Goal: Communication & Community: Answer question/provide support

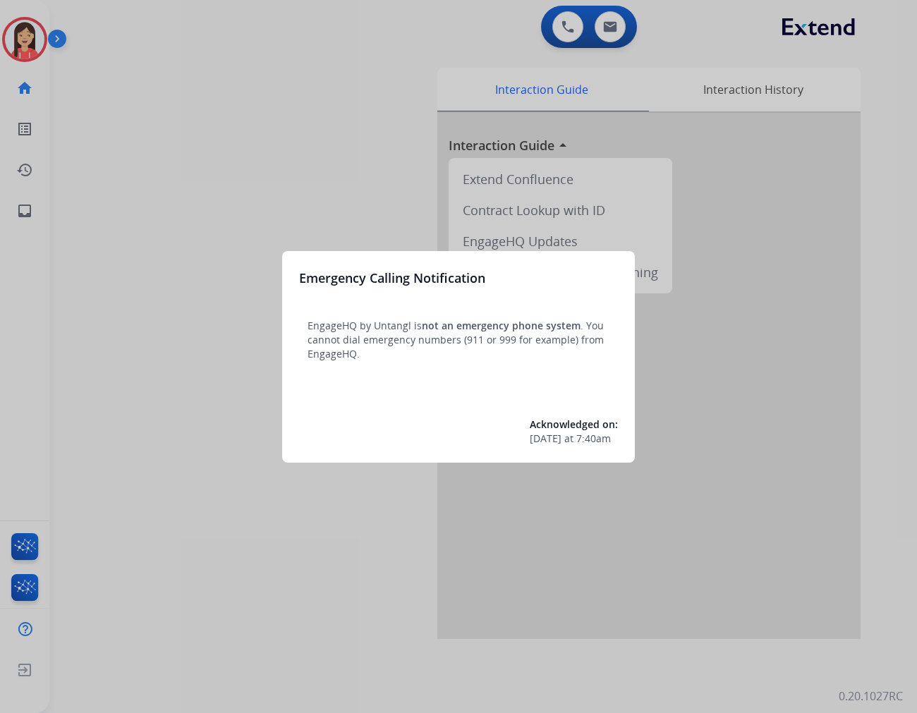
click at [375, 222] on div at bounding box center [458, 356] width 917 height 713
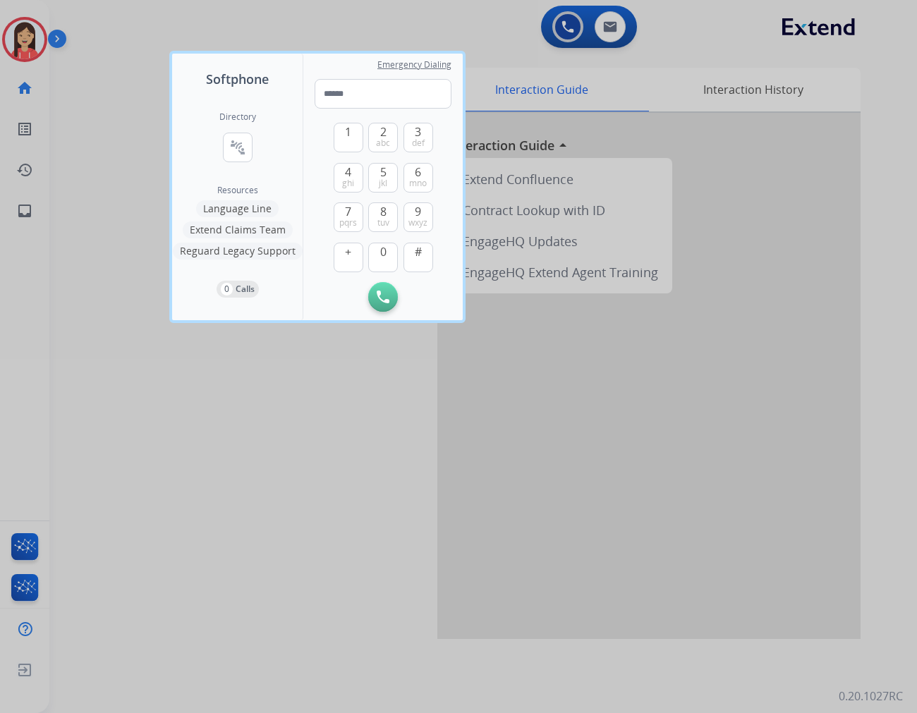
click at [131, 210] on div at bounding box center [458, 356] width 917 height 713
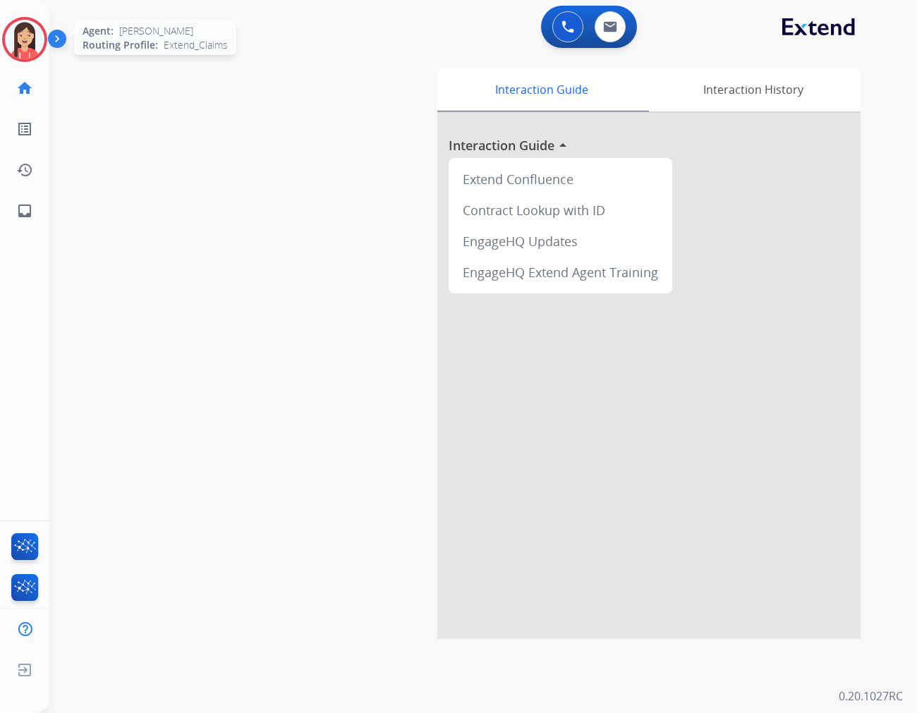
click at [20, 42] on img at bounding box center [25, 40] width 40 height 40
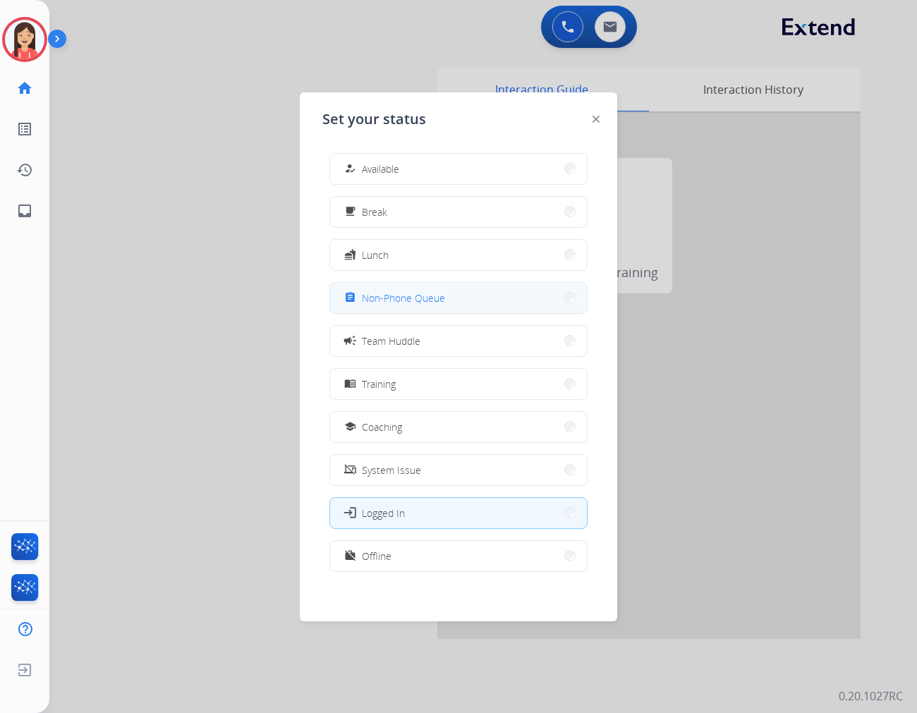
click at [435, 295] on span "Non-Phone Queue" at bounding box center [403, 298] width 83 height 15
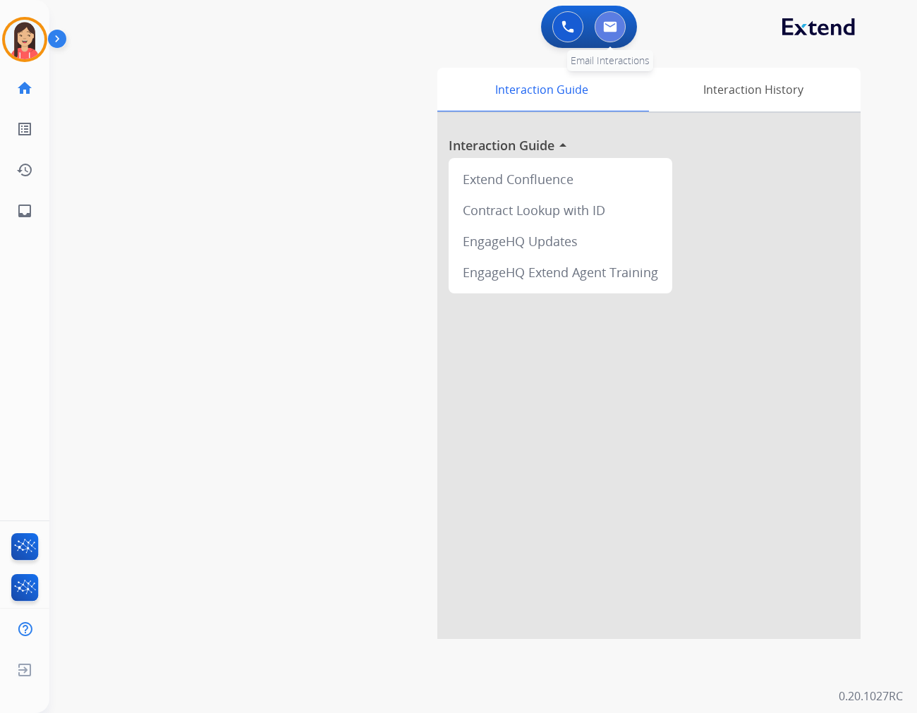
click at [610, 24] on img at bounding box center [610, 26] width 14 height 11
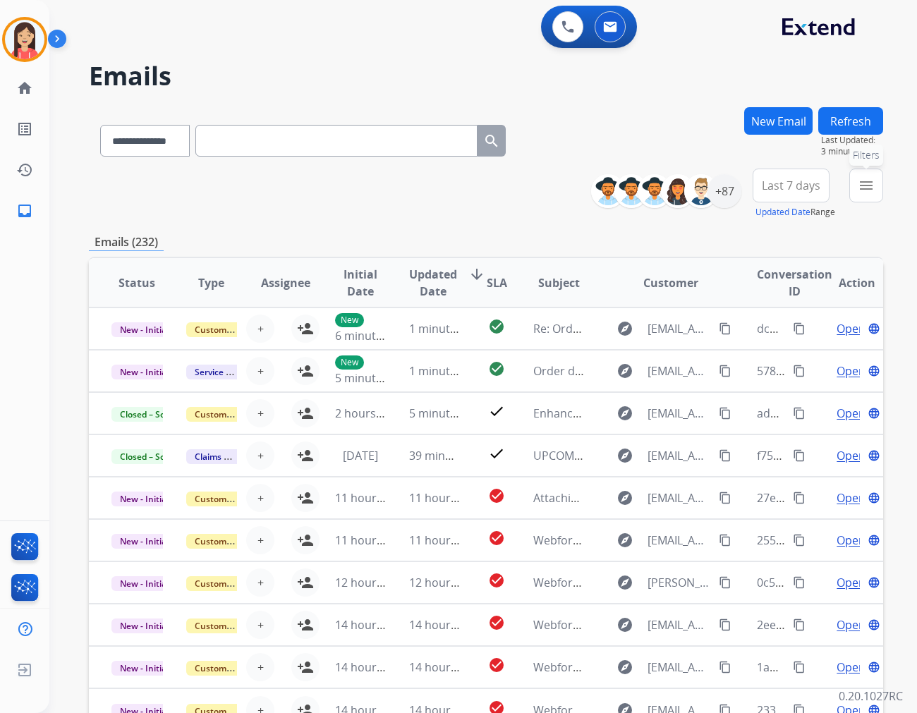
click at [852, 181] on button "menu Filters" at bounding box center [866, 186] width 34 height 34
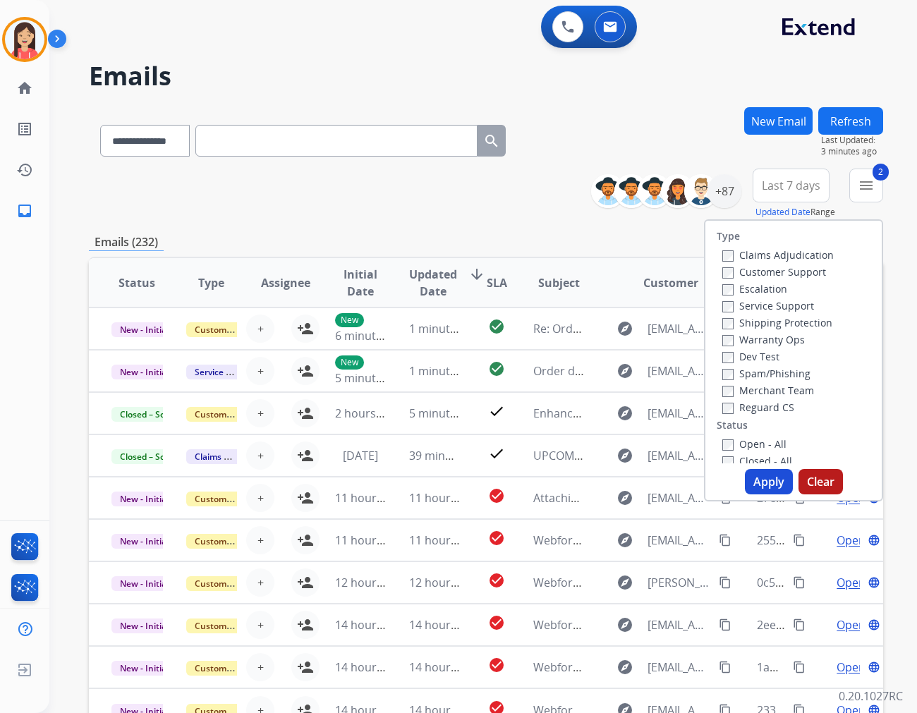
click at [766, 482] on button "Apply" at bounding box center [769, 481] width 48 height 25
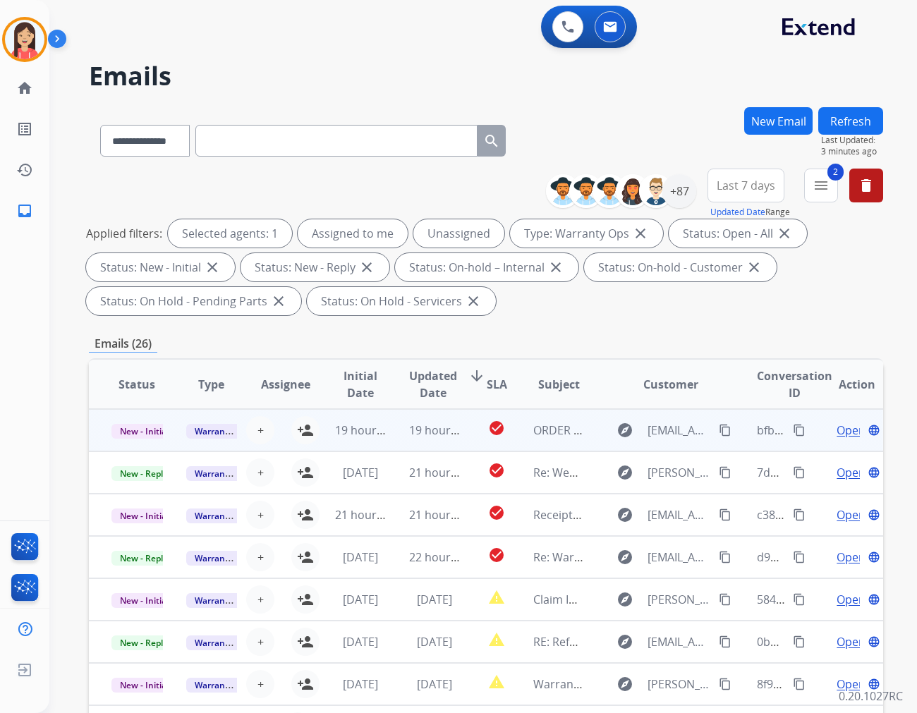
click at [313, 428] on td "19 hours ago" at bounding box center [350, 430] width 75 height 42
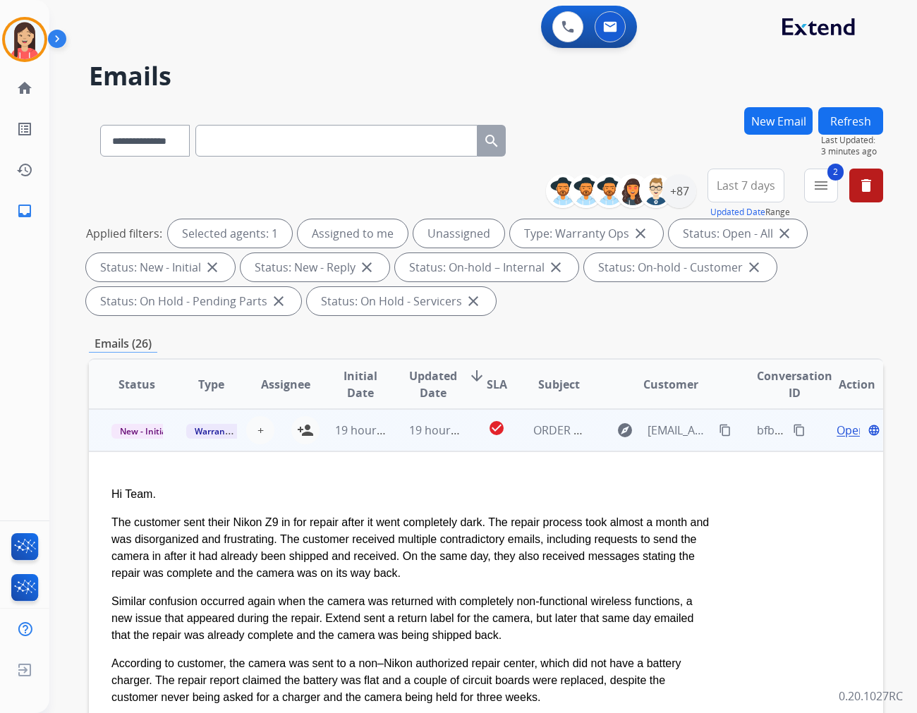
click at [323, 441] on td "19 hours ago" at bounding box center [350, 430] width 75 height 42
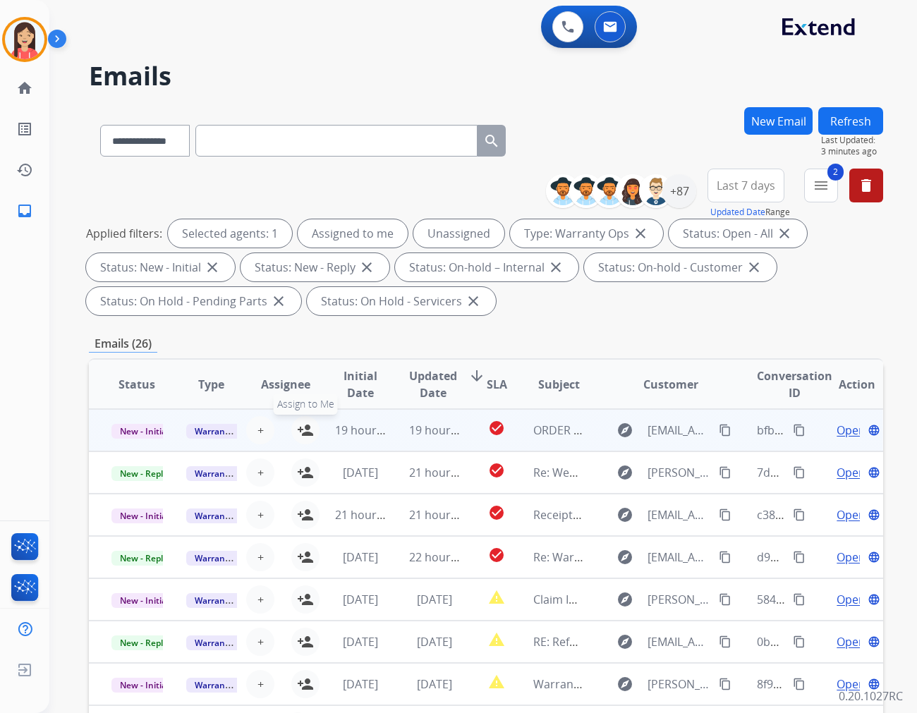
click at [307, 435] on mat-icon "person_add" at bounding box center [305, 430] width 17 height 17
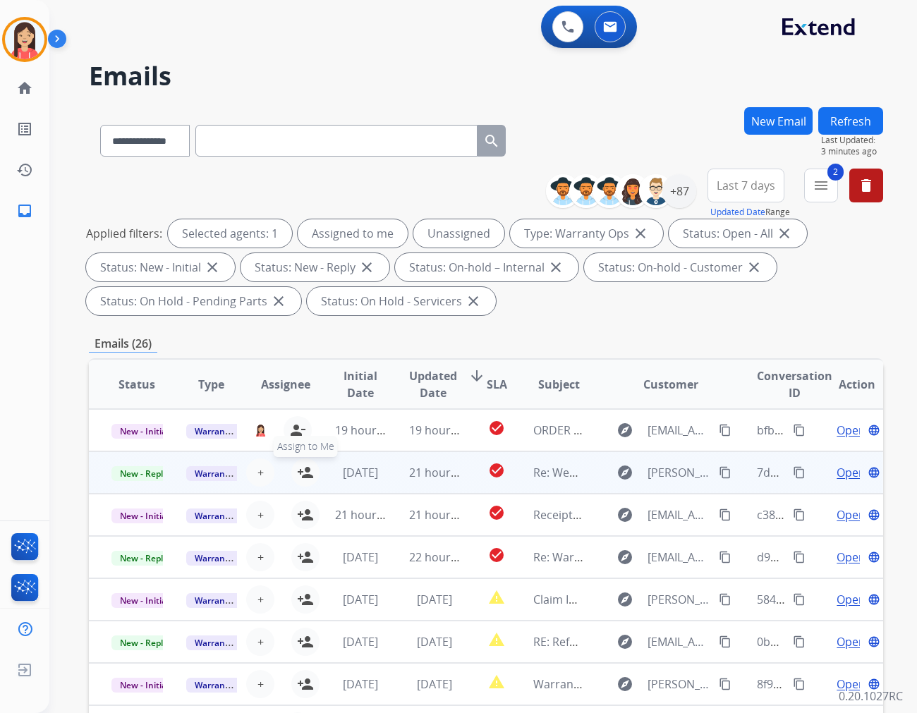
click at [304, 471] on mat-icon "person_add" at bounding box center [305, 472] width 17 height 17
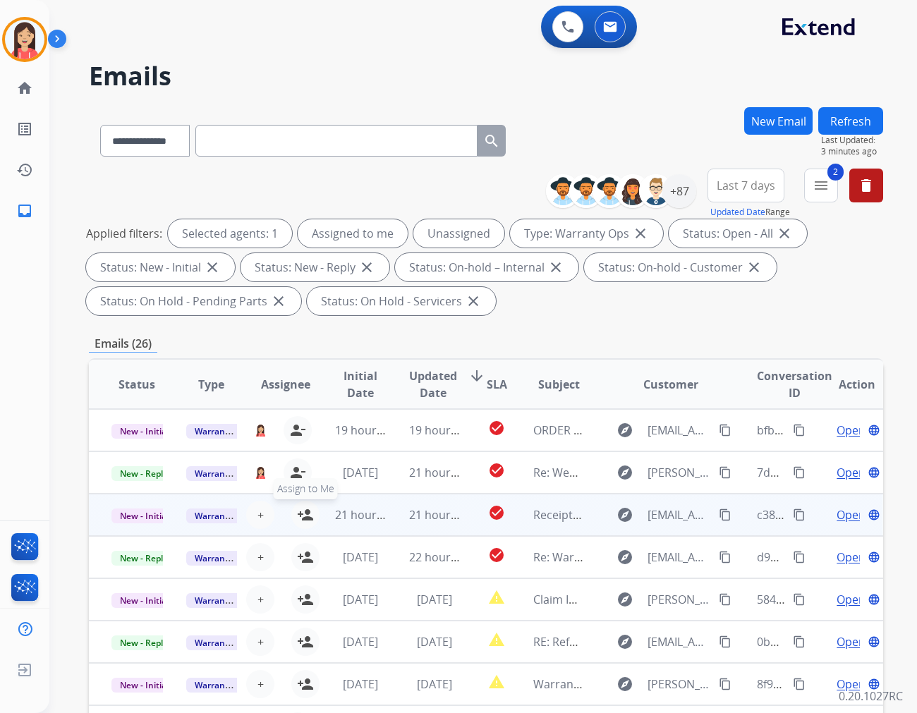
click at [307, 513] on mat-icon "person_add" at bounding box center [305, 515] width 17 height 17
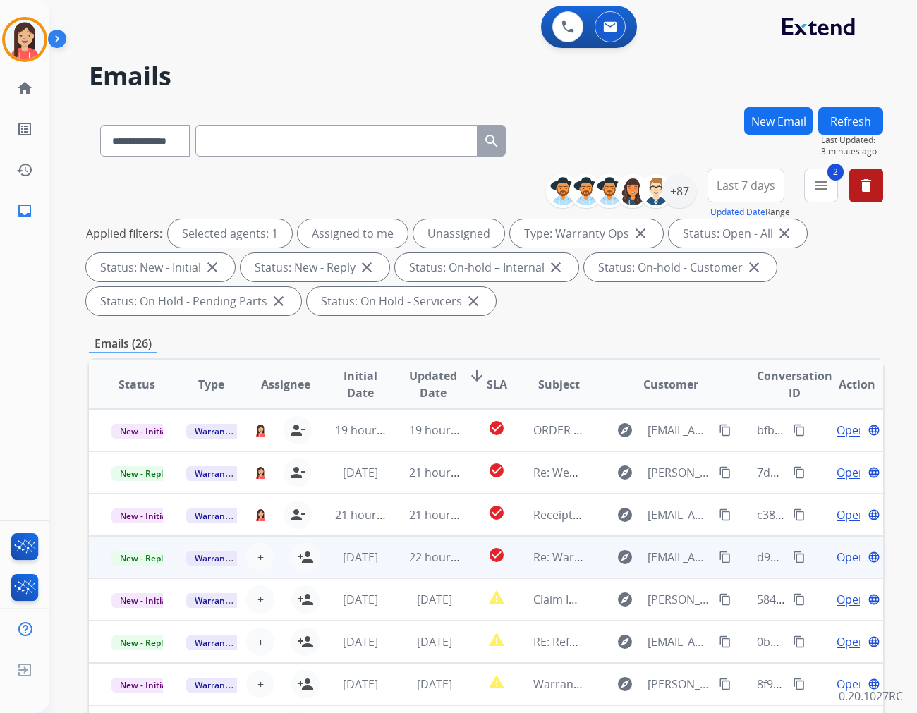
click at [314, 556] on td "[DATE]" at bounding box center [350, 557] width 75 height 42
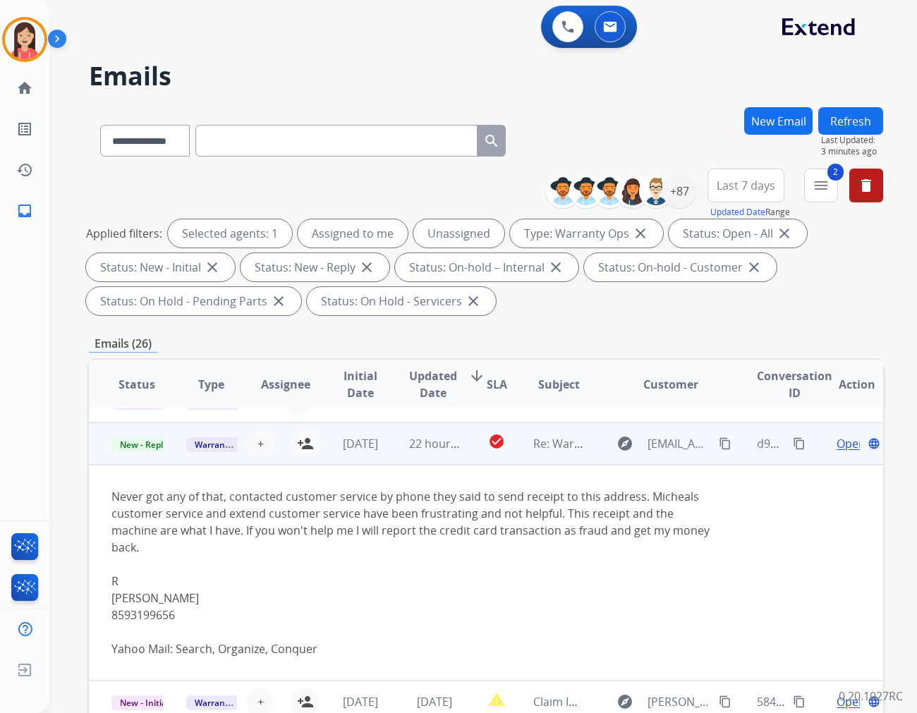
scroll to position [127, 0]
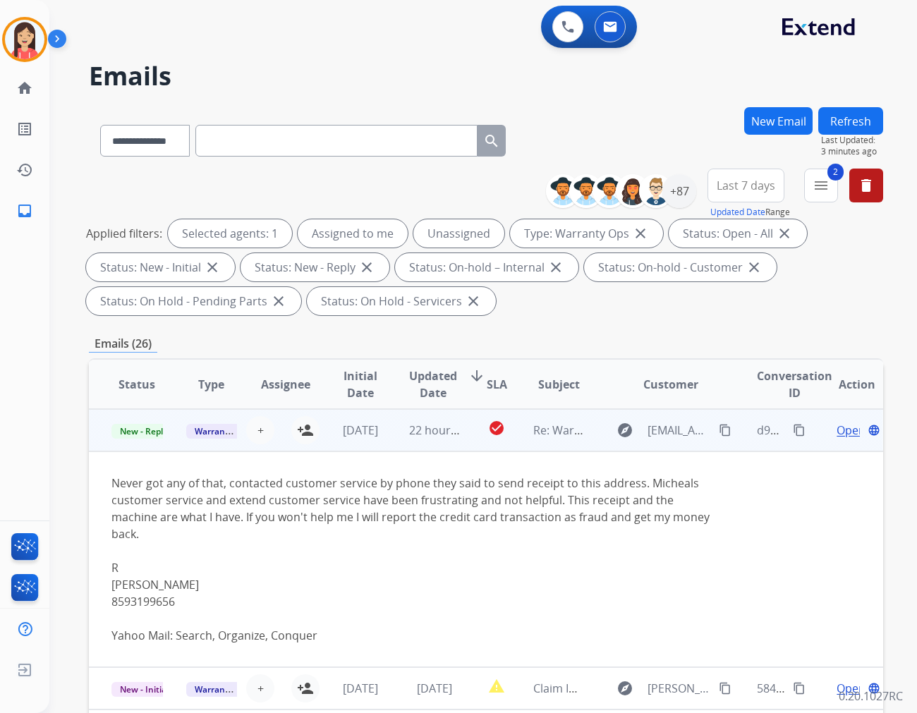
click at [327, 454] on td "Never got any of that, contacted customer service by phone they said to send re…" at bounding box center [411, 559] width 645 height 216
click at [399, 446] on td "22 hours ago" at bounding box center [424, 430] width 75 height 42
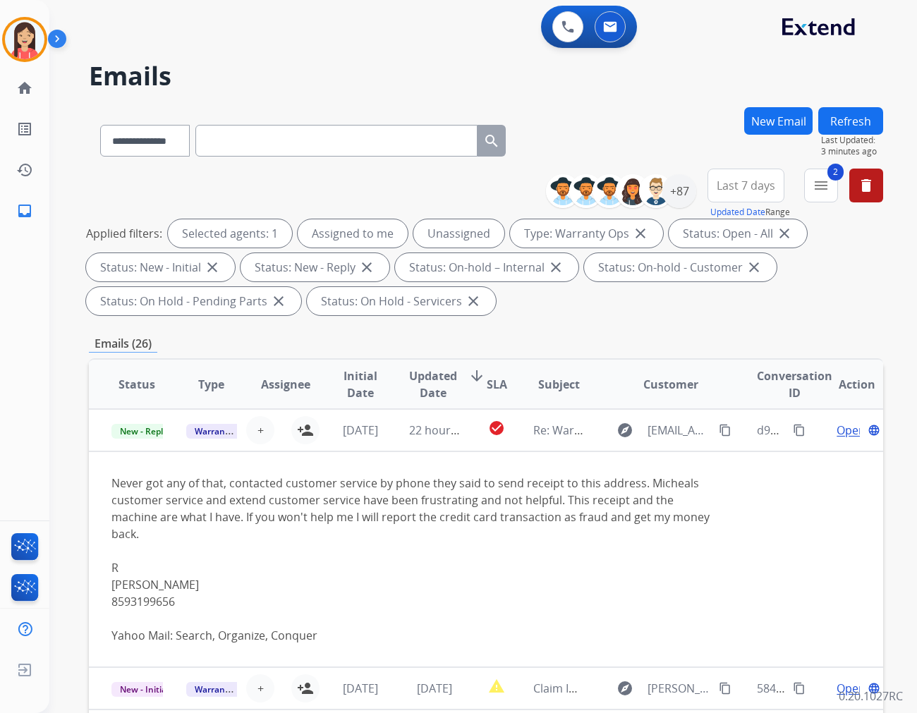
scroll to position [1, 0]
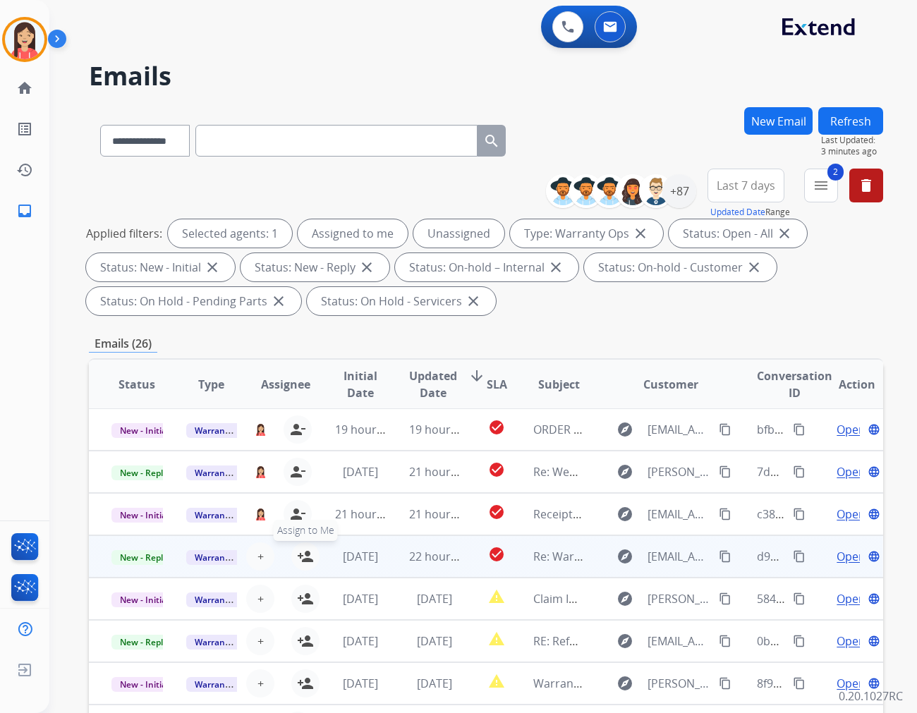
click at [302, 561] on mat-icon "person_add" at bounding box center [305, 556] width 17 height 17
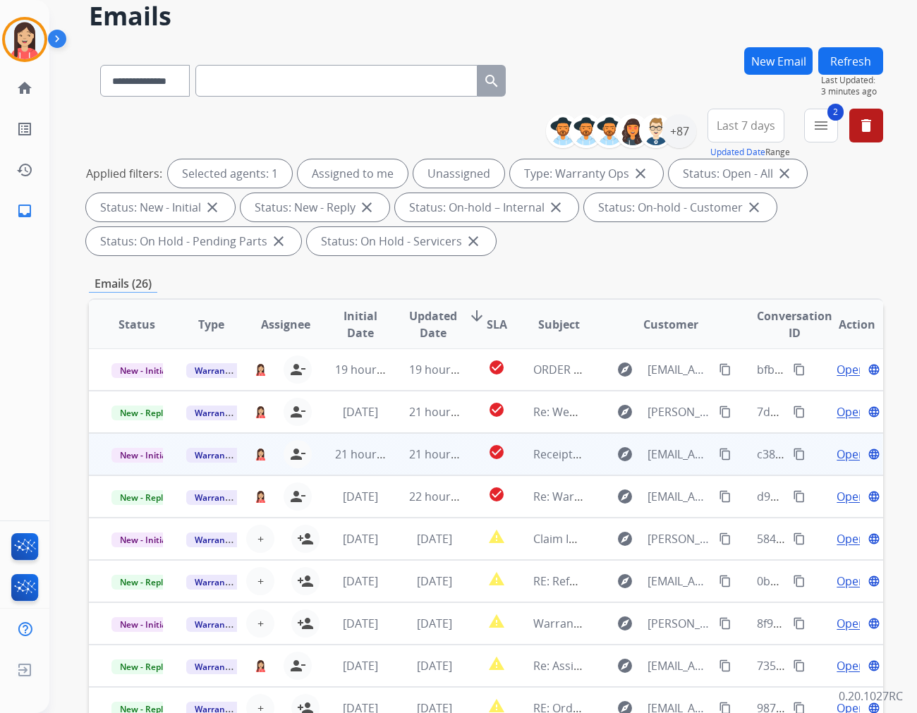
scroll to position [78, 0]
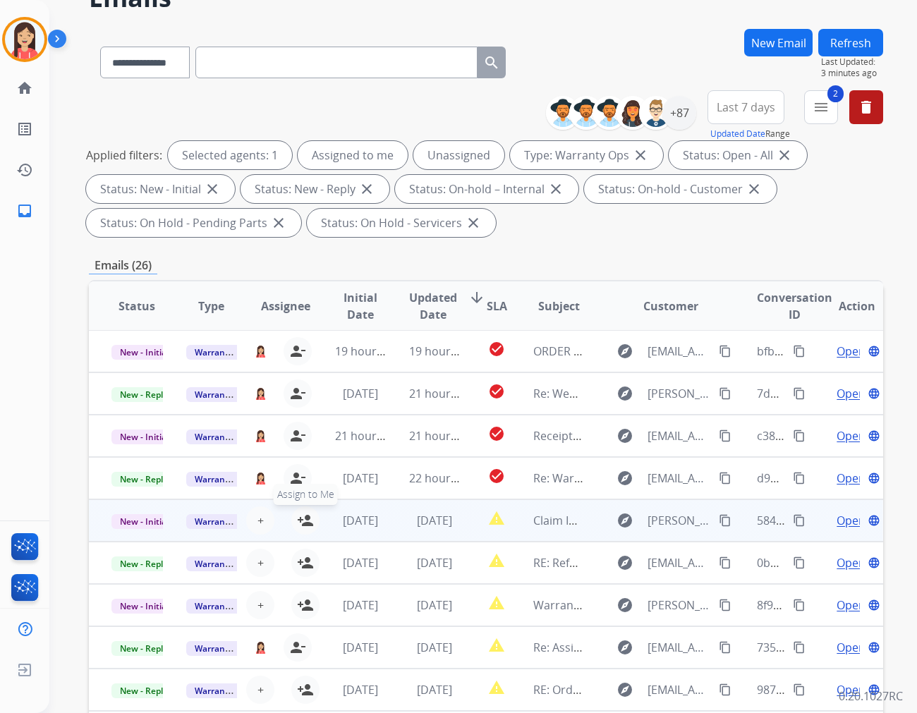
click at [308, 522] on mat-icon "person_add" at bounding box center [305, 520] width 17 height 17
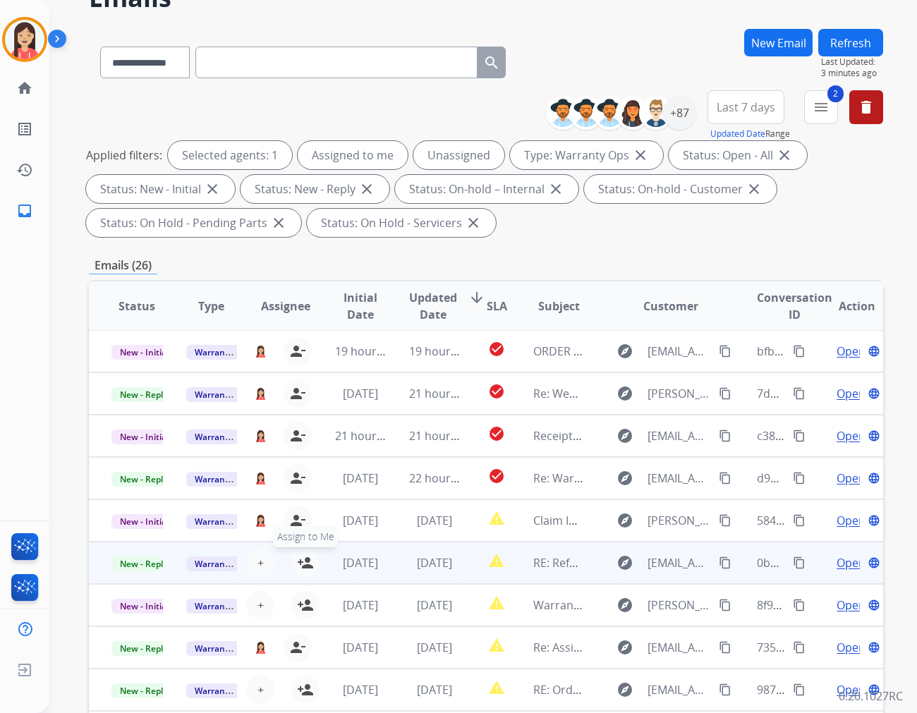
click at [302, 563] on mat-icon "person_add" at bounding box center [305, 562] width 17 height 17
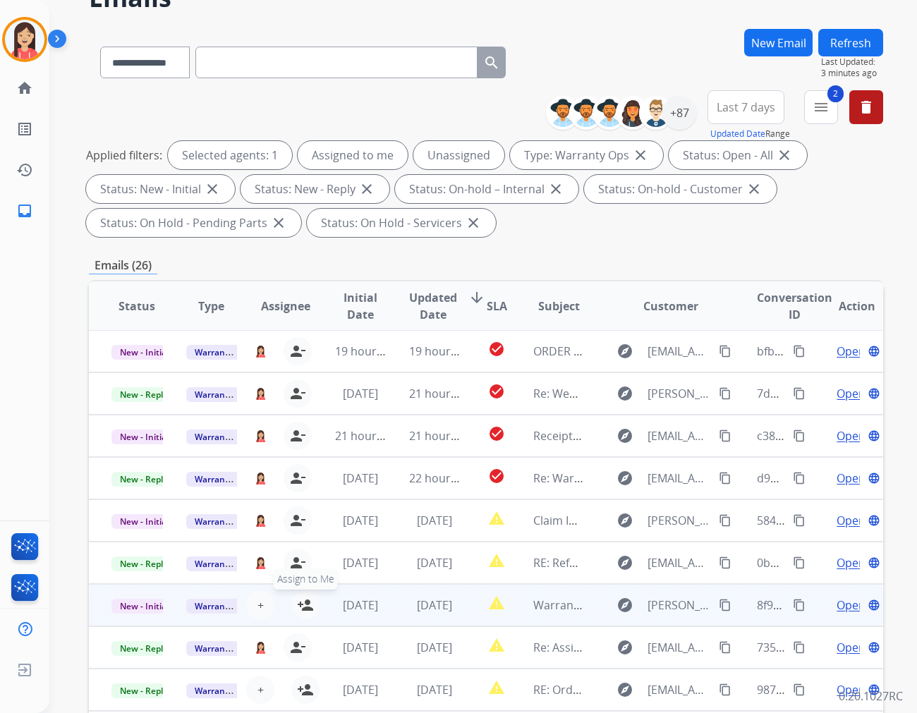
click at [300, 608] on mat-icon "person_add" at bounding box center [305, 605] width 17 height 17
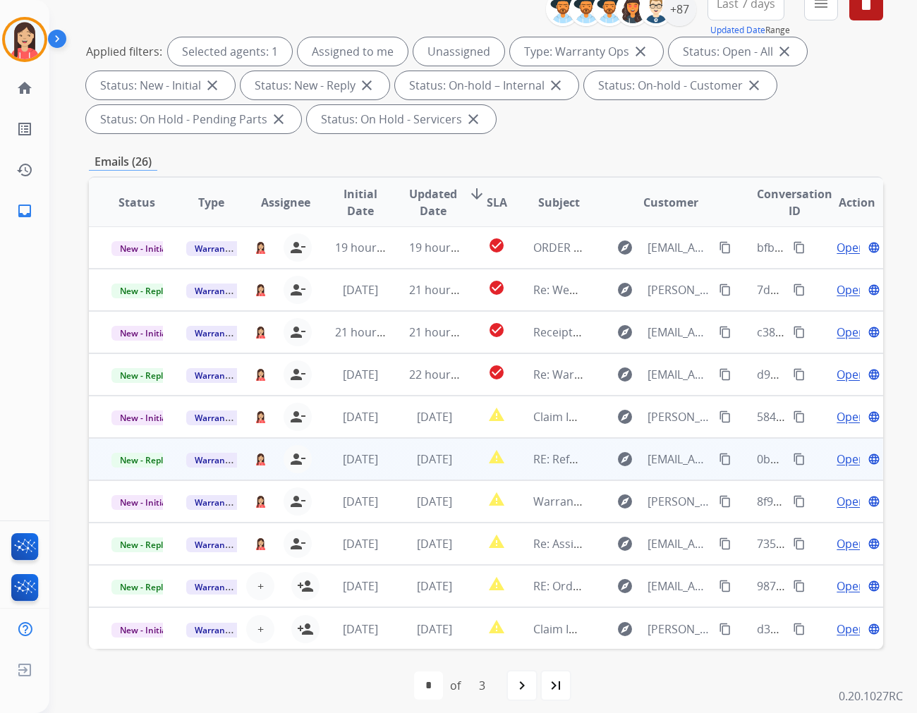
scroll to position [191, 0]
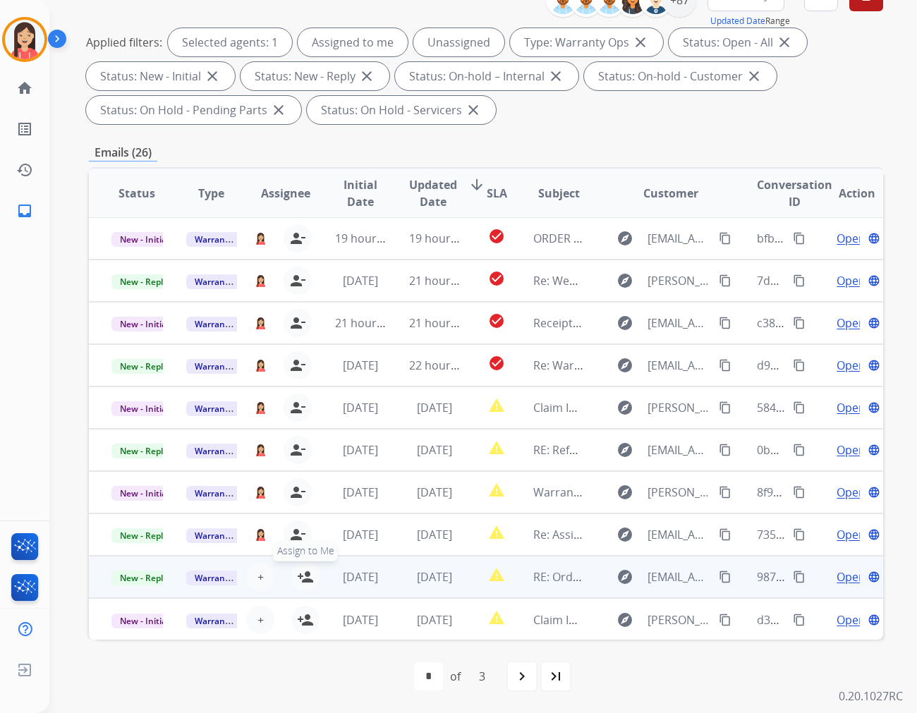
click at [303, 578] on mat-icon "person_add" at bounding box center [305, 577] width 17 height 17
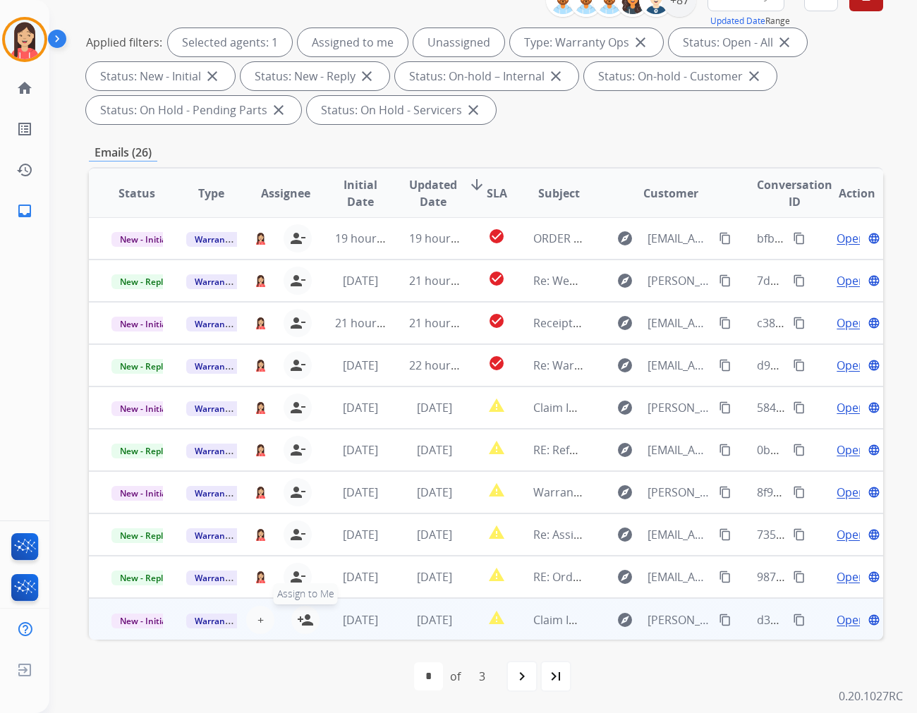
click at [300, 617] on mat-icon "person_add" at bounding box center [305, 620] width 17 height 17
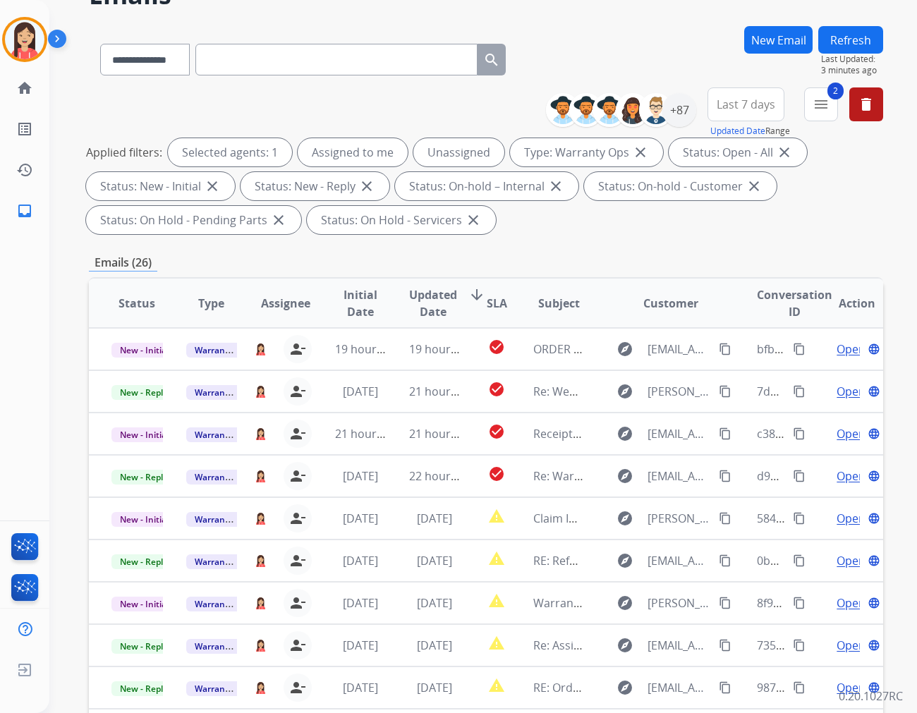
scroll to position [0, 0]
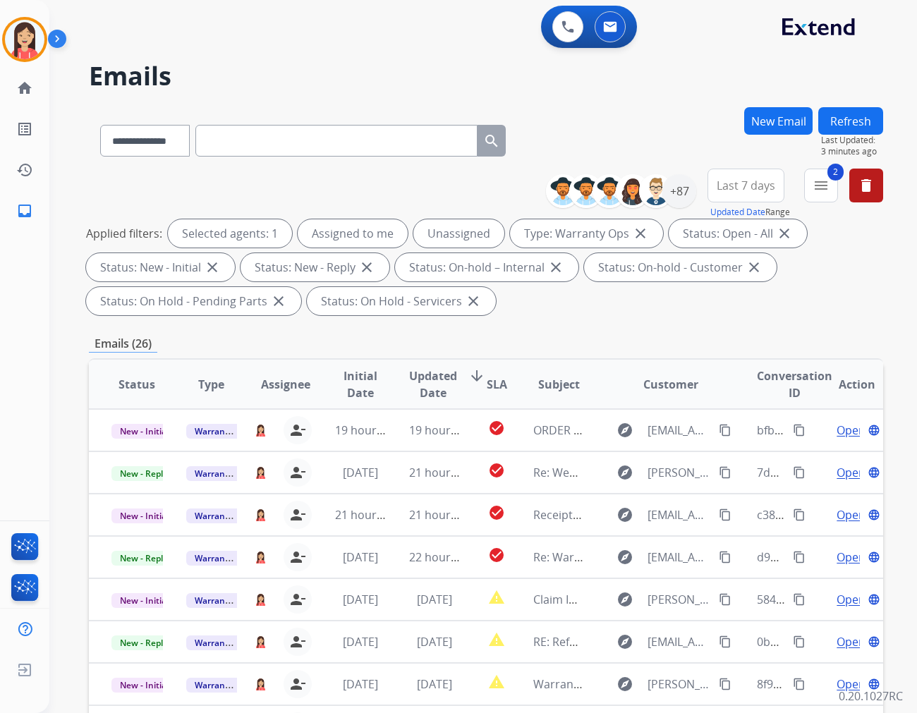
click at [852, 121] on button "Refresh" at bounding box center [850, 121] width 65 height 28
click at [685, 194] on div "+87" at bounding box center [679, 191] width 34 height 34
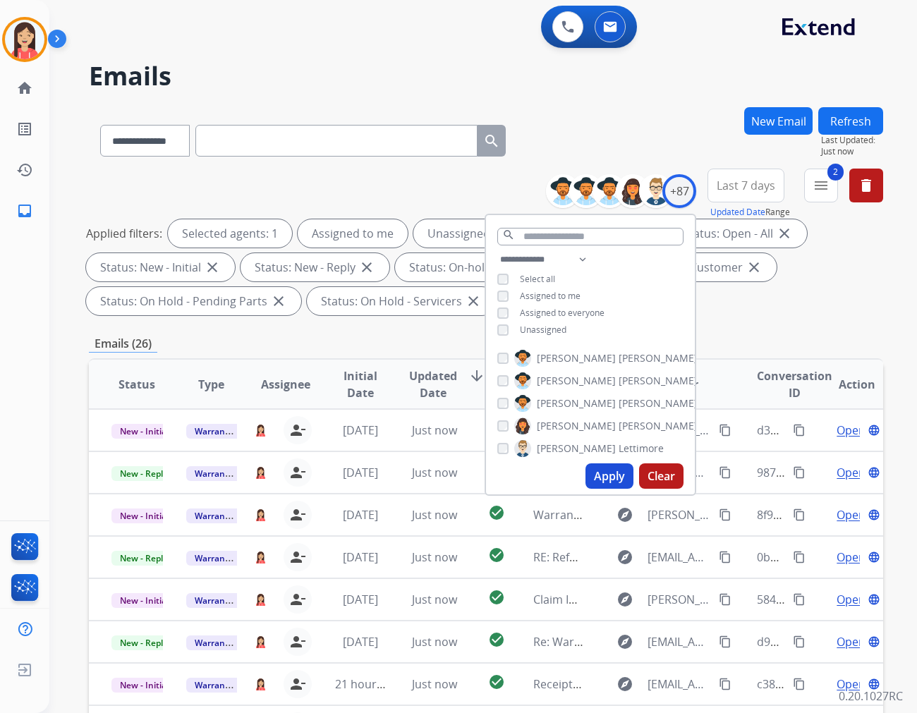
click at [555, 298] on span "Assigned to me" at bounding box center [550, 296] width 61 height 12
click at [596, 484] on button "Apply" at bounding box center [610, 475] width 48 height 25
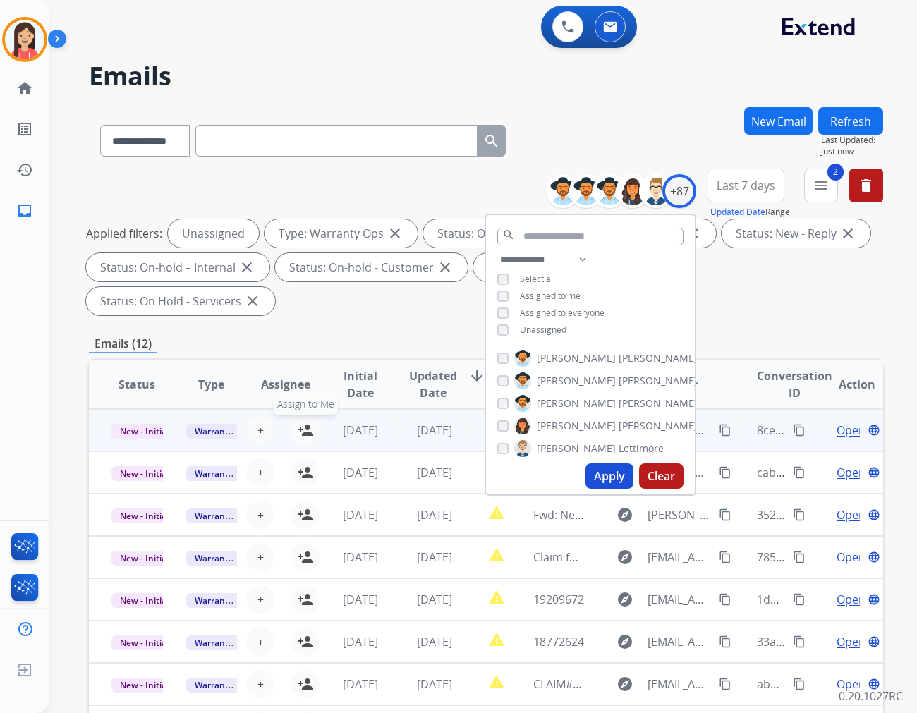
click at [304, 422] on mat-icon "person_add" at bounding box center [305, 430] width 17 height 17
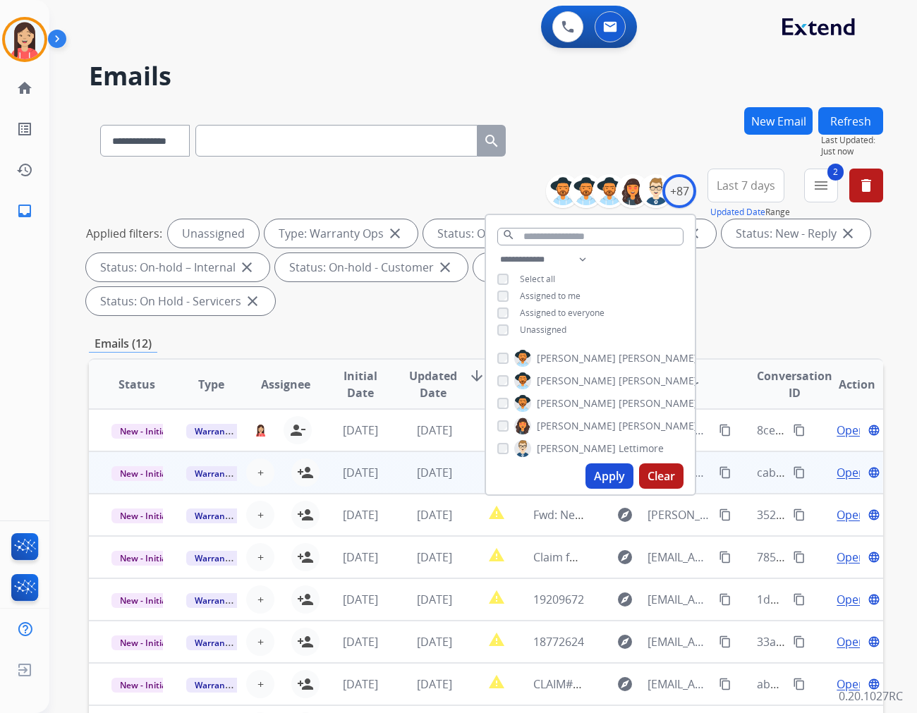
click at [313, 451] on td "[DATE]" at bounding box center [350, 472] width 75 height 42
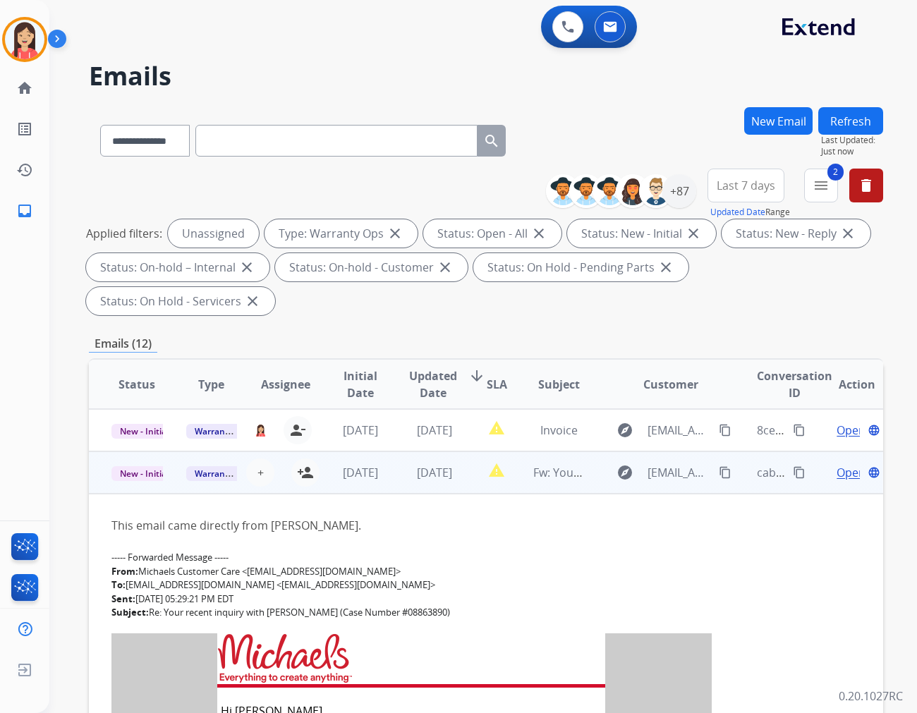
scroll to position [42, 0]
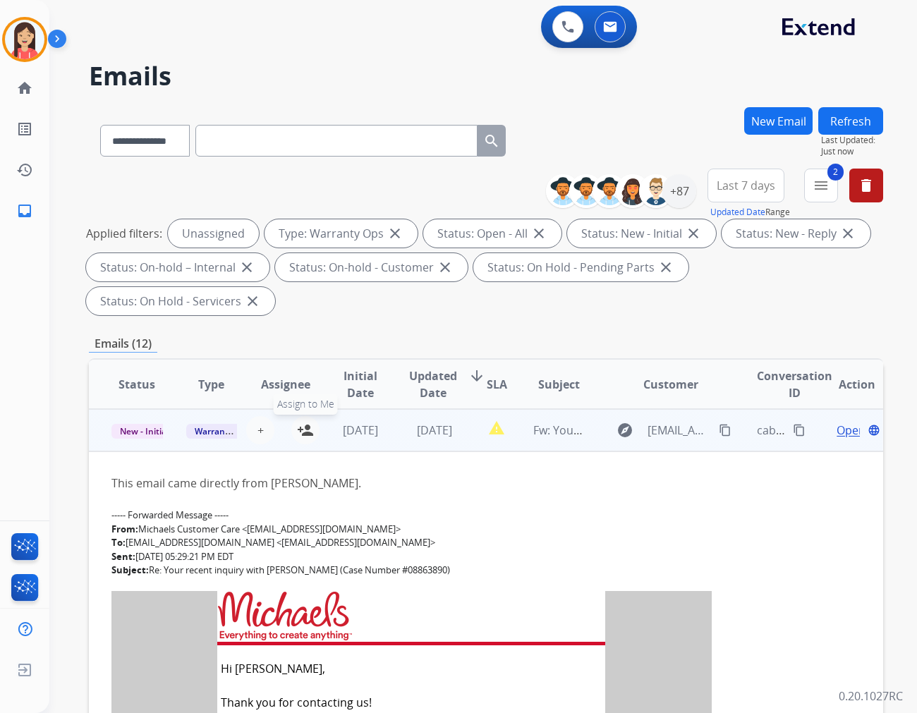
click at [304, 422] on mat-icon "person_add" at bounding box center [305, 430] width 17 height 17
click at [344, 411] on td "[DATE]" at bounding box center [350, 430] width 75 height 42
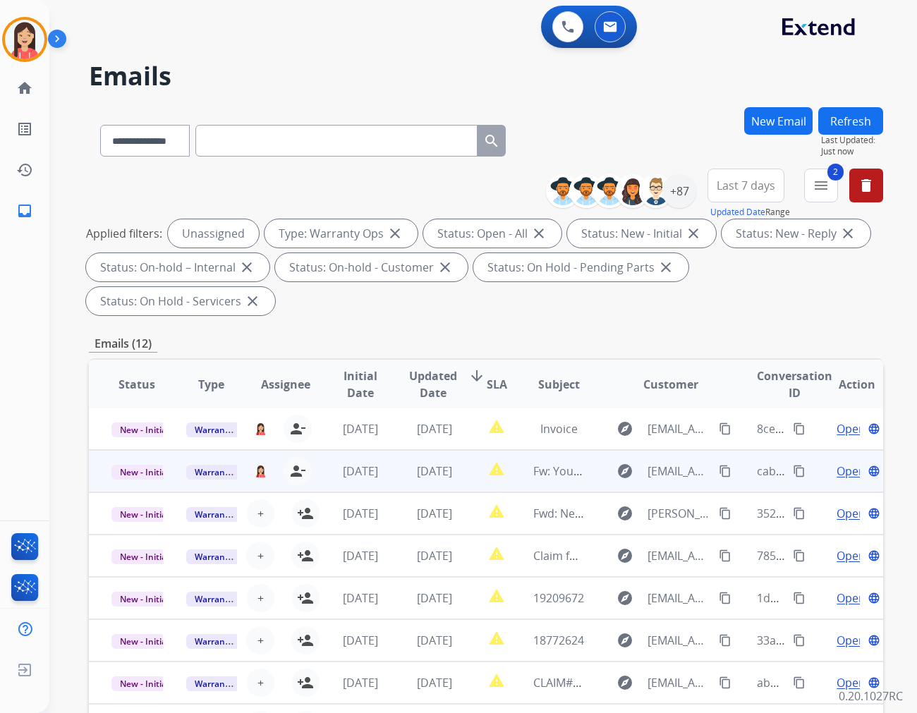
scroll to position [1, 0]
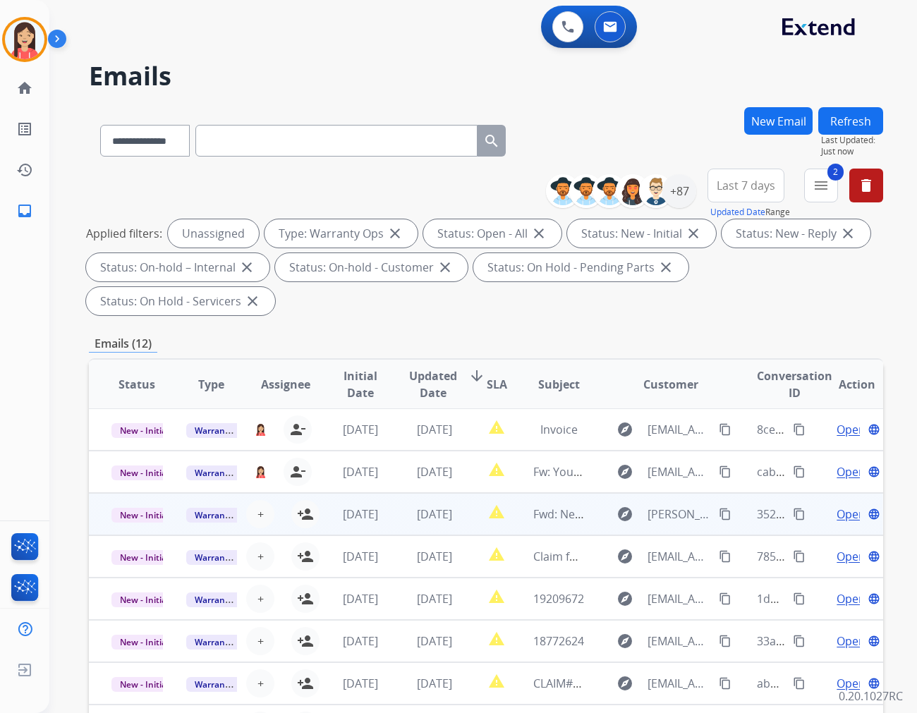
click at [313, 493] on td "[DATE]" at bounding box center [350, 514] width 75 height 42
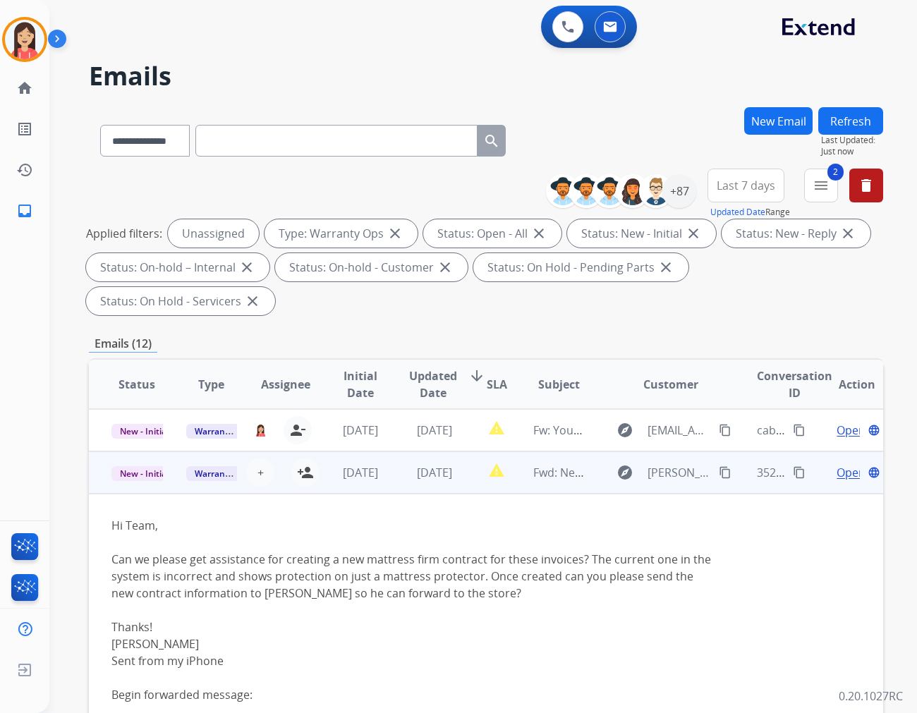
scroll to position [85, 0]
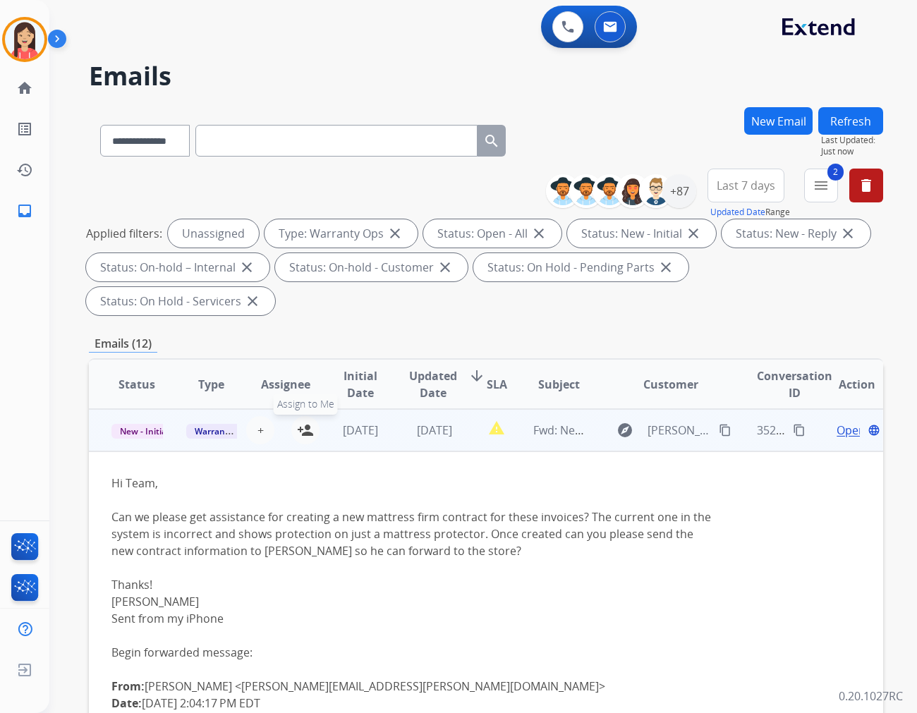
click at [300, 422] on mat-icon "person_add" at bounding box center [305, 430] width 17 height 17
click at [325, 413] on td "[DATE]" at bounding box center [350, 430] width 75 height 42
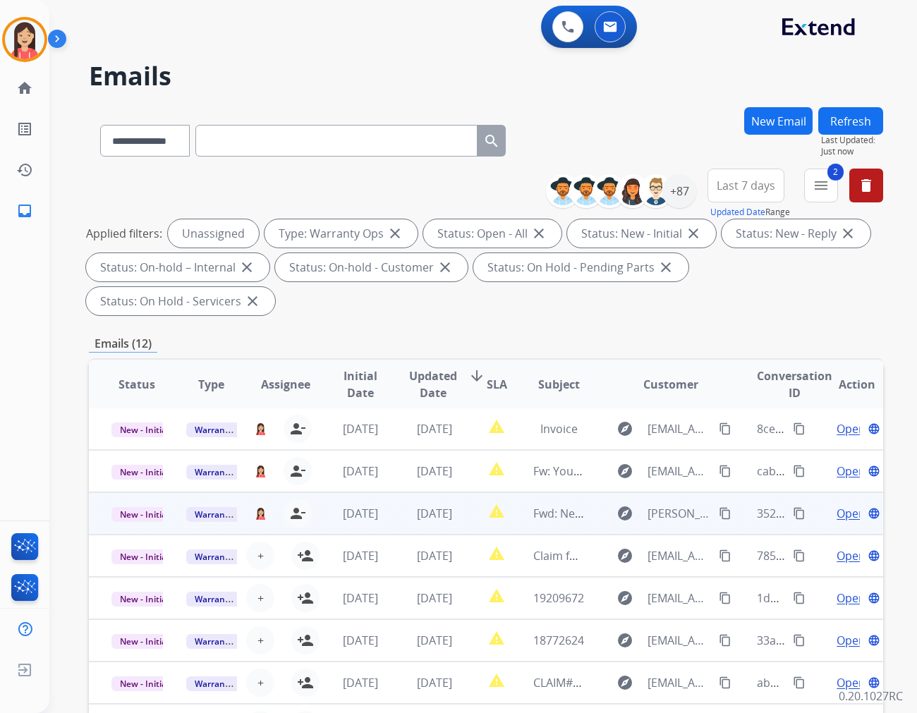
scroll to position [1, 0]
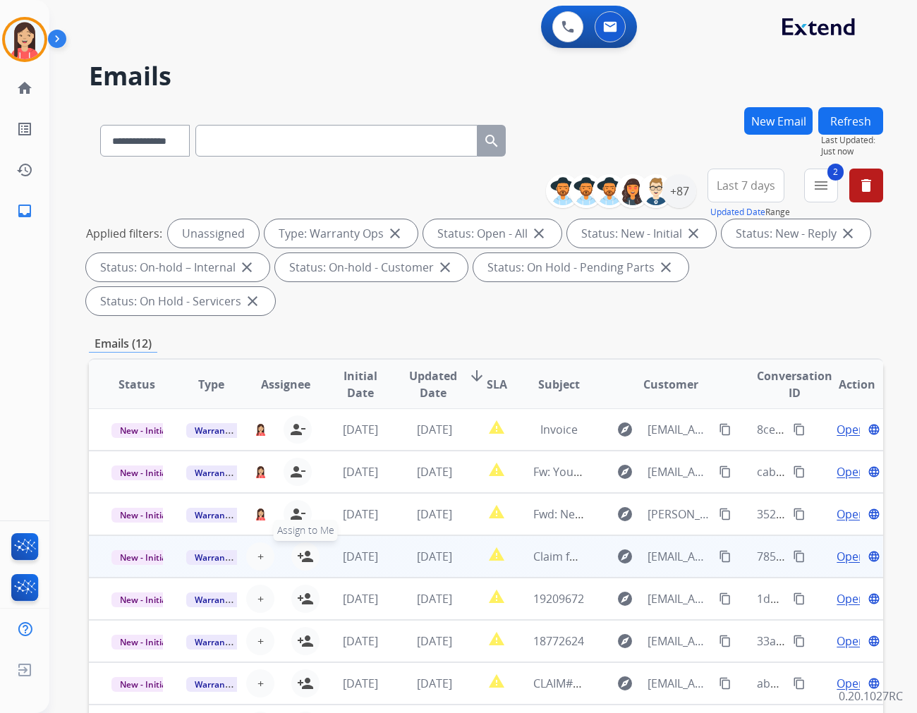
click at [301, 548] on mat-icon "person_add" at bounding box center [305, 556] width 17 height 17
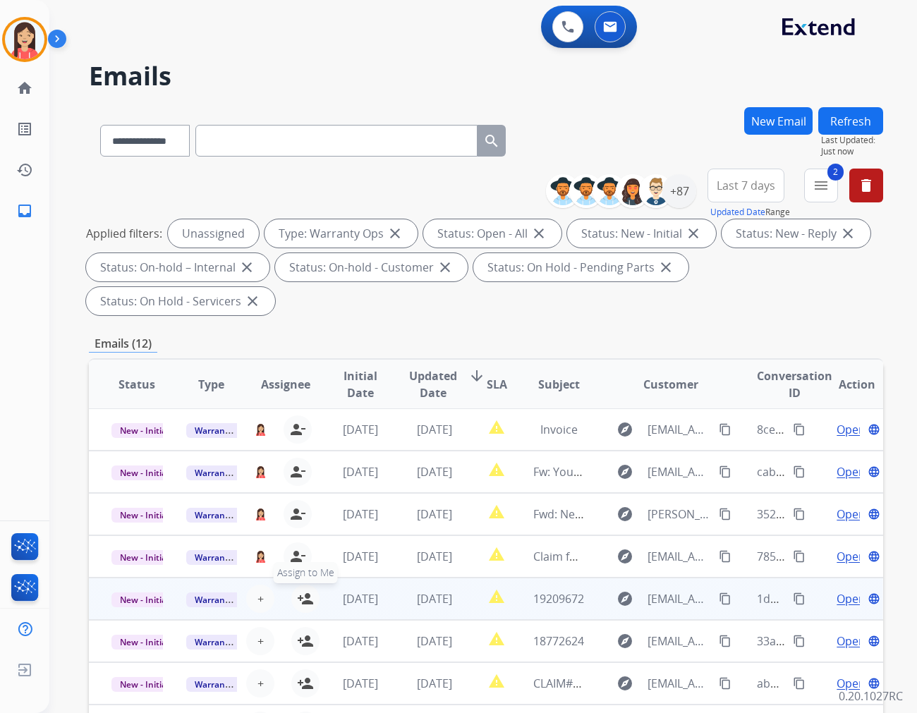
click at [303, 590] on mat-icon "person_add" at bounding box center [305, 598] width 17 height 17
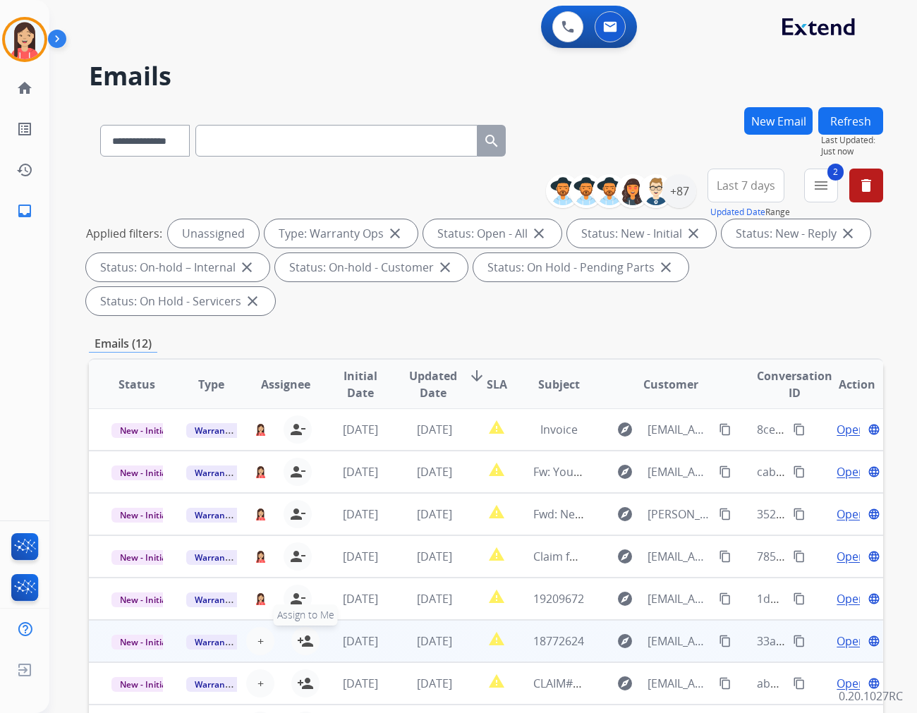
click at [304, 633] on mat-icon "person_add" at bounding box center [305, 641] width 17 height 17
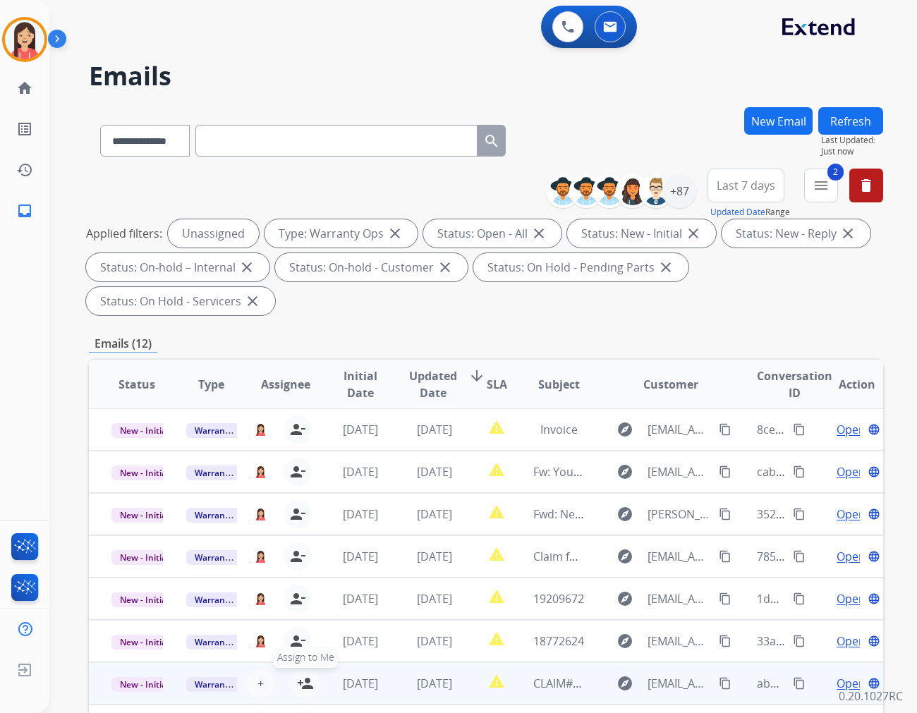
click at [302, 675] on mat-icon "person_add" at bounding box center [305, 683] width 17 height 17
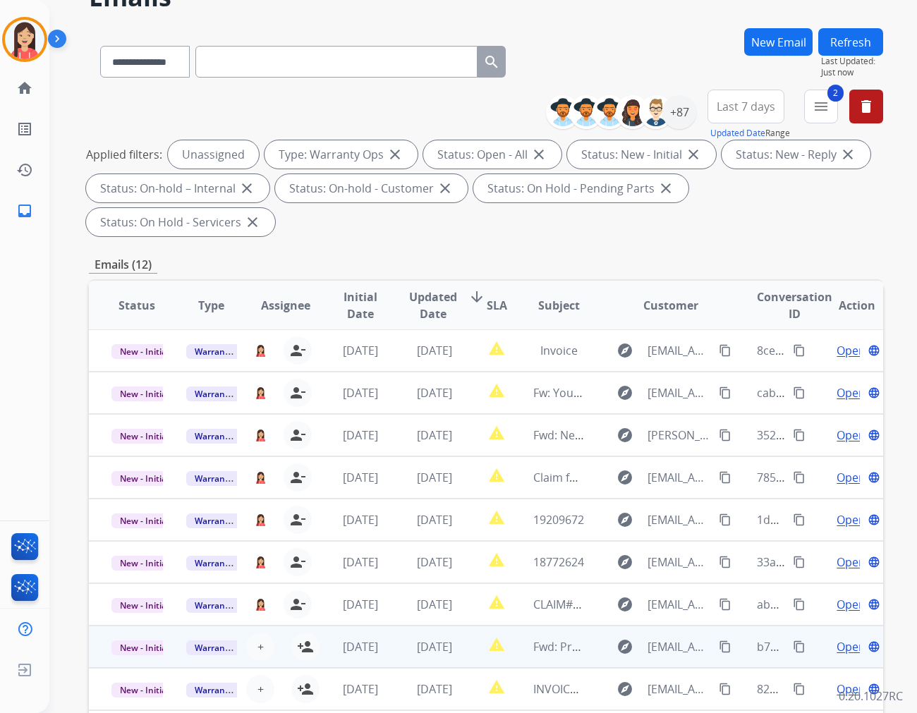
scroll to position [157, 0]
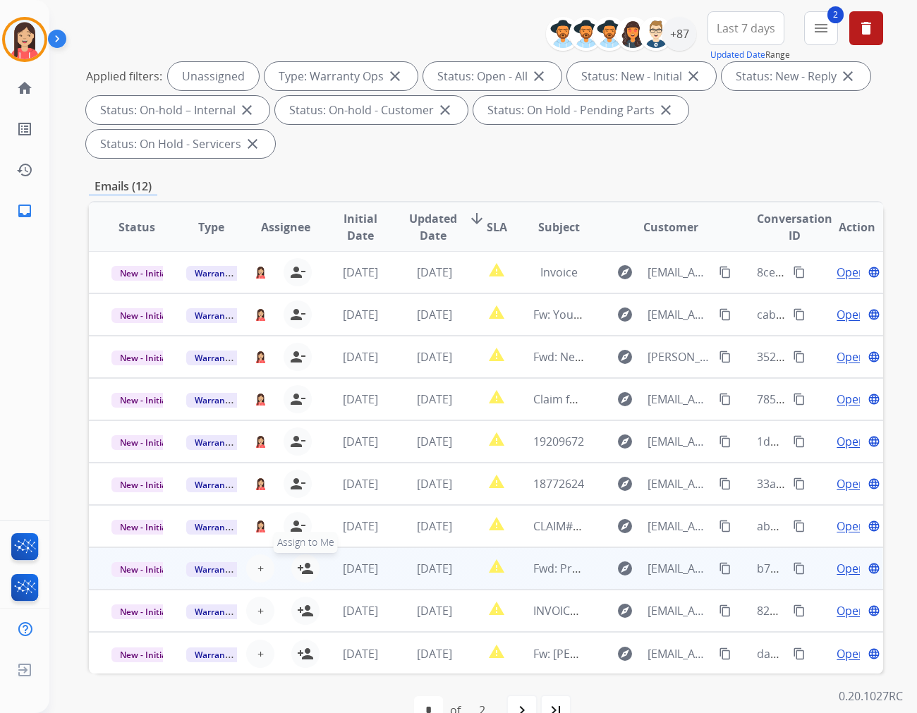
click at [305, 560] on mat-icon "person_add" at bounding box center [305, 568] width 17 height 17
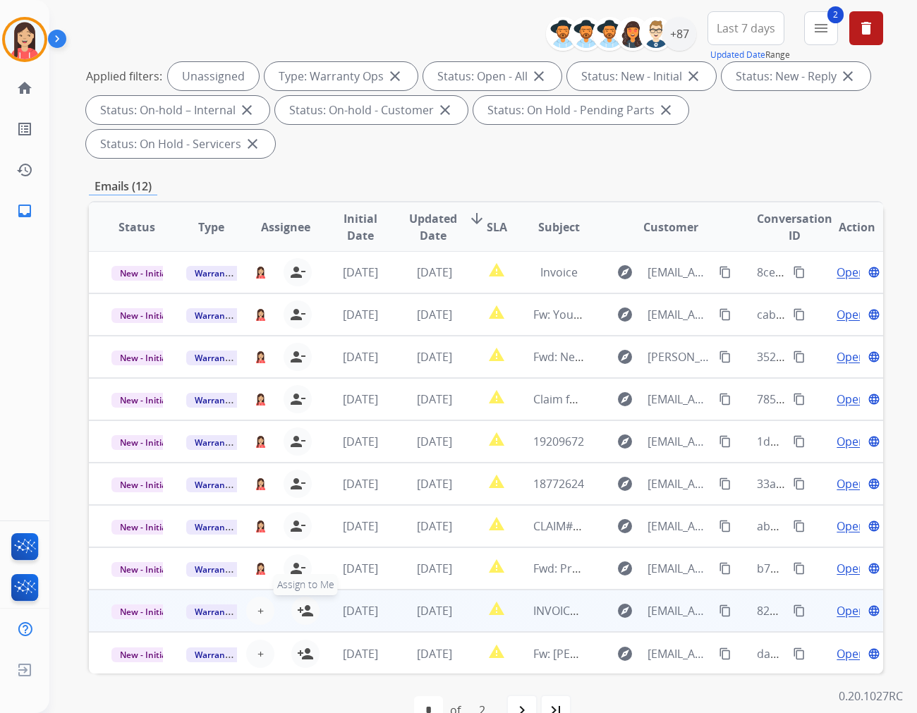
click at [302, 602] on mat-icon "person_add" at bounding box center [305, 610] width 17 height 17
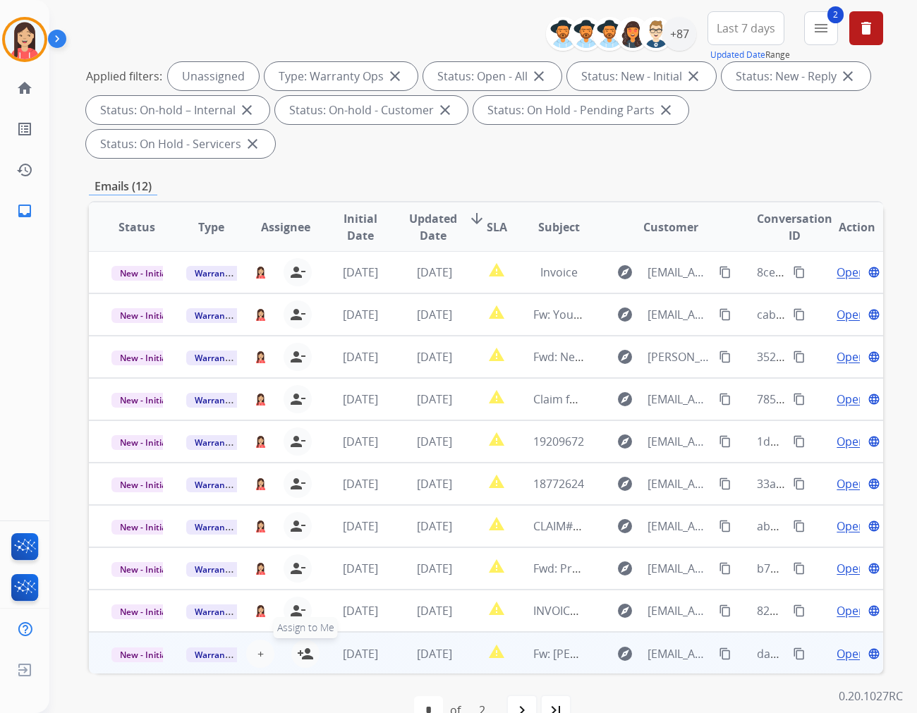
click at [305, 645] on mat-icon "person_add" at bounding box center [305, 653] width 17 height 17
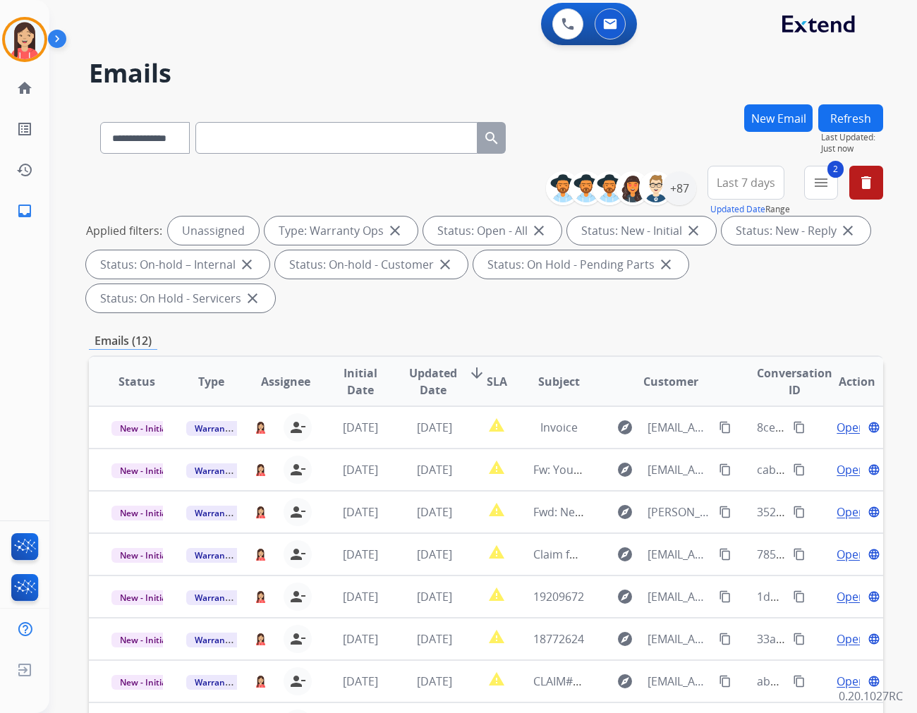
scroll to position [0, 0]
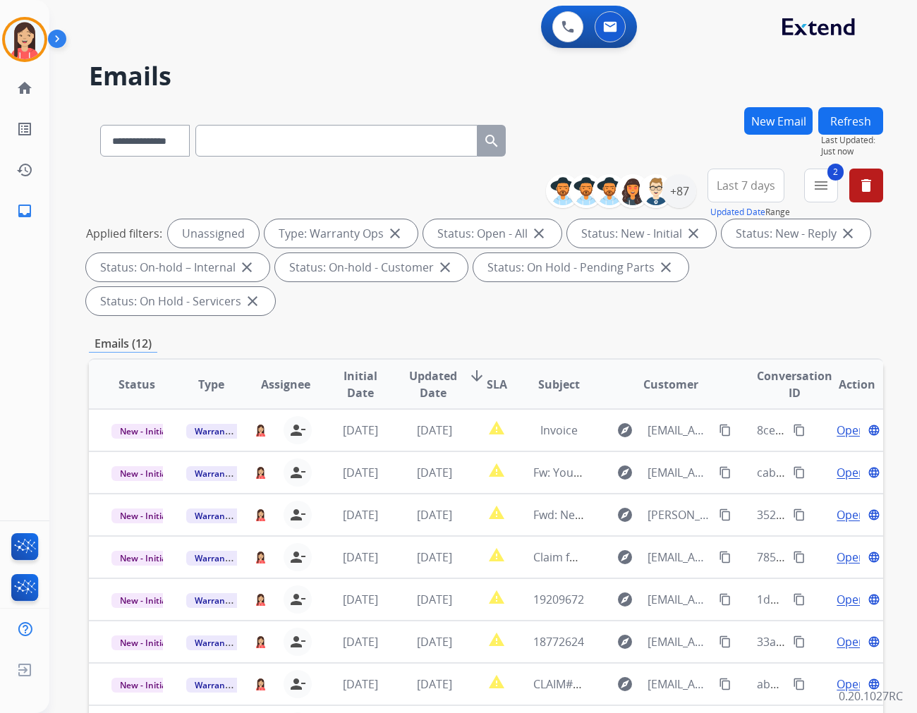
click at [843, 127] on button "Refresh" at bounding box center [850, 121] width 65 height 28
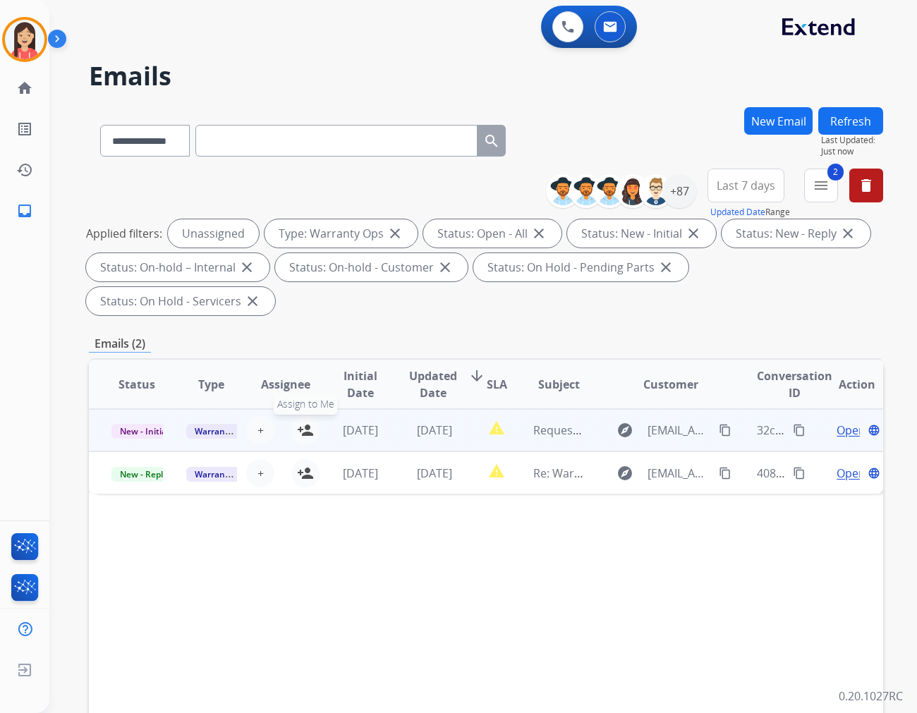
click at [301, 422] on mat-icon "person_add" at bounding box center [305, 430] width 17 height 17
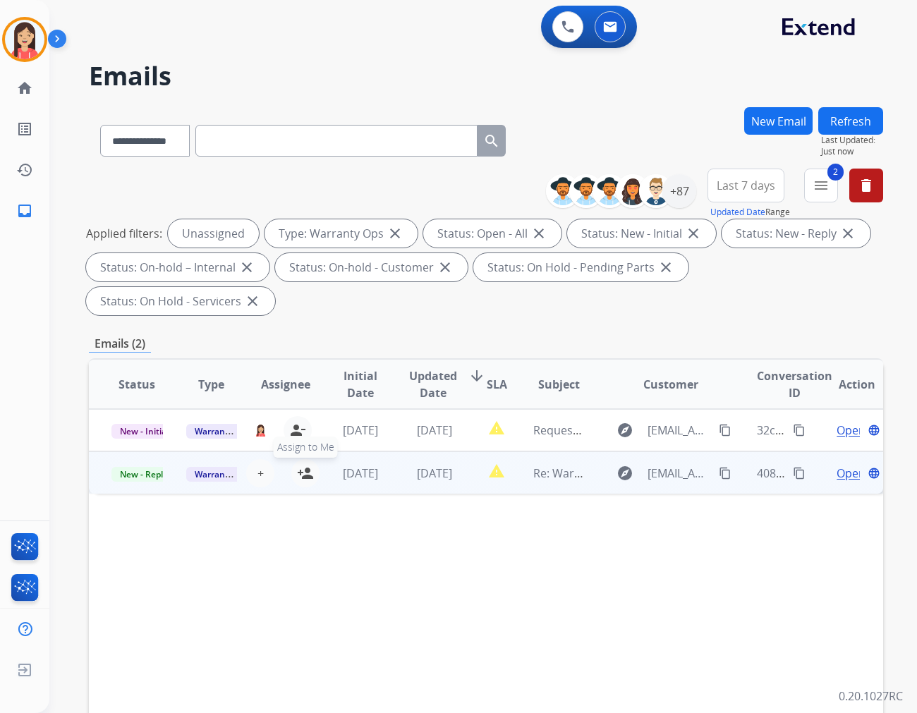
click at [304, 465] on mat-icon "person_add" at bounding box center [305, 473] width 17 height 17
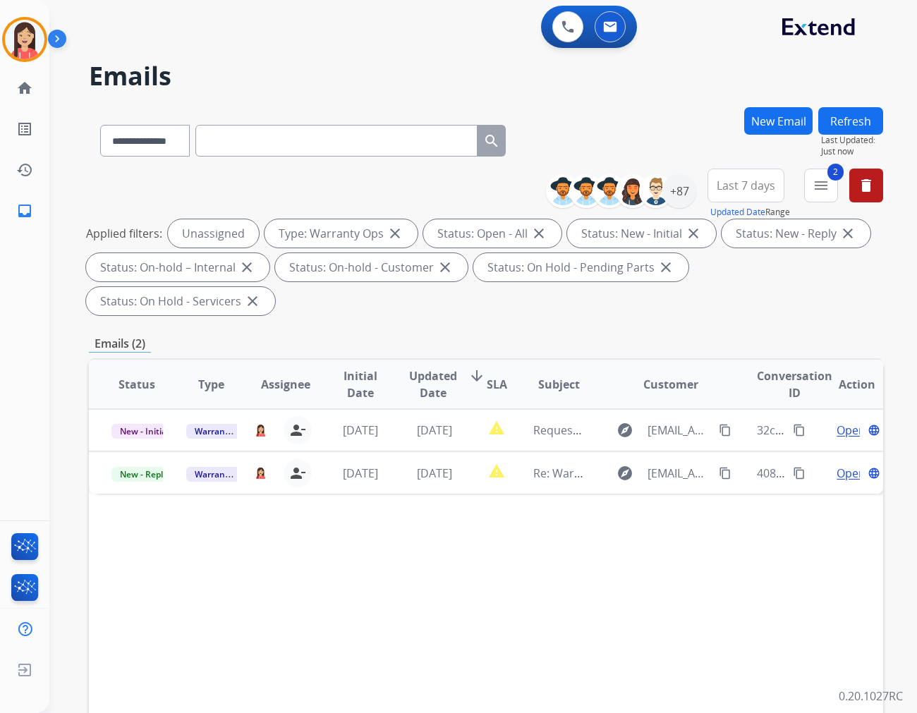
click at [873, 120] on button "Refresh" at bounding box center [850, 121] width 65 height 28
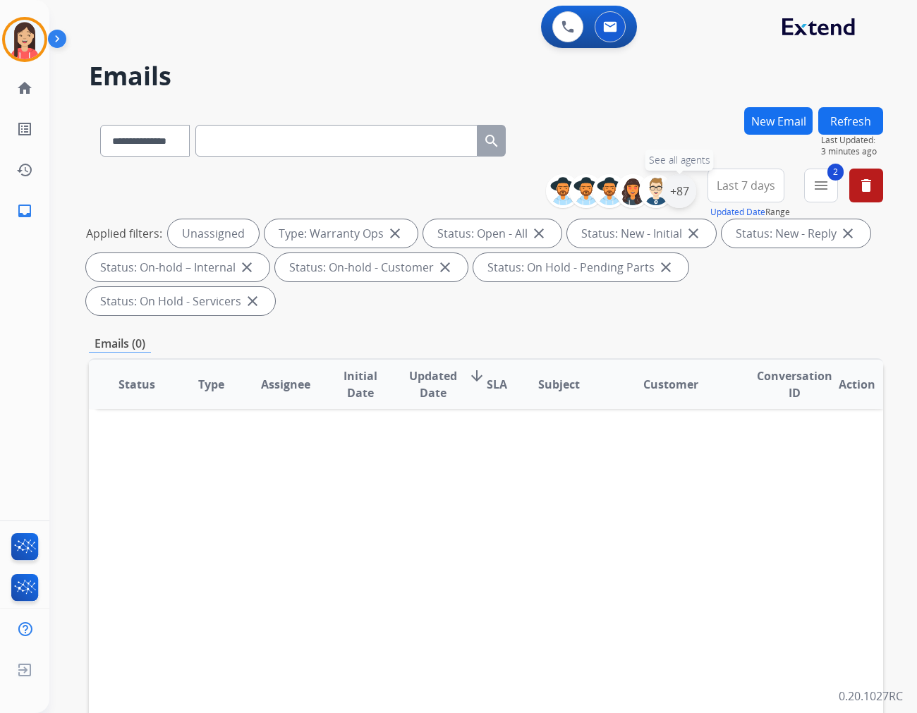
click at [674, 186] on div "+87" at bounding box center [679, 191] width 34 height 34
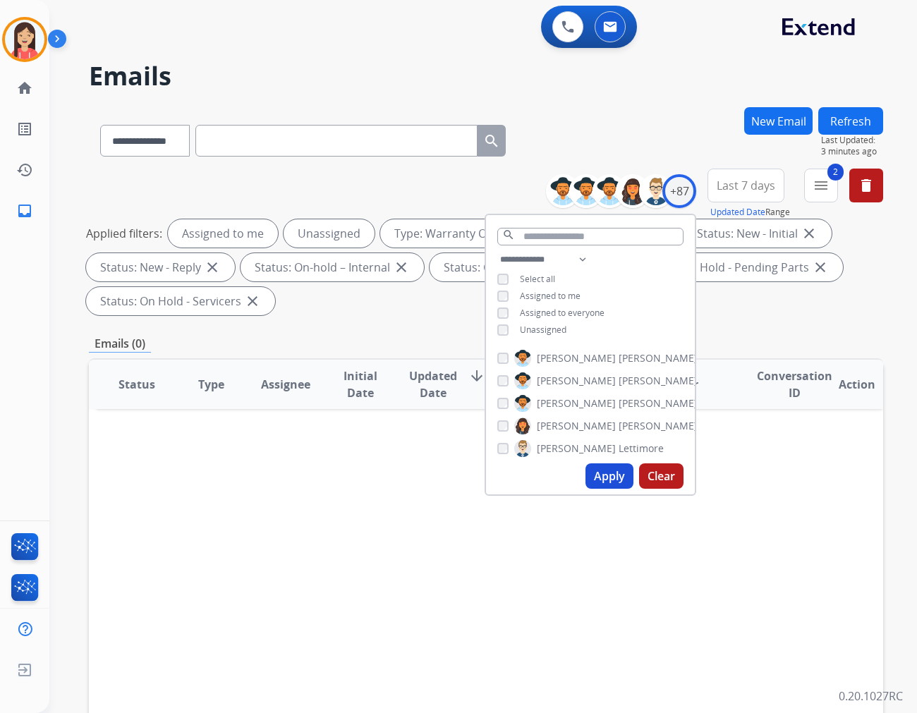
click at [496, 339] on div "**********" at bounding box center [590, 296] width 209 height 90
click at [622, 471] on button "Apply" at bounding box center [610, 475] width 48 height 25
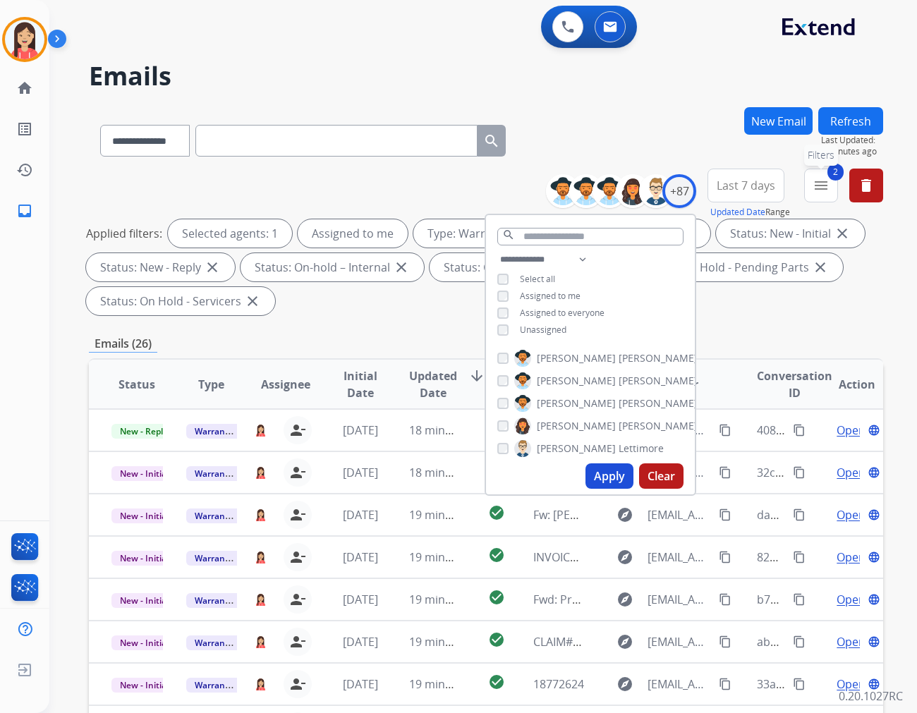
click at [822, 181] on mat-icon "menu" at bounding box center [821, 185] width 17 height 17
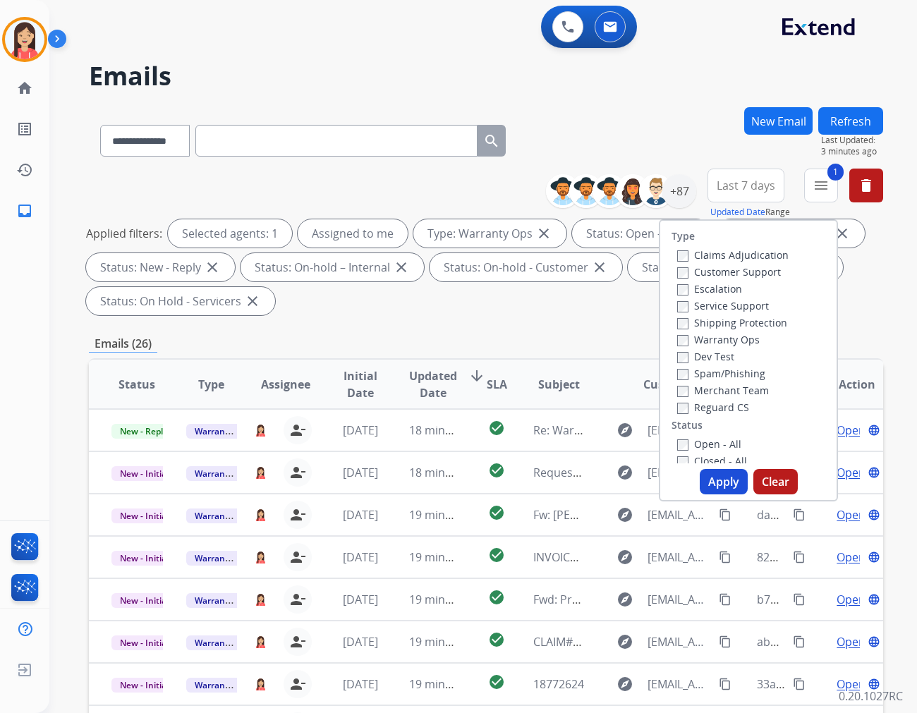
click at [715, 484] on button "Apply" at bounding box center [724, 481] width 48 height 25
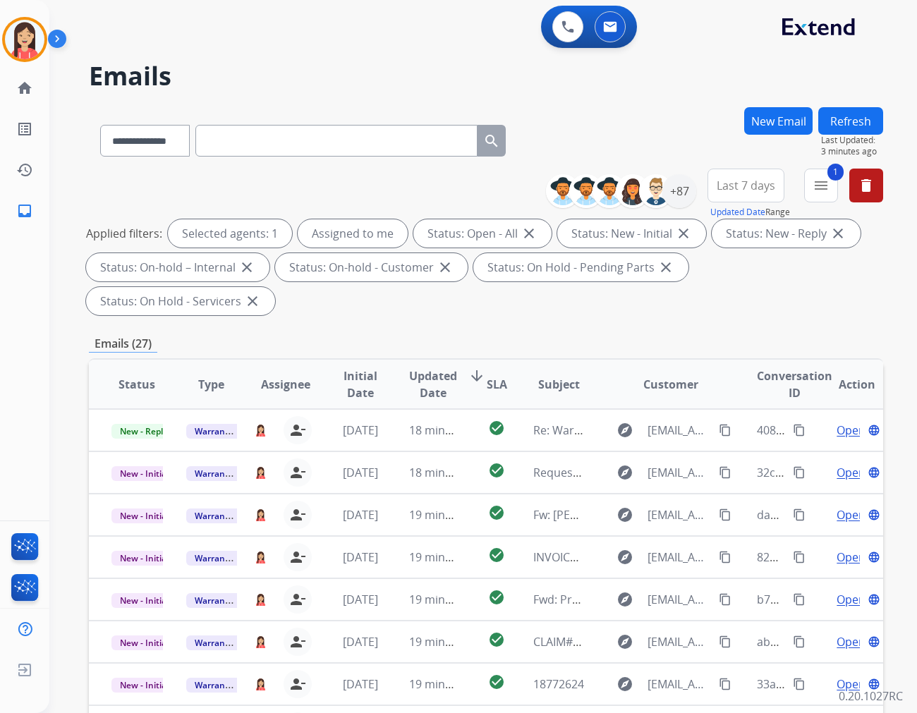
click at [427, 368] on span "Updated Date" at bounding box center [433, 385] width 48 height 34
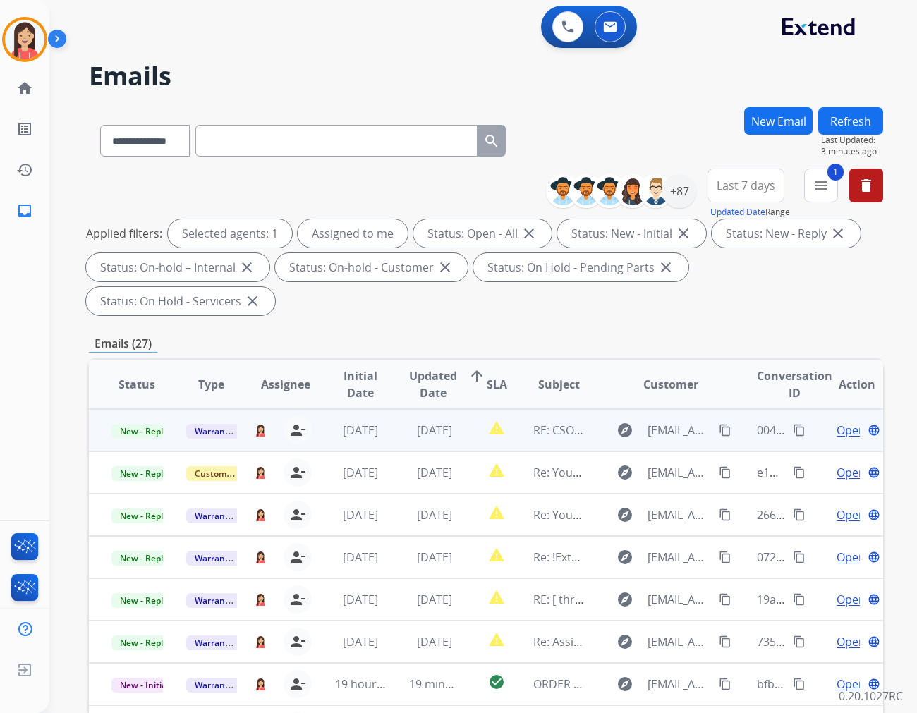
click at [391, 409] on td "[DATE]" at bounding box center [424, 430] width 75 height 42
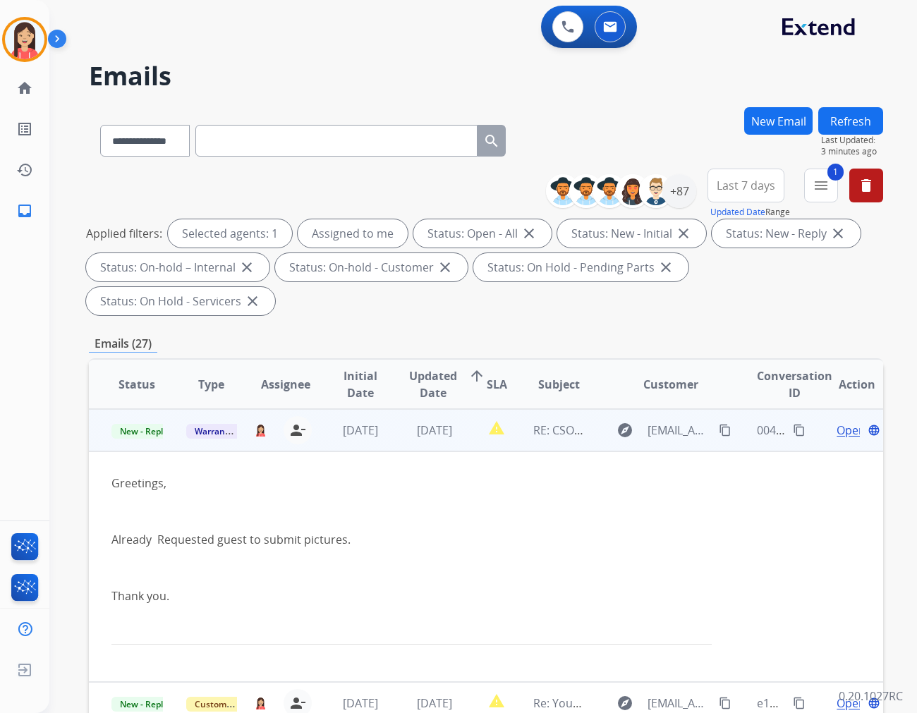
click at [837, 422] on span "Open" at bounding box center [851, 430] width 29 height 17
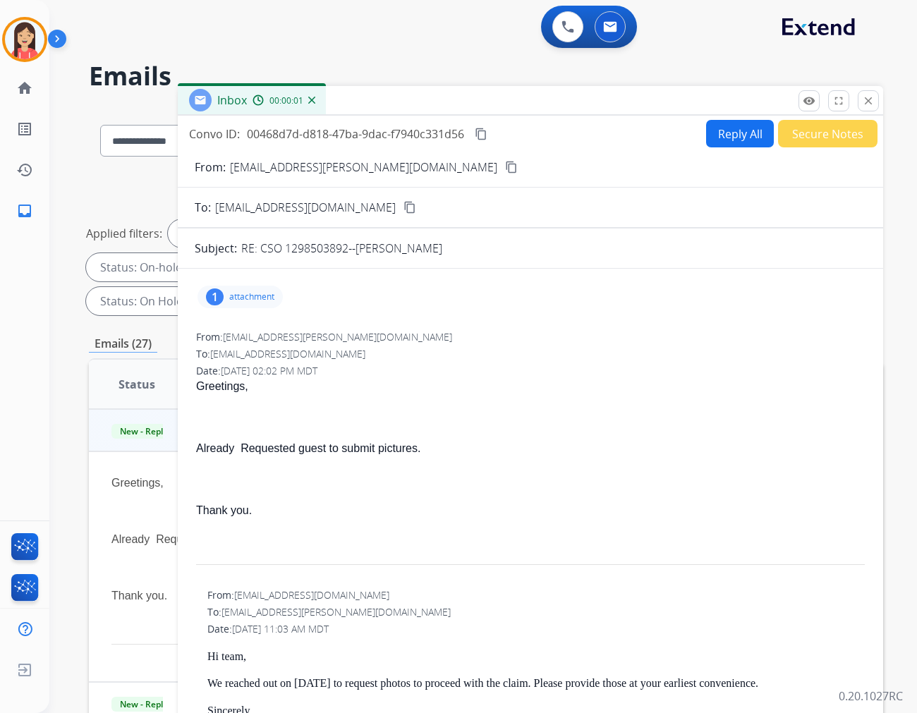
click at [234, 291] on p "attachment" at bounding box center [251, 296] width 45 height 11
click at [608, 315] on div "1 attachment ~WRD0000.jpg download [DATE] 02:02 PM From: [EMAIL_ADDRESS][PERSON…" at bounding box center [530, 691] width 705 height 822
click at [732, 132] on button "Reply All" at bounding box center [740, 134] width 68 height 28
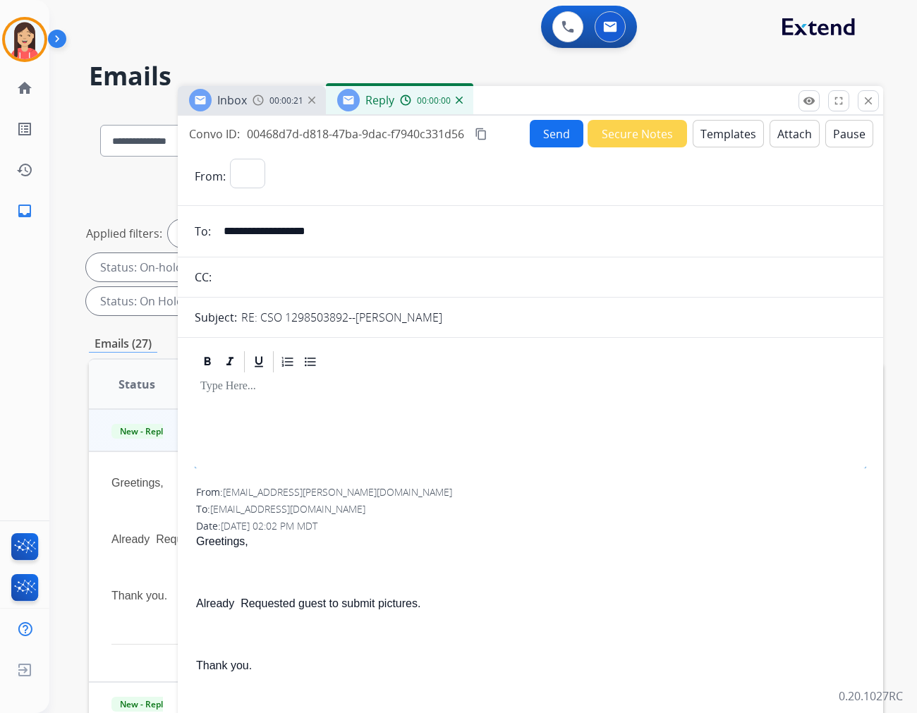
select select "**********"
click at [703, 132] on button "Templates" at bounding box center [728, 134] width 71 height 28
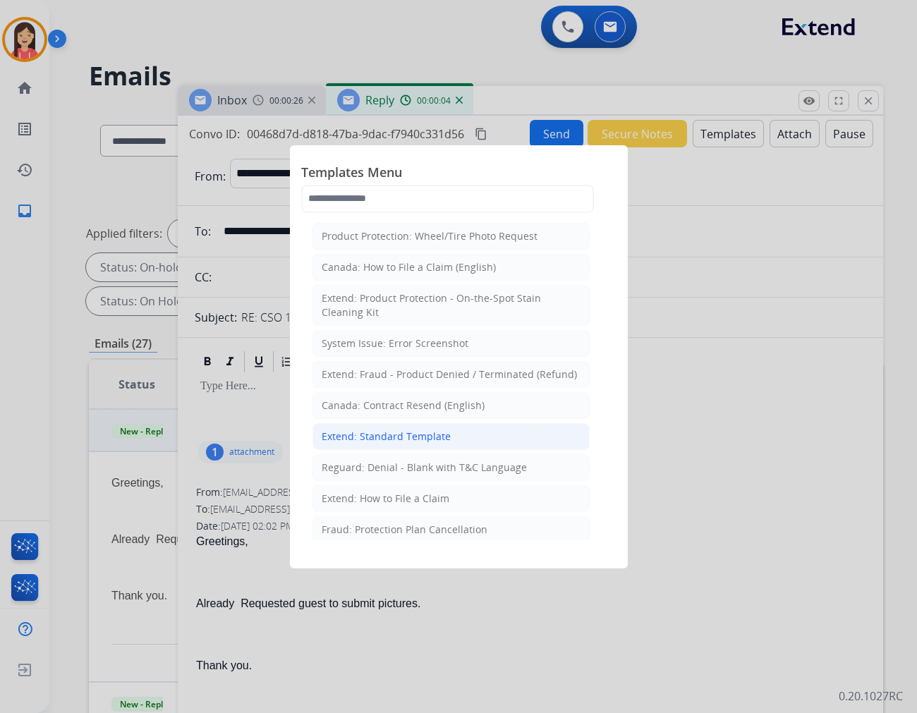
click at [425, 433] on div "Extend: Standard Template" at bounding box center [386, 437] width 129 height 14
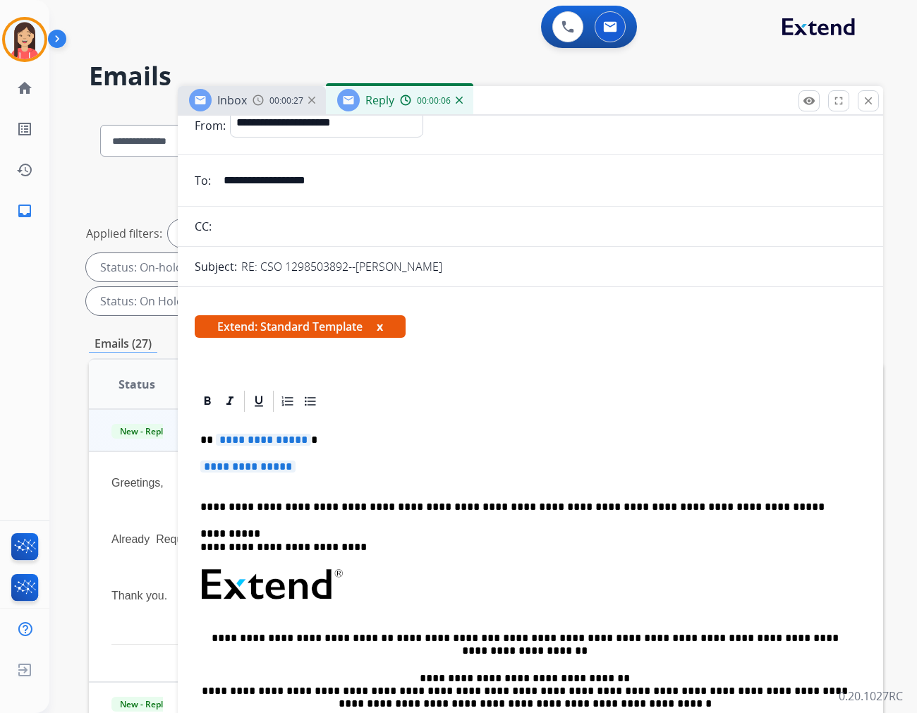
scroll to position [78, 0]
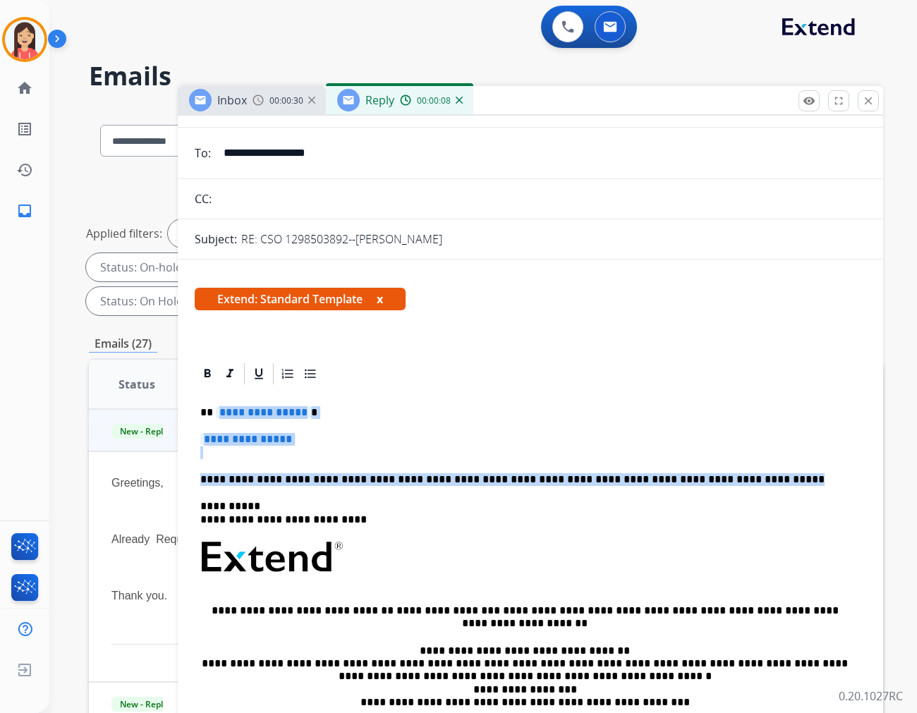
drag, startPoint x: 217, startPoint y: 405, endPoint x: 749, endPoint y: 464, distance: 535.2
click at [749, 464] on div "**********" at bounding box center [531, 591] width 672 height 408
click at [864, 93] on button "close Close" at bounding box center [868, 100] width 21 height 21
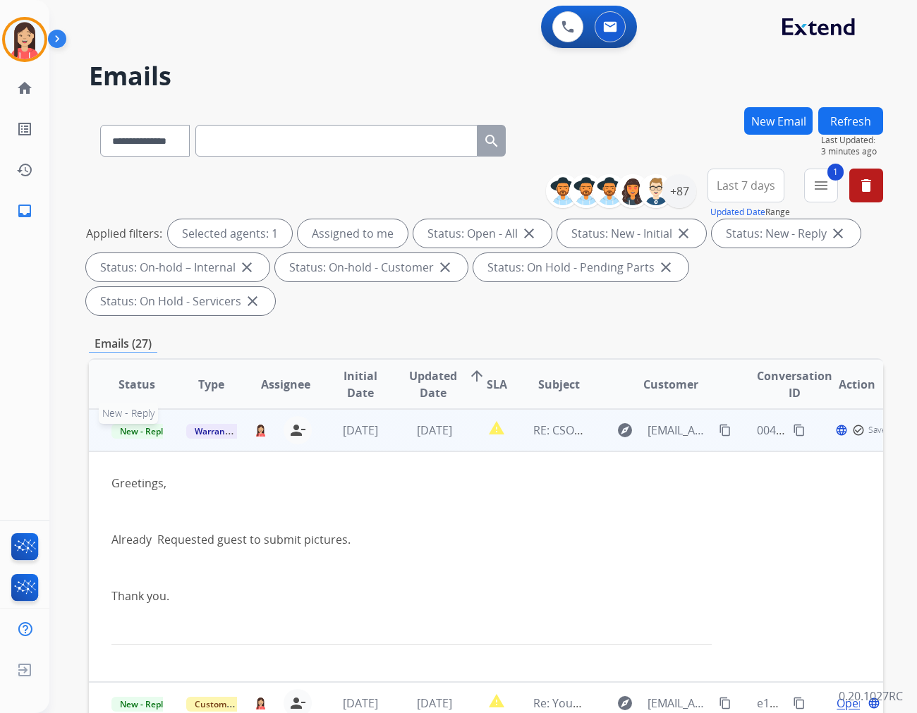
click at [151, 424] on span "New - Reply" at bounding box center [143, 431] width 64 height 15
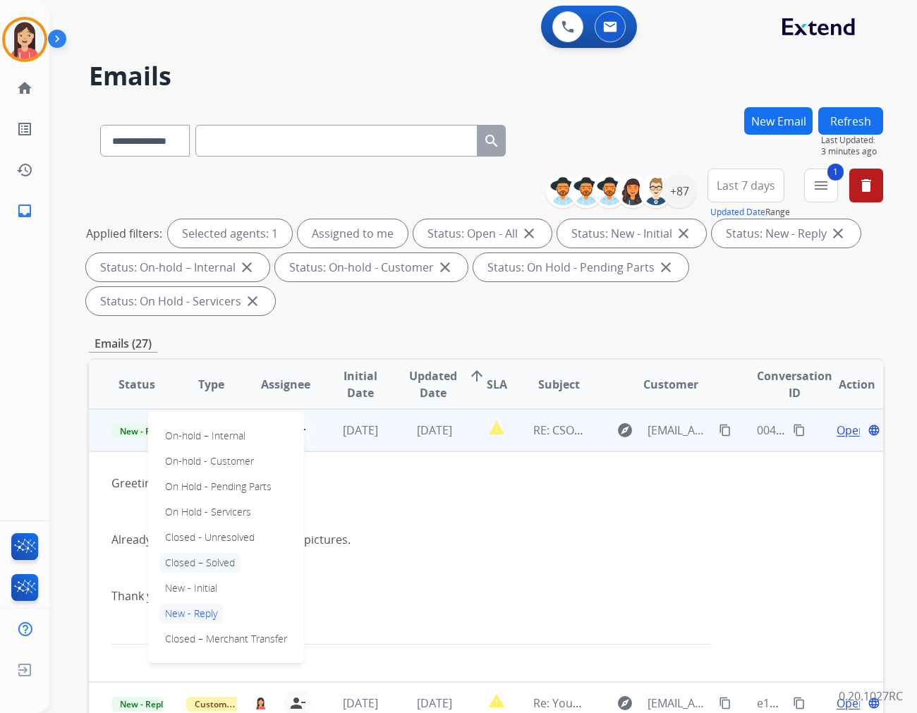
click at [226, 553] on p "Closed – Solved" at bounding box center [199, 563] width 81 height 20
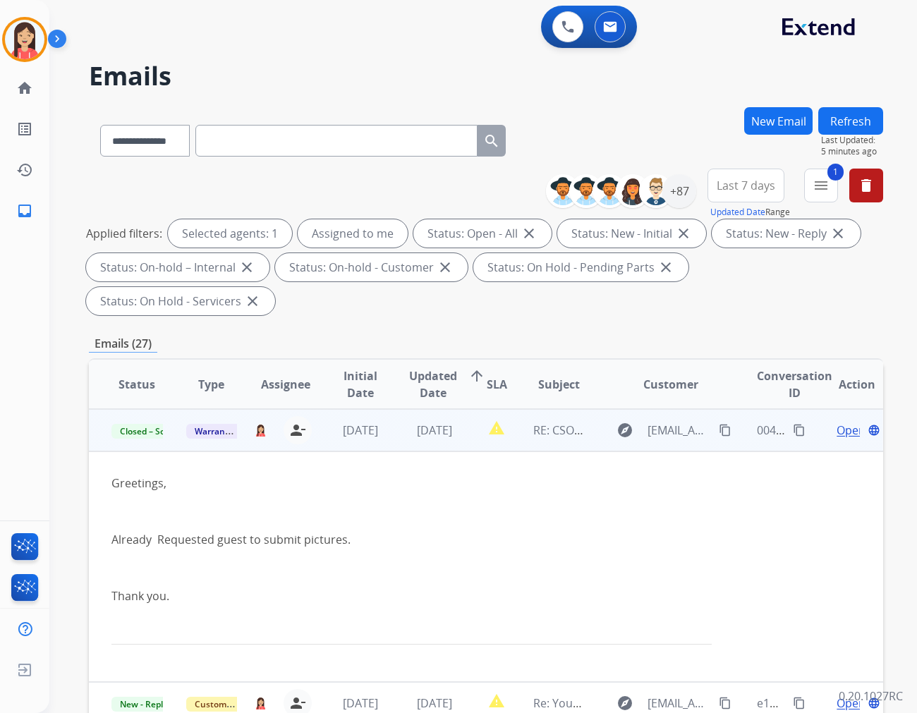
click at [376, 451] on td "Greetings, Already Requested guest to submit pictures. Thank you." at bounding box center [411, 566] width 645 height 231
click at [381, 451] on td "Greetings, Already Requested guest to submit pictures. Thank you." at bounding box center [411, 566] width 645 height 231
click at [389, 413] on td "[DATE]" at bounding box center [424, 430] width 75 height 42
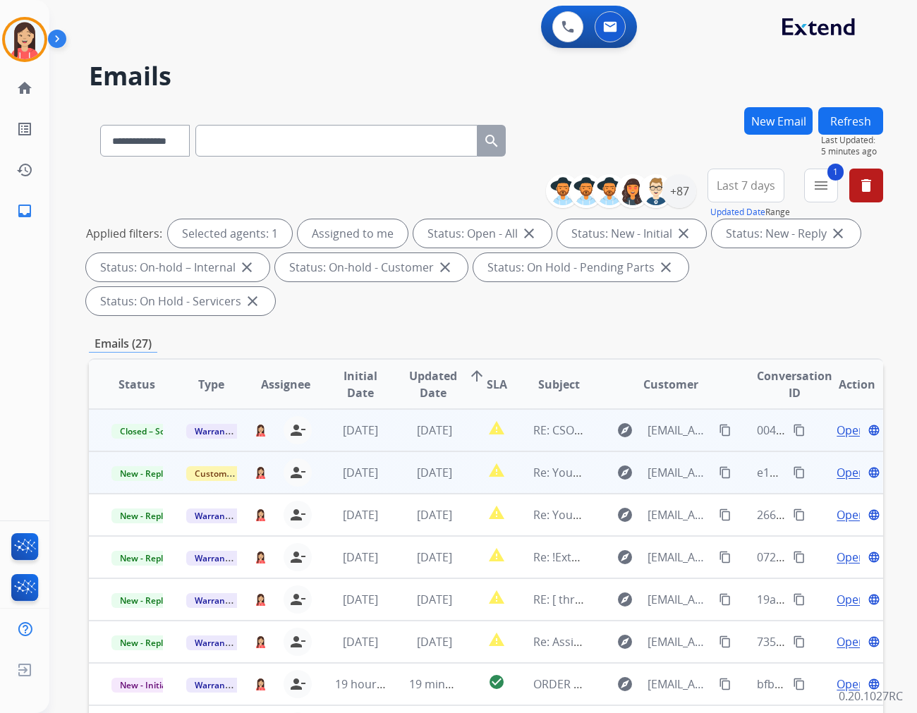
click at [454, 456] on td "[DATE]" at bounding box center [424, 472] width 75 height 42
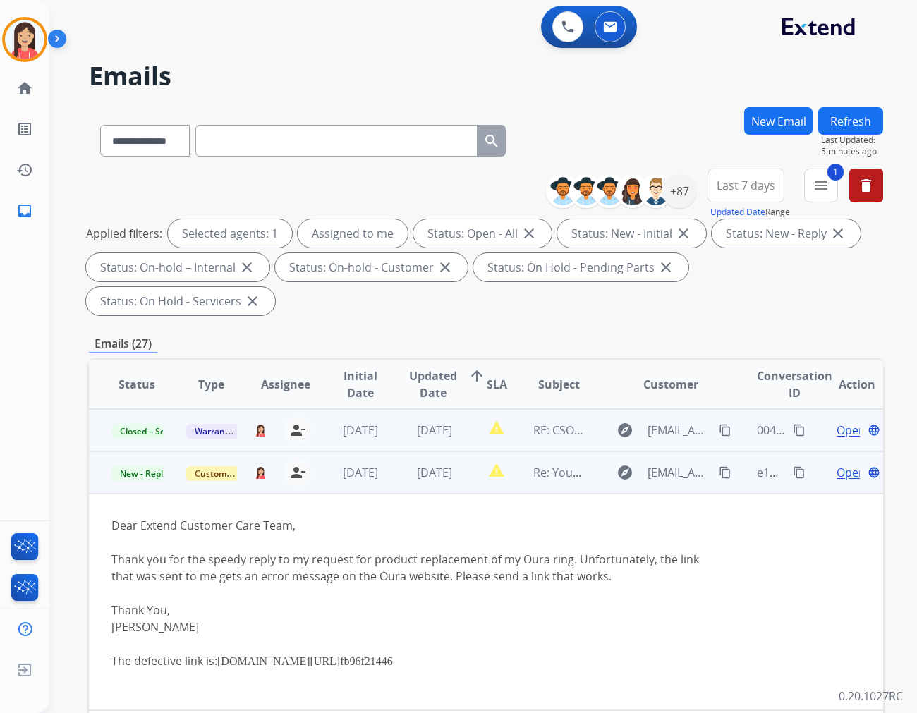
scroll to position [42, 0]
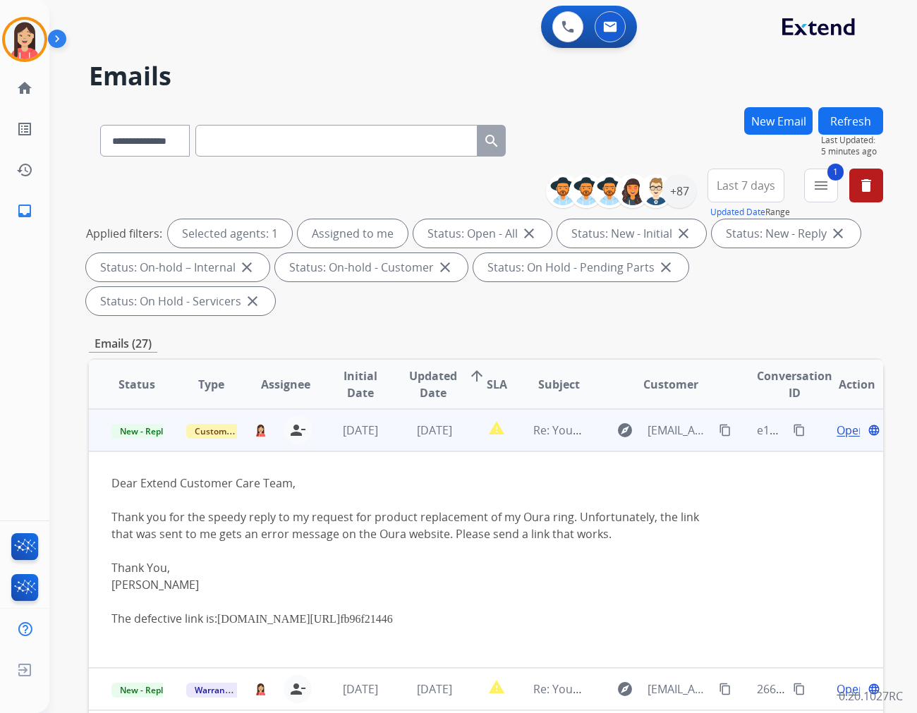
click at [842, 422] on span "Open" at bounding box center [851, 430] width 29 height 17
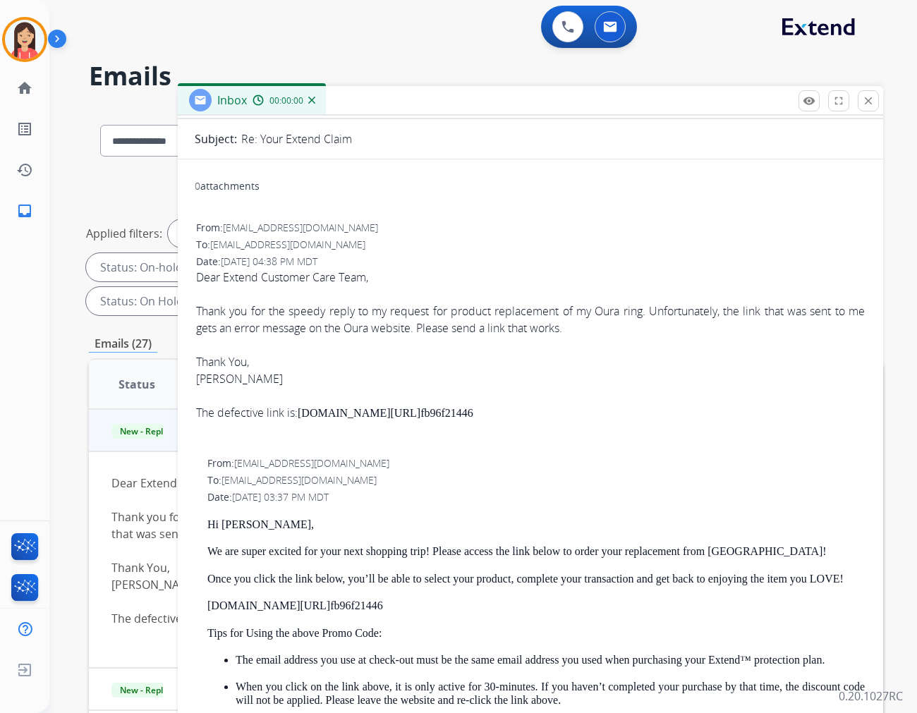
scroll to position [157, 0]
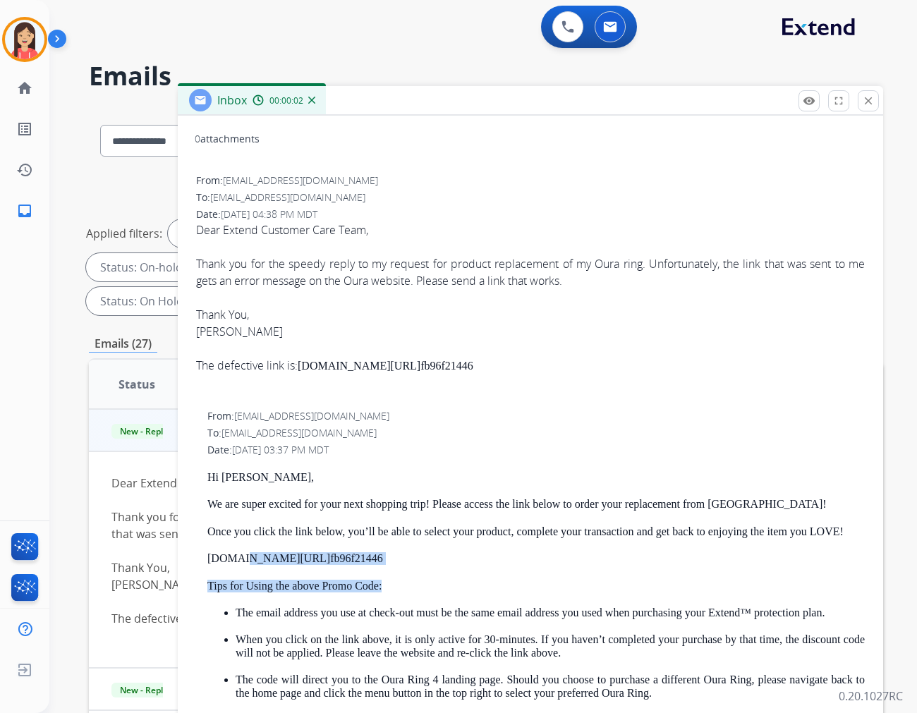
drag, startPoint x: 388, startPoint y: 564, endPoint x: 234, endPoint y: 559, distance: 153.9
click at [234, 559] on link "[DOMAIN_NAME][URL]" at bounding box center [268, 558] width 123 height 12
click at [422, 553] on p "[DOMAIN_NAME][URL] fb96f21446" at bounding box center [535, 558] width 657 height 13
drag, startPoint x: 396, startPoint y: 555, endPoint x: 207, endPoint y: 562, distance: 189.9
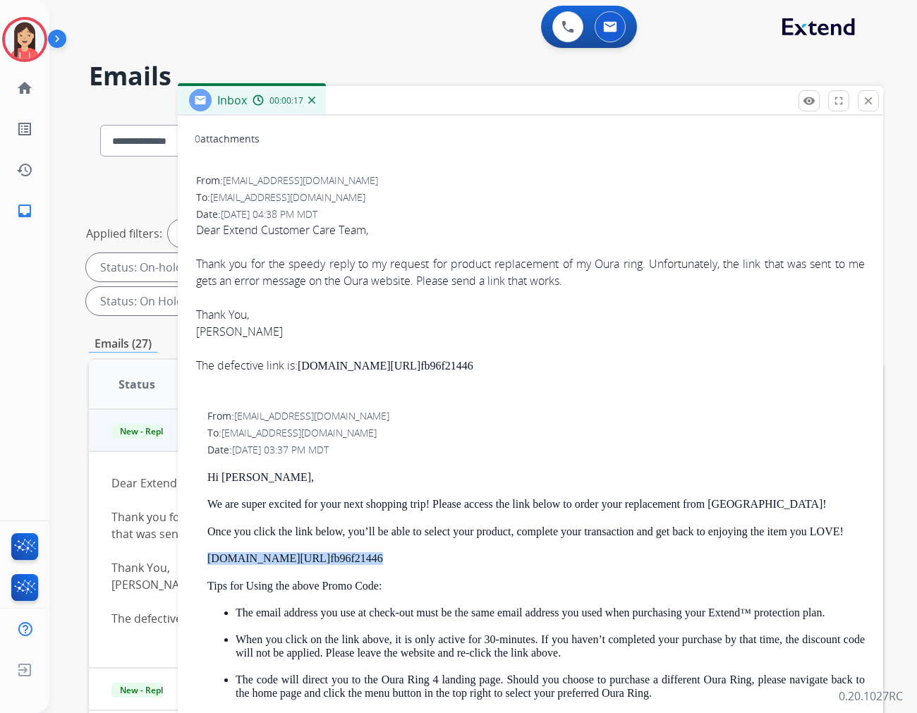
click at [207, 562] on p "[DOMAIN_NAME][URL] fb96f21446" at bounding box center [535, 558] width 657 height 13
copy p "[DOMAIN_NAME][URL] fb96f21446"
click at [590, 371] on div "The defective link is: [DOMAIN_NAME][URL] fb96f 21446" at bounding box center [530, 366] width 669 height 18
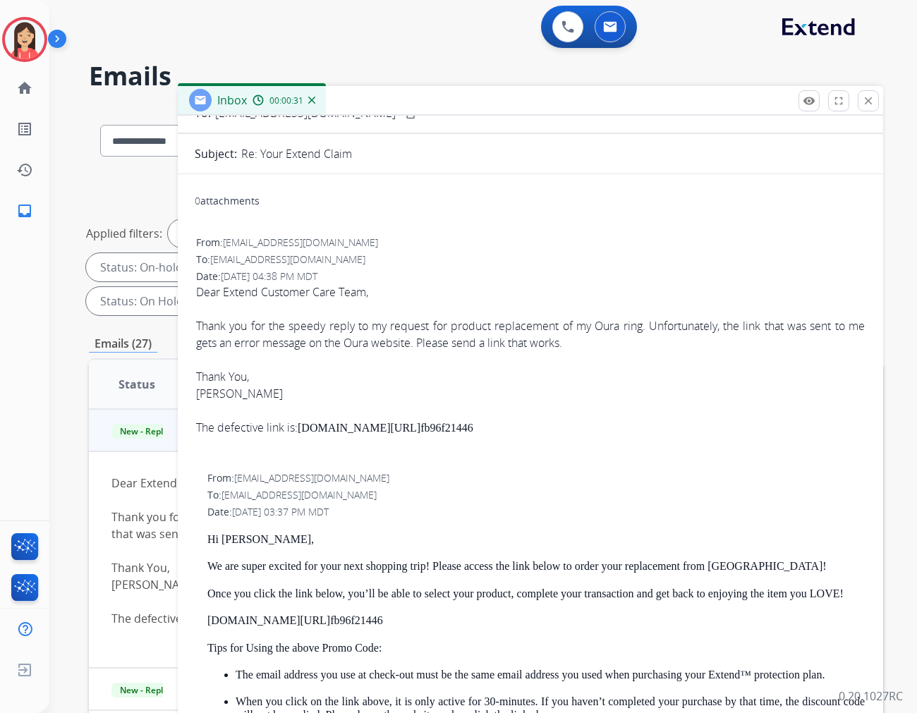
scroll to position [0, 0]
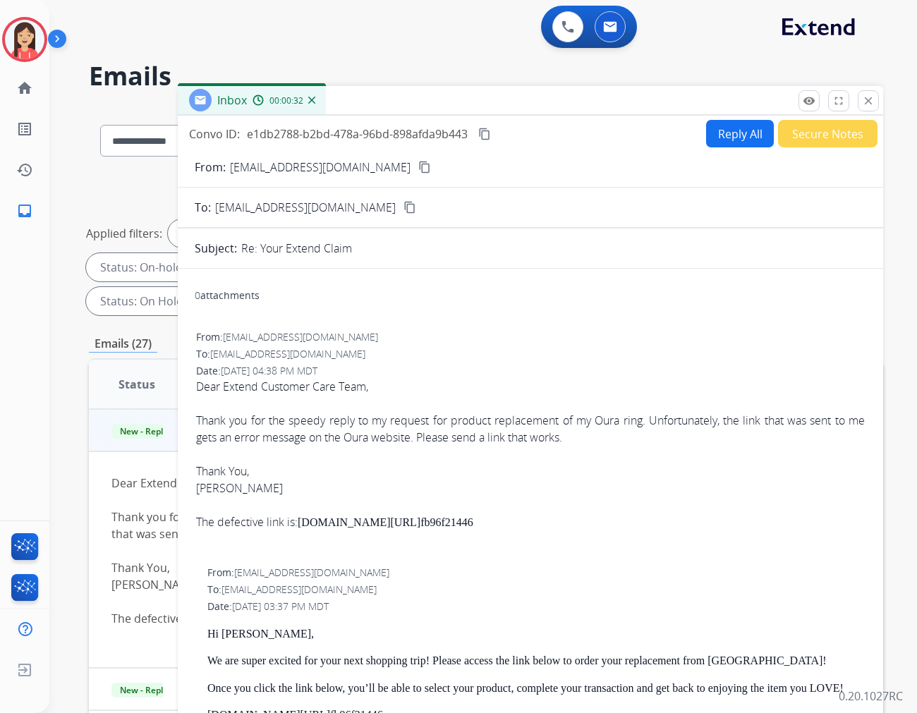
click at [724, 138] on button "Reply All" at bounding box center [740, 134] width 68 height 28
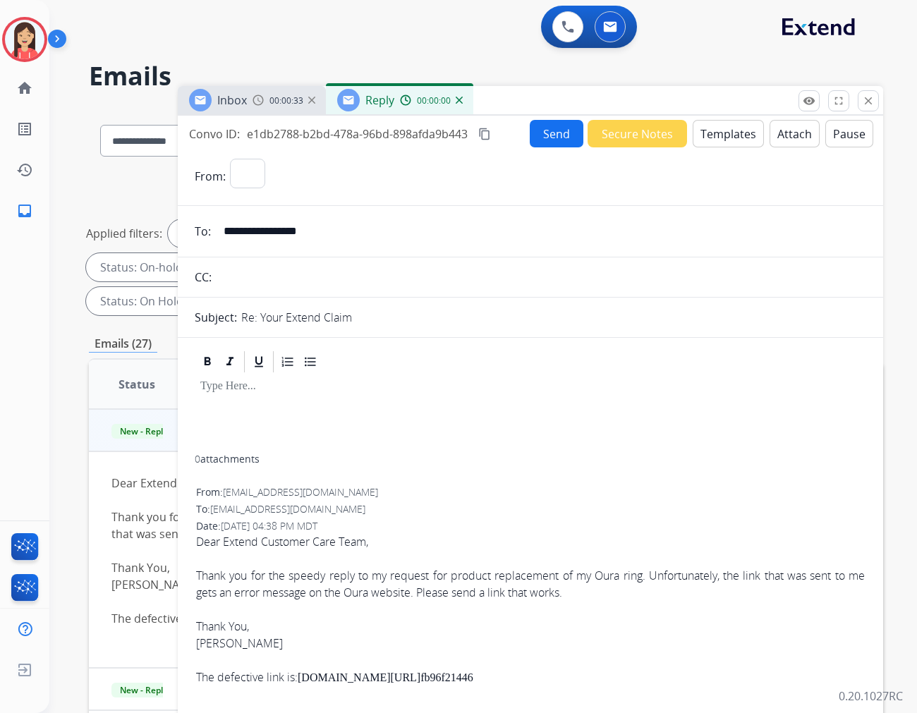
select select "**********"
click at [724, 138] on button "Templates" at bounding box center [728, 134] width 71 height 28
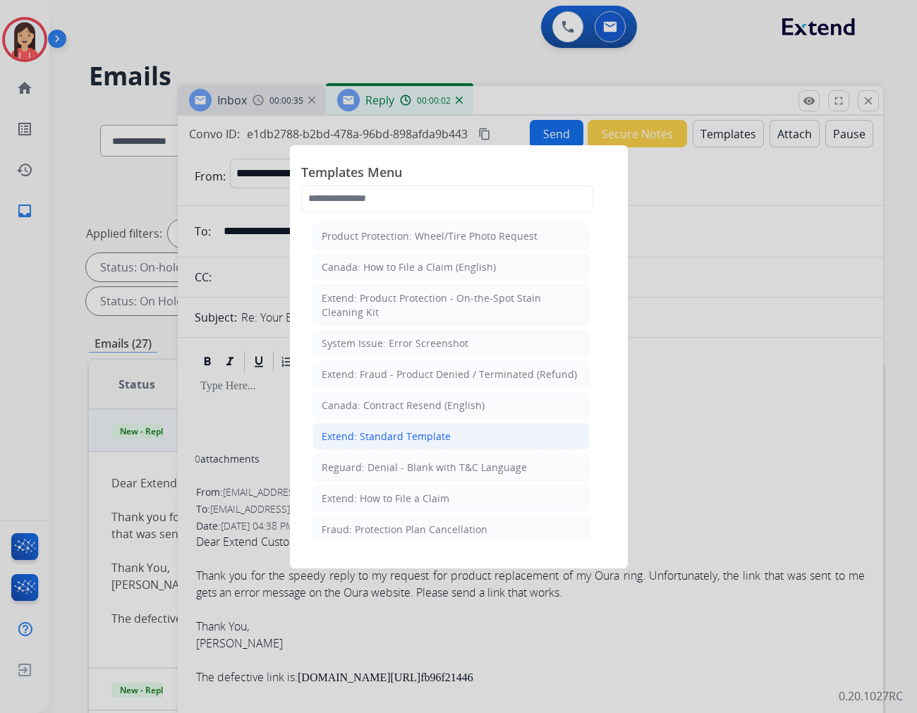
click at [392, 428] on li "Extend: Standard Template" at bounding box center [451, 436] width 277 height 27
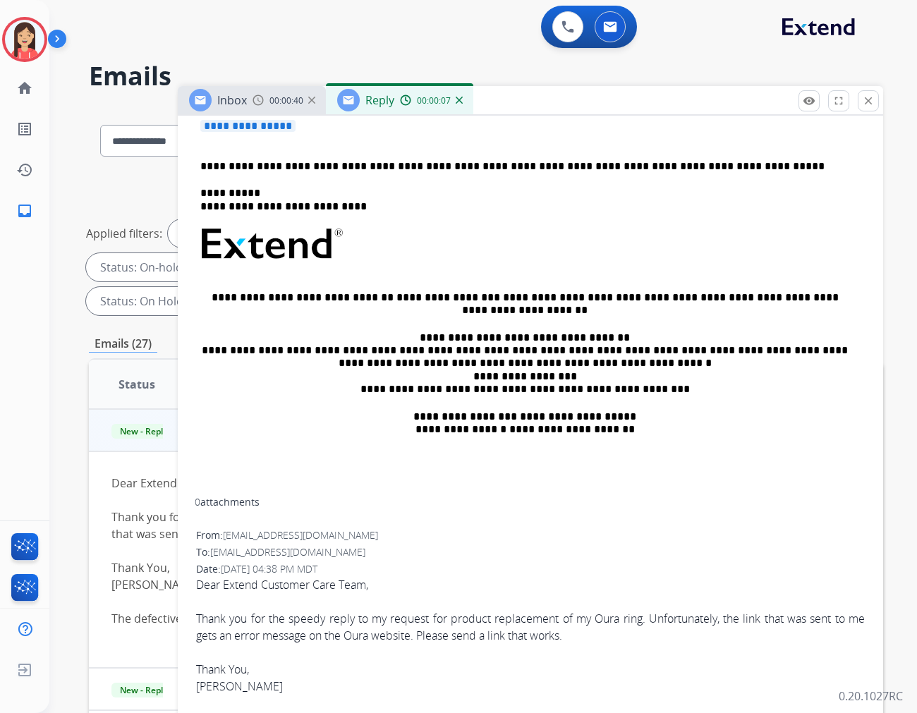
scroll to position [157, 0]
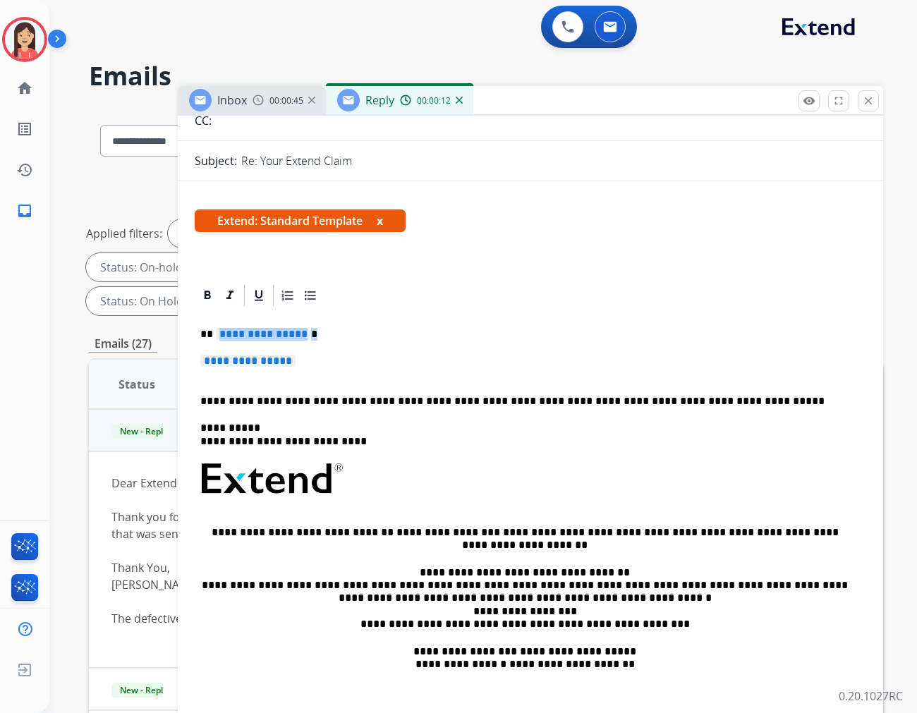
drag, startPoint x: 214, startPoint y: 336, endPoint x: 722, endPoint y: 363, distance: 509.3
click at [722, 363] on div "**********" at bounding box center [531, 520] width 672 height 425
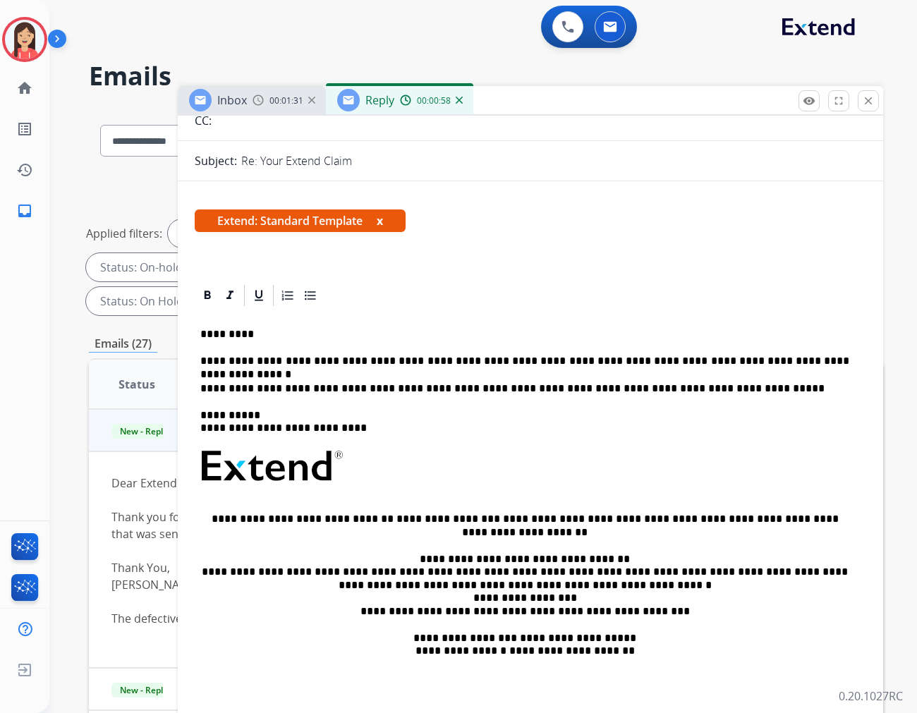
click at [808, 357] on p "**********" at bounding box center [524, 361] width 649 height 13
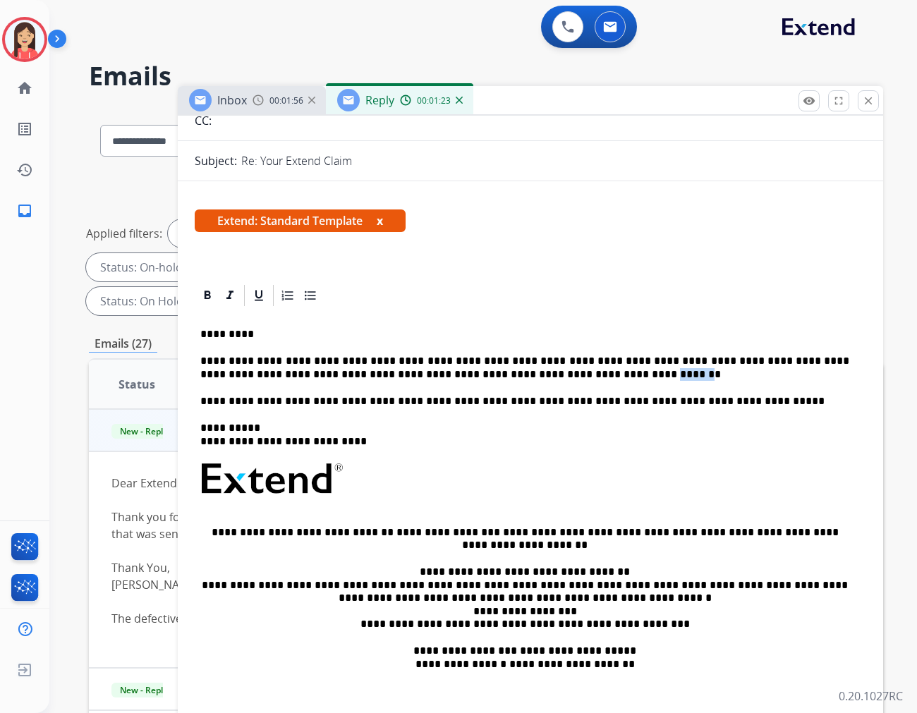
drag, startPoint x: 461, startPoint y: 375, endPoint x: 492, endPoint y: 375, distance: 31.0
click at [492, 375] on p "**********" at bounding box center [524, 368] width 649 height 26
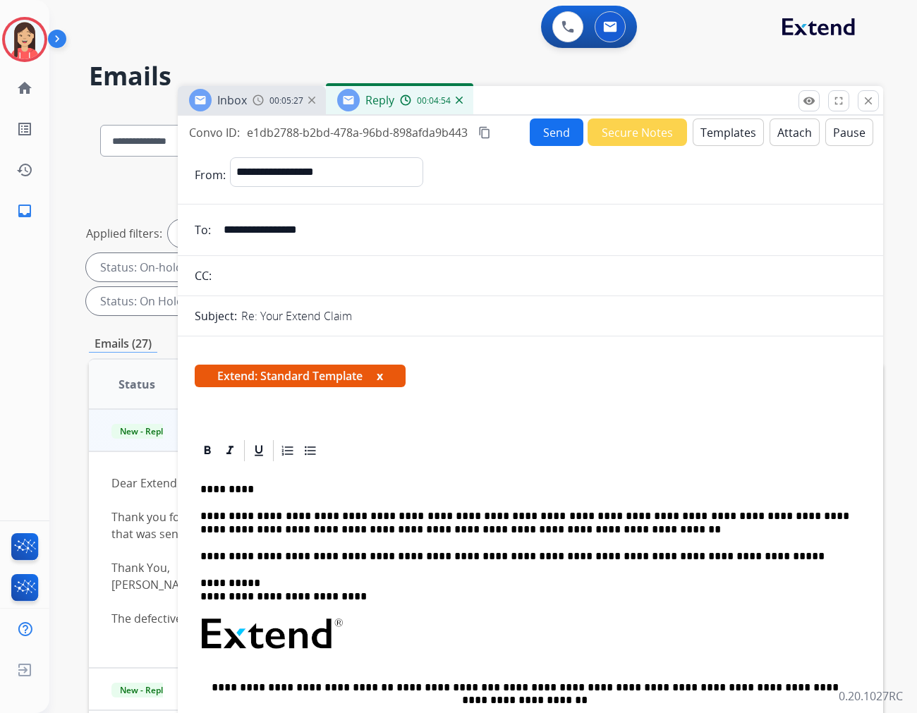
scroll to position [0, 0]
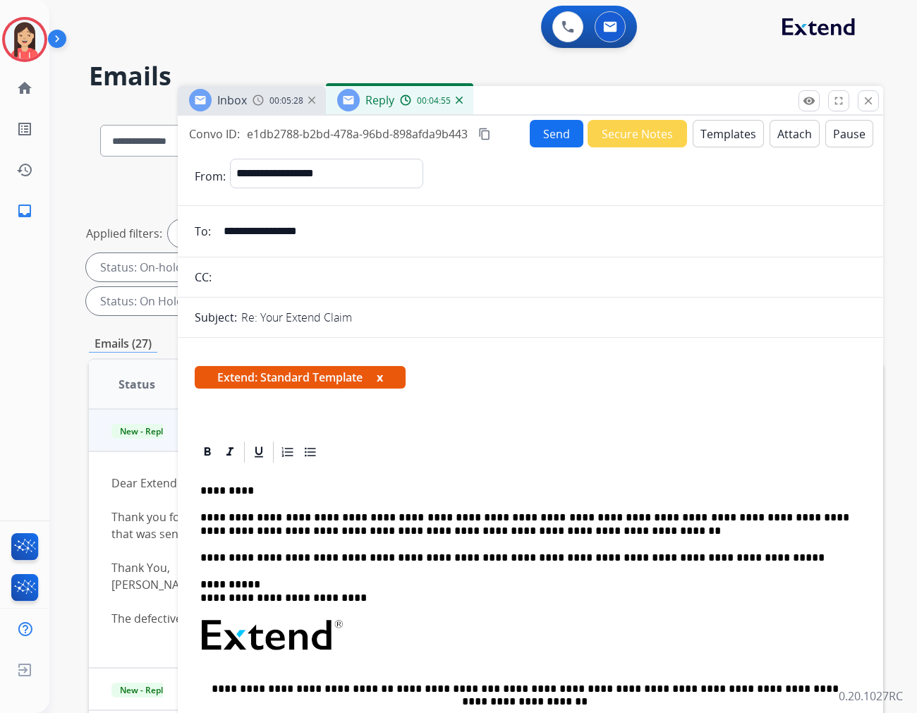
click at [533, 132] on button "Send" at bounding box center [557, 134] width 54 height 28
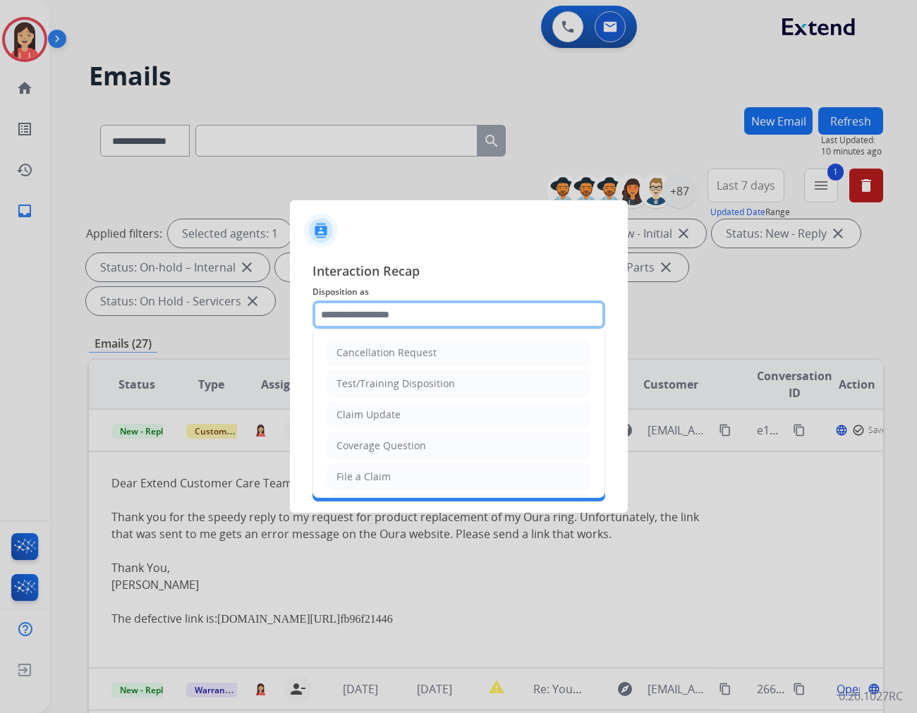
click at [404, 313] on input "text" at bounding box center [459, 315] width 293 height 28
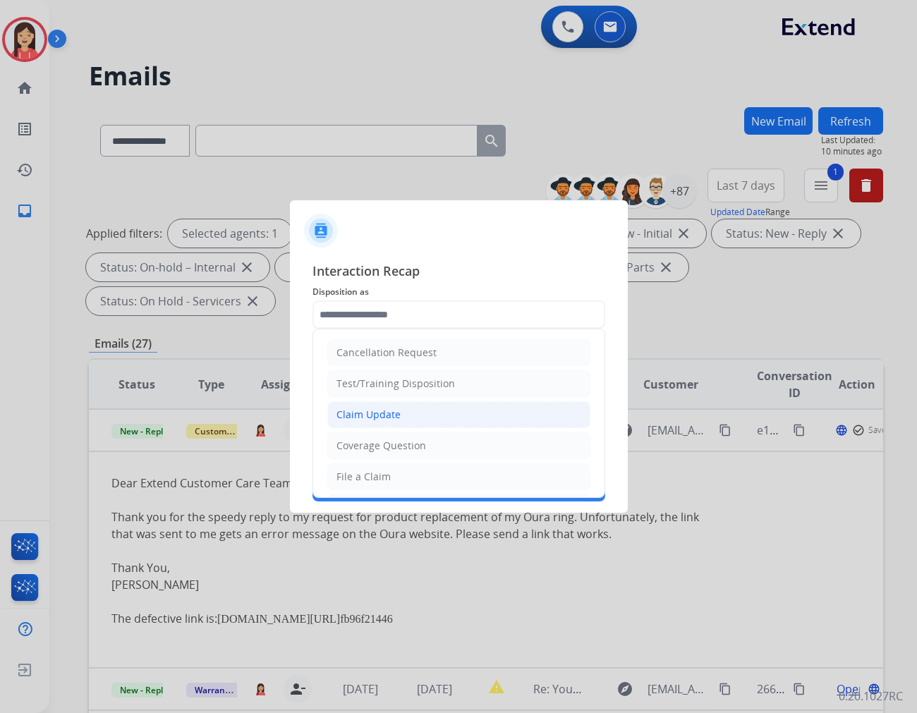
click at [384, 406] on li "Claim Update" at bounding box center [458, 414] width 263 height 27
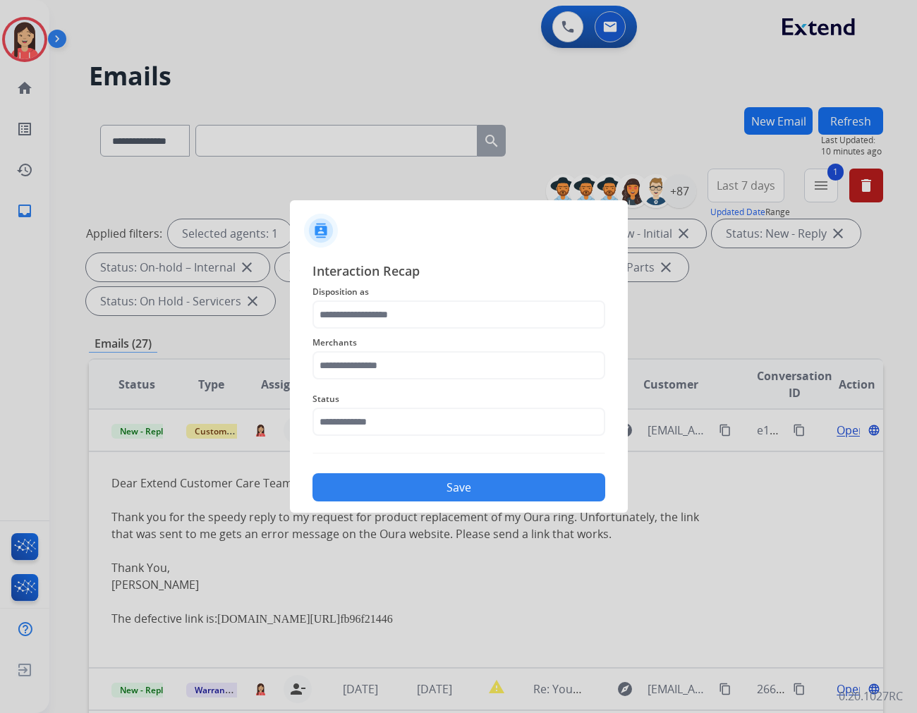
type input "**********"
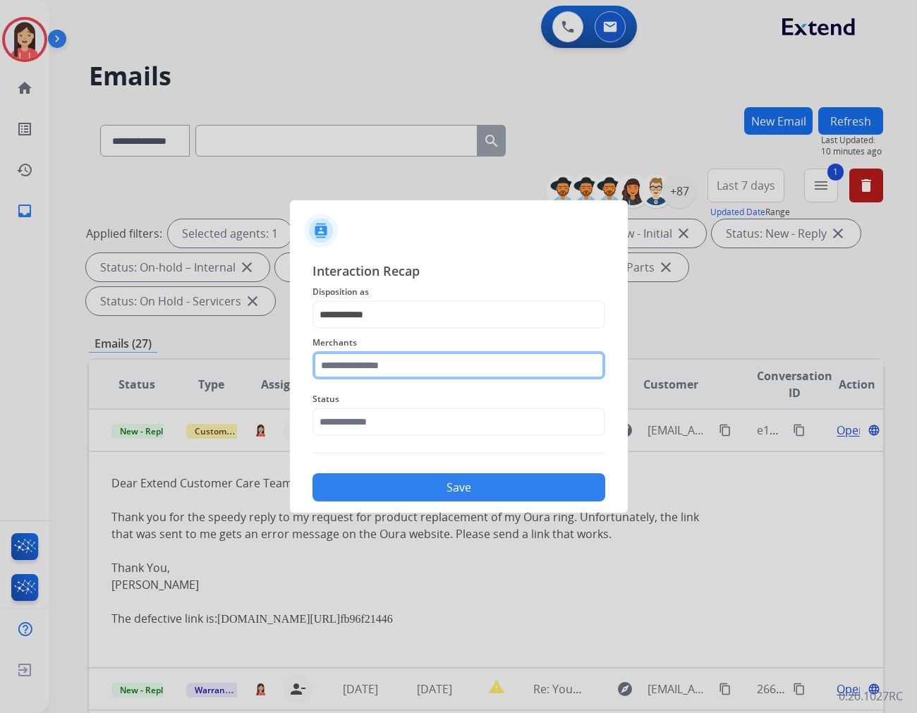
click at [385, 377] on input "text" at bounding box center [459, 365] width 293 height 28
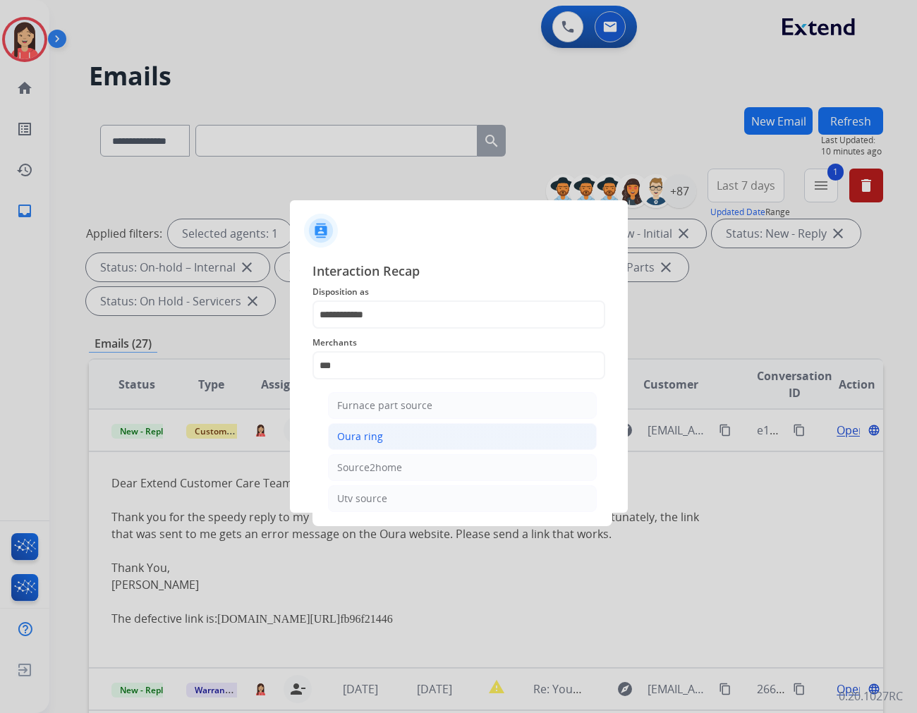
click at [370, 437] on div "Oura ring" at bounding box center [360, 437] width 46 height 14
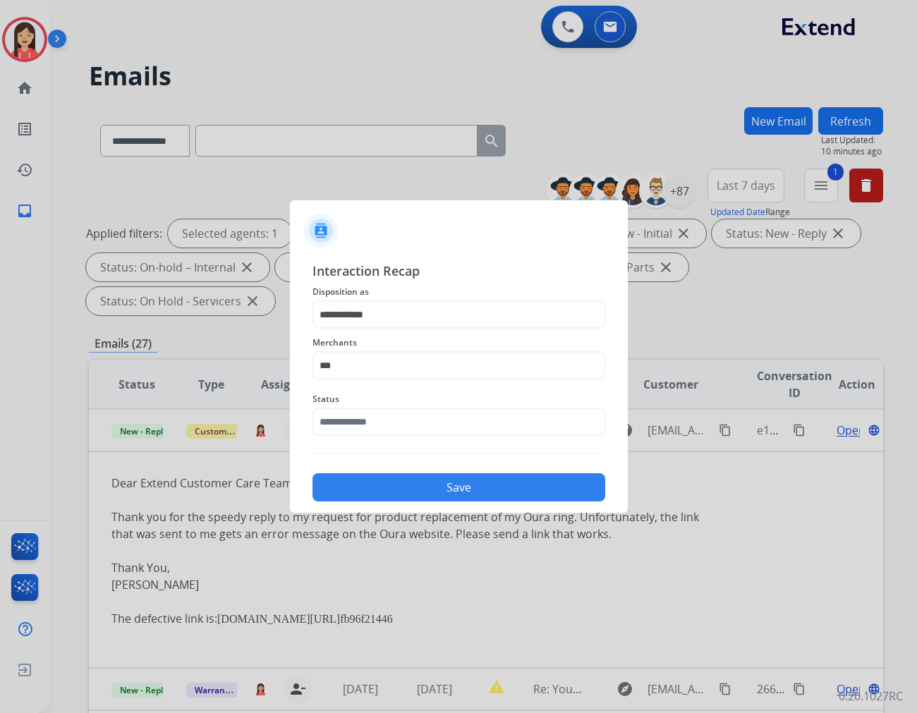
type input "*********"
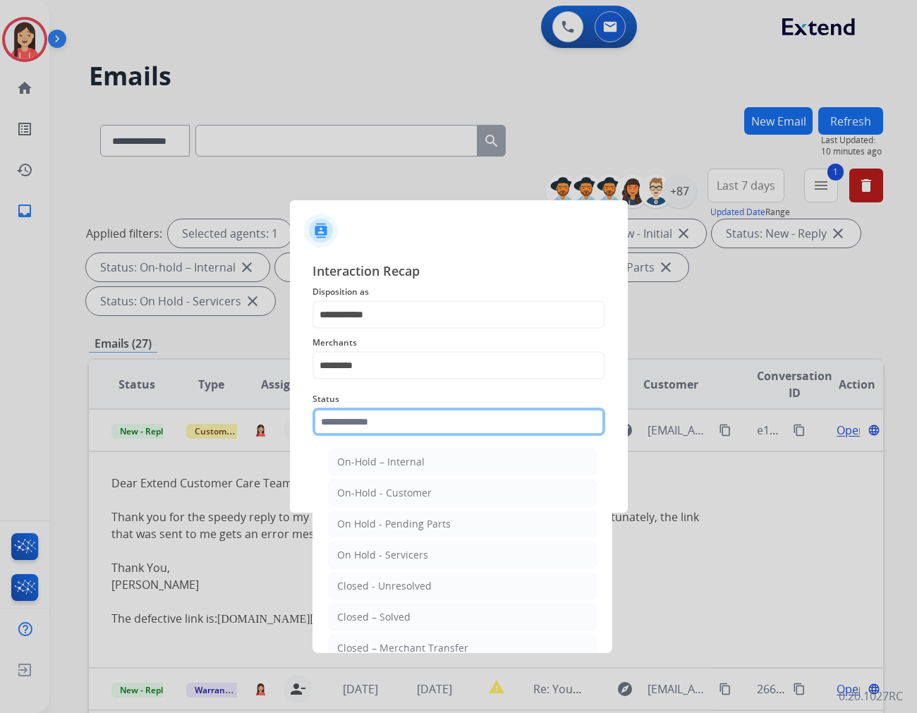
click at [379, 414] on input "text" at bounding box center [459, 422] width 293 height 28
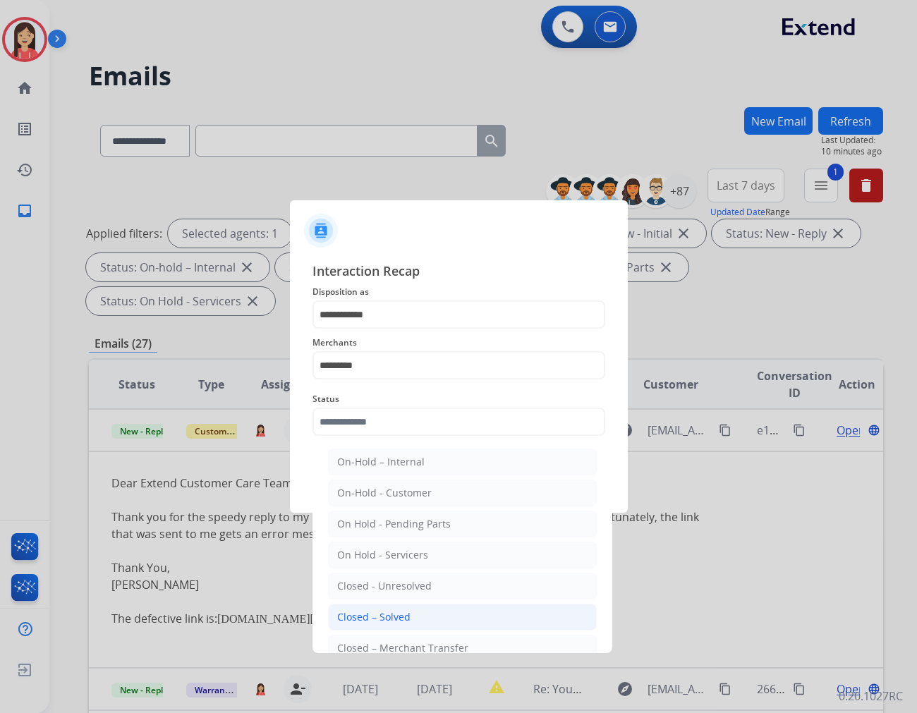
click at [428, 607] on li "Closed – Solved" at bounding box center [462, 617] width 269 height 27
type input "**********"
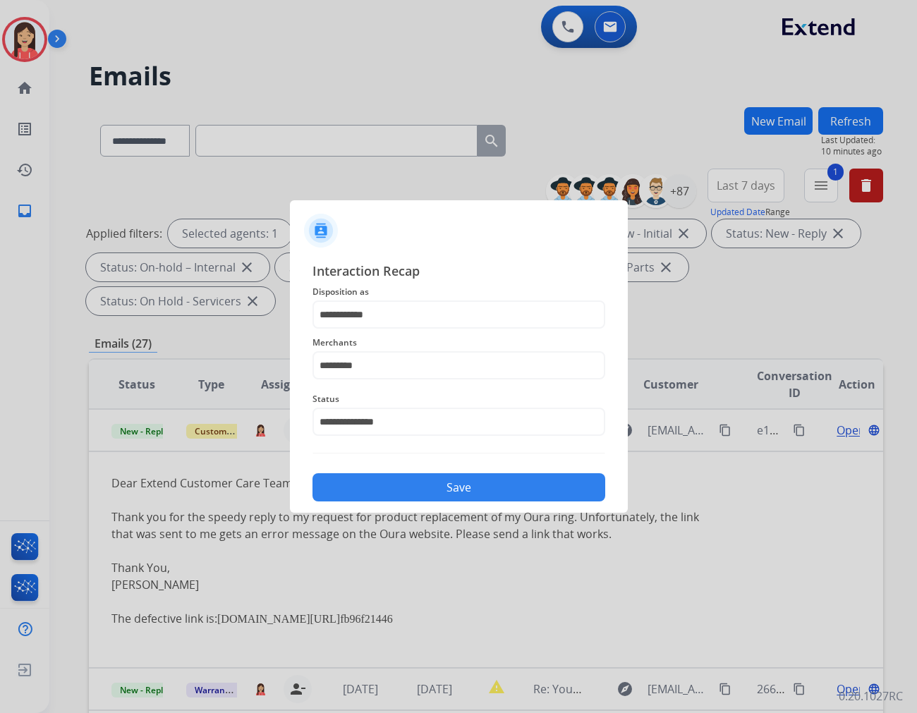
click at [464, 483] on button "Save" at bounding box center [459, 487] width 293 height 28
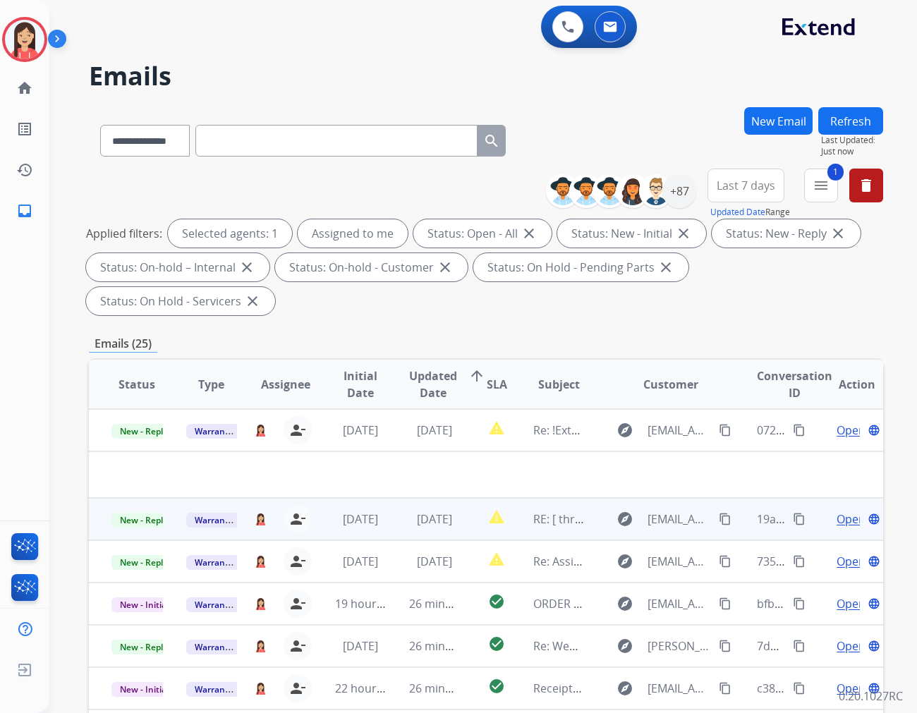
click at [445, 498] on td "[DATE]" at bounding box center [424, 519] width 75 height 42
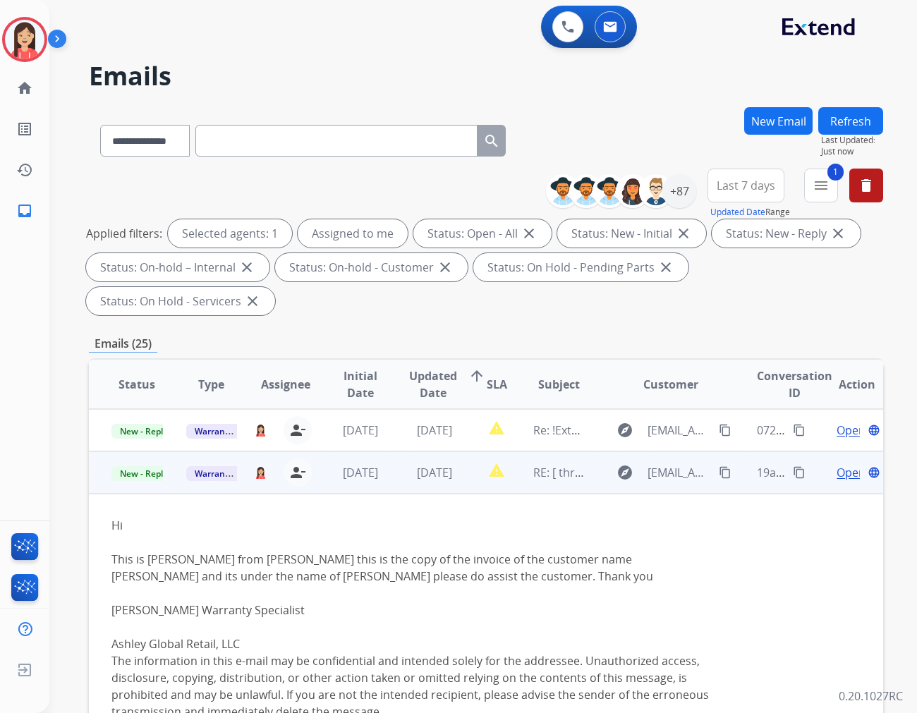
scroll to position [85, 0]
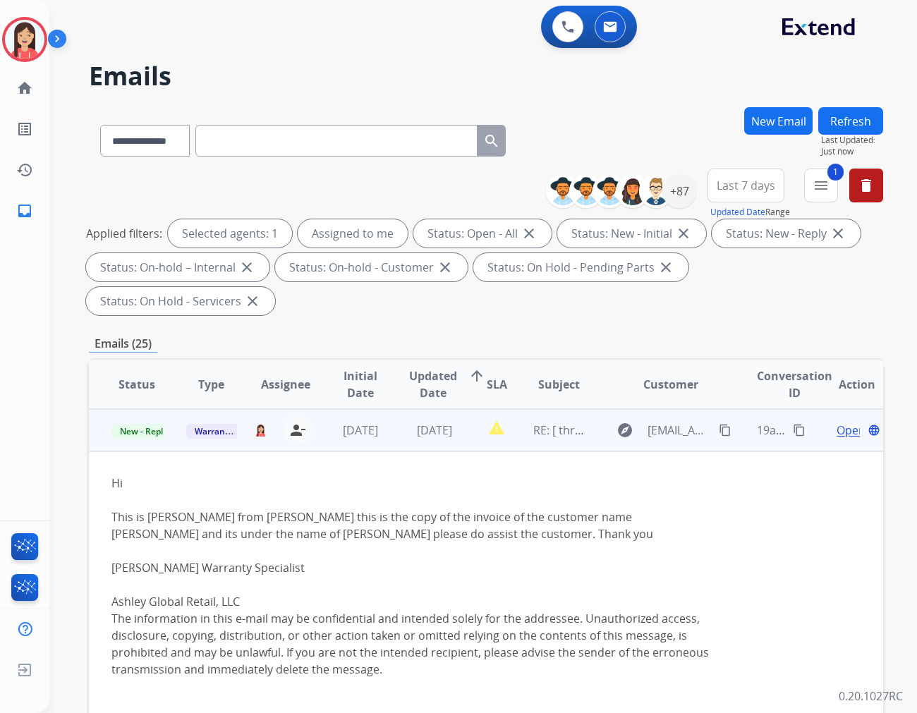
click at [456, 451] on td "Hi This is [PERSON_NAME] from [PERSON_NAME] this is the copy of the invoice of …" at bounding box center [411, 601] width 645 height 301
click at [468, 409] on td "report_problem" at bounding box center [485, 430] width 49 height 42
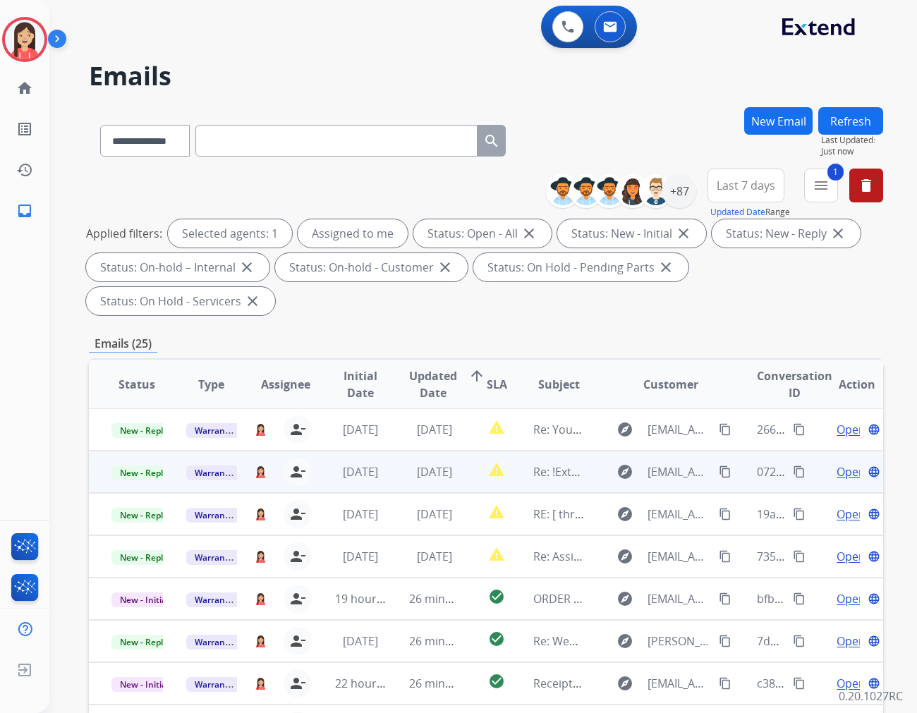
scroll to position [0, 0]
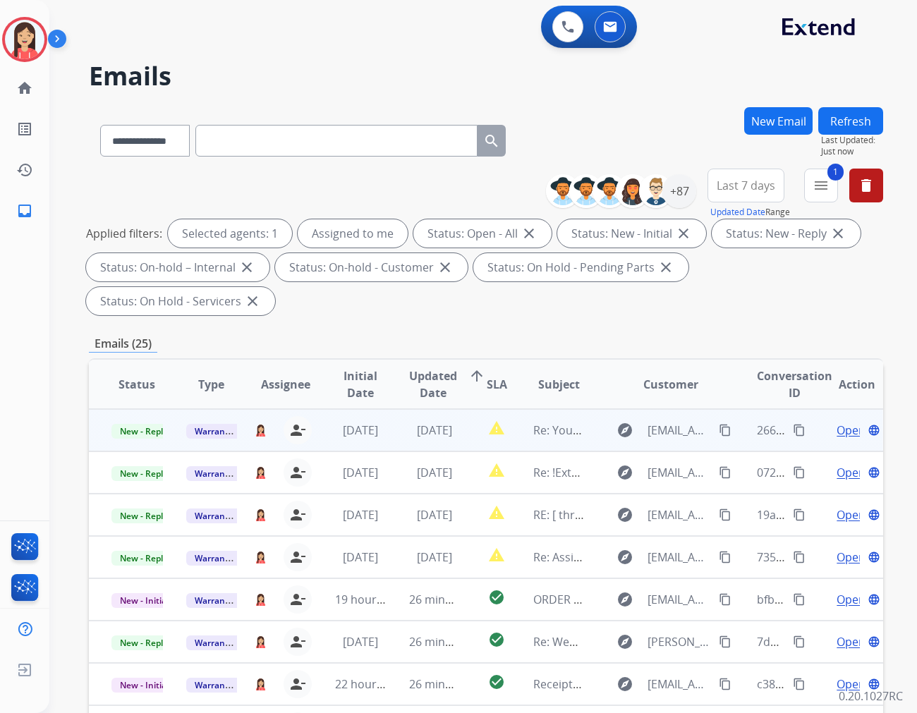
click at [464, 415] on td "report_problem" at bounding box center [485, 430] width 49 height 42
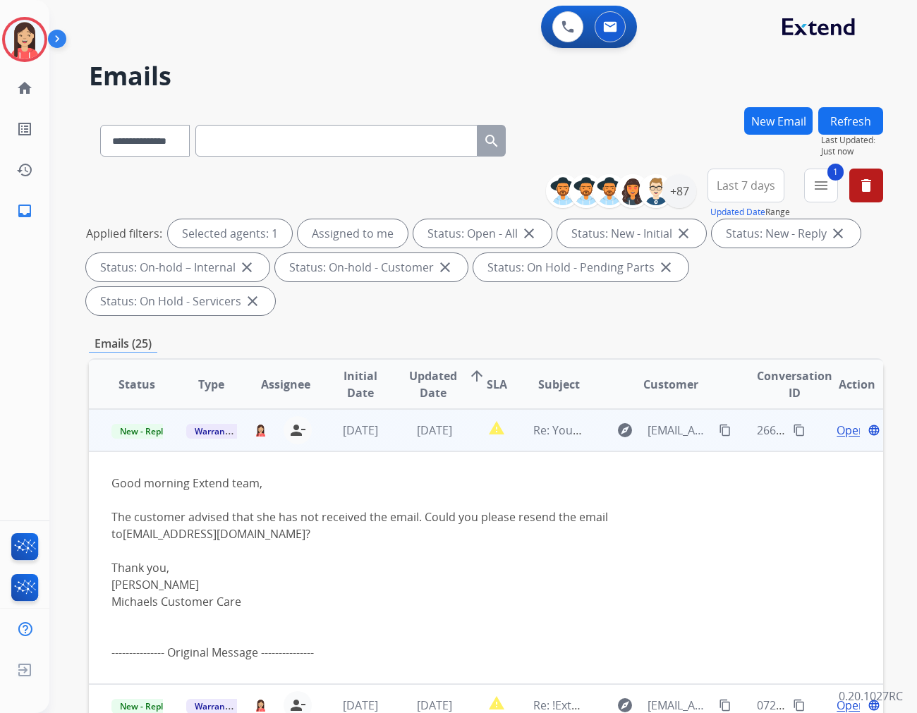
click at [837, 422] on span "Open" at bounding box center [851, 430] width 29 height 17
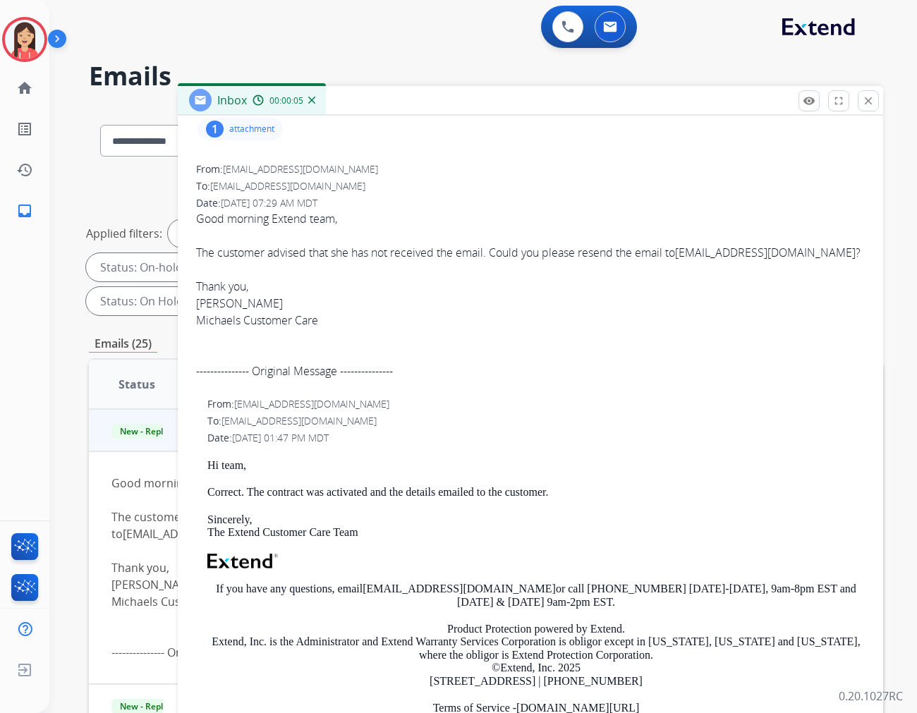
scroll to position [78, 0]
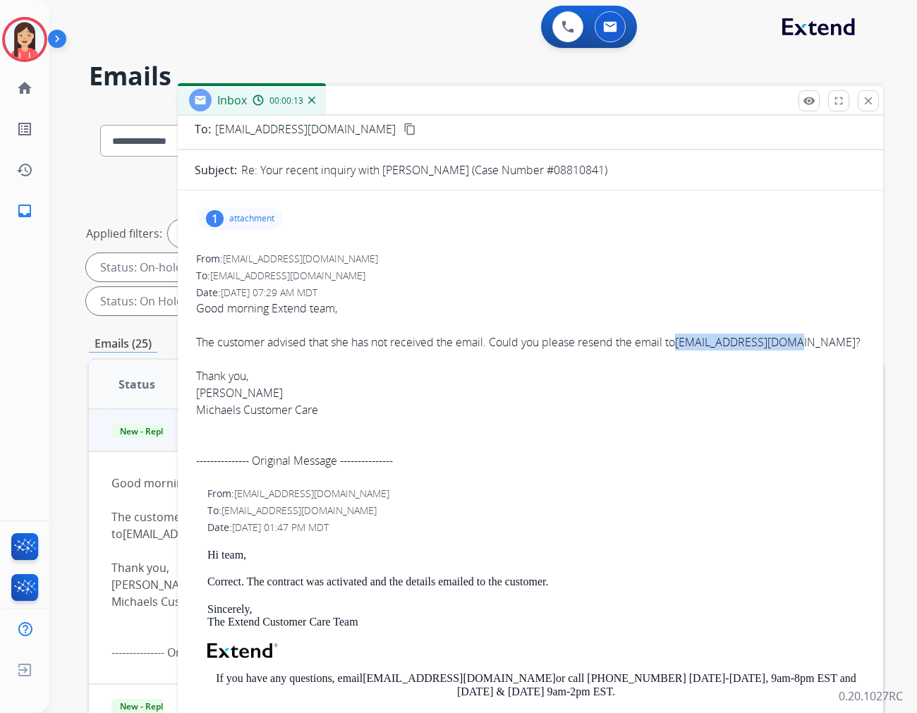
drag, startPoint x: 682, startPoint y: 341, endPoint x: 810, endPoint y: 343, distance: 127.7
click at [810, 343] on span "Good morning Extend team, The customer advised that she has not received the em…" at bounding box center [530, 384] width 669 height 169
copy link "[EMAIL_ADDRESS][DOMAIN_NAME]"
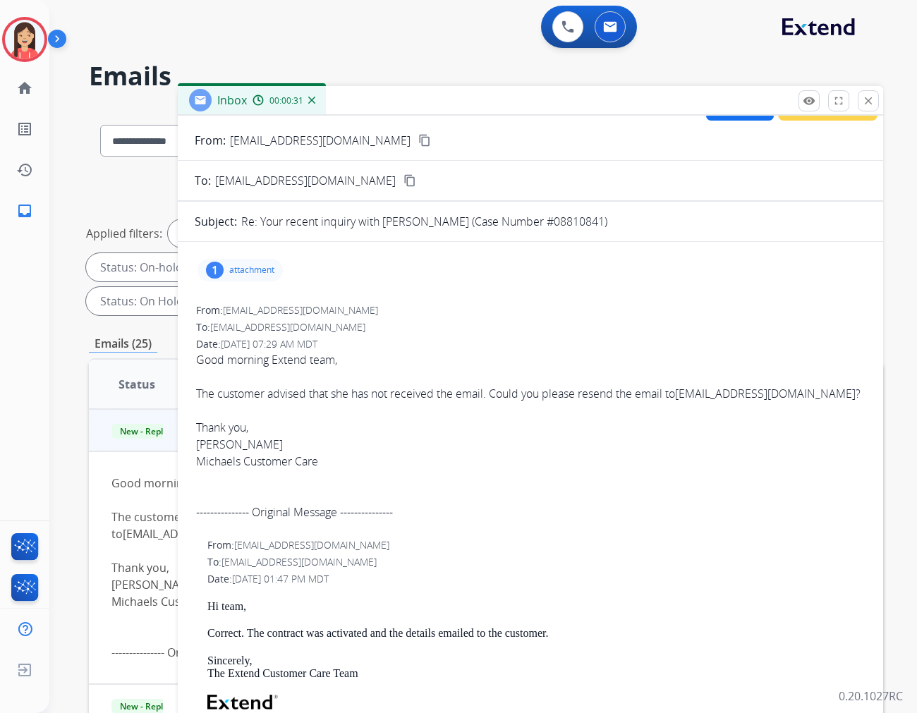
scroll to position [0, 0]
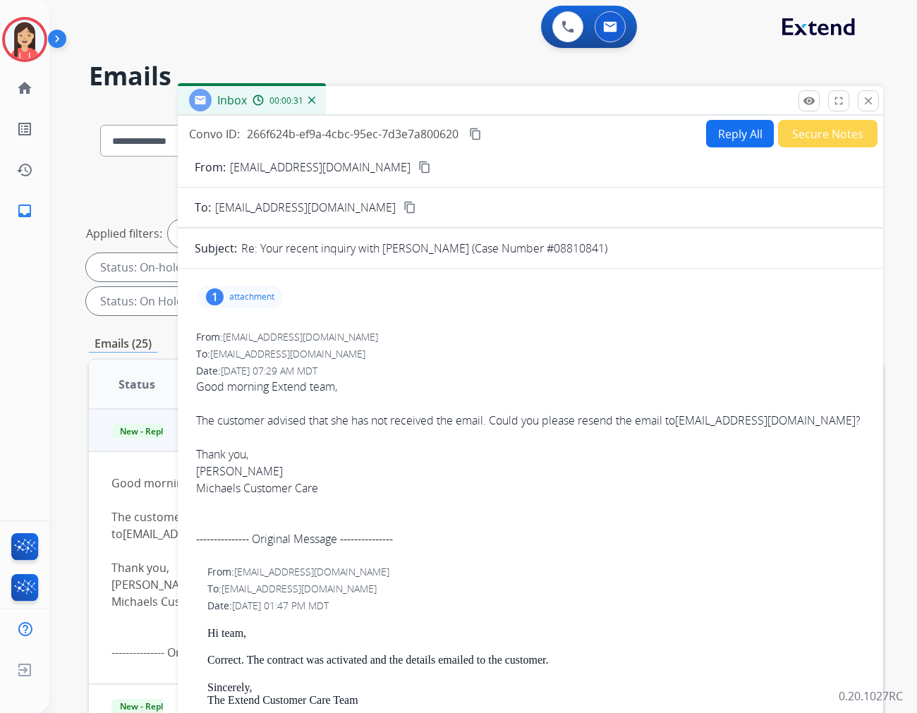
click at [724, 130] on button "Reply All" at bounding box center [740, 134] width 68 height 28
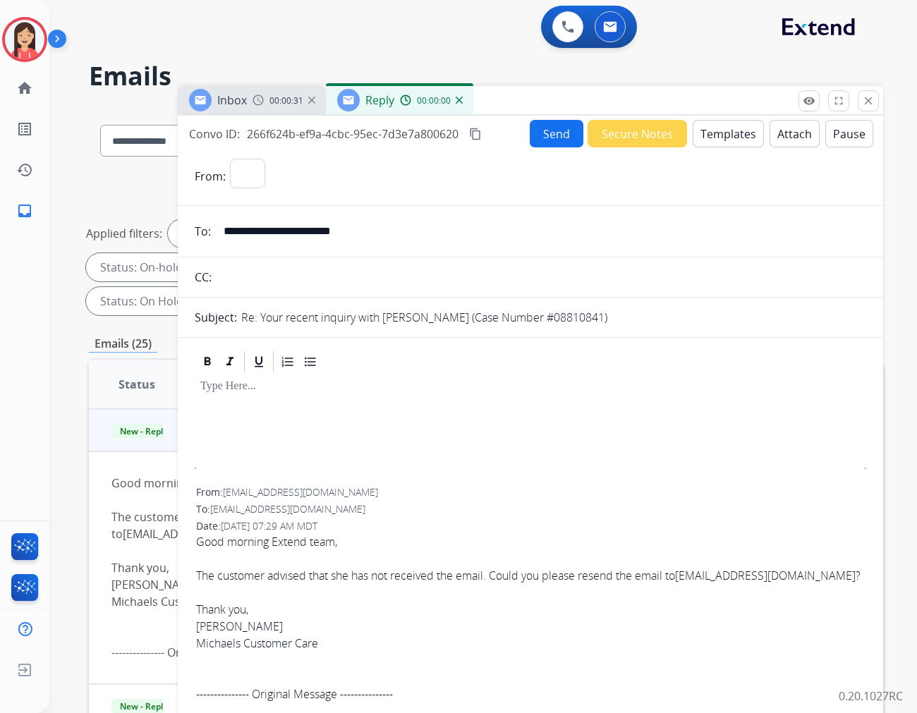
select select "**********"
click at [724, 130] on button "Templates" at bounding box center [728, 134] width 71 height 28
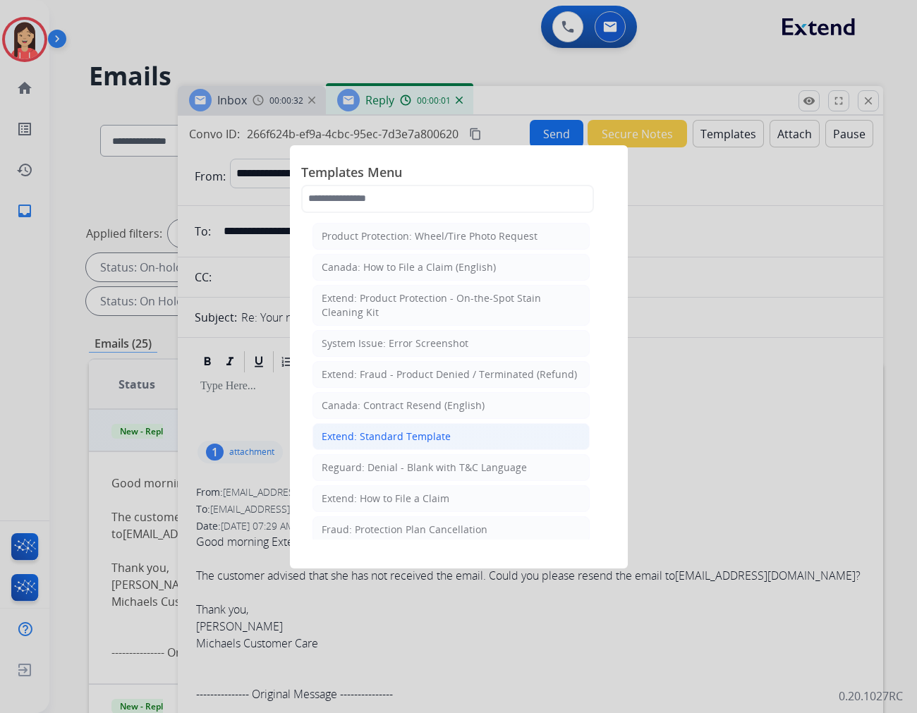
click at [392, 431] on div "Extend: Standard Template" at bounding box center [386, 437] width 129 height 14
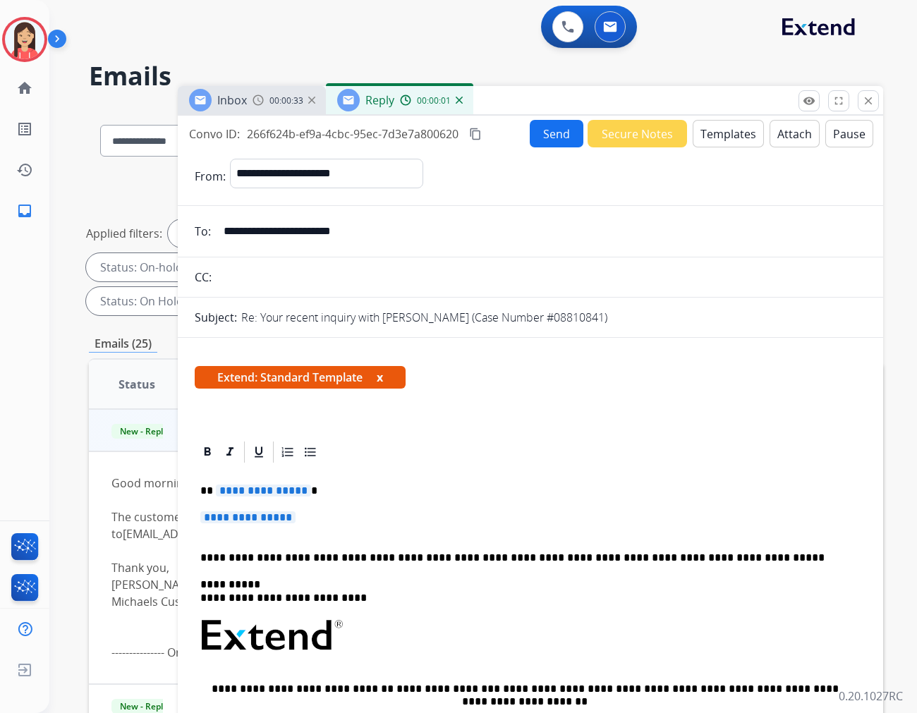
scroll to position [157, 0]
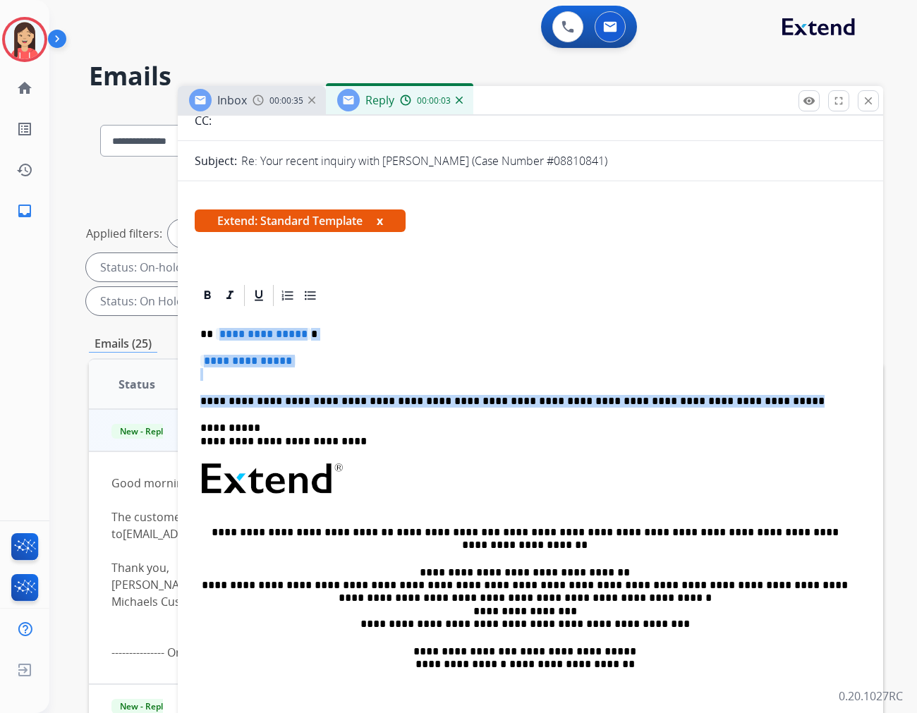
drag, startPoint x: 216, startPoint y: 336, endPoint x: 717, endPoint y: 387, distance: 504.1
click at [717, 387] on div "**********" at bounding box center [531, 512] width 672 height 408
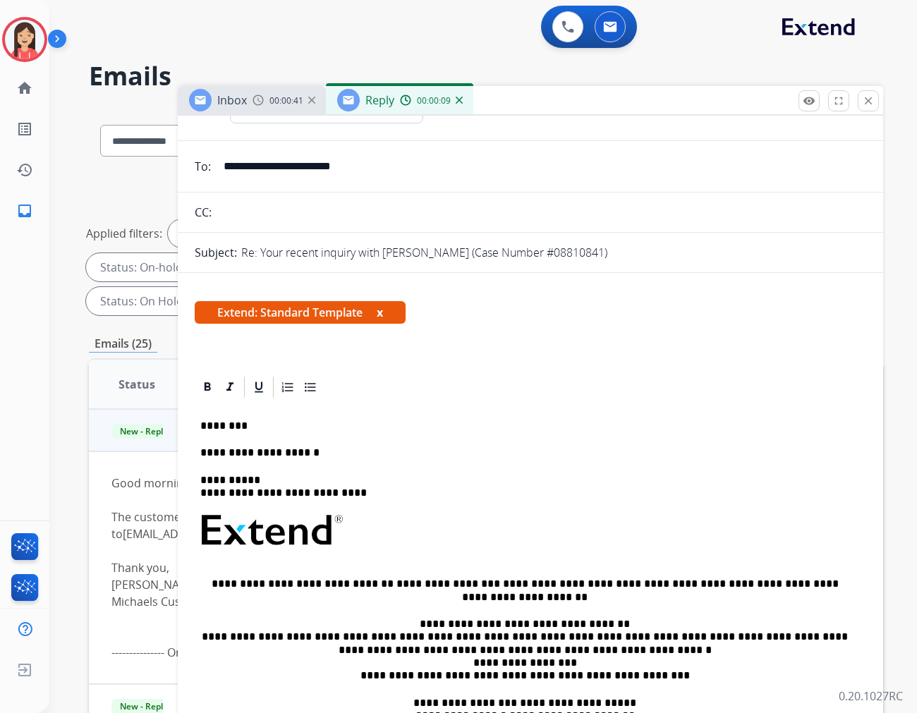
scroll to position [0, 0]
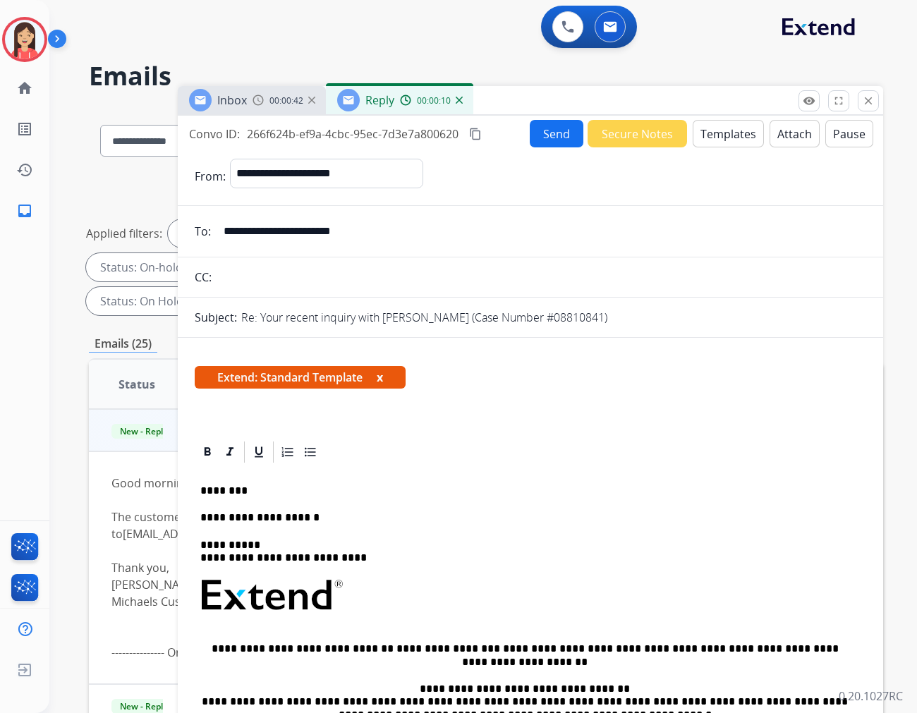
click at [558, 132] on button "Send" at bounding box center [557, 134] width 54 height 28
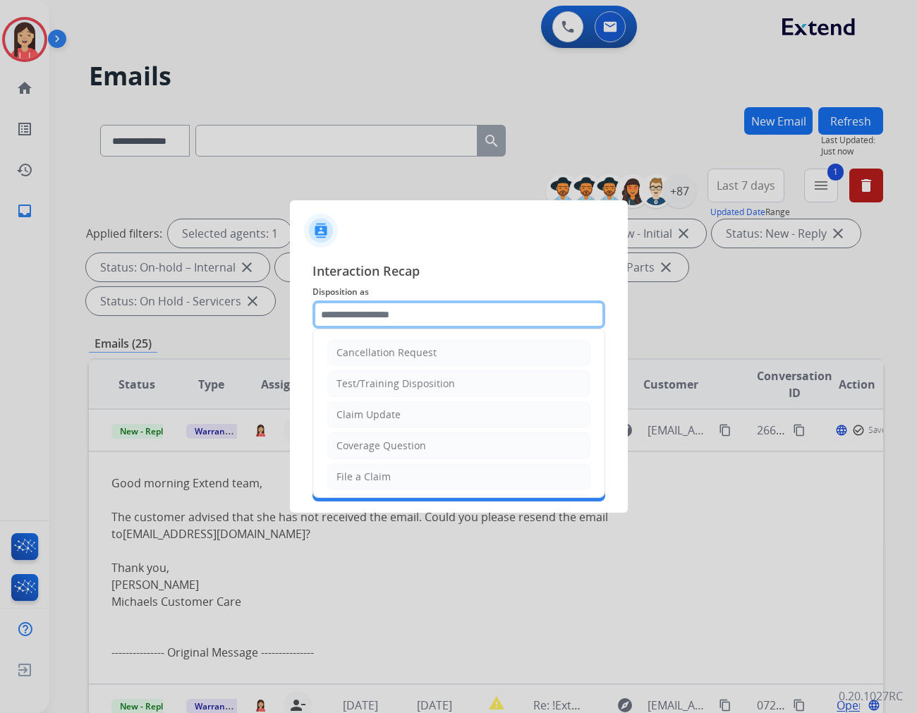
click at [436, 315] on input "text" at bounding box center [459, 315] width 293 height 28
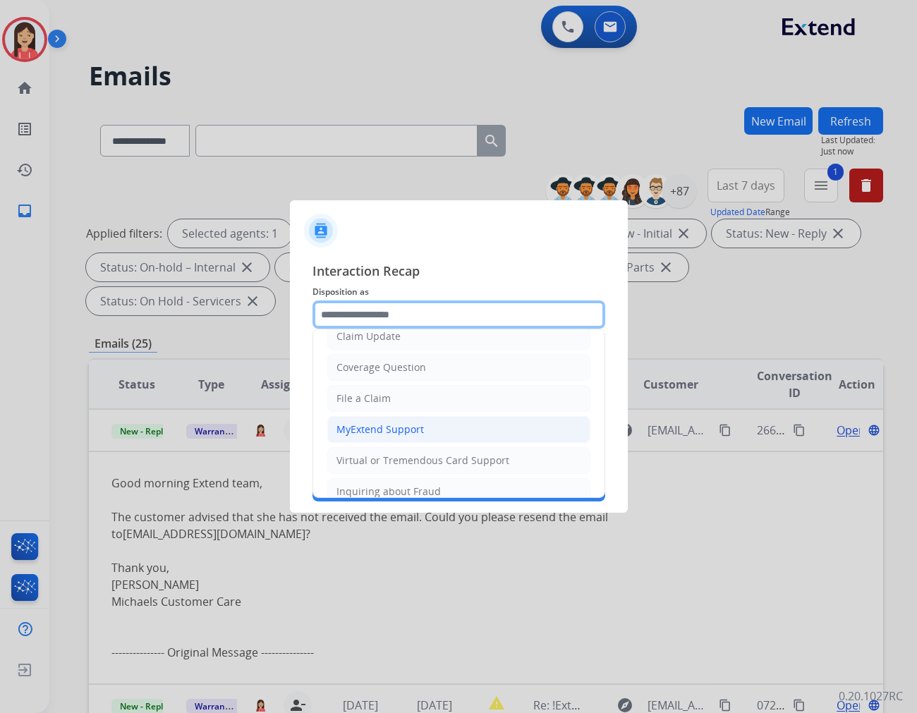
scroll to position [157, 0]
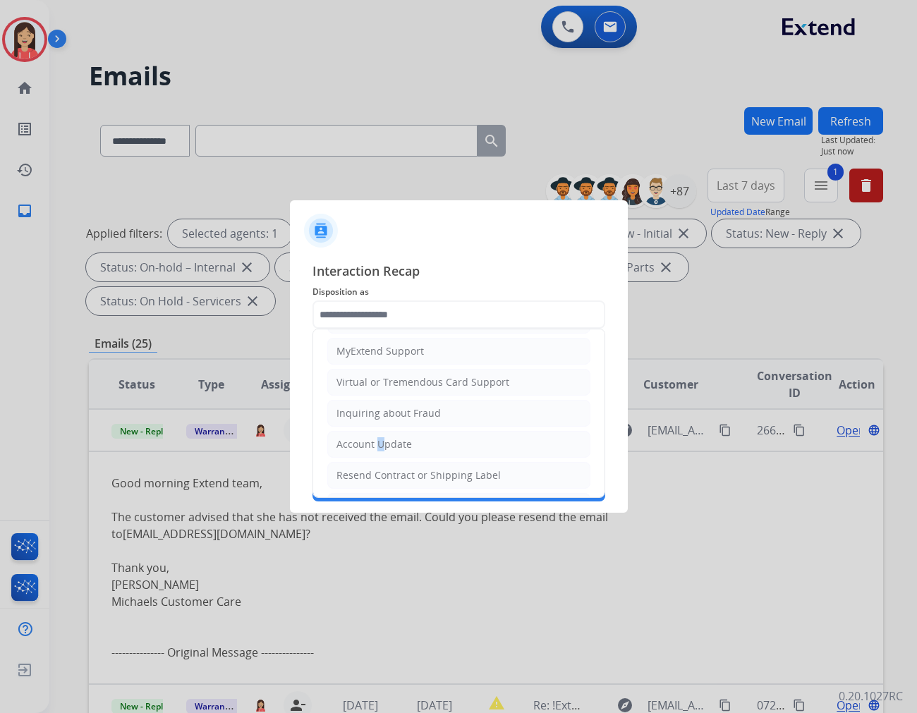
click at [375, 446] on div "Account Update" at bounding box center [374, 444] width 75 height 14
type input "**********"
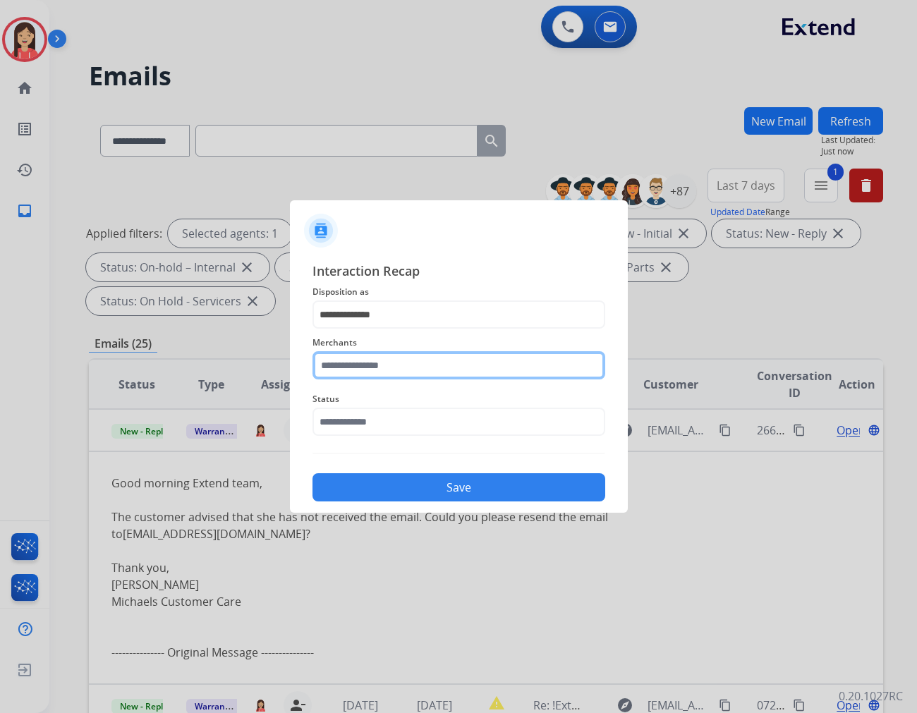
click at [372, 371] on input "text" at bounding box center [459, 365] width 293 height 28
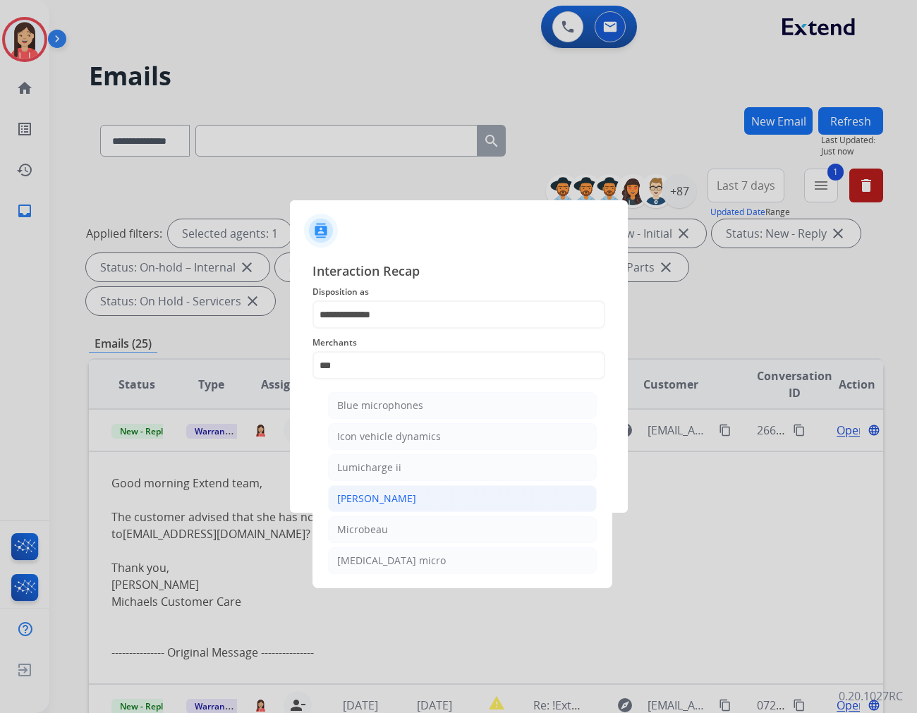
click at [375, 494] on div "[PERSON_NAME]" at bounding box center [376, 499] width 79 height 14
type input "********"
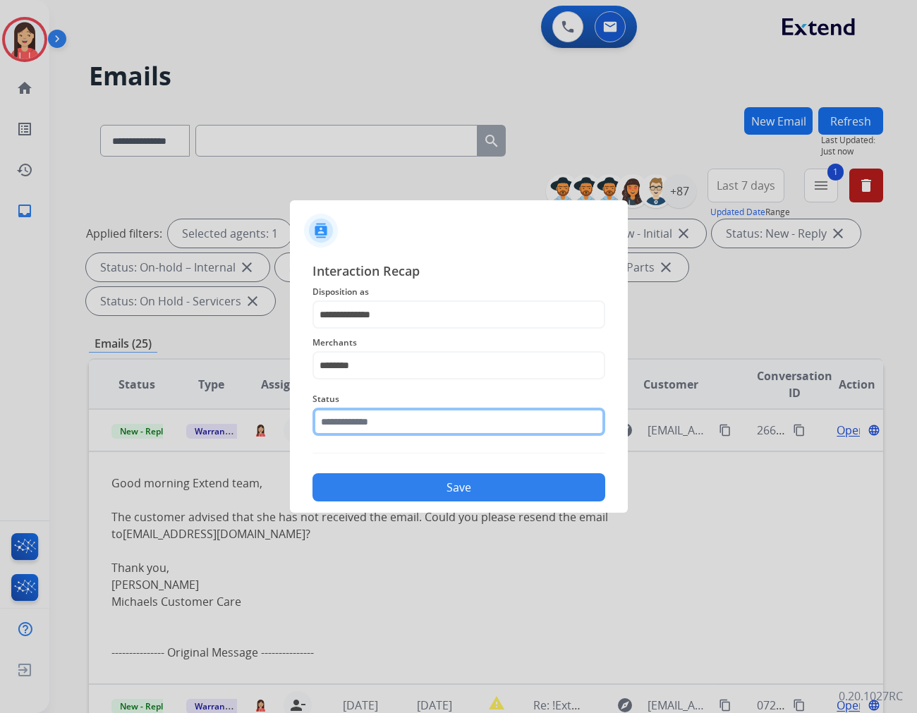
click at [384, 425] on input "text" at bounding box center [459, 422] width 293 height 28
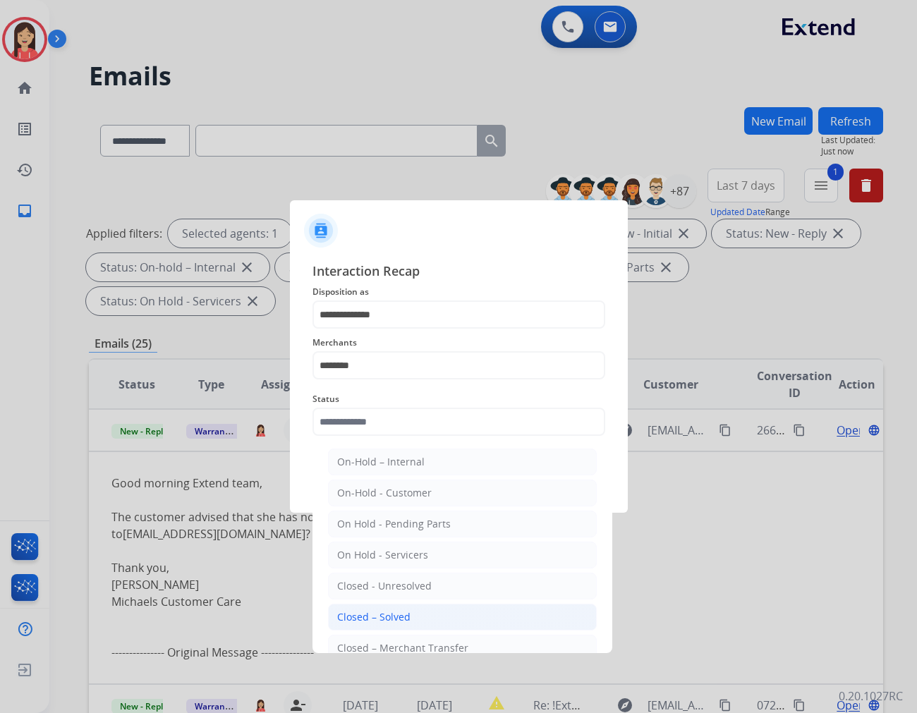
click at [399, 608] on li "Closed – Solved" at bounding box center [462, 617] width 269 height 27
type input "**********"
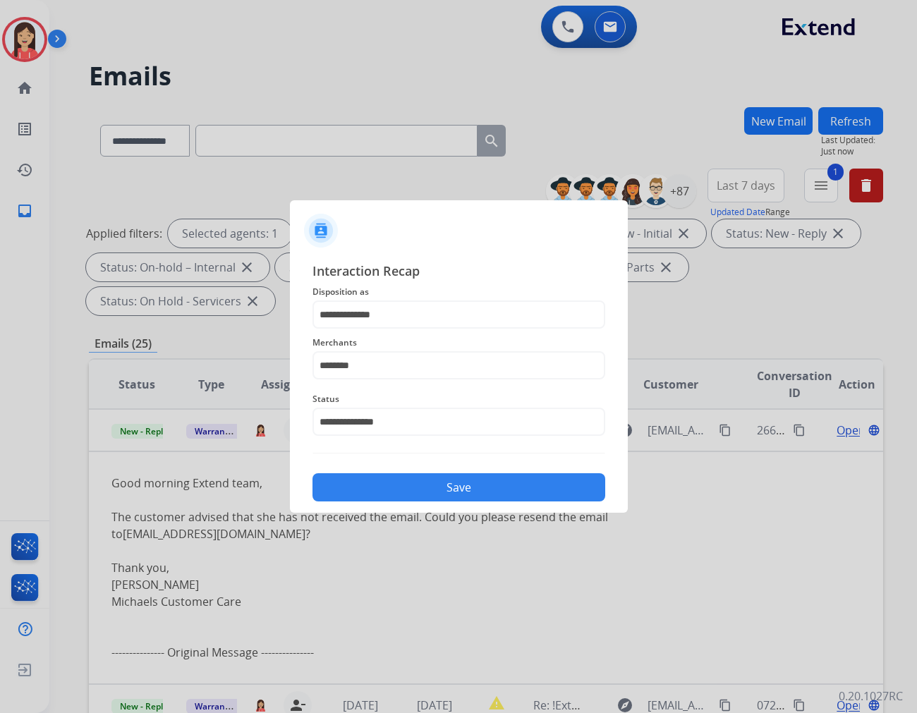
click at [407, 485] on button "Save" at bounding box center [459, 487] width 293 height 28
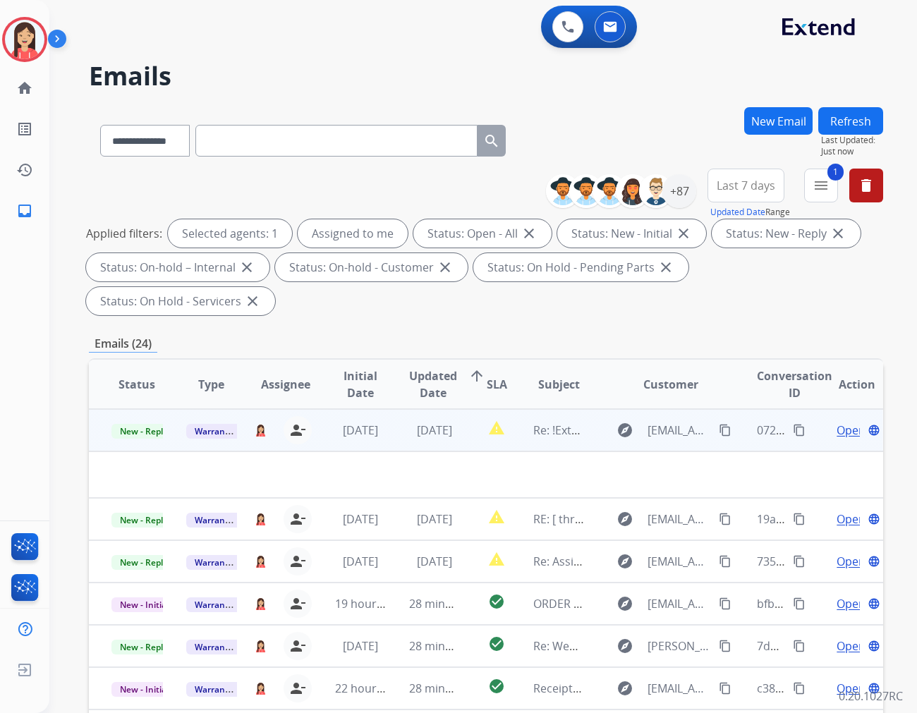
click at [387, 412] on td "[DATE]" at bounding box center [424, 430] width 75 height 42
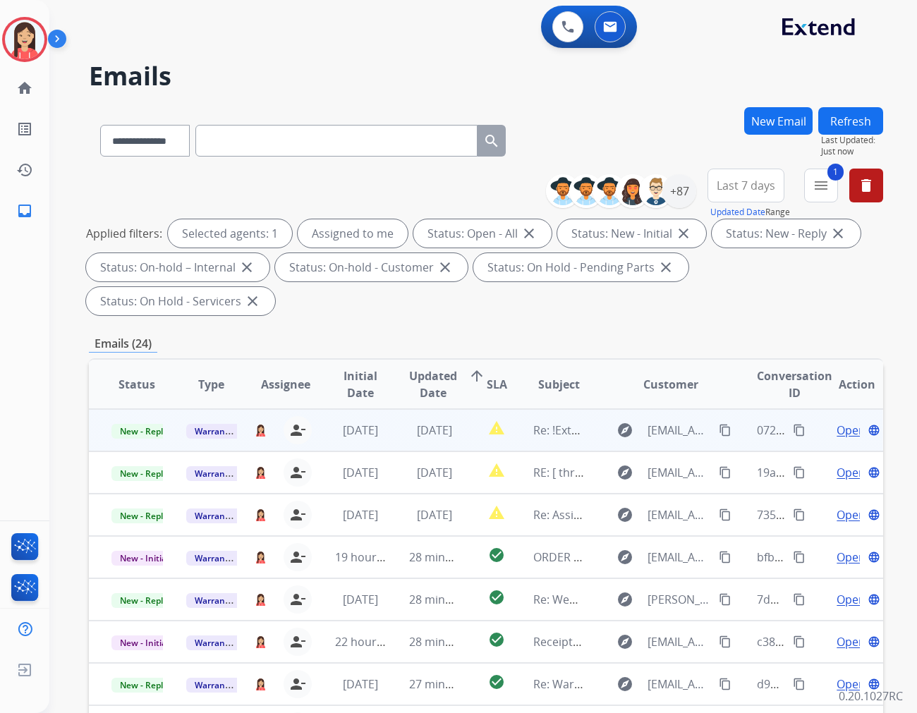
click at [422, 415] on td "[DATE]" at bounding box center [424, 430] width 75 height 42
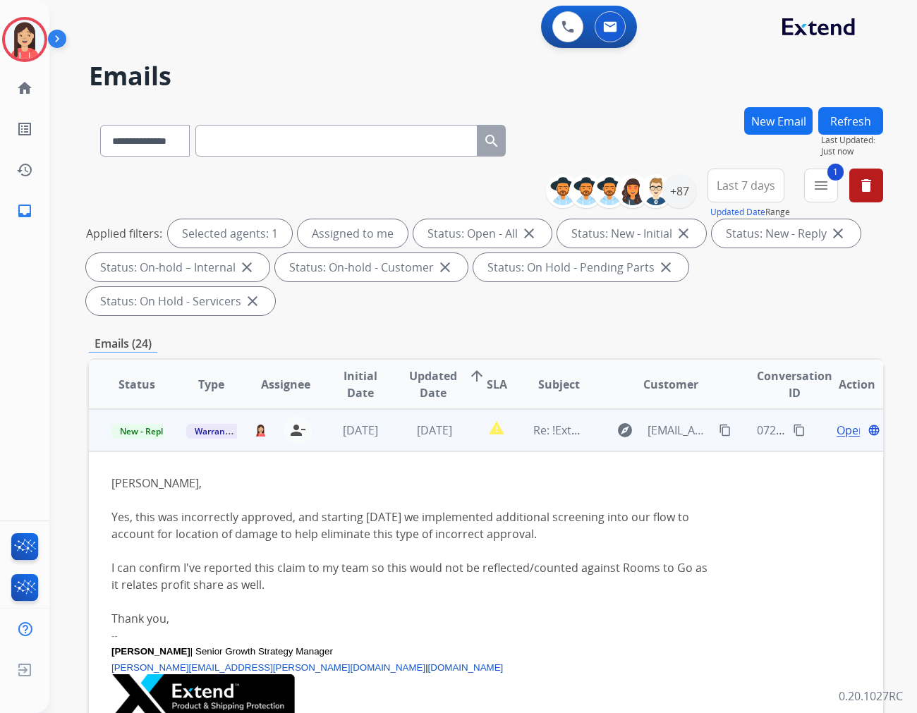
click at [837, 422] on span "Open" at bounding box center [851, 430] width 29 height 17
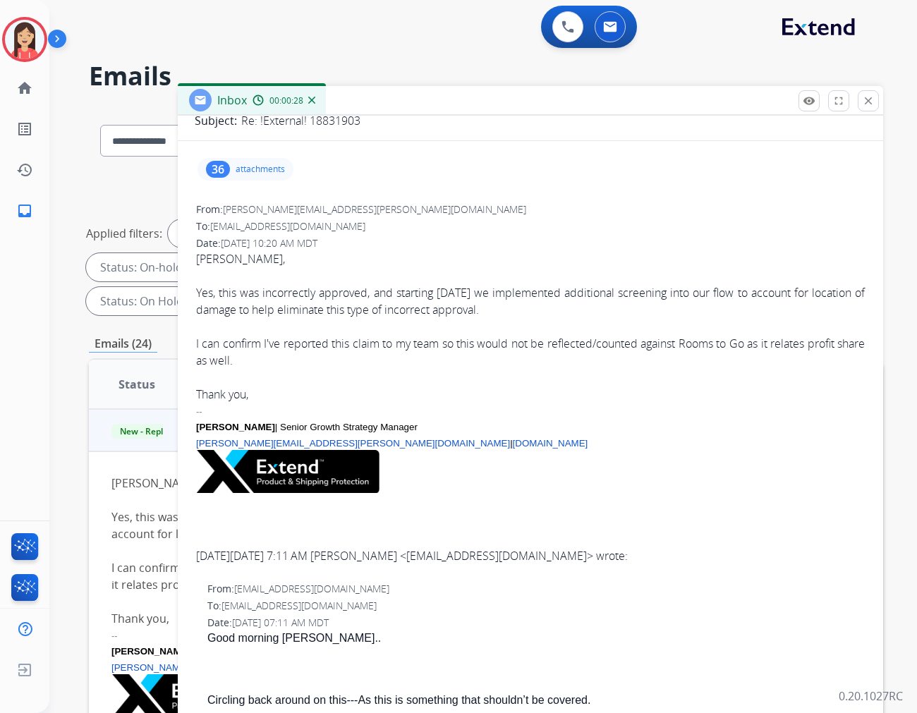
scroll to position [0, 0]
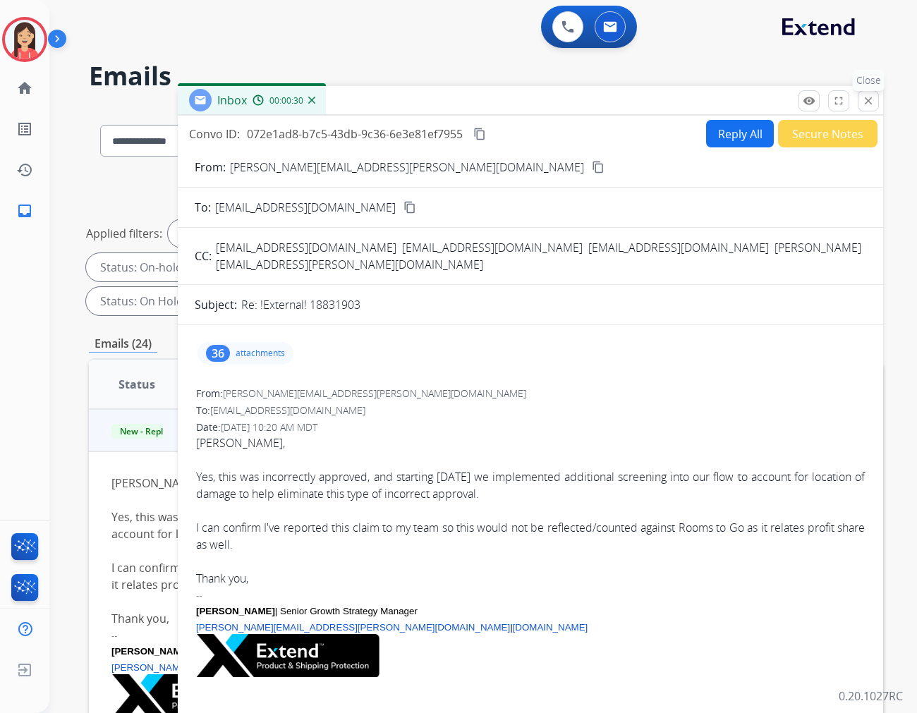
click at [868, 100] on mat-icon "close" at bounding box center [868, 101] width 13 height 13
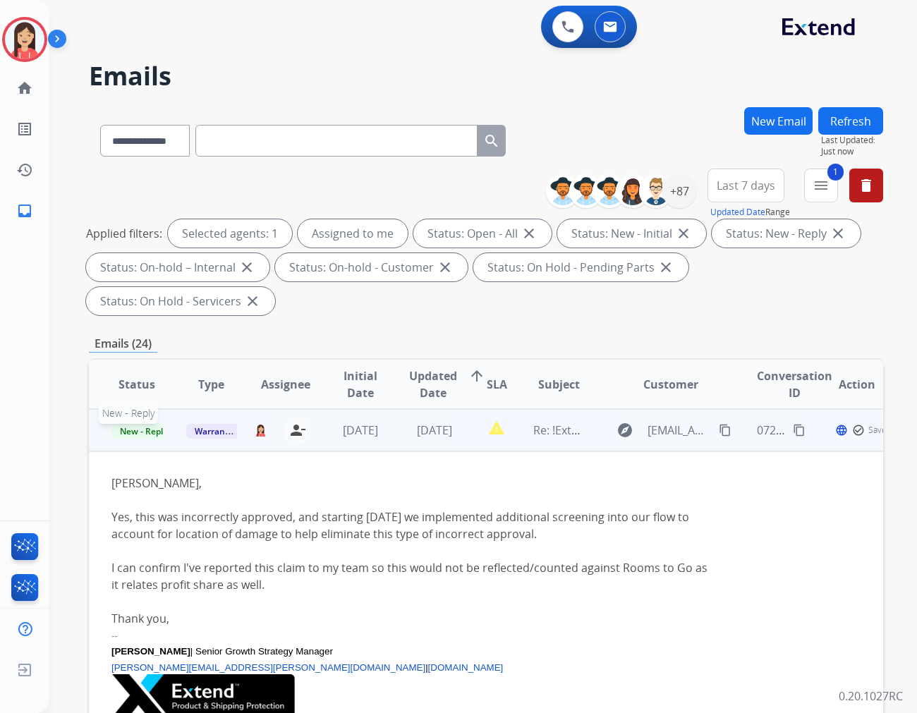
click at [137, 424] on span "New - Reply" at bounding box center [143, 431] width 64 height 15
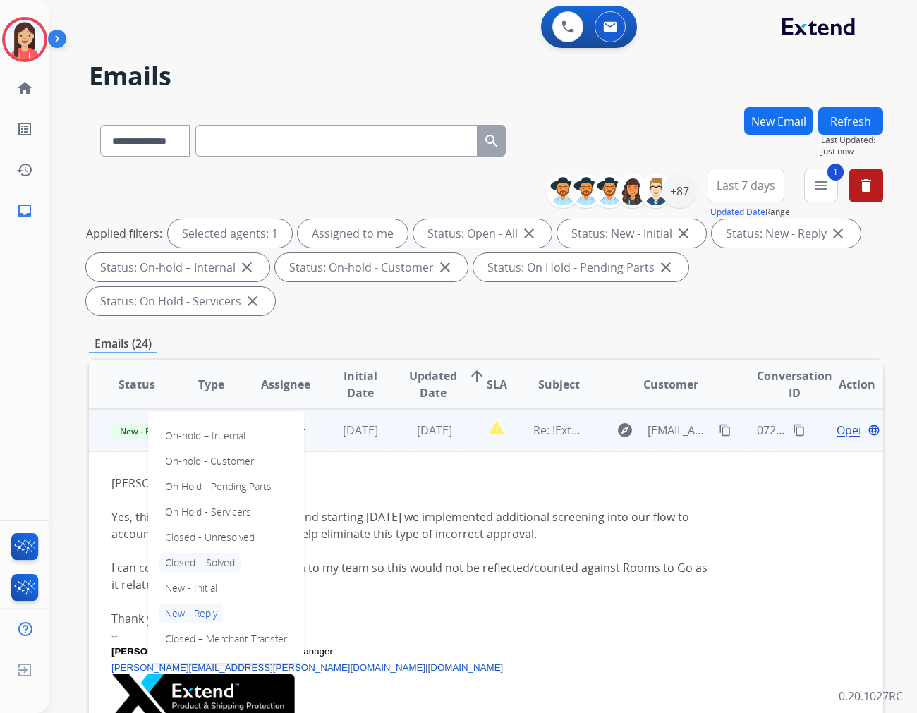
click at [221, 553] on p "Closed – Solved" at bounding box center [199, 563] width 81 height 20
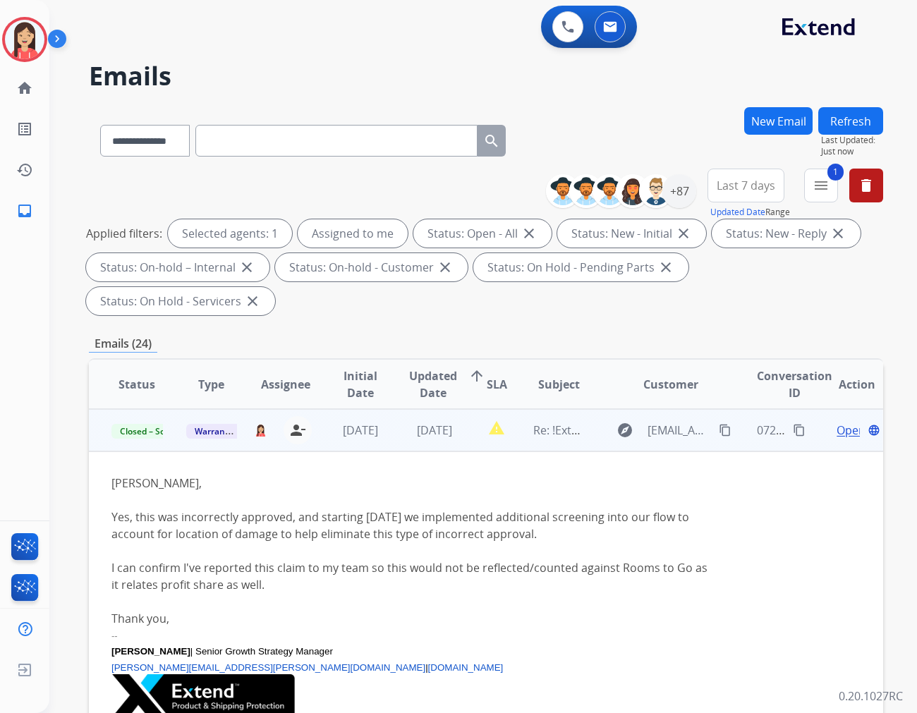
click at [399, 413] on td "[DATE]" at bounding box center [424, 430] width 75 height 42
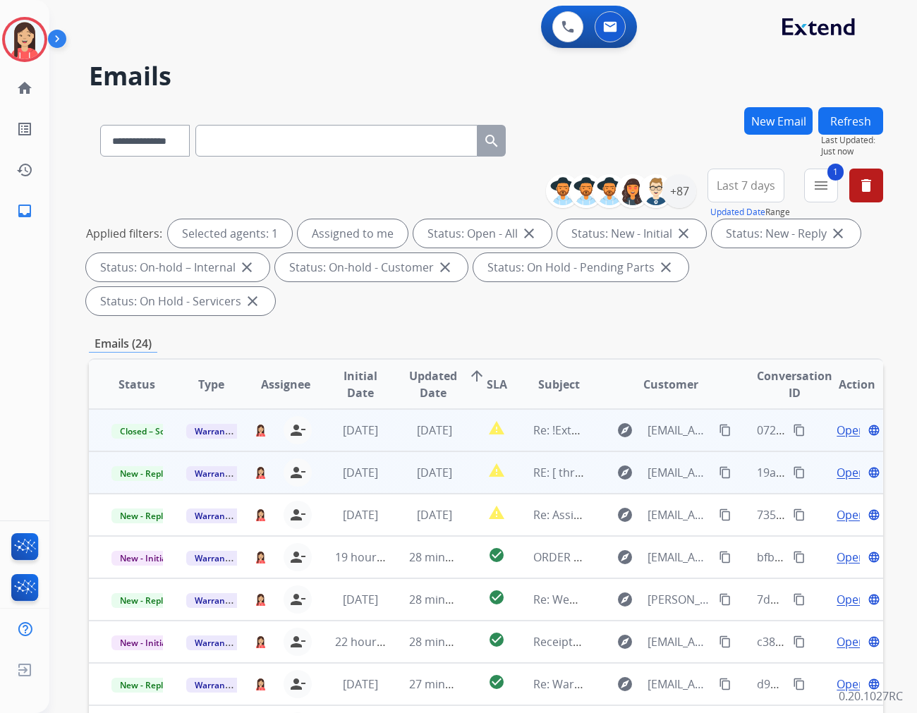
click at [454, 454] on td "[DATE]" at bounding box center [424, 472] width 75 height 42
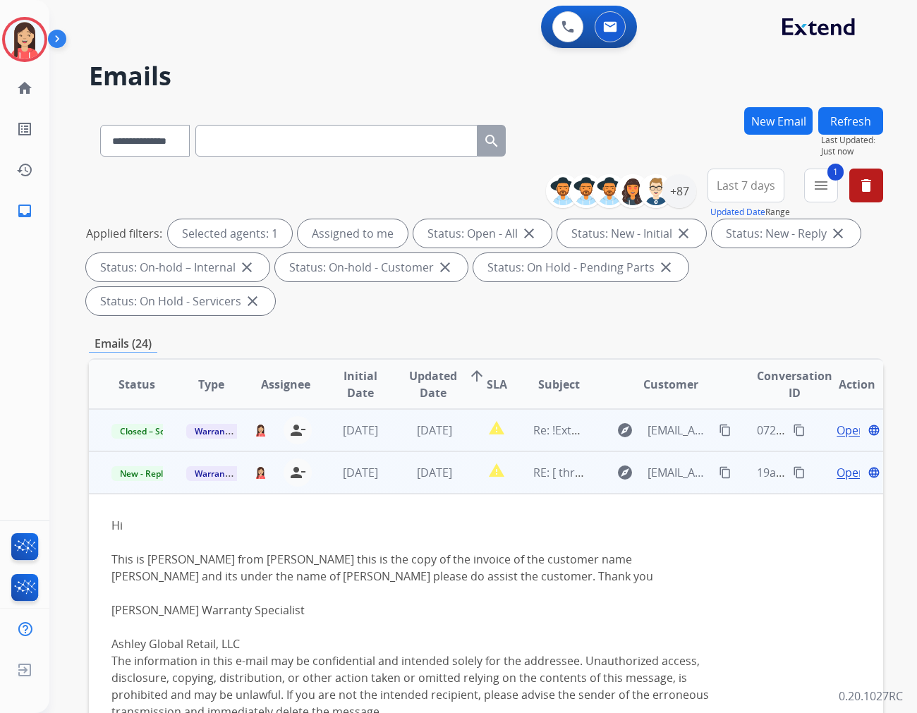
scroll to position [42, 0]
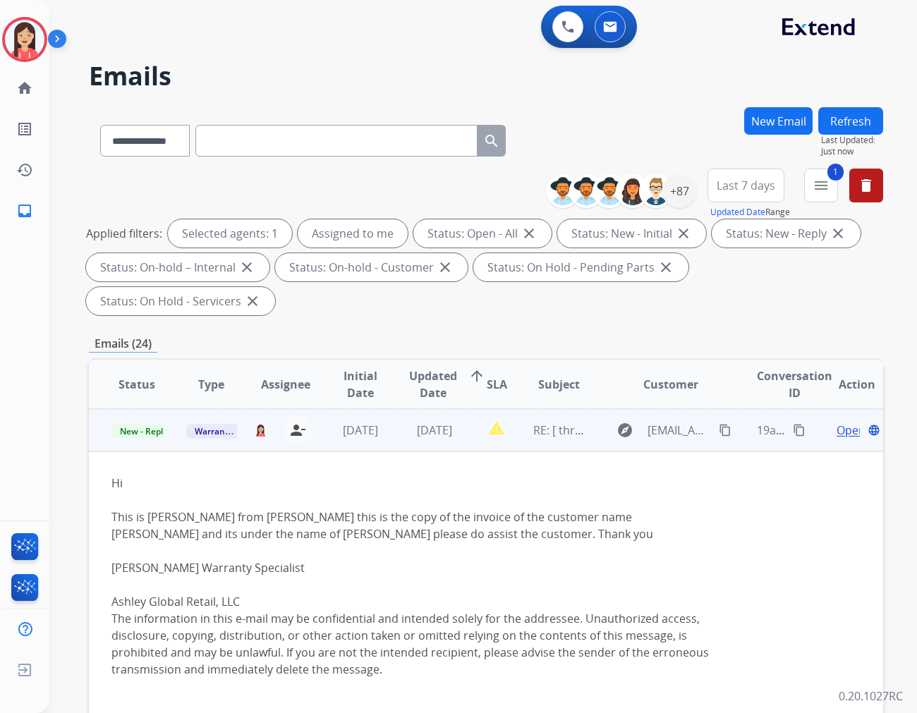
click at [837, 422] on span "Open" at bounding box center [851, 430] width 29 height 17
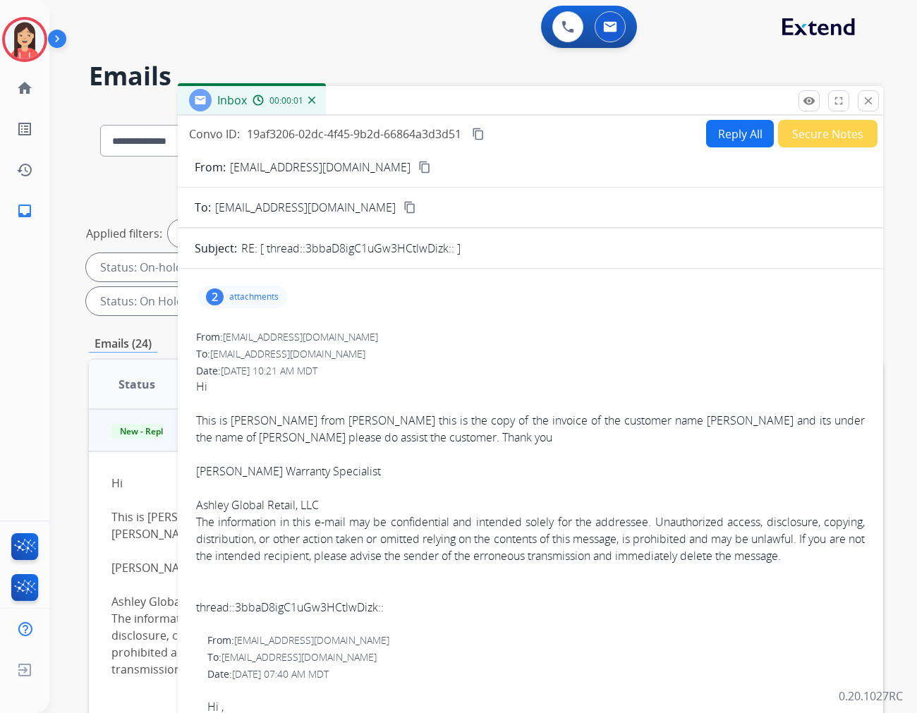
click at [265, 298] on p "attachments" at bounding box center [253, 296] width 49 height 11
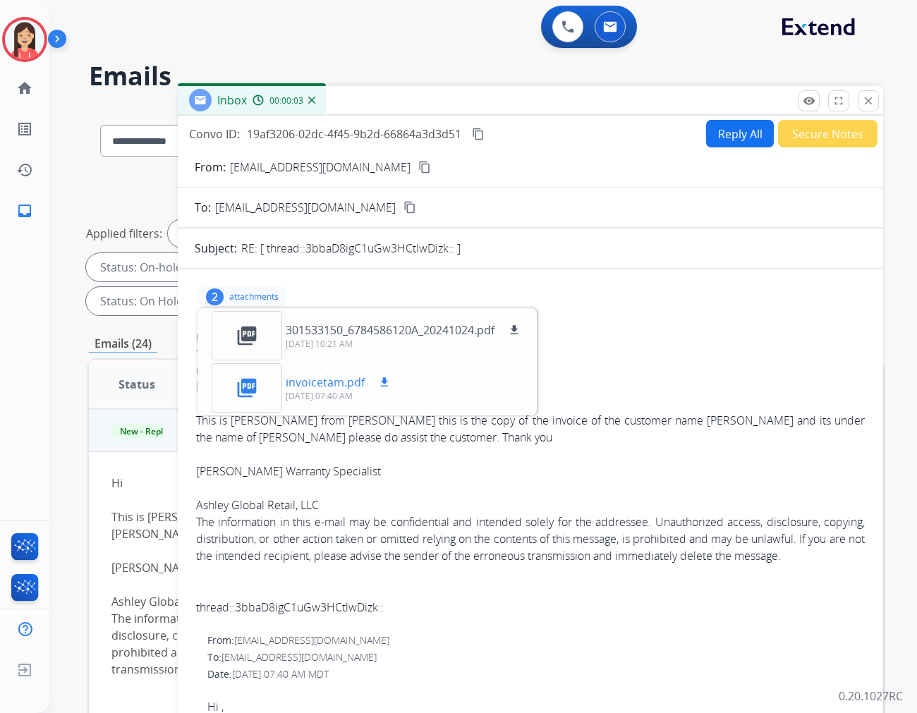
click at [384, 384] on mat-icon "download" at bounding box center [384, 382] width 13 height 13
click at [739, 118] on div "Convo ID: 19af3206-02dc-4f45-9b2d-66864a3d3d51 content_copy Reply All Secure No…" at bounding box center [530, 417] width 705 height 602
click at [728, 136] on button "Reply All" at bounding box center [740, 134] width 68 height 28
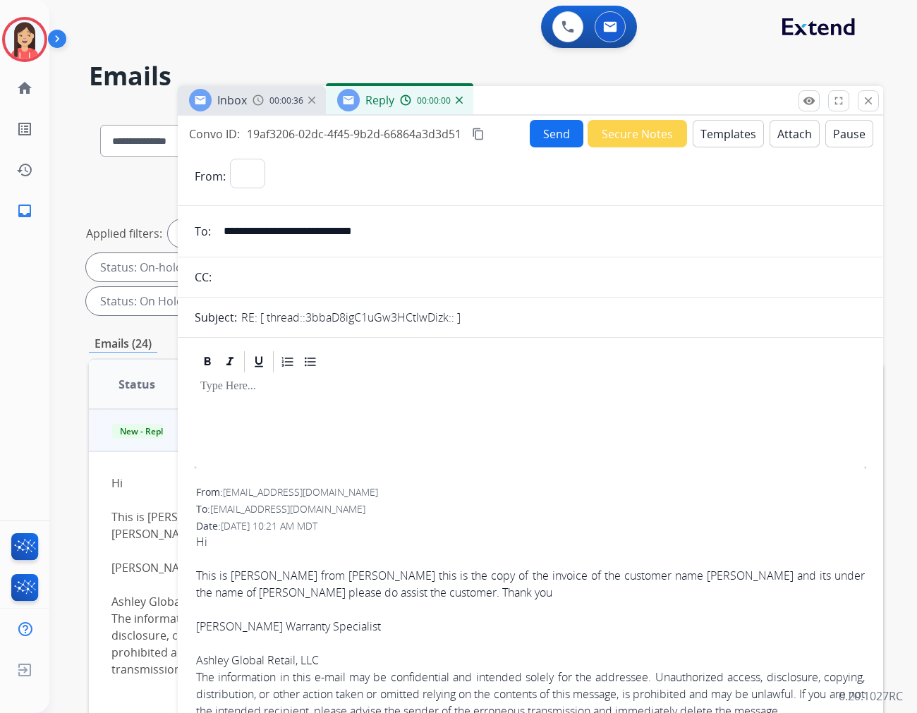
click at [727, 152] on form "**********" at bounding box center [530, 639] width 705 height 985
select select "**********"
click at [742, 135] on button "Templates" at bounding box center [728, 134] width 71 height 28
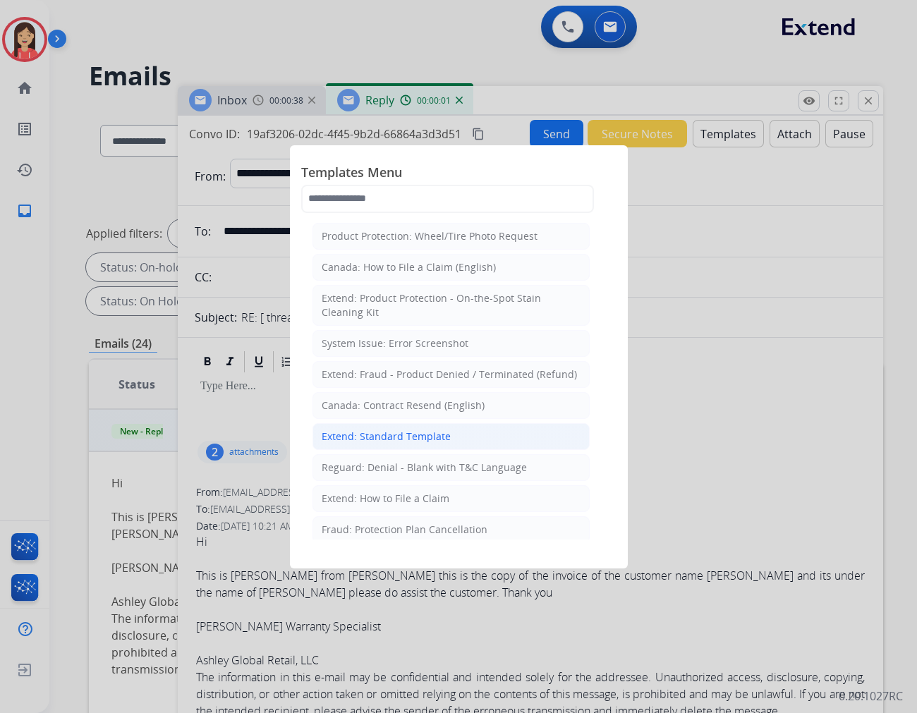
click at [346, 435] on div "Extend: Standard Template" at bounding box center [386, 437] width 129 height 14
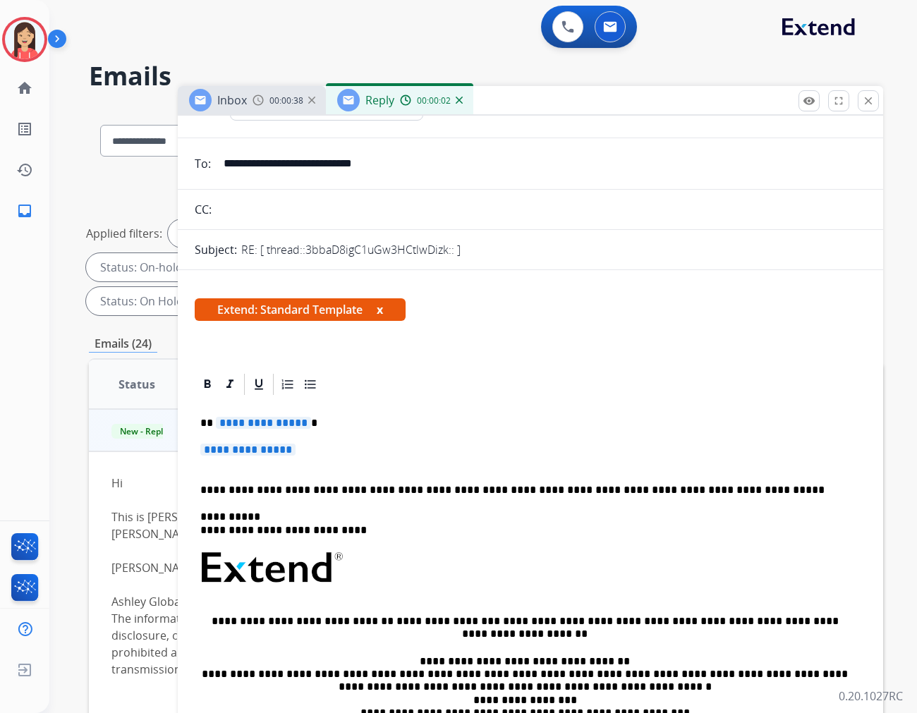
scroll to position [157, 0]
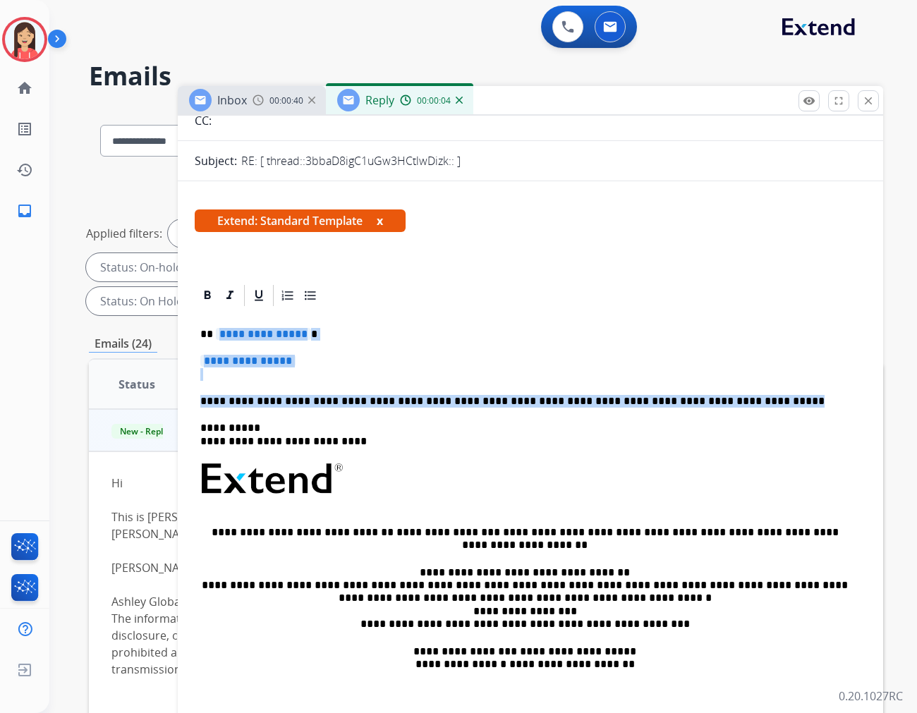
drag, startPoint x: 219, startPoint y: 327, endPoint x: 799, endPoint y: 406, distance: 585.3
click at [799, 406] on div "**********" at bounding box center [531, 512] width 672 height 408
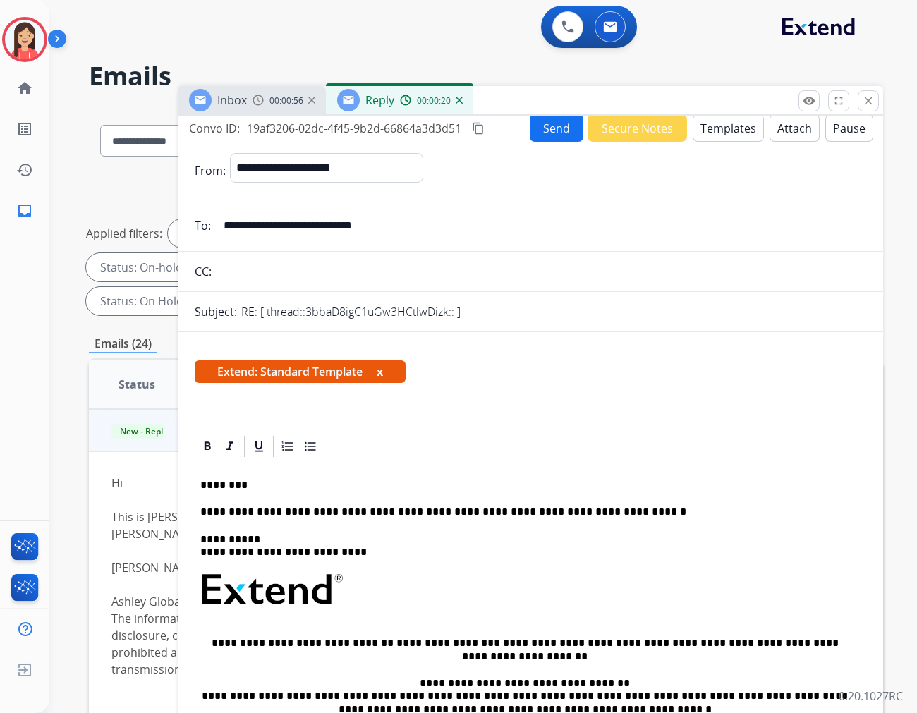
scroll to position [0, 0]
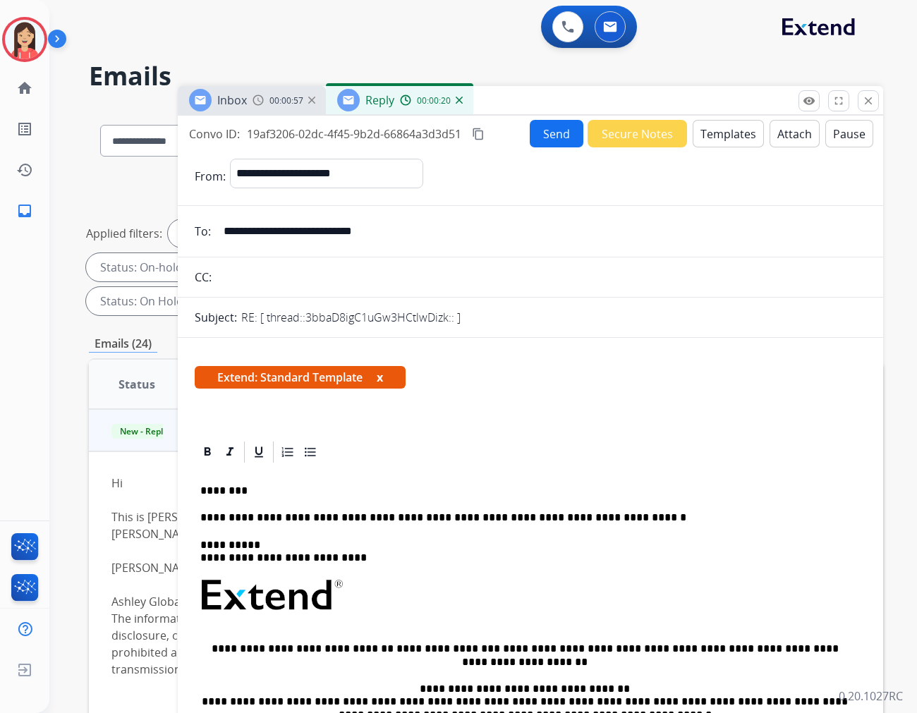
click at [535, 139] on button "Send" at bounding box center [557, 134] width 54 height 28
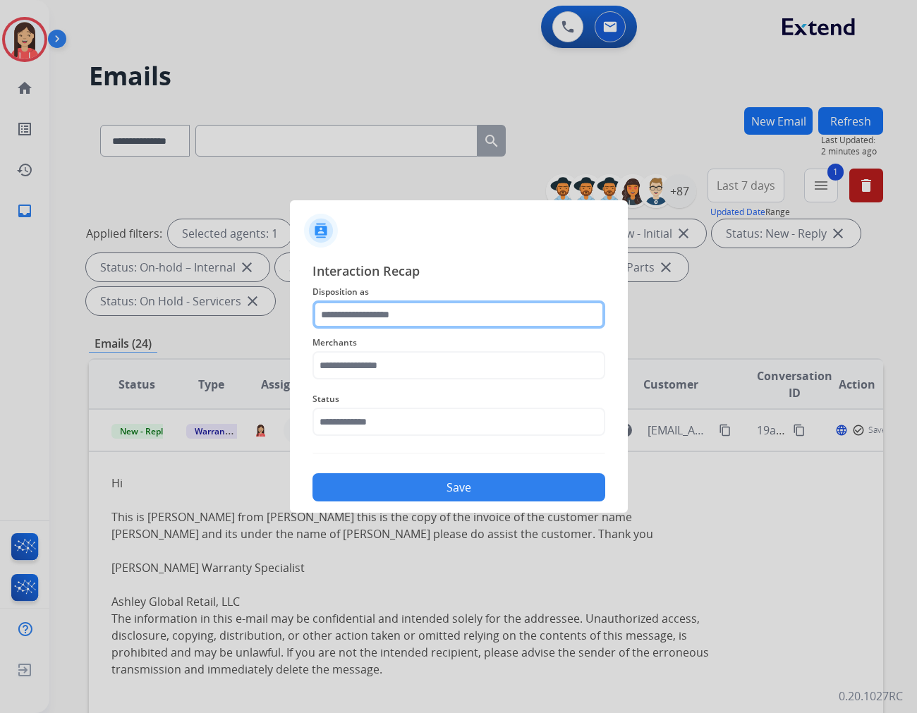
click at [413, 315] on input "text" at bounding box center [459, 315] width 293 height 28
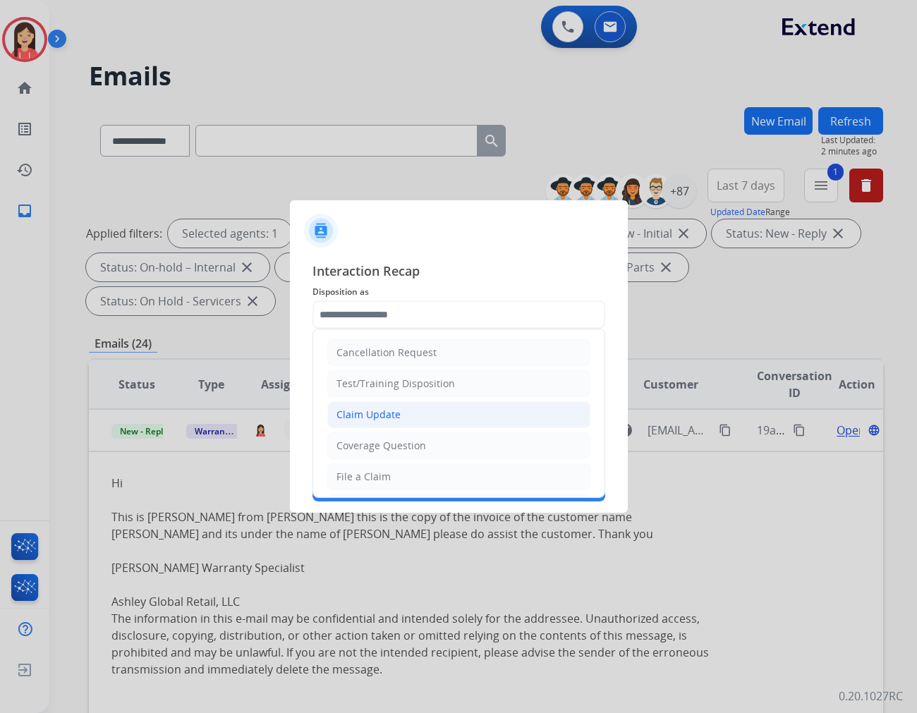
click at [388, 420] on div "Claim Update" at bounding box center [369, 415] width 64 height 14
type input "**********"
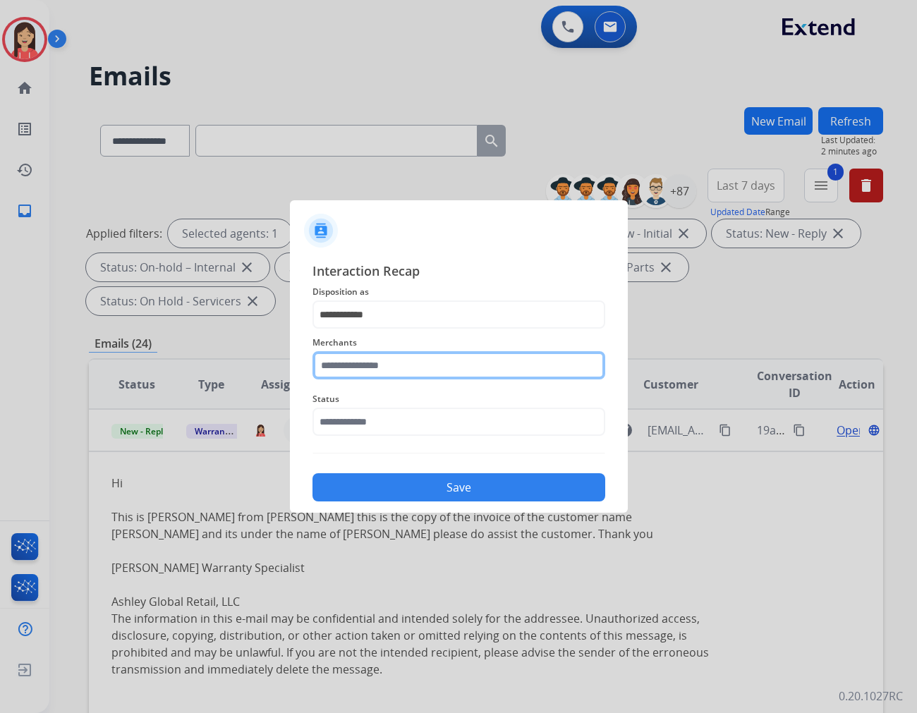
click at [466, 368] on input "text" at bounding box center [459, 365] width 293 height 28
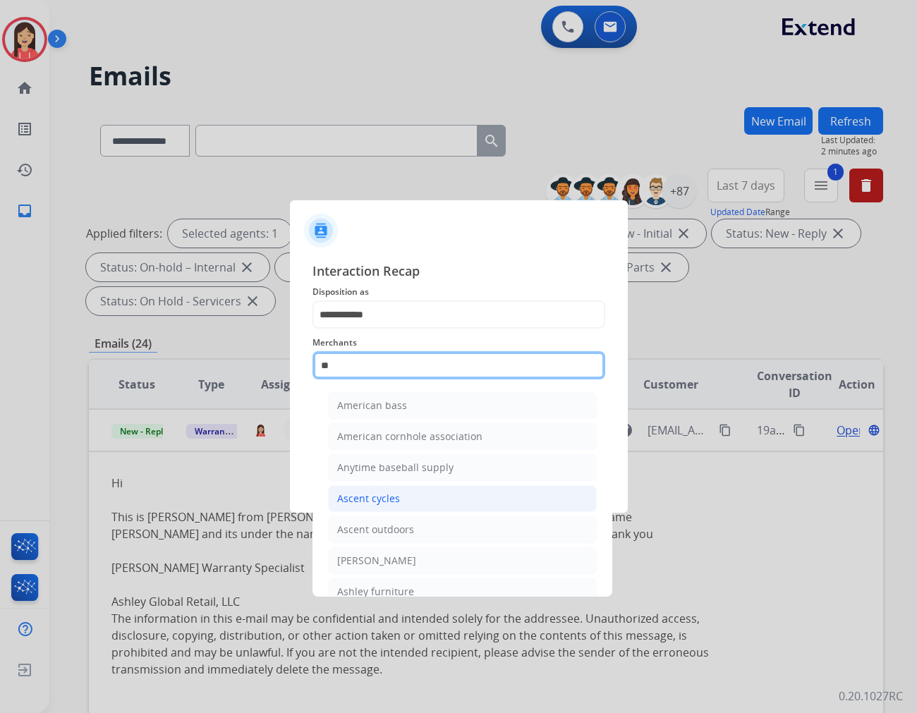
scroll to position [78, 0]
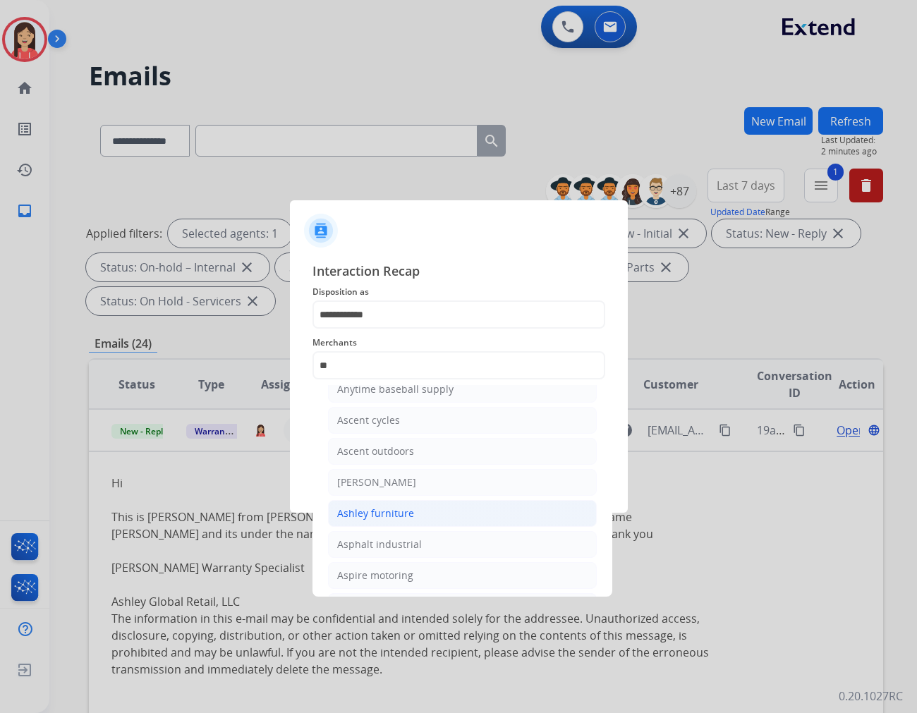
click at [362, 509] on div "Ashley furniture" at bounding box center [375, 514] width 77 height 14
type input "**********"
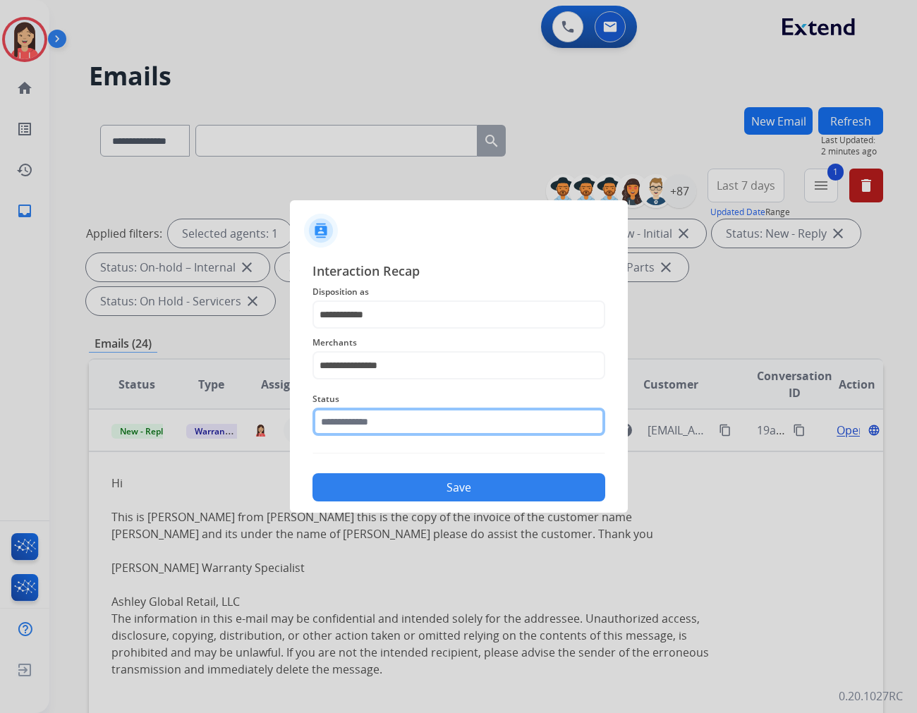
click at [418, 426] on input "text" at bounding box center [459, 422] width 293 height 28
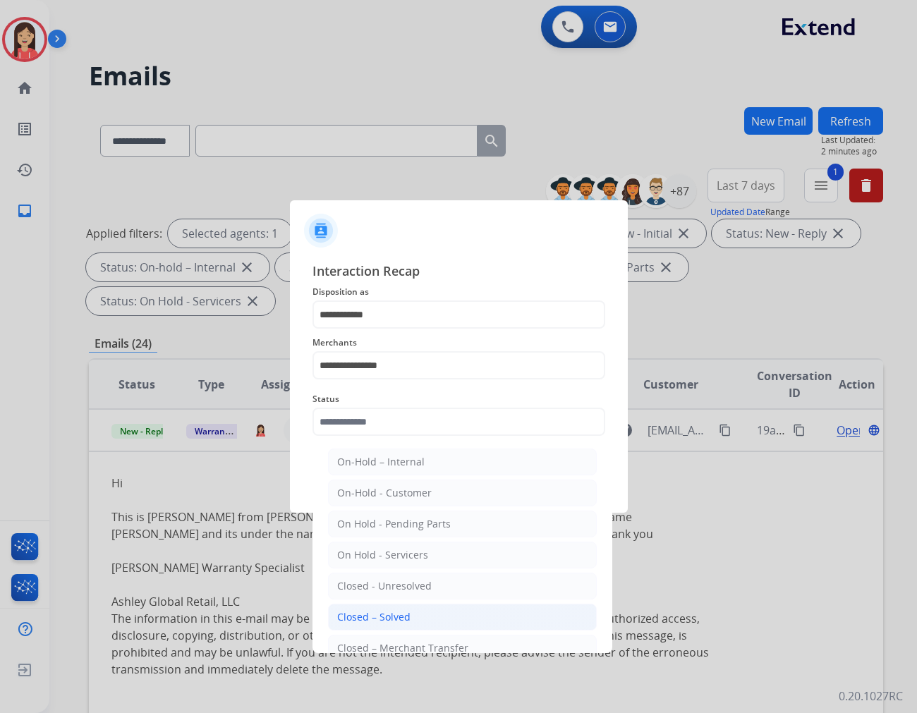
click at [390, 621] on div "Closed – Solved" at bounding box center [373, 617] width 73 height 14
type input "**********"
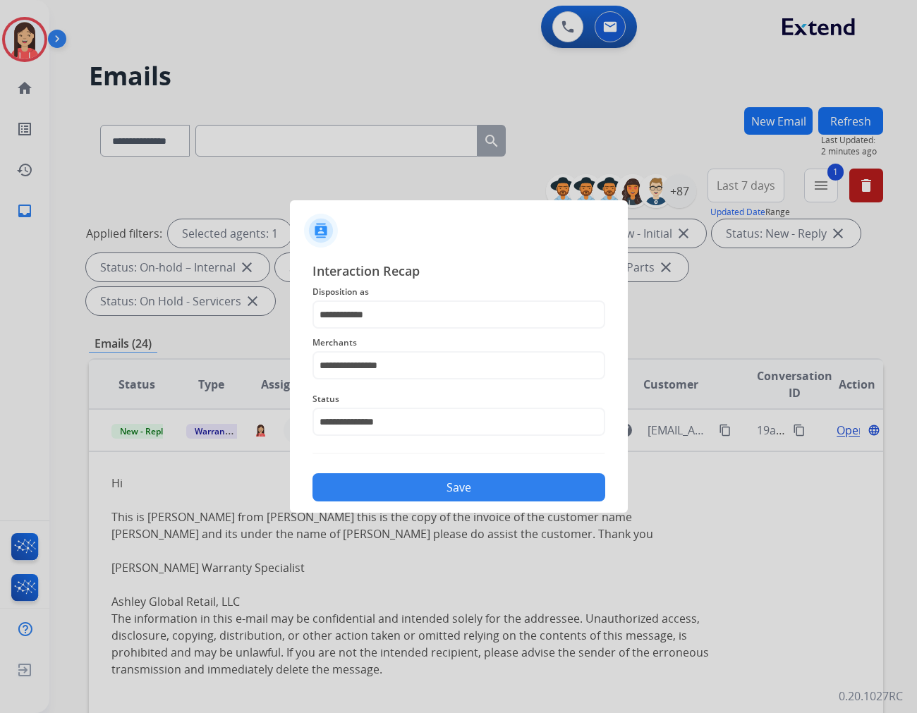
click at [449, 490] on button "Save" at bounding box center [459, 487] width 293 height 28
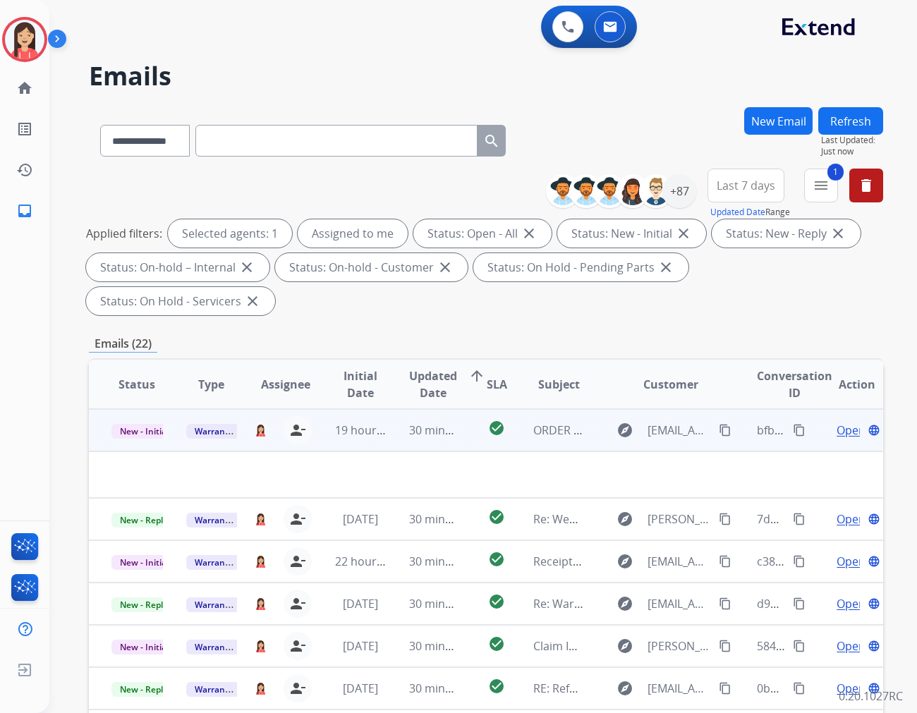
click at [391, 412] on td "30 minutes ago" at bounding box center [424, 430] width 75 height 42
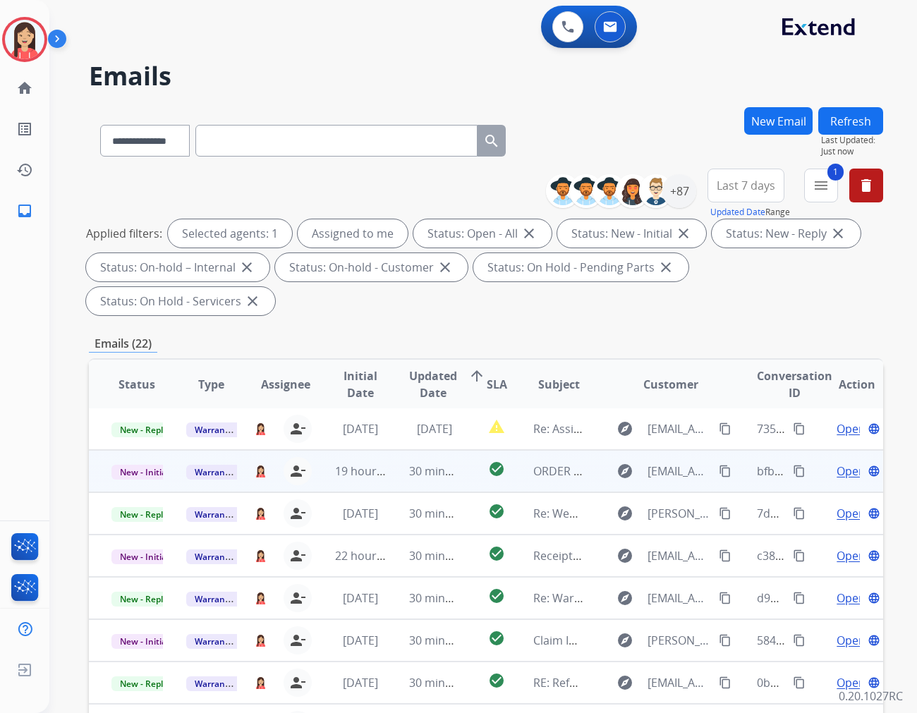
scroll to position [1, 0]
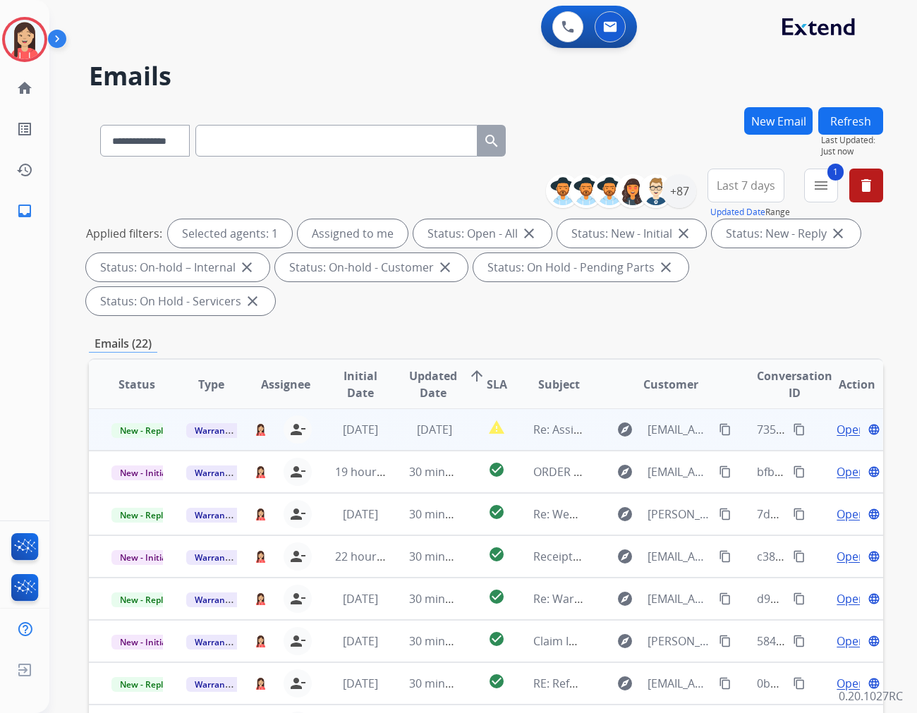
click at [394, 408] on td "[DATE]" at bounding box center [424, 429] width 75 height 42
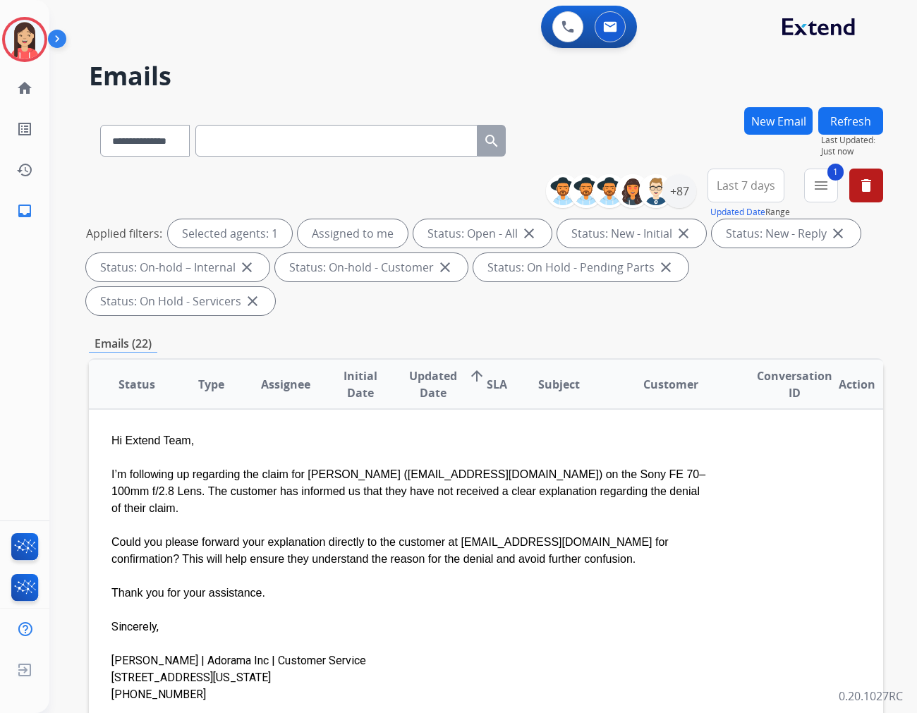
scroll to position [0, 0]
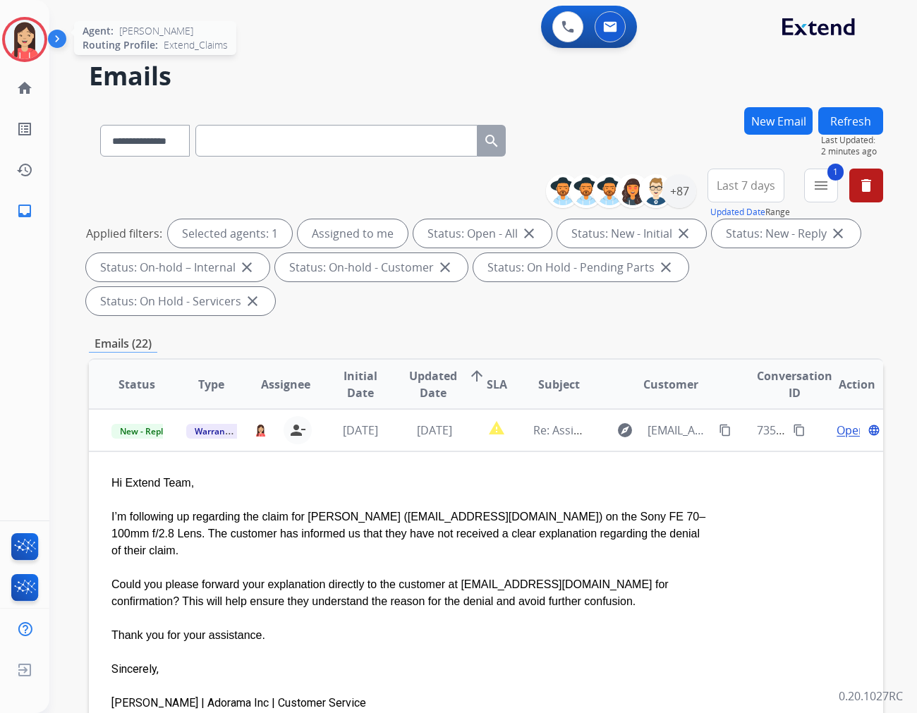
click at [33, 47] on img at bounding box center [25, 40] width 40 height 40
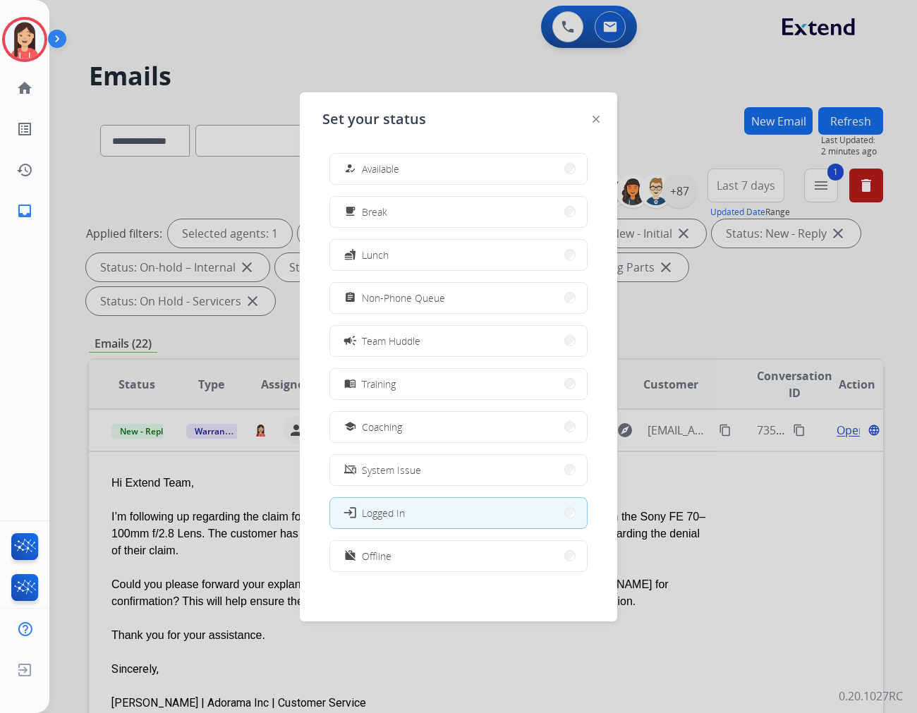
click at [172, 165] on div at bounding box center [458, 356] width 917 height 713
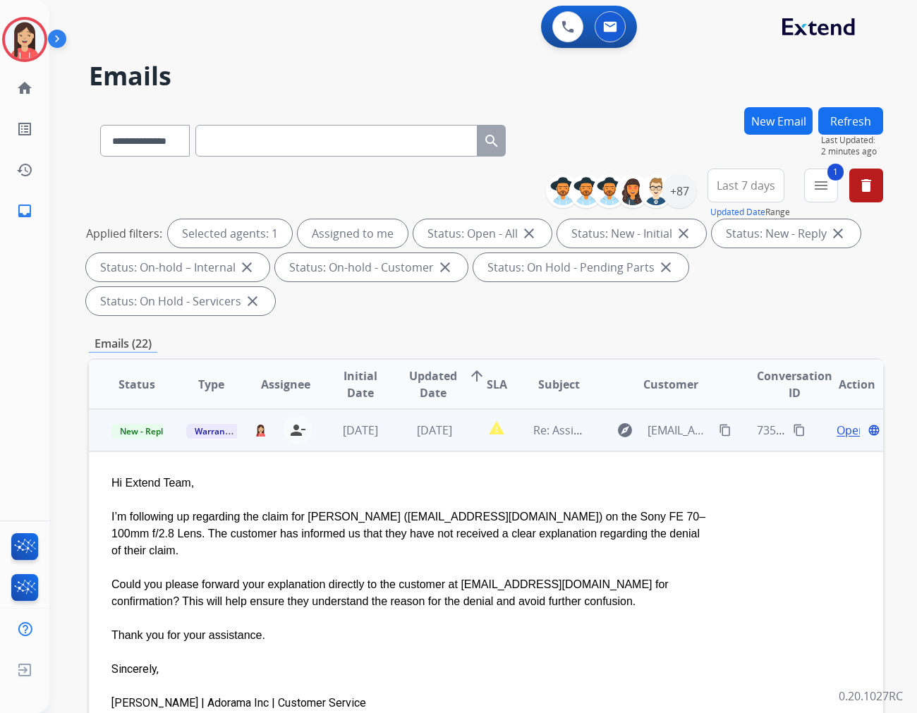
click at [837, 422] on span "Open" at bounding box center [851, 430] width 29 height 17
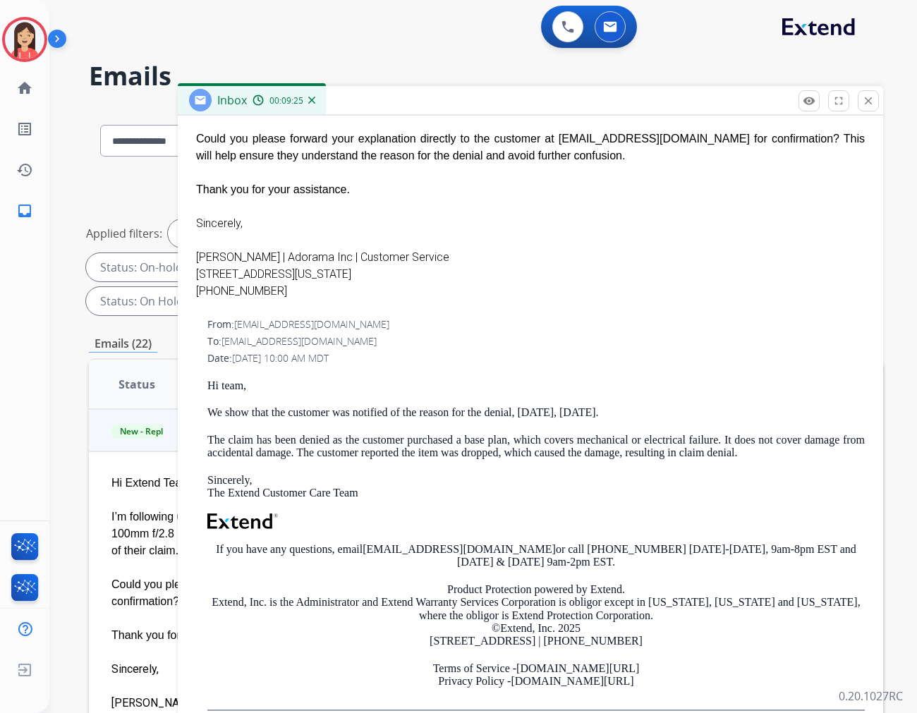
scroll to position [313, 0]
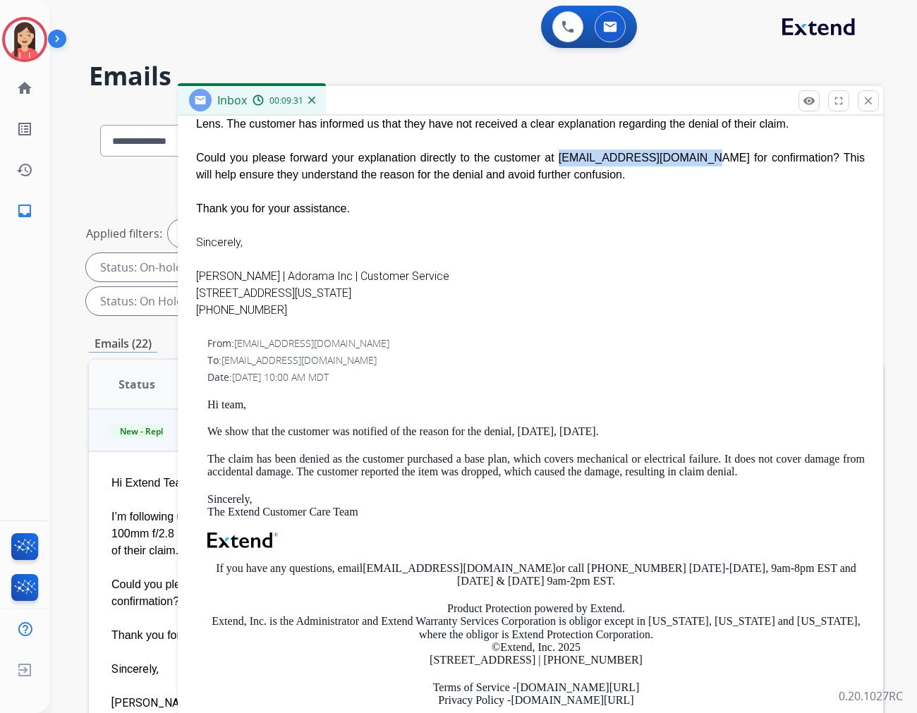
drag, startPoint x: 526, startPoint y: 157, endPoint x: 645, endPoint y: 160, distance: 120.0
click at [645, 160] on div "Could you please forward your explanation directly to the customer at [EMAIL_AD…" at bounding box center [530, 167] width 669 height 34
copy div "[EMAIL_ADDRESS][DOMAIN_NAME]"
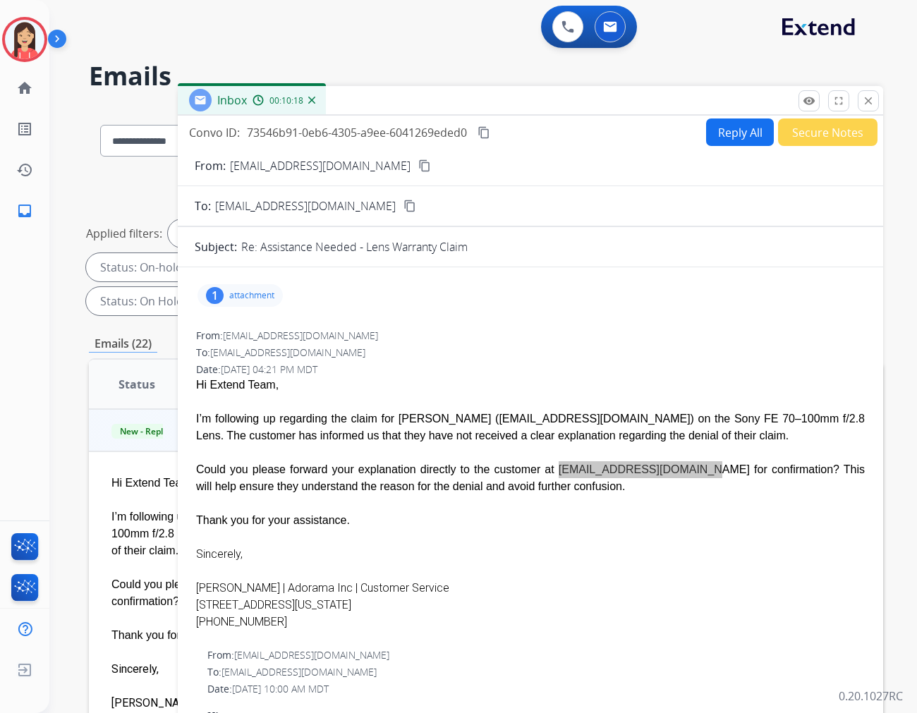
scroll to position [0, 0]
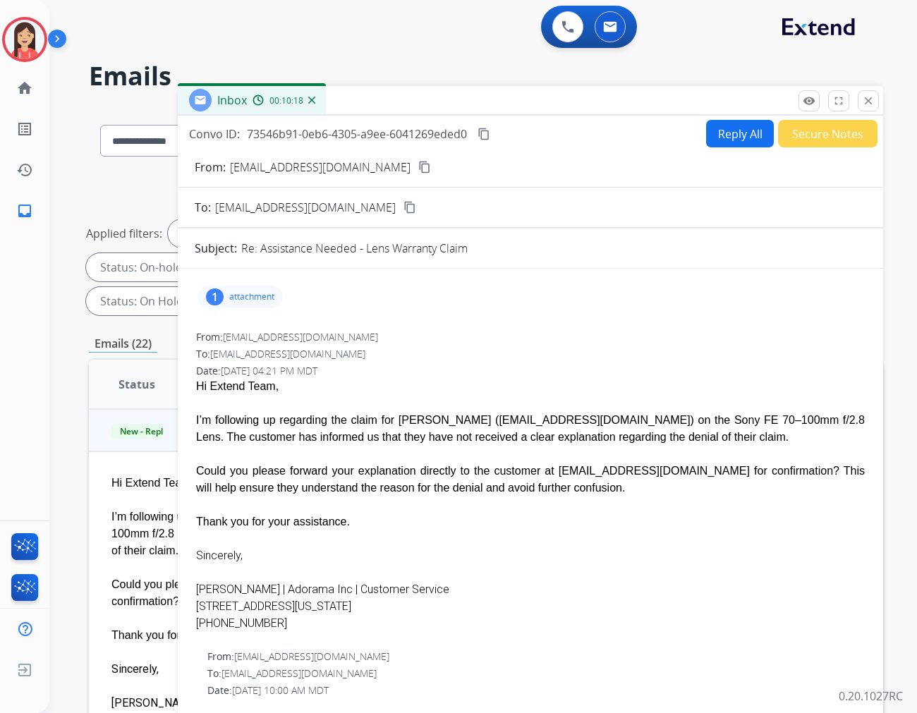
click at [519, 341] on div "From: [EMAIL_ADDRESS][DOMAIN_NAME]" at bounding box center [530, 337] width 669 height 14
click at [722, 138] on button "Reply All" at bounding box center [740, 134] width 68 height 28
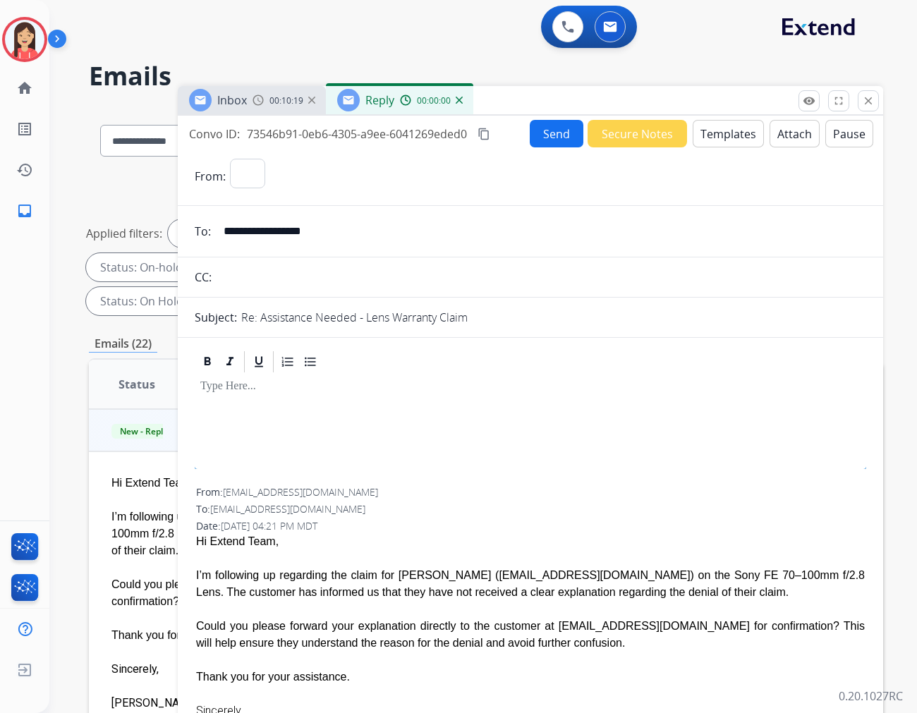
select select "**********"
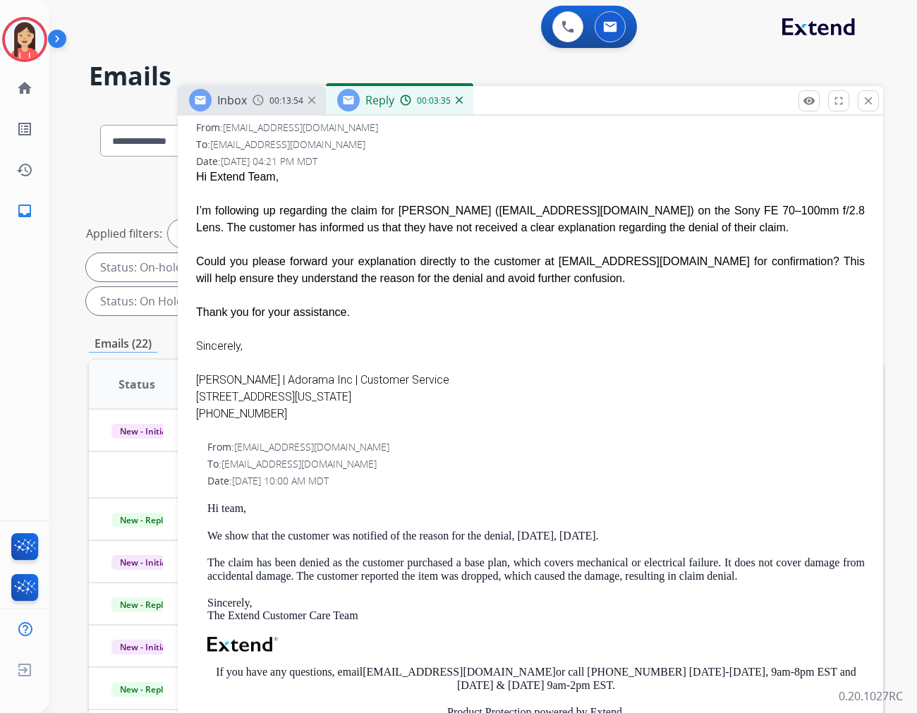
scroll to position [392, 0]
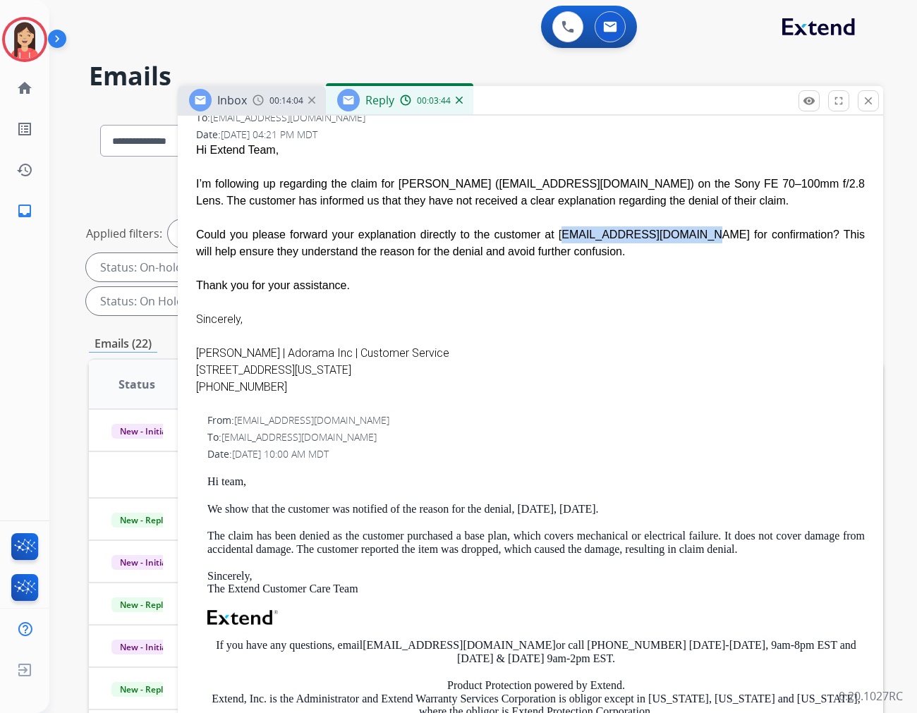
drag, startPoint x: 528, startPoint y: 234, endPoint x: 646, endPoint y: 234, distance: 118.5
click at [646, 234] on div "Could you please forward your explanation directly to the customer at [EMAIL_AD…" at bounding box center [530, 243] width 669 height 34
copy div "[EMAIL_ADDRESS][DOMAIN_NAME]"
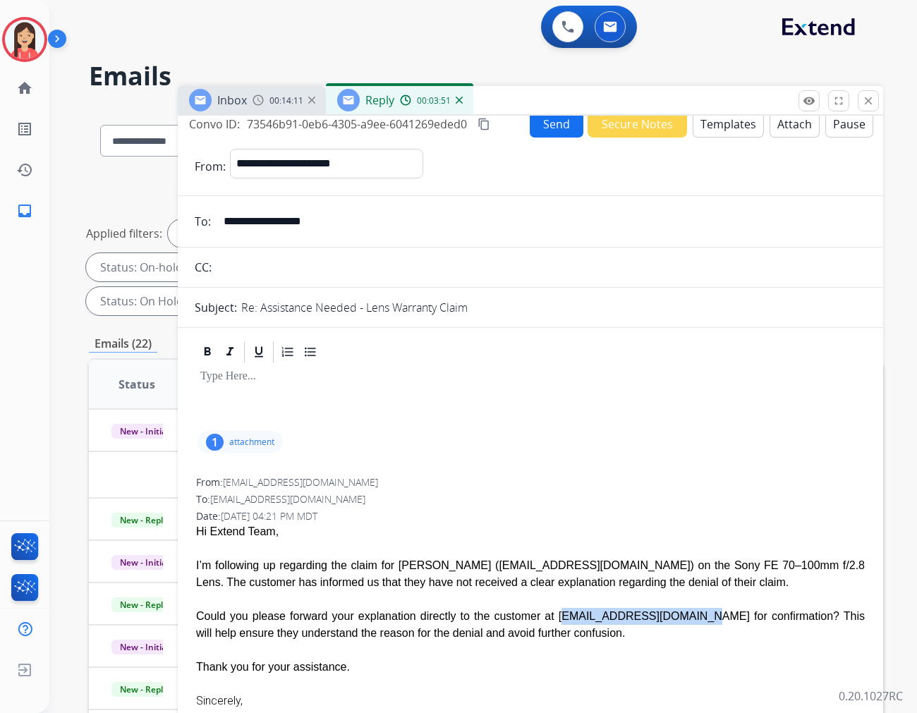
scroll to position [0, 0]
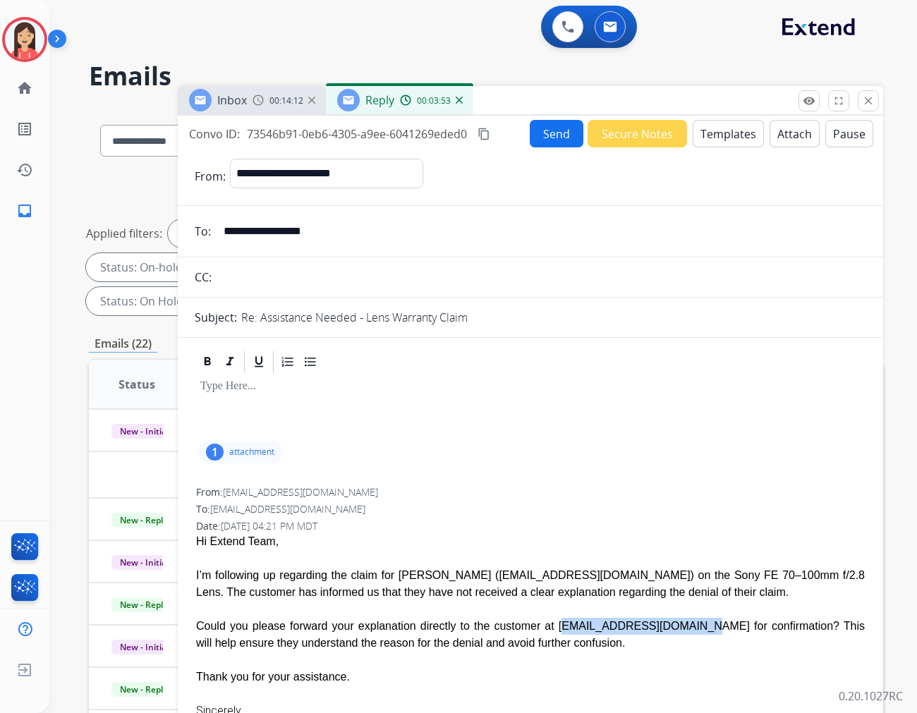
click at [713, 135] on button "Templates" at bounding box center [728, 134] width 71 height 28
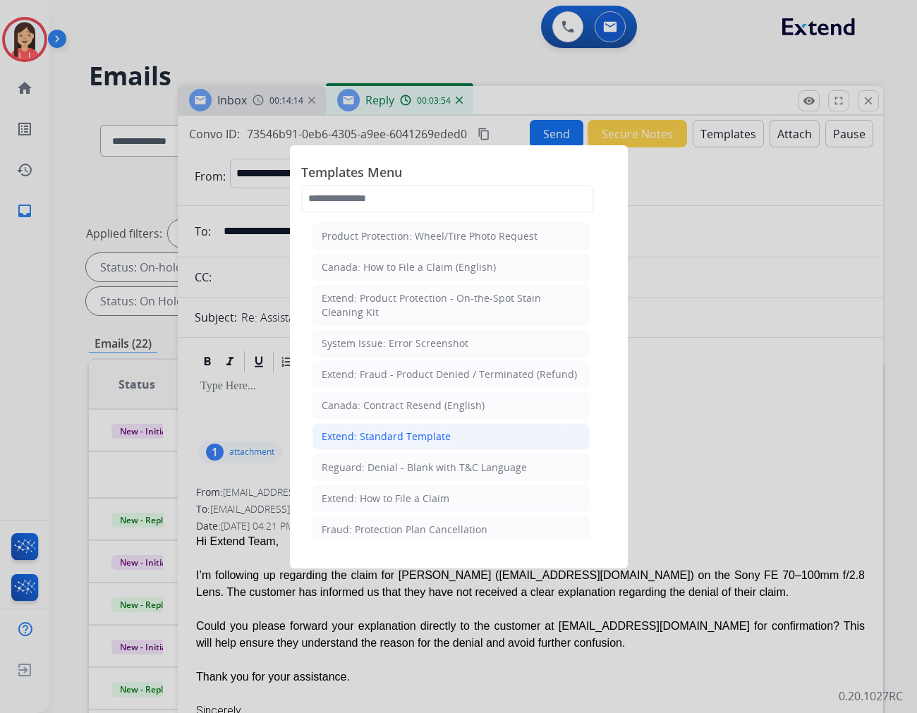
click at [404, 437] on div "Extend: Standard Template" at bounding box center [386, 437] width 129 height 14
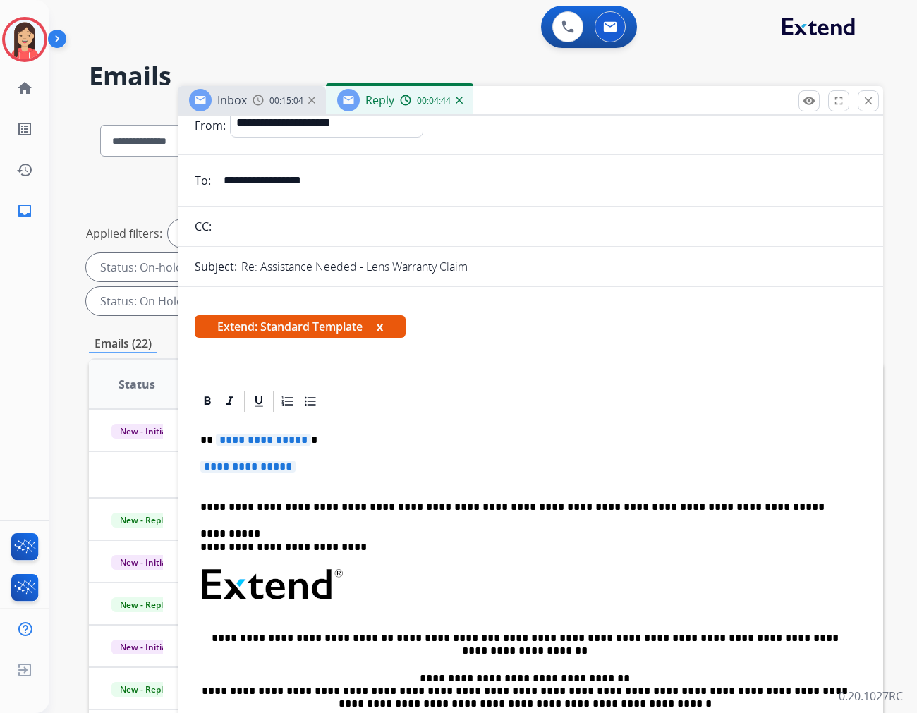
scroll to position [78, 0]
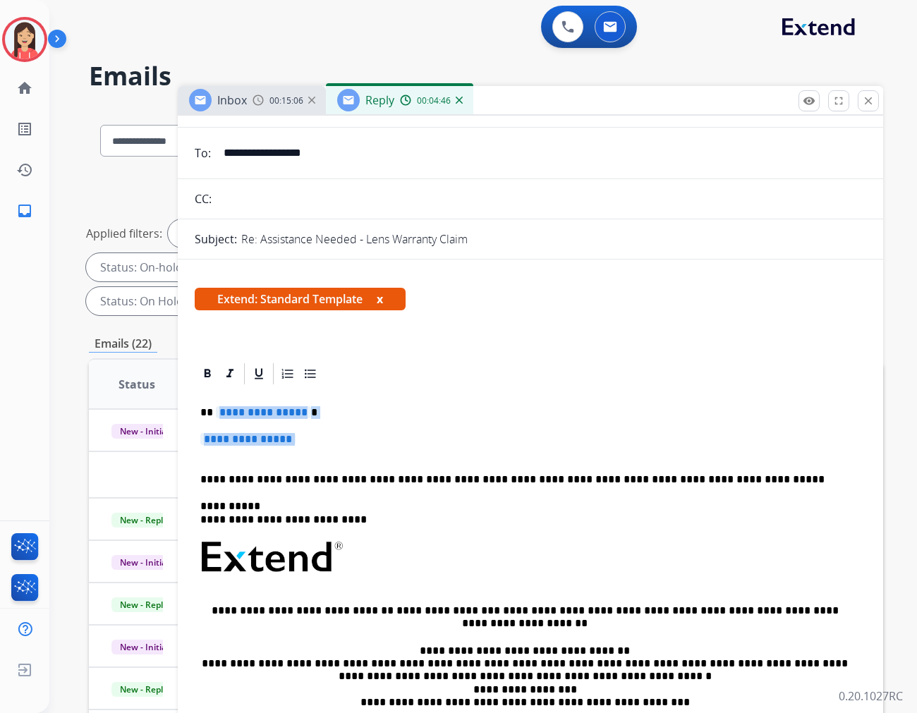
drag, startPoint x: 216, startPoint y: 414, endPoint x: 473, endPoint y: 449, distance: 259.9
click at [473, 449] on div "**********" at bounding box center [531, 591] width 672 height 408
click at [316, 435] on p "**********" at bounding box center [530, 446] width 660 height 26
drag, startPoint x: 216, startPoint y: 409, endPoint x: 387, endPoint y: 441, distance: 173.6
click at [387, 441] on div "**********" at bounding box center [531, 591] width 672 height 408
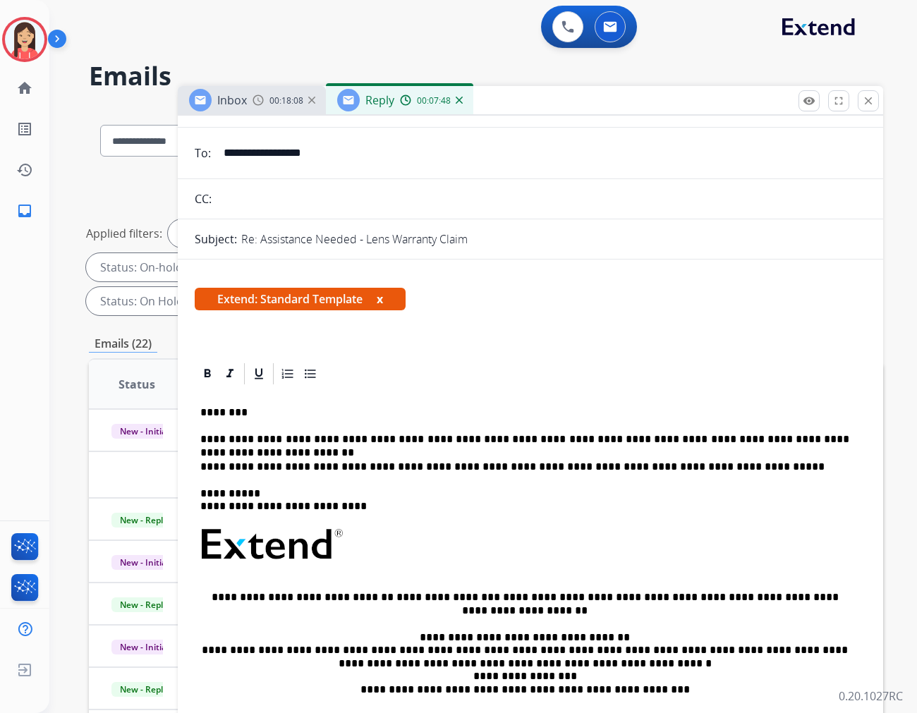
click at [453, 439] on p "**********" at bounding box center [524, 439] width 649 height 13
click at [456, 439] on p "**********" at bounding box center [524, 439] width 649 height 13
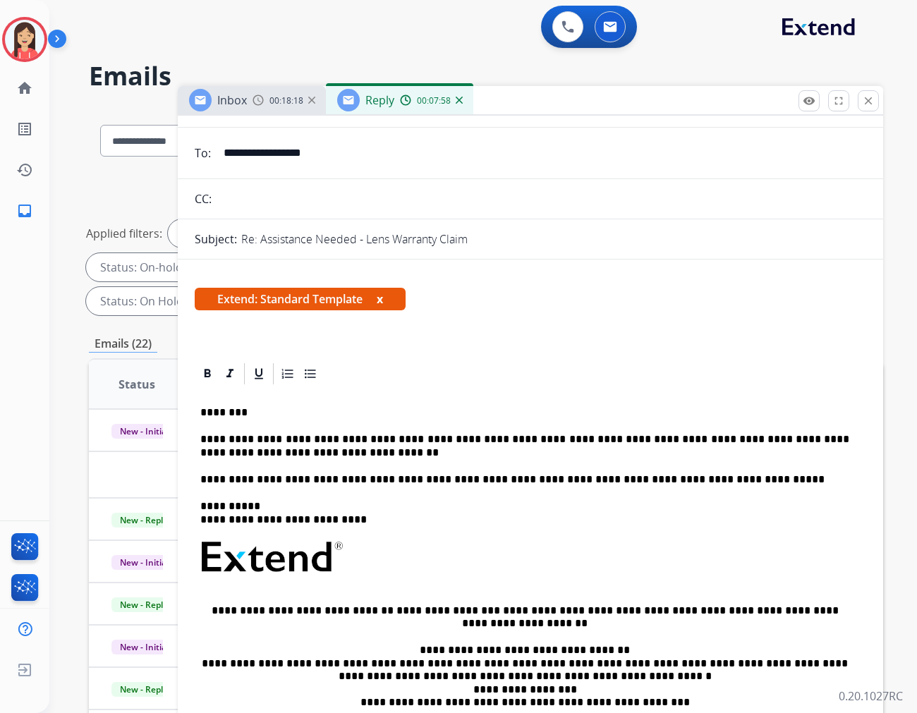
click at [290, 451] on p "**********" at bounding box center [524, 446] width 649 height 26
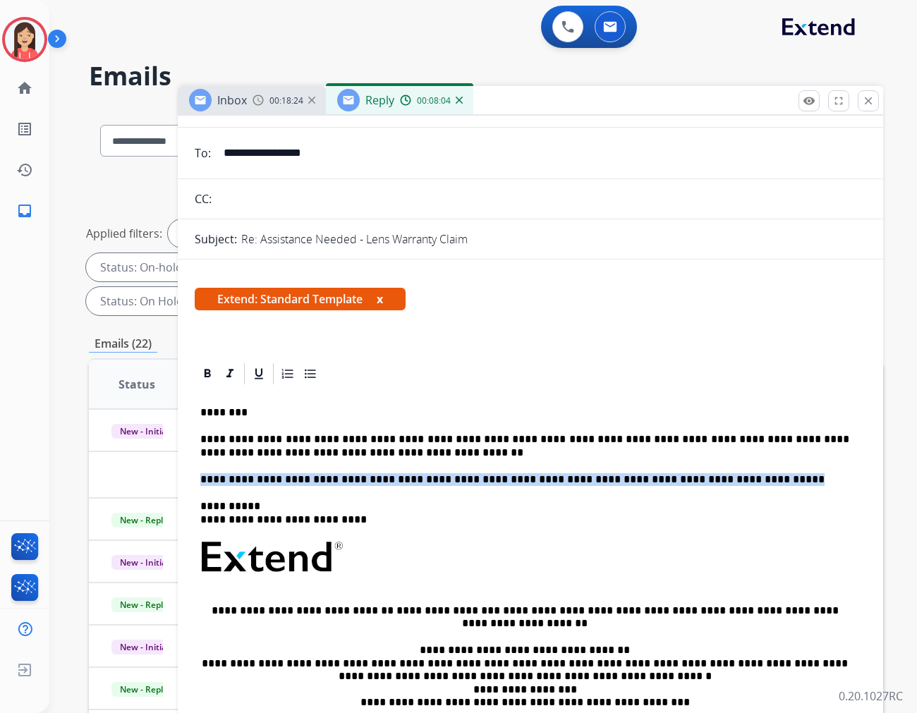
drag, startPoint x: 731, startPoint y: 471, endPoint x: 181, endPoint y: 467, distance: 549.6
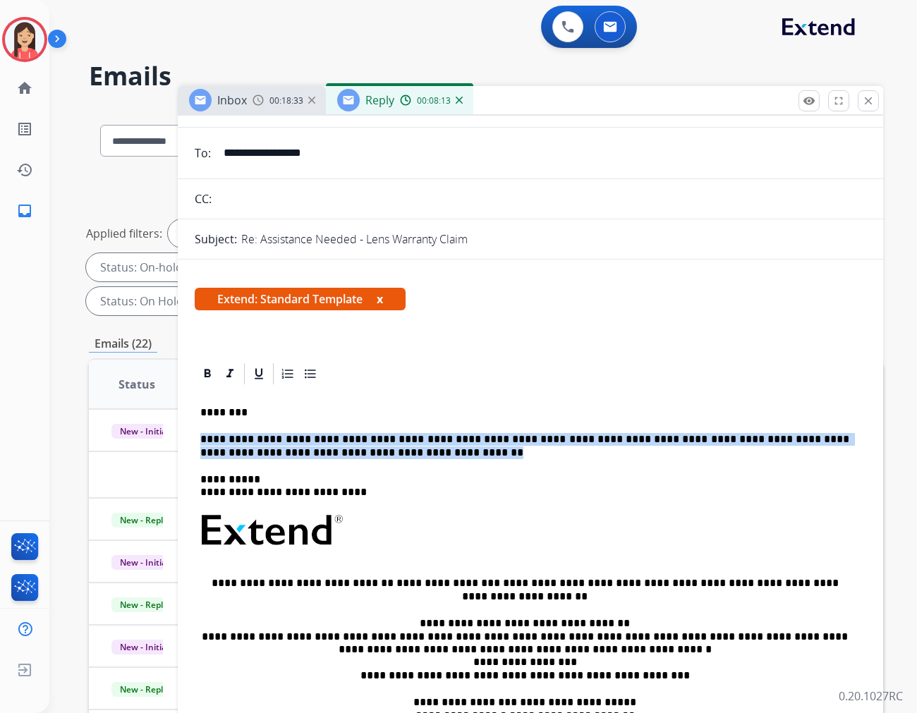
drag, startPoint x: 198, startPoint y: 439, endPoint x: 363, endPoint y: 447, distance: 165.3
click at [363, 447] on div "**********" at bounding box center [531, 577] width 672 height 381
copy p "**********"
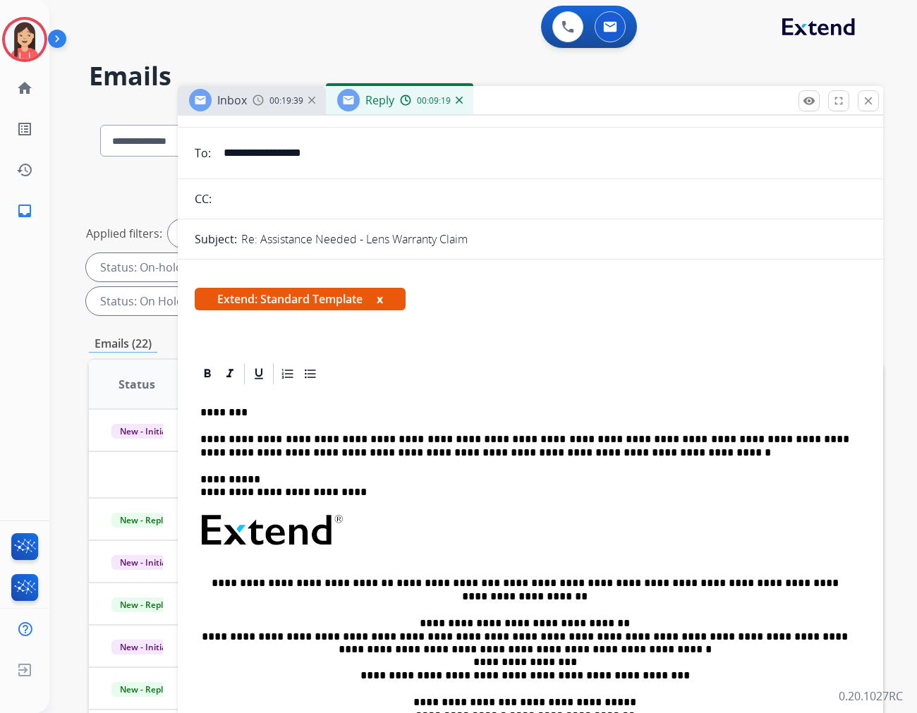
scroll to position [0, 0]
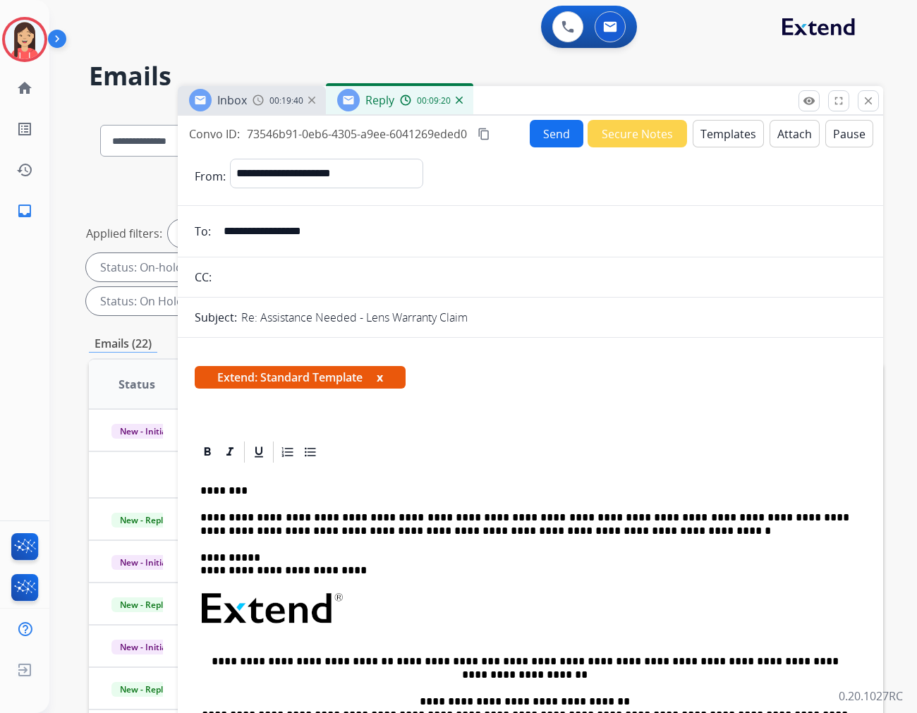
click at [543, 143] on button "Send" at bounding box center [557, 134] width 54 height 28
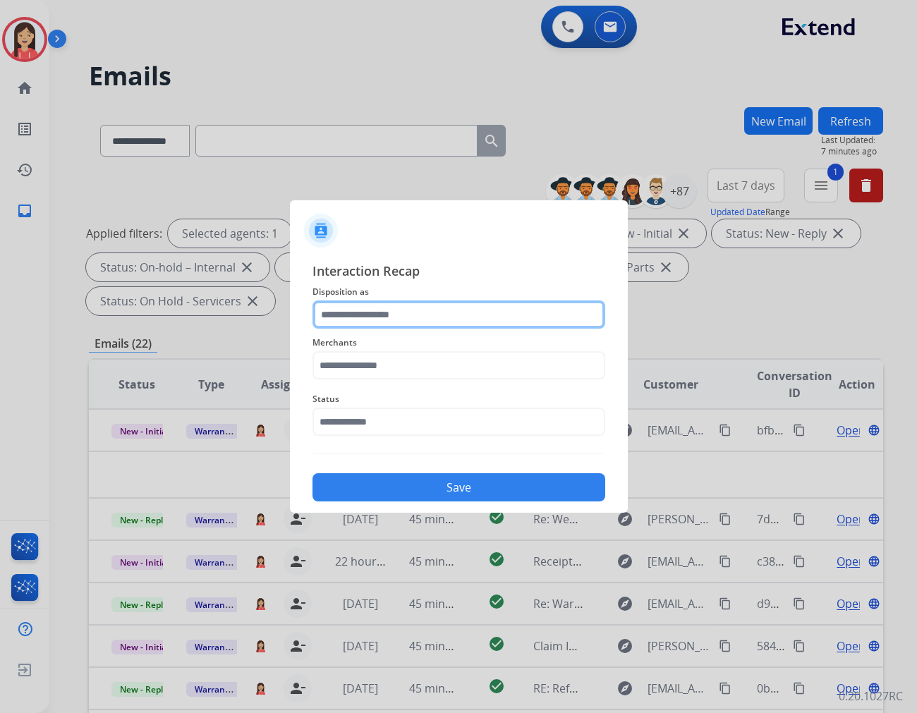
click at [468, 313] on input "text" at bounding box center [459, 315] width 293 height 28
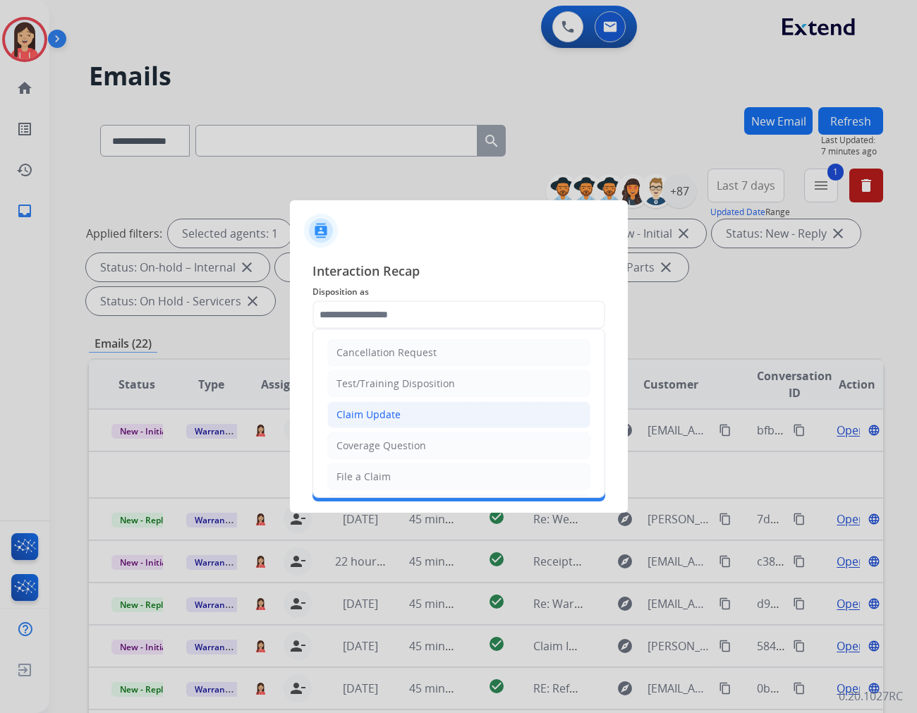
click at [360, 420] on div "Claim Update" at bounding box center [369, 415] width 64 height 14
type input "**********"
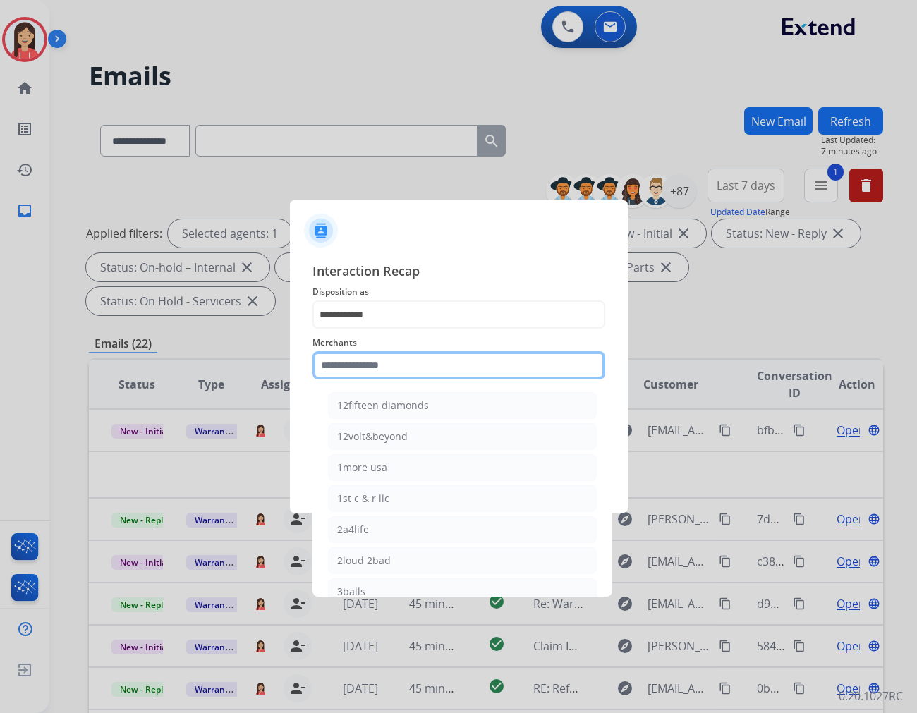
click at [372, 371] on input "text" at bounding box center [459, 365] width 293 height 28
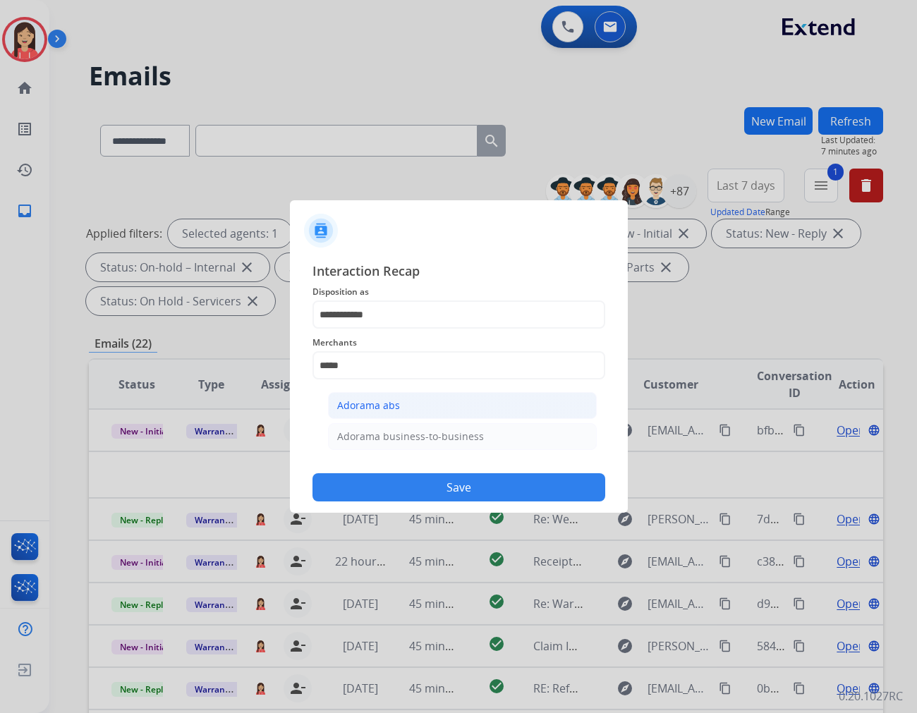
click at [394, 402] on div "Adorama abs" at bounding box center [368, 406] width 63 height 14
type input "**********"
click at [371, 408] on input "text" at bounding box center [459, 422] width 293 height 28
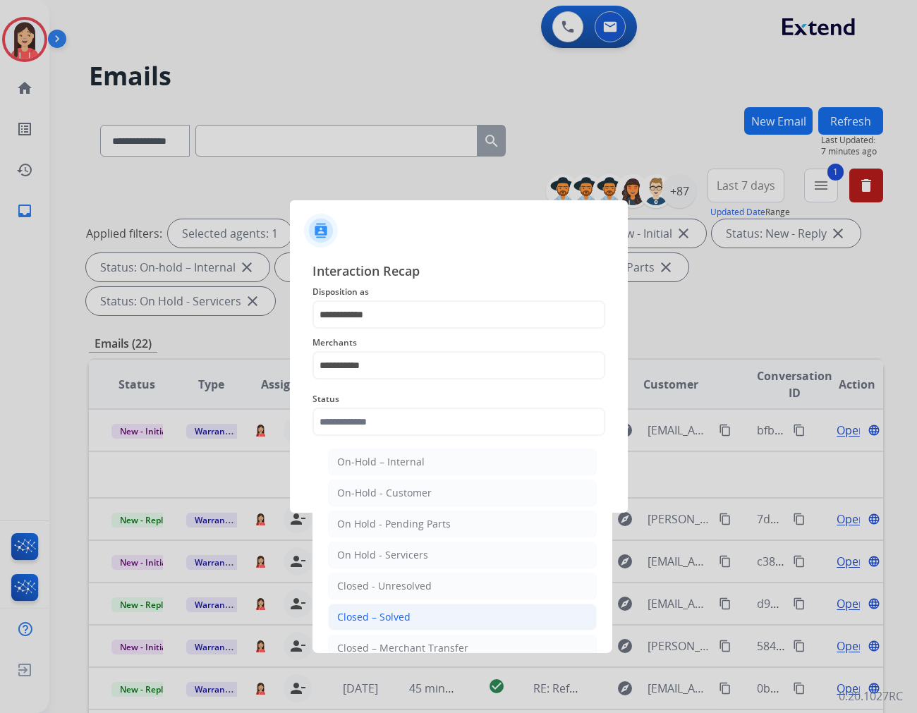
click at [395, 614] on div "Closed – Solved" at bounding box center [373, 617] width 73 height 14
type input "**********"
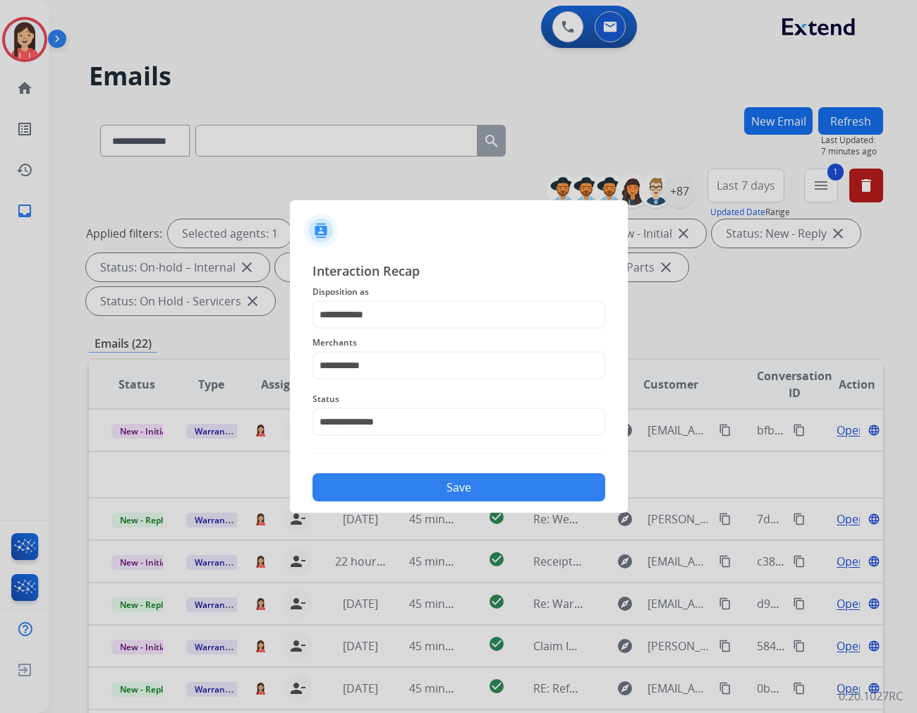
click at [397, 497] on button "Save" at bounding box center [459, 487] width 293 height 28
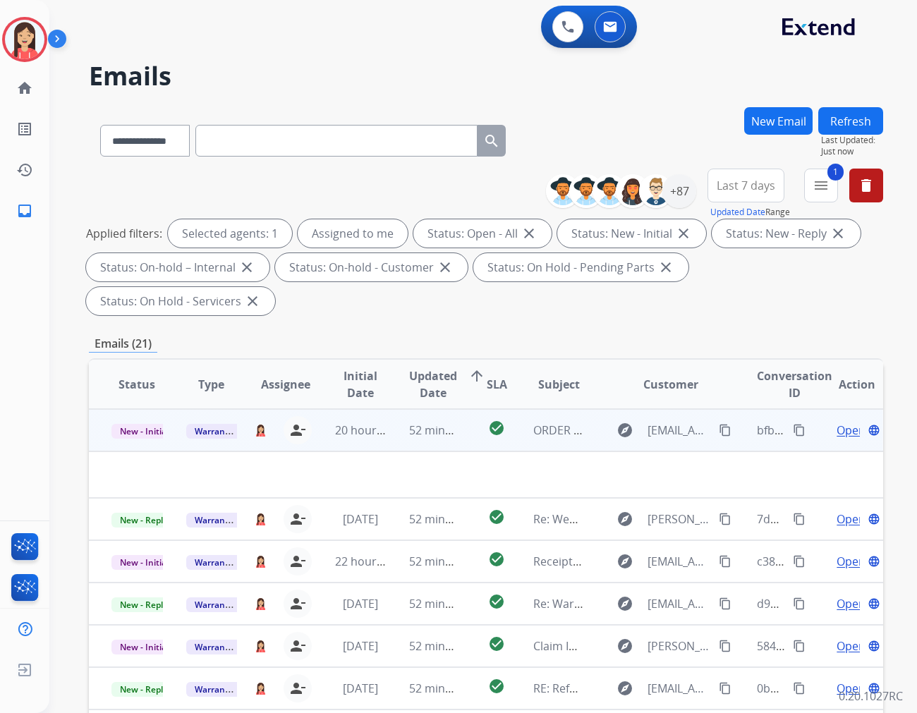
click at [380, 413] on td "20 hours ago" at bounding box center [350, 430] width 75 height 42
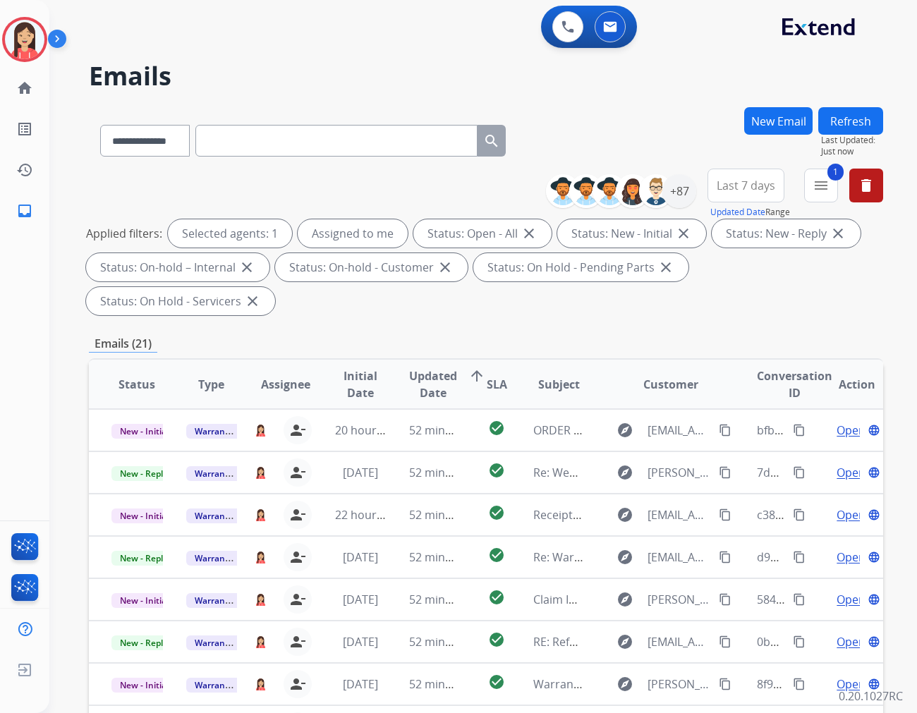
click at [769, 125] on button "New Email" at bounding box center [778, 121] width 68 height 28
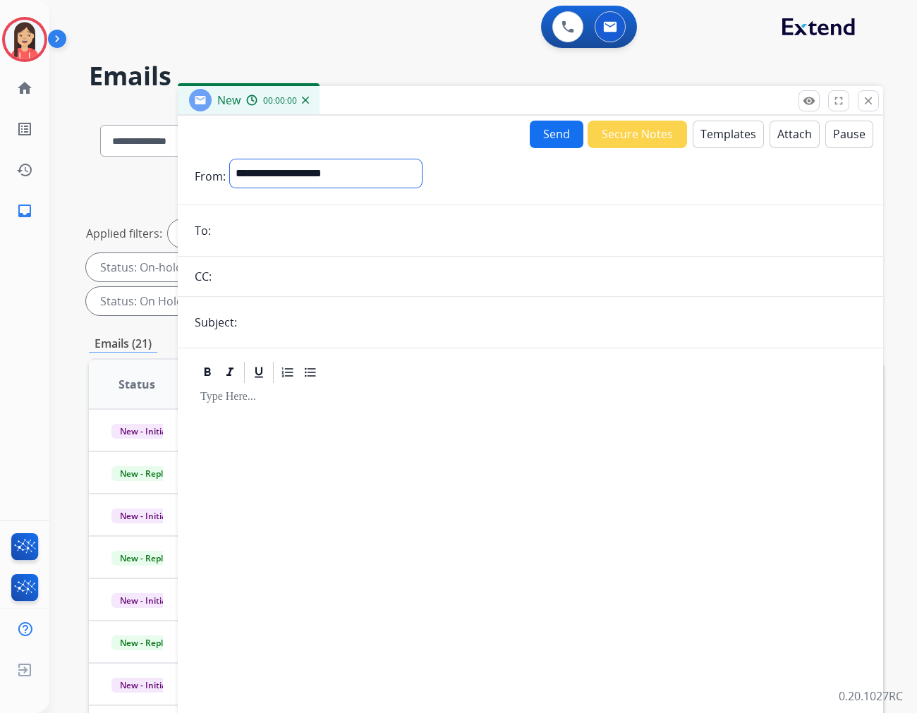
click at [284, 169] on select "**********" at bounding box center [326, 173] width 192 height 28
select select "**********"
click at [230, 159] on select "**********" at bounding box center [326, 173] width 192 height 28
click at [277, 236] on input "email" at bounding box center [540, 232] width 651 height 28
paste input "**********"
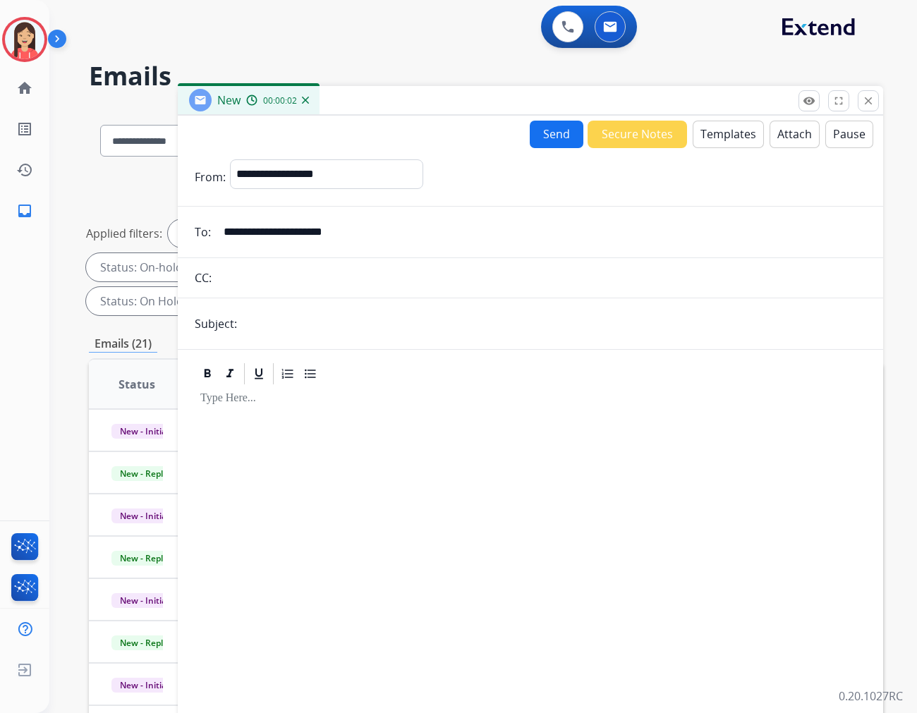
type input "**********"
click at [268, 330] on input "text" at bounding box center [553, 324] width 625 height 28
type input "**********"
click at [703, 129] on button "Templates" at bounding box center [728, 135] width 71 height 28
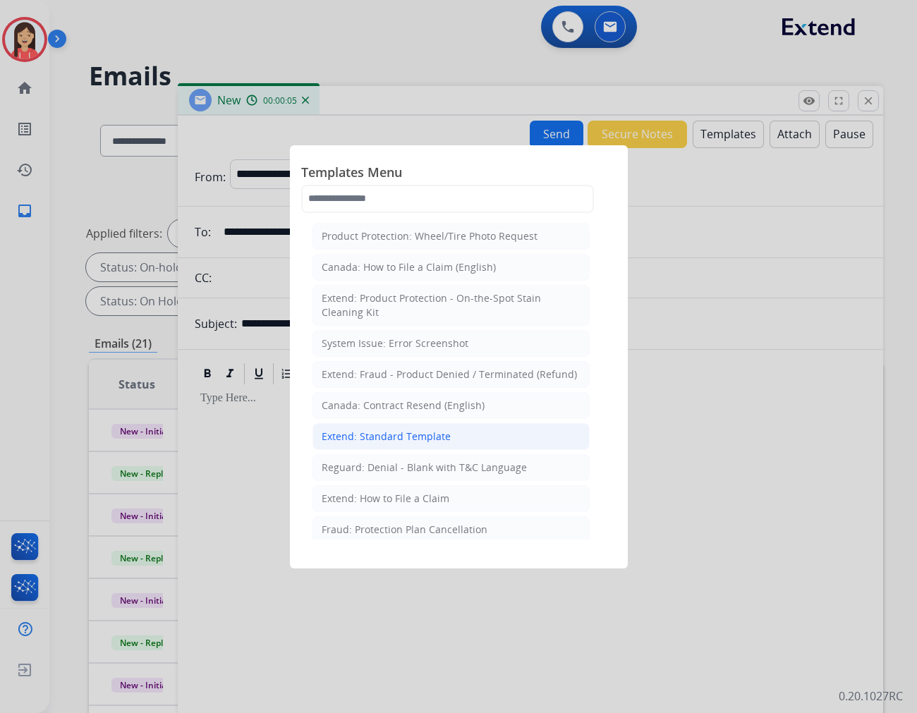
click at [406, 436] on div "Extend: Standard Template" at bounding box center [386, 437] width 129 height 14
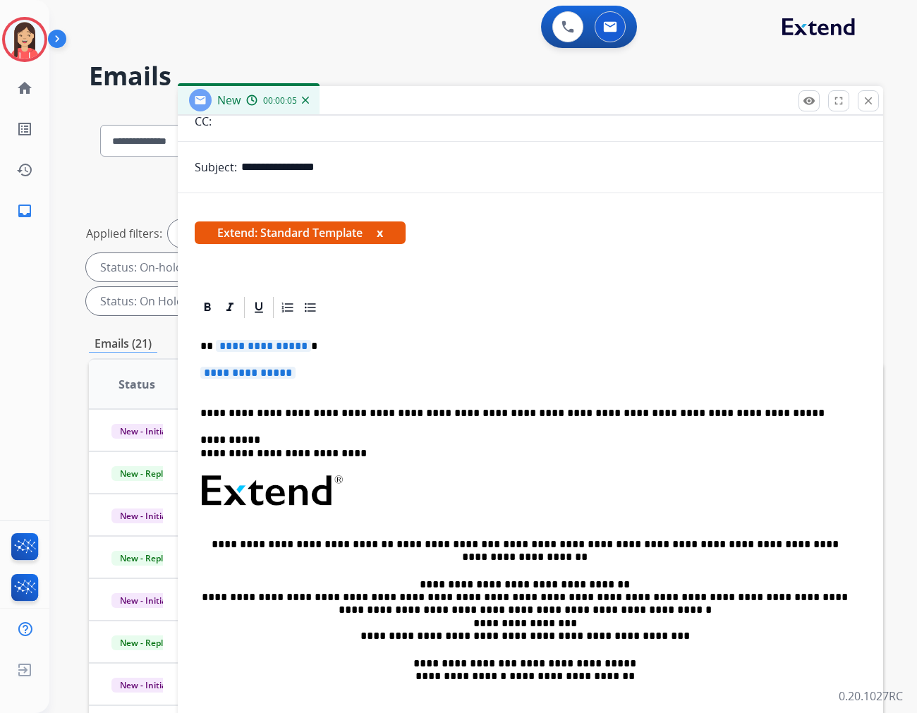
scroll to position [157, 0]
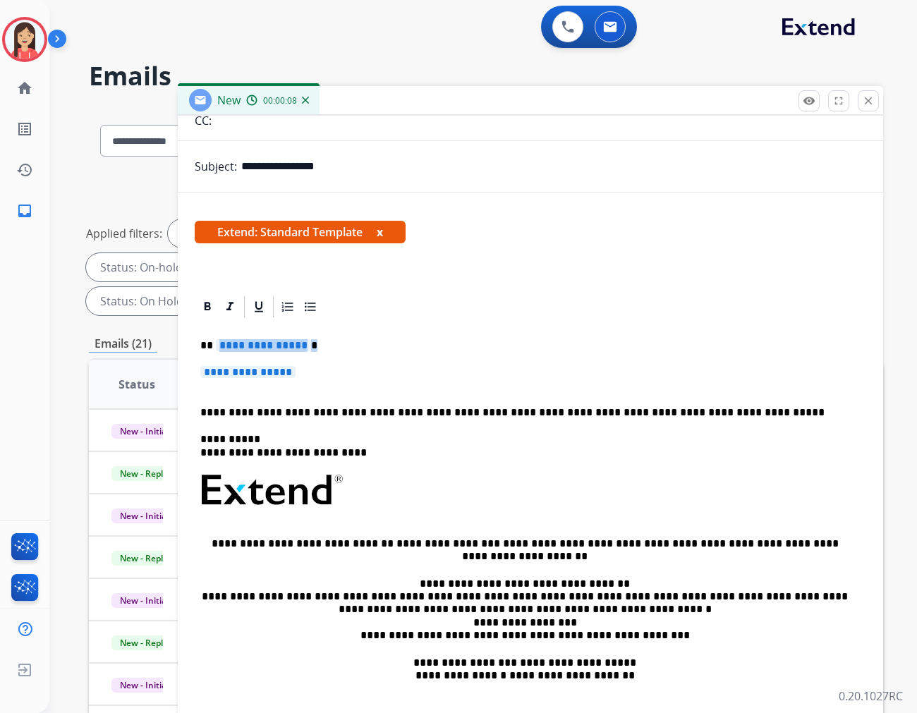
drag, startPoint x: 214, startPoint y: 337, endPoint x: 349, endPoint y: 372, distance: 139.3
click at [349, 372] on div "**********" at bounding box center [531, 524] width 672 height 408
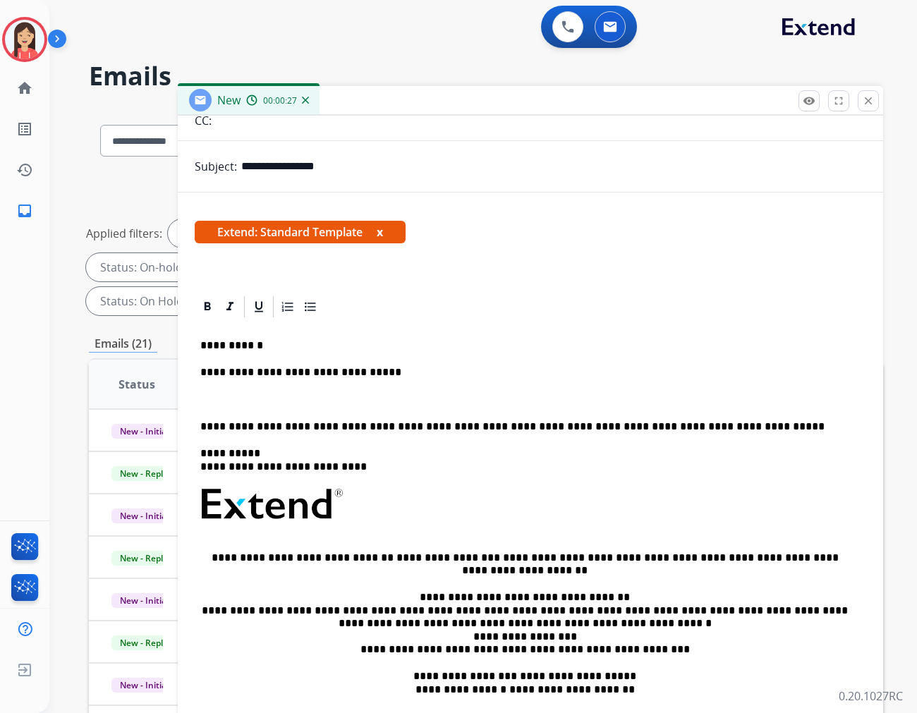
click at [384, 346] on p "**********" at bounding box center [524, 345] width 649 height 13
click at [386, 378] on p "**********" at bounding box center [524, 372] width 649 height 13
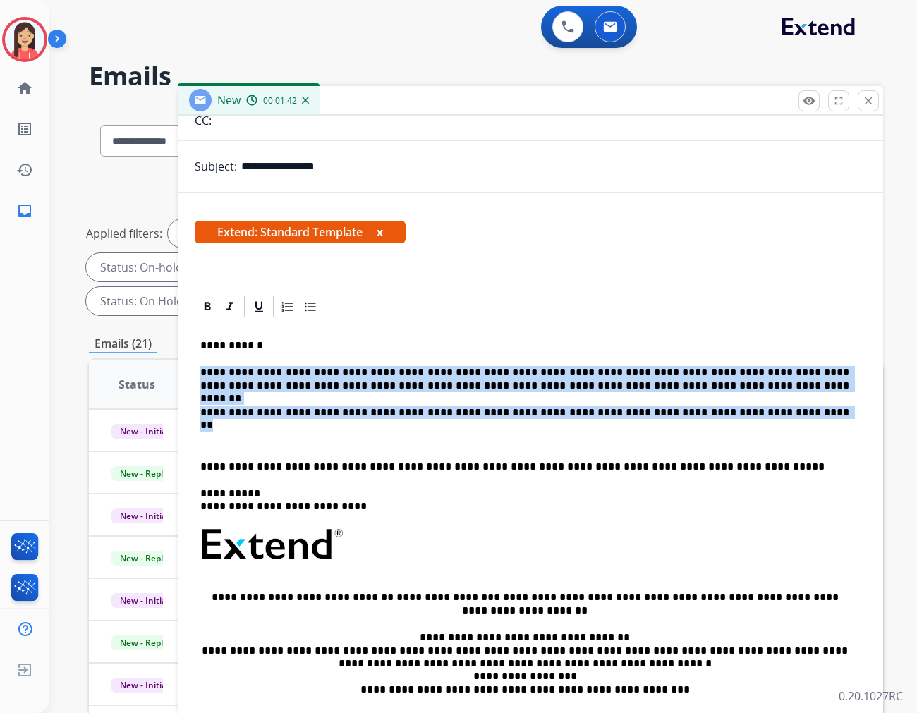
drag, startPoint x: 758, startPoint y: 415, endPoint x: 187, endPoint y: 355, distance: 573.9
click at [187, 355] on div "**********" at bounding box center [530, 536] width 705 height 485
copy div "**********"
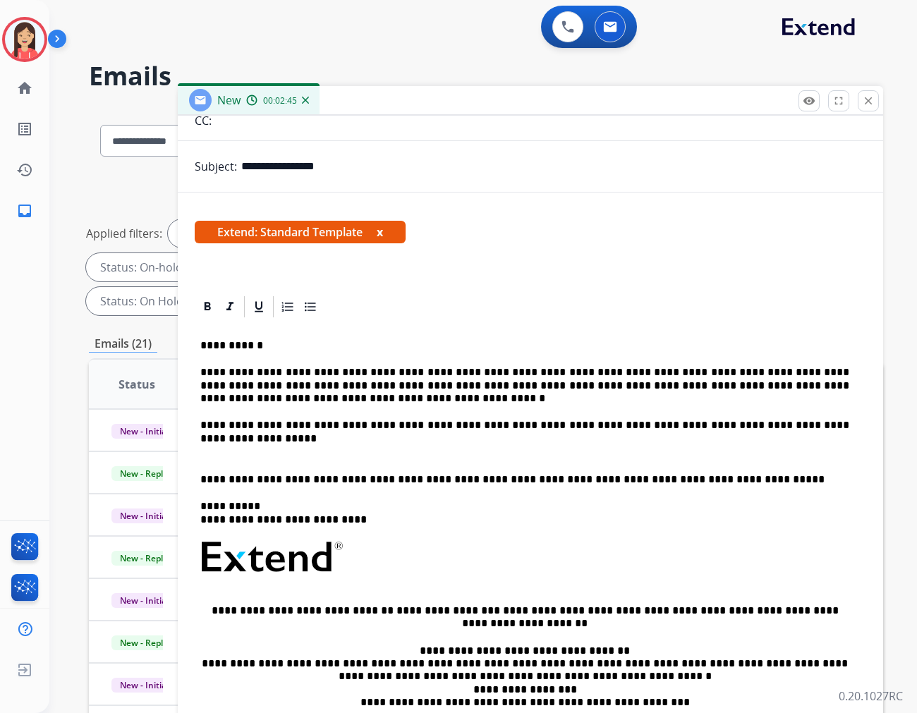
click at [313, 452] on p at bounding box center [530, 453] width 660 height 13
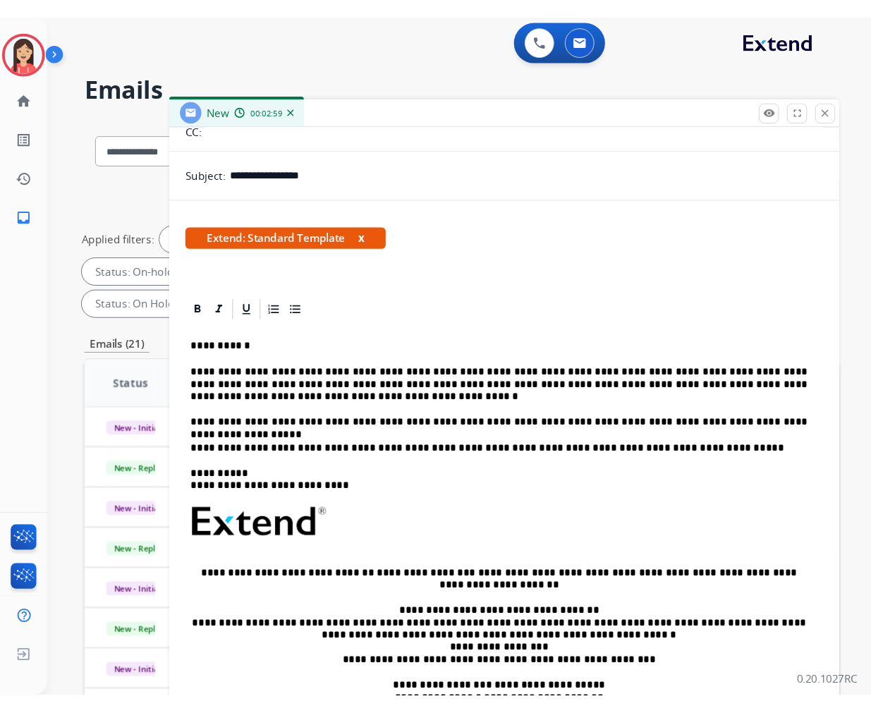
scroll to position [0, 0]
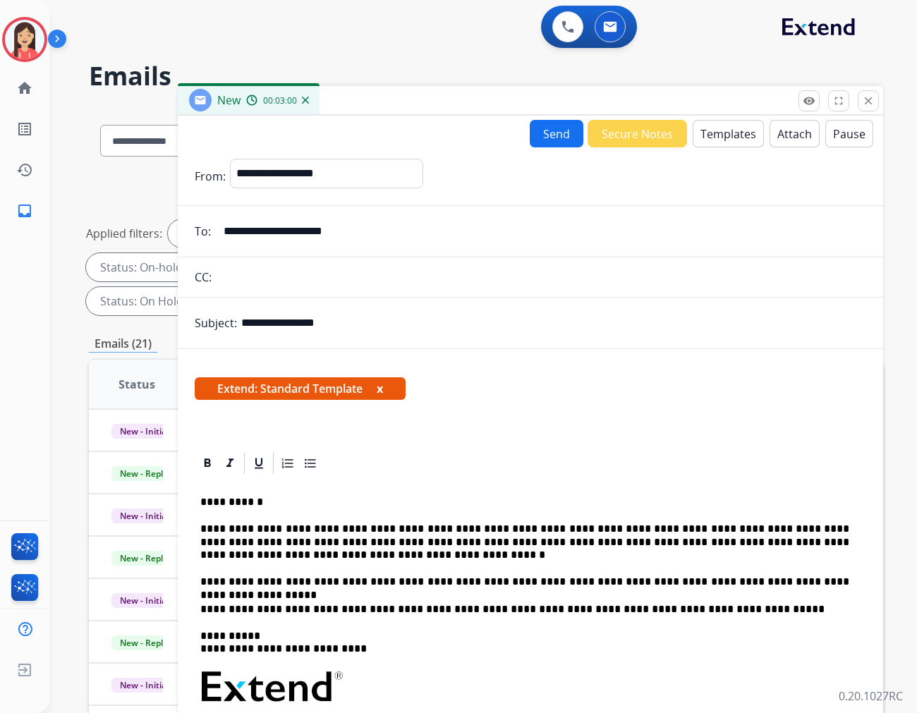
click at [547, 136] on button "Send" at bounding box center [557, 134] width 54 height 28
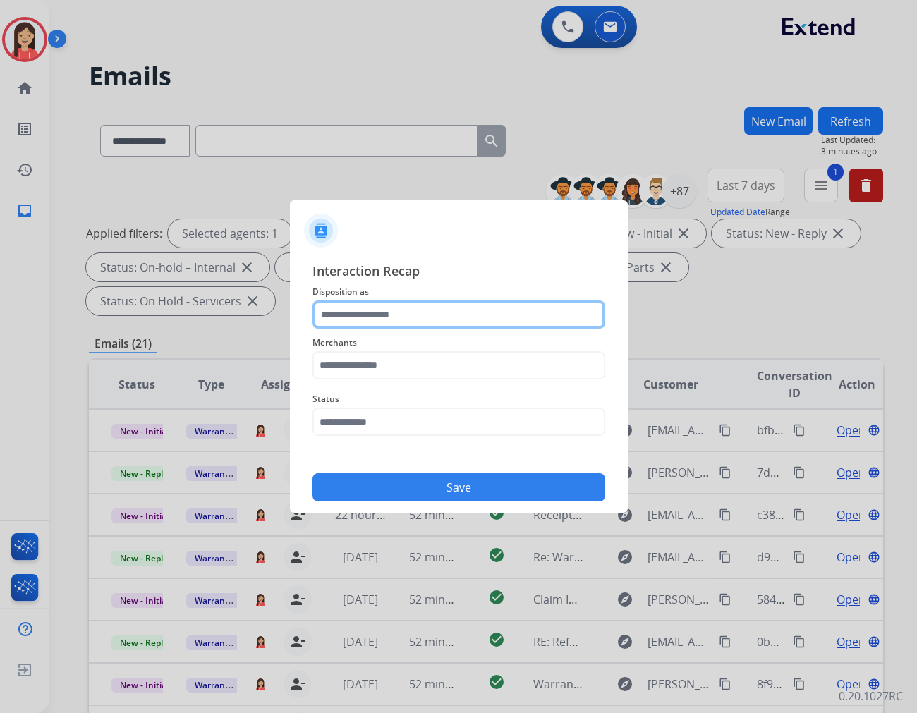
click at [351, 323] on input "text" at bounding box center [459, 315] width 293 height 28
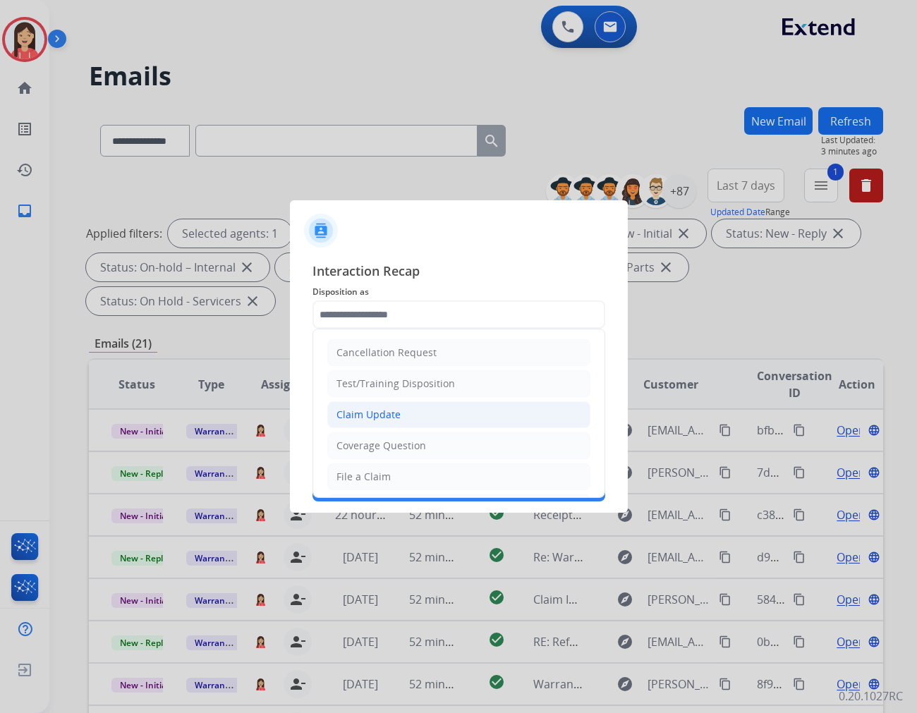
click at [402, 415] on li "Claim Update" at bounding box center [458, 414] width 263 height 27
type input "**********"
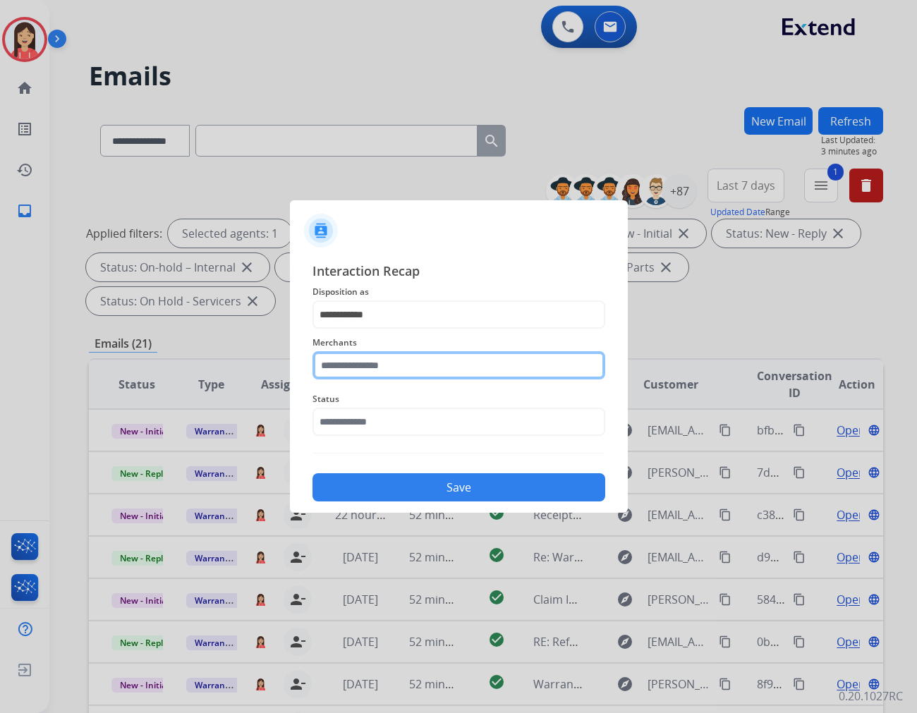
click at [454, 361] on input "text" at bounding box center [459, 365] width 293 height 28
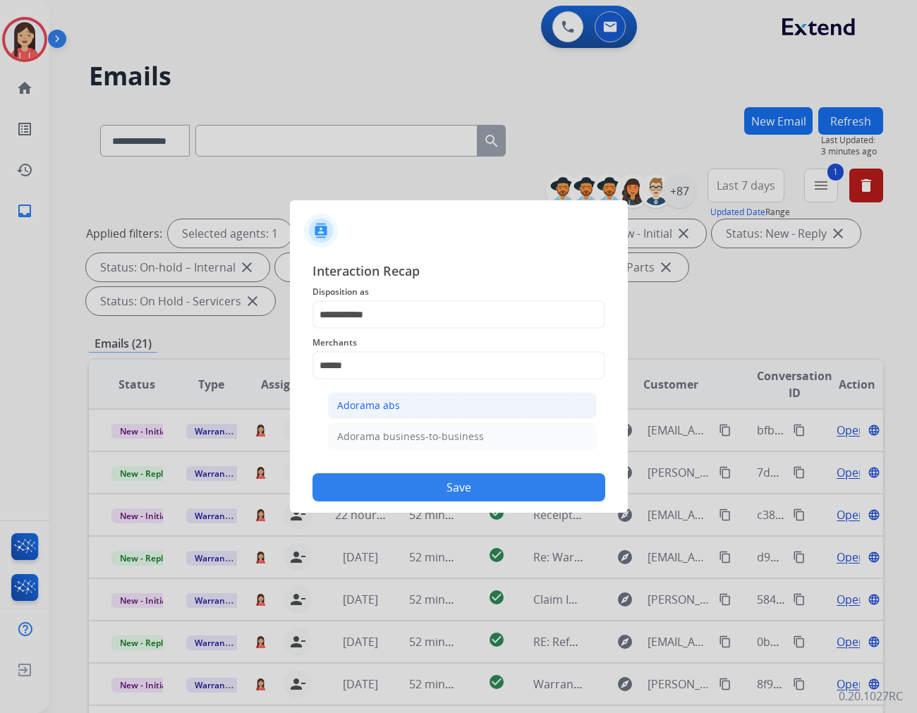
click at [437, 407] on li "Adorama abs" at bounding box center [462, 405] width 269 height 27
type input "**********"
click at [420, 429] on input "text" at bounding box center [459, 422] width 293 height 28
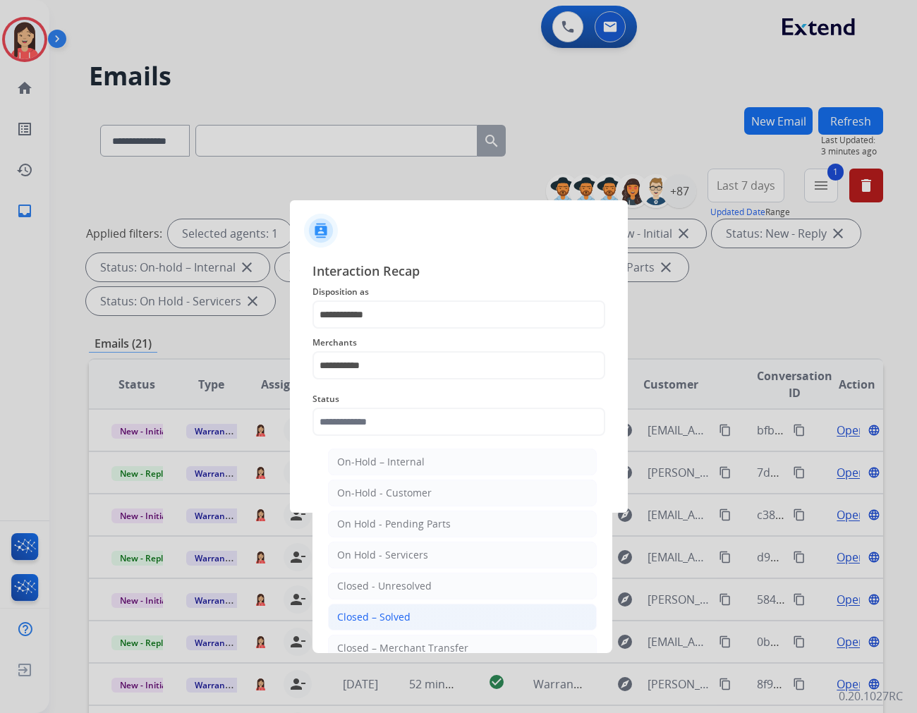
click at [395, 614] on div "Closed – Solved" at bounding box center [373, 617] width 73 height 14
type input "**********"
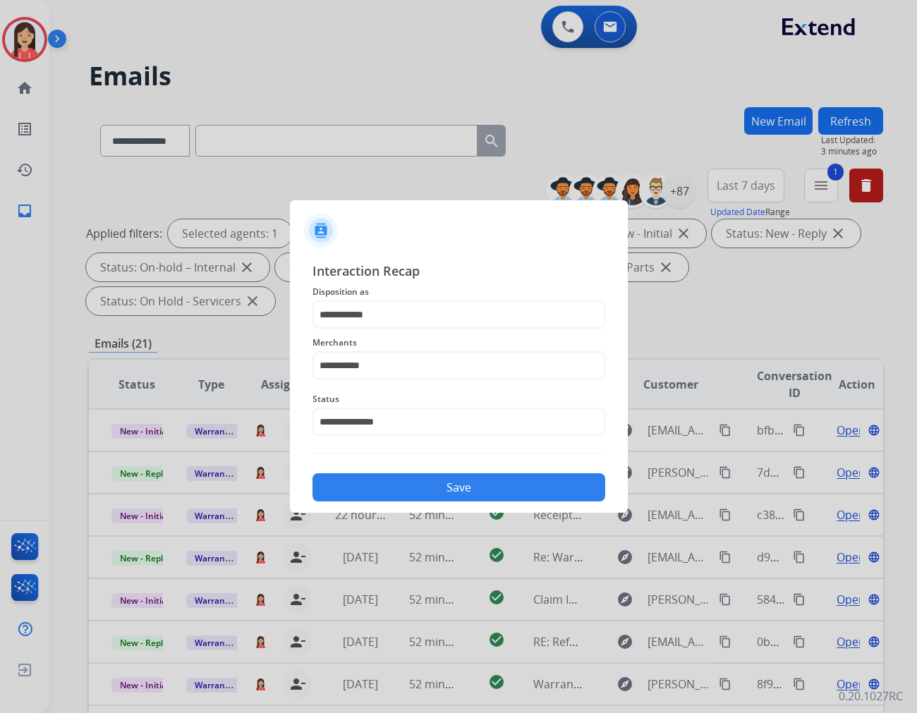
click at [411, 502] on div "**********" at bounding box center [459, 381] width 338 height 263
click at [450, 494] on button "Save" at bounding box center [459, 487] width 293 height 28
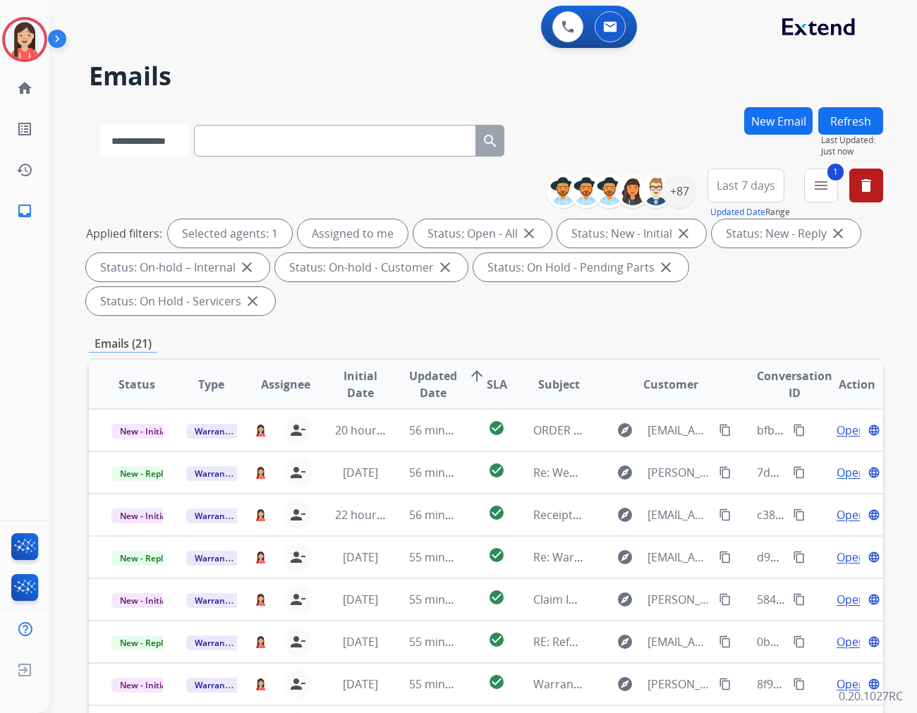
click at [124, 145] on select "**********" at bounding box center [144, 141] width 88 height 32
select select "**********"
click at [100, 125] on select "**********" at bounding box center [144, 141] width 88 height 32
click at [286, 151] on input "text" at bounding box center [336, 141] width 282 height 32
paste input "**********"
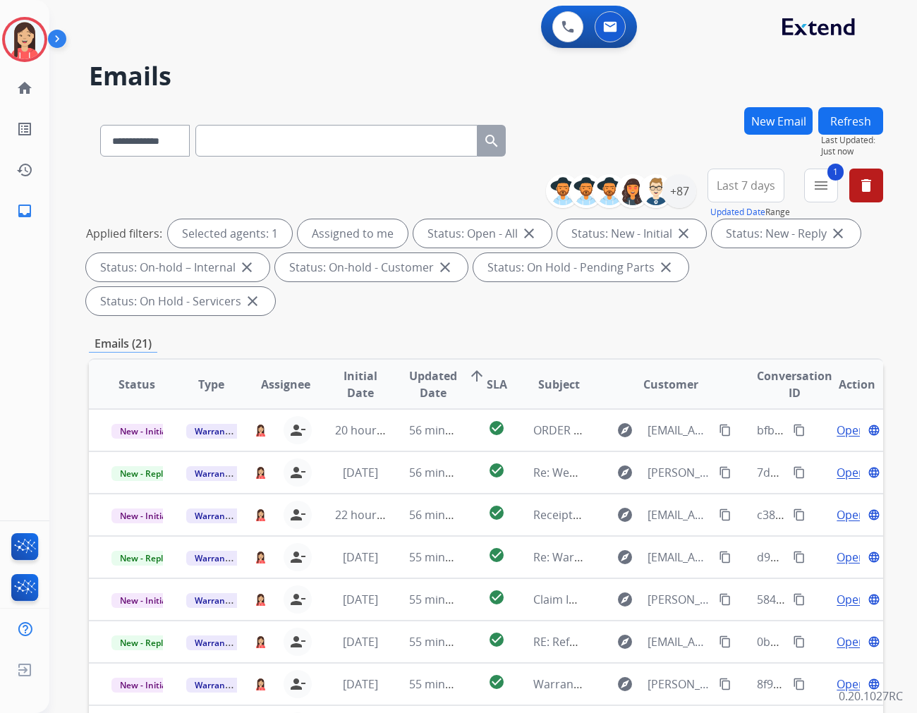
type input "**********"
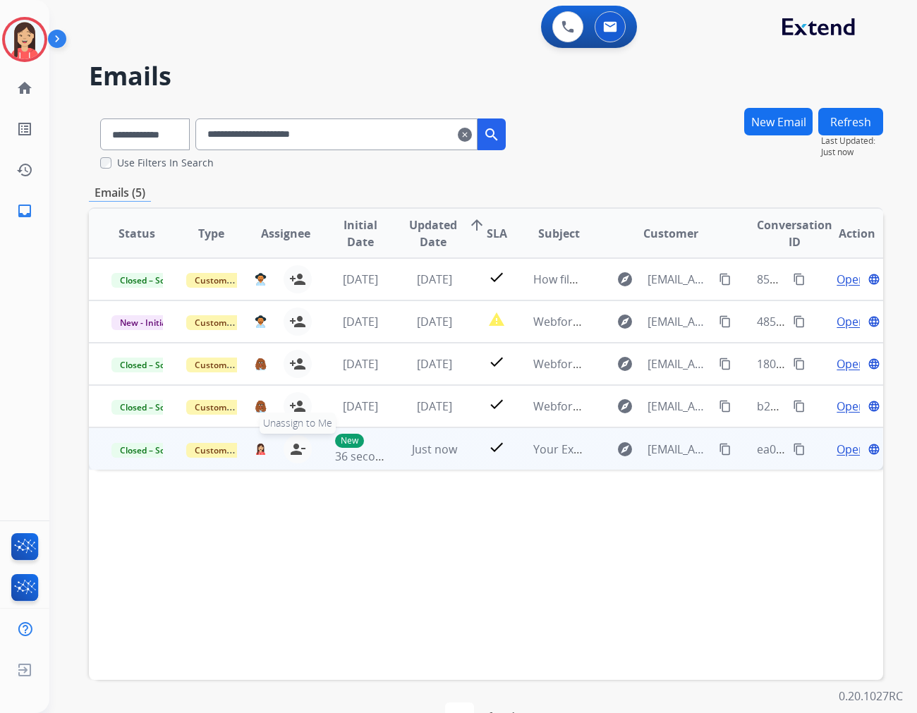
click at [293, 445] on mat-icon "person_remove" at bounding box center [297, 449] width 17 height 17
click at [265, 444] on button "+ Select agent" at bounding box center [260, 449] width 28 height 28
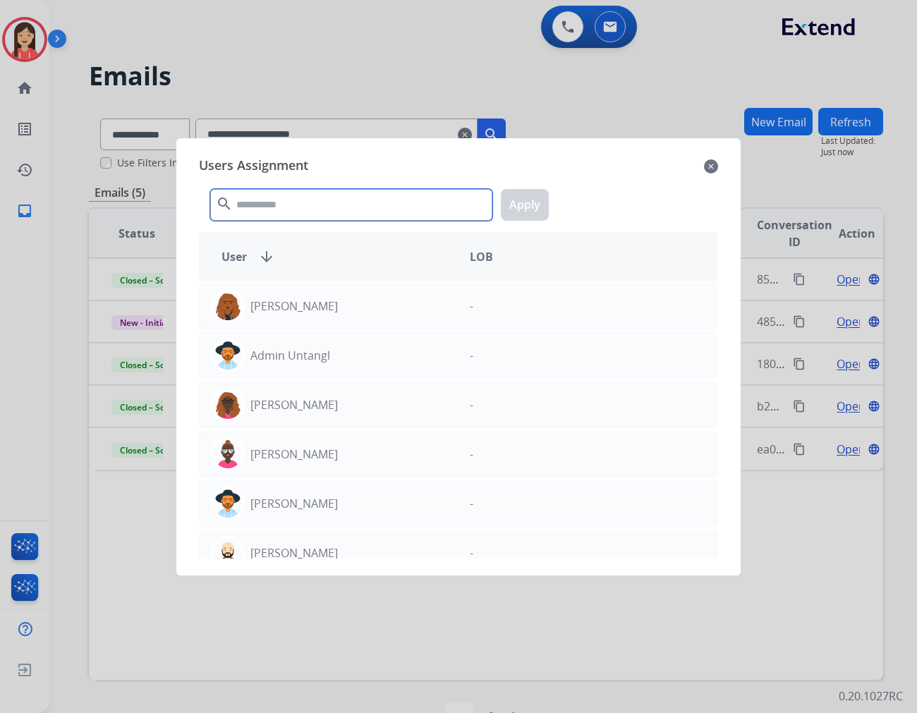
click at [265, 214] on input "text" at bounding box center [351, 205] width 282 height 32
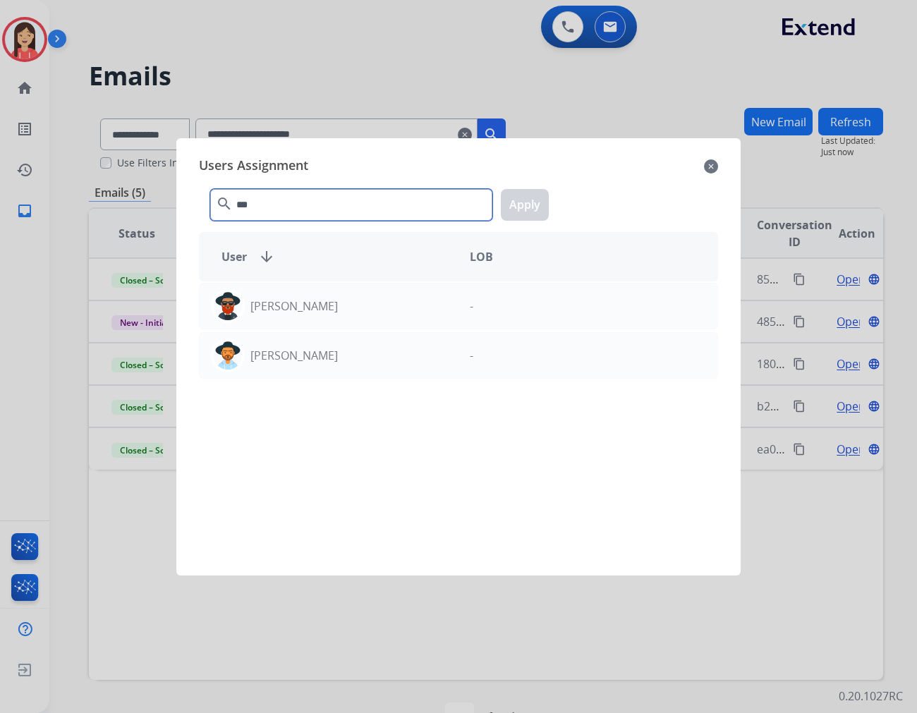
type input "***"
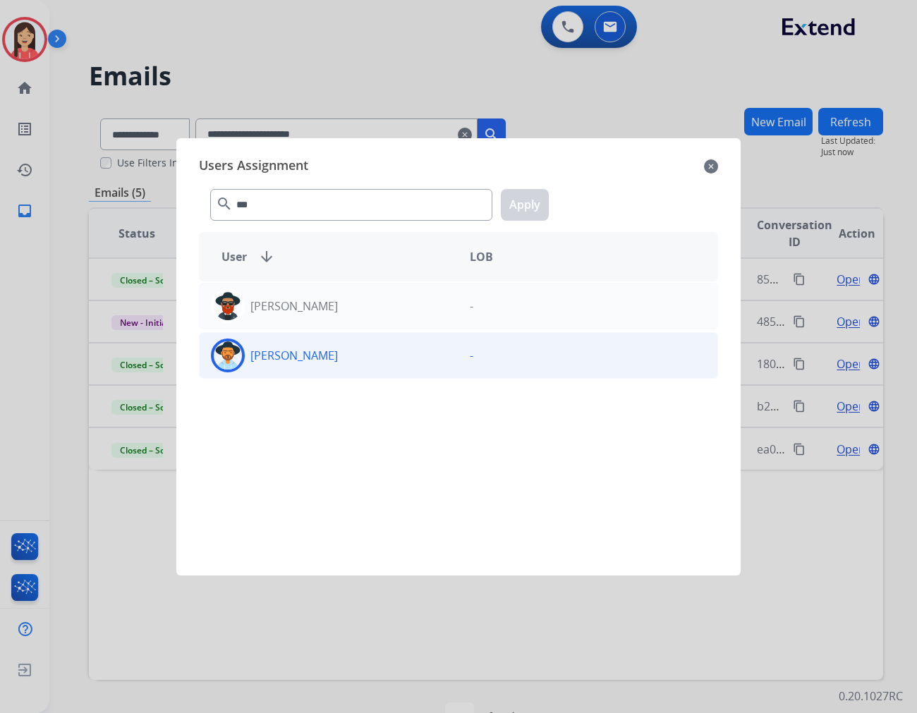
click at [396, 350] on div "[PERSON_NAME]" at bounding box center [329, 356] width 259 height 34
click at [530, 195] on button "Apply" at bounding box center [525, 205] width 48 height 32
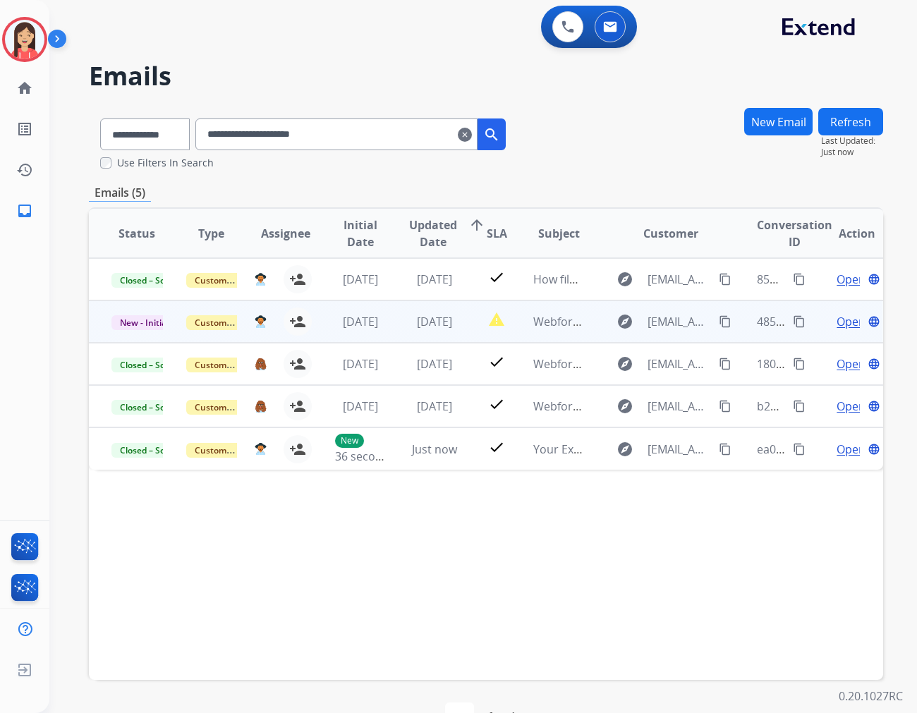
click at [409, 337] on td "[DATE]" at bounding box center [424, 322] width 75 height 42
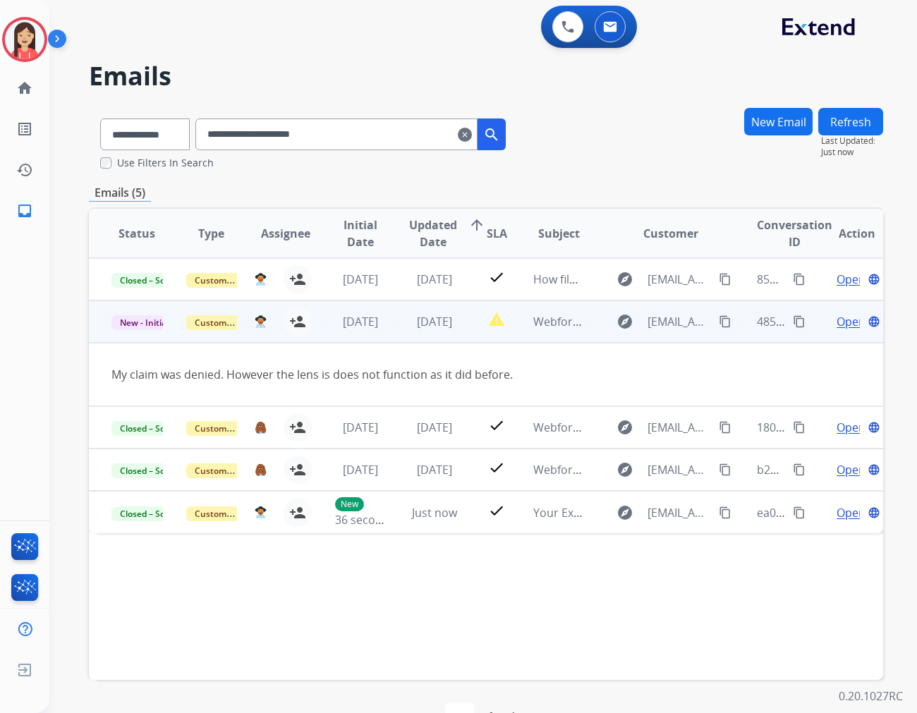
click at [409, 337] on td "[DATE]" at bounding box center [424, 322] width 75 height 42
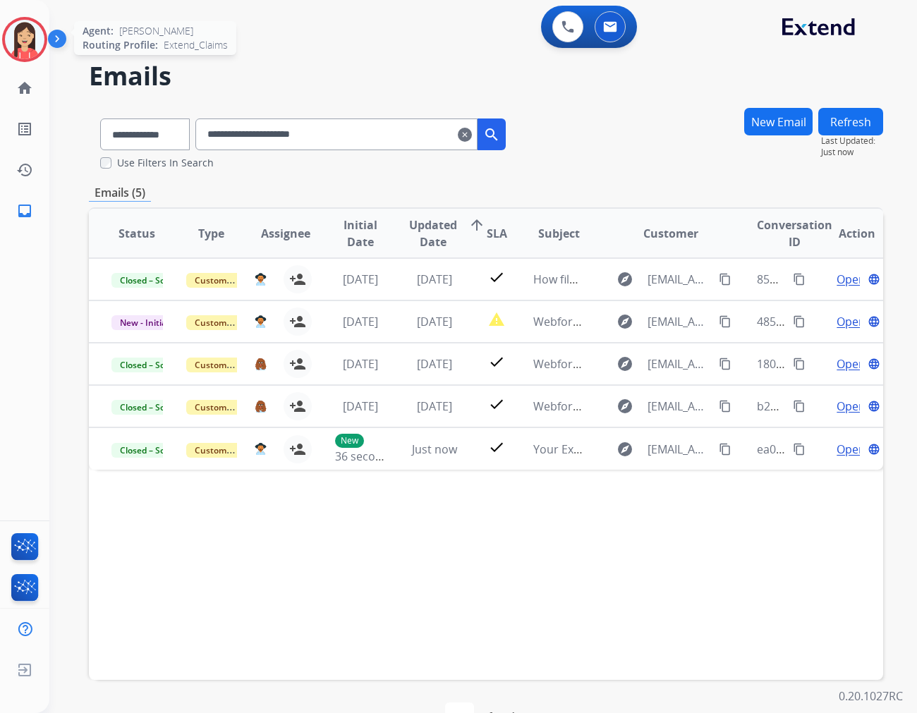
click at [4, 47] on div at bounding box center [24, 39] width 45 height 45
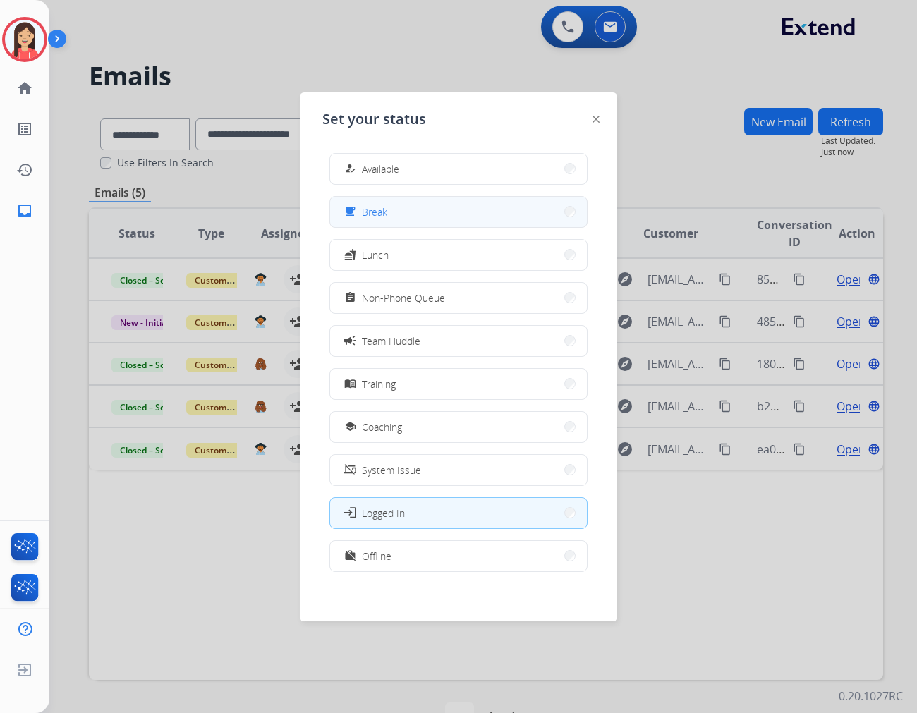
click at [425, 219] on button "free_breakfast Break" at bounding box center [458, 212] width 257 height 30
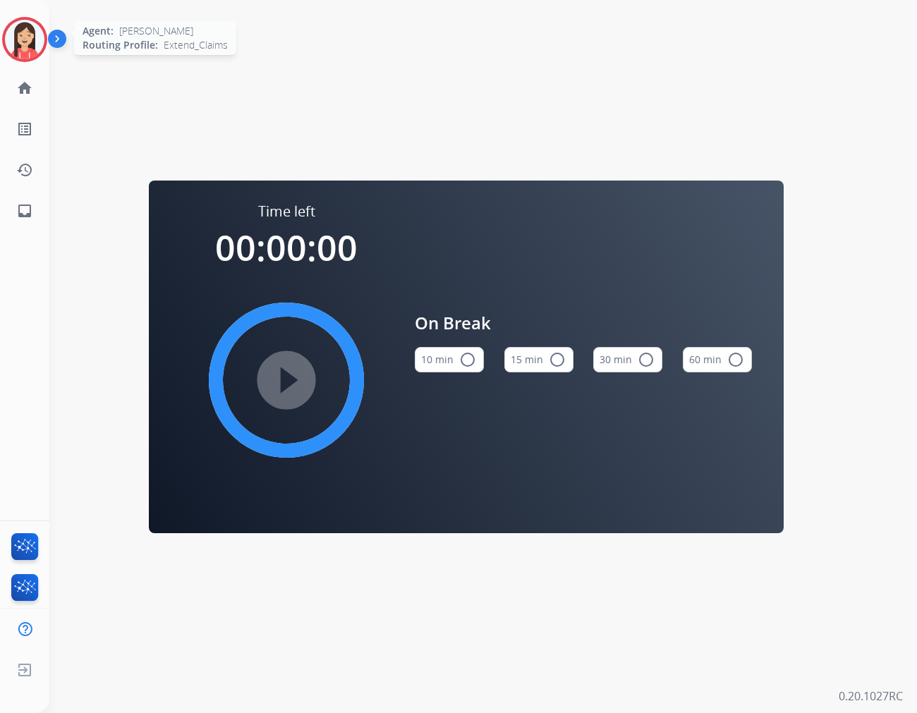
click at [35, 48] on img at bounding box center [25, 40] width 40 height 40
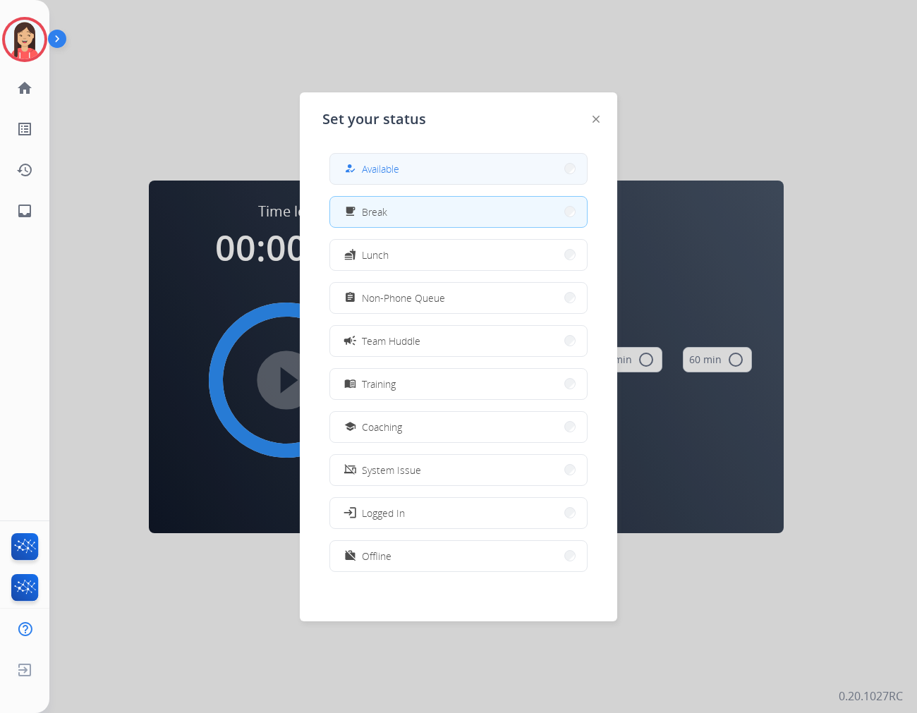
click at [428, 162] on button "how_to_reg Available" at bounding box center [458, 169] width 257 height 30
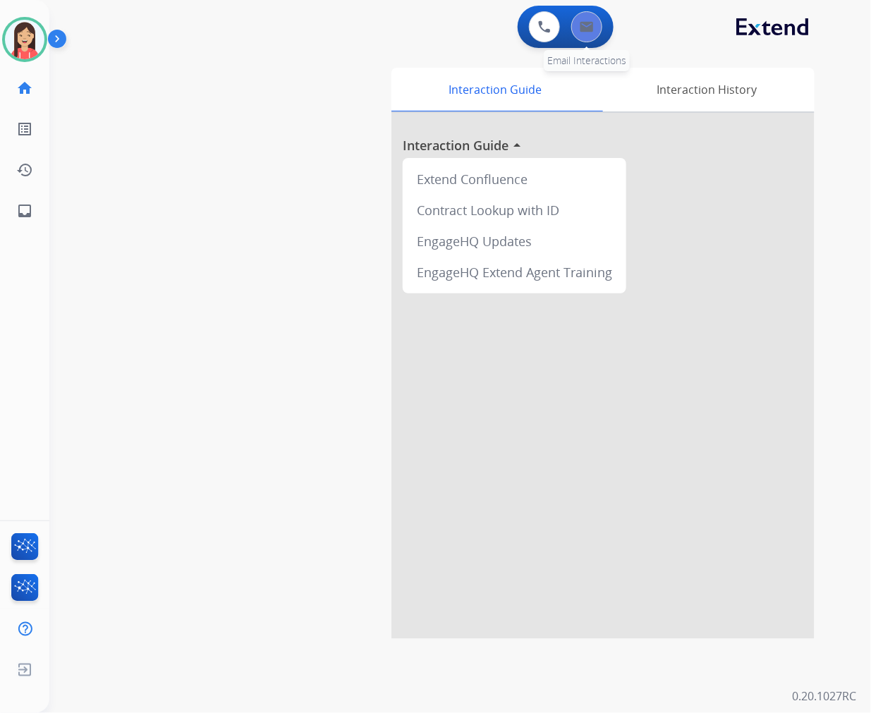
click at [595, 40] on button at bounding box center [586, 26] width 31 height 31
select select "**********"
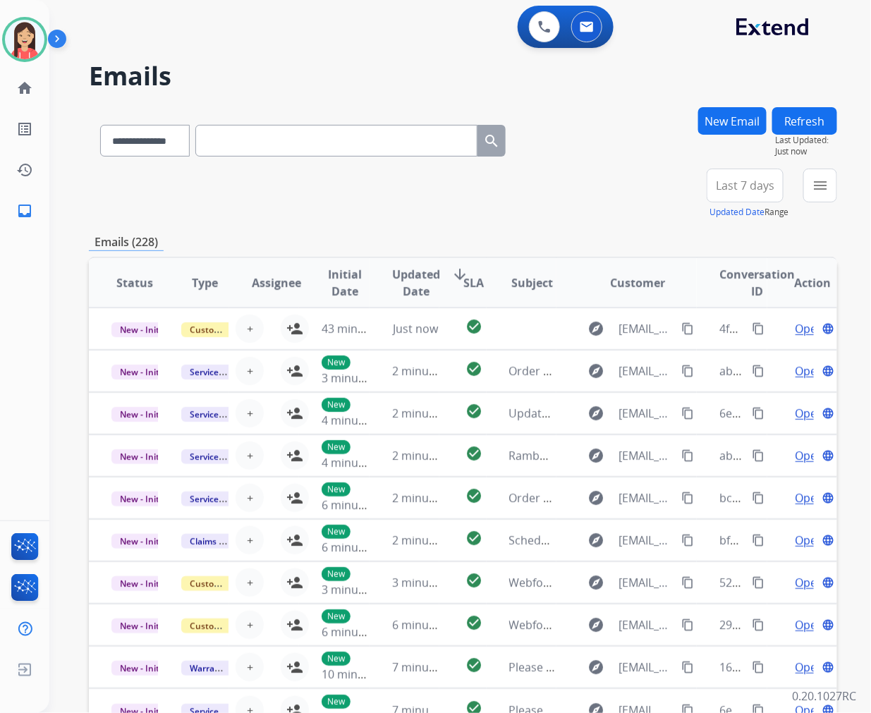
click at [478, 223] on div "**********" at bounding box center [463, 455] width 748 height 696
click at [675, 198] on div "+87" at bounding box center [679, 191] width 34 height 34
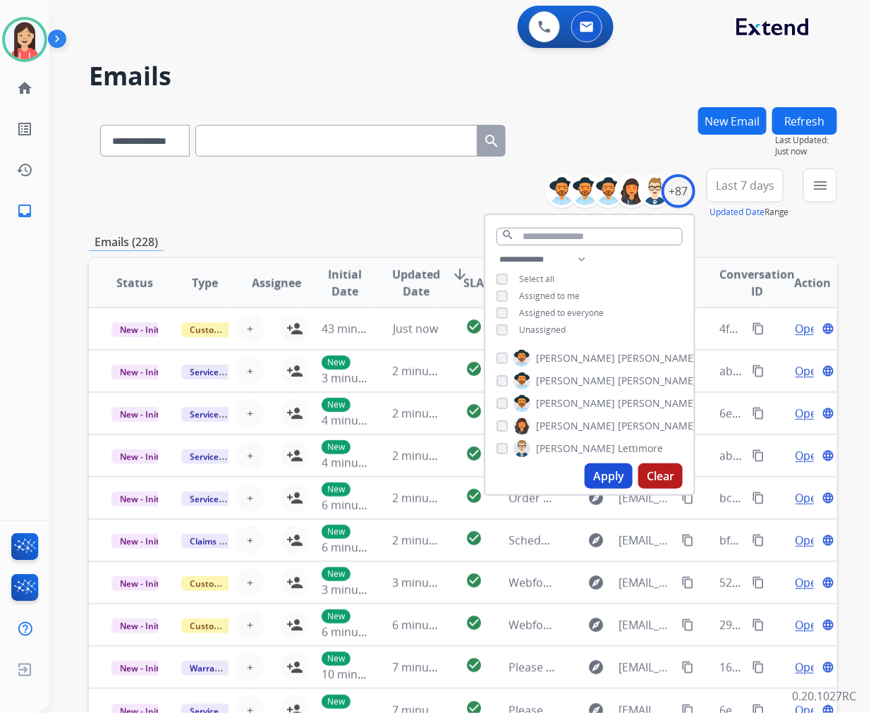
click at [526, 327] on span "Unassigned" at bounding box center [542, 330] width 47 height 12
click at [605, 473] on button "Apply" at bounding box center [609, 475] width 48 height 25
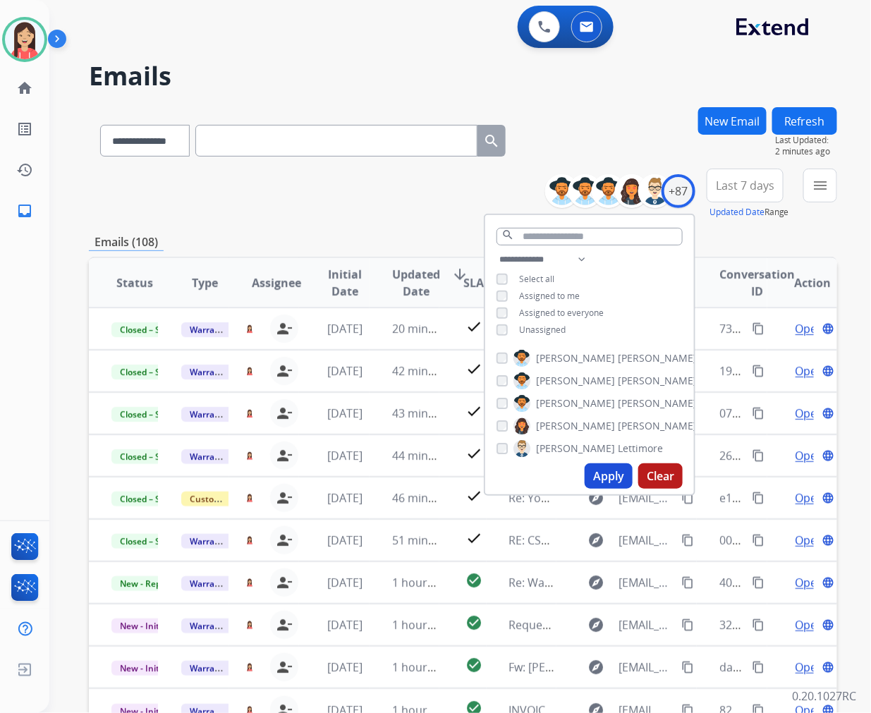
click at [382, 199] on div "**********" at bounding box center [463, 194] width 748 height 51
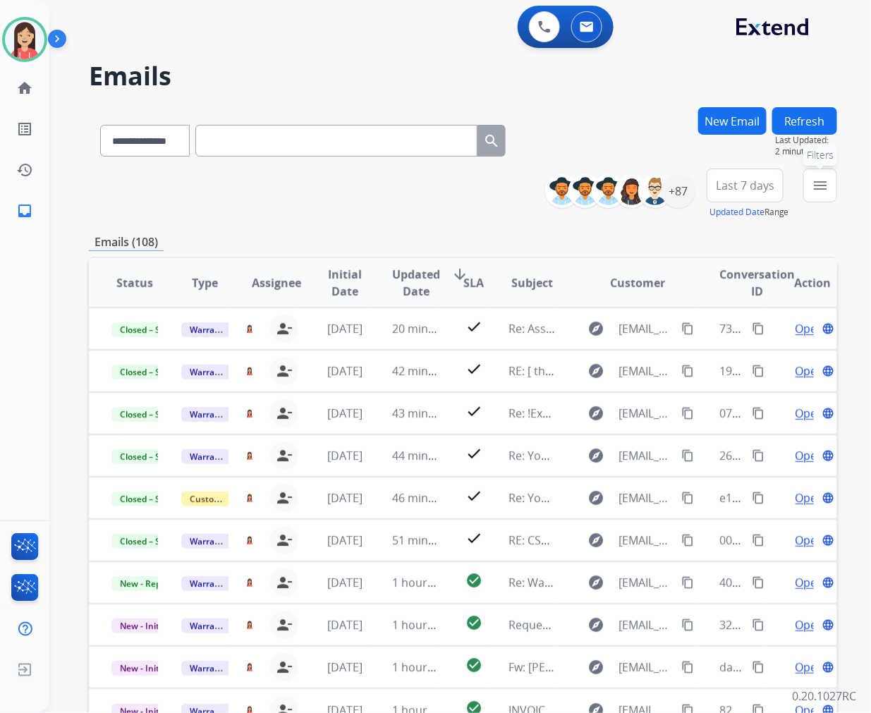
click at [804, 192] on div "menu Filters Type Claims Adjudication Customer Support Escalation Service Suppo…" at bounding box center [821, 194] width 34 height 51
click at [816, 194] on button "menu Filters" at bounding box center [821, 186] width 34 height 34
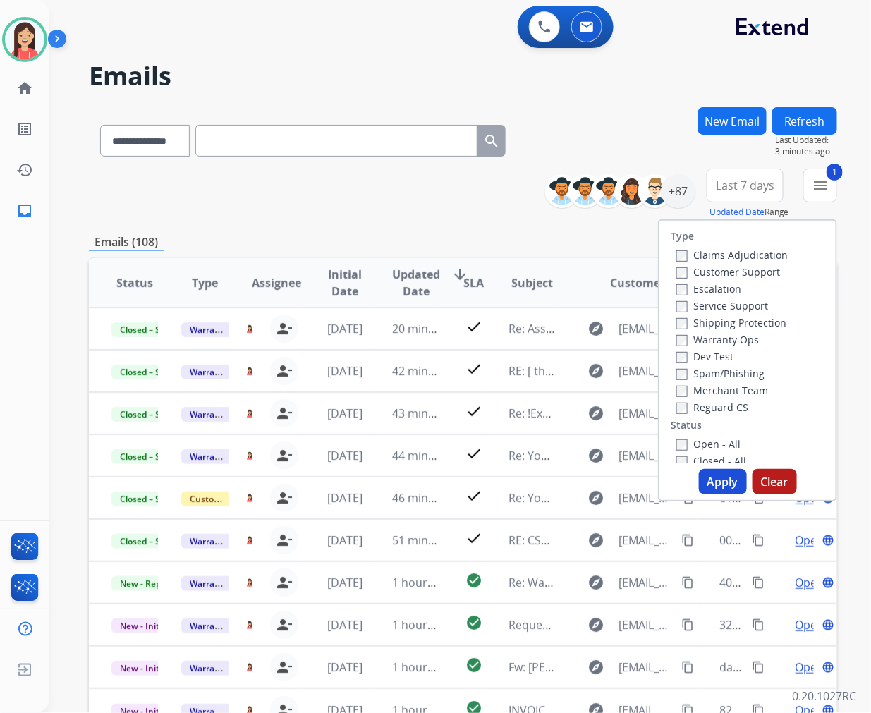
click at [722, 481] on button "Apply" at bounding box center [723, 481] width 48 height 25
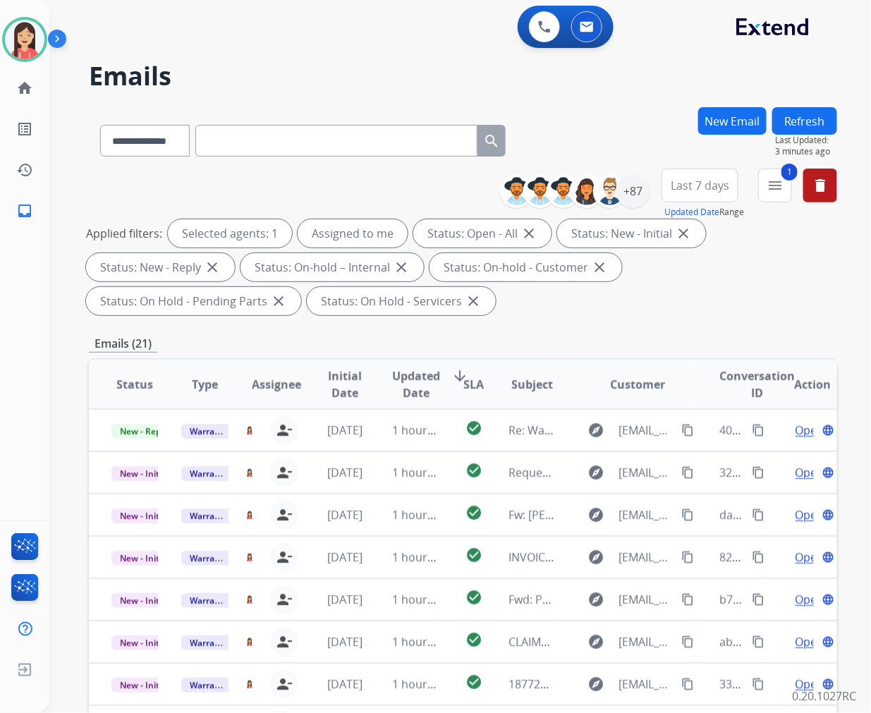
click at [410, 378] on span "Updated Date" at bounding box center [416, 385] width 48 height 34
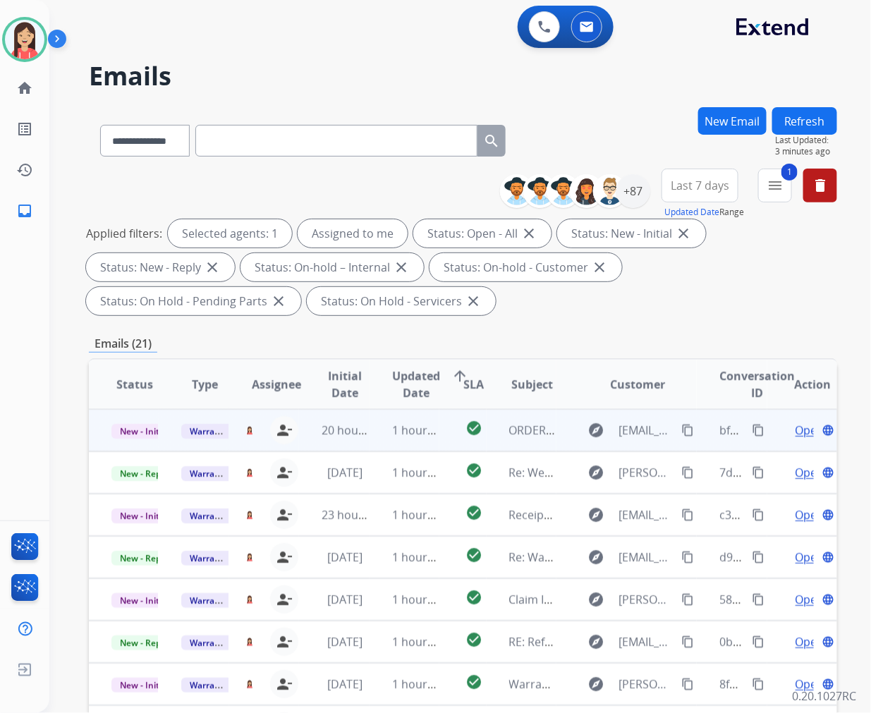
click at [439, 440] on td "check_circle" at bounding box center [462, 430] width 47 height 42
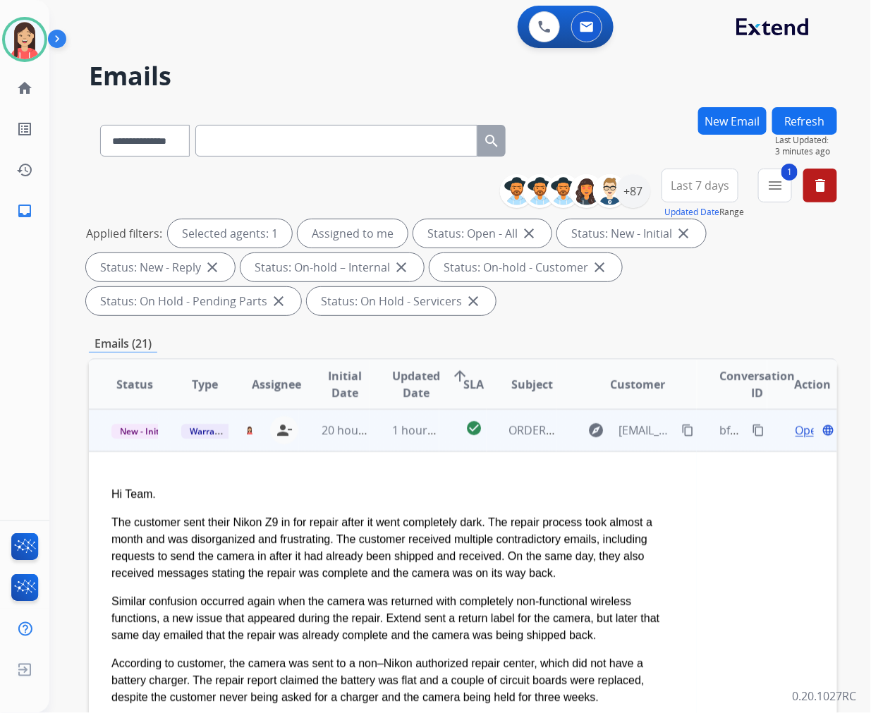
click at [681, 430] on mat-icon "content_copy" at bounding box center [687, 430] width 13 height 13
click at [796, 430] on span "Open" at bounding box center [810, 430] width 29 height 17
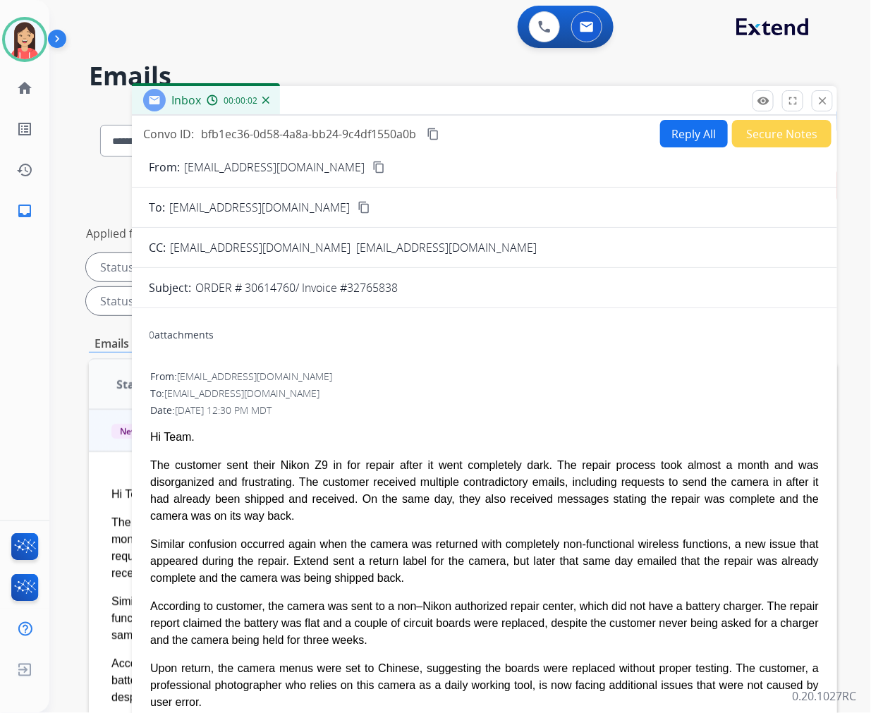
drag, startPoint x: 412, startPoint y: 290, endPoint x: 350, endPoint y: 290, distance: 62.1
click at [350, 290] on div "ORDER # 30614760/ Invoice #32765838" at bounding box center [507, 287] width 625 height 17
copy p "32765838"
click at [459, 425] on div "From: [EMAIL_ADDRESS][DOMAIN_NAME] To: [EMAIL_ADDRESS][DOMAIN_NAME] Date: [DATE…" at bounding box center [485, 597] width 672 height 459
click at [667, 127] on button "Reply All" at bounding box center [694, 134] width 68 height 28
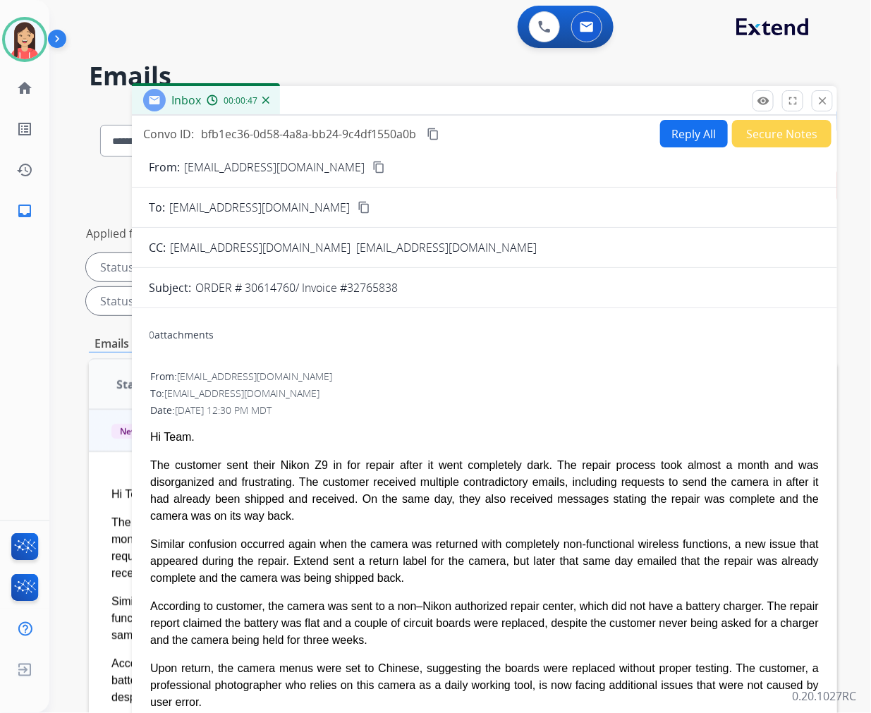
select select "**********"
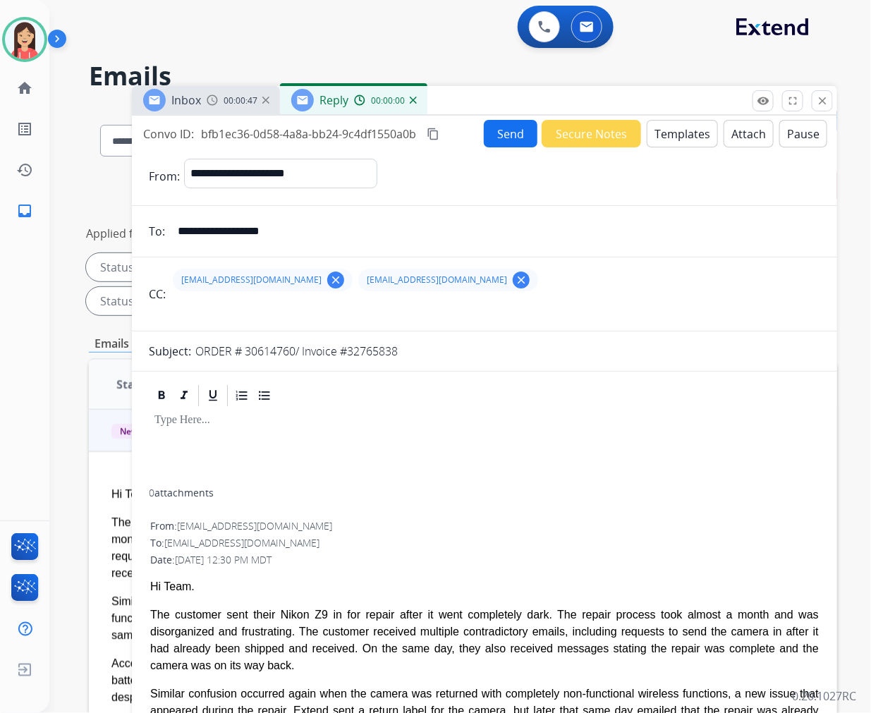
click at [667, 130] on button "Templates" at bounding box center [682, 134] width 71 height 28
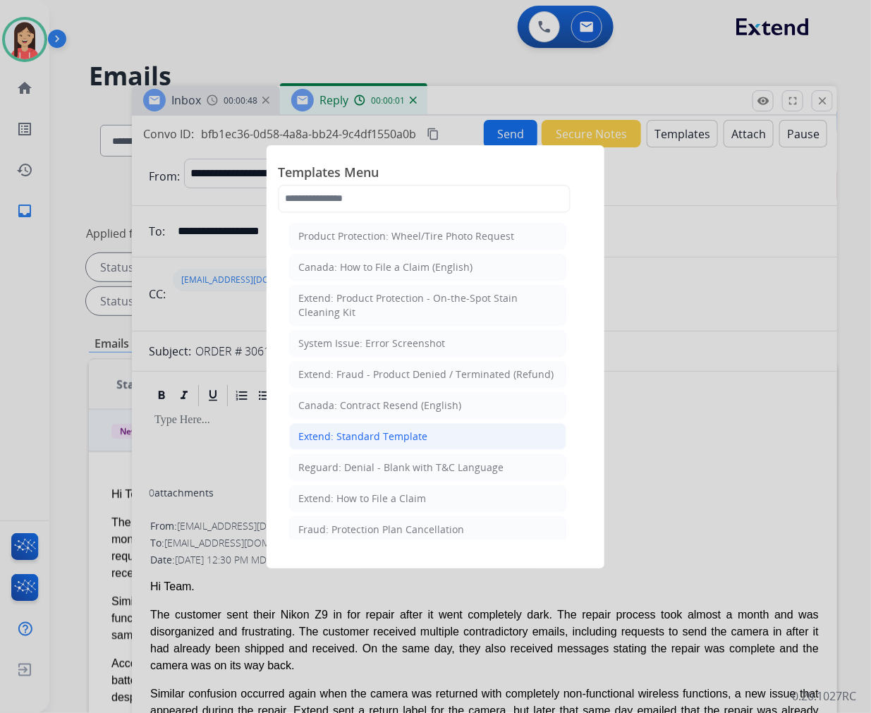
click at [356, 436] on div "Extend: Standard Template" at bounding box center [362, 437] width 129 height 14
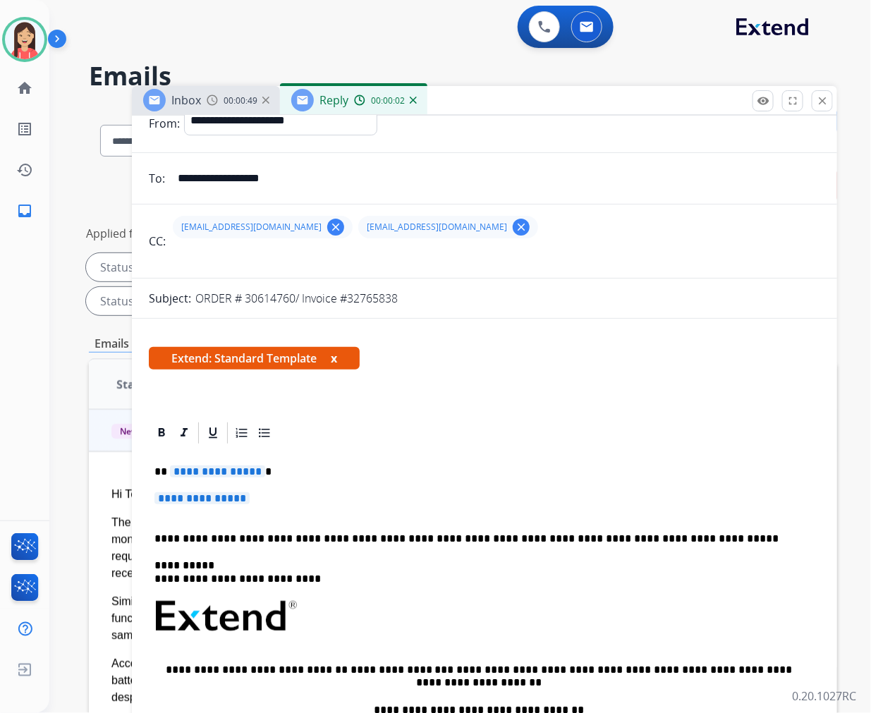
scroll to position [78, 0]
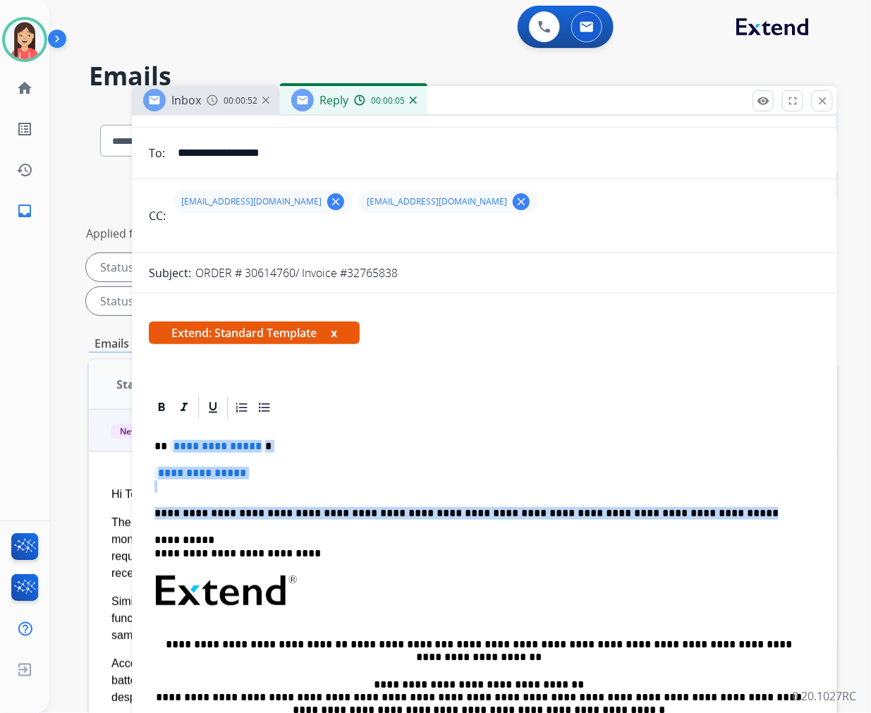
drag, startPoint x: 169, startPoint y: 445, endPoint x: 666, endPoint y: 510, distance: 500.9
click at [666, 510] on div "**********" at bounding box center [485, 632] width 672 height 425
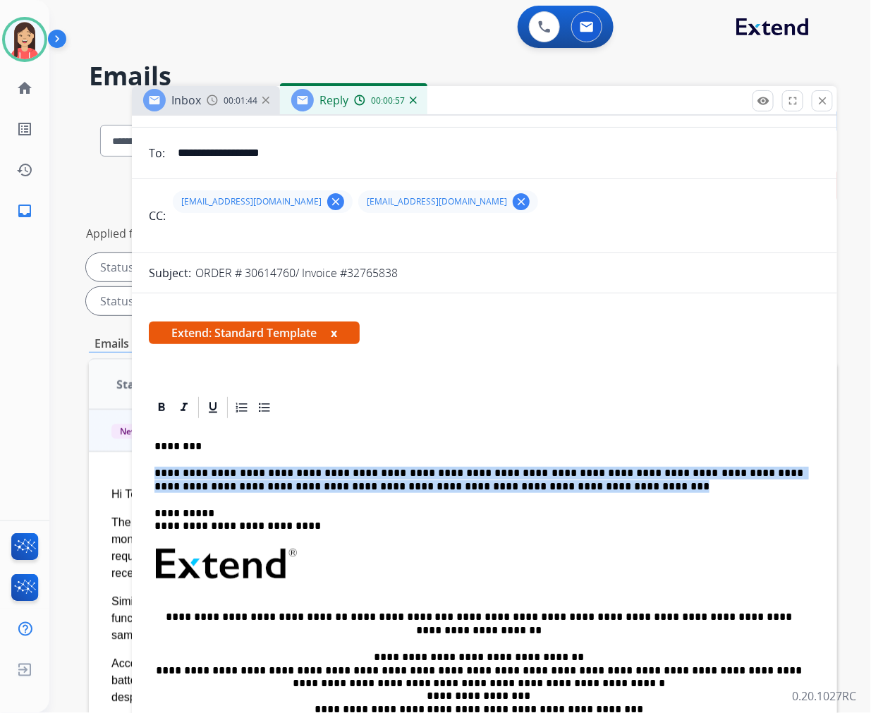
drag, startPoint x: 482, startPoint y: 491, endPoint x: 152, endPoint y: 468, distance: 331.0
click at [152, 468] on div "**********" at bounding box center [485, 619] width 672 height 398
copy p "**********"
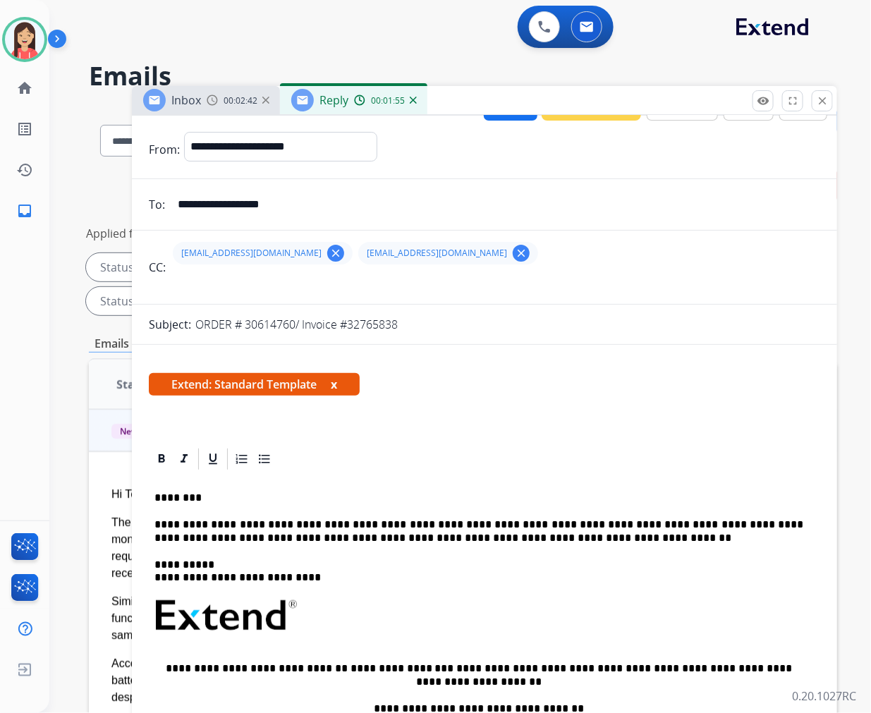
scroll to position [0, 0]
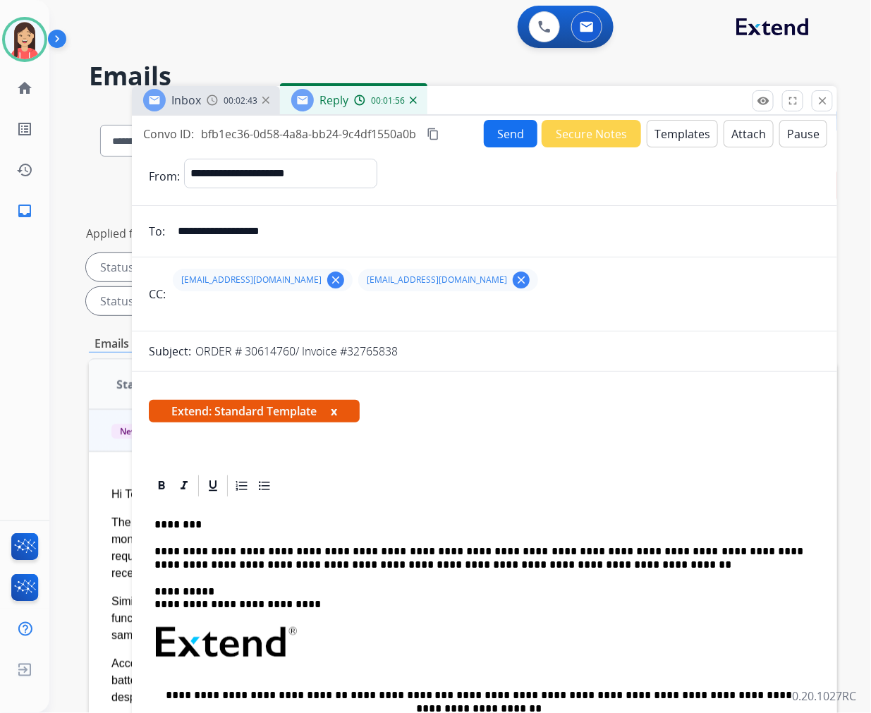
click at [503, 143] on button "Send" at bounding box center [511, 134] width 54 height 28
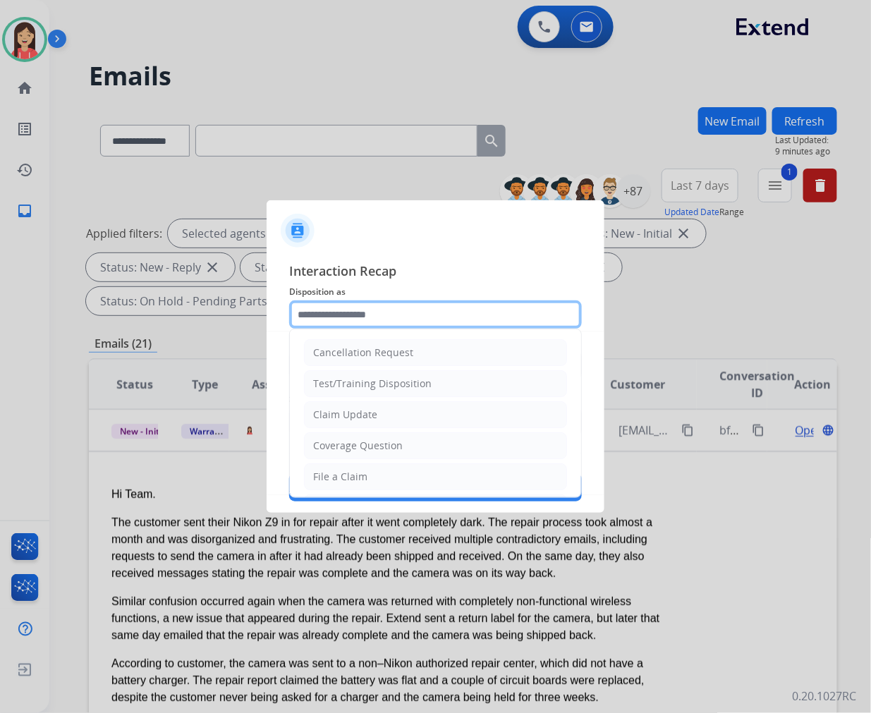
click at [363, 313] on input "text" at bounding box center [435, 315] width 293 height 28
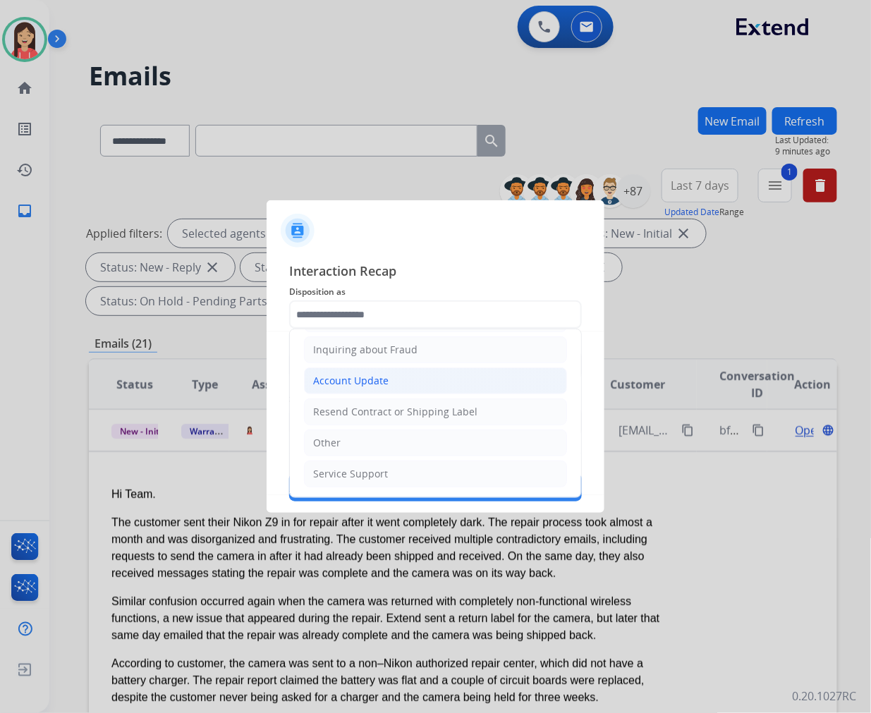
click at [371, 381] on div "Account Update" at bounding box center [350, 381] width 75 height 14
type input "**********"
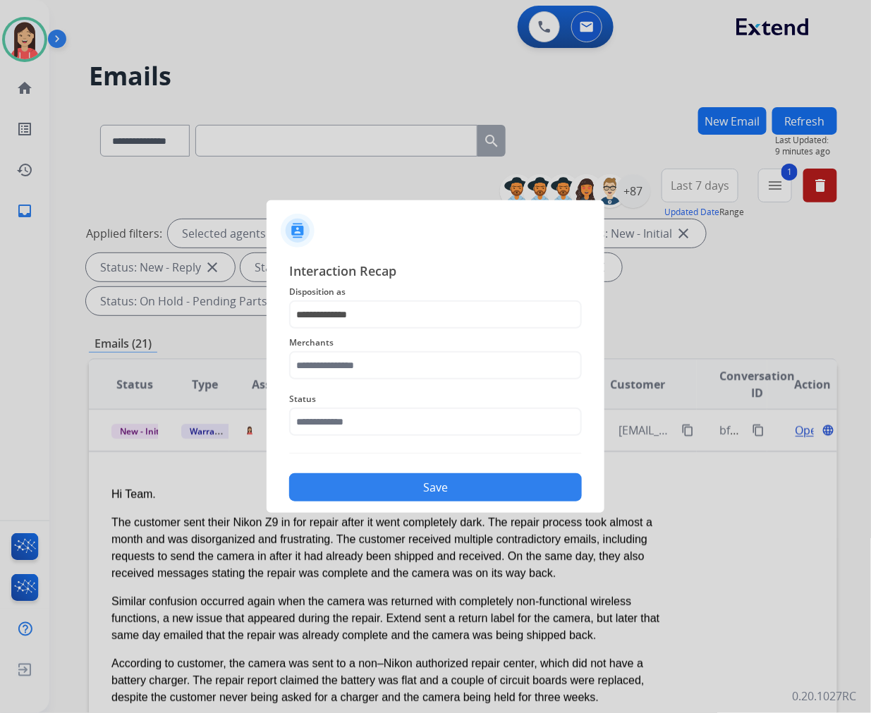
click at [371, 380] on div "Merchants" at bounding box center [435, 357] width 293 height 56
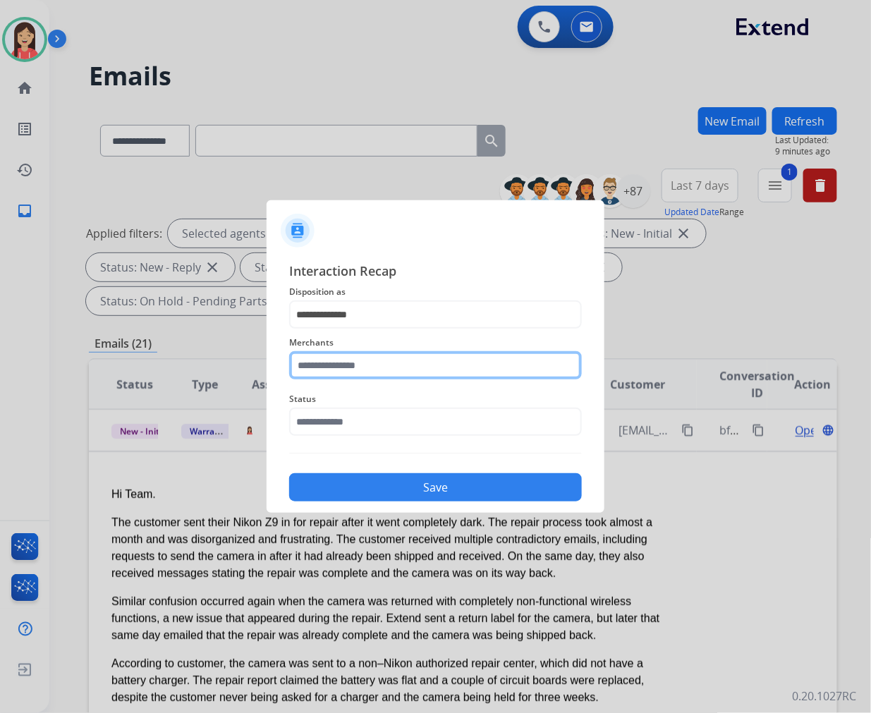
click at [379, 364] on input "text" at bounding box center [435, 365] width 293 height 28
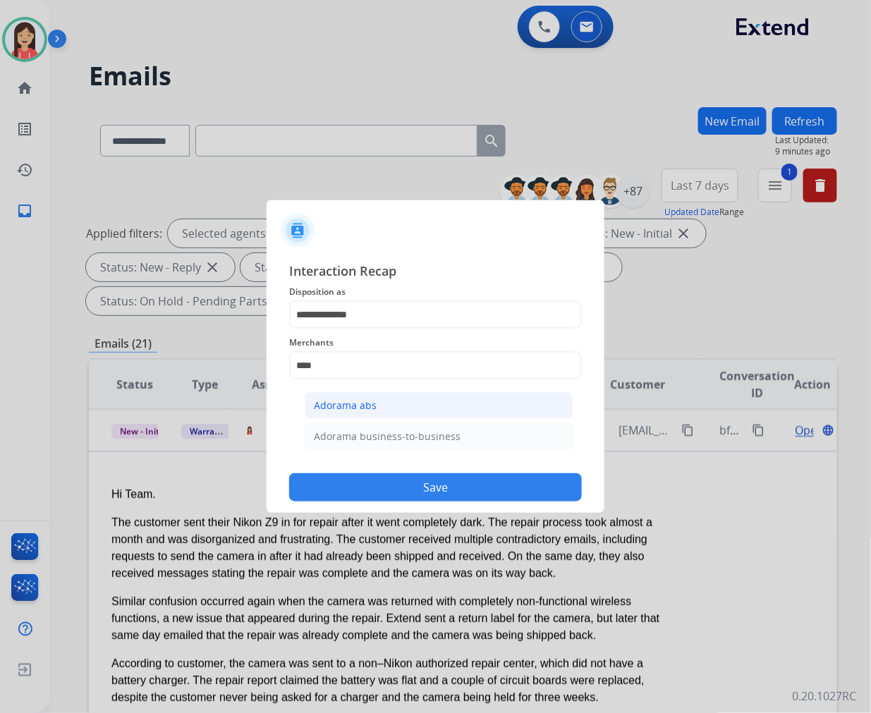
click at [379, 396] on li "Adorama abs" at bounding box center [439, 405] width 269 height 27
type input "**********"
click at [377, 421] on input "text" at bounding box center [435, 422] width 293 height 28
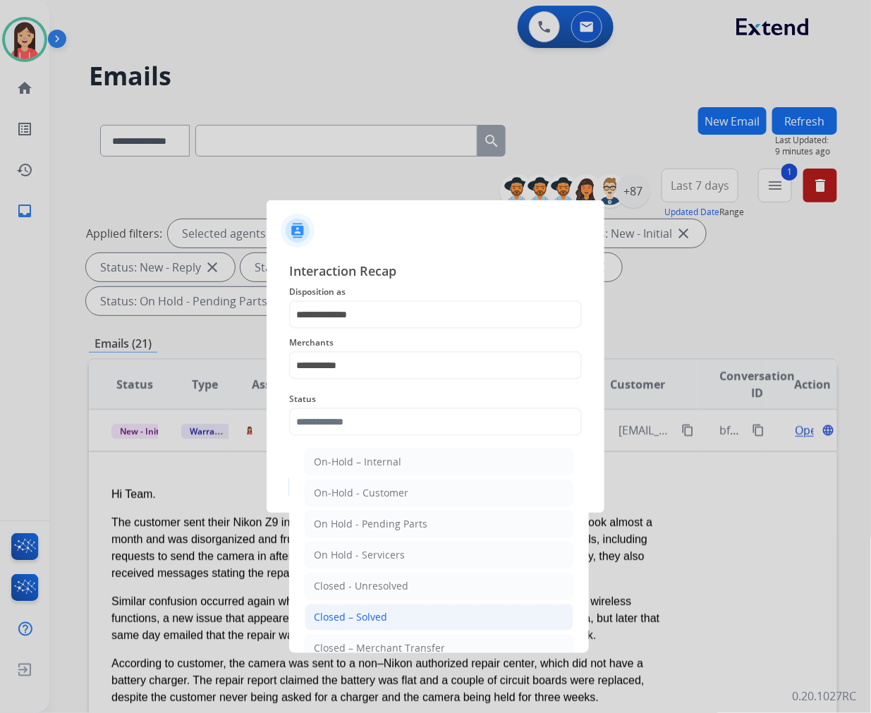
click at [340, 619] on div "Closed – Solved" at bounding box center [350, 617] width 73 height 14
type input "**********"
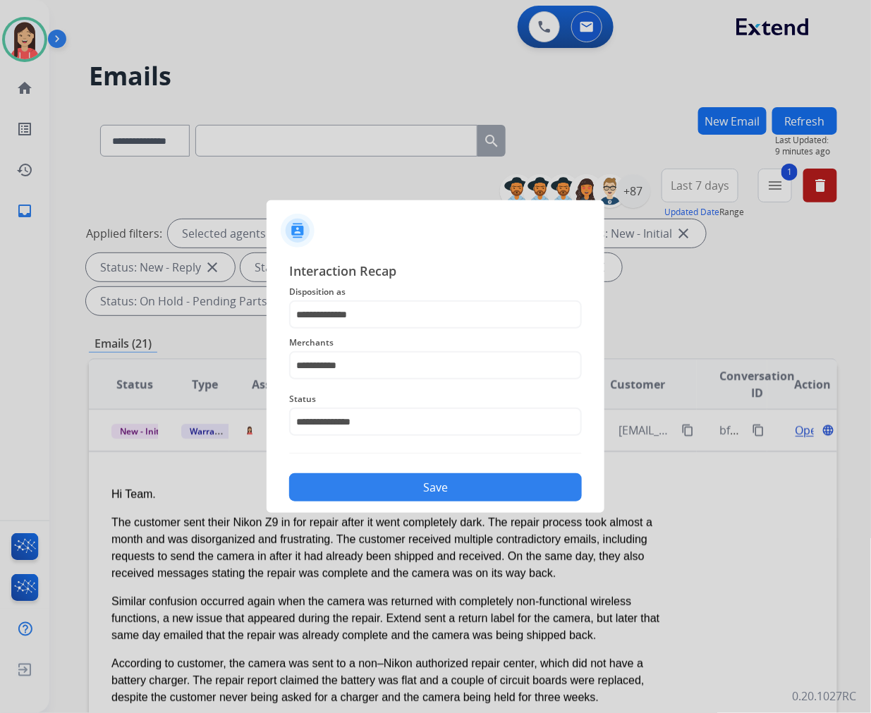
click at [404, 447] on div "**********" at bounding box center [435, 381] width 293 height 241
click at [390, 485] on button "Save" at bounding box center [435, 487] width 293 height 28
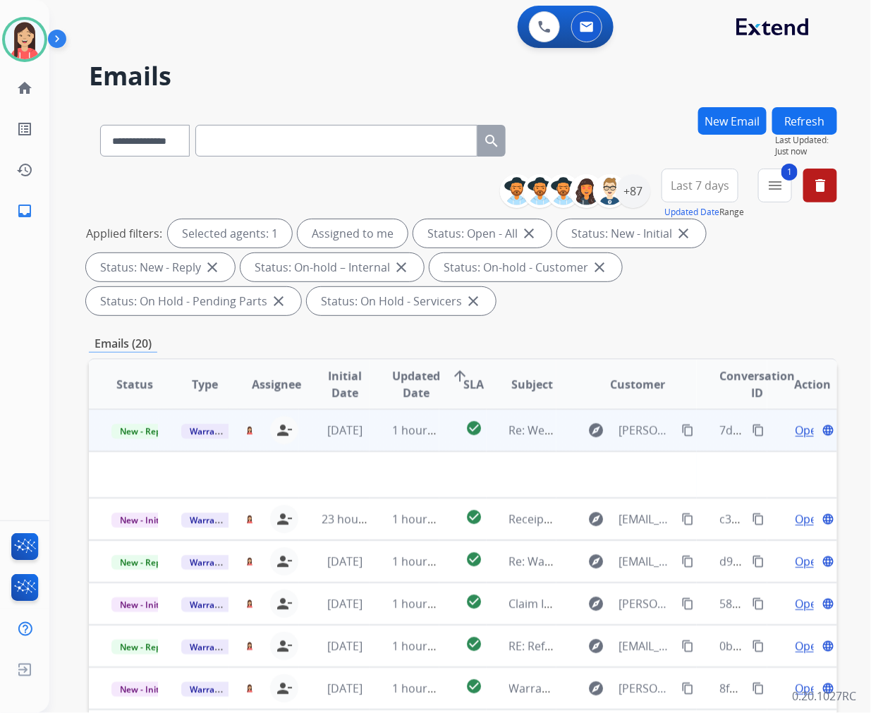
click at [385, 443] on td "1 hour ago" at bounding box center [405, 430] width 70 height 42
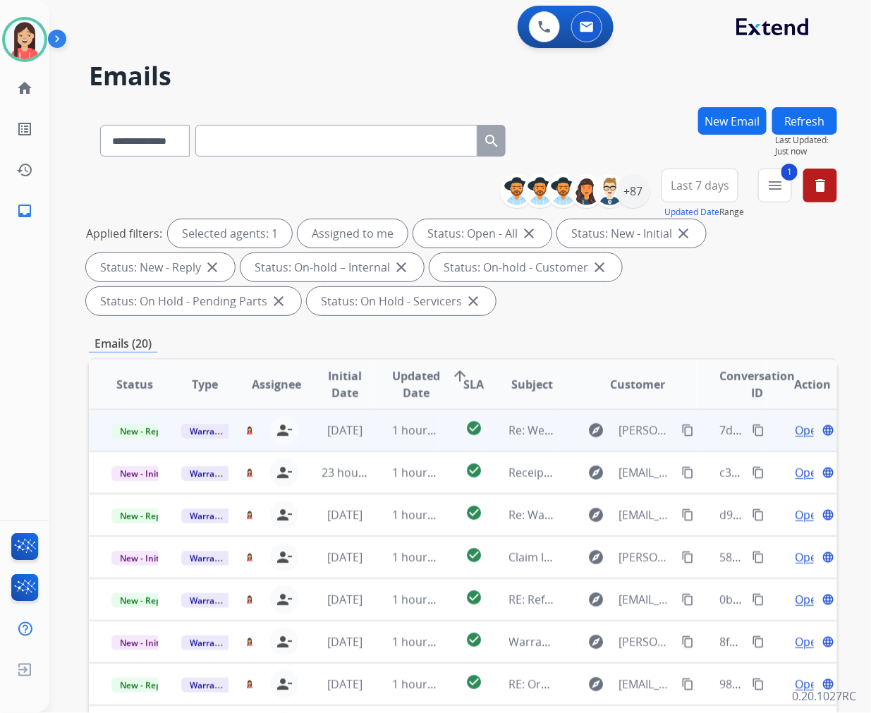
click at [371, 449] on td "1 hour ago" at bounding box center [405, 430] width 70 height 42
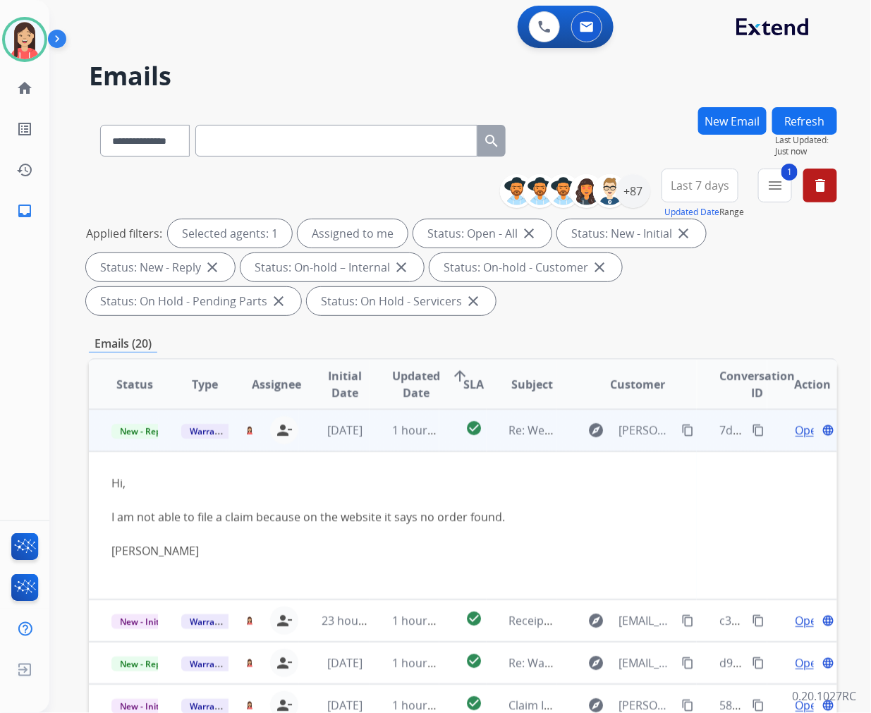
click at [796, 429] on span "Open" at bounding box center [810, 430] width 29 height 17
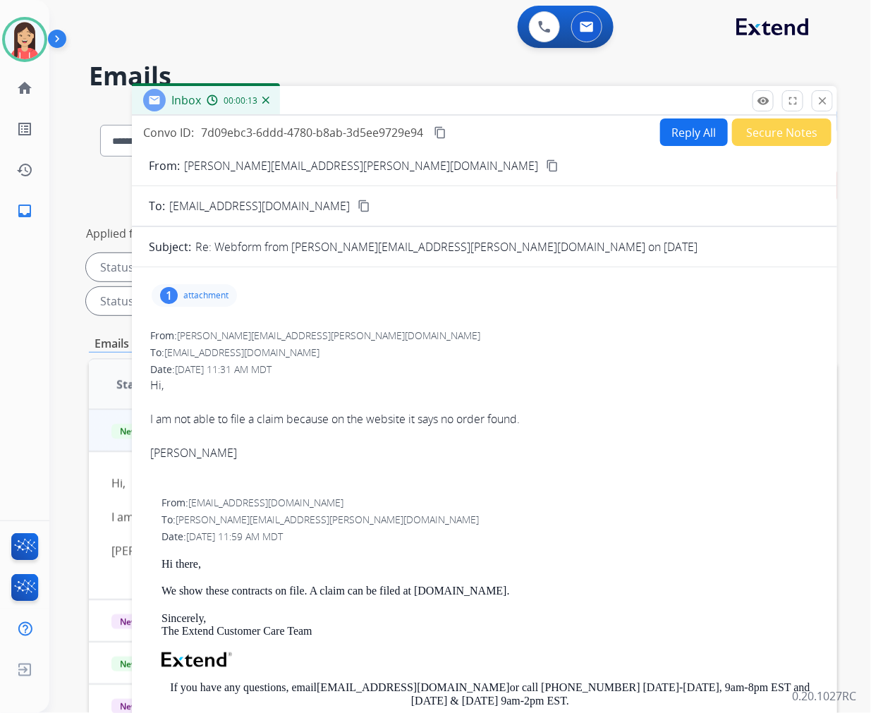
scroll to position [0, 0]
click at [257, 168] on p "[PERSON_NAME][EMAIL_ADDRESS][PERSON_NAME][DOMAIN_NAME]" at bounding box center [361, 167] width 354 height 17
click at [546, 163] on mat-icon "content_copy" at bounding box center [552, 167] width 13 height 13
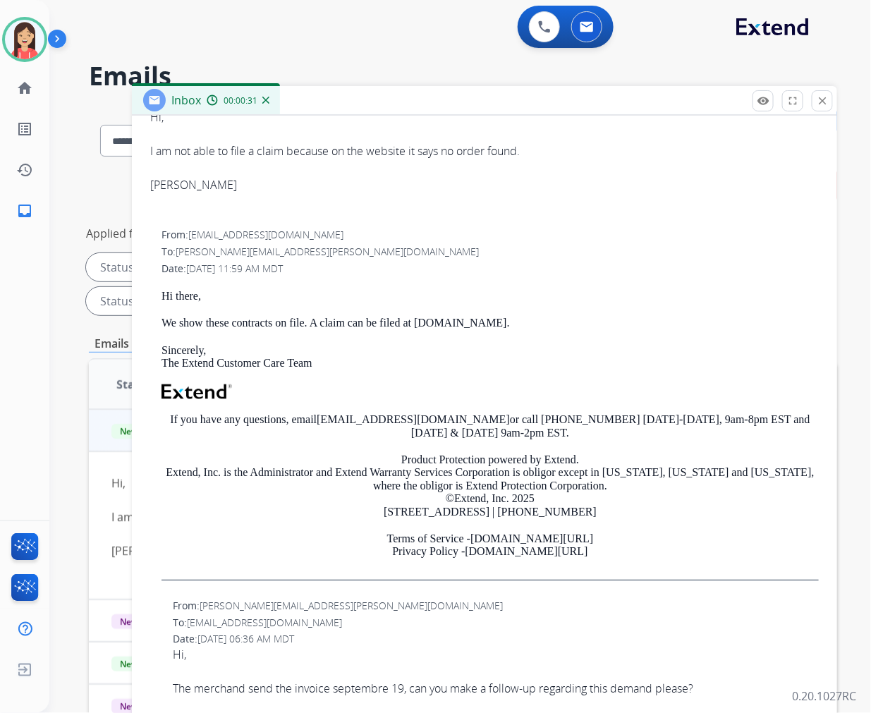
scroll to position [392, 0]
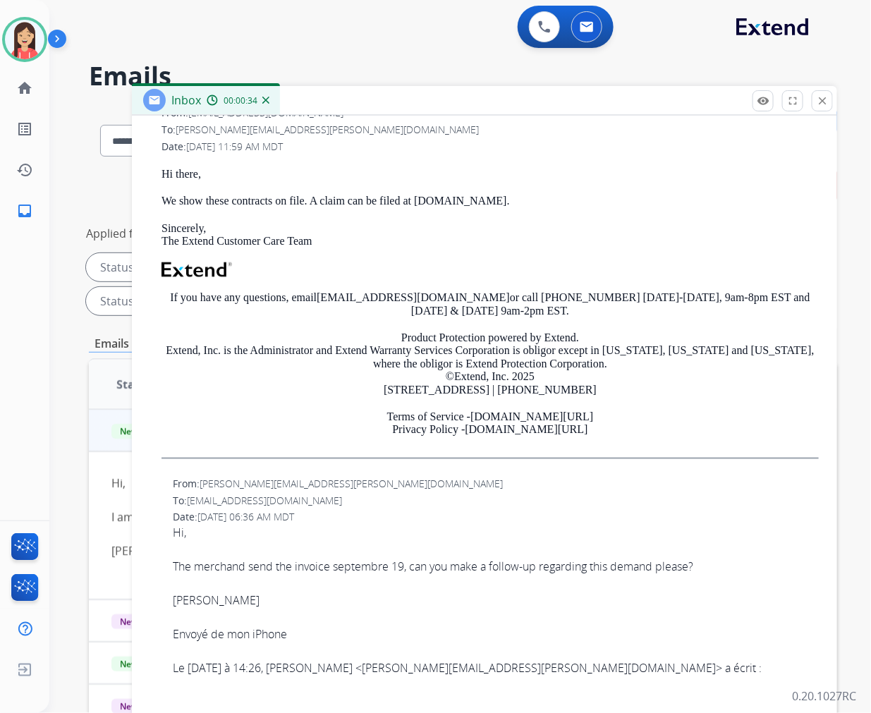
click at [538, 530] on span "Hi, The merchand send the invoice septembre 19, can you make a follow-up regard…" at bounding box center [496, 635] width 646 height 220
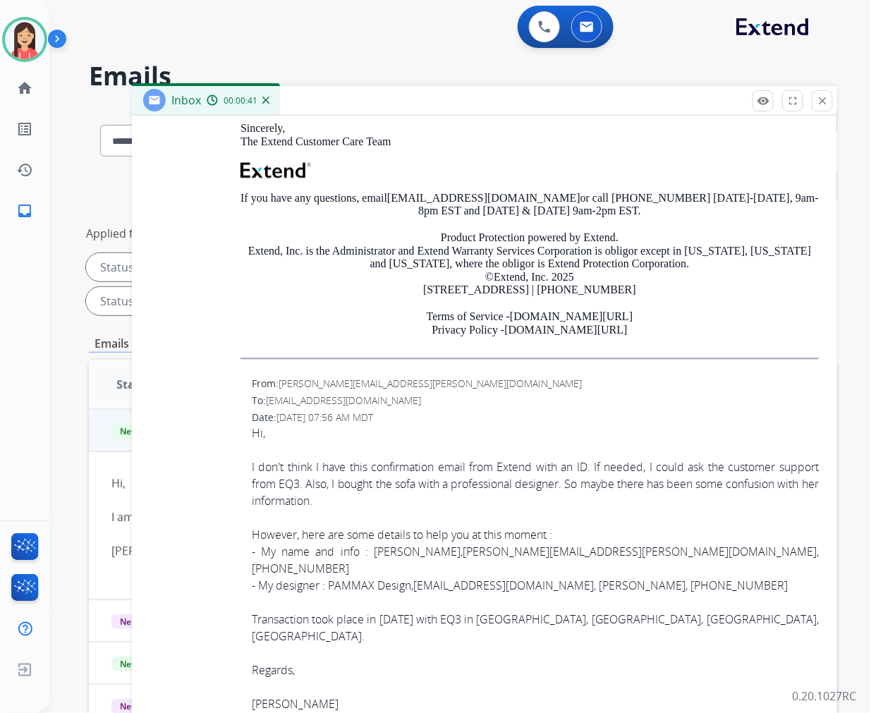
scroll to position [2317, 0]
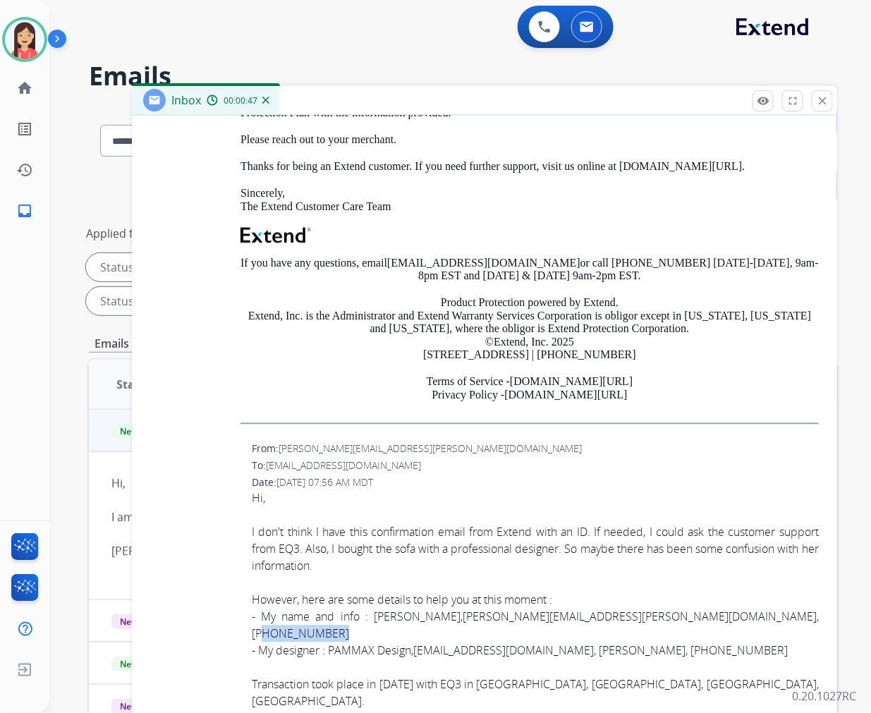
drag, startPoint x: 603, startPoint y: 607, endPoint x: 672, endPoint y: 605, distance: 68.4
click at [672, 609] on div "- My name and info : [PERSON_NAME], [PERSON_NAME][EMAIL_ADDRESS][PERSON_NAME][D…" at bounding box center [535, 626] width 567 height 34
copy div "[PHONE_NUMBER]"
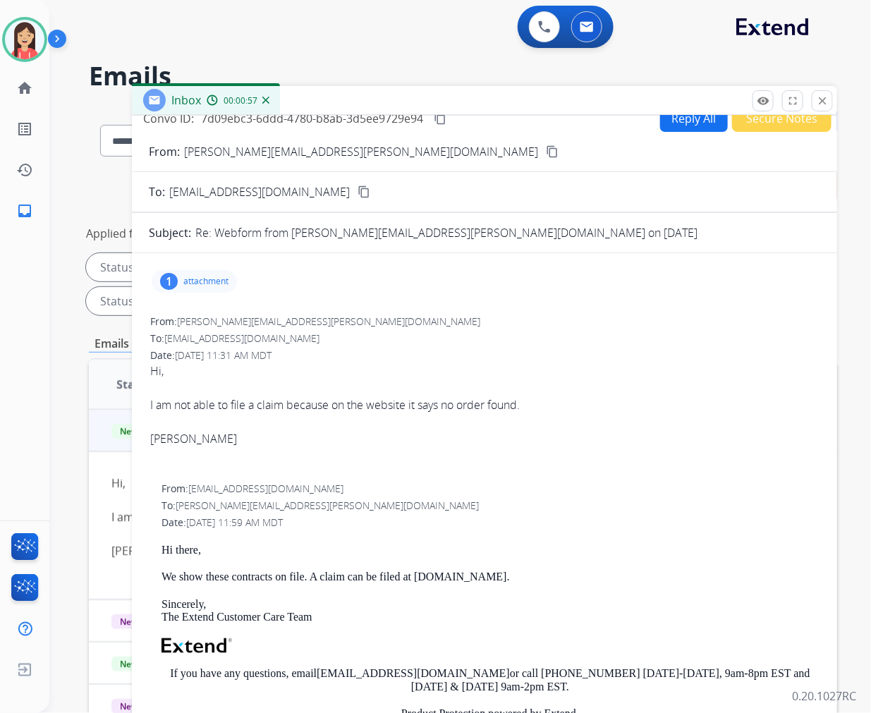
scroll to position [0, 0]
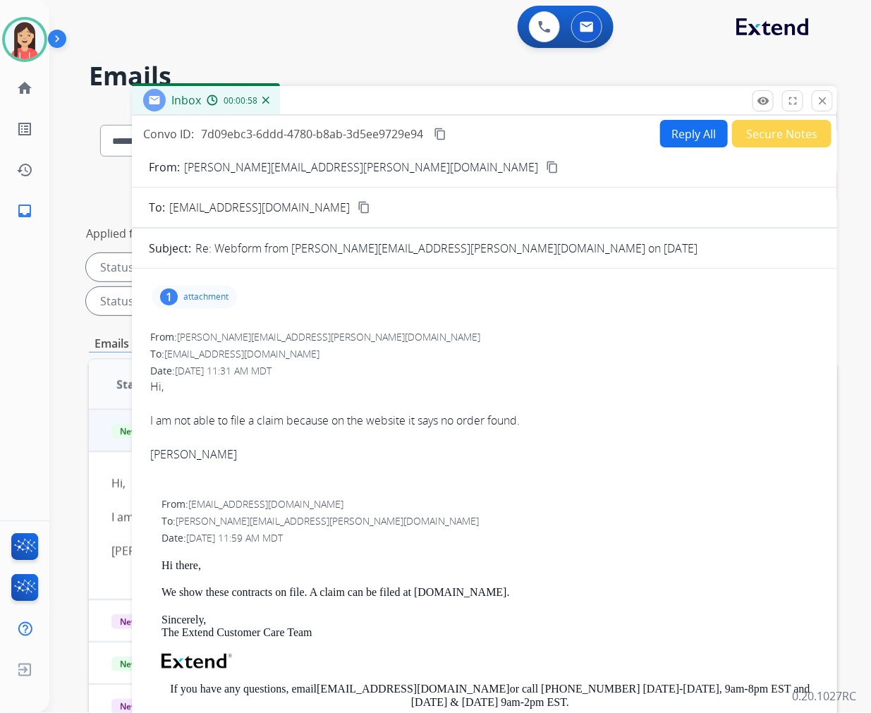
click at [210, 302] on div "1 attachment" at bounding box center [194, 297] width 85 height 23
click at [421, 327] on mat-icon "download" at bounding box center [420, 330] width 13 height 13
click at [546, 164] on mat-icon "content_copy" at bounding box center [552, 167] width 13 height 13
click at [421, 324] on mat-icon "download" at bounding box center [420, 330] width 13 height 13
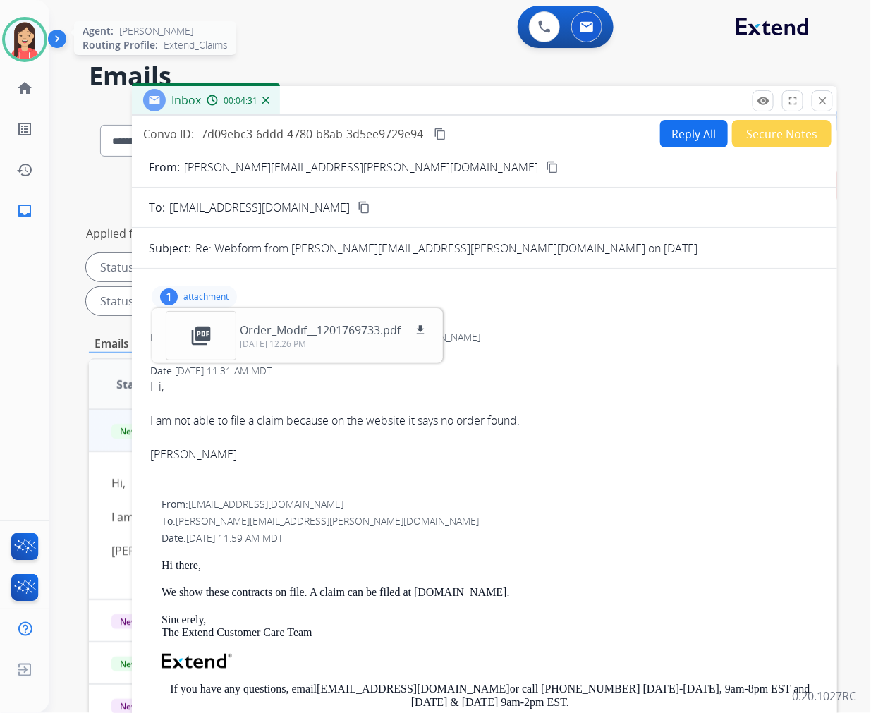
click at [34, 56] on img at bounding box center [25, 40] width 40 height 40
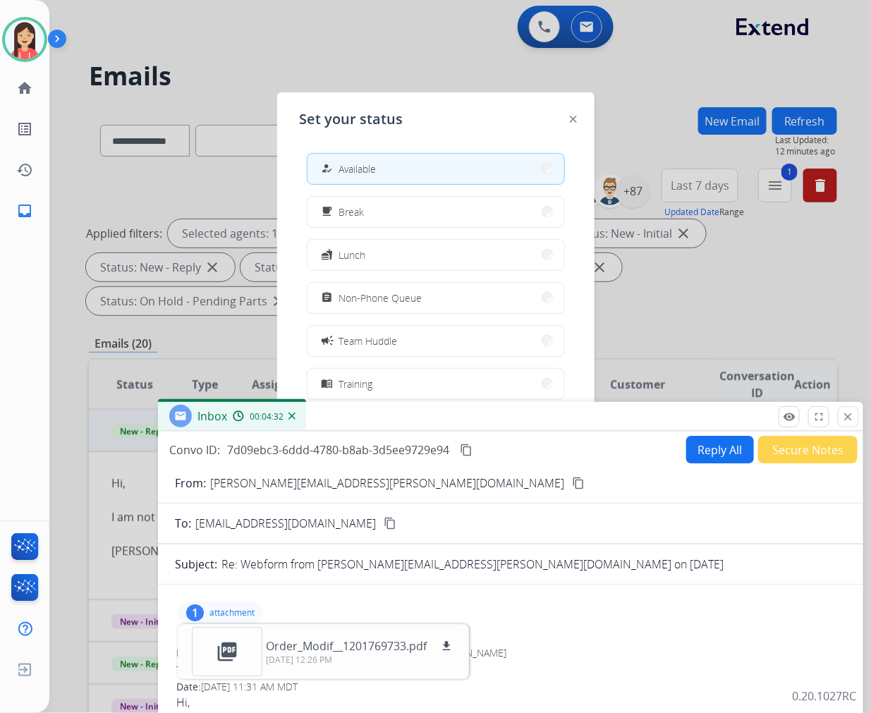
drag, startPoint x: 604, startPoint y: 97, endPoint x: 623, endPoint y: 463, distance: 366.6
click at [623, 432] on div "Inbox 00:04:32" at bounding box center [510, 417] width 705 height 30
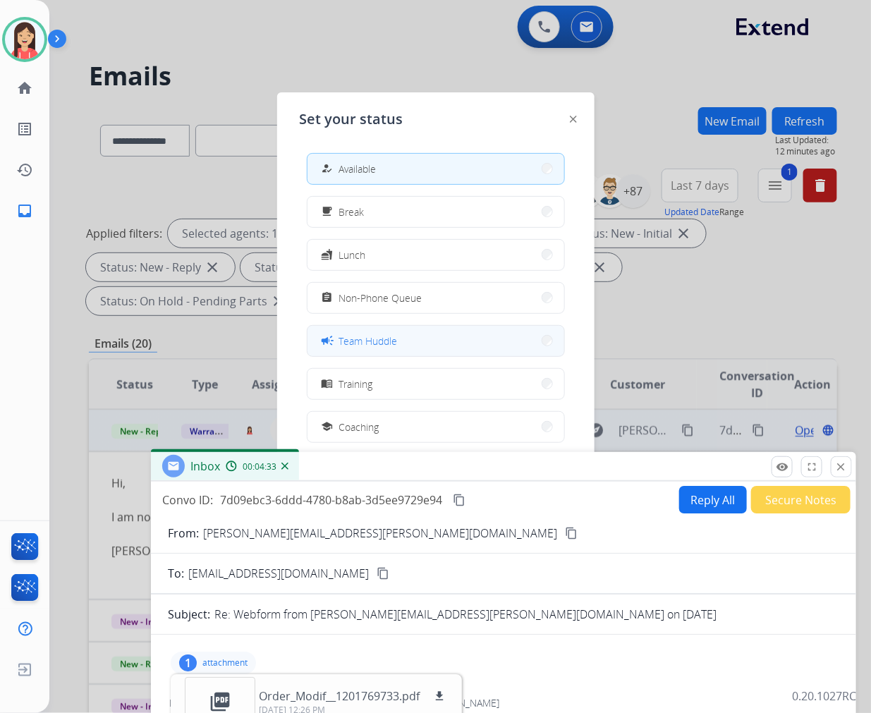
click at [392, 334] on span "Team Huddle" at bounding box center [368, 341] width 59 height 15
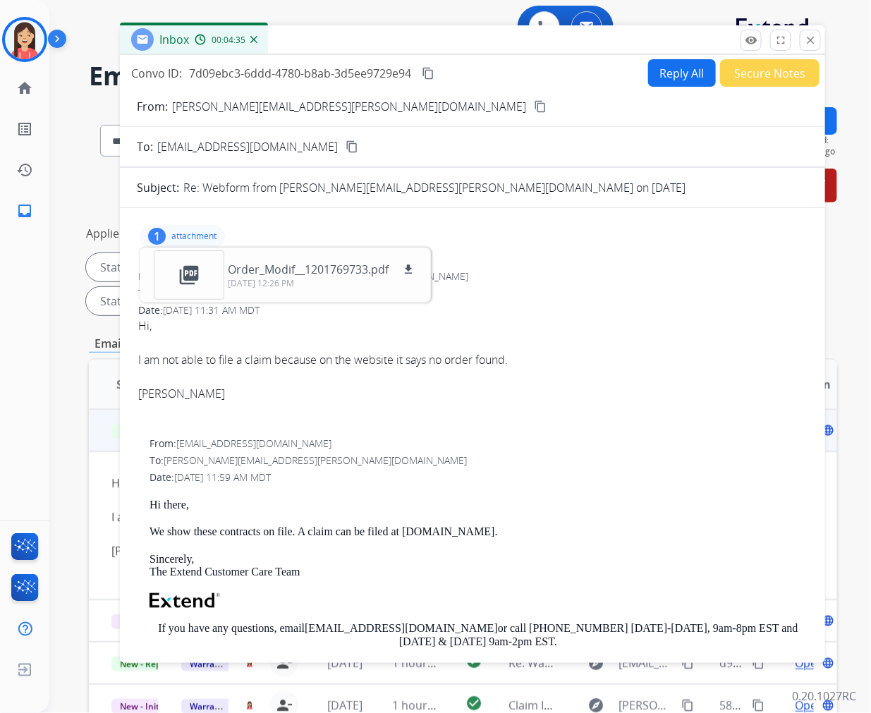
drag, startPoint x: 600, startPoint y: 467, endPoint x: 569, endPoint y: 40, distance: 427.9
click at [569, 40] on div "Inbox 00:04:35" at bounding box center [472, 40] width 705 height 30
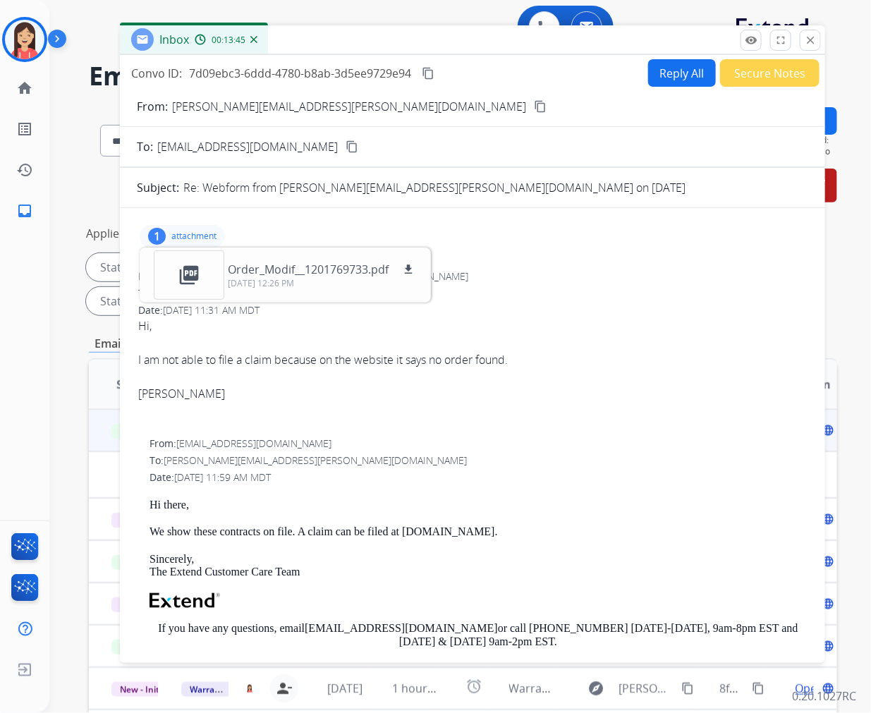
click at [683, 83] on button "Reply All" at bounding box center [682, 73] width 68 height 28
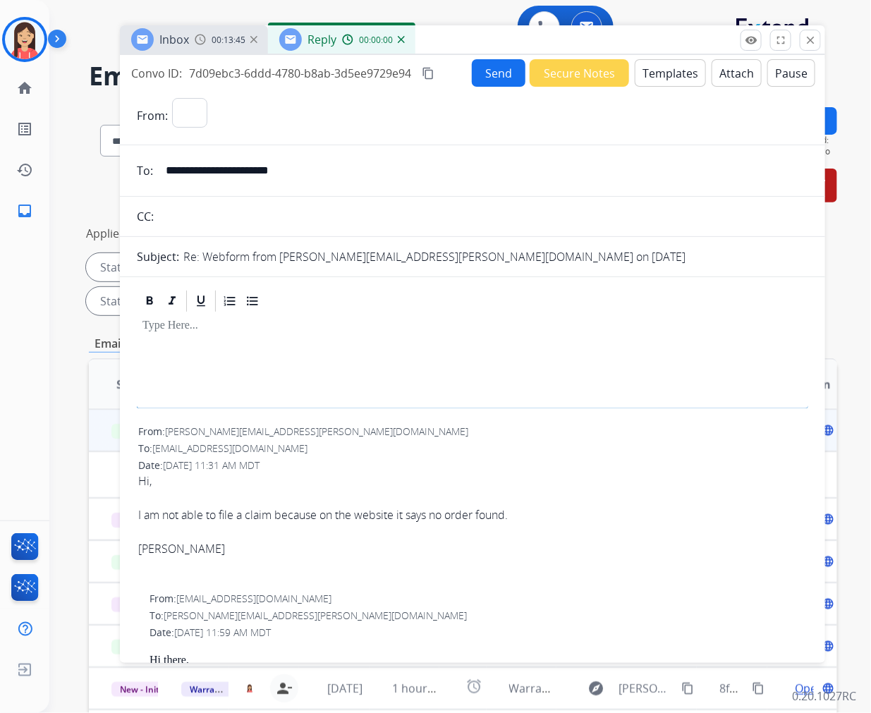
select select "**********"
click at [683, 83] on button "Templates" at bounding box center [670, 73] width 71 height 28
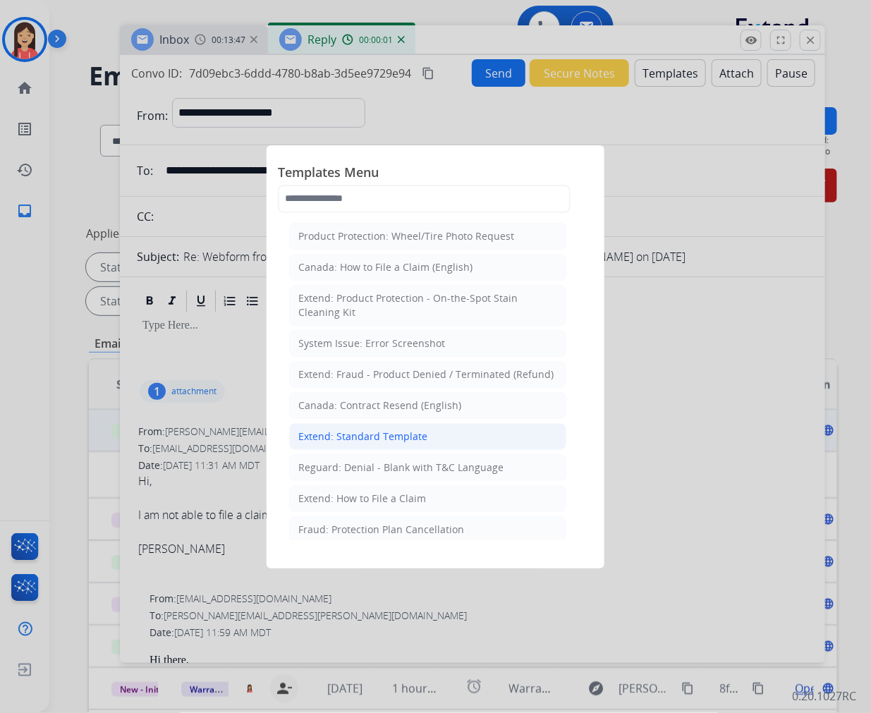
click at [349, 435] on div "Extend: Standard Template" at bounding box center [362, 437] width 129 height 14
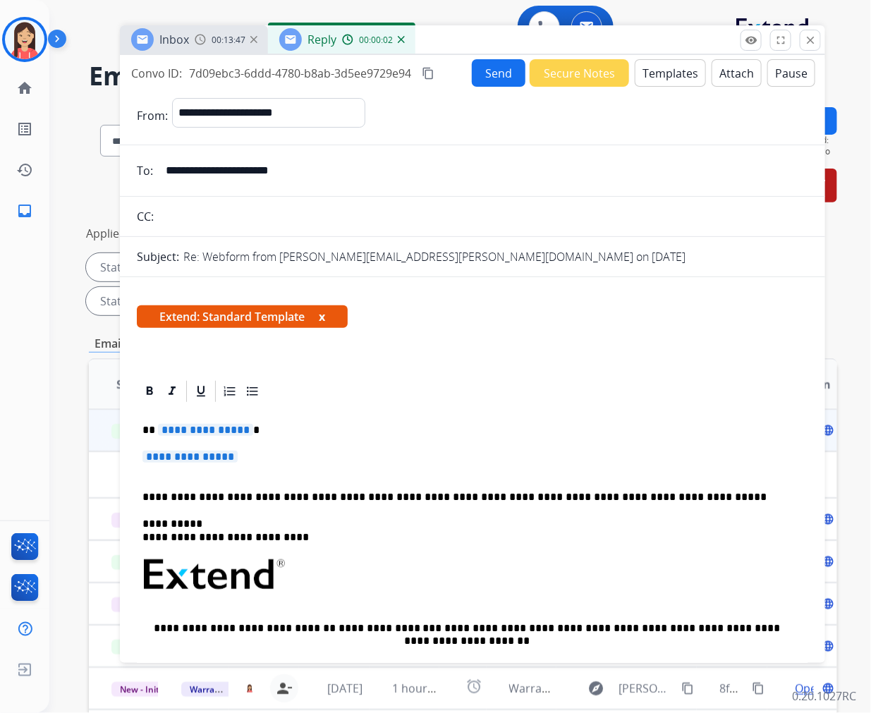
scroll to position [78, 0]
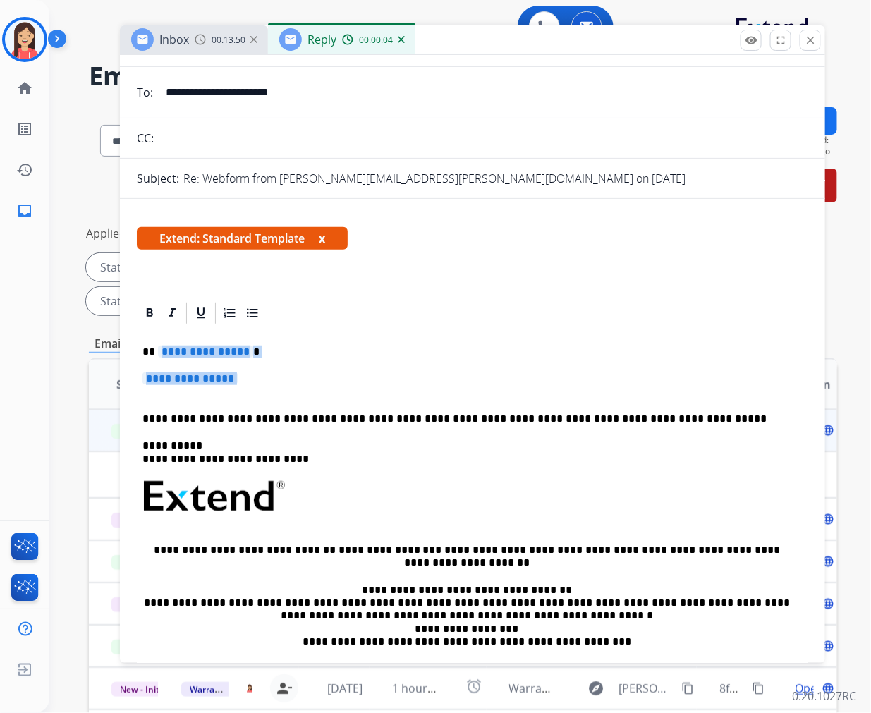
drag, startPoint x: 157, startPoint y: 347, endPoint x: 703, endPoint y: 392, distance: 547.8
click at [703, 392] on div "**********" at bounding box center [473, 530] width 672 height 408
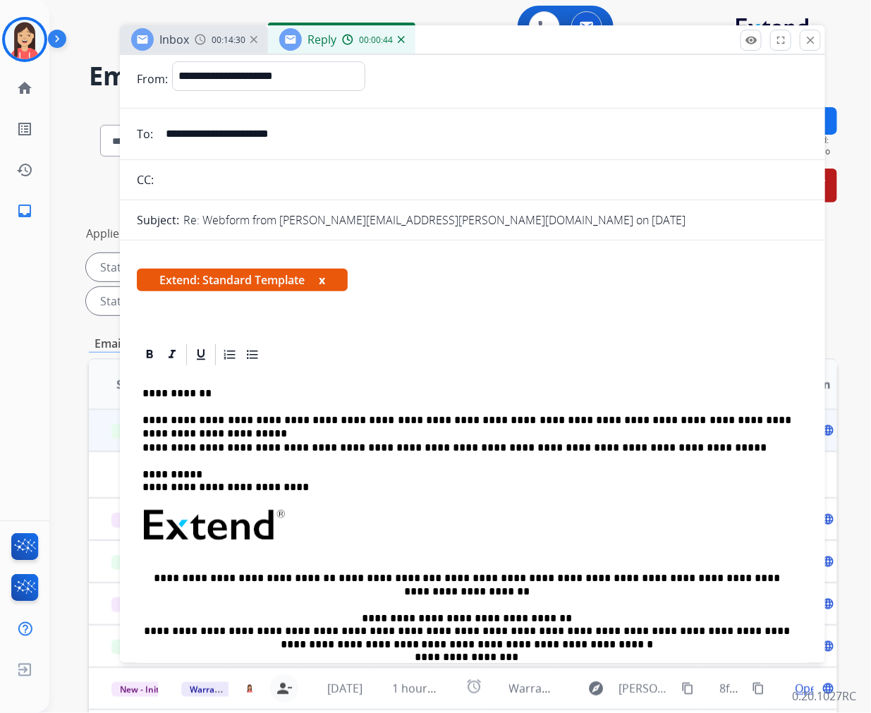
scroll to position [0, 0]
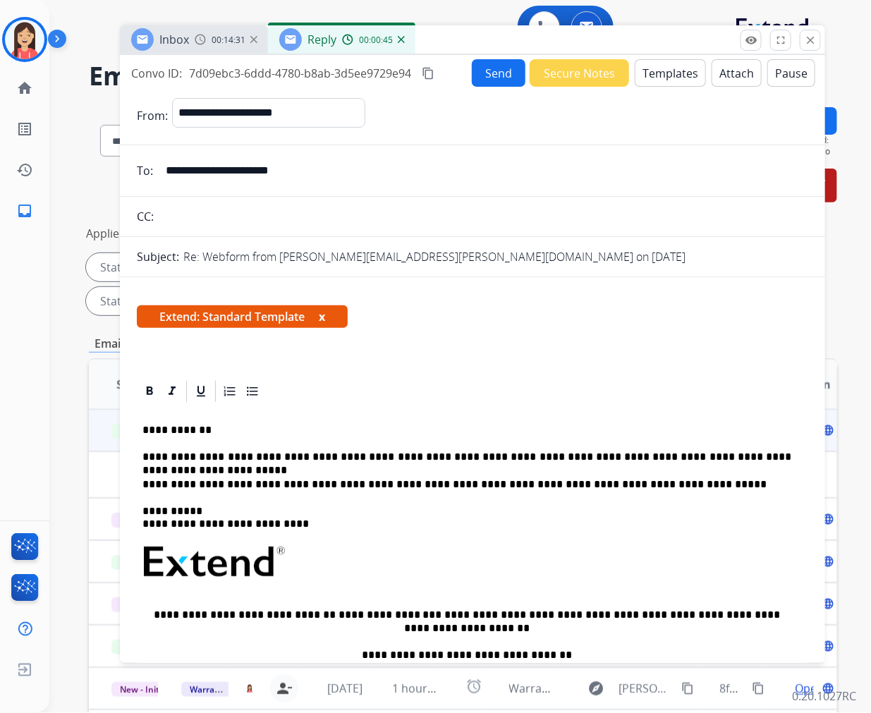
click at [483, 68] on button "Send" at bounding box center [499, 73] width 54 height 28
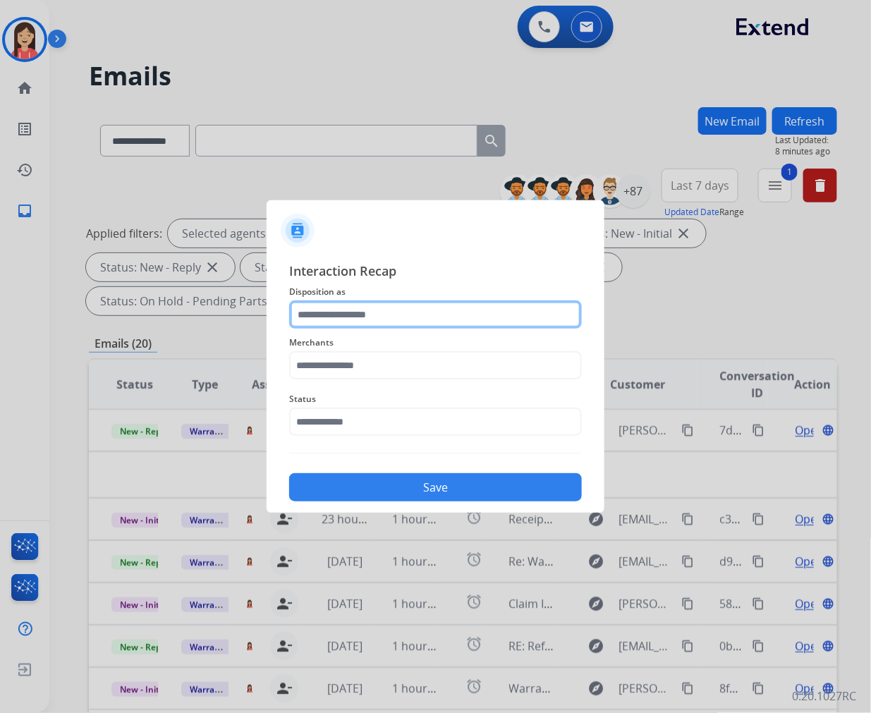
click at [392, 316] on input "text" at bounding box center [435, 315] width 293 height 28
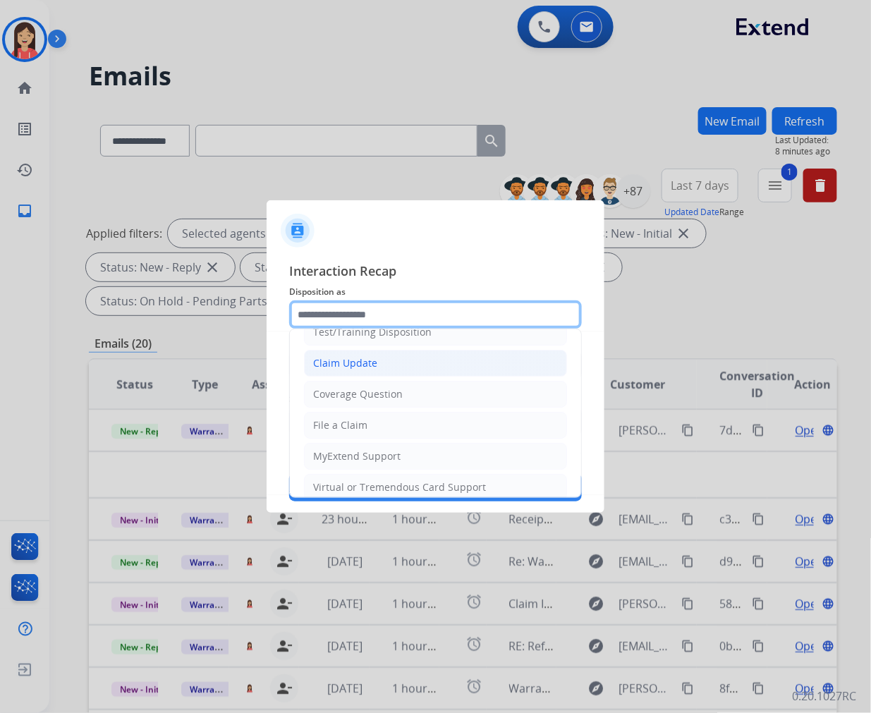
scroll to position [157, 0]
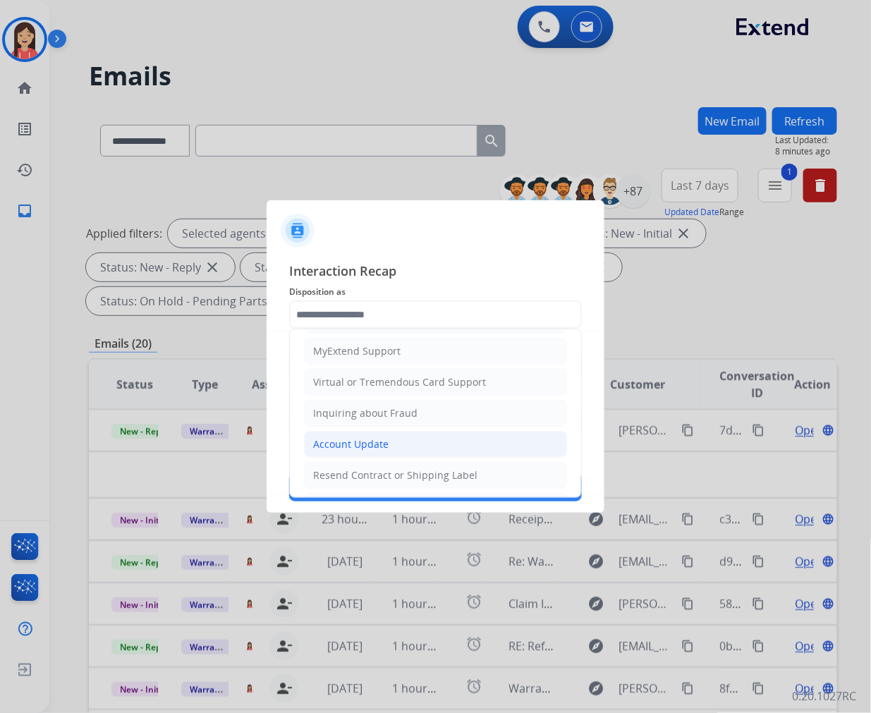
click at [334, 443] on div "Account Update" at bounding box center [350, 444] width 75 height 14
type input "**********"
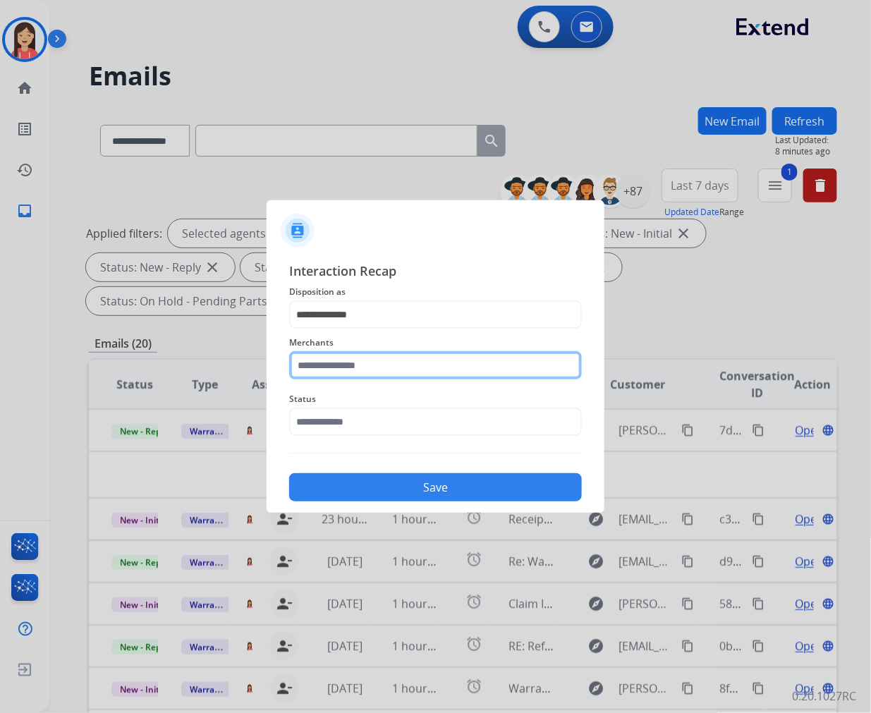
click at [347, 365] on input "text" at bounding box center [435, 365] width 293 height 28
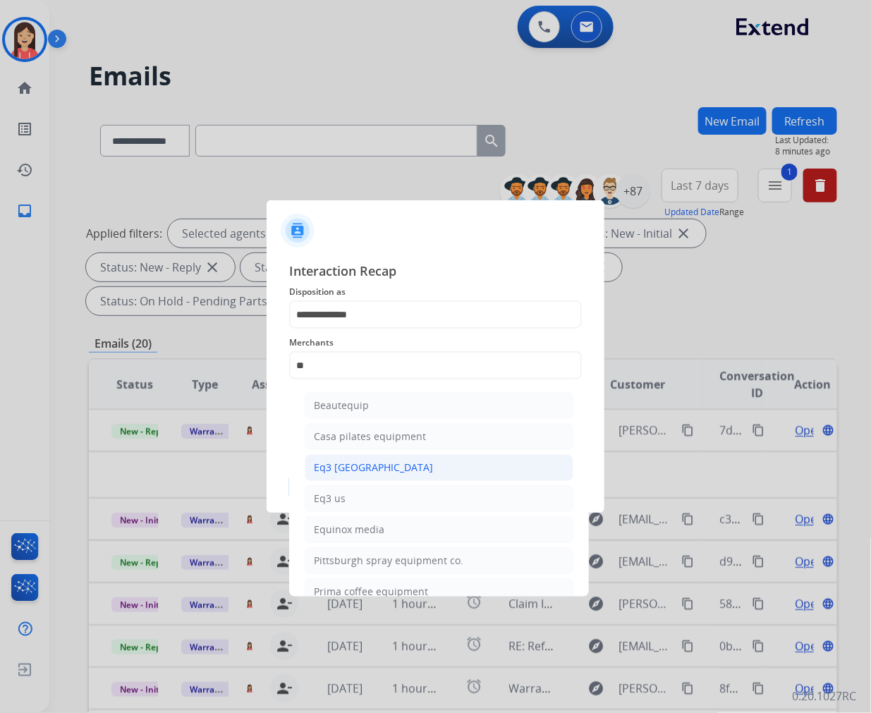
click at [360, 474] on div "Eq3 [GEOGRAPHIC_DATA]" at bounding box center [373, 468] width 119 height 14
type input "**********"
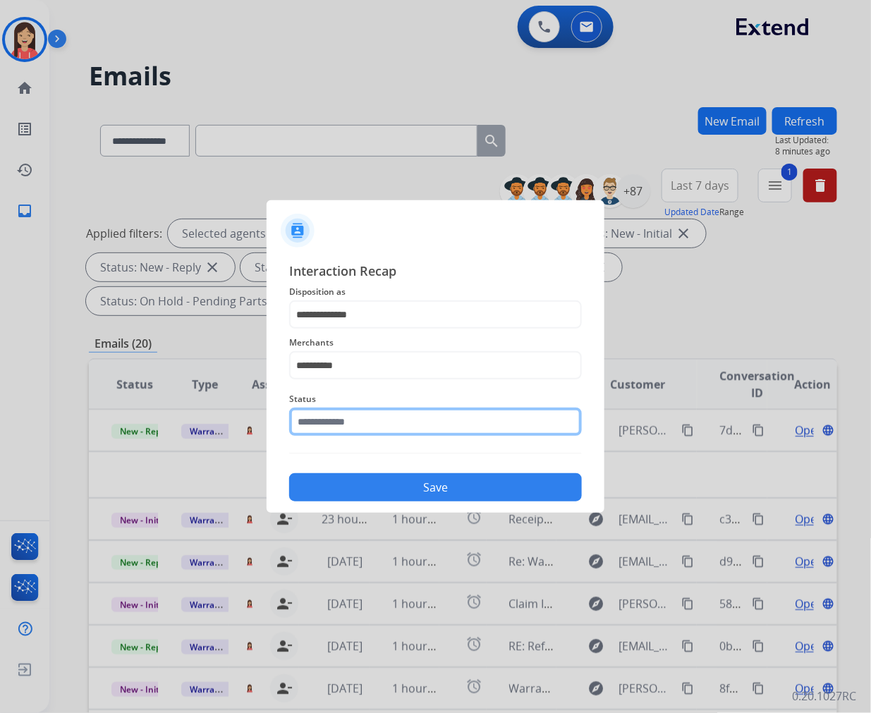
click at [368, 421] on input "text" at bounding box center [435, 422] width 293 height 28
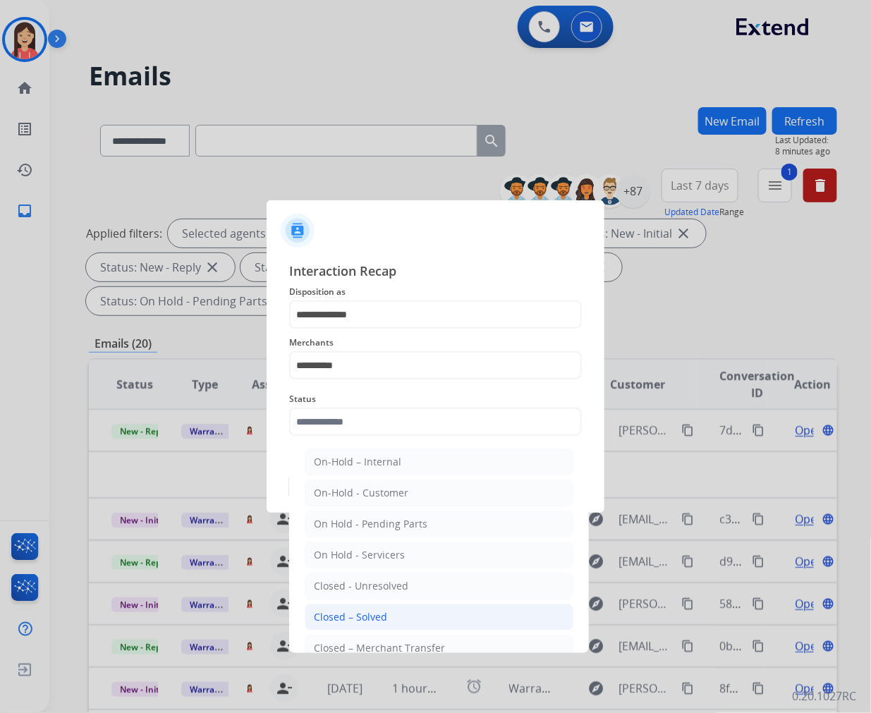
click at [406, 607] on li "Closed – Solved" at bounding box center [439, 617] width 269 height 27
type input "**********"
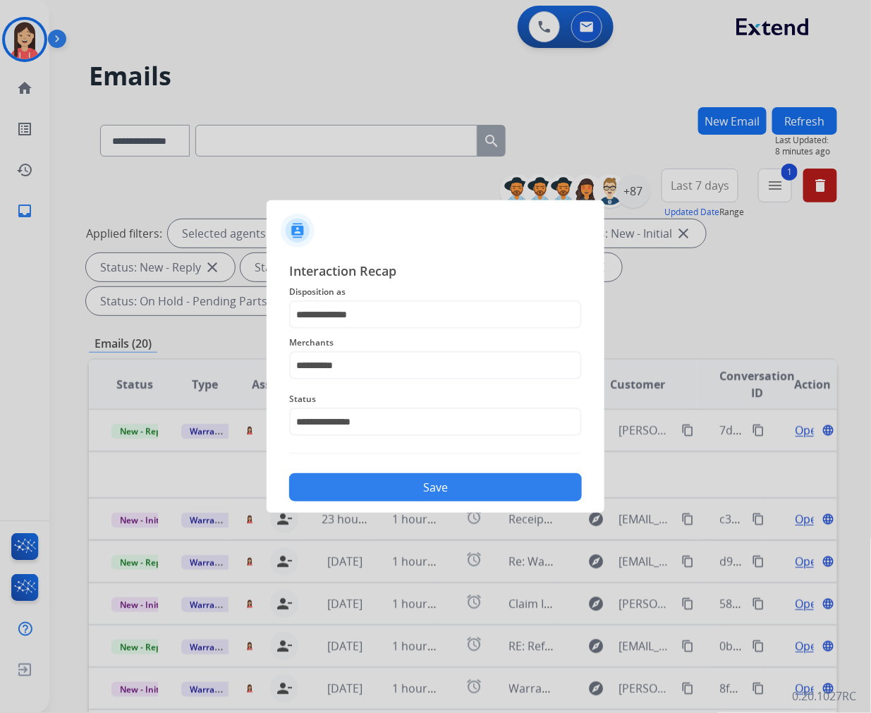
click at [400, 480] on button "Save" at bounding box center [435, 487] width 293 height 28
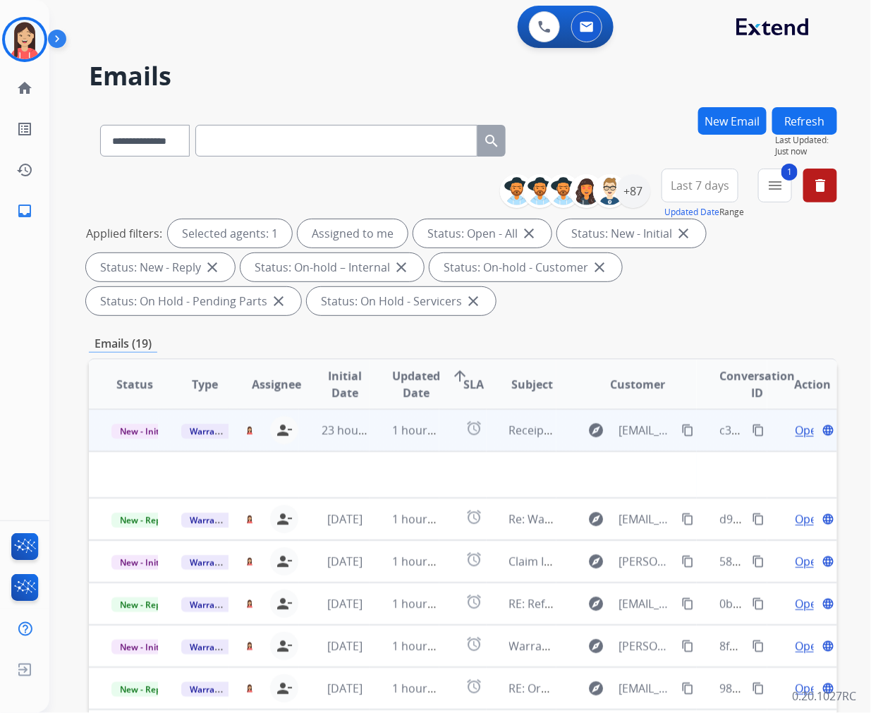
click at [370, 446] on td "1 hour ago" at bounding box center [405, 430] width 70 height 42
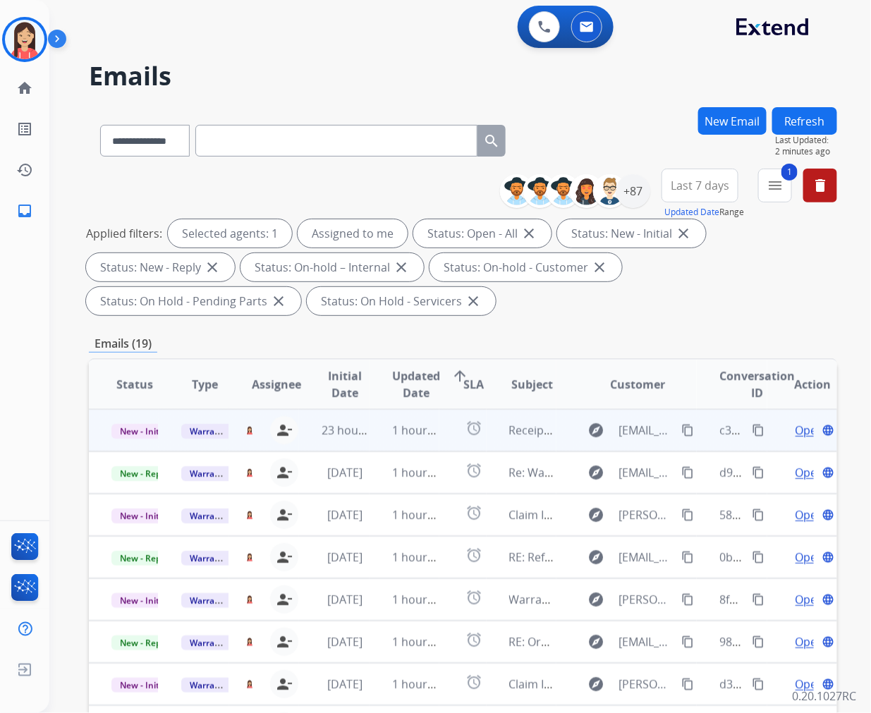
click at [378, 442] on td "1 hour ago" at bounding box center [405, 430] width 70 height 42
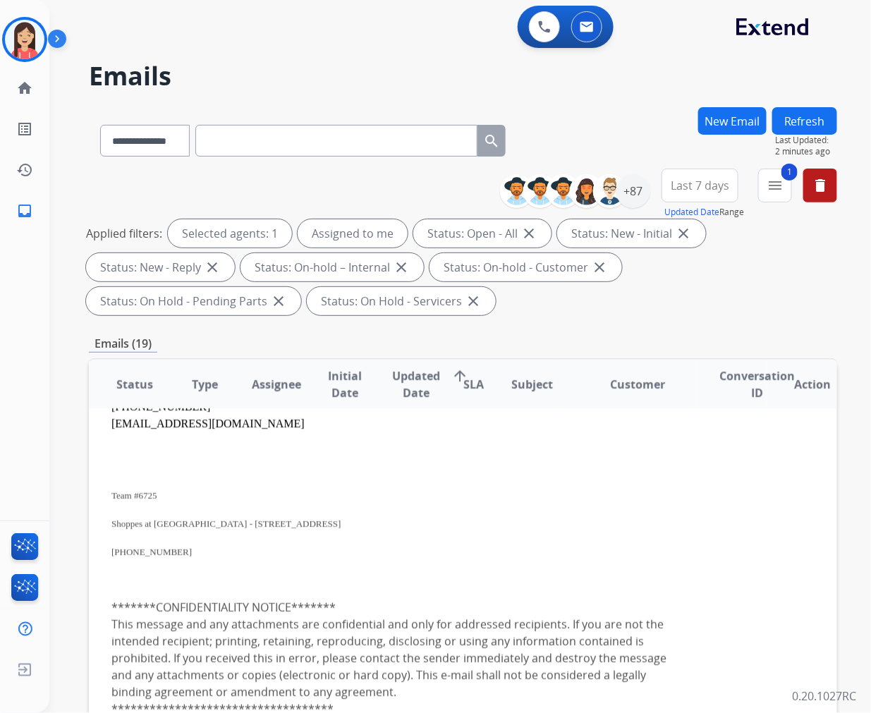
scroll to position [0, 0]
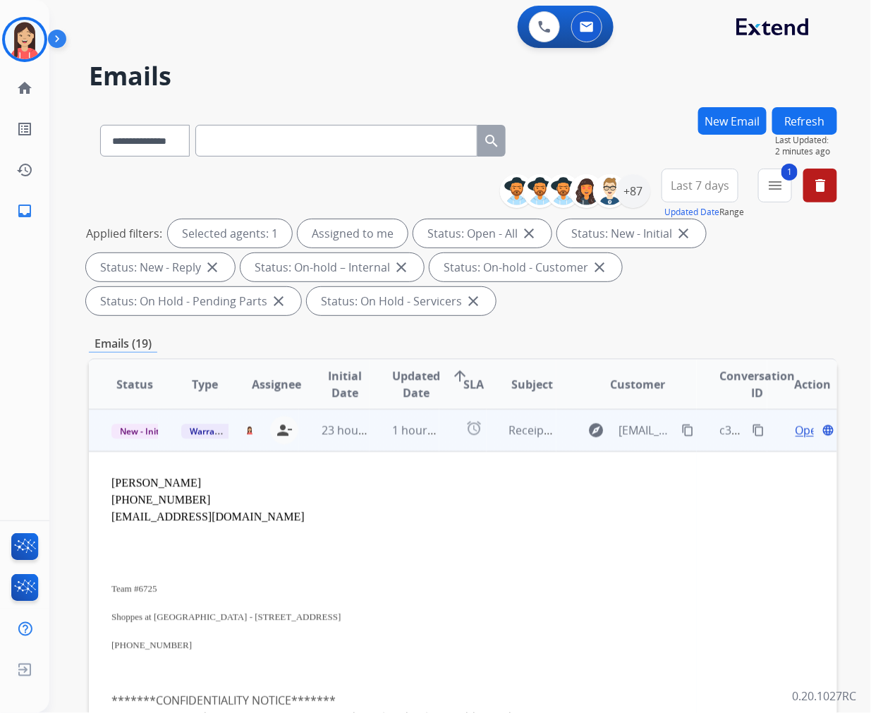
click at [796, 427] on span "Open" at bounding box center [810, 430] width 29 height 17
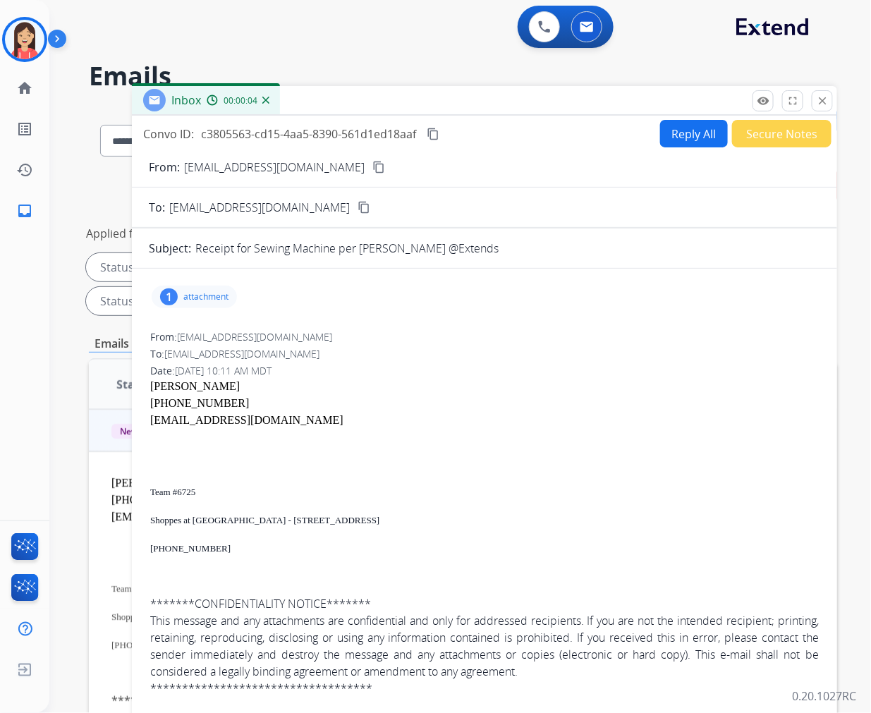
click at [212, 289] on div "1 attachment" at bounding box center [194, 297] width 85 height 23
click at [424, 332] on mat-icon "download" at bounding box center [424, 330] width 13 height 13
drag, startPoint x: 224, startPoint y: 388, endPoint x: 150, endPoint y: 385, distance: 74.8
click at [150, 385] on div "[PERSON_NAME]" at bounding box center [484, 386] width 669 height 17
drag, startPoint x: 226, startPoint y: 406, endPoint x: 151, endPoint y: 409, distance: 74.8
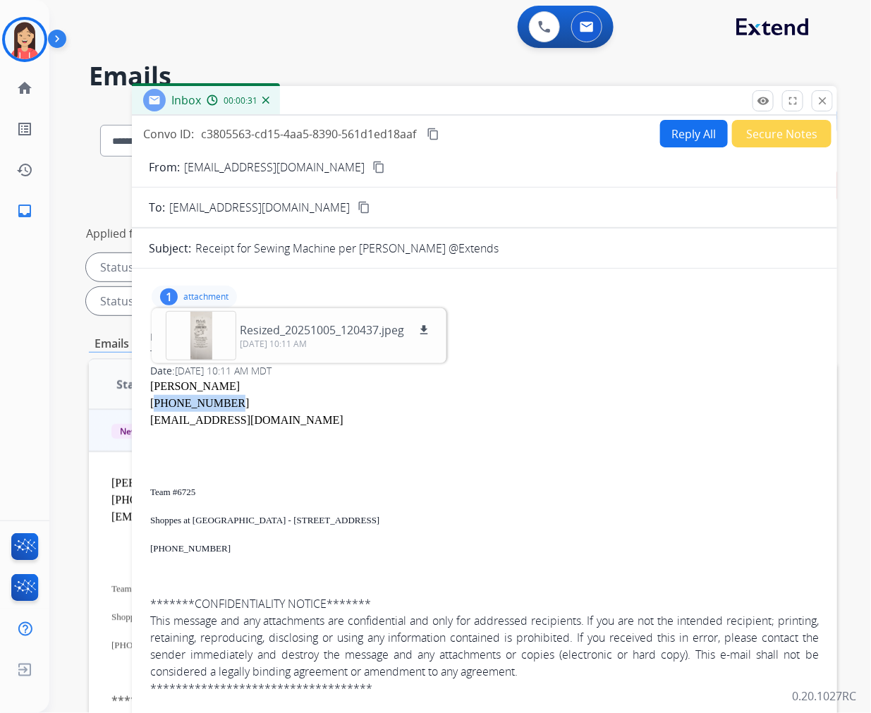
click at [151, 409] on div "[PHONE_NUMBER]" at bounding box center [484, 403] width 669 height 17
copy div "[PHONE_NUMBER]"
drag, startPoint x: 319, startPoint y: 418, endPoint x: 151, endPoint y: 417, distance: 167.9
click at [151, 417] on div "[EMAIL_ADDRESS][DOMAIN_NAME]" at bounding box center [484, 420] width 669 height 17
click at [463, 441] on div at bounding box center [484, 437] width 669 height 17
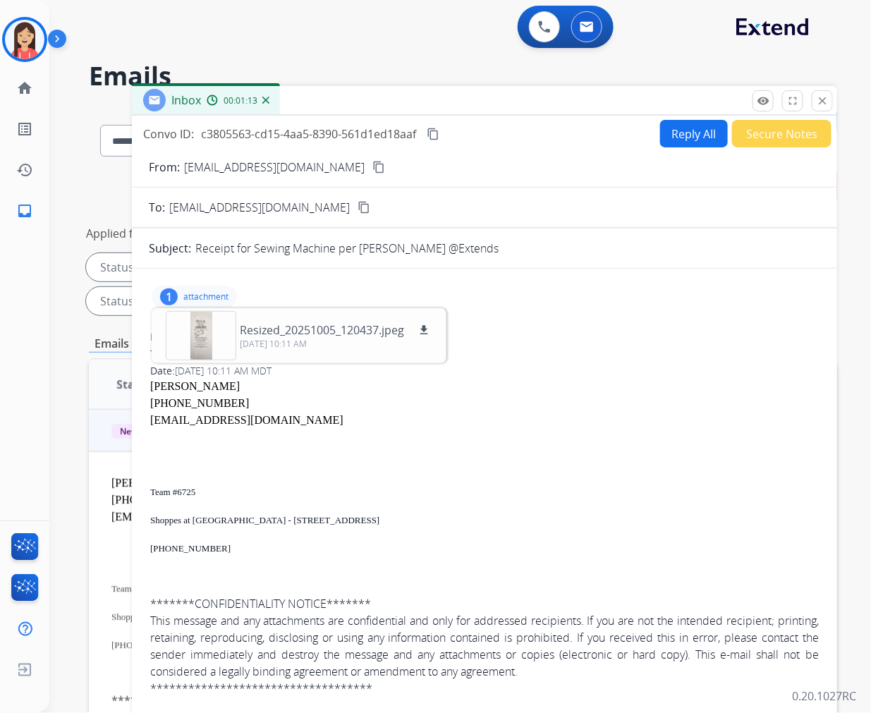
click at [668, 131] on button "Reply All" at bounding box center [694, 134] width 68 height 28
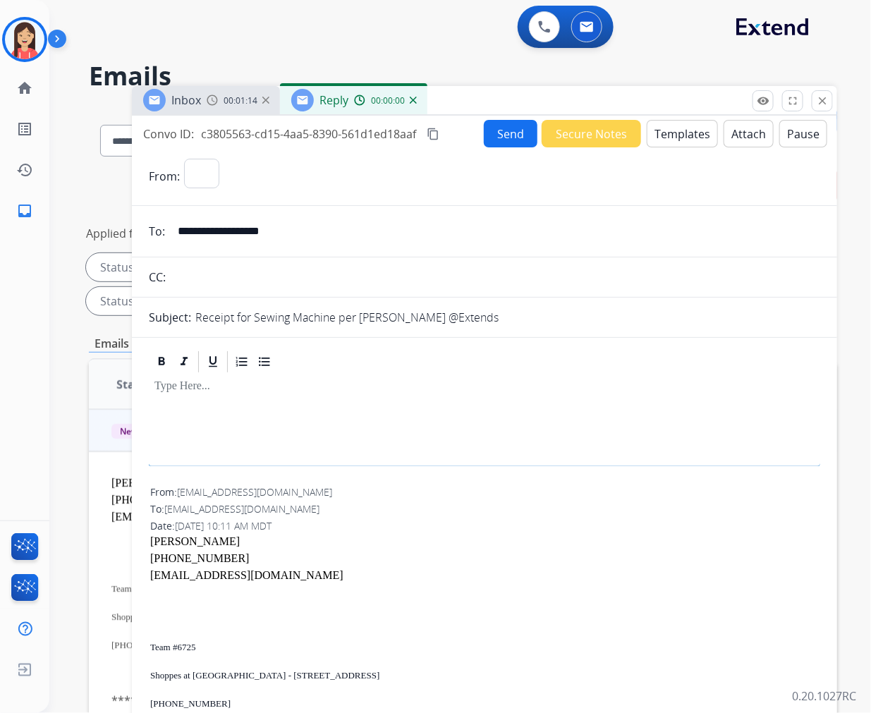
select select "**********"
click at [668, 131] on button "Templates" at bounding box center [682, 134] width 71 height 28
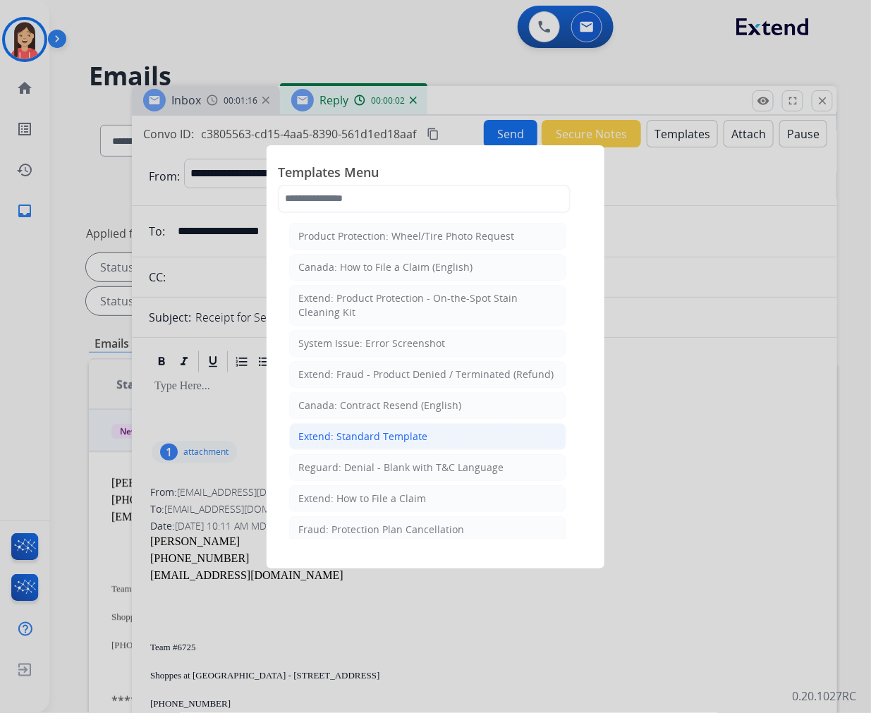
click at [423, 432] on div "Extend: Standard Template" at bounding box center [362, 437] width 129 height 14
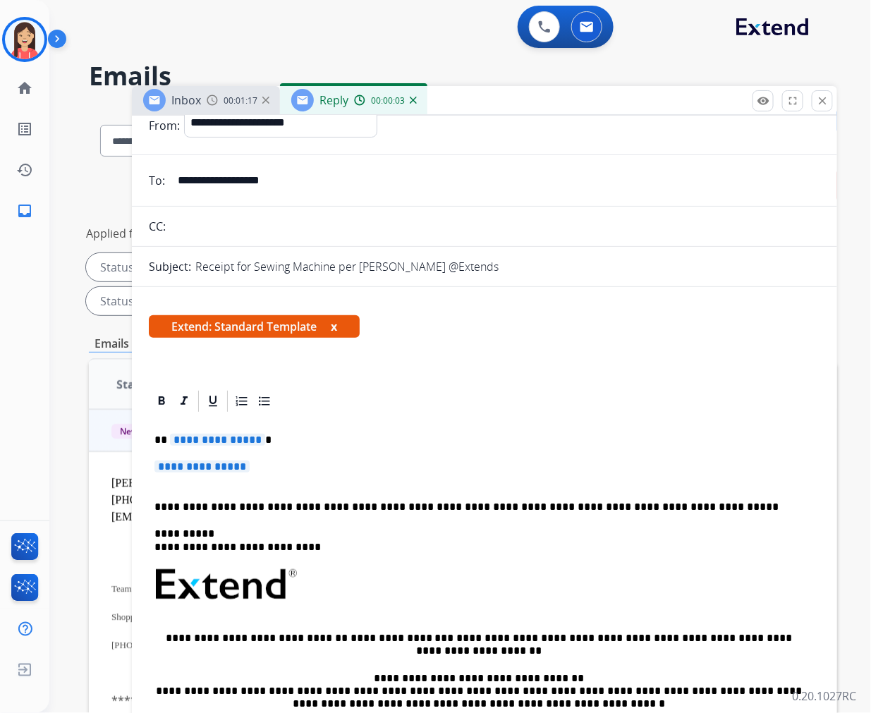
scroll to position [78, 0]
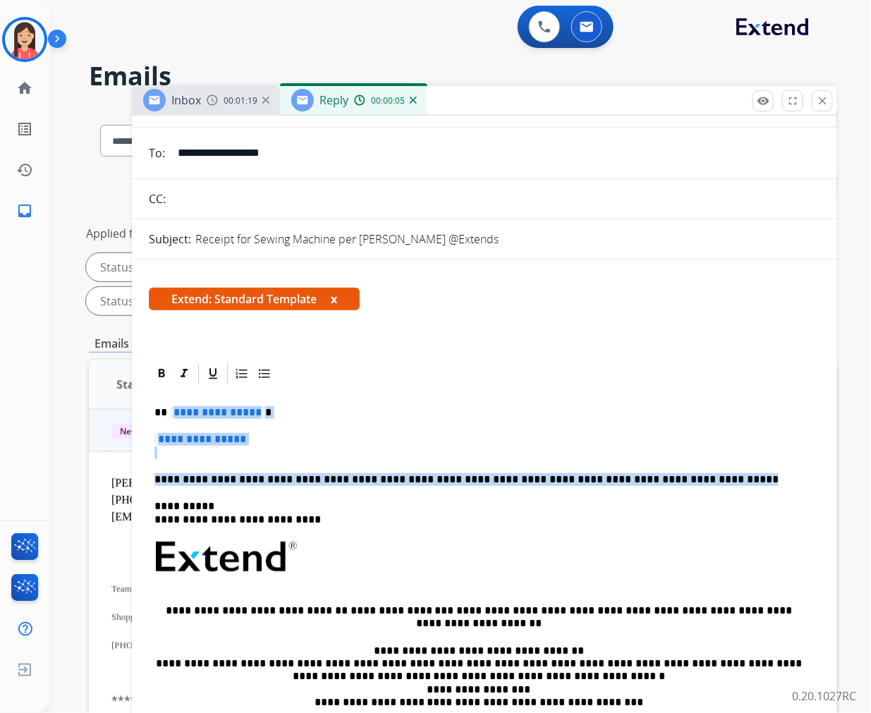
drag, startPoint x: 173, startPoint y: 413, endPoint x: 683, endPoint y: 483, distance: 514.7
click at [683, 483] on div "**********" at bounding box center [485, 591] width 672 height 408
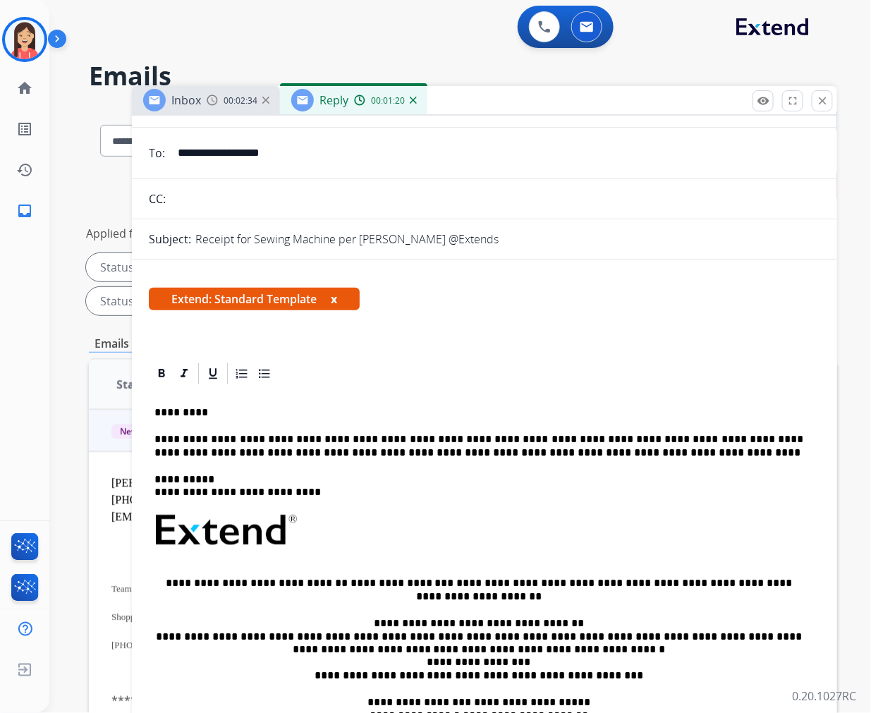
click at [578, 461] on div "**********" at bounding box center [485, 577] width 672 height 381
click at [575, 459] on div "**********" at bounding box center [485, 577] width 672 height 381
click at [562, 456] on p "**********" at bounding box center [478, 446] width 649 height 26
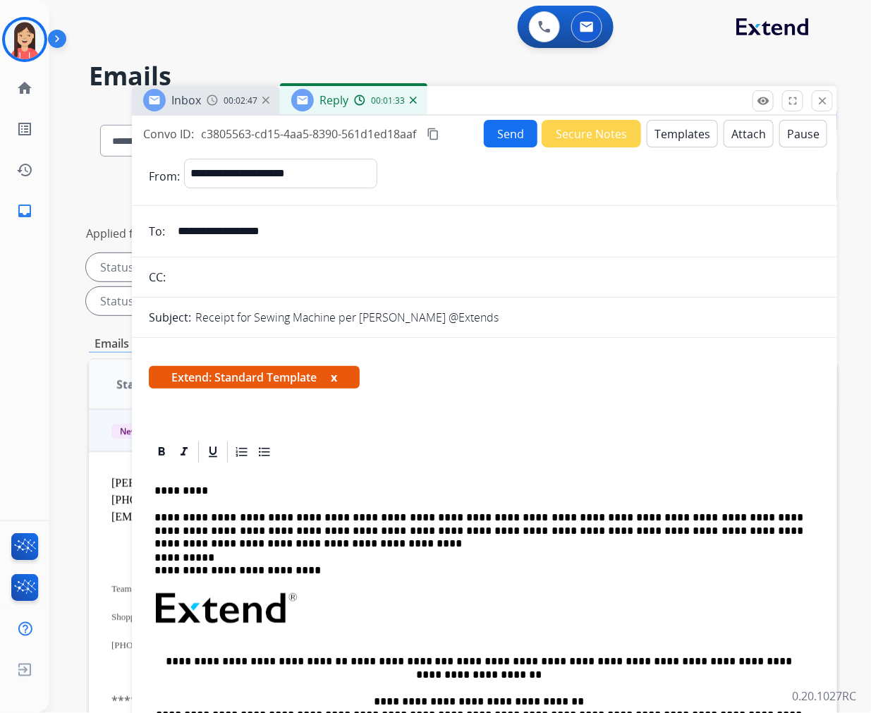
click at [523, 135] on button "Send" at bounding box center [511, 134] width 54 height 28
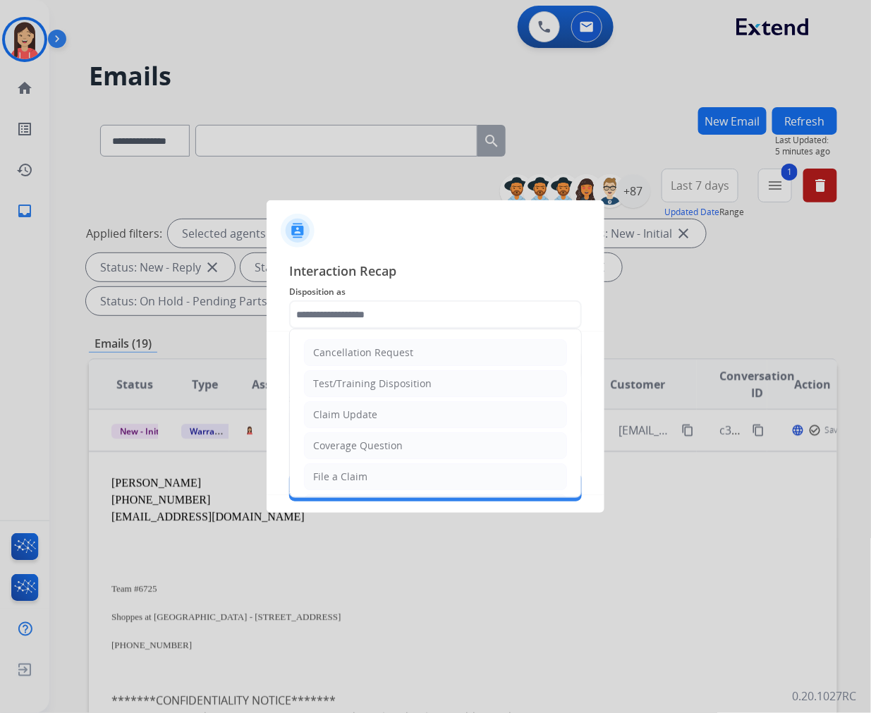
click at [410, 313] on input "text" at bounding box center [435, 315] width 293 height 28
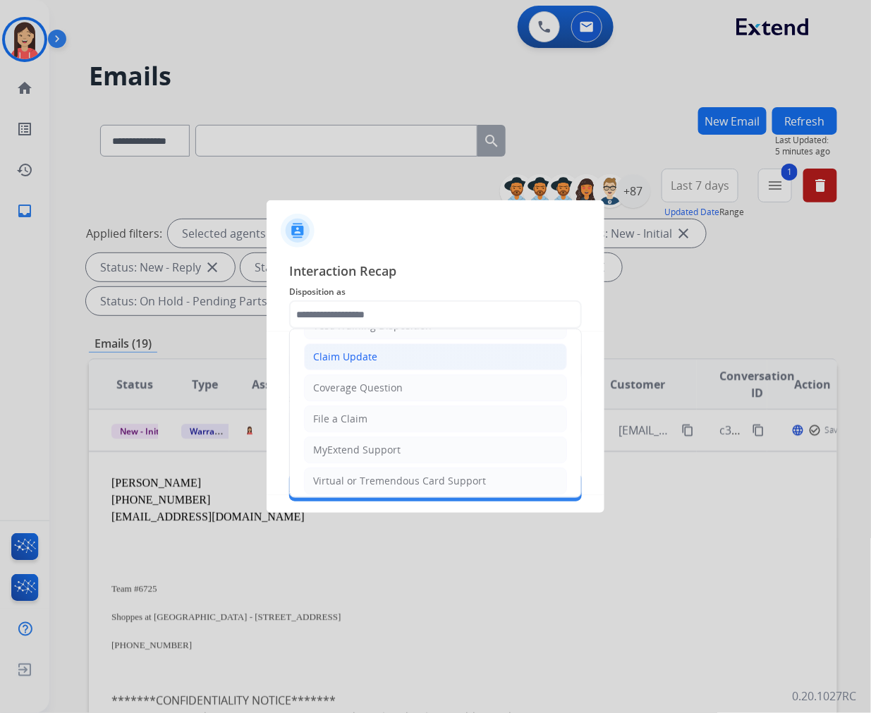
scroll to position [157, 0]
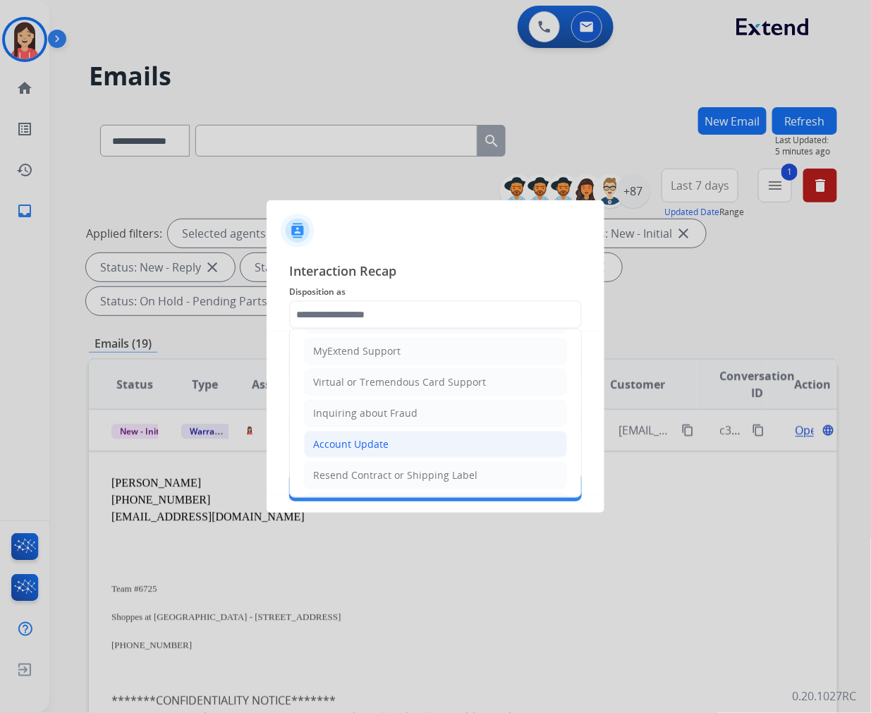
click at [363, 444] on div "Account Update" at bounding box center [350, 444] width 75 height 14
type input "**********"
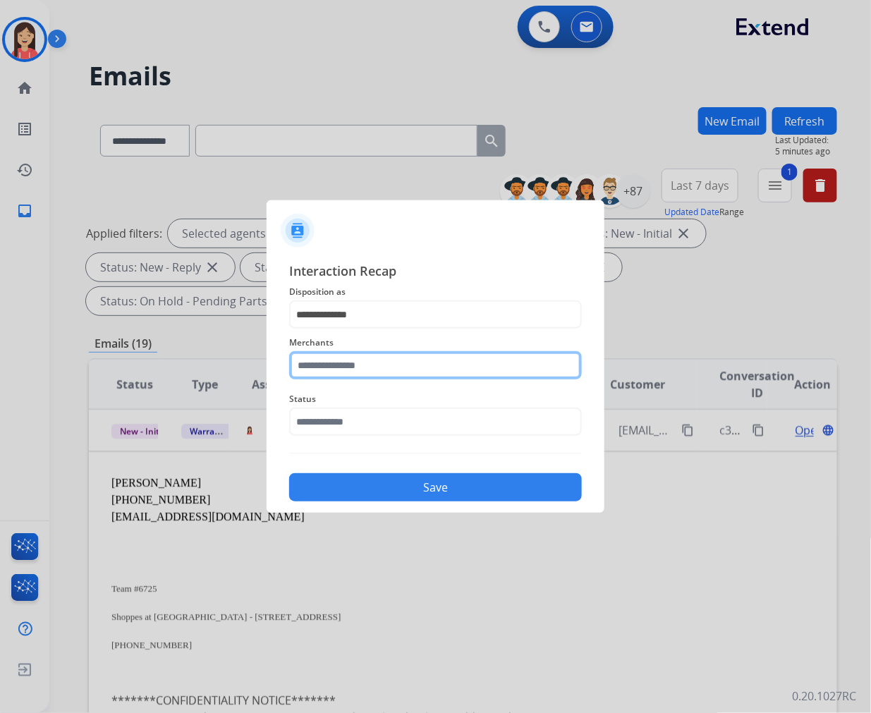
click at [356, 369] on input "text" at bounding box center [435, 365] width 293 height 28
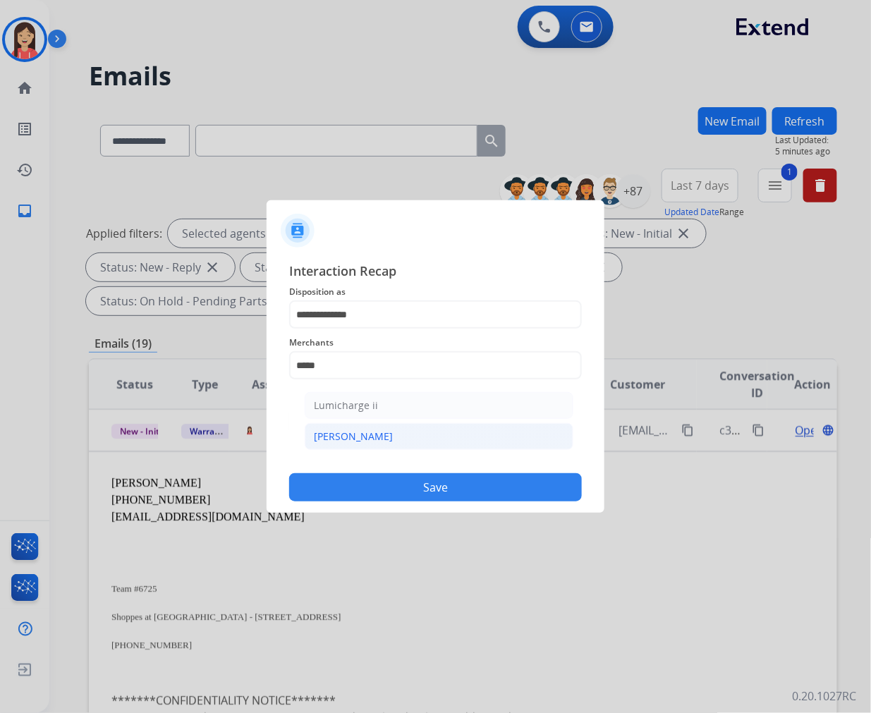
click at [322, 440] on div "[PERSON_NAME]" at bounding box center [353, 437] width 79 height 14
type input "********"
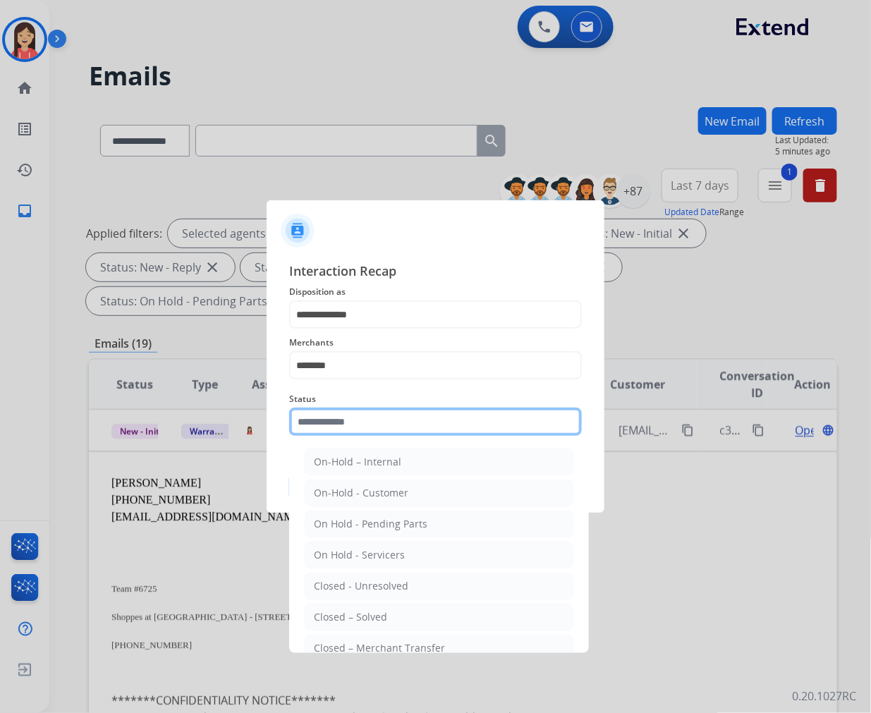
click at [327, 418] on input "text" at bounding box center [435, 422] width 293 height 28
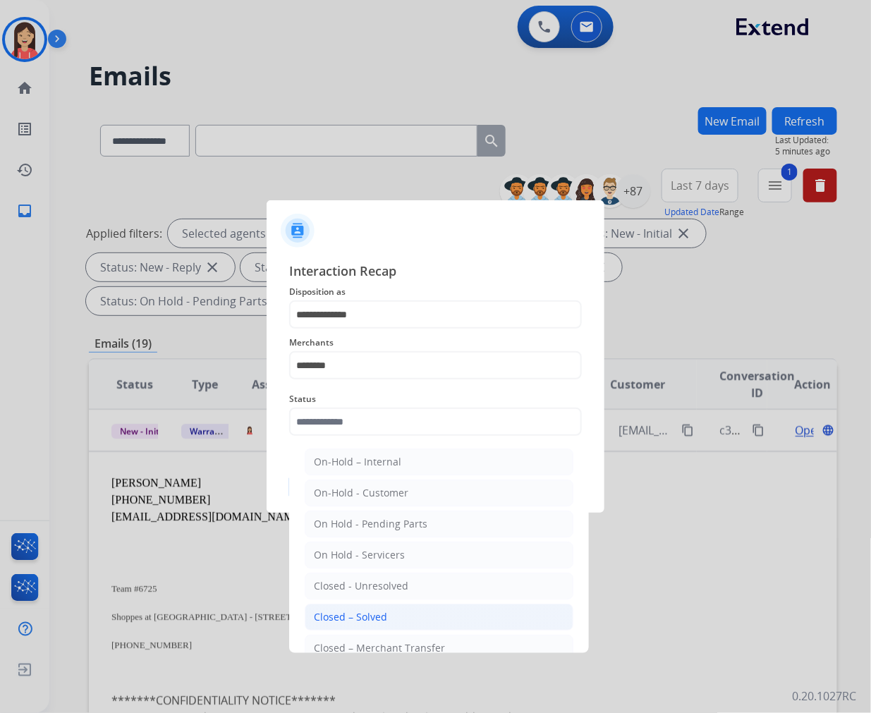
click at [327, 614] on div "Closed – Solved" at bounding box center [350, 617] width 73 height 14
type input "**********"
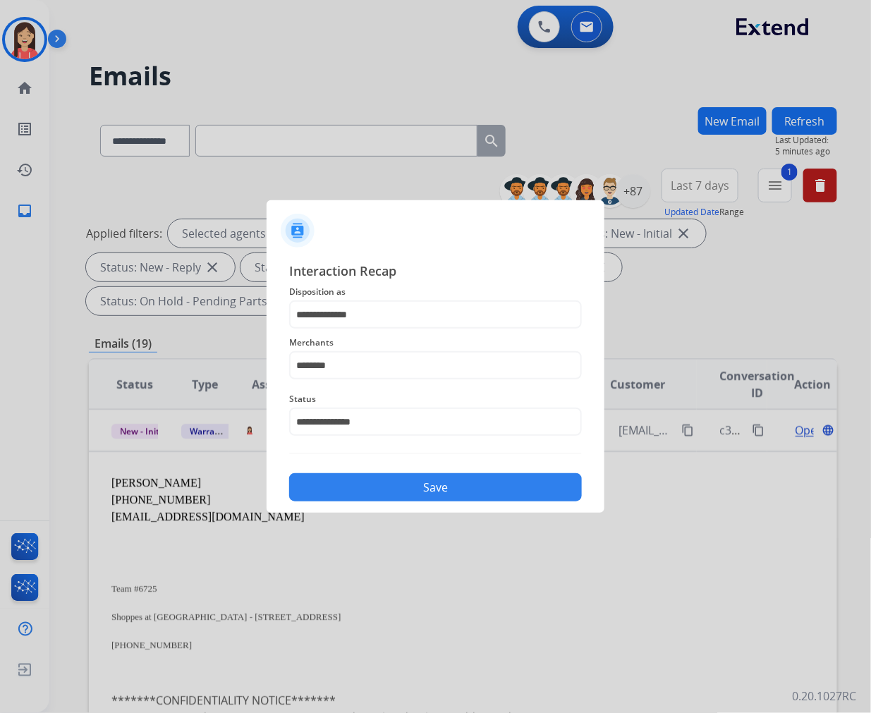
click at [377, 491] on button "Save" at bounding box center [435, 487] width 293 height 28
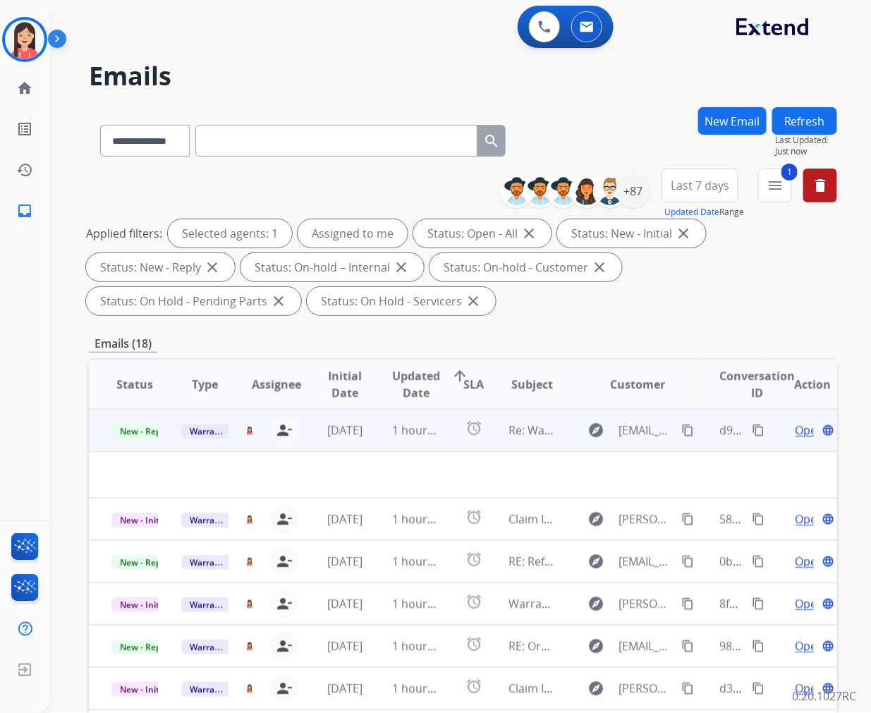
click at [375, 440] on td "1 hour ago" at bounding box center [405, 430] width 70 height 42
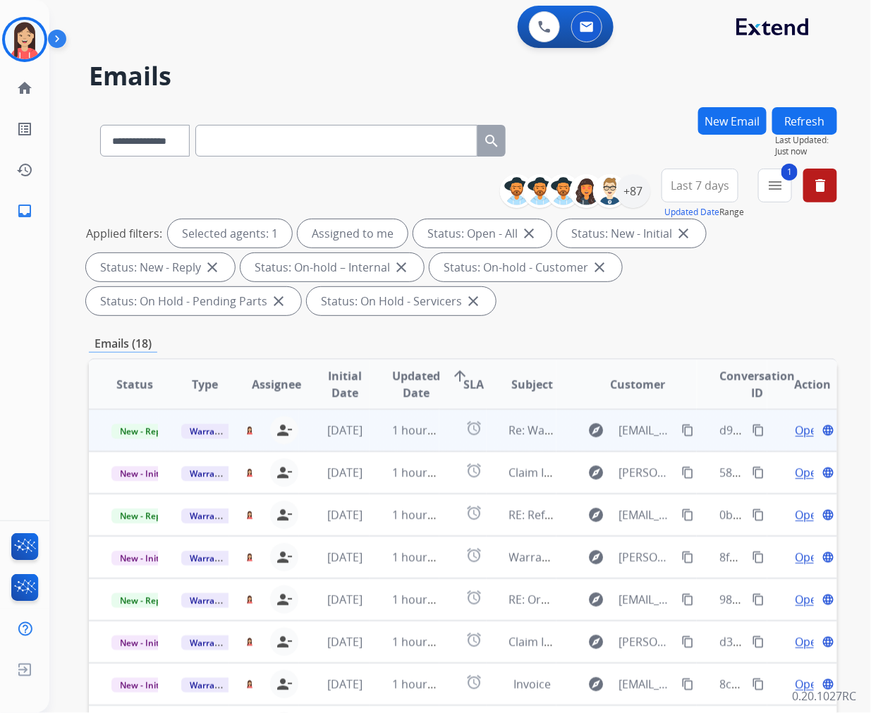
click at [375, 440] on td "1 hour ago" at bounding box center [405, 430] width 70 height 42
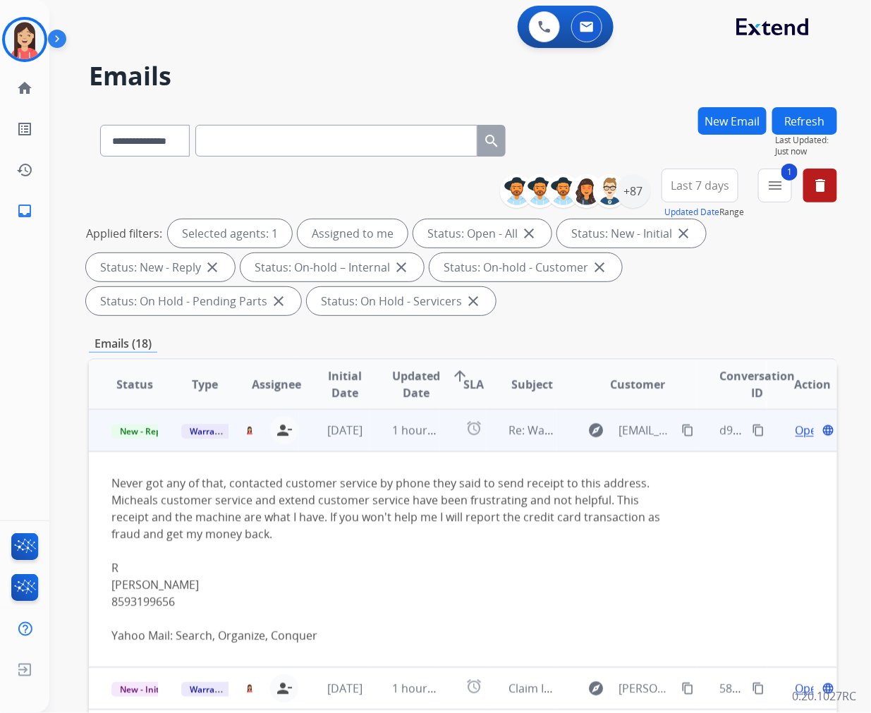
click at [796, 430] on span "Open" at bounding box center [810, 430] width 29 height 17
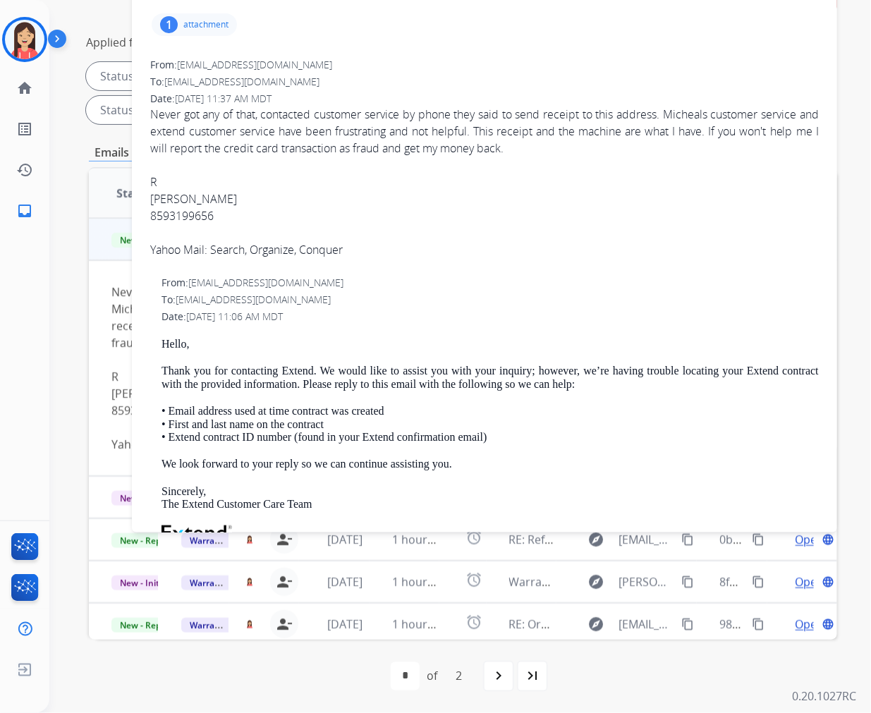
scroll to position [0, 0]
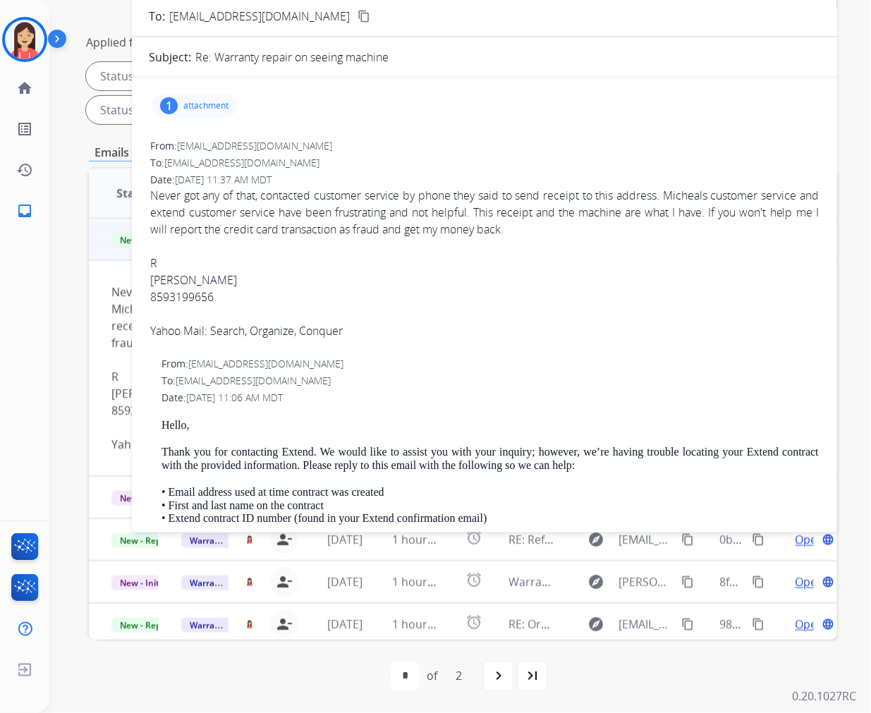
click at [219, 110] on p "attachment" at bounding box center [205, 105] width 45 height 11
click at [342, 139] on mat-icon "download" at bounding box center [342, 139] width 13 height 13
click at [210, 241] on span "Never got any of that, contacted customer service by phone they said to send re…" at bounding box center [484, 263] width 669 height 152
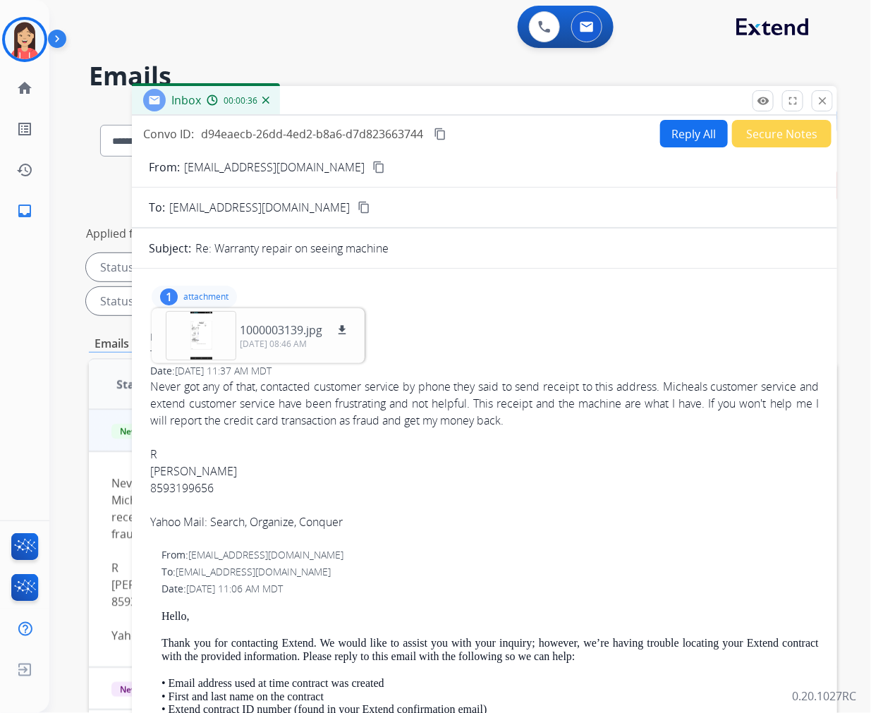
click at [372, 168] on mat-icon "content_copy" at bounding box center [378, 167] width 13 height 13
click at [344, 463] on span "Never got any of that, contacted customer service by phone they said to send re…" at bounding box center [484, 454] width 669 height 152
click at [672, 136] on button "Reply All" at bounding box center [694, 134] width 68 height 28
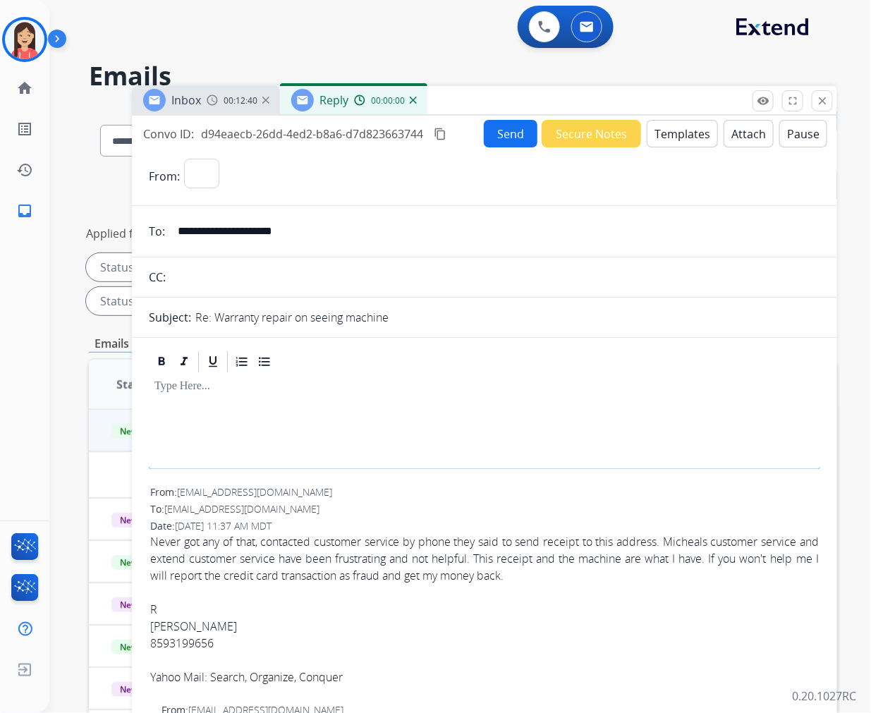
select select "**********"
click at [676, 135] on button "Templates" at bounding box center [682, 134] width 71 height 28
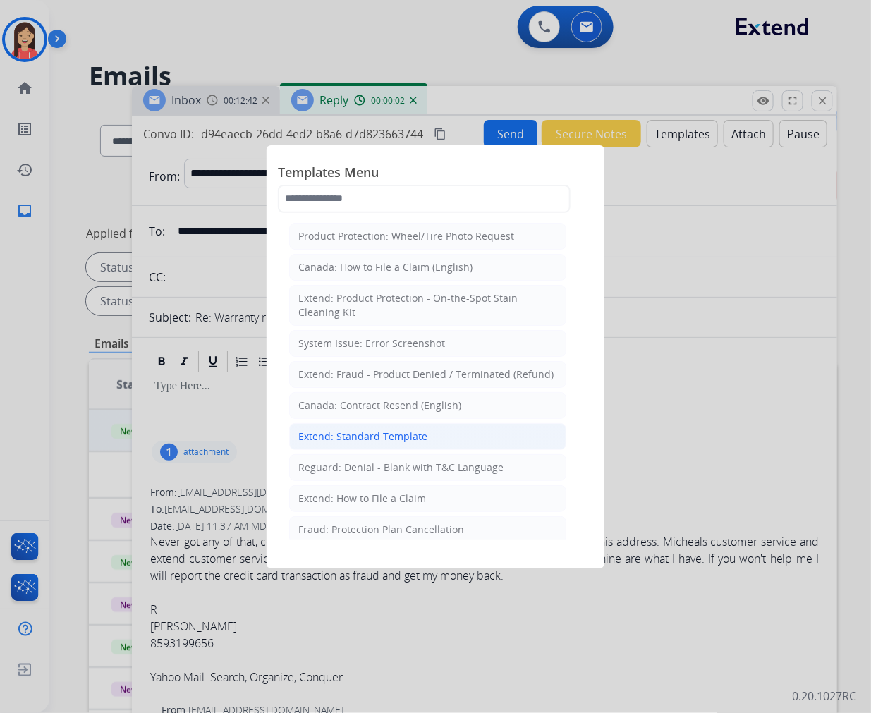
click at [414, 430] on div "Extend: Standard Template" at bounding box center [362, 437] width 129 height 14
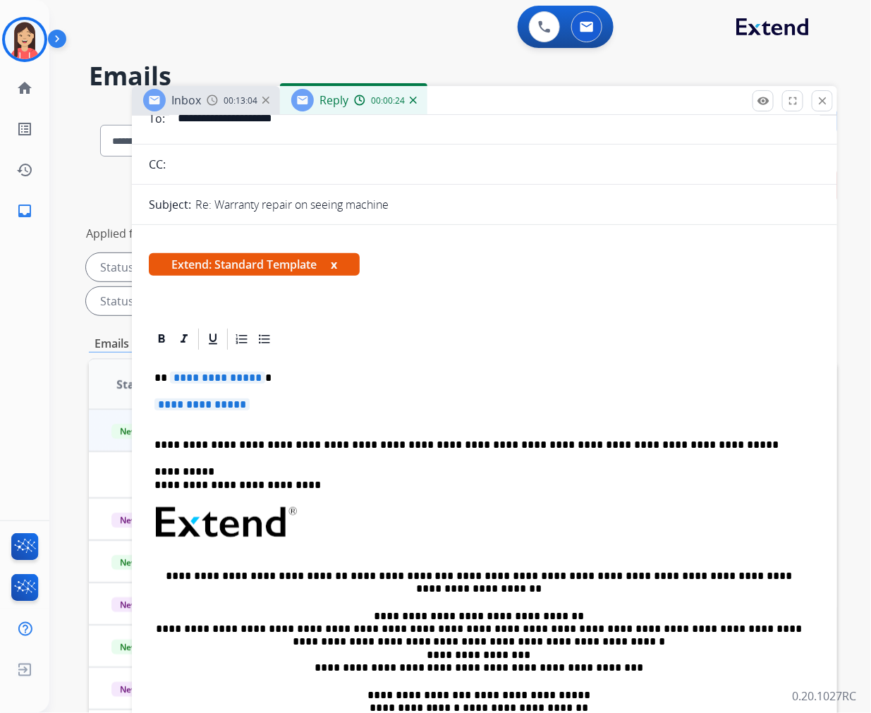
scroll to position [78, 0]
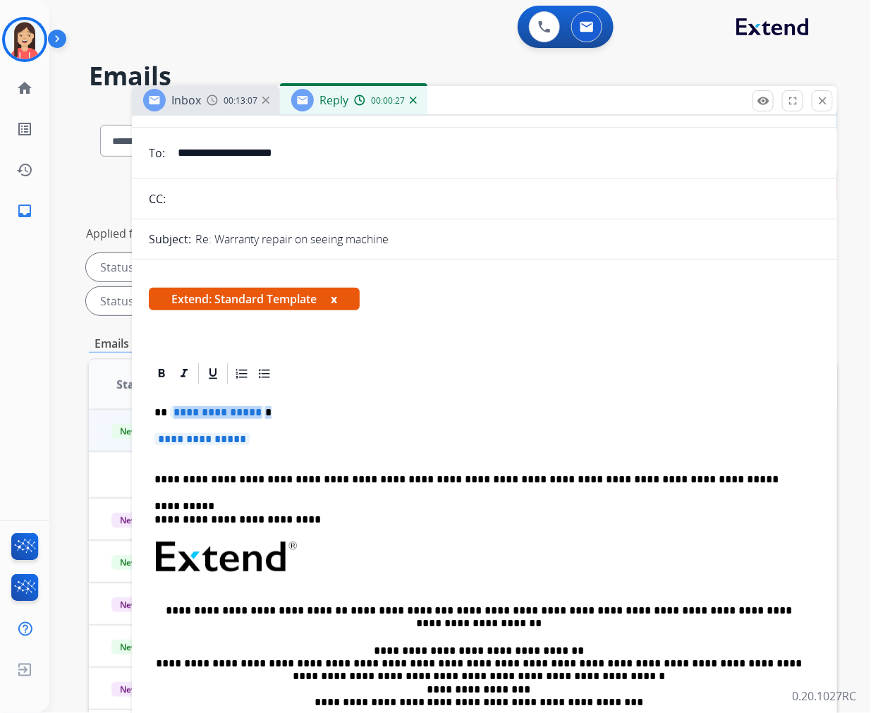
drag, startPoint x: 169, startPoint y: 412, endPoint x: 314, endPoint y: 433, distance: 146.2
click at [314, 433] on div "**********" at bounding box center [485, 591] width 672 height 408
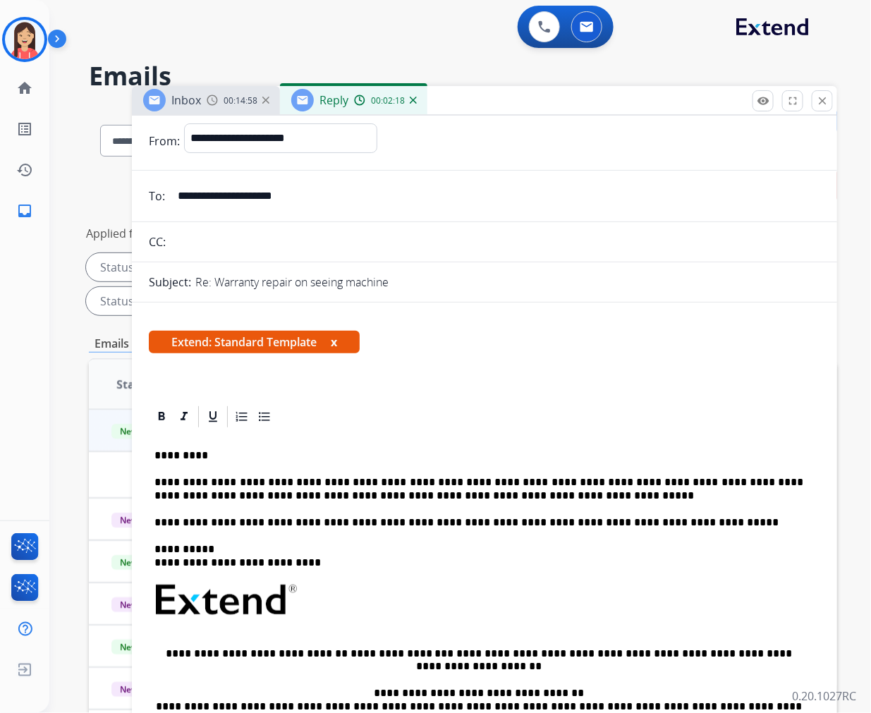
scroll to position [0, 0]
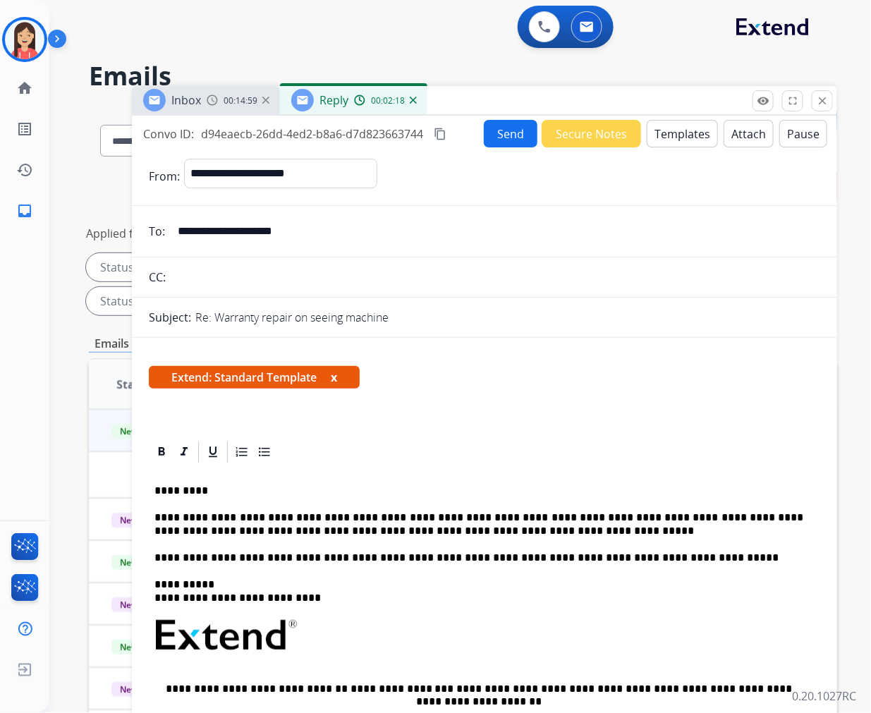
click at [516, 142] on button "Send" at bounding box center [511, 134] width 54 height 28
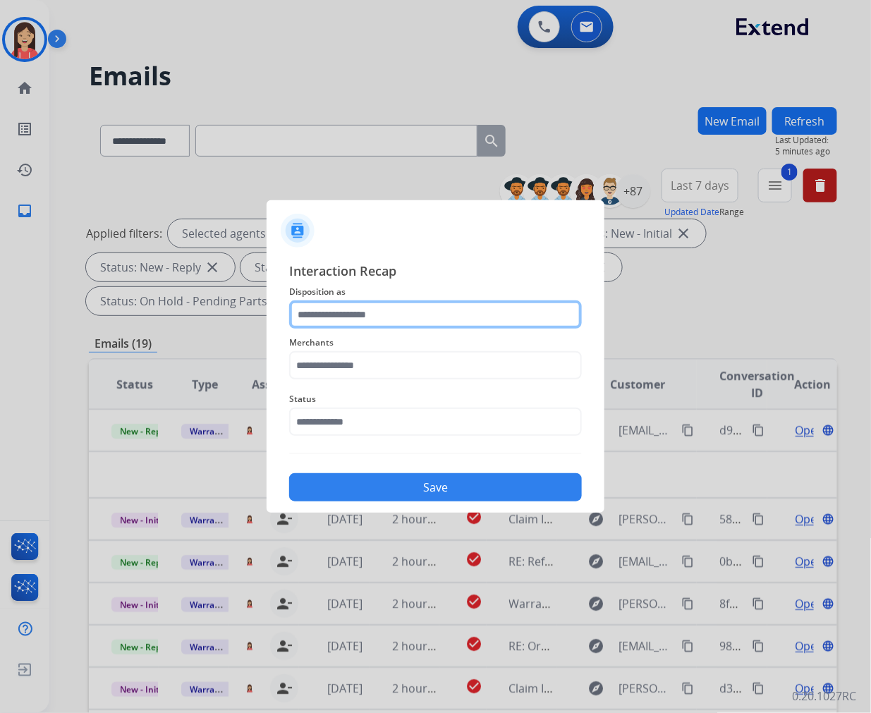
click at [344, 308] on input "text" at bounding box center [435, 315] width 293 height 28
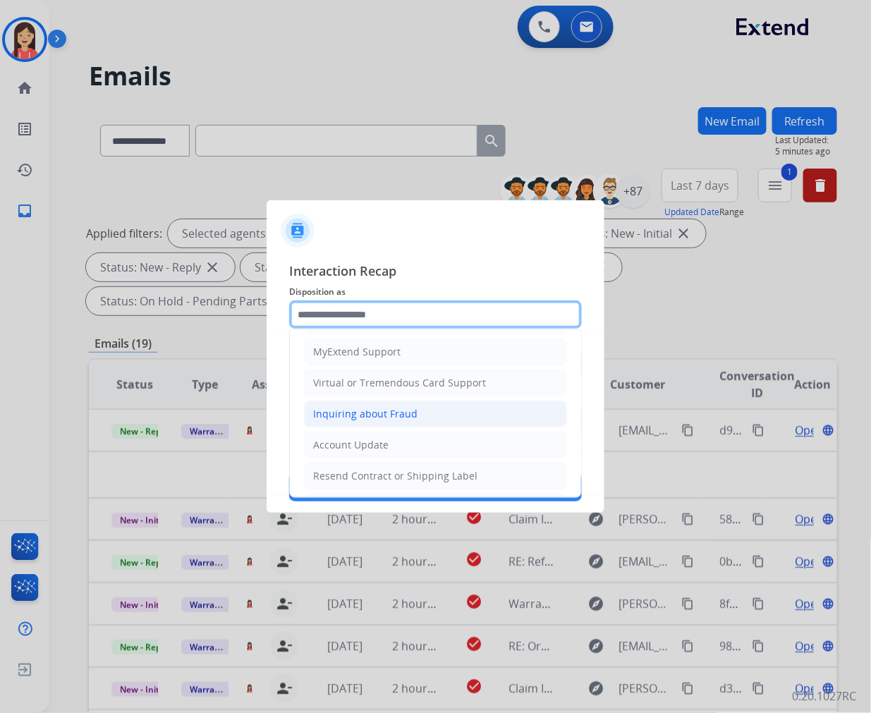
scroll to position [157, 0]
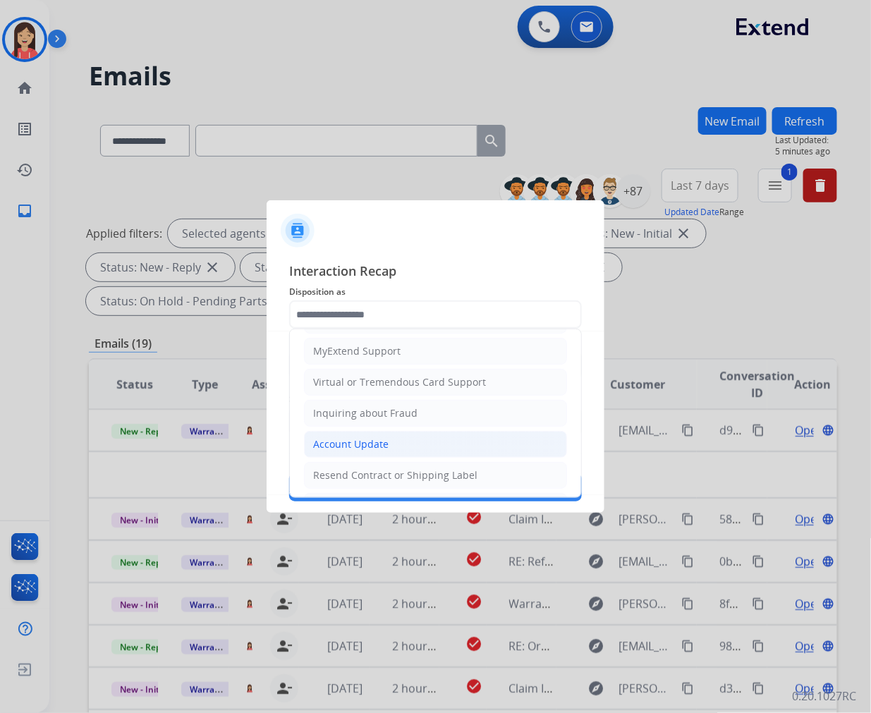
click at [357, 442] on div "Account Update" at bounding box center [350, 444] width 75 height 14
type input "**********"
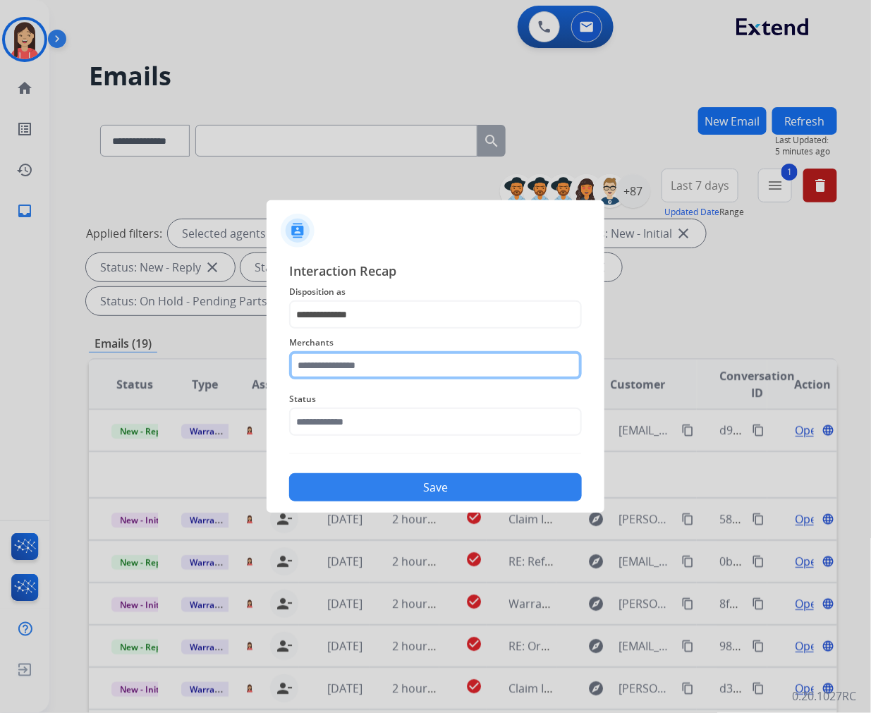
click at [351, 363] on input "text" at bounding box center [435, 365] width 293 height 28
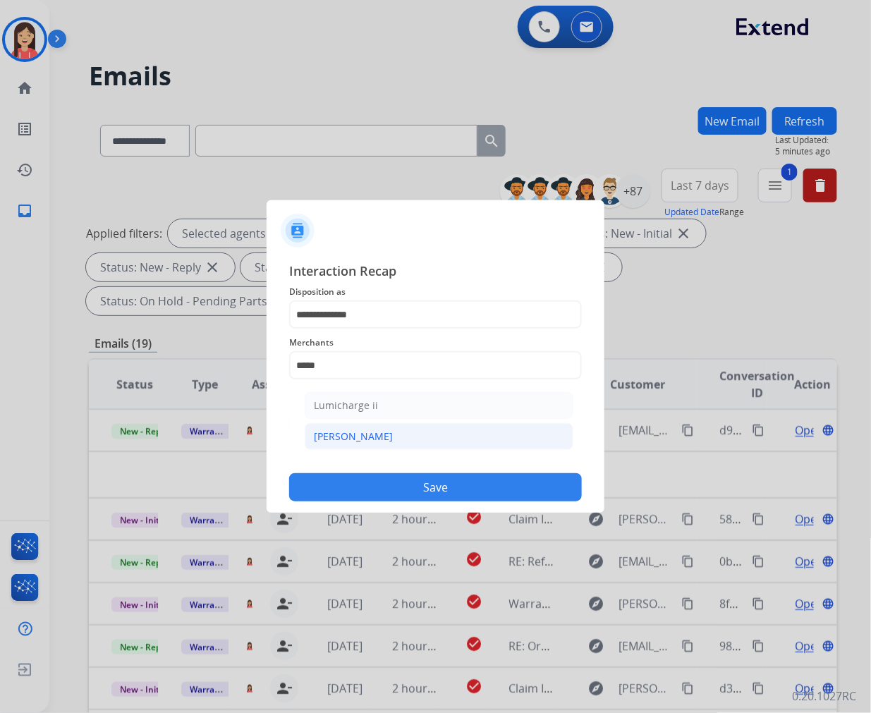
click at [340, 427] on li "[PERSON_NAME]" at bounding box center [439, 436] width 269 height 27
type input "********"
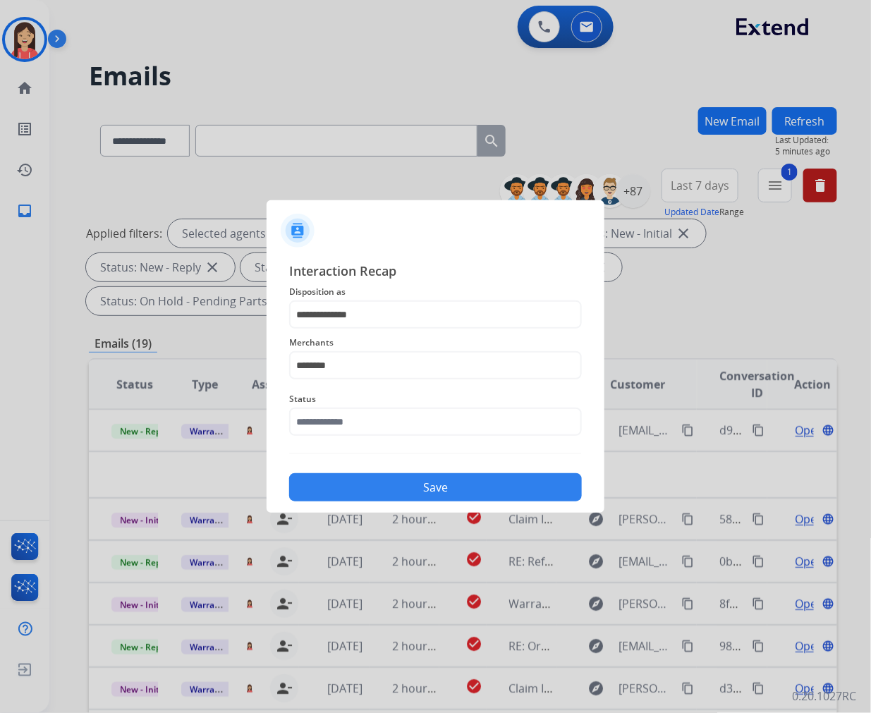
click at [343, 393] on span "Status" at bounding box center [435, 399] width 293 height 17
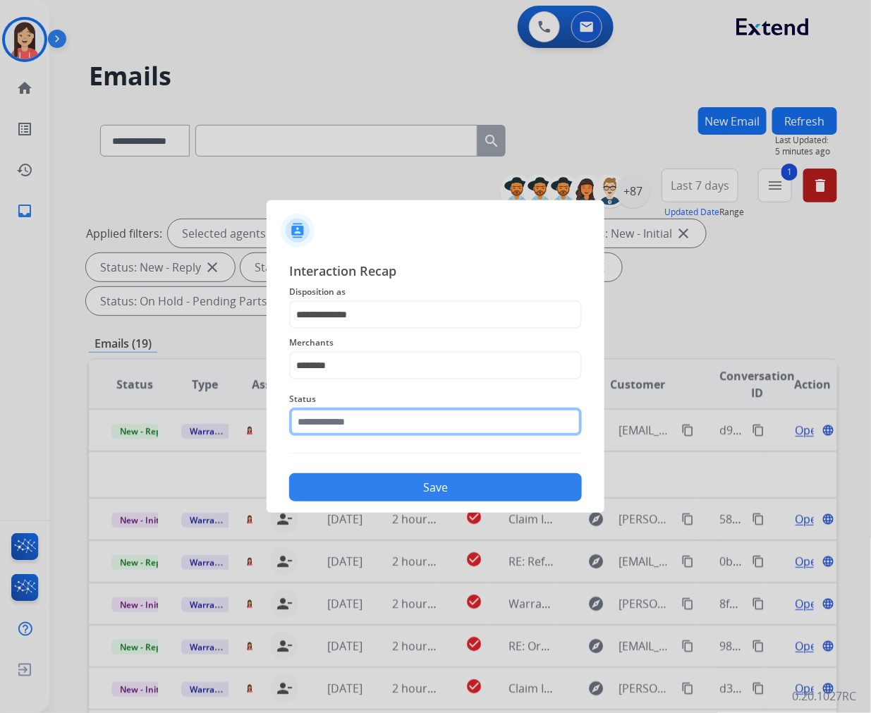
click at [343, 430] on input "text" at bounding box center [435, 422] width 293 height 28
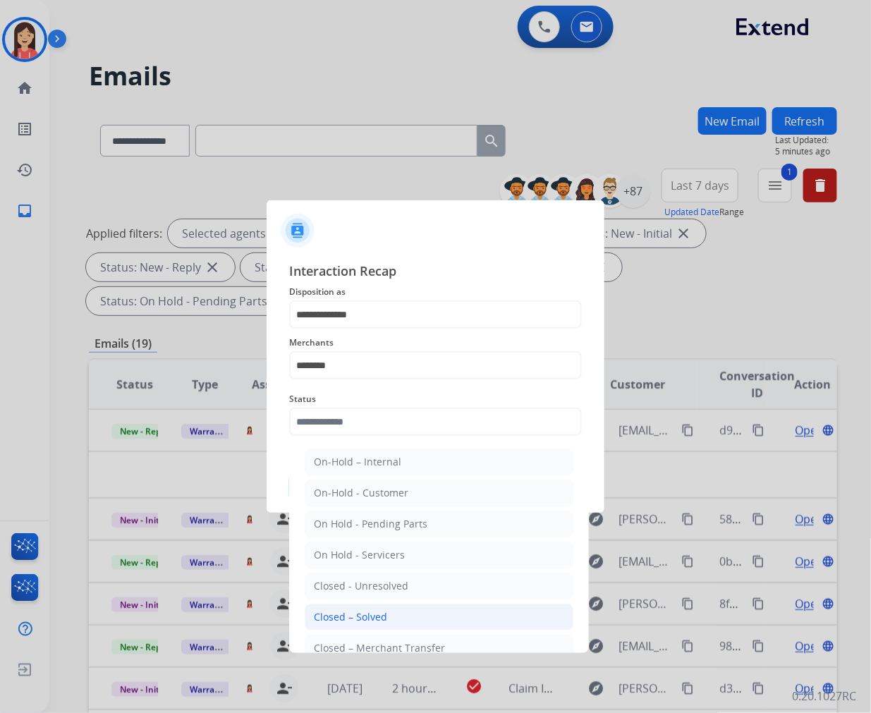
click at [374, 607] on li "Closed – Solved" at bounding box center [439, 617] width 269 height 27
type input "**********"
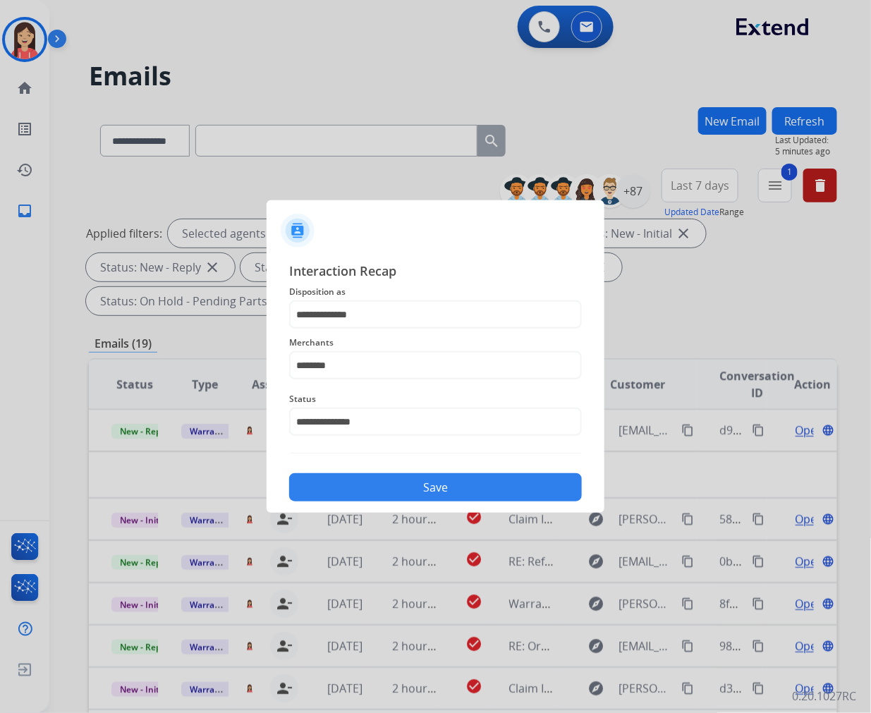
click at [425, 488] on button "Save" at bounding box center [435, 487] width 293 height 28
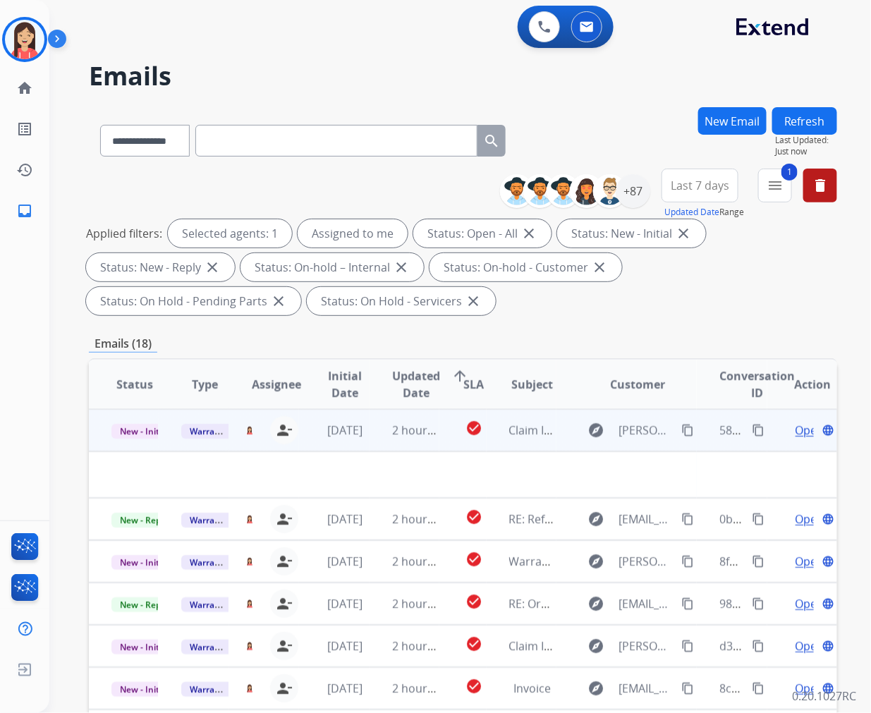
click at [370, 442] on td "2 hours ago" at bounding box center [405, 430] width 70 height 42
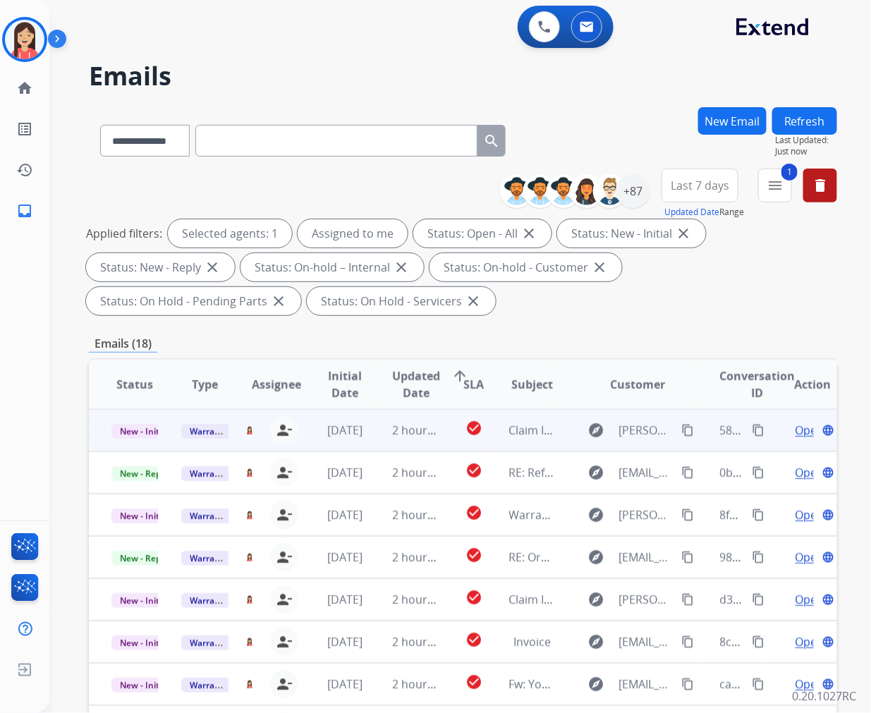
click at [370, 442] on td "2 hours ago" at bounding box center [405, 430] width 70 height 42
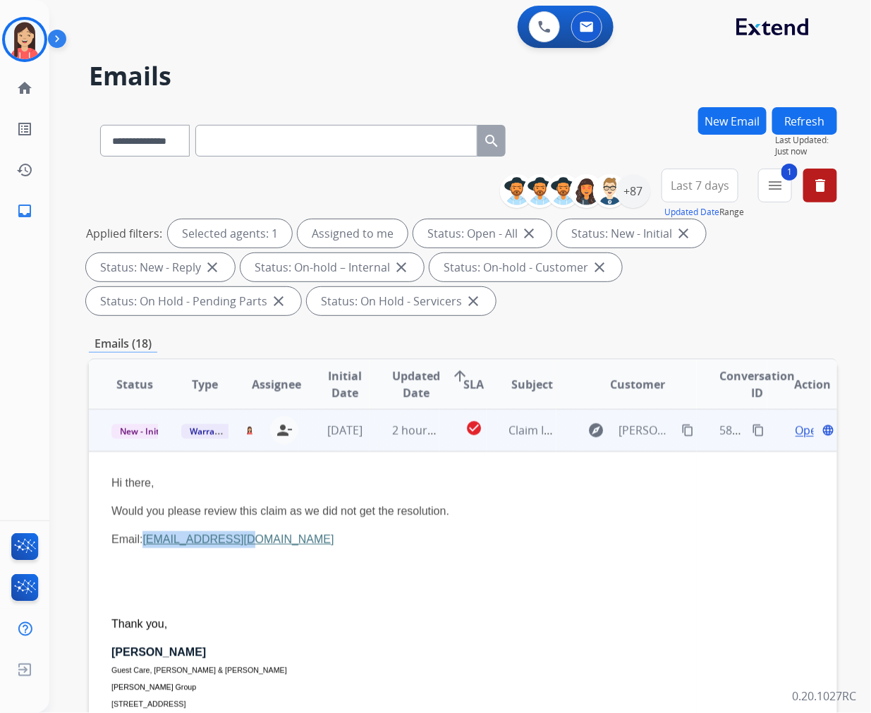
drag, startPoint x: 256, startPoint y: 532, endPoint x: 146, endPoint y: 540, distance: 110.3
click at [146, 540] on p "Email: [EMAIL_ADDRESS][DOMAIN_NAME]" at bounding box center [392, 539] width 563 height 17
click at [403, 553] on div "Hi there, Would you please review this claim as we did not get the resolution. …" at bounding box center [392, 651] width 563 height 352
click at [799, 432] on span "Open" at bounding box center [810, 430] width 29 height 17
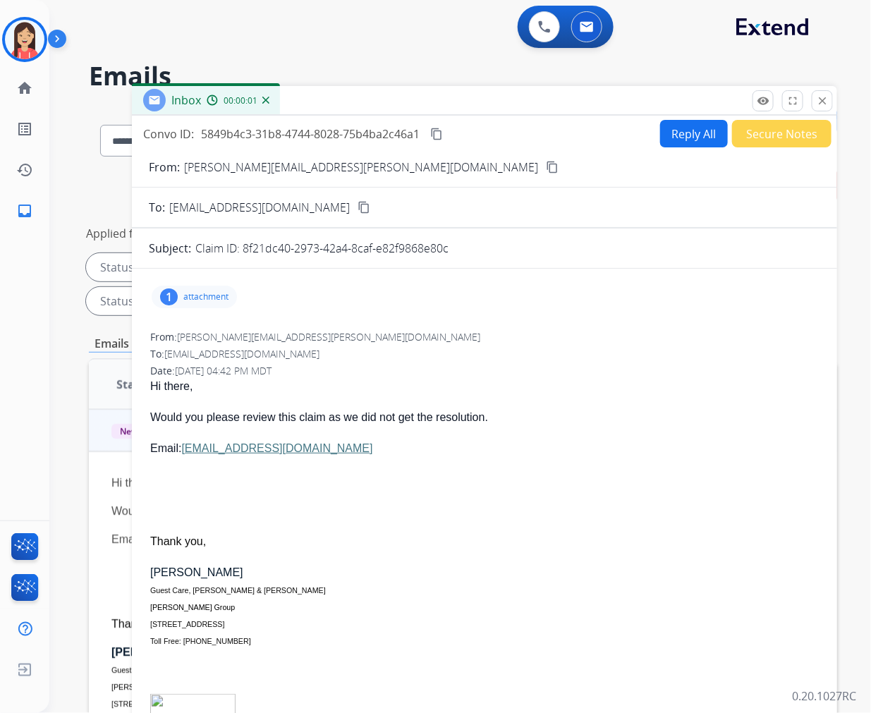
click at [676, 131] on button "Reply All" at bounding box center [694, 134] width 68 height 28
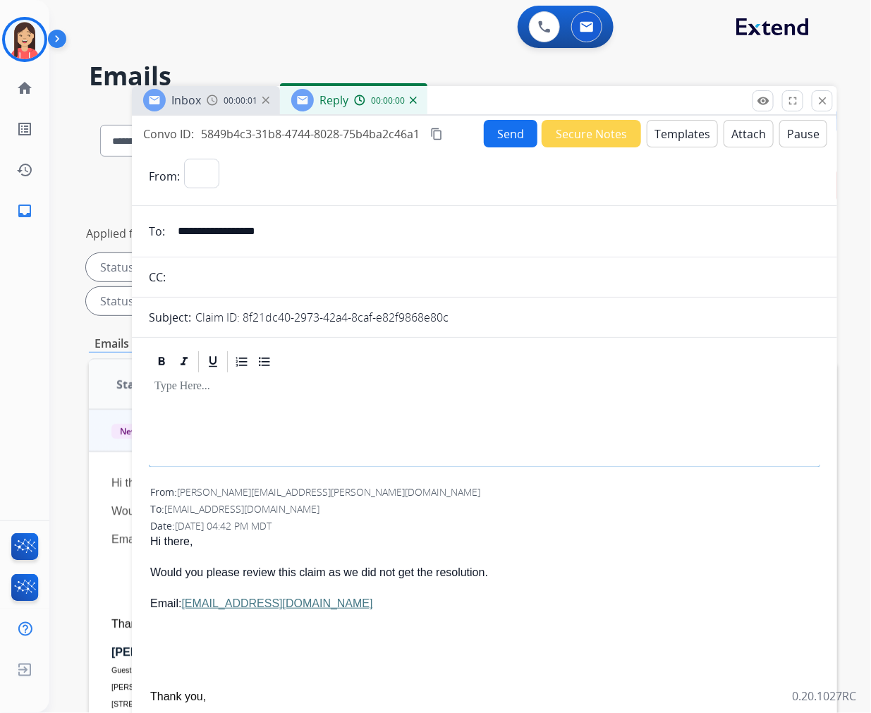
select select "**********"
click at [673, 135] on button "Templates" at bounding box center [682, 134] width 71 height 28
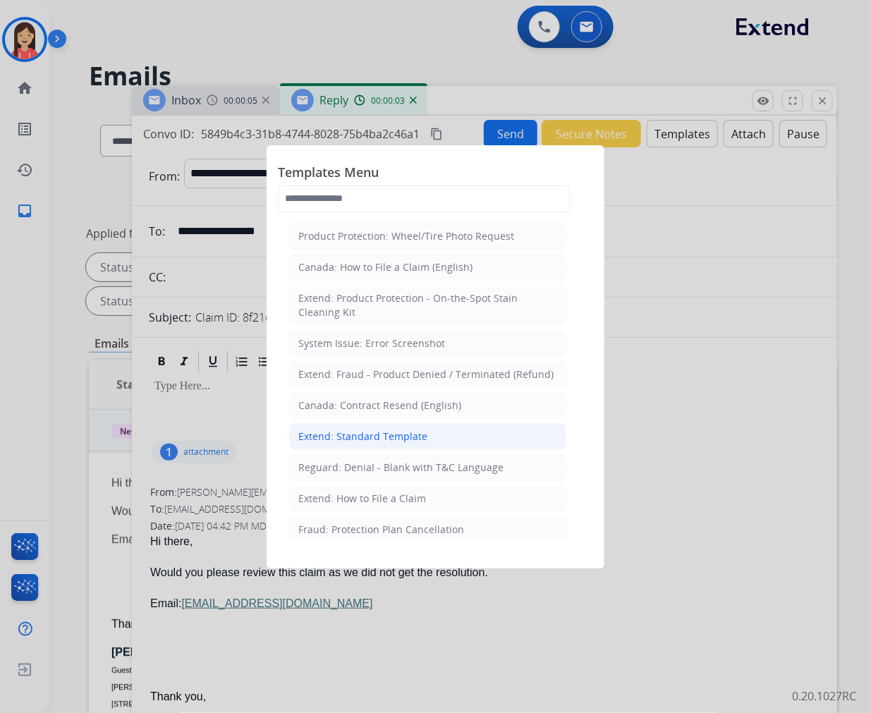
click at [414, 428] on li "Extend: Standard Template" at bounding box center [427, 436] width 277 height 27
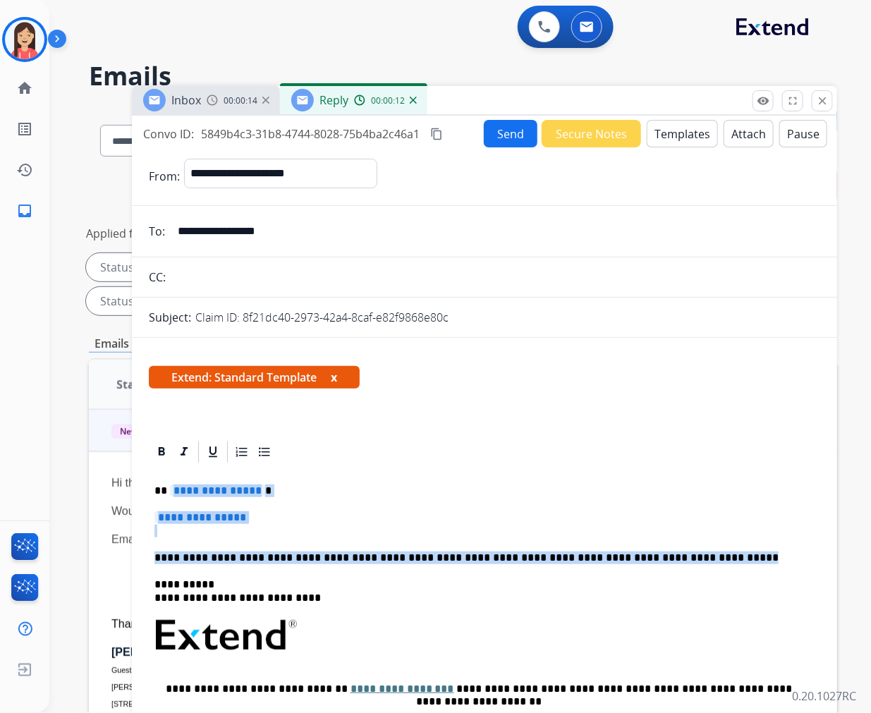
drag, startPoint x: 674, startPoint y: 556, endPoint x: 167, endPoint y: 483, distance: 511.7
click at [167, 483] on div "**********" at bounding box center [485, 669] width 672 height 408
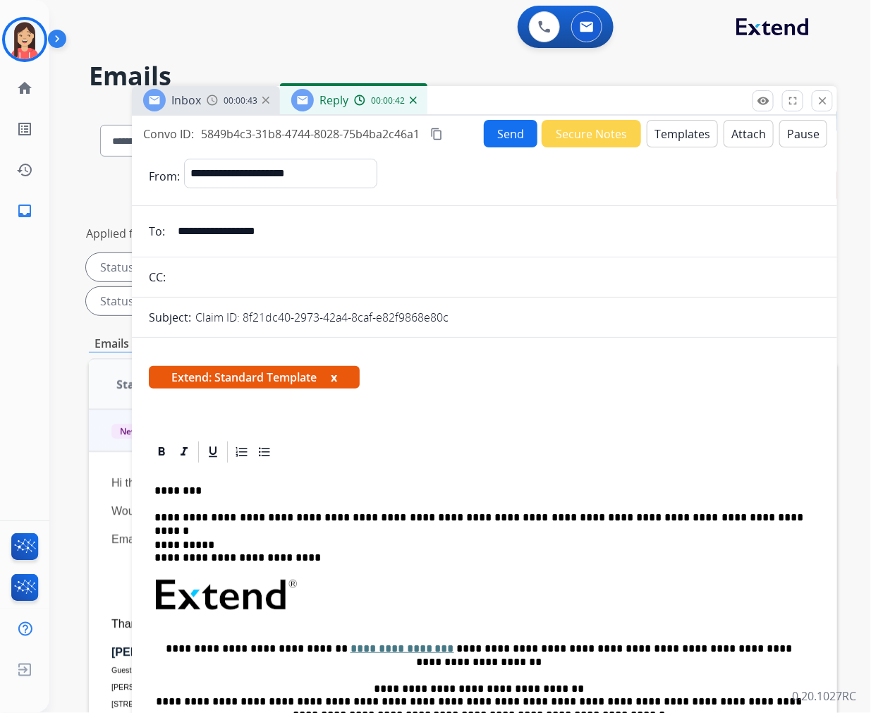
click at [505, 135] on button "Send" at bounding box center [511, 134] width 54 height 28
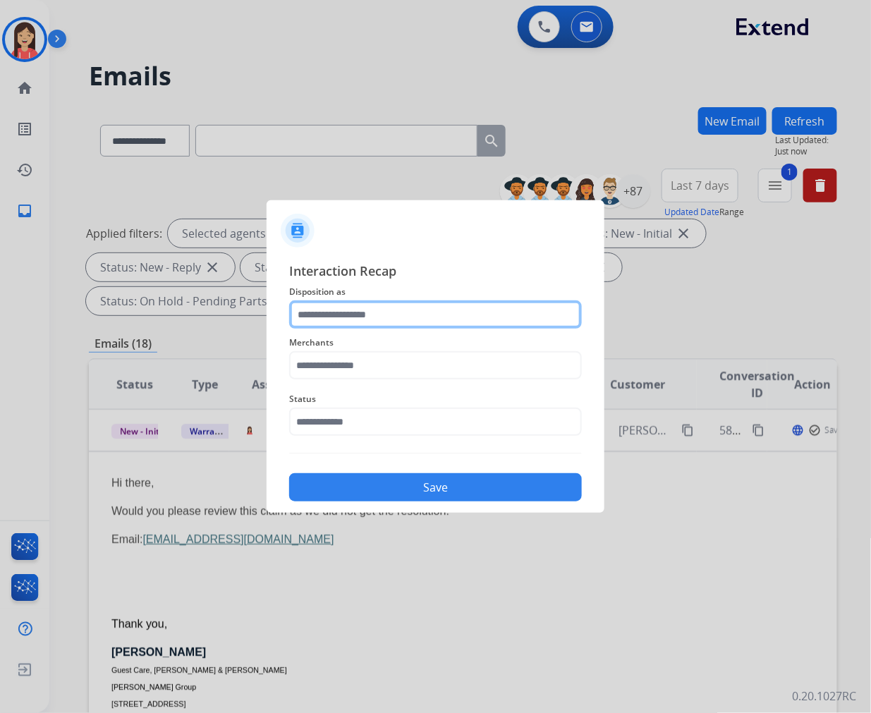
click at [432, 303] on input "text" at bounding box center [435, 315] width 293 height 28
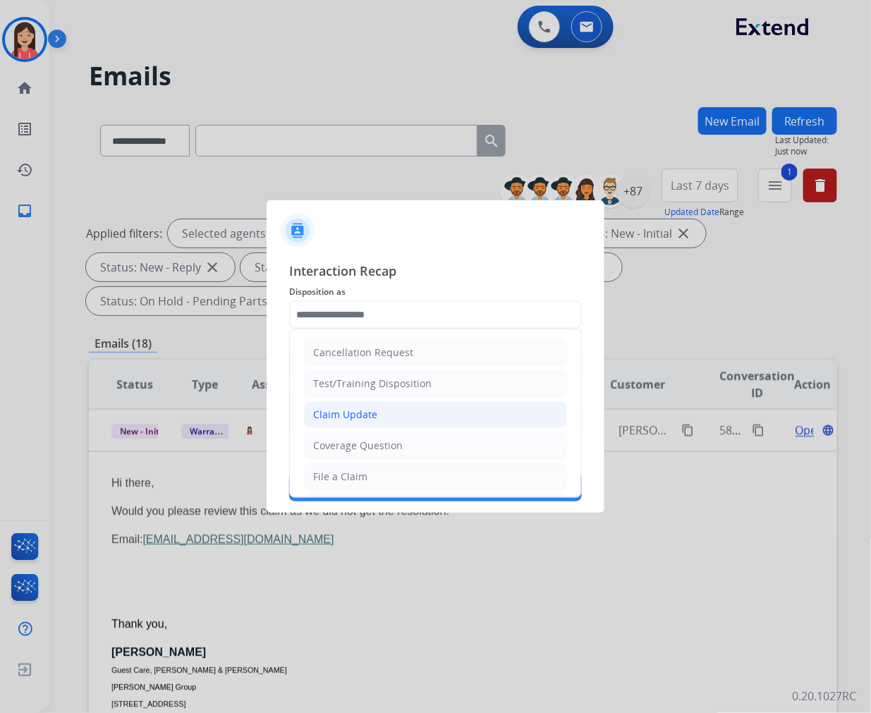
click at [382, 419] on li "Claim Update" at bounding box center [435, 414] width 263 height 27
type input "**********"
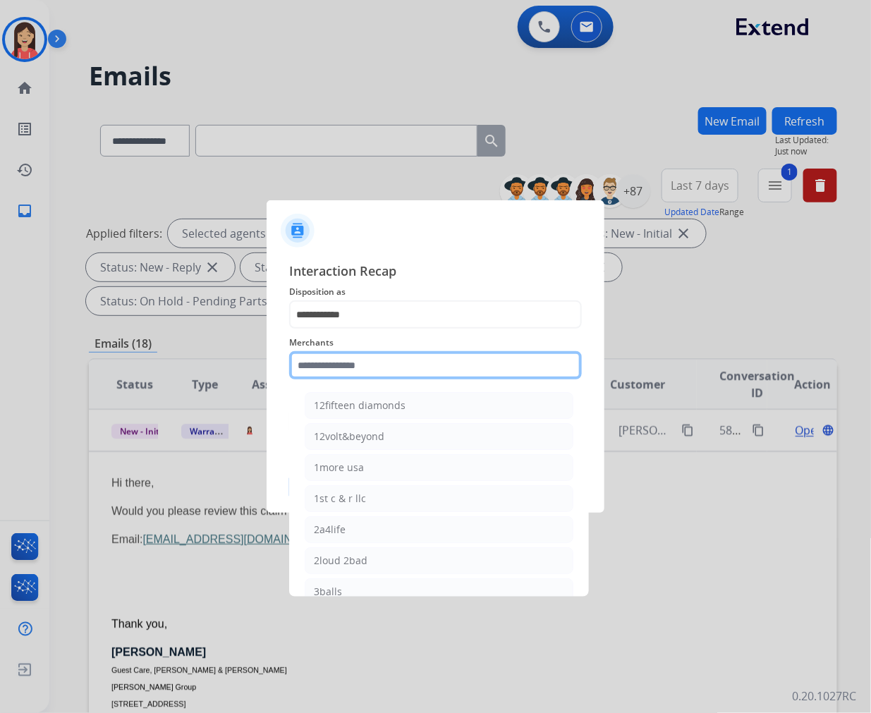
click at [421, 360] on input "text" at bounding box center [435, 365] width 293 height 28
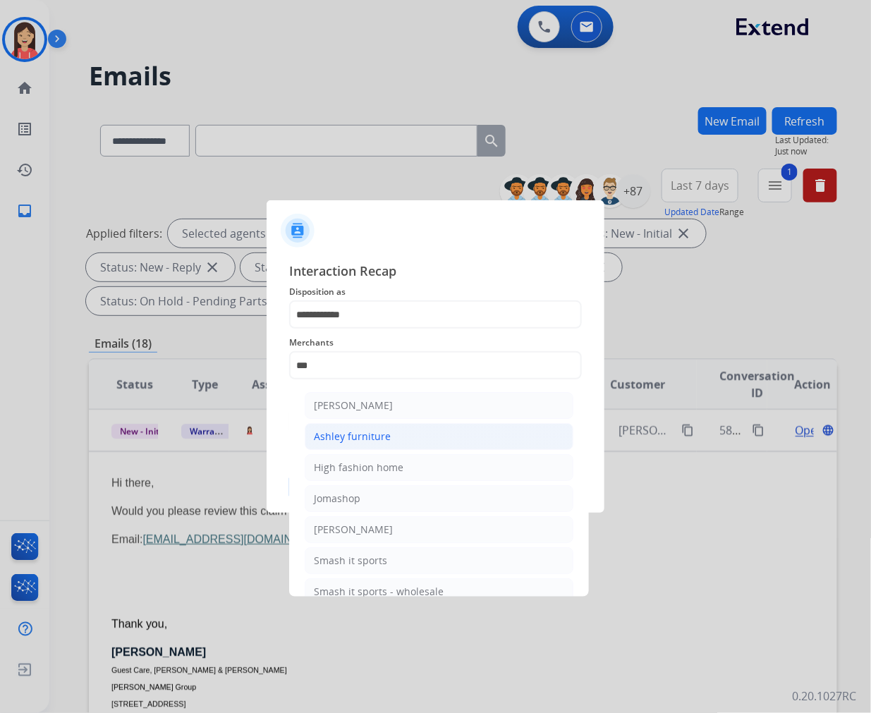
click at [388, 433] on li "Ashley furniture" at bounding box center [439, 436] width 269 height 27
type input "**********"
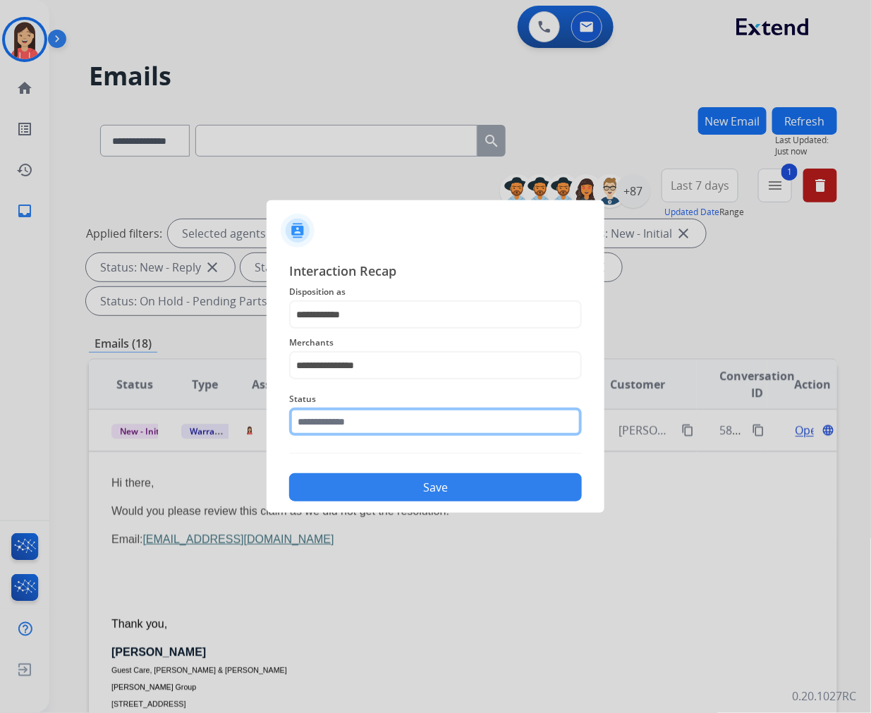
click at [397, 420] on input "text" at bounding box center [435, 422] width 293 height 28
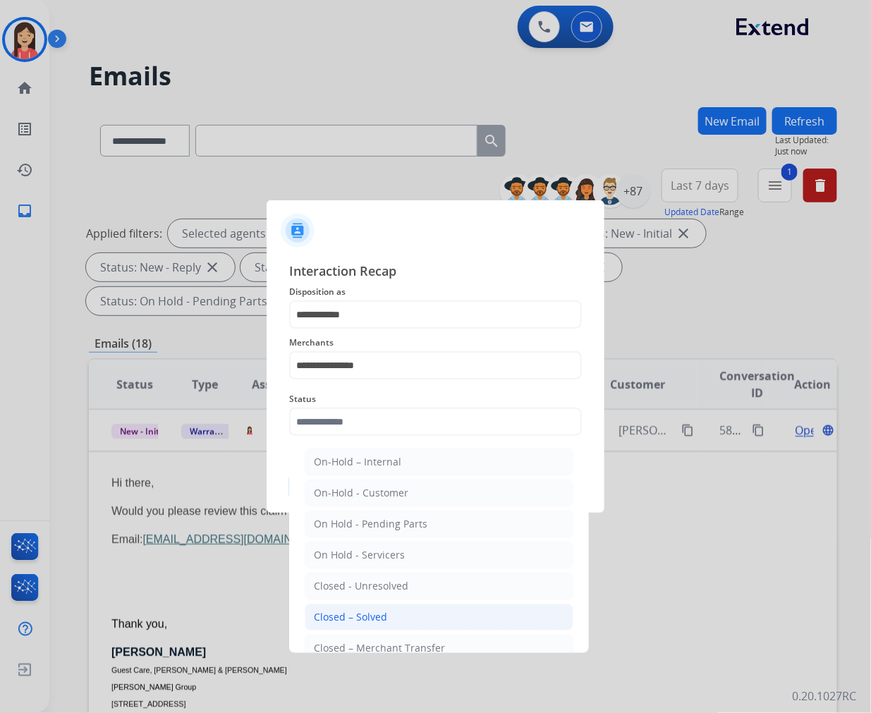
click at [365, 617] on div "Closed – Solved" at bounding box center [350, 617] width 73 height 14
type input "**********"
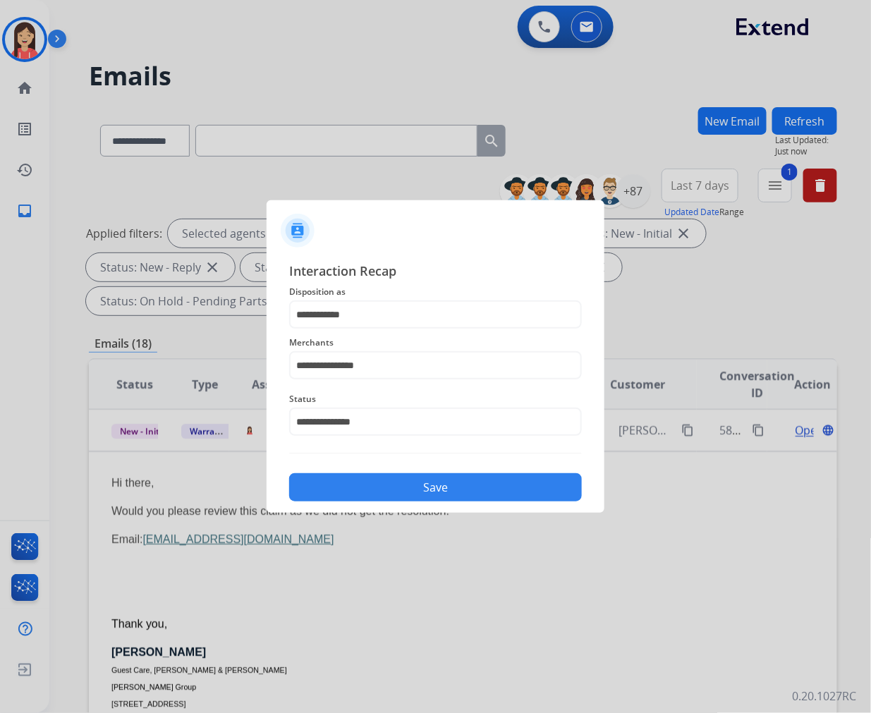
click at [377, 487] on button "Save" at bounding box center [435, 487] width 293 height 28
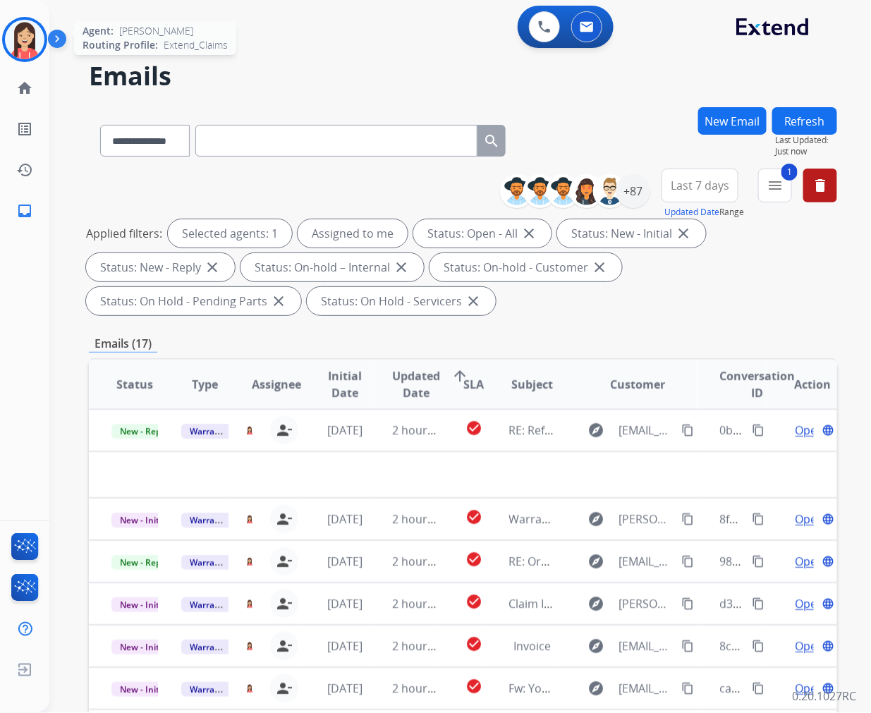
click at [13, 43] on img at bounding box center [25, 40] width 40 height 40
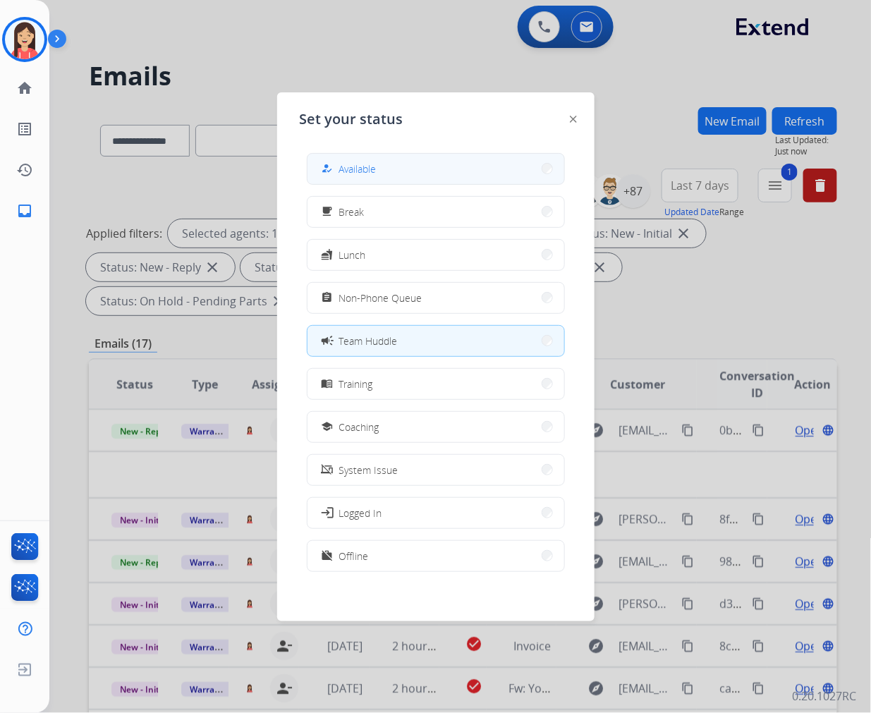
click at [418, 172] on button "how_to_reg Available" at bounding box center [436, 169] width 257 height 30
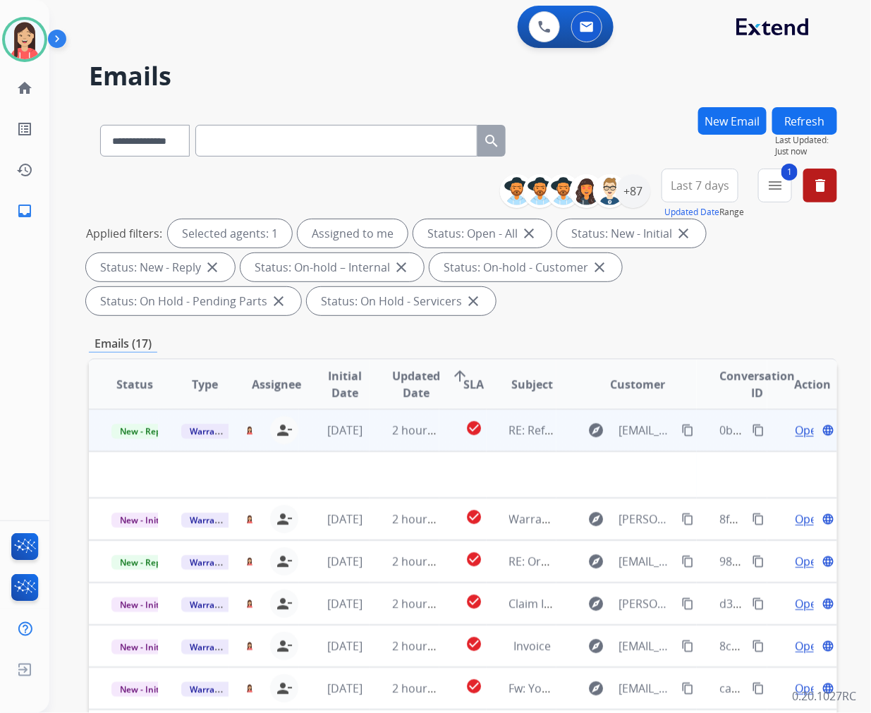
click at [374, 446] on td "2 hours ago" at bounding box center [405, 430] width 70 height 42
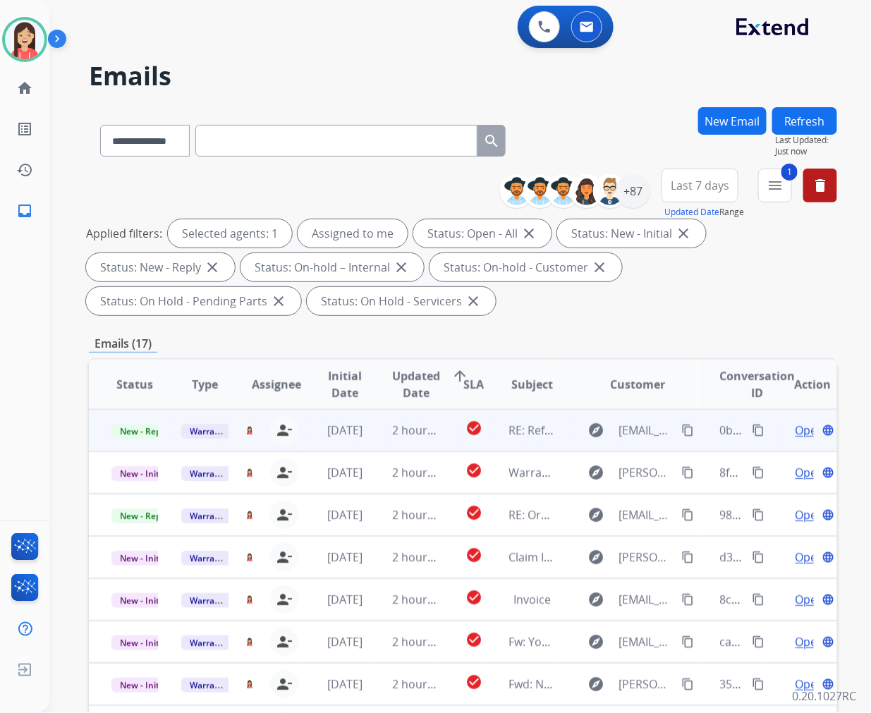
click at [370, 443] on td "2 hours ago" at bounding box center [405, 430] width 70 height 42
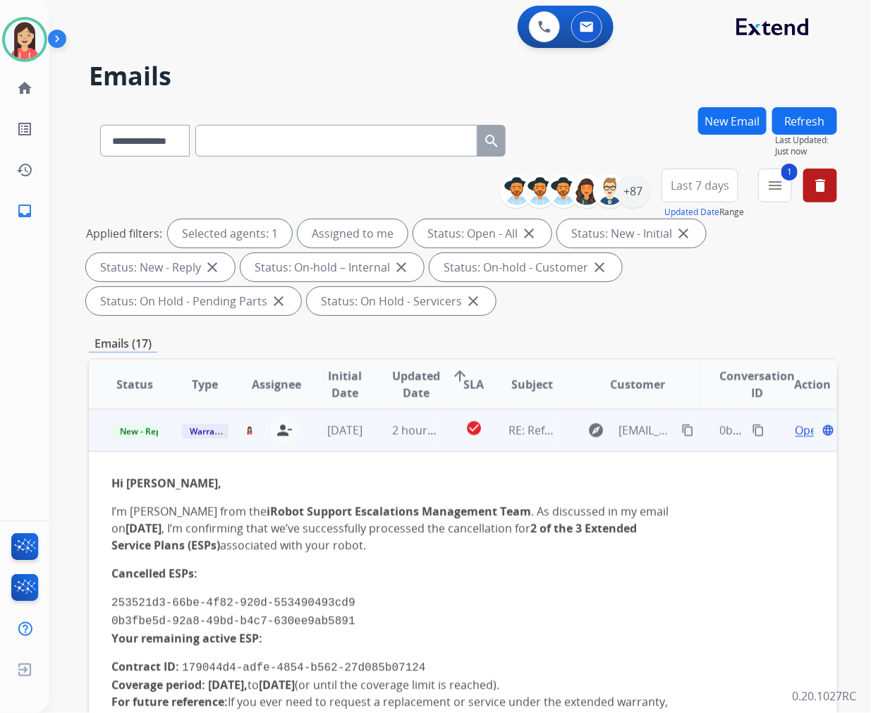
scroll to position [78, 0]
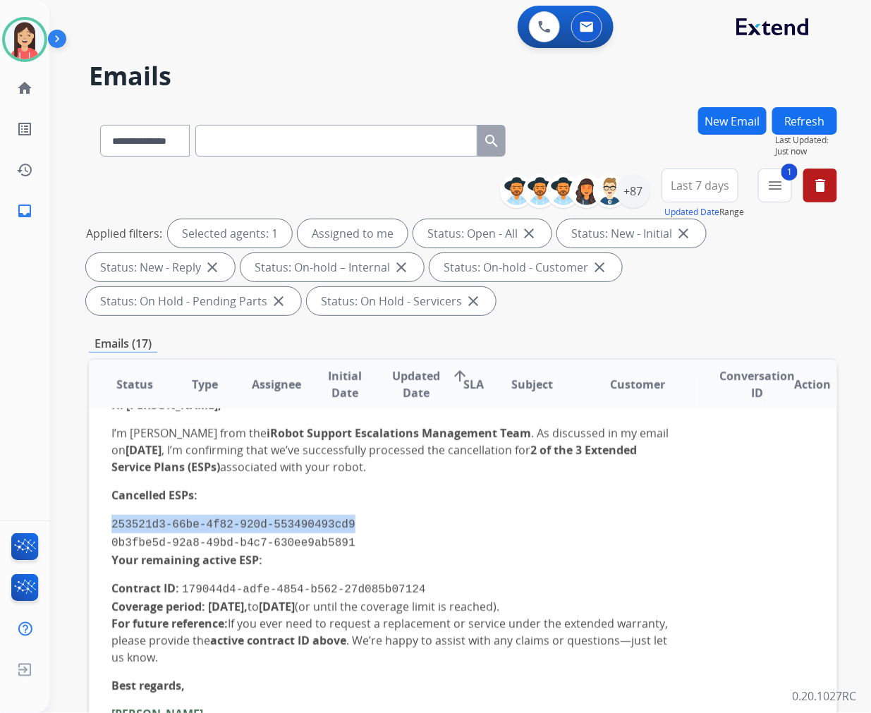
drag, startPoint x: 334, startPoint y: 520, endPoint x: 113, endPoint y: 515, distance: 221.6
click at [113, 515] on li "253521d3-66be-4f82-920d-553490493cd9" at bounding box center [392, 524] width 563 height 18
click at [514, 488] on p "Cancelled ESPs:" at bounding box center [392, 495] width 563 height 17
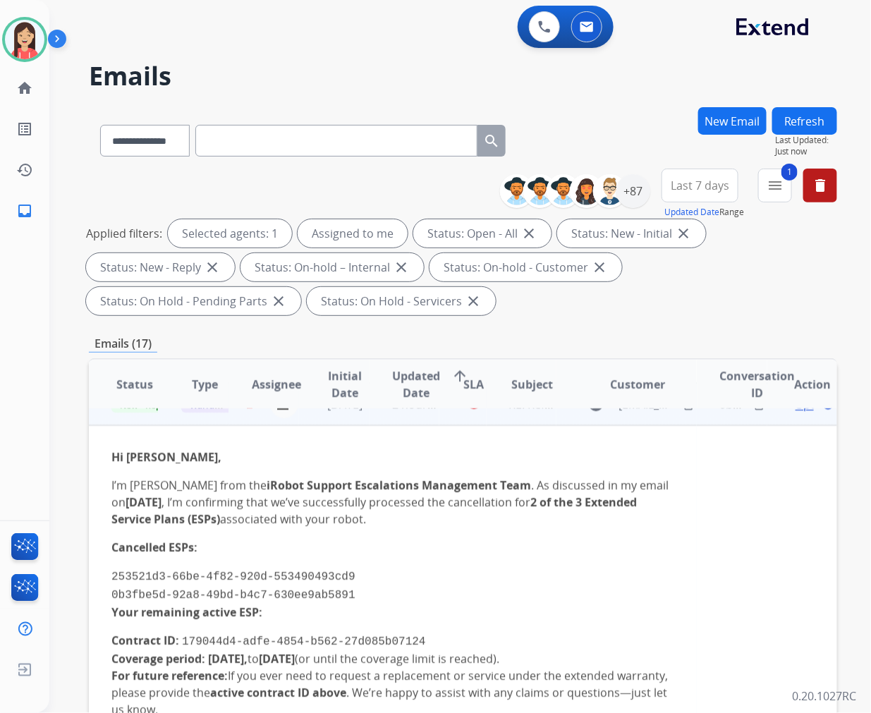
scroll to position [0, 0]
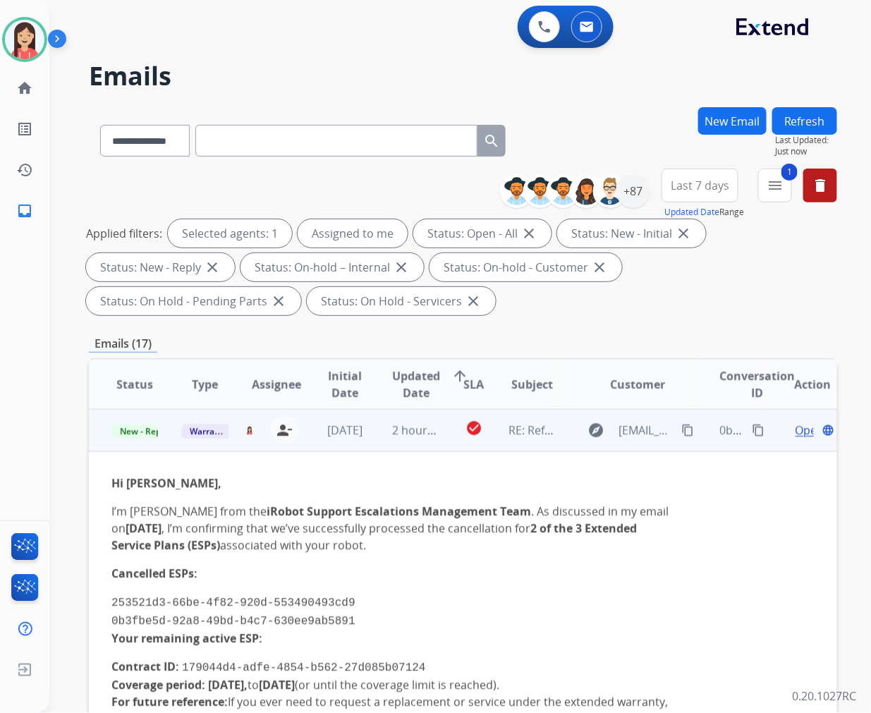
click at [752, 431] on mat-icon "content_copy" at bounding box center [758, 430] width 13 height 13
drag, startPoint x: 339, startPoint y: 623, endPoint x: 111, endPoint y: 615, distance: 227.3
click at [111, 615] on li "0b3fbe5d-92a8-49bd-b4c7-630ee9ab5891" at bounding box center [392, 621] width 563 height 18
drag, startPoint x: 447, startPoint y: 581, endPoint x: 487, endPoint y: 570, distance: 42.4
click at [447, 581] on div "Hi [PERSON_NAME], I’m [PERSON_NAME] from the iRobot Support Escalations Managem…" at bounding box center [392, 693] width 563 height 437
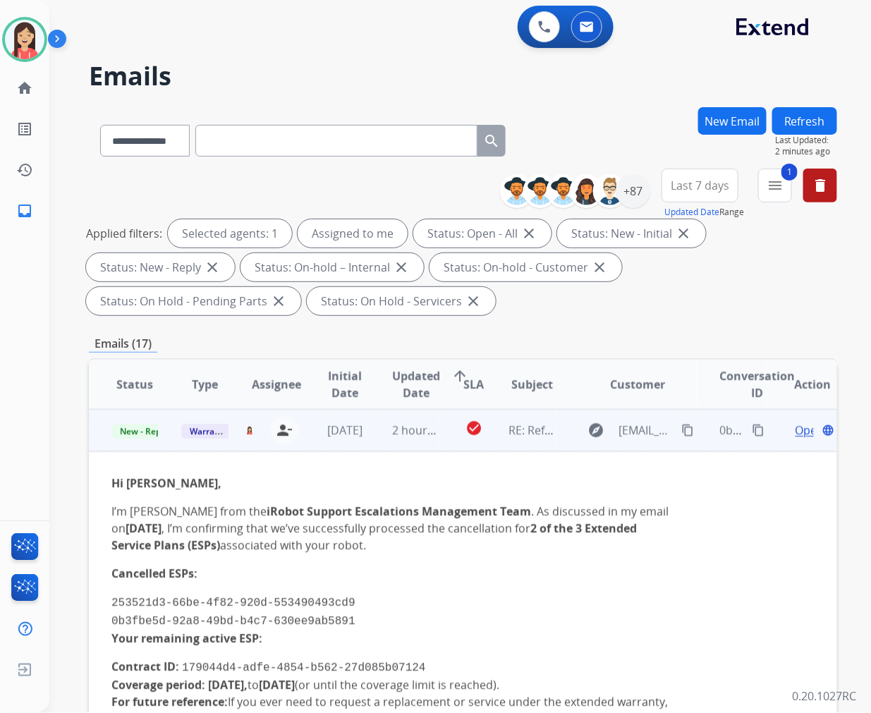
click at [796, 424] on span "Open" at bounding box center [810, 430] width 29 height 17
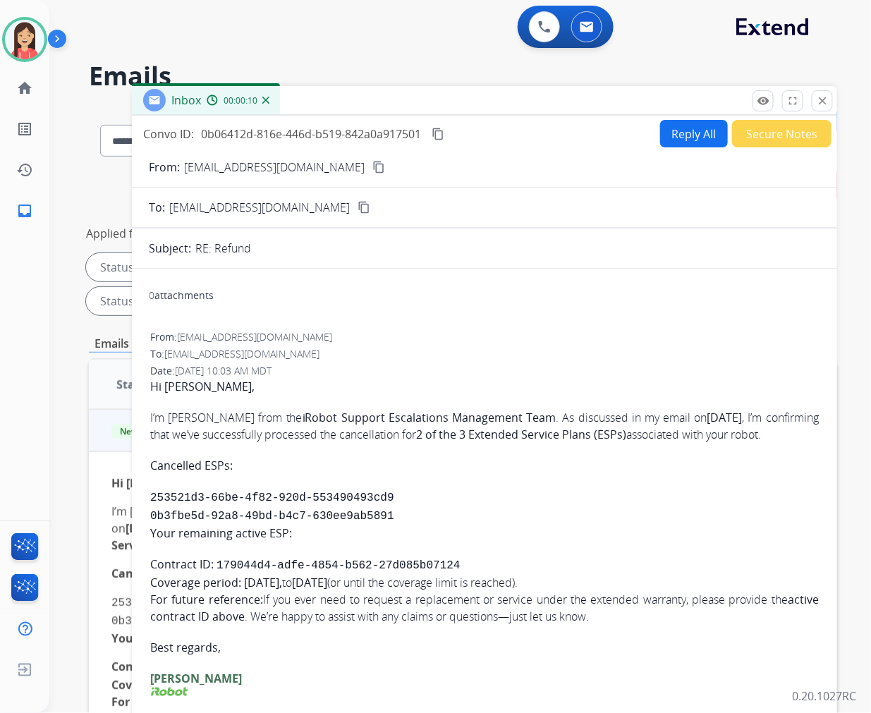
click at [672, 131] on button "Reply All" at bounding box center [694, 134] width 68 height 28
select select "**********"
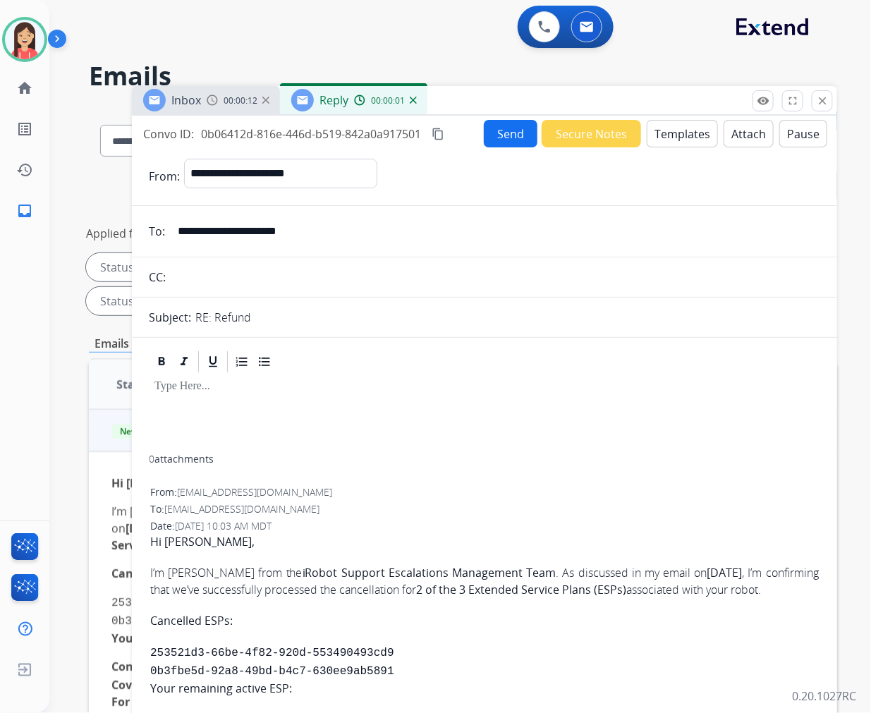
click at [679, 135] on button "Templates" at bounding box center [682, 134] width 71 height 28
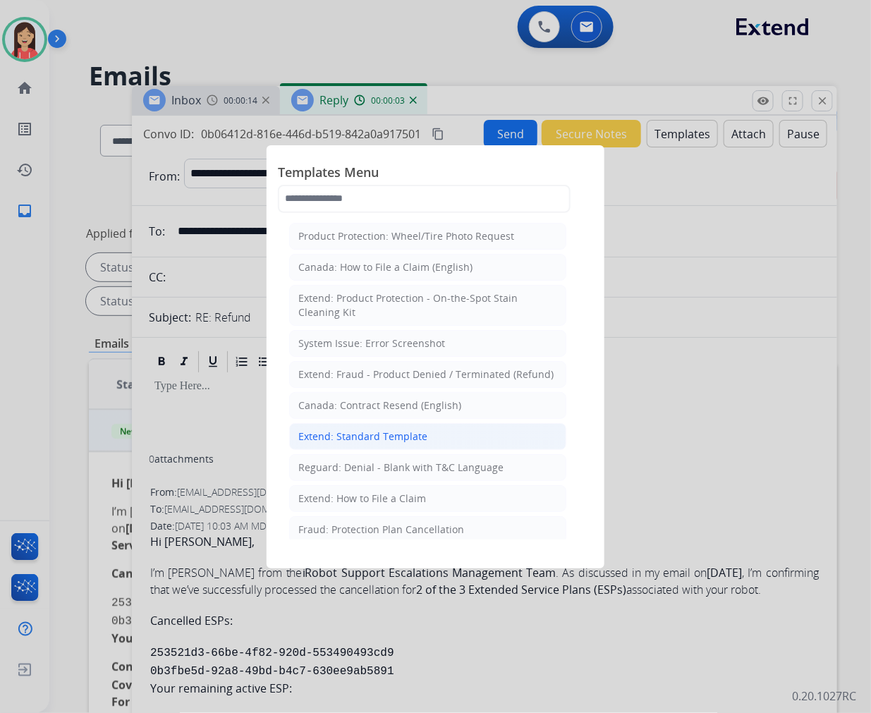
click at [370, 439] on div "Extend: Standard Template" at bounding box center [362, 437] width 129 height 14
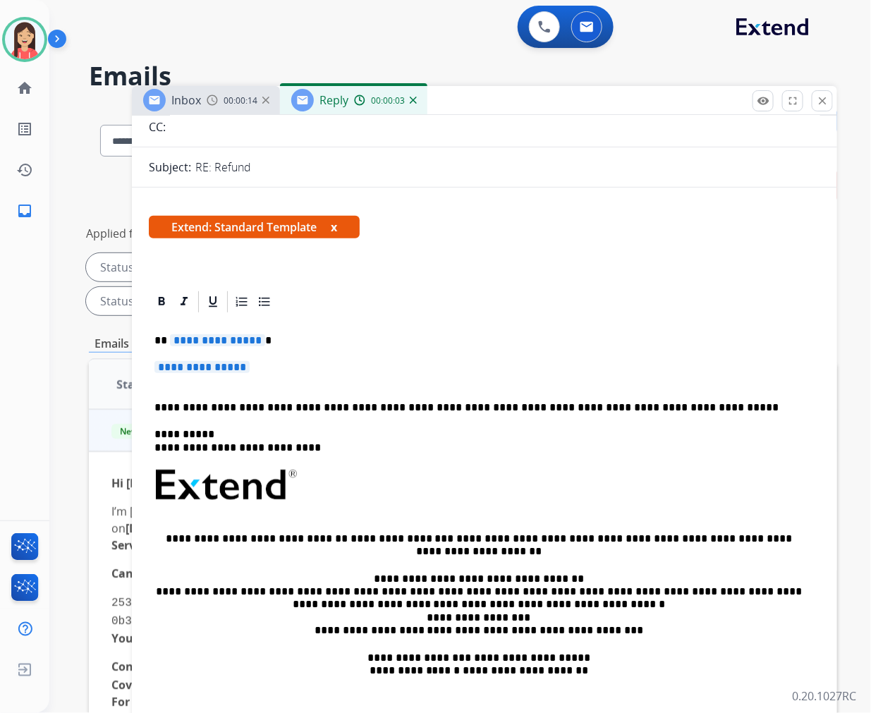
scroll to position [157, 0]
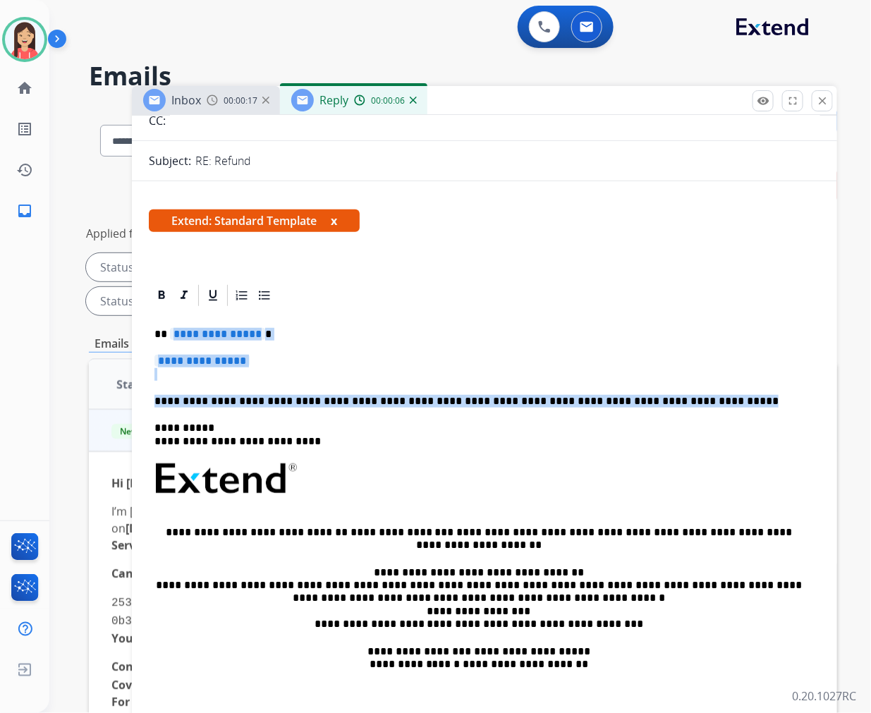
drag, startPoint x: 168, startPoint y: 332, endPoint x: 672, endPoint y: 392, distance: 507.9
click at [672, 392] on div "**********" at bounding box center [485, 520] width 672 height 425
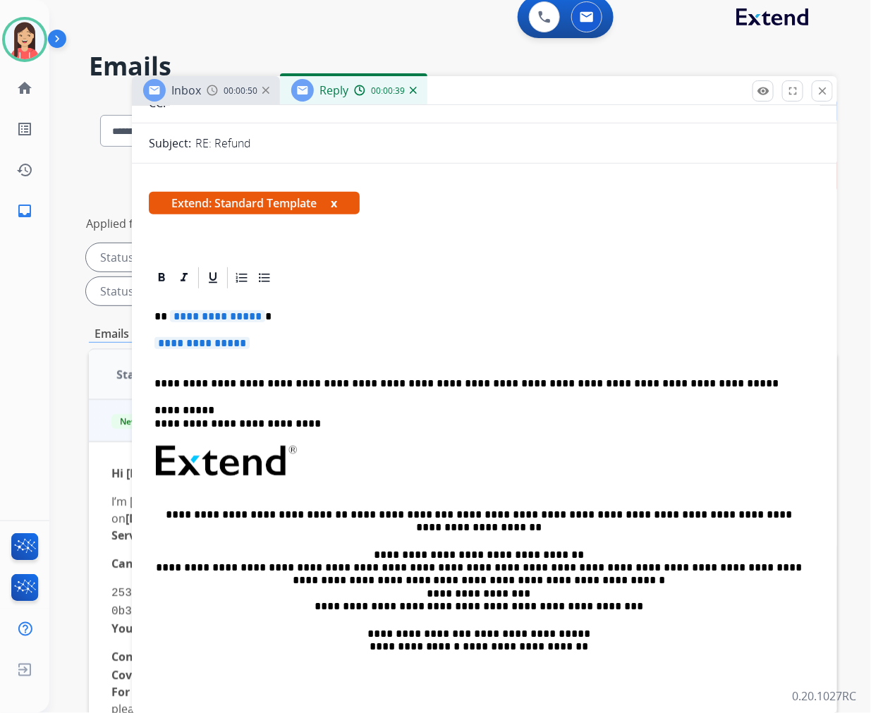
click at [674, 392] on div "**********" at bounding box center [485, 503] width 672 height 425
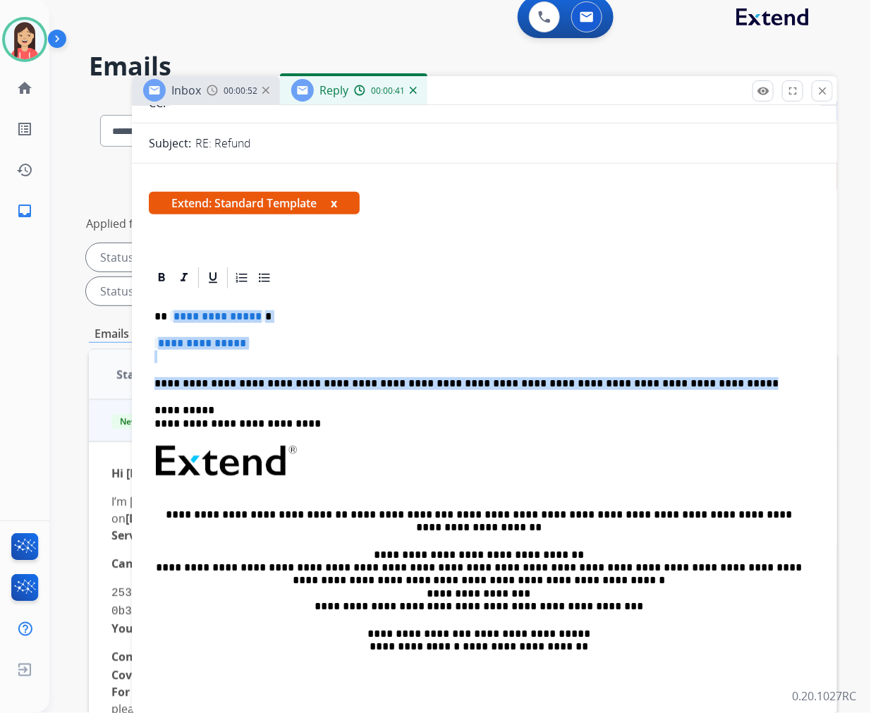
drag, startPoint x: 171, startPoint y: 313, endPoint x: 866, endPoint y: 378, distance: 697.9
click at [866, 378] on div "**********" at bounding box center [460, 356] width 822 height 713
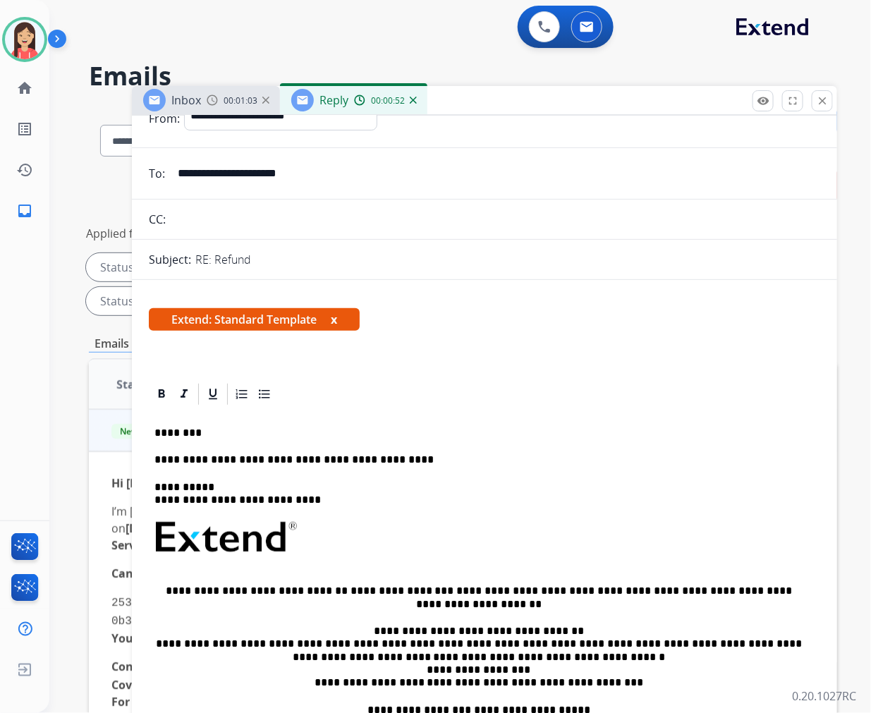
scroll to position [0, 0]
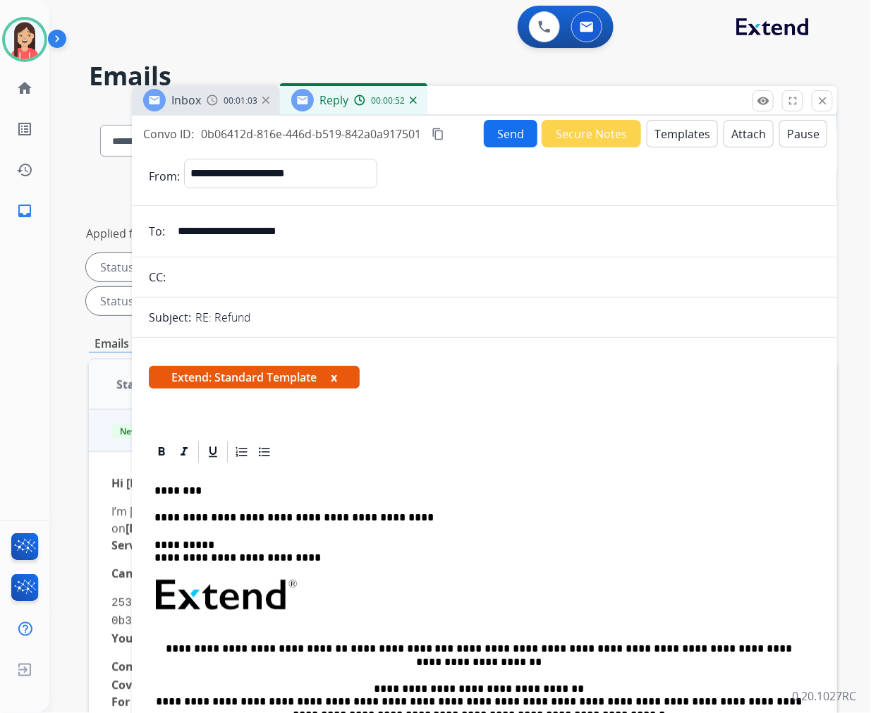
click at [503, 144] on button "Send" at bounding box center [511, 134] width 54 height 28
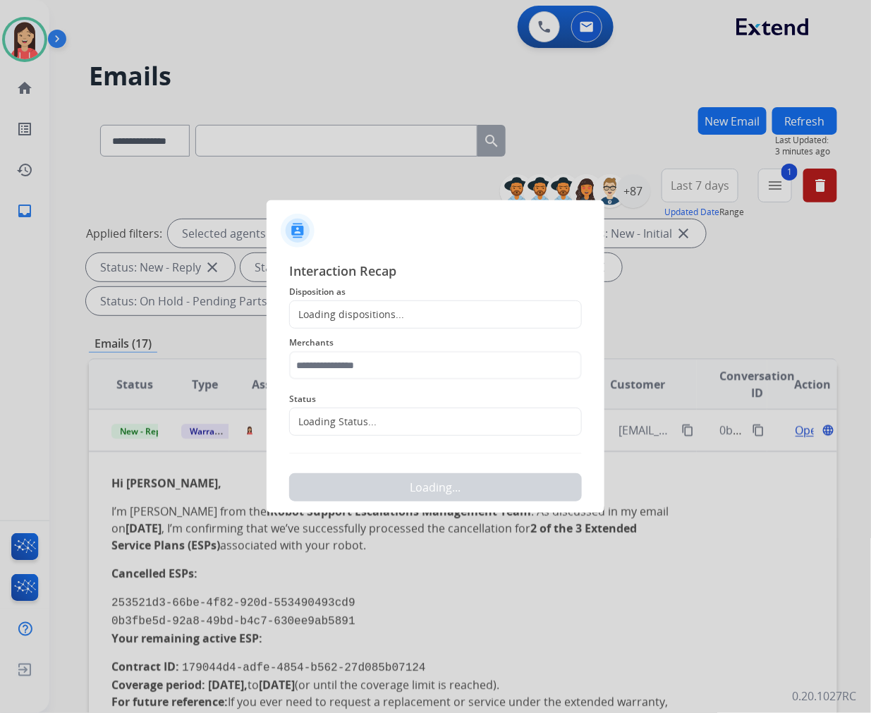
click at [402, 308] on div "Loading dispositions..." at bounding box center [435, 315] width 293 height 28
click at [401, 311] on div "Loading dispositions..." at bounding box center [435, 315] width 293 height 28
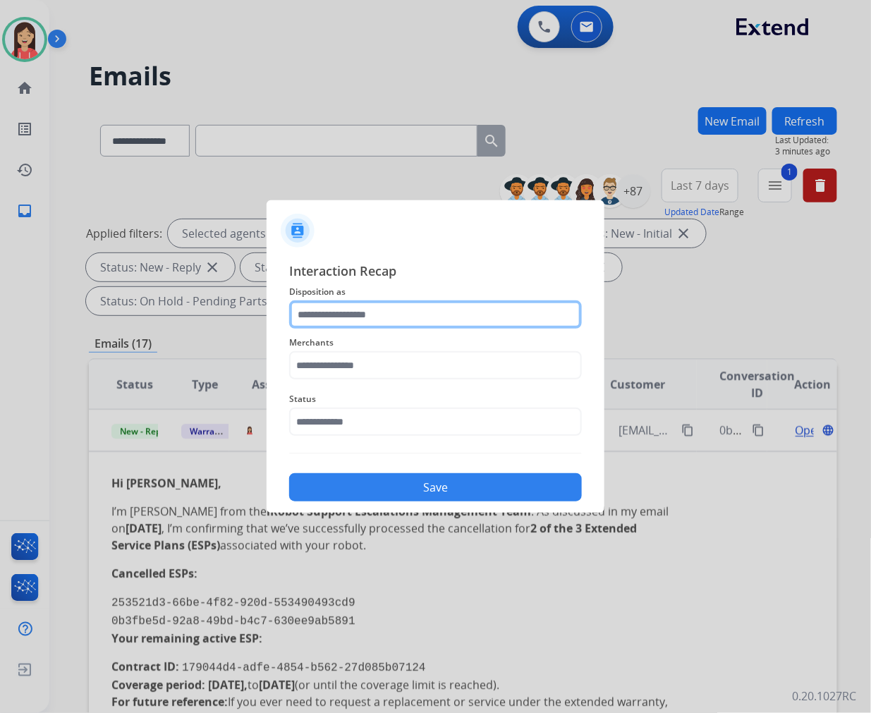
click at [384, 319] on input "text" at bounding box center [435, 315] width 293 height 28
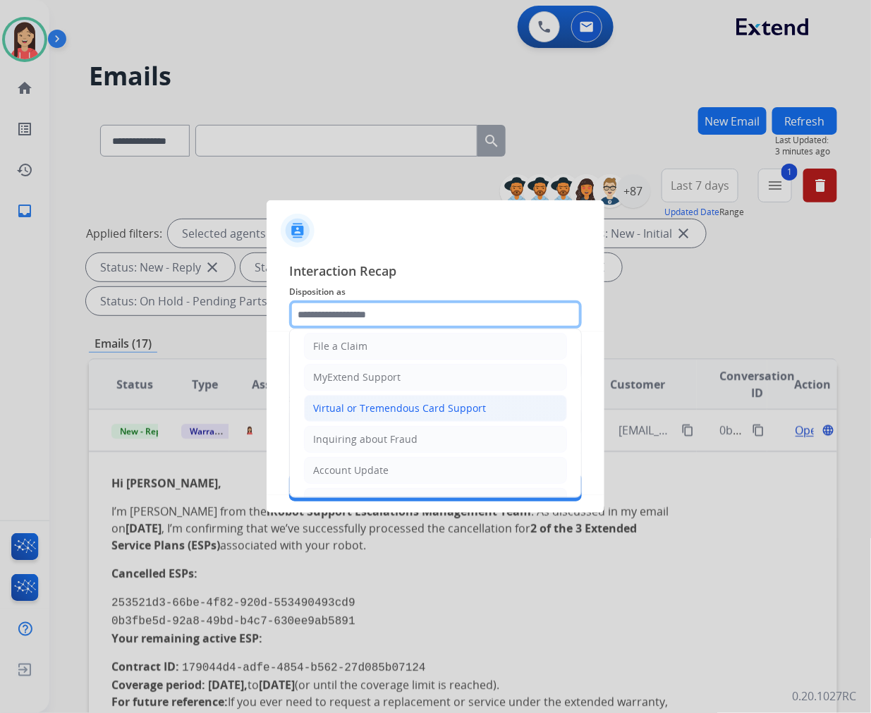
scroll to position [157, 0]
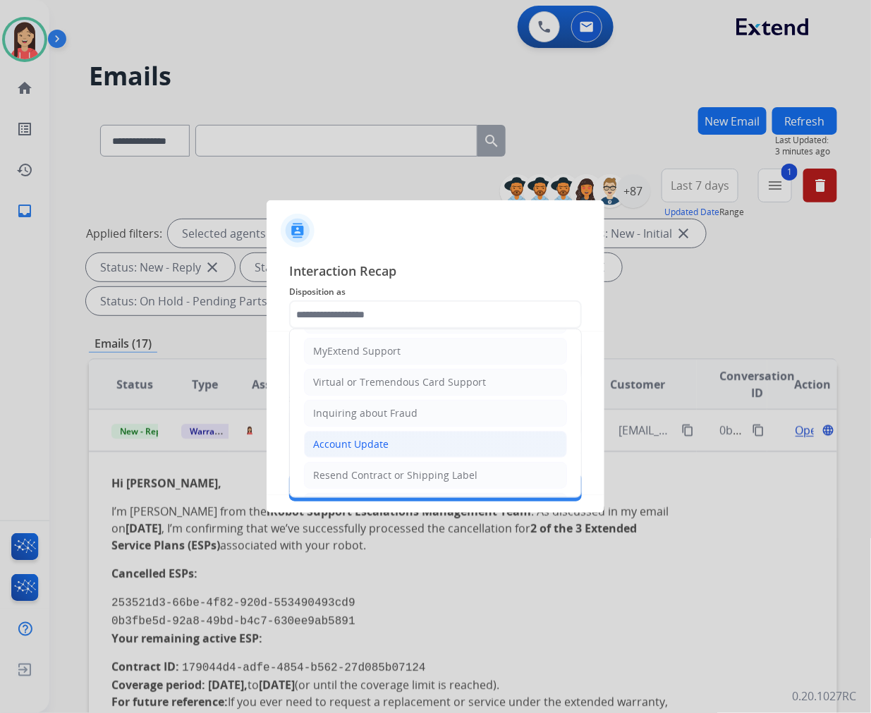
click at [370, 443] on div "Account Update" at bounding box center [350, 444] width 75 height 14
type input "**********"
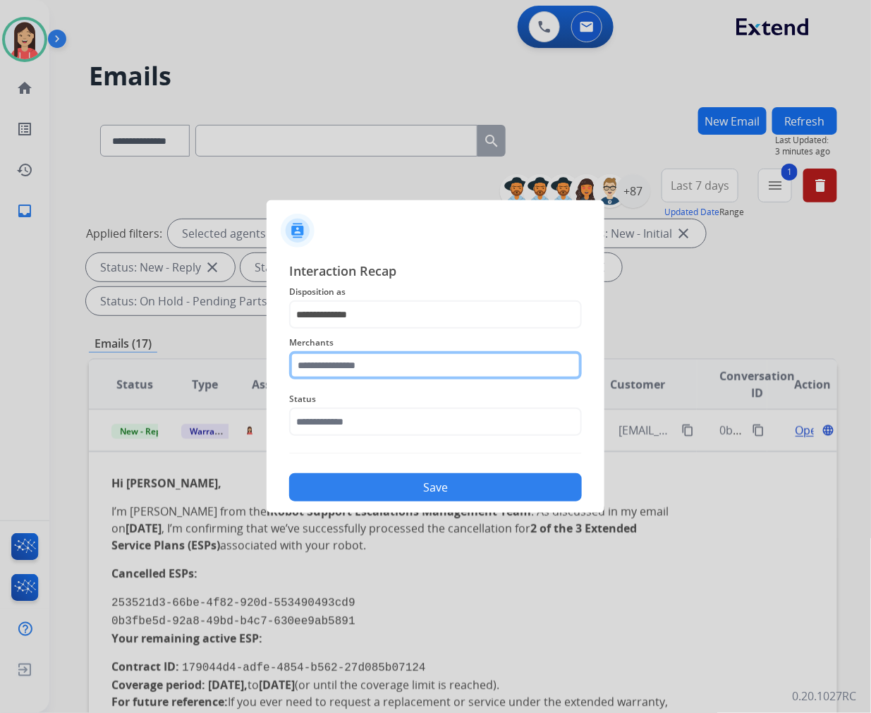
click at [382, 363] on input "text" at bounding box center [435, 365] width 293 height 28
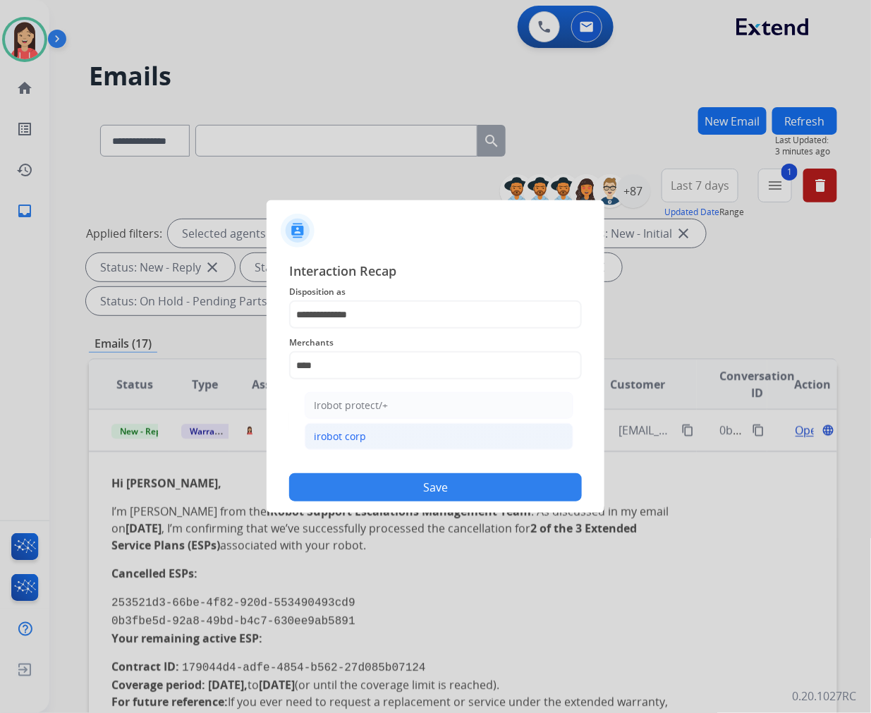
click at [339, 435] on div "irobot corp" at bounding box center [340, 437] width 52 height 14
type input "**********"
click at [363, 413] on input "text" at bounding box center [435, 422] width 293 height 28
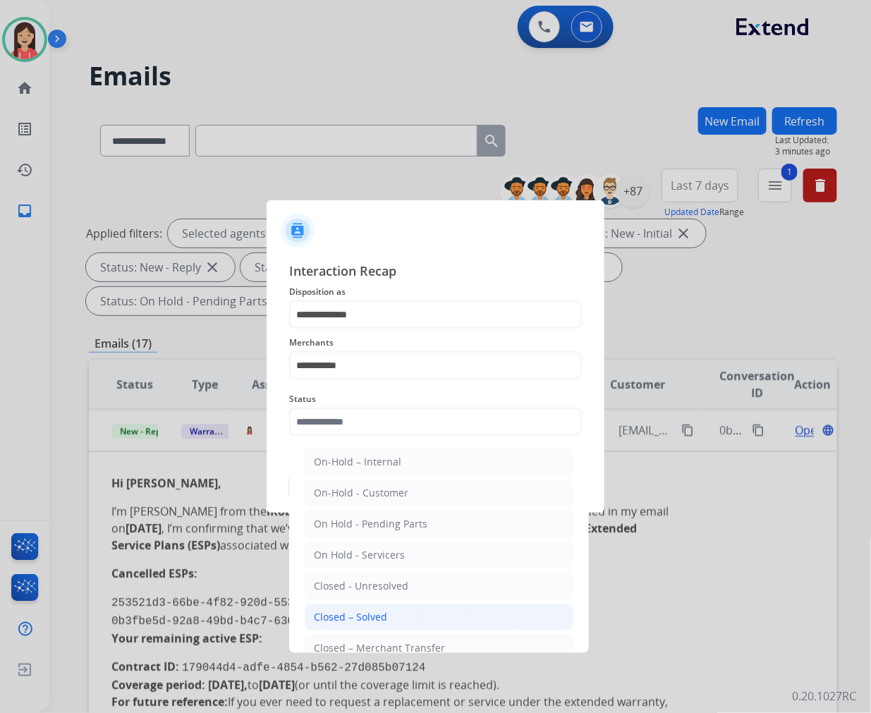
click at [439, 604] on li "Closed – Solved" at bounding box center [439, 617] width 269 height 27
type input "**********"
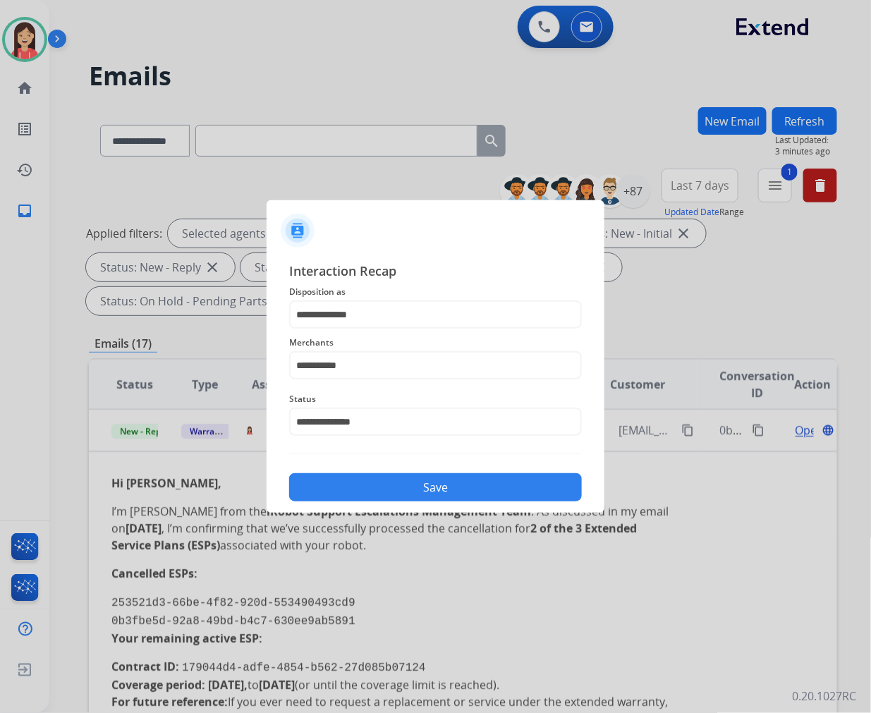
click at [442, 498] on button "Save" at bounding box center [435, 487] width 293 height 28
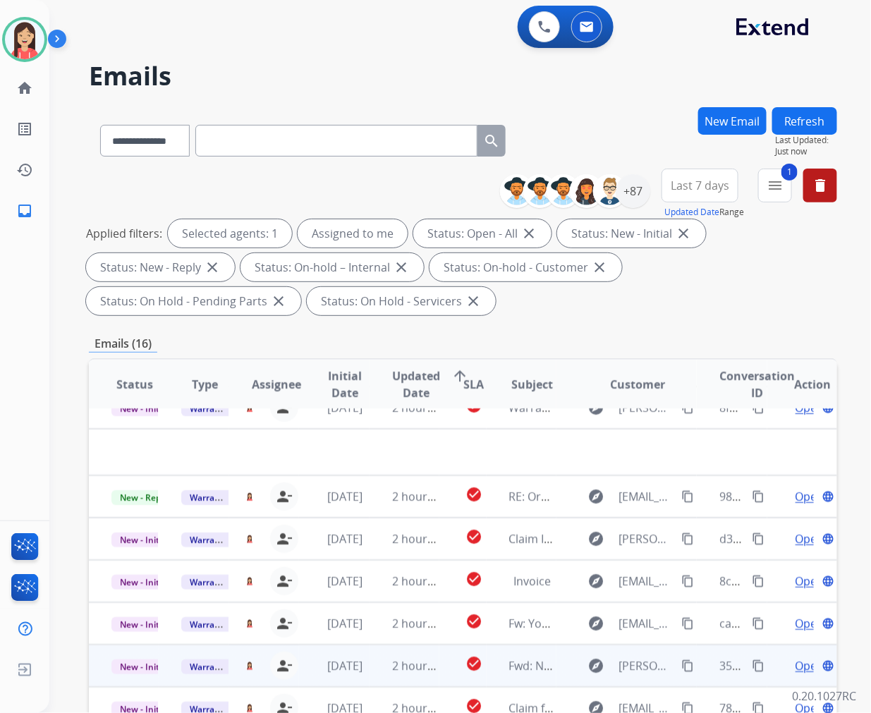
scroll to position [0, 0]
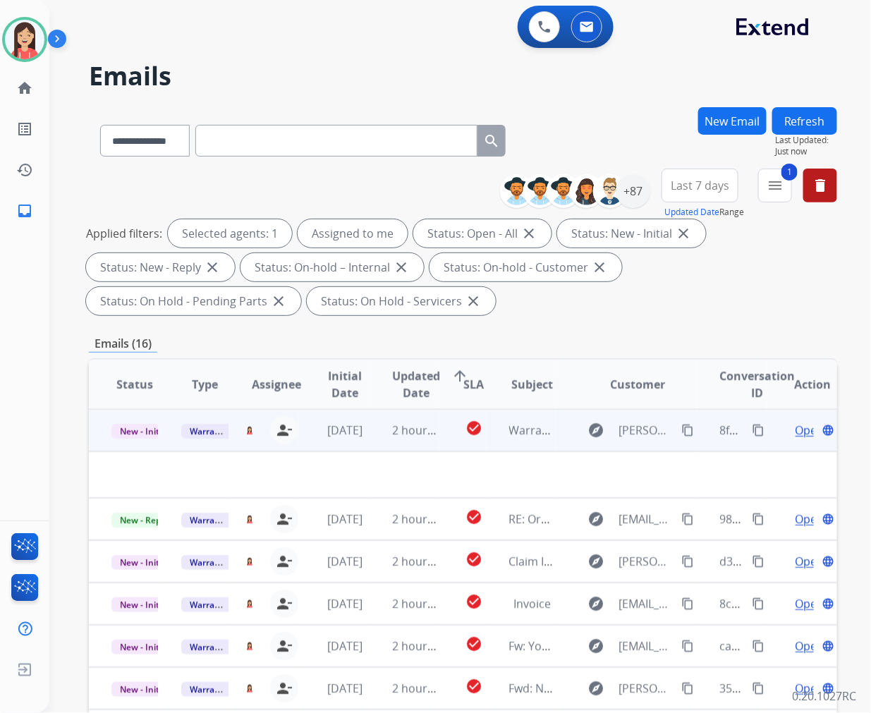
click at [377, 441] on td "2 hours ago" at bounding box center [405, 430] width 70 height 42
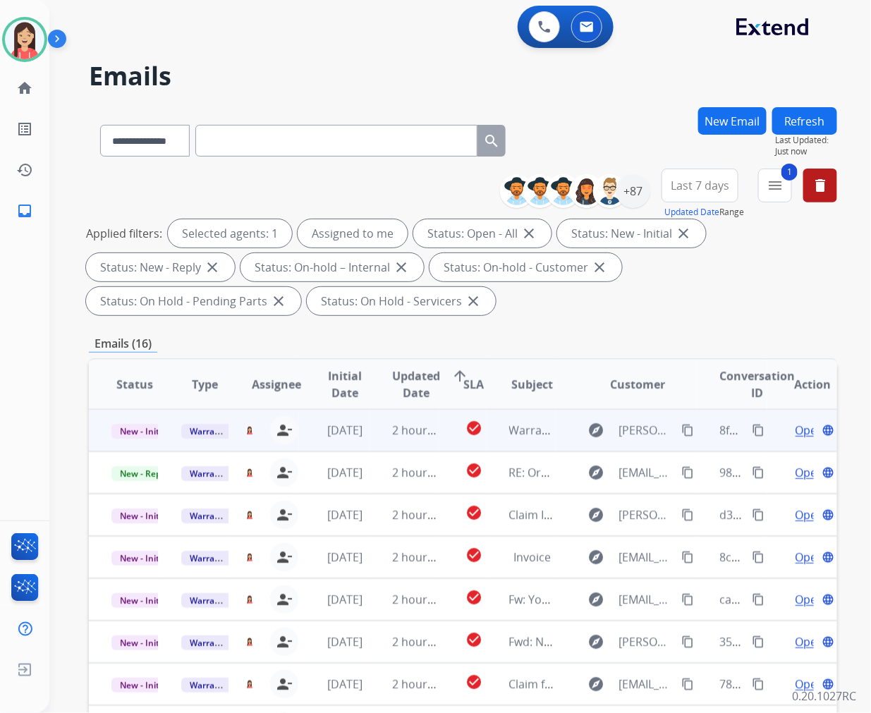
click at [377, 441] on td "2 hours ago" at bounding box center [405, 430] width 70 height 42
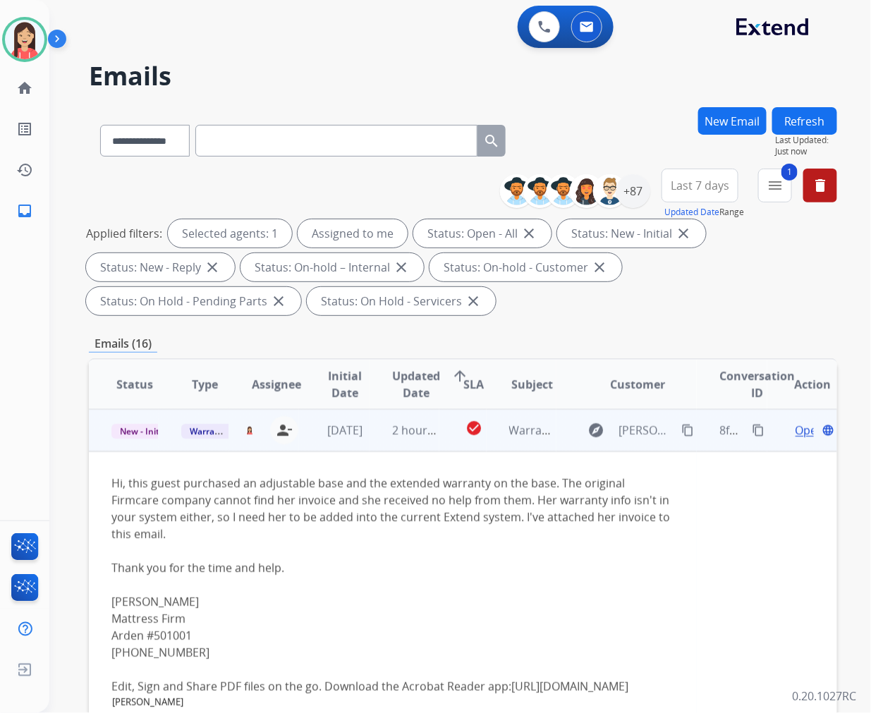
click at [796, 435] on span "Open" at bounding box center [810, 430] width 29 height 17
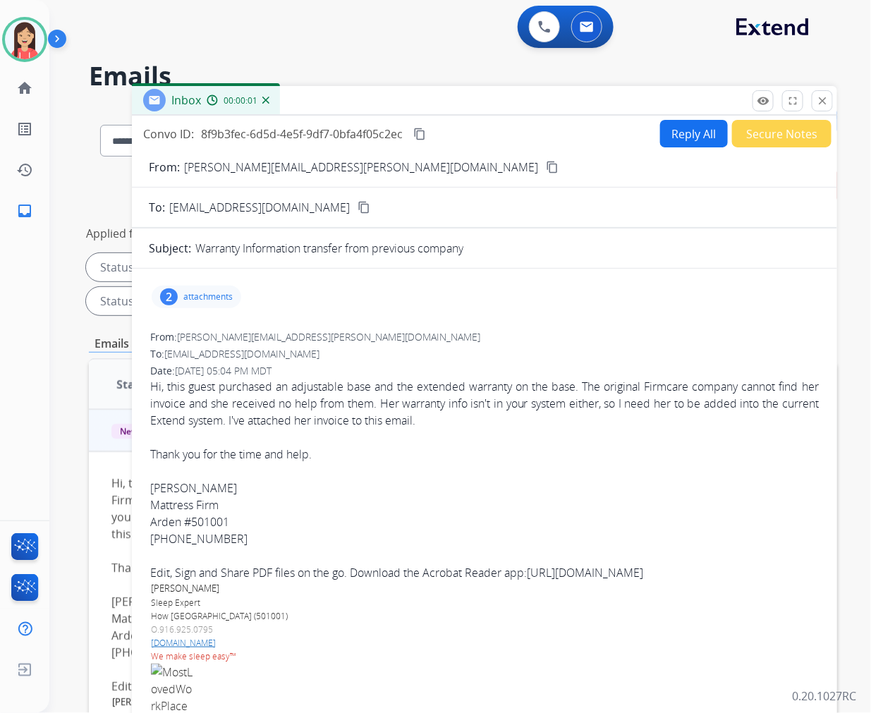
click at [228, 292] on p "attachments" at bounding box center [207, 296] width 49 height 11
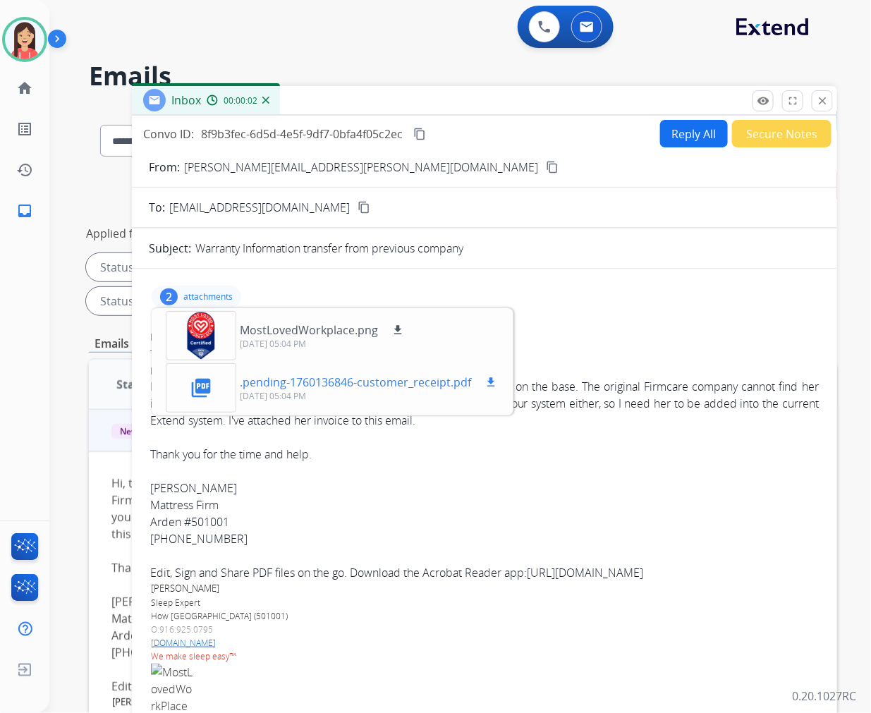
click at [490, 381] on mat-icon "download" at bounding box center [491, 382] width 13 height 13
click at [206, 299] on p "attachments" at bounding box center [207, 296] width 49 height 11
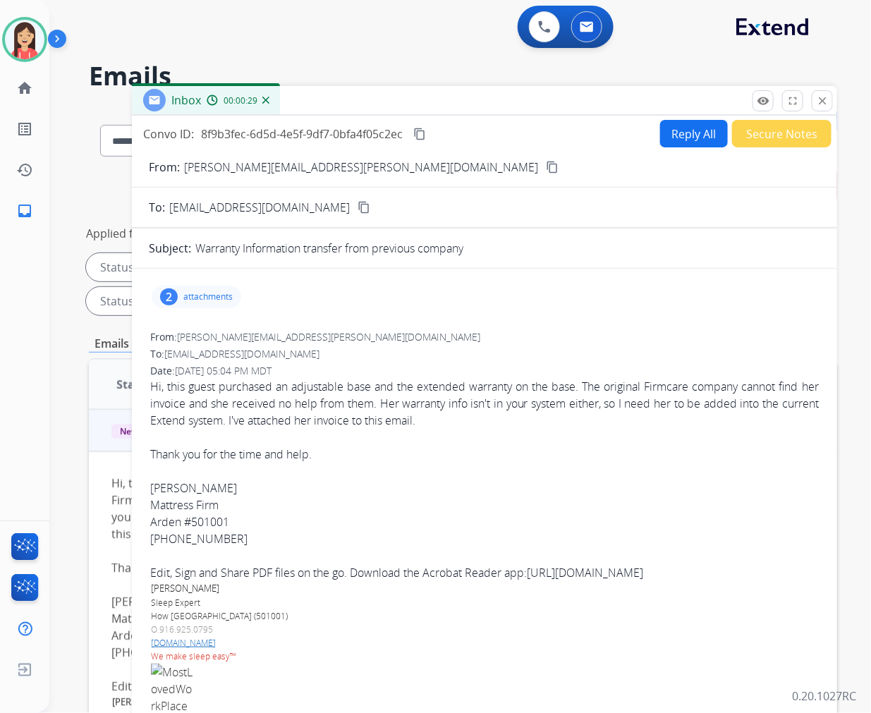
click at [674, 129] on button "Reply All" at bounding box center [694, 134] width 68 height 28
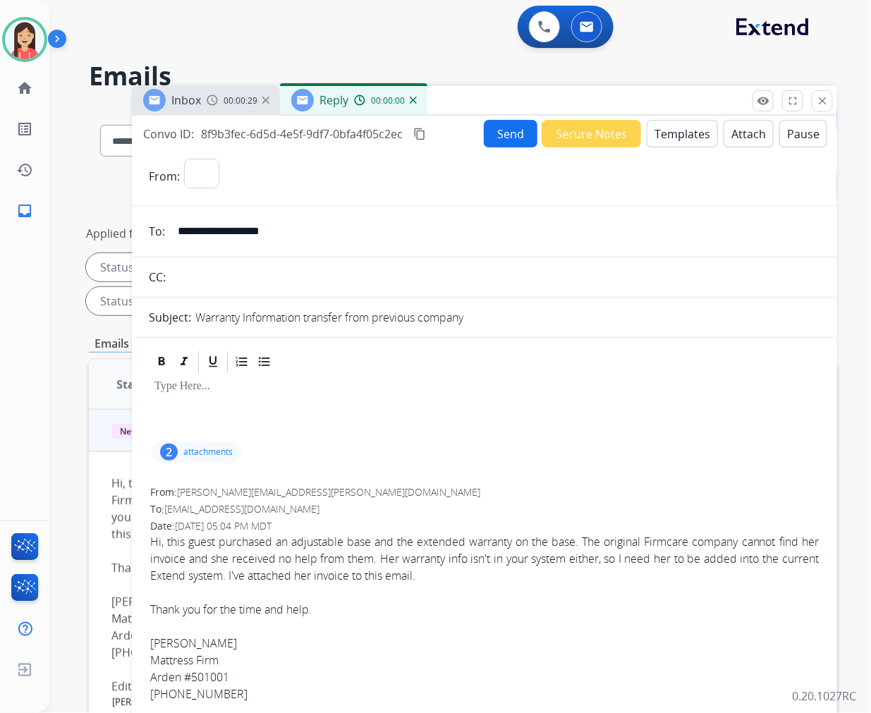
select select "**********"
click at [672, 132] on button "Templates" at bounding box center [682, 134] width 71 height 28
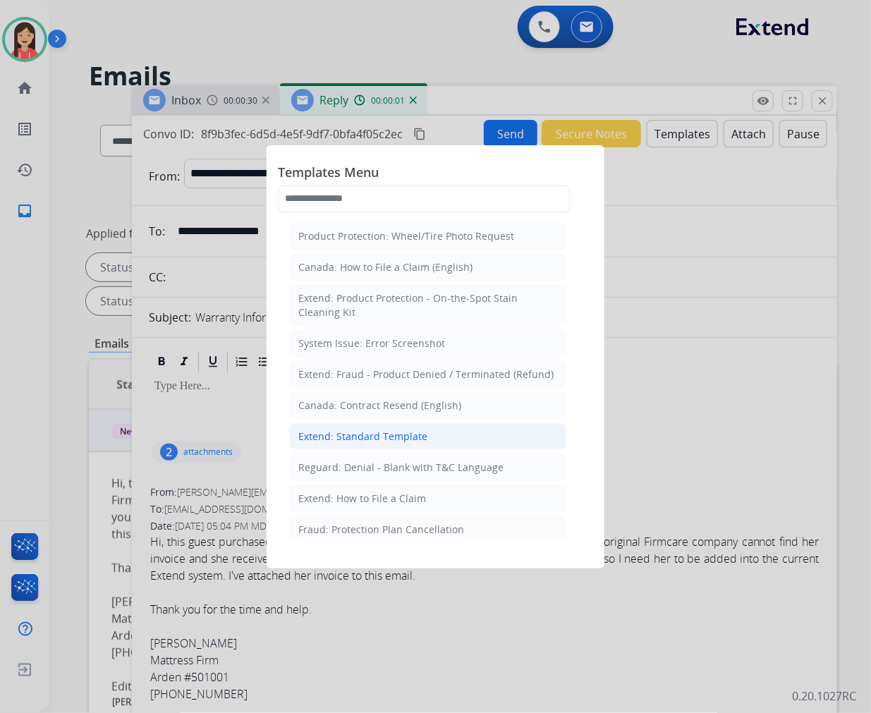
click at [369, 430] on div "Extend: Standard Template" at bounding box center [362, 437] width 129 height 14
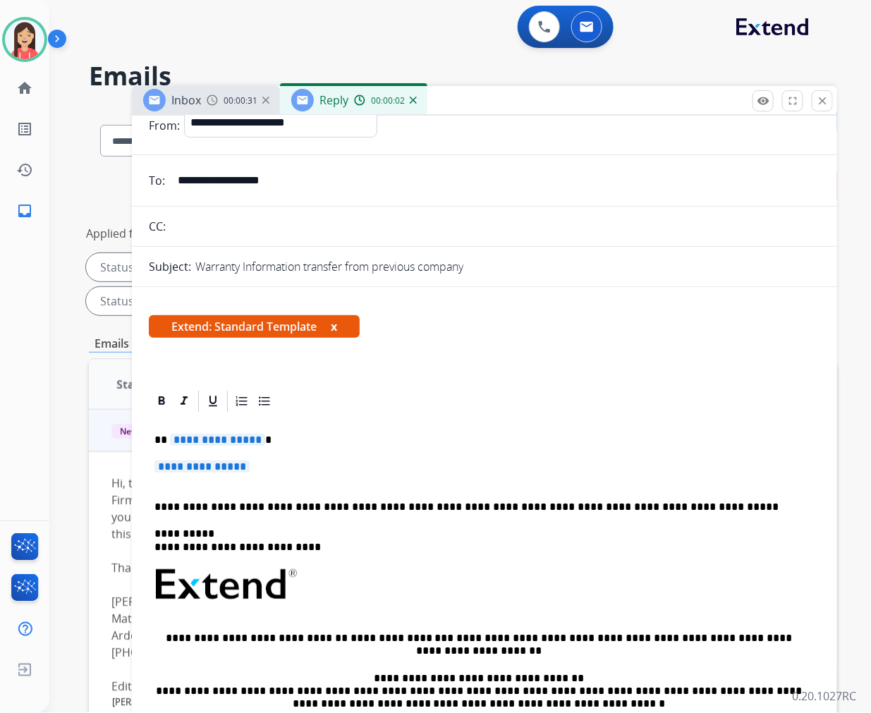
scroll to position [78, 0]
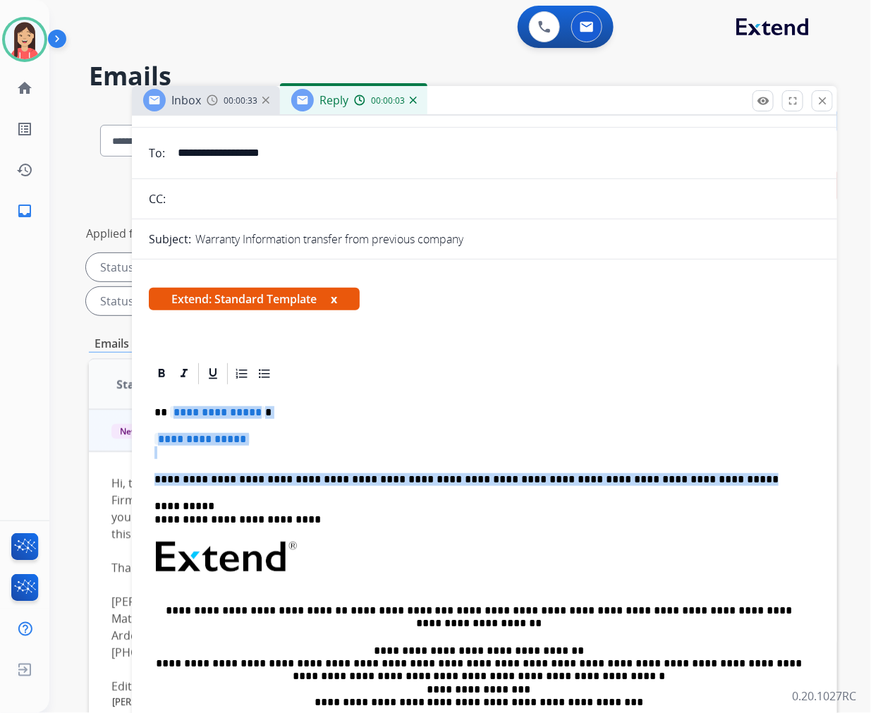
drag, startPoint x: 170, startPoint y: 415, endPoint x: 684, endPoint y: 471, distance: 517.4
click at [684, 471] on div "**********" at bounding box center [485, 591] width 672 height 408
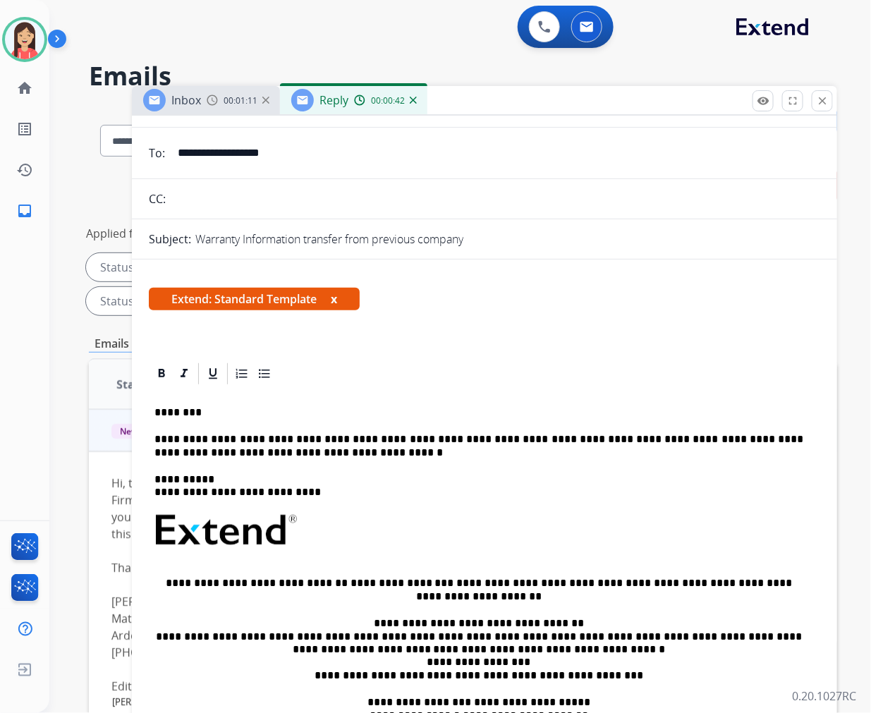
scroll to position [0, 0]
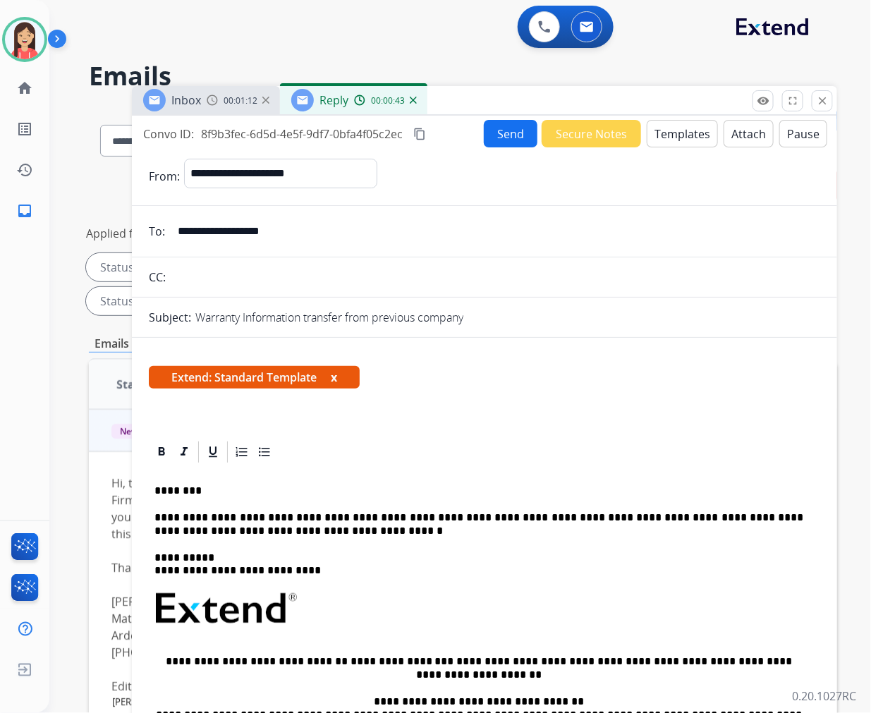
click at [509, 138] on button "Send" at bounding box center [511, 134] width 54 height 28
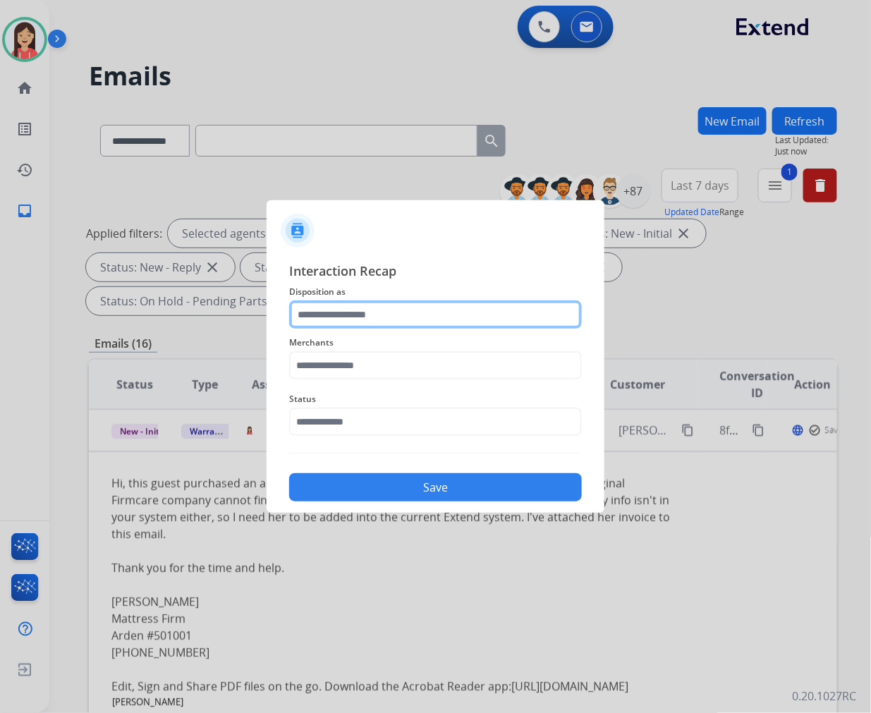
click at [408, 305] on input "text" at bounding box center [435, 315] width 293 height 28
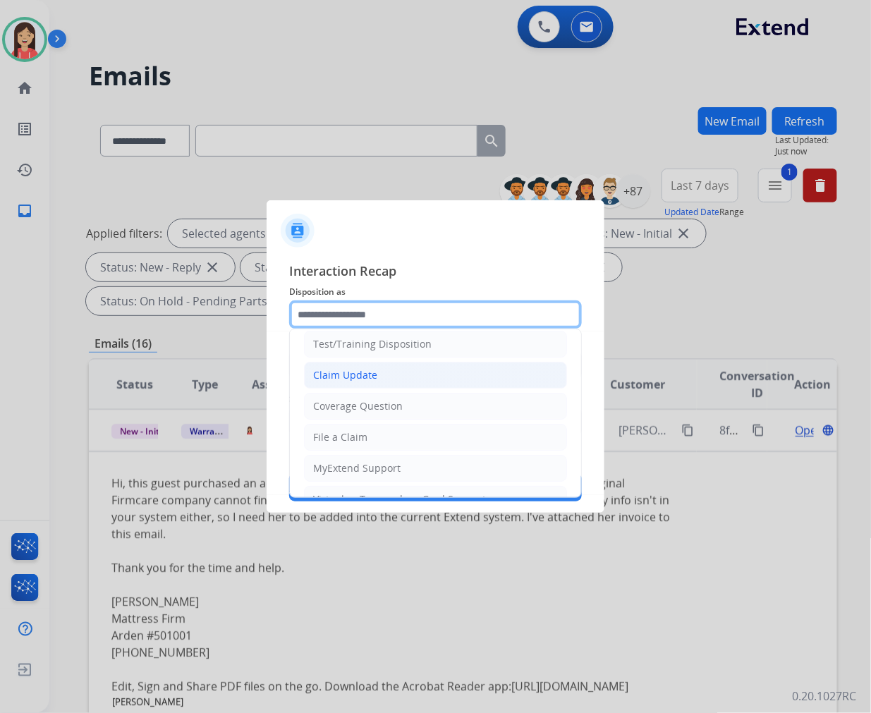
scroll to position [157, 0]
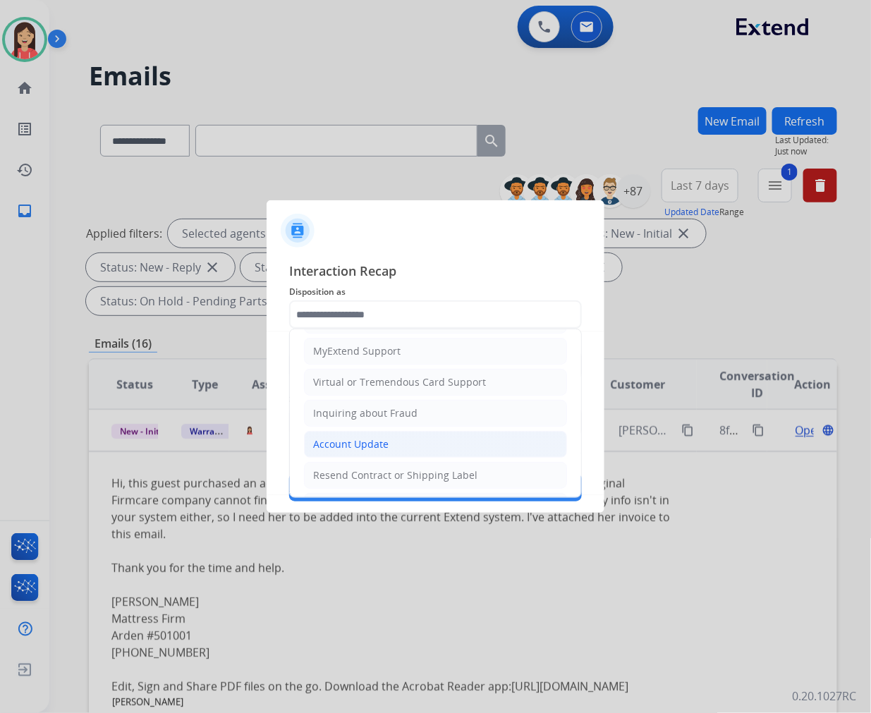
click at [381, 447] on div "Account Update" at bounding box center [350, 444] width 75 height 14
type input "**********"
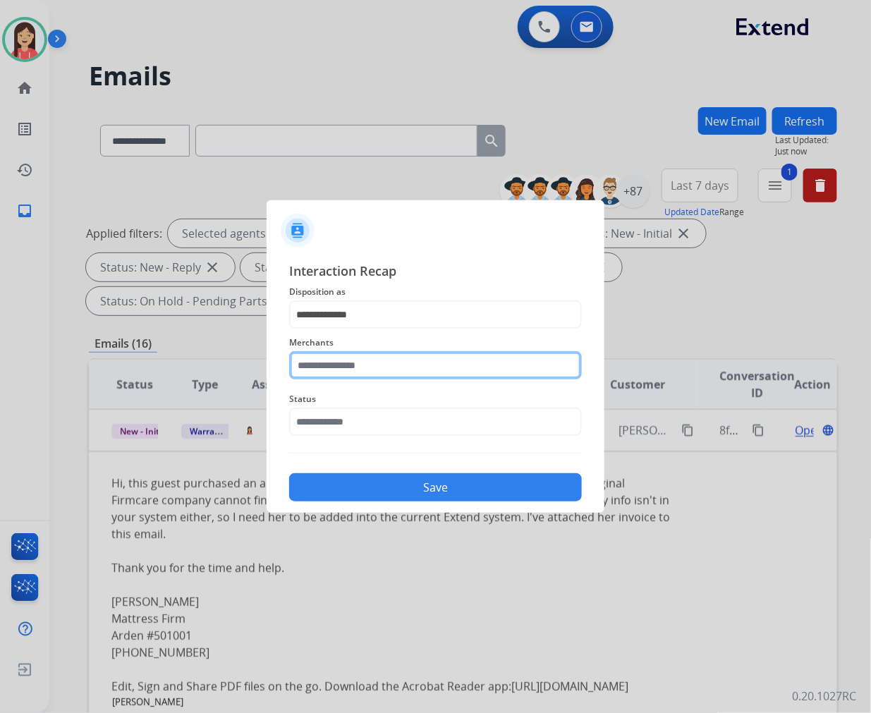
click at [390, 363] on input "text" at bounding box center [435, 365] width 293 height 28
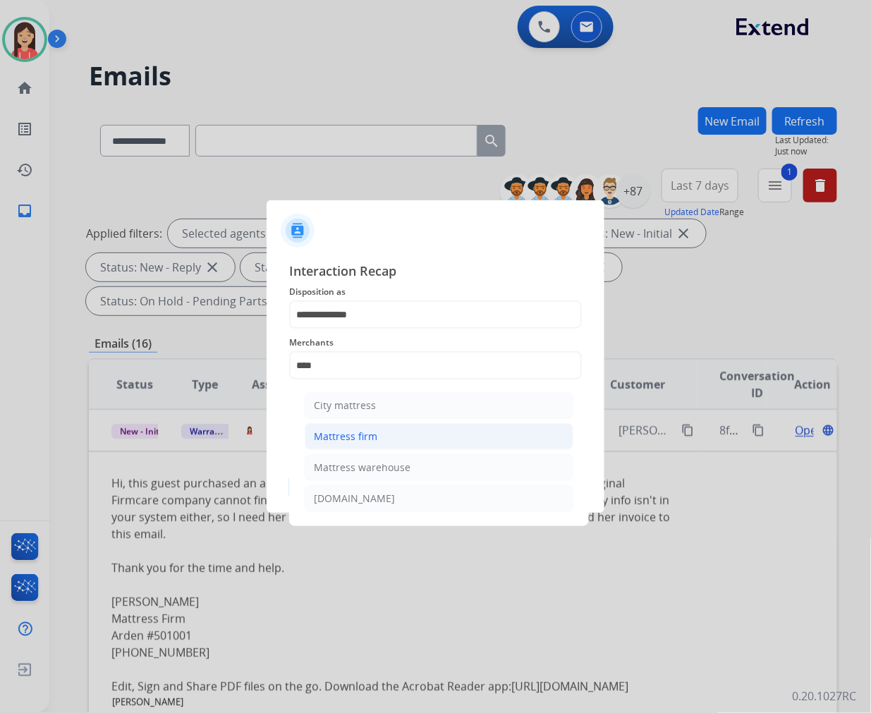
click at [387, 439] on li "Mattress firm" at bounding box center [439, 436] width 269 height 27
type input "**********"
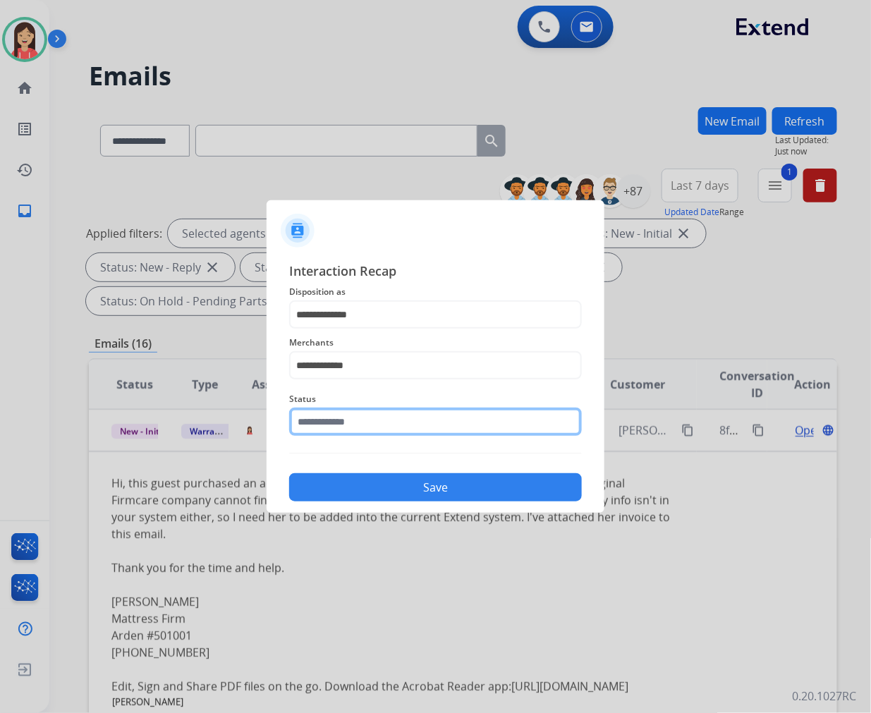
click at [365, 422] on input "text" at bounding box center [435, 422] width 293 height 28
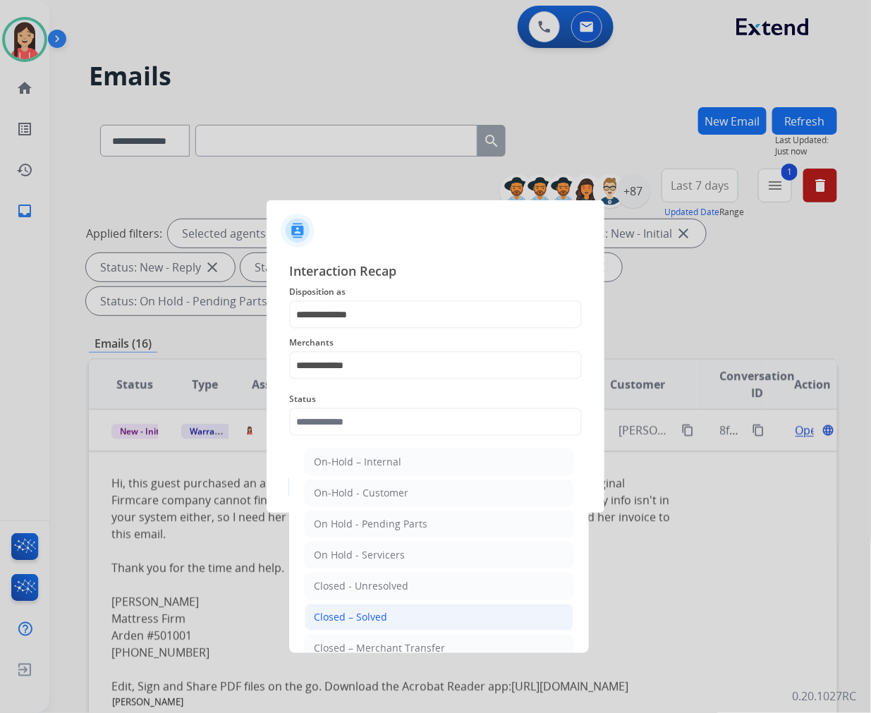
click at [355, 614] on div "Closed – Solved" at bounding box center [350, 617] width 73 height 14
type input "**********"
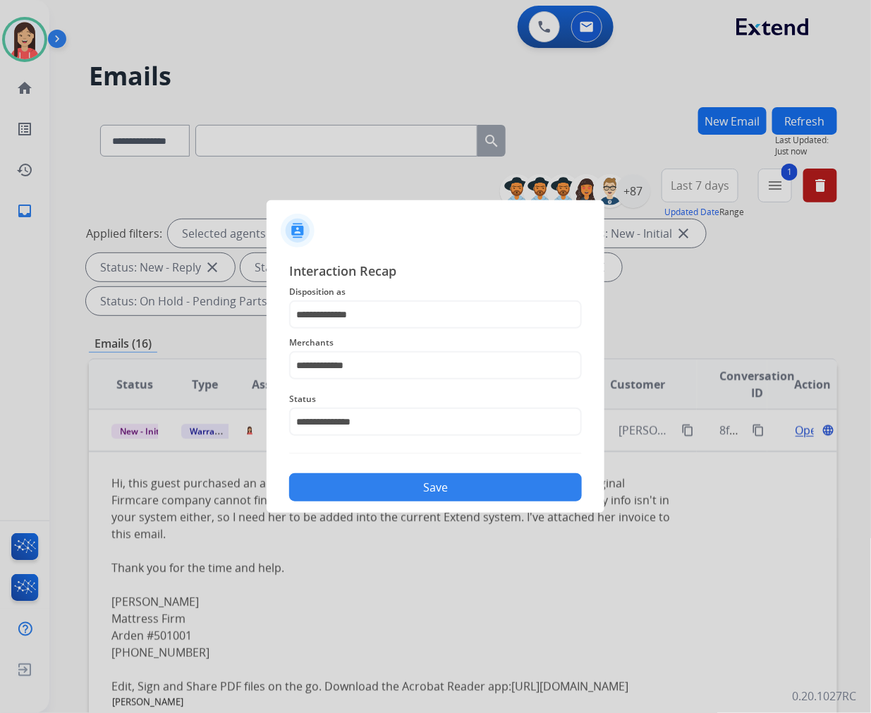
click at [409, 488] on button "Save" at bounding box center [435, 487] width 293 height 28
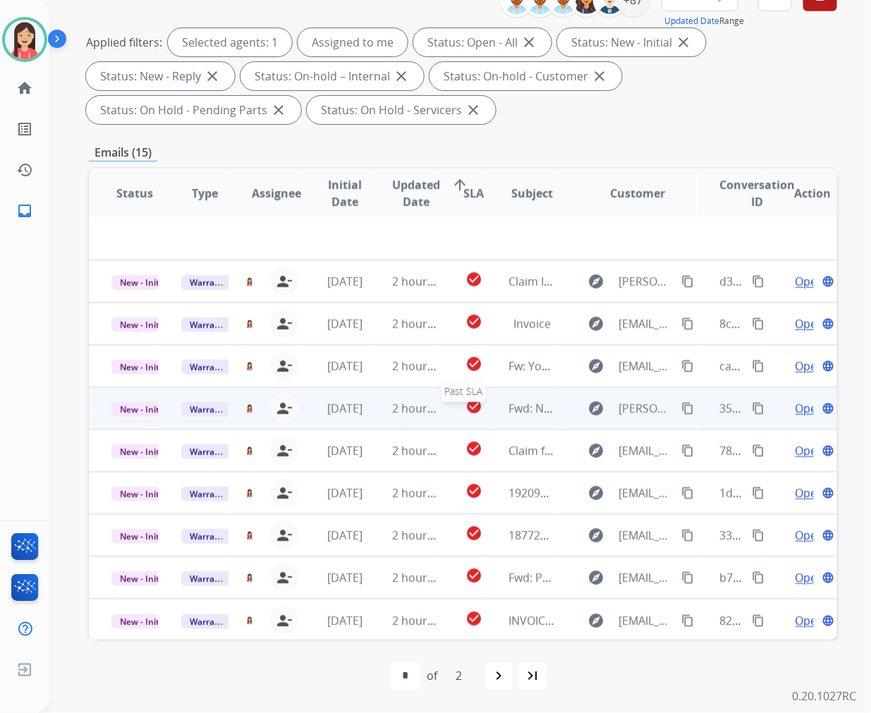
scroll to position [0, 0]
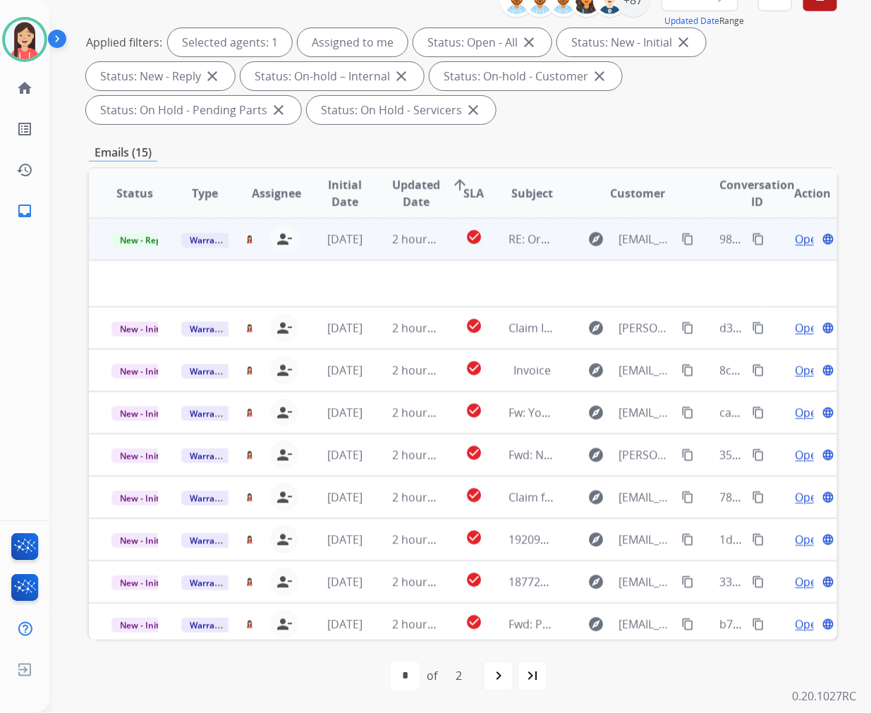
click at [360, 261] on td at bounding box center [393, 283] width 608 height 47
click at [370, 250] on td "2 hours ago" at bounding box center [405, 239] width 70 height 42
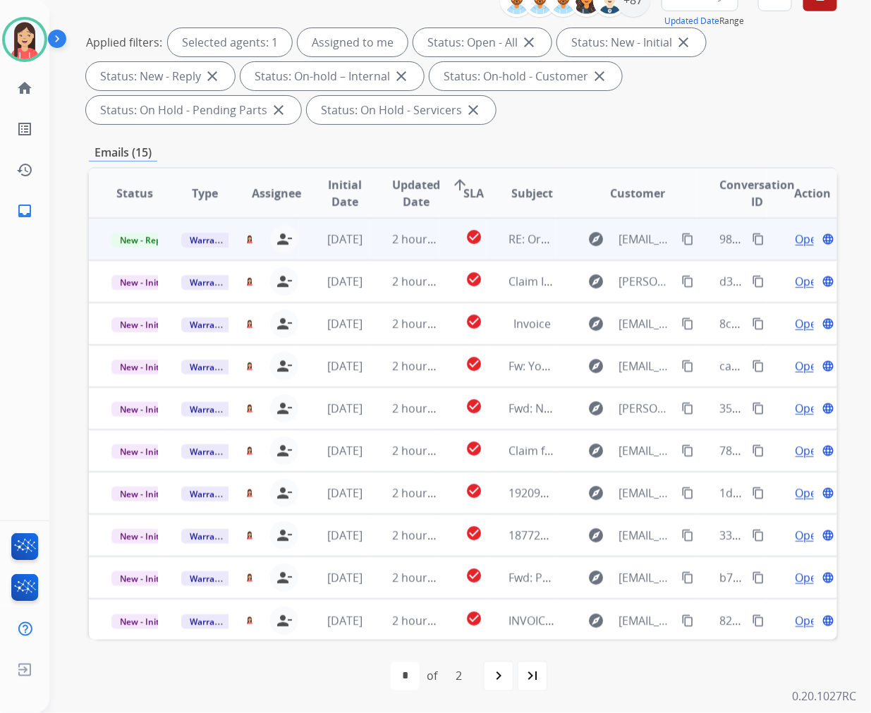
click at [370, 250] on td "2 hours ago" at bounding box center [405, 239] width 70 height 42
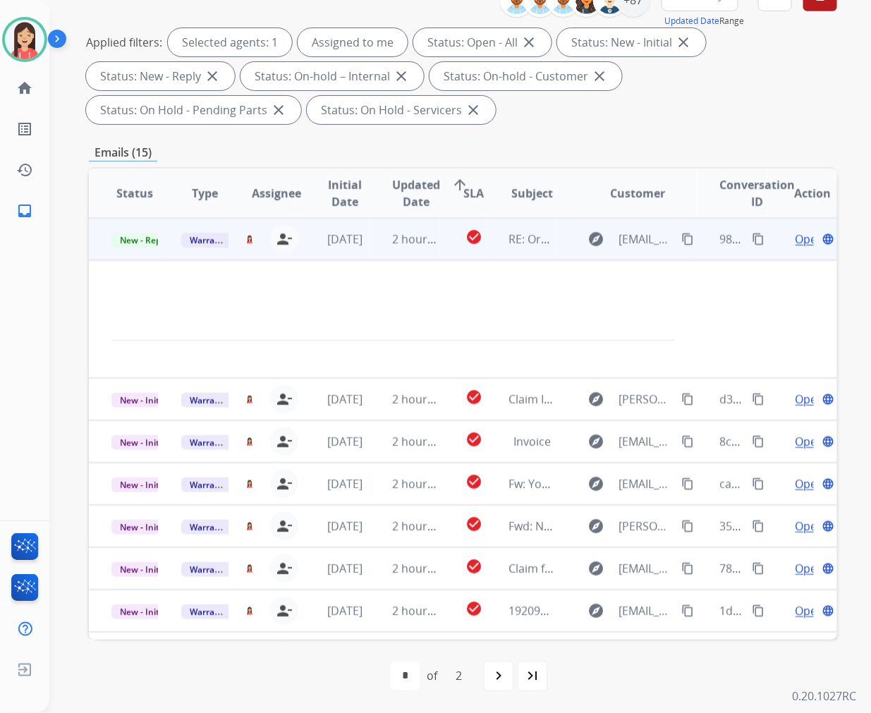
click at [796, 238] on span "Open" at bounding box center [810, 239] width 29 height 17
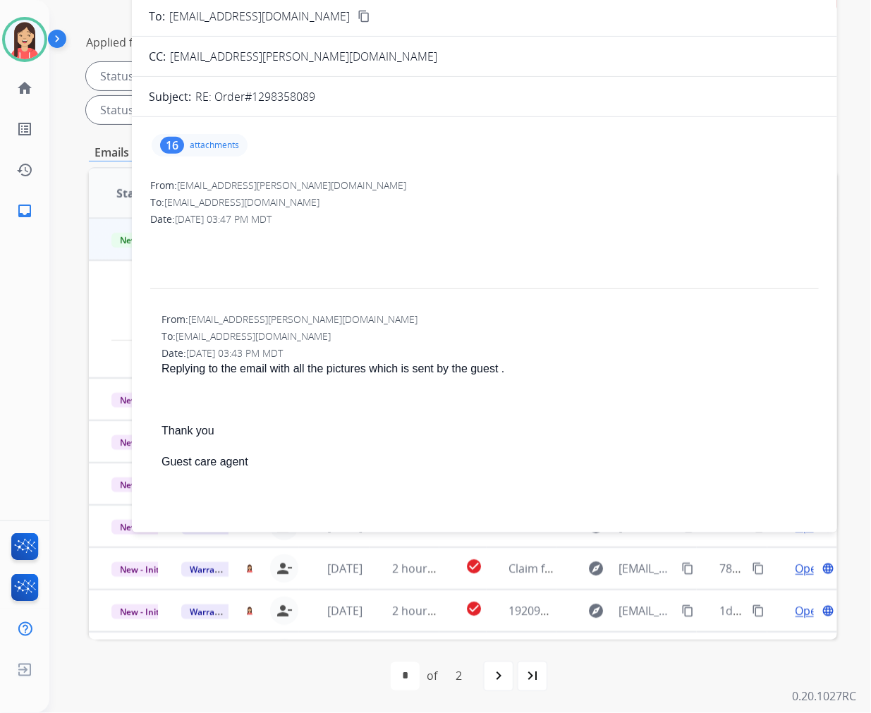
drag, startPoint x: 254, startPoint y: 100, endPoint x: 322, endPoint y: 102, distance: 68.4
click at [322, 102] on div "RE: Order#1298358089" at bounding box center [507, 96] width 625 height 17
click at [222, 145] on p "attachments" at bounding box center [214, 145] width 49 height 11
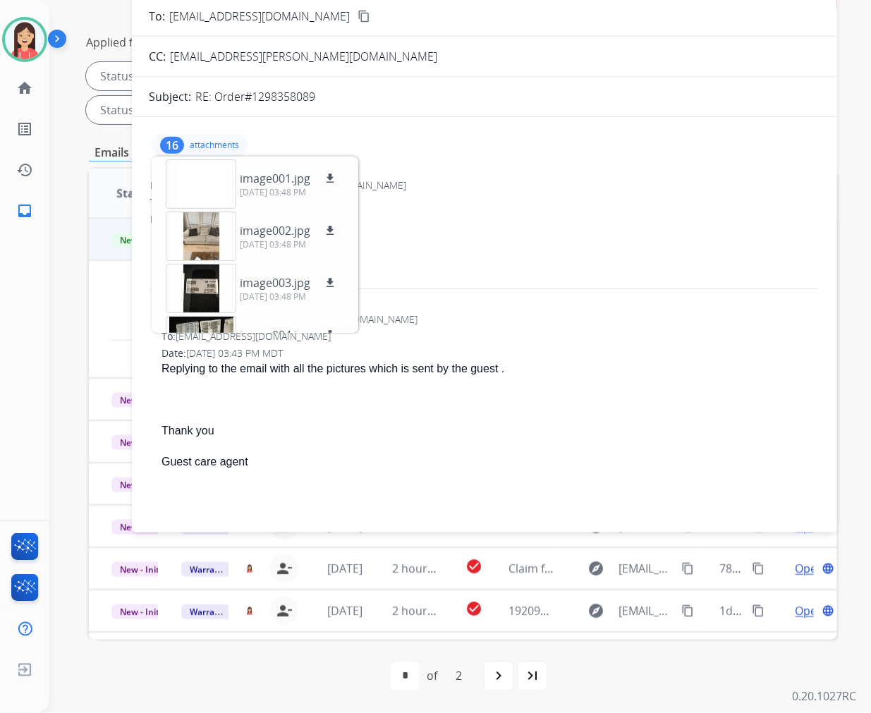
click at [222, 145] on p "attachments" at bounding box center [214, 145] width 49 height 11
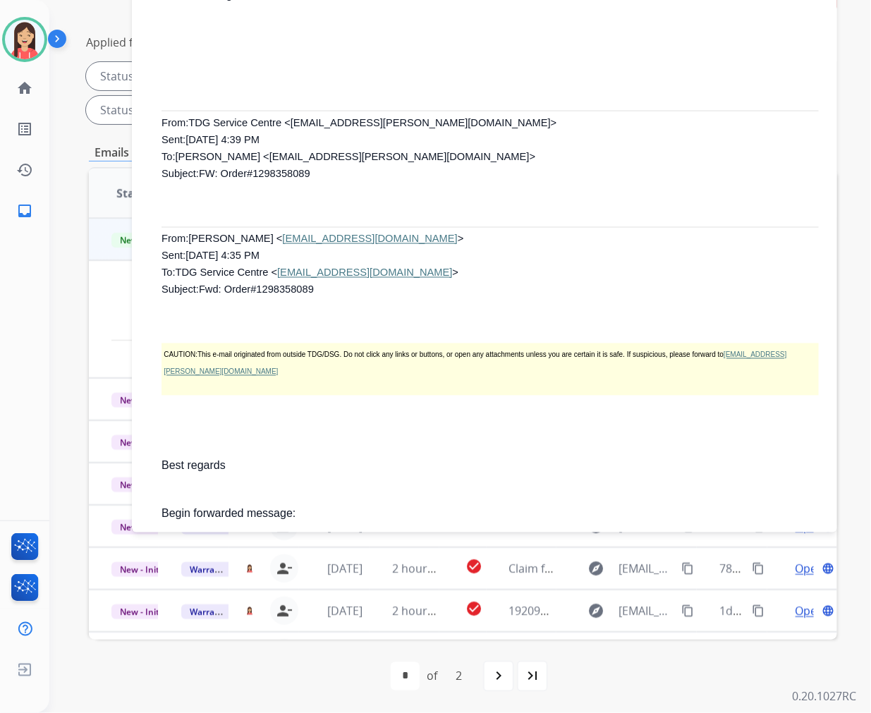
scroll to position [548, 0]
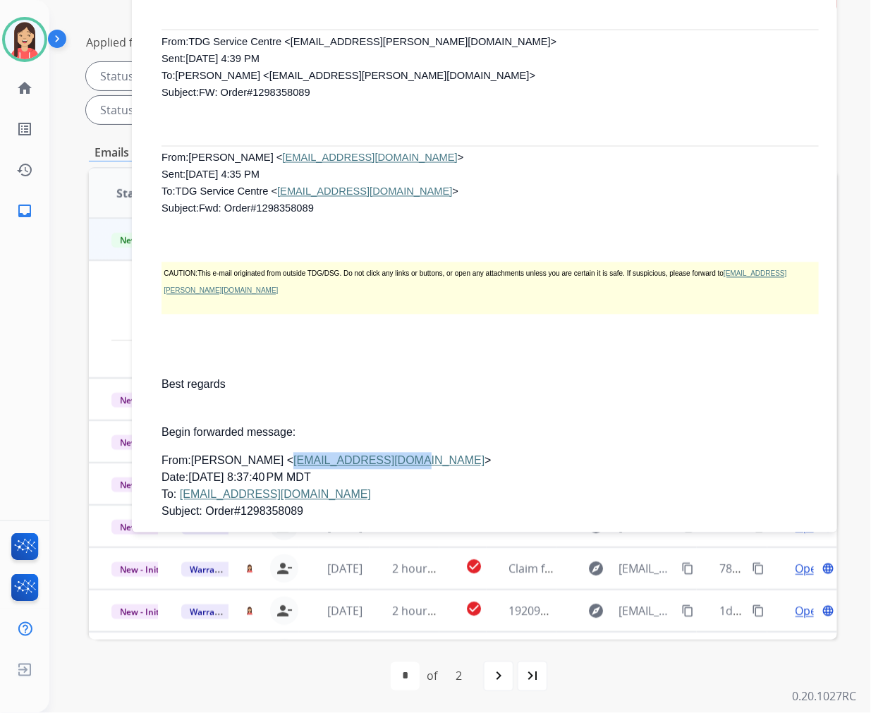
drag, startPoint x: 280, startPoint y: 459, endPoint x: 408, endPoint y: 466, distance: 127.9
click at [408, 466] on p "From: [PERSON_NAME] < [EMAIL_ADDRESS][DOMAIN_NAME] > Date: [DATE] 8:37:40   PM …" at bounding box center [490, 487] width 657 height 68
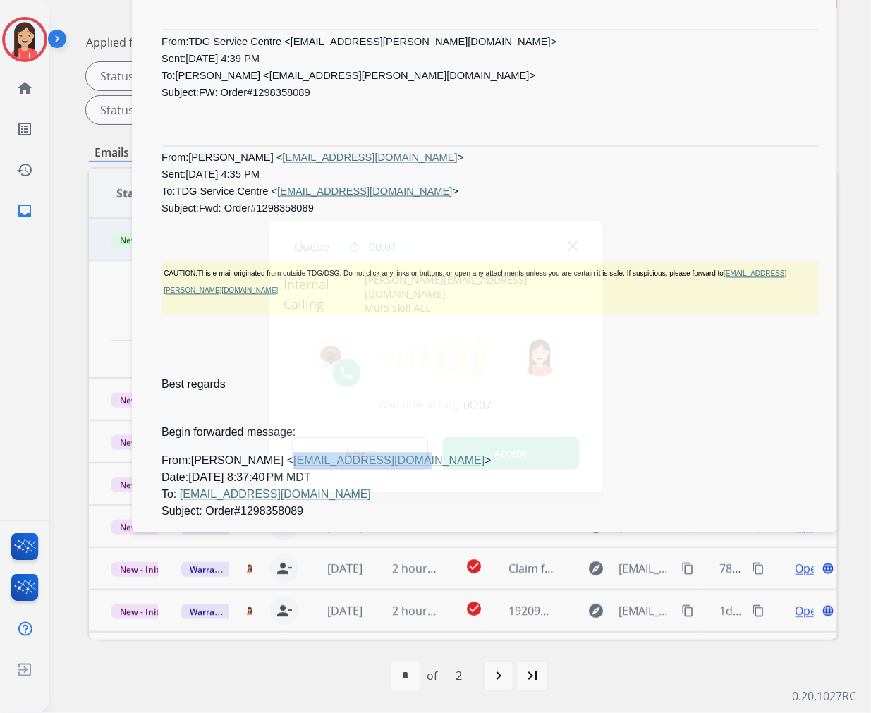
click at [533, 446] on button "Accept" at bounding box center [510, 453] width 137 height 32
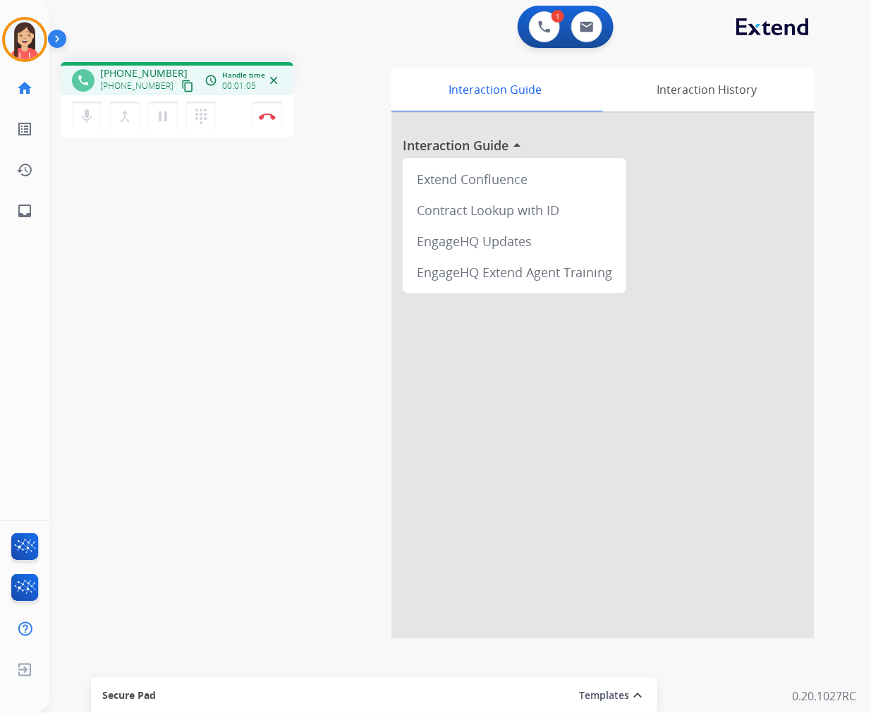
click at [415, 38] on div "1 Voice Interactions 0 Email Interactions" at bounding box center [451, 28] width 771 height 45
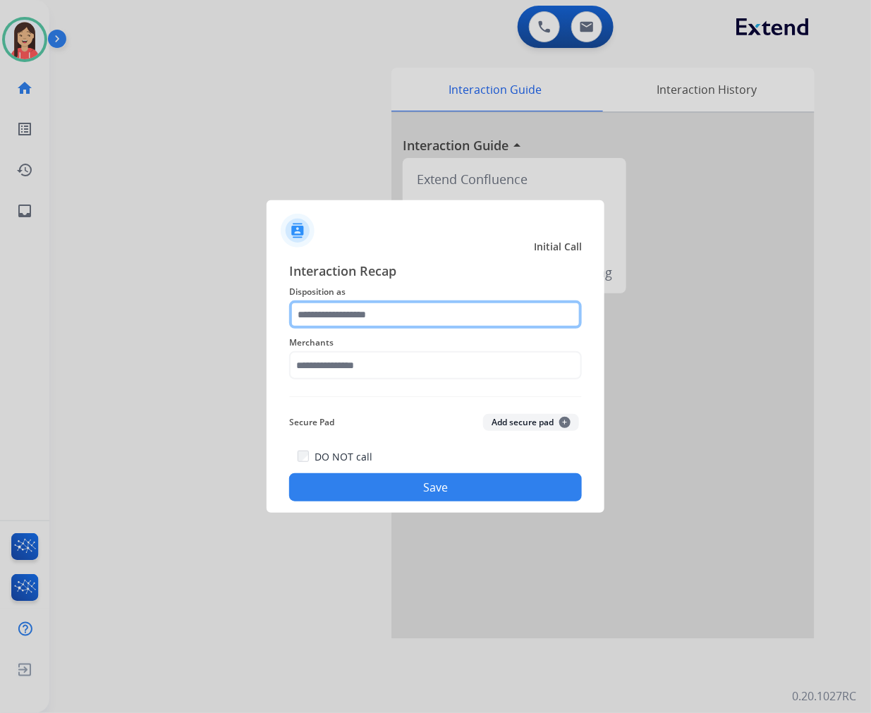
click at [451, 316] on input "text" at bounding box center [435, 315] width 293 height 28
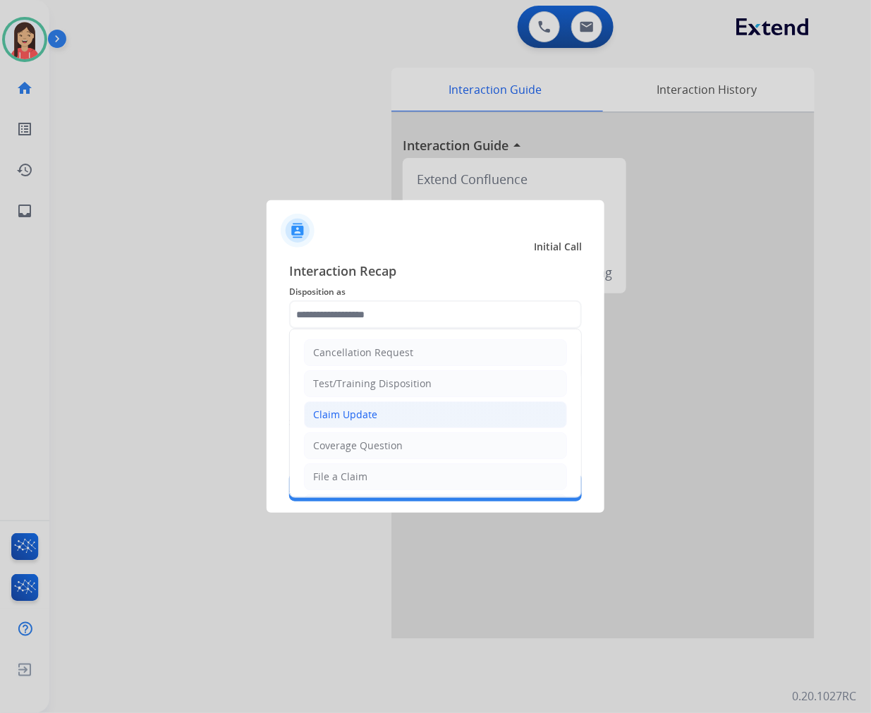
click at [396, 424] on li "Claim Update" at bounding box center [435, 414] width 263 height 27
type input "**********"
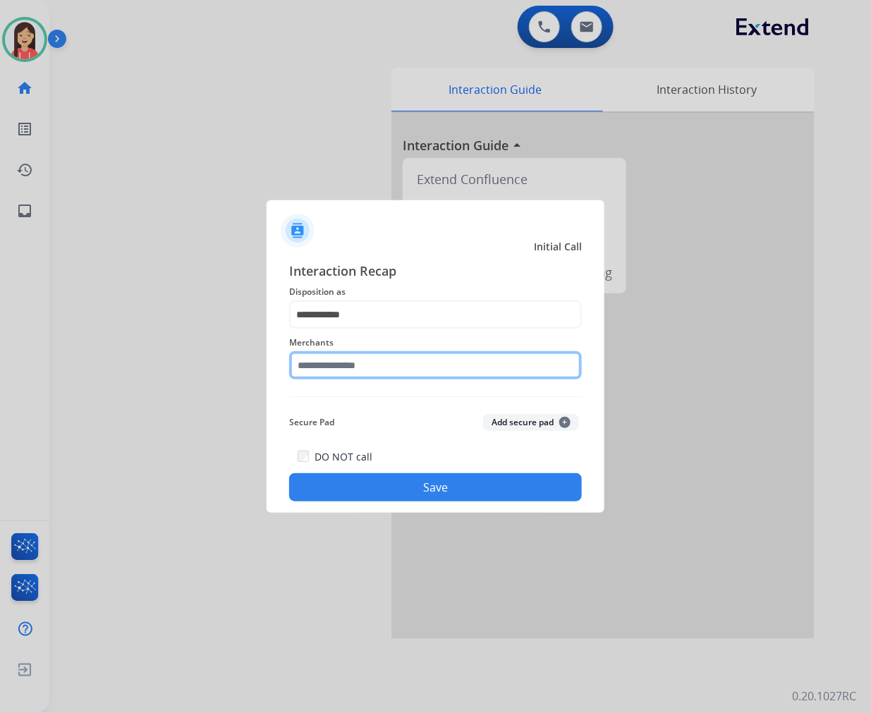
click at [393, 364] on input "text" at bounding box center [435, 365] width 293 height 28
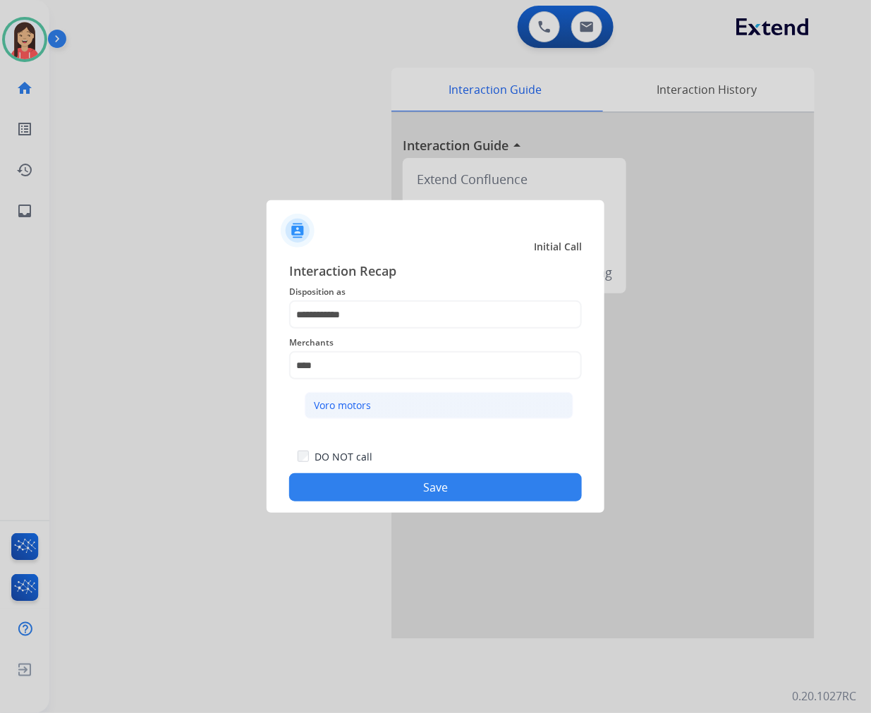
click at [369, 406] on div "Voro motors" at bounding box center [342, 406] width 57 height 14
type input "**********"
click at [445, 487] on button "Save" at bounding box center [435, 487] width 293 height 28
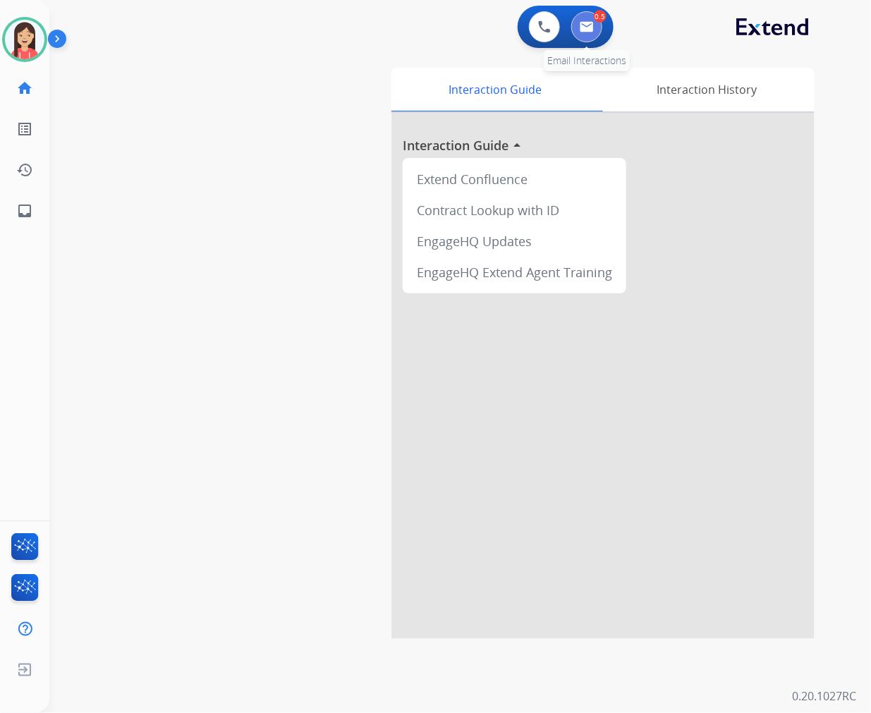
click at [588, 26] on img at bounding box center [587, 26] width 14 height 11
select select "**********"
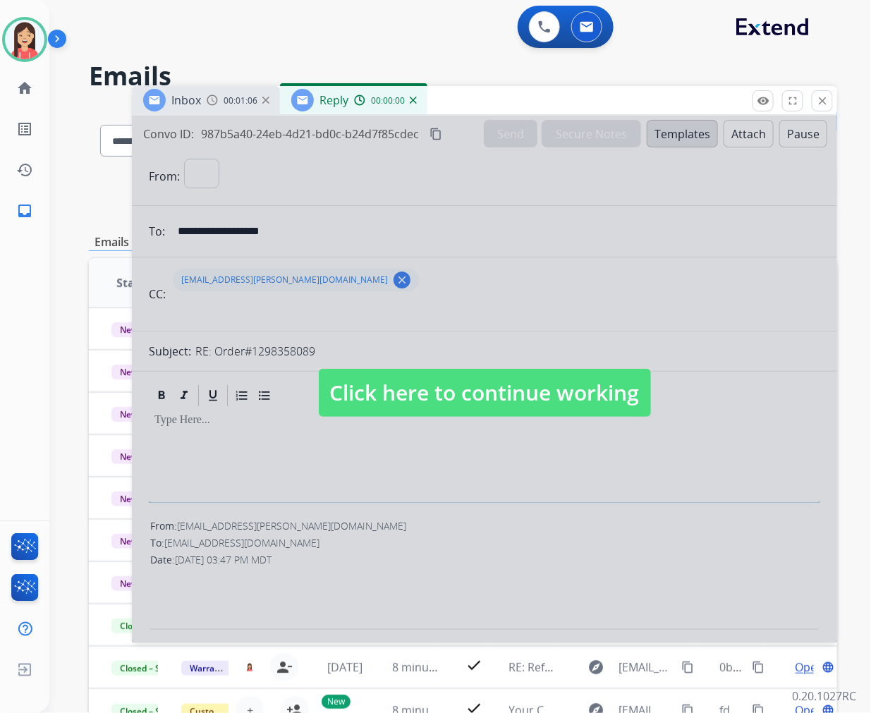
select select "**********"
click at [390, 456] on div at bounding box center [484, 379] width 705 height 527
select select
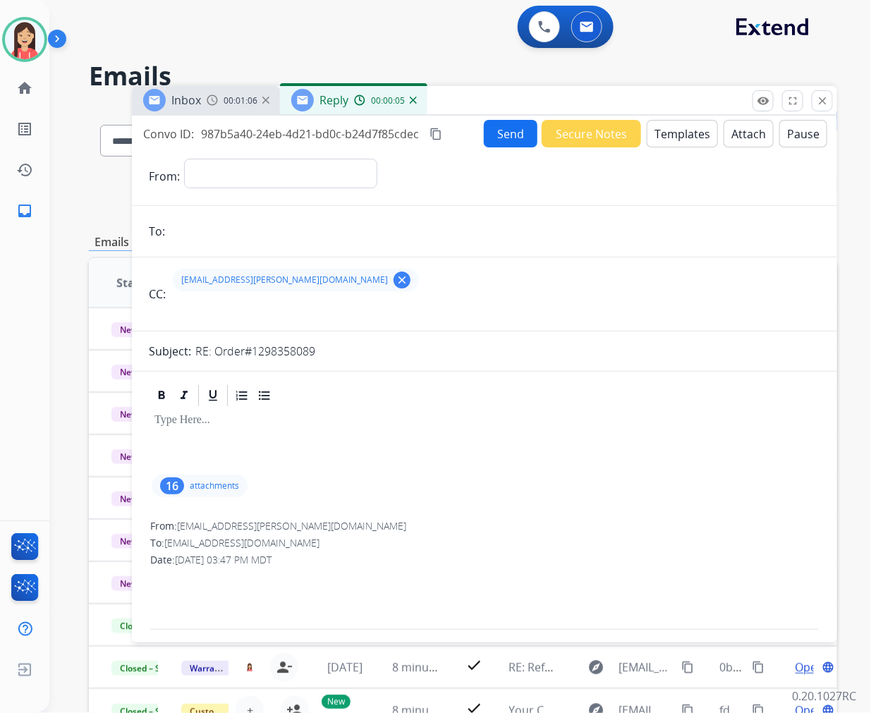
click at [825, 97] on mat-icon "close" at bounding box center [822, 101] width 13 height 13
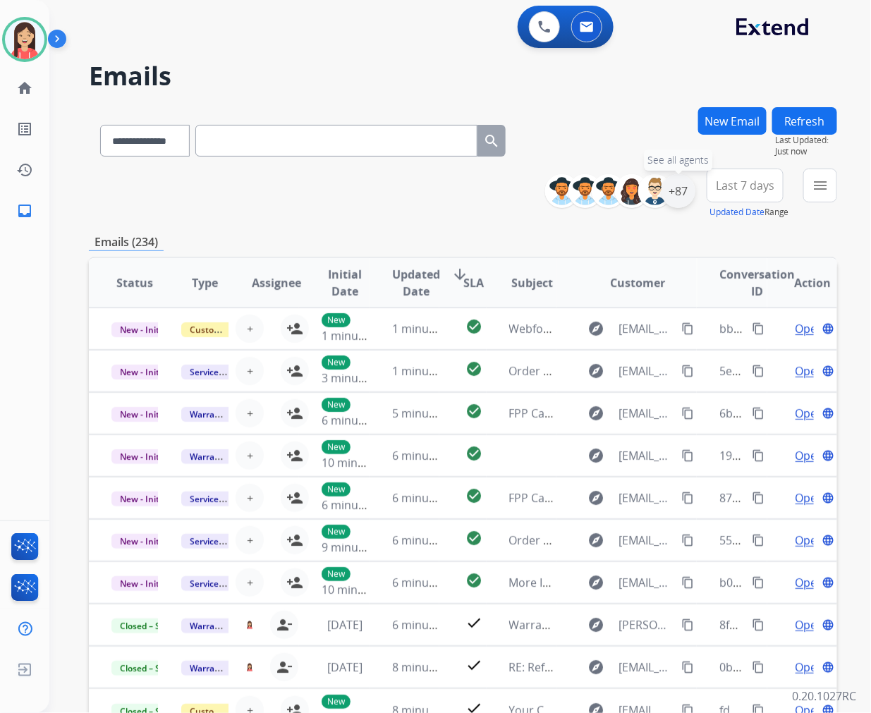
click at [686, 200] on div "+87" at bounding box center [679, 191] width 34 height 34
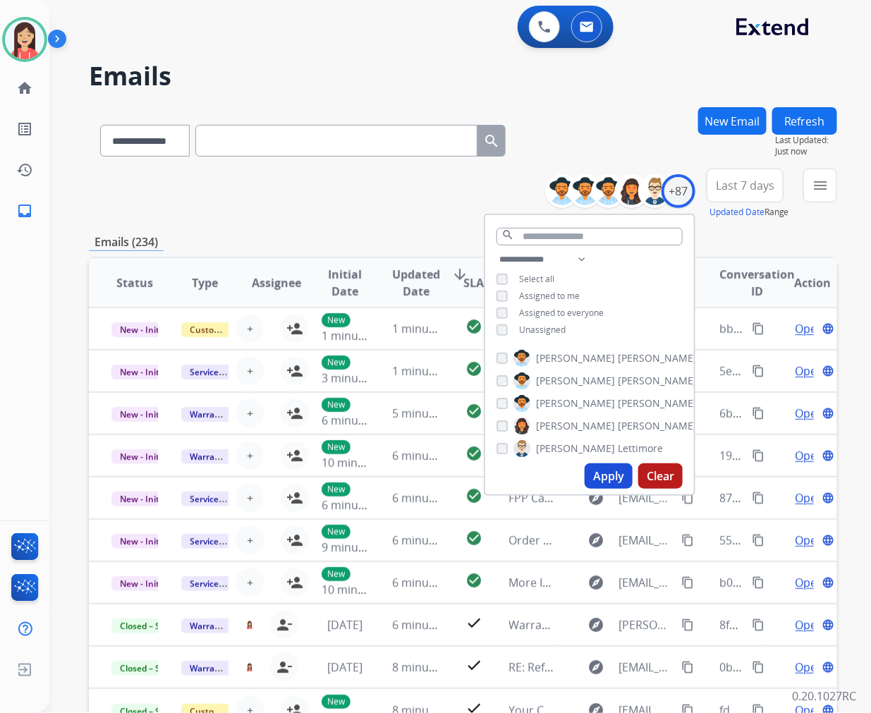
click at [556, 325] on span "Unassigned" at bounding box center [542, 330] width 47 height 12
click at [608, 473] on button "Apply" at bounding box center [609, 475] width 48 height 25
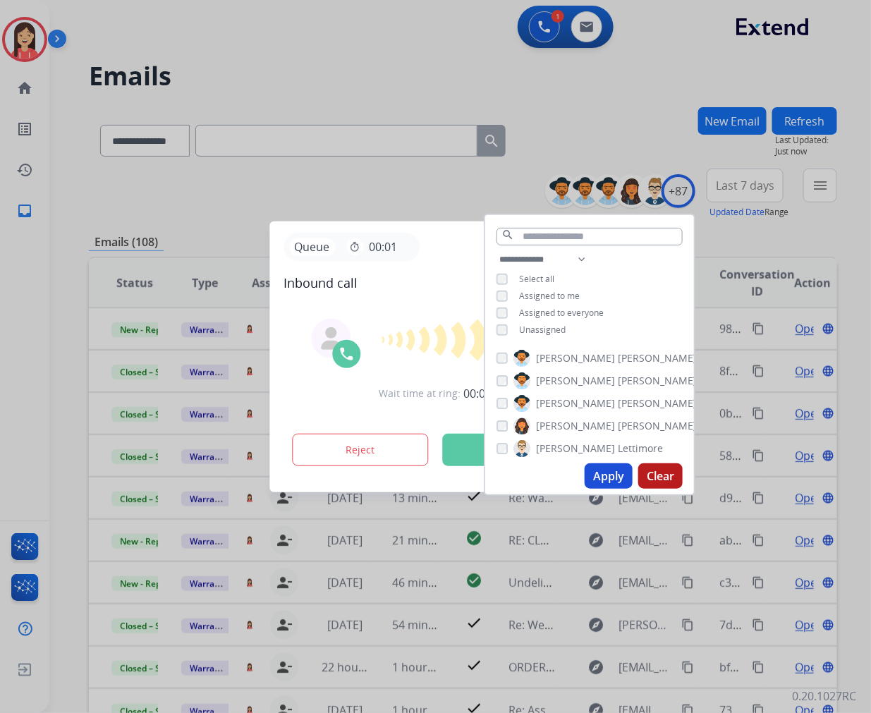
click at [466, 454] on button "Accept" at bounding box center [510, 450] width 137 height 32
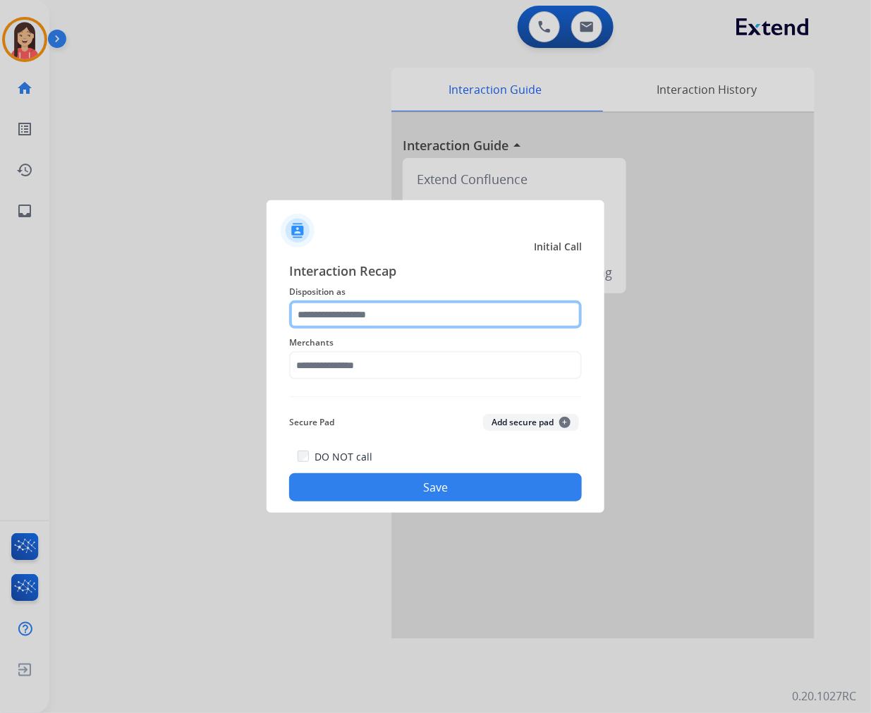
click at [381, 313] on input "text" at bounding box center [435, 315] width 293 height 28
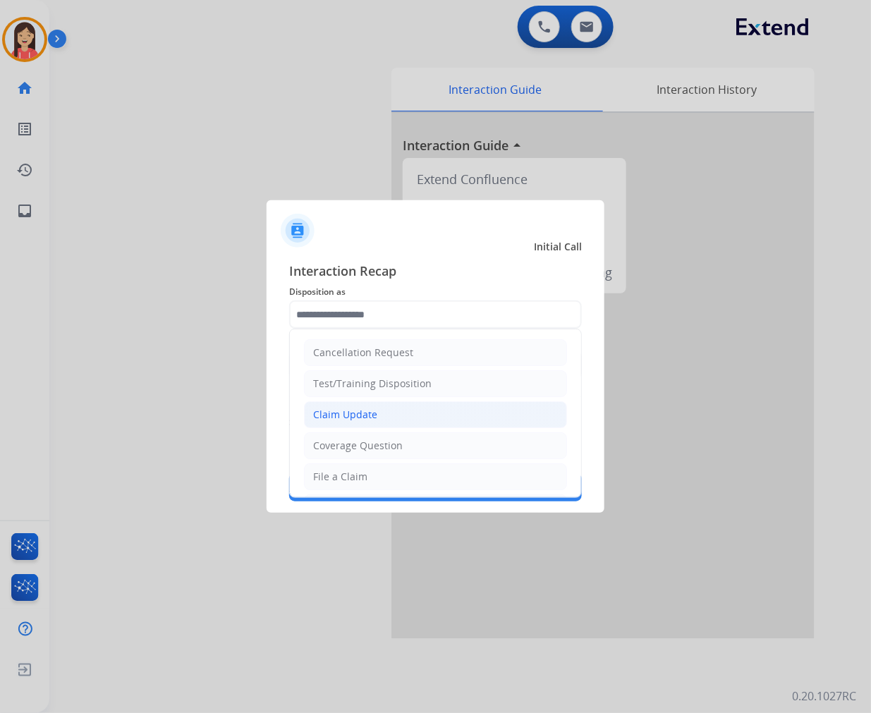
click at [365, 419] on div "Claim Update" at bounding box center [345, 415] width 64 height 14
type input "**********"
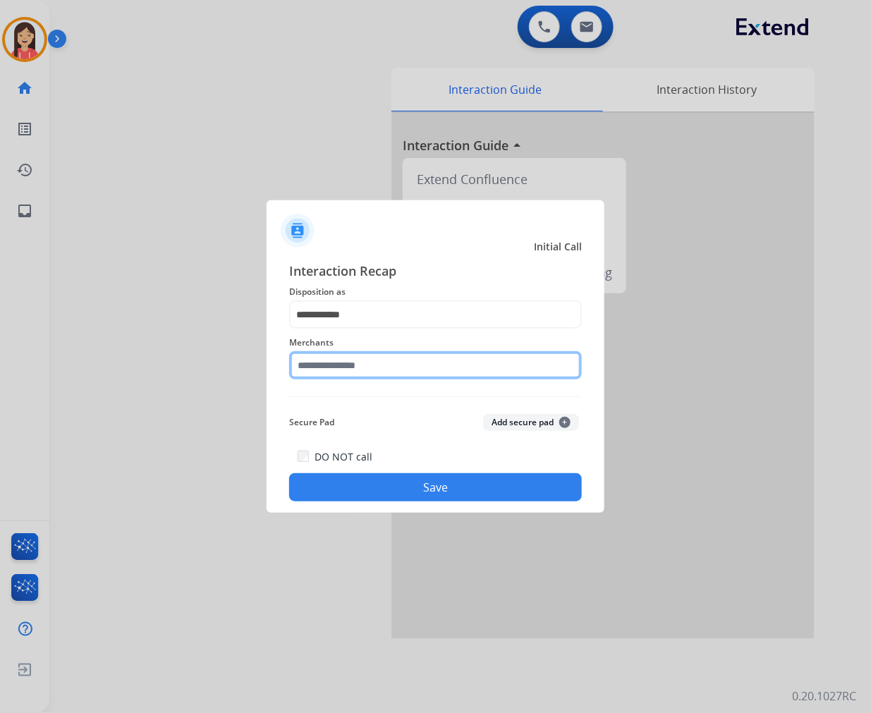
click at [350, 357] on input "text" at bounding box center [435, 365] width 293 height 28
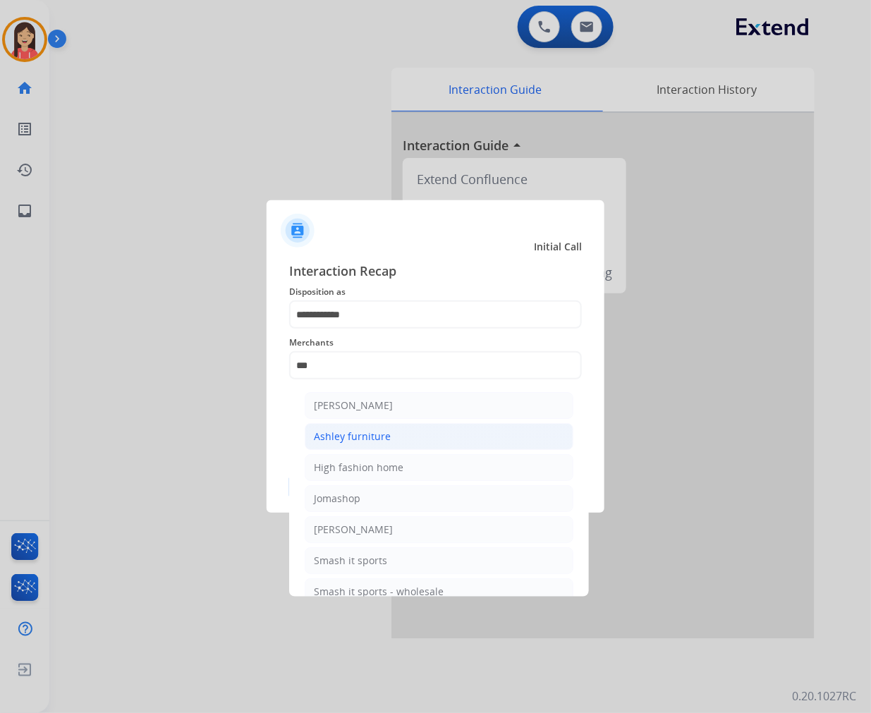
click at [358, 428] on li "Ashley furniture" at bounding box center [439, 436] width 269 height 27
type input "**********"
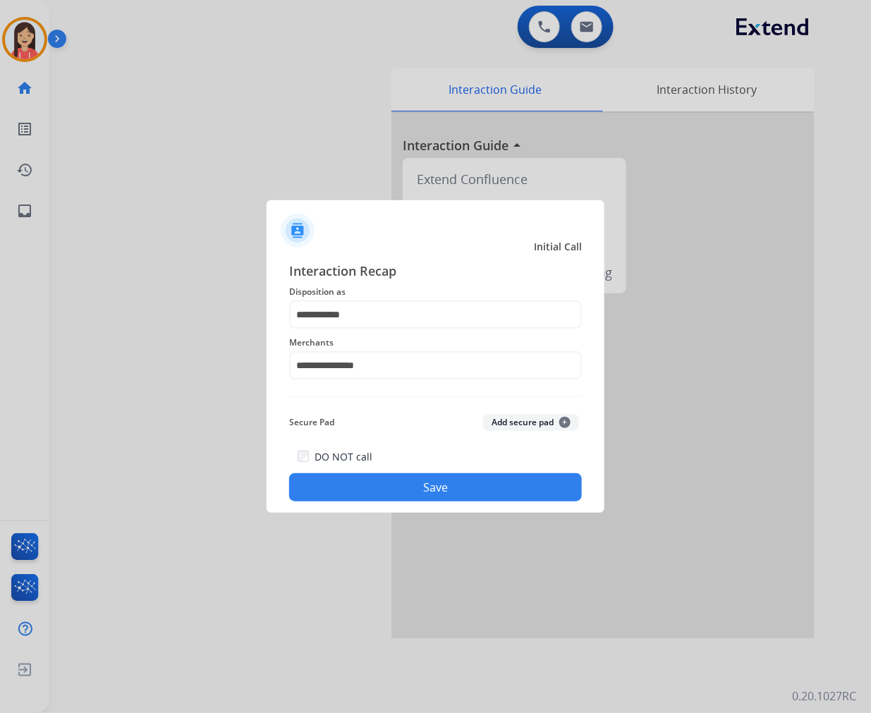
click at [381, 498] on button "Save" at bounding box center [435, 487] width 293 height 28
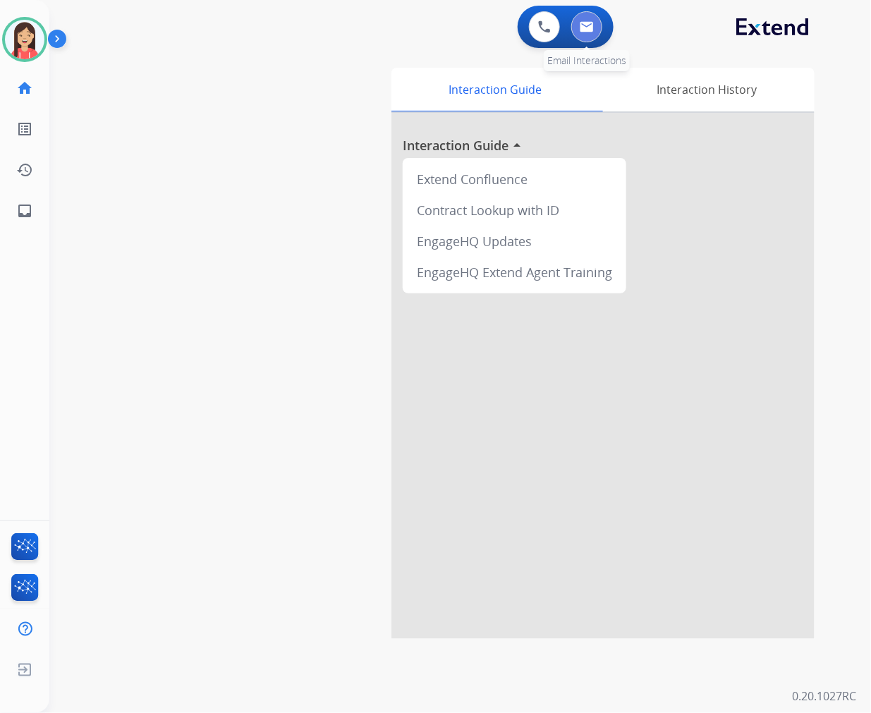
click at [593, 31] on img at bounding box center [587, 26] width 14 height 11
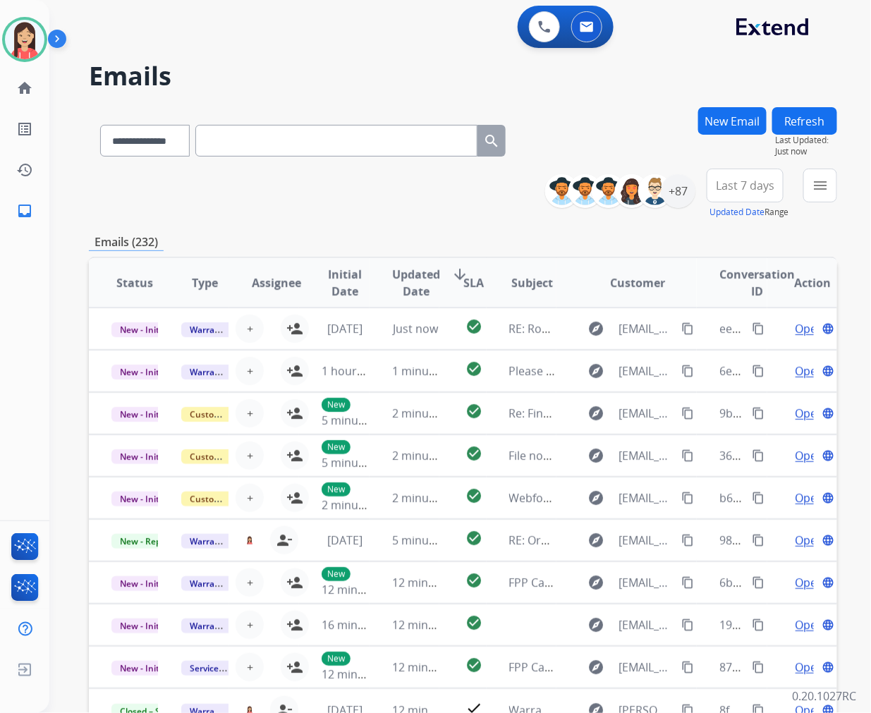
drag, startPoint x: 380, startPoint y: 214, endPoint x: 404, endPoint y: 214, distance: 24.0
click at [380, 214] on div "**********" at bounding box center [463, 194] width 748 height 51
click at [673, 192] on div "+87" at bounding box center [679, 191] width 34 height 34
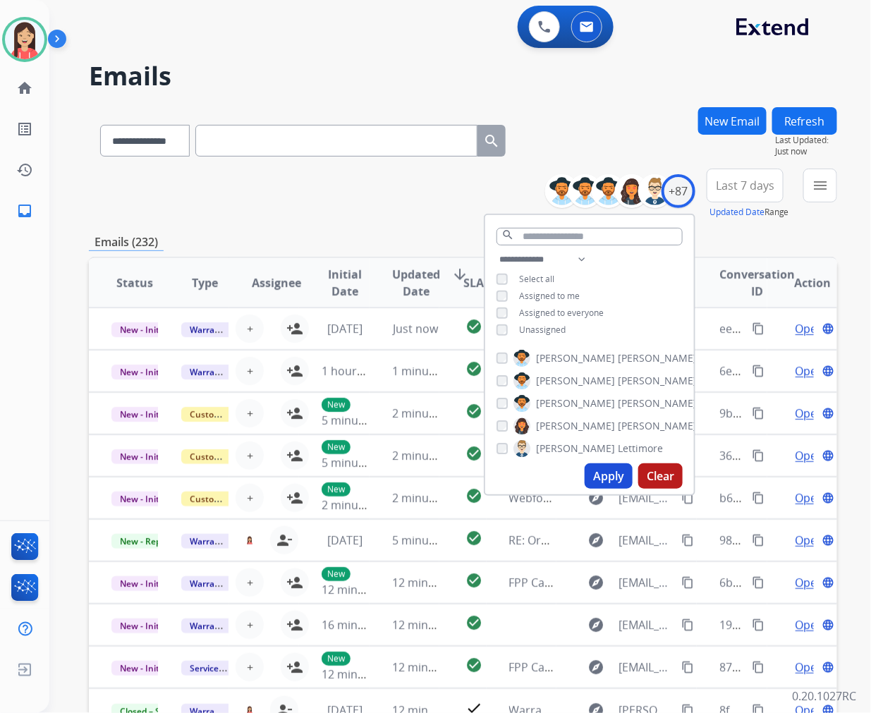
click at [541, 327] on span "Unassigned" at bounding box center [542, 330] width 47 height 12
click at [607, 487] on button "Apply" at bounding box center [609, 475] width 48 height 25
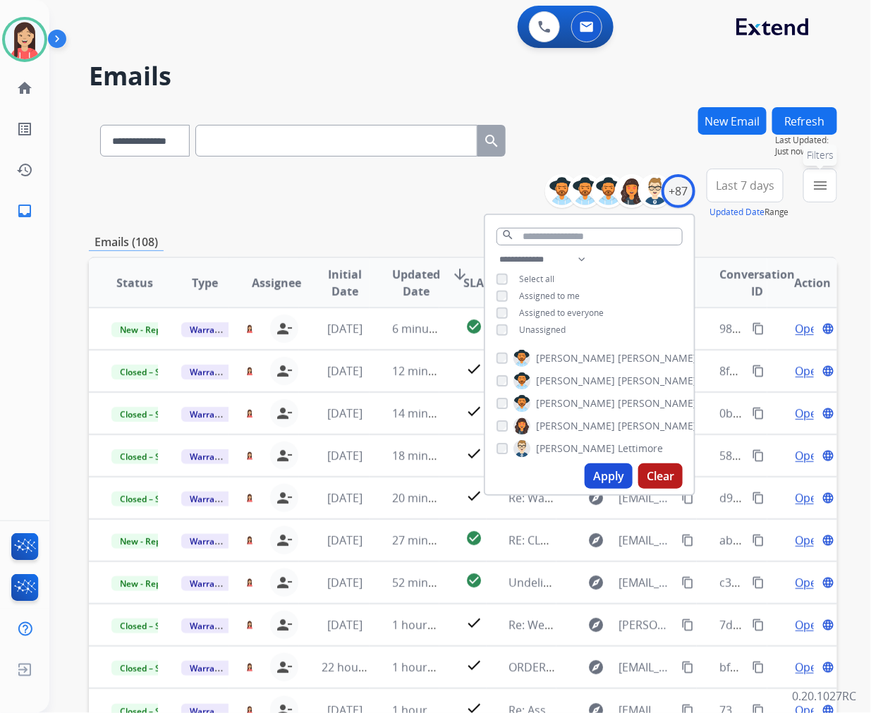
click at [812, 189] on button "menu Filters" at bounding box center [821, 186] width 34 height 34
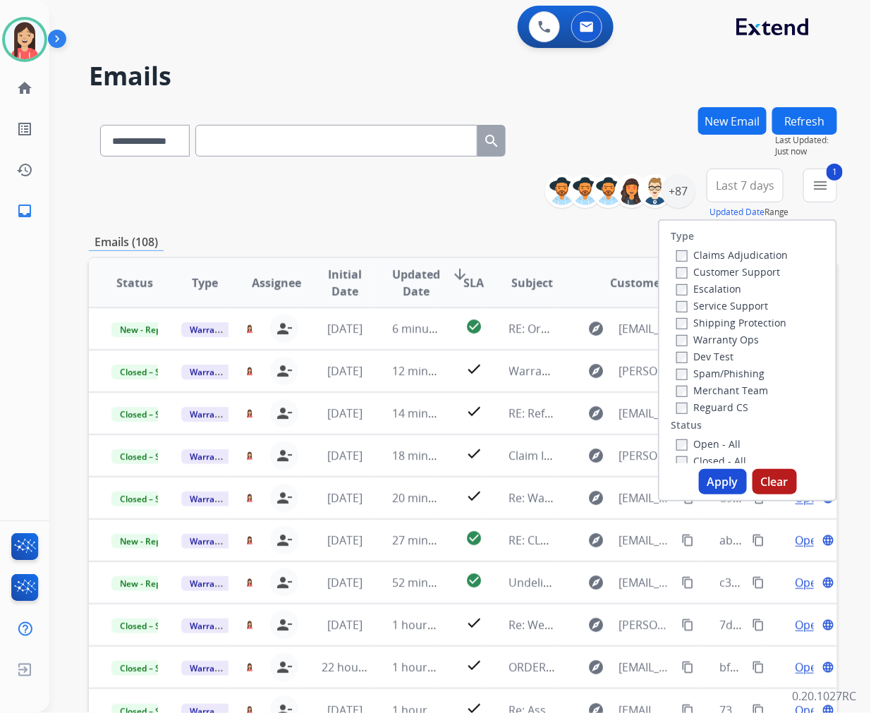
click at [724, 480] on button "Apply" at bounding box center [723, 481] width 48 height 25
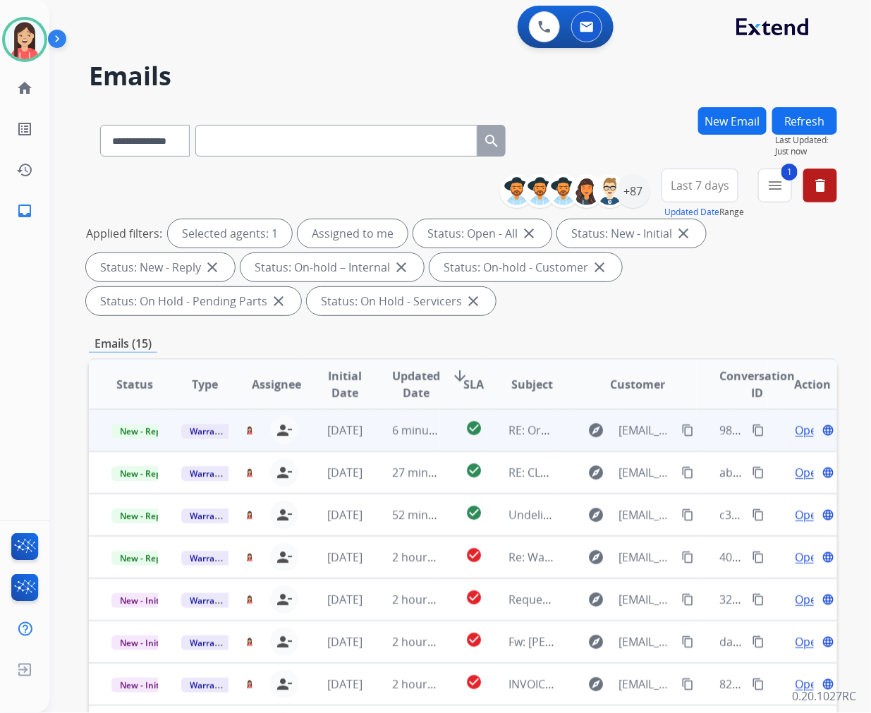
click at [370, 438] on td "6 minutes ago" at bounding box center [405, 430] width 70 height 42
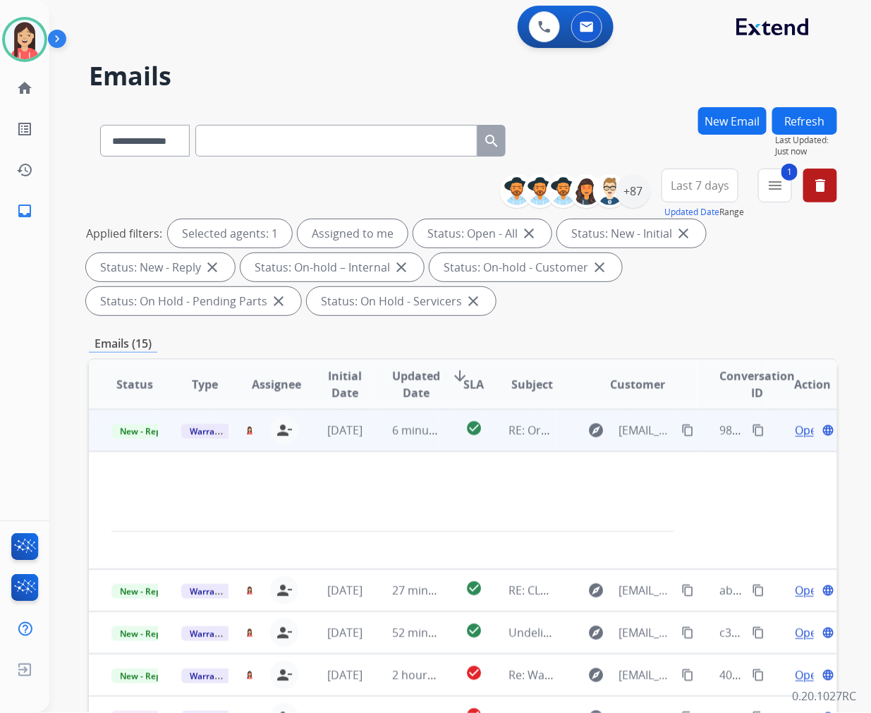
click at [796, 423] on span "Open" at bounding box center [810, 430] width 29 height 17
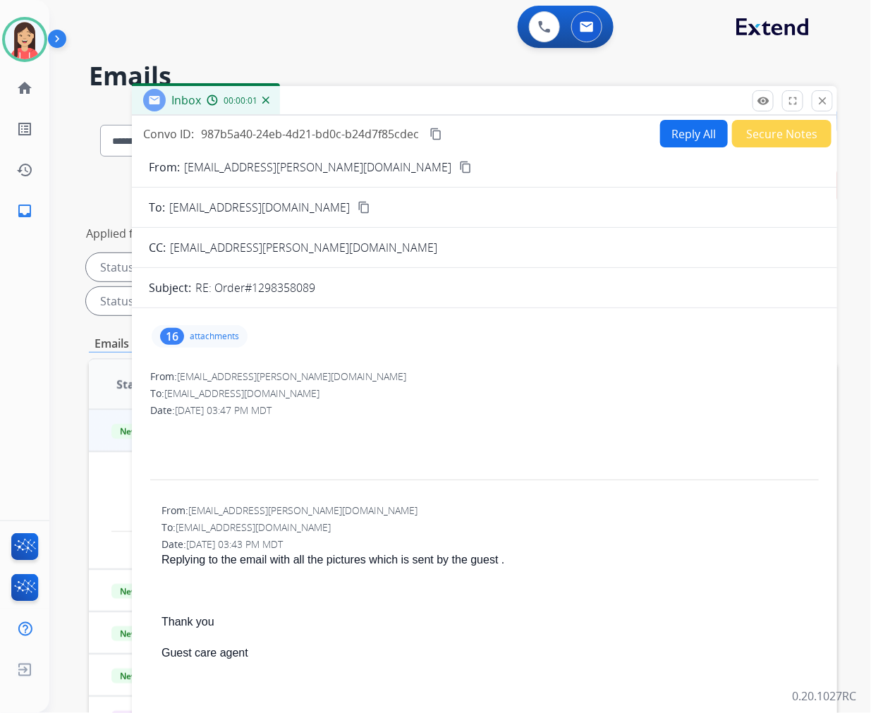
click at [240, 334] on div "16 attachments" at bounding box center [200, 336] width 96 height 23
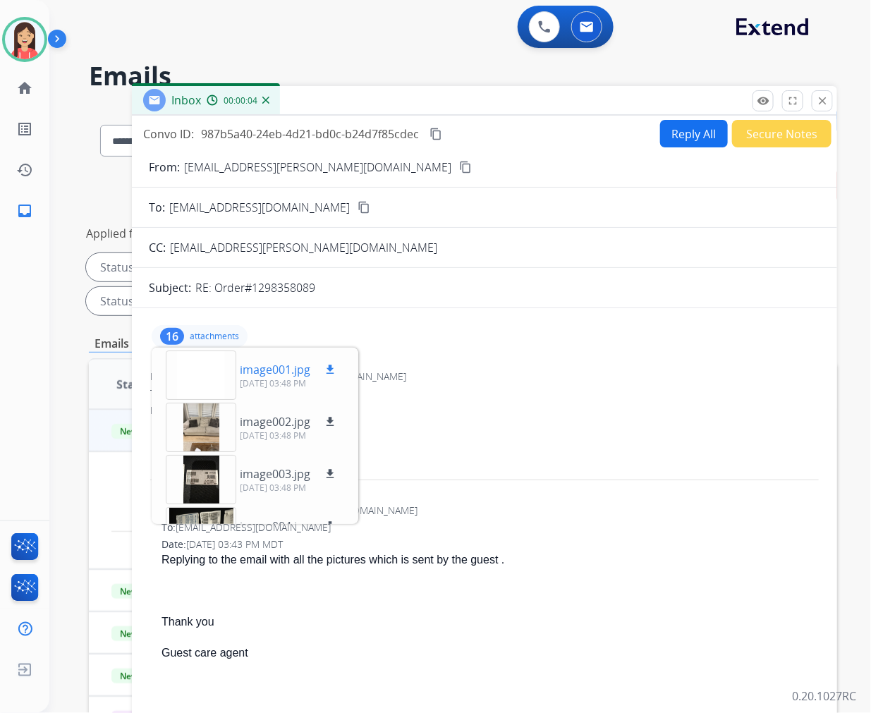
click at [272, 369] on p "image001.jpg" at bounding box center [275, 369] width 71 height 17
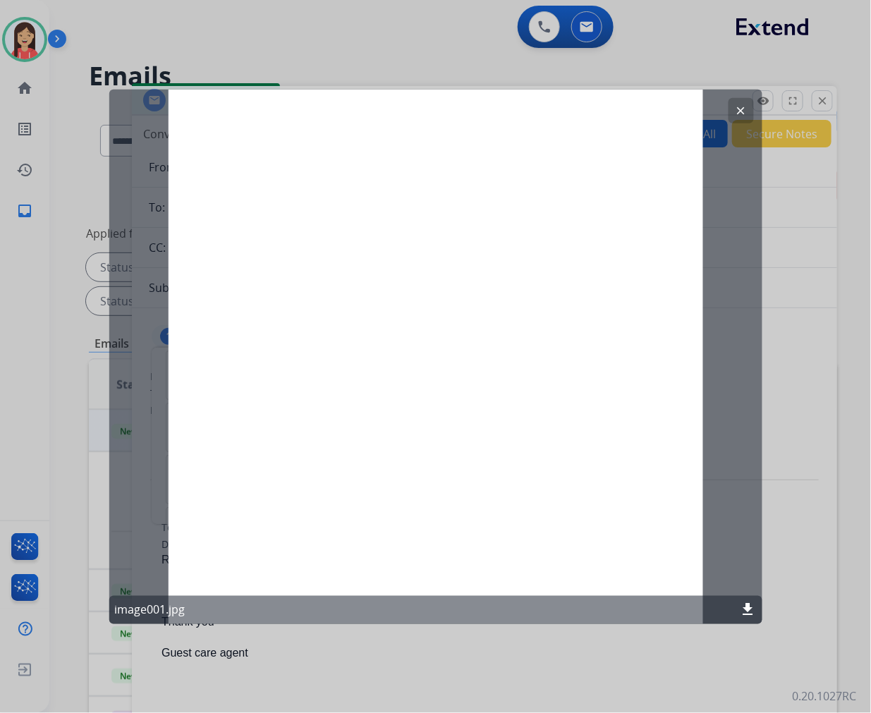
click at [739, 115] on mat-icon "clear" at bounding box center [741, 110] width 13 height 13
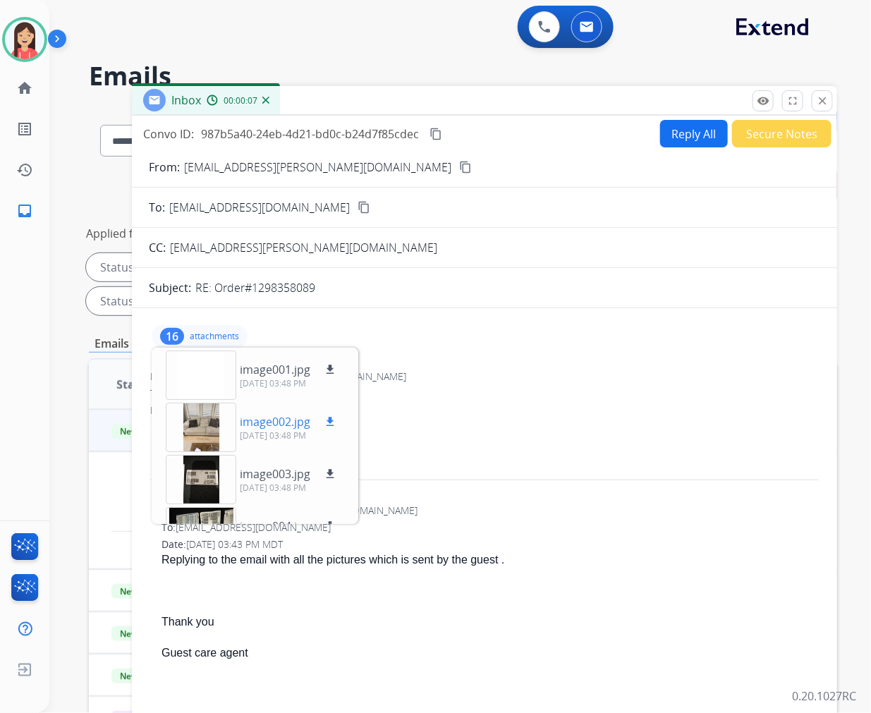
click at [262, 430] on p "[DATE] 03:48 PM" at bounding box center [289, 435] width 99 height 11
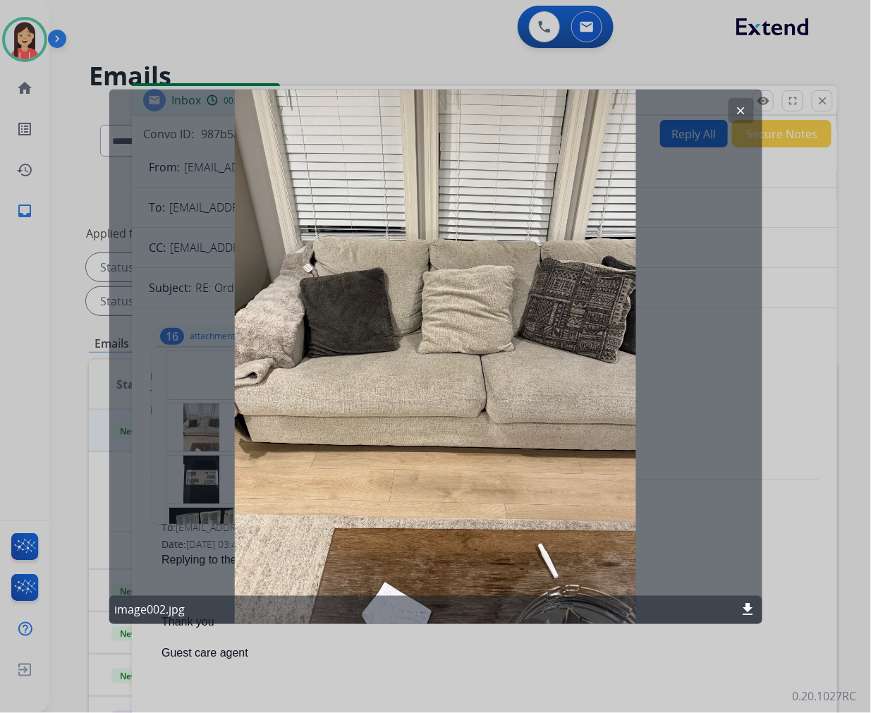
click at [410, 404] on div "clear image002.jpg download" at bounding box center [435, 356] width 653 height 535
click at [746, 114] on mat-icon "clear" at bounding box center [741, 110] width 13 height 13
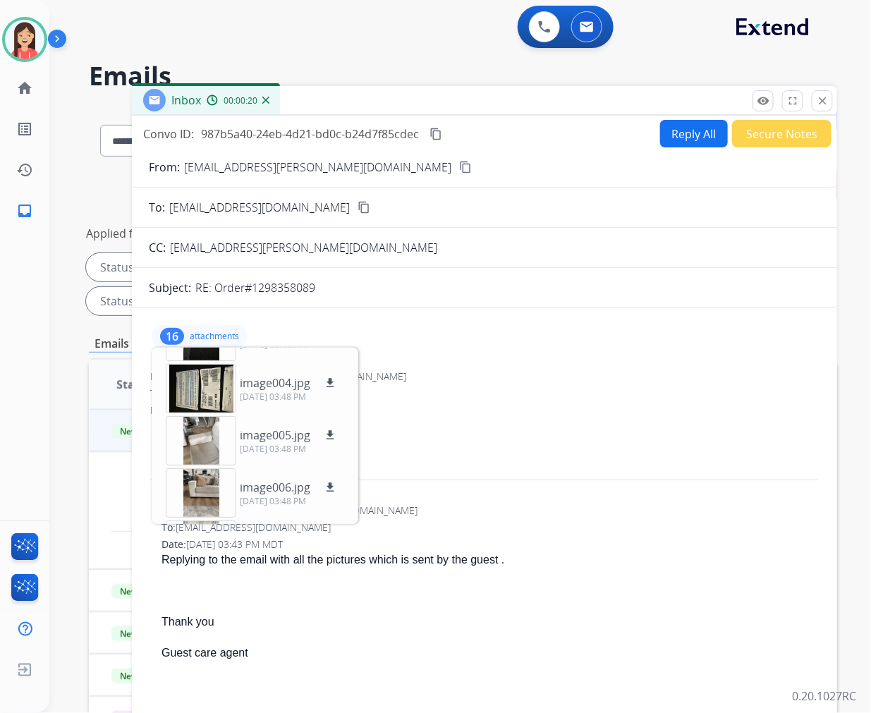
scroll to position [157, 0]
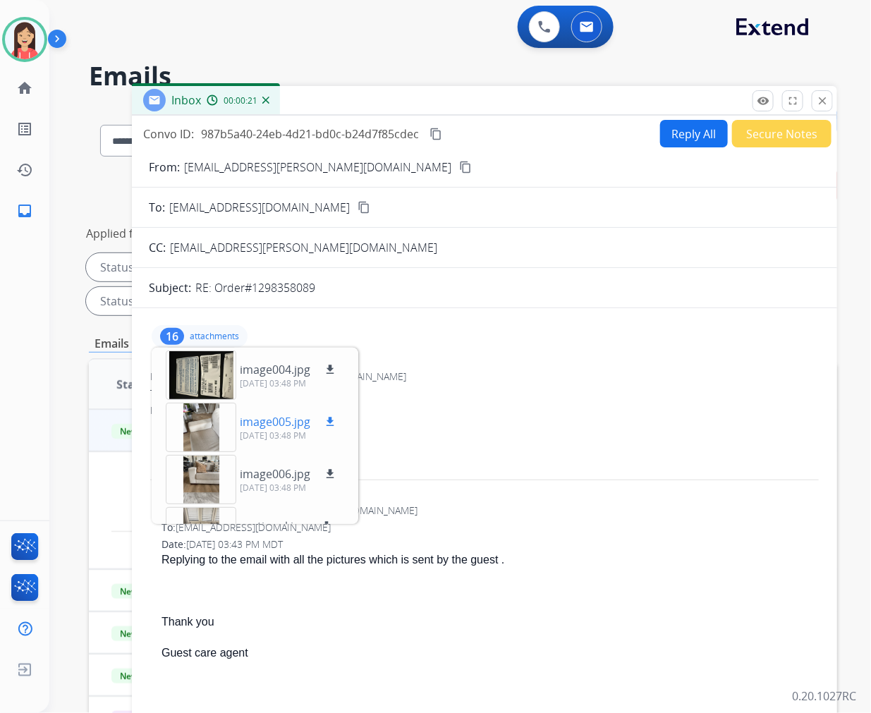
click at [274, 430] on p "[DATE] 03:48 PM" at bounding box center [289, 435] width 99 height 11
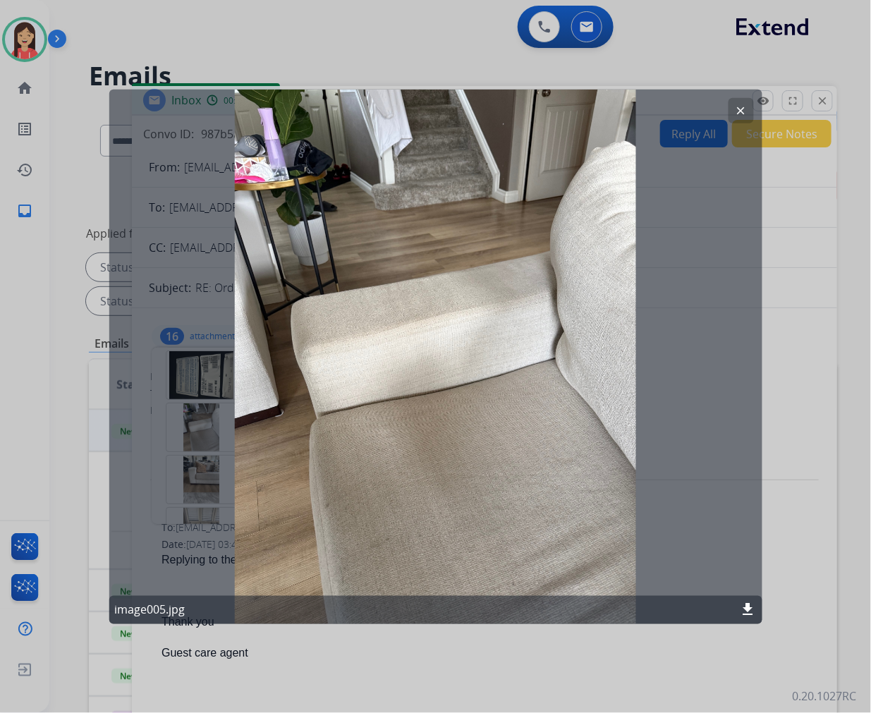
click at [746, 102] on button "clear" at bounding box center [741, 109] width 25 height 25
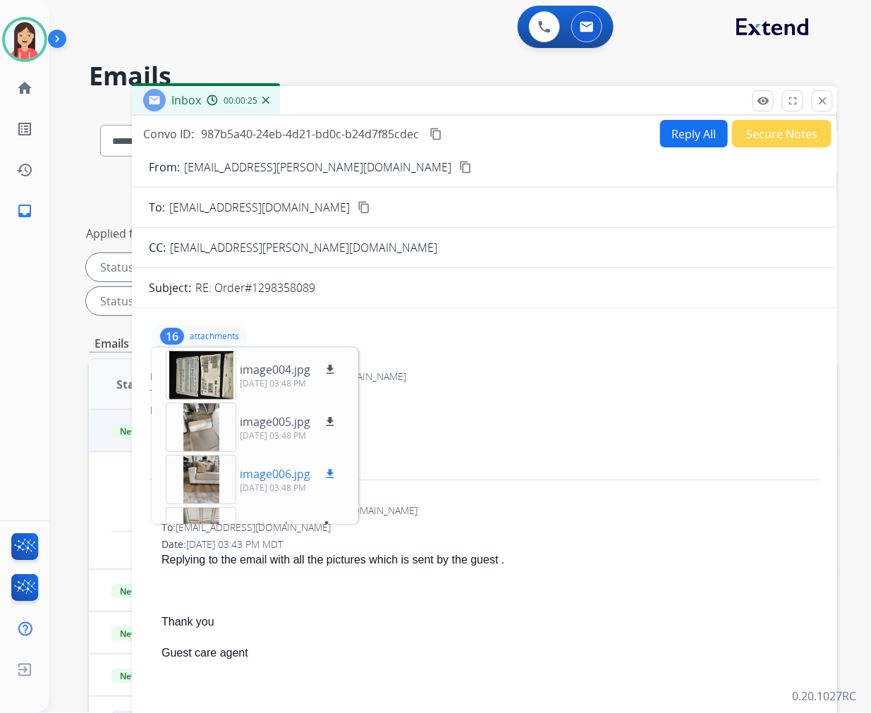
click at [265, 475] on p "image006.jpg" at bounding box center [275, 474] width 71 height 17
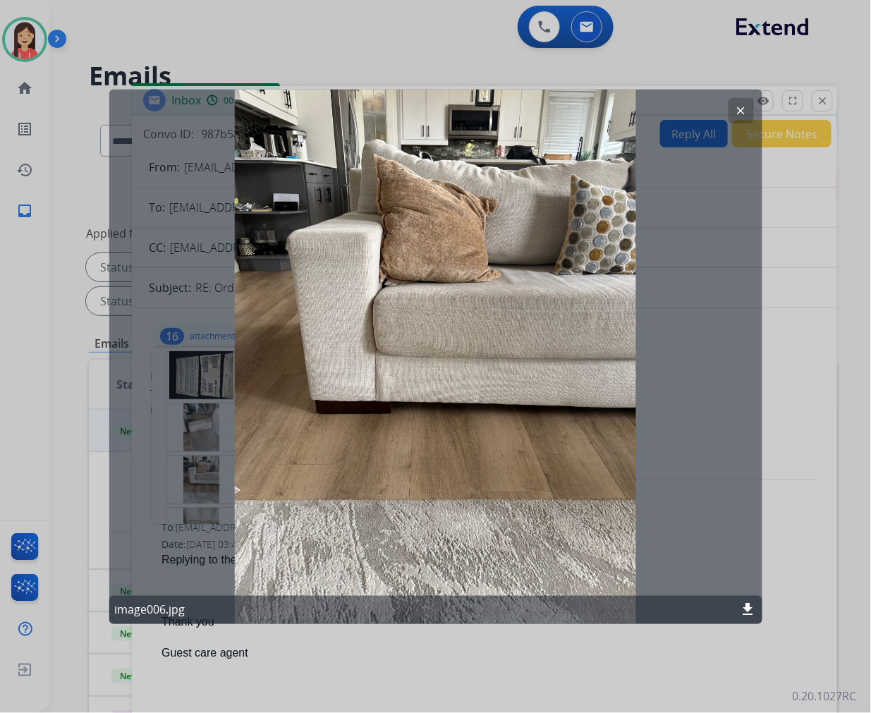
click at [738, 115] on mat-icon "clear" at bounding box center [741, 110] width 13 height 13
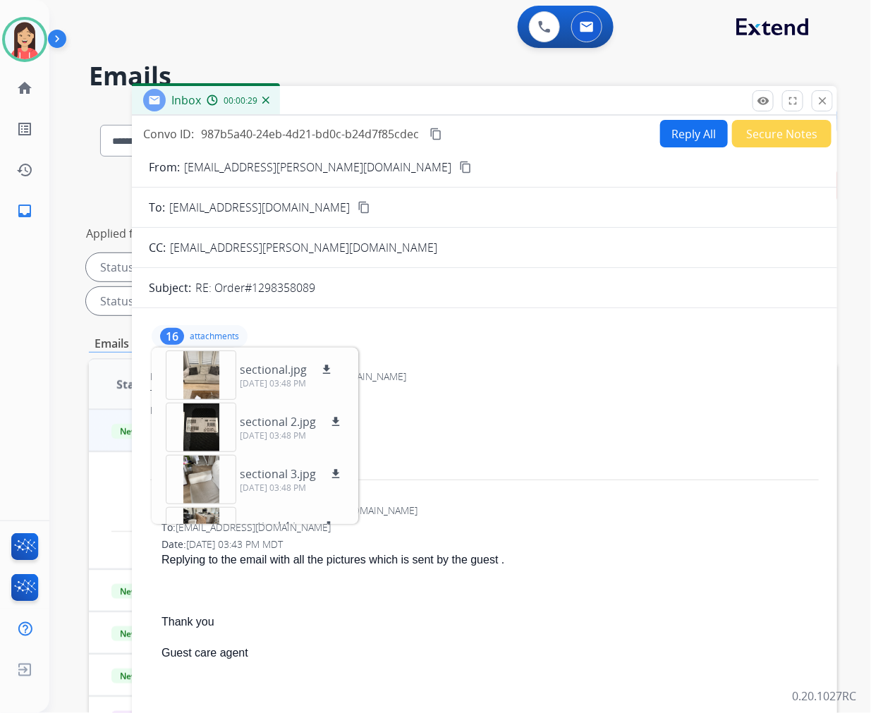
scroll to position [392, 0]
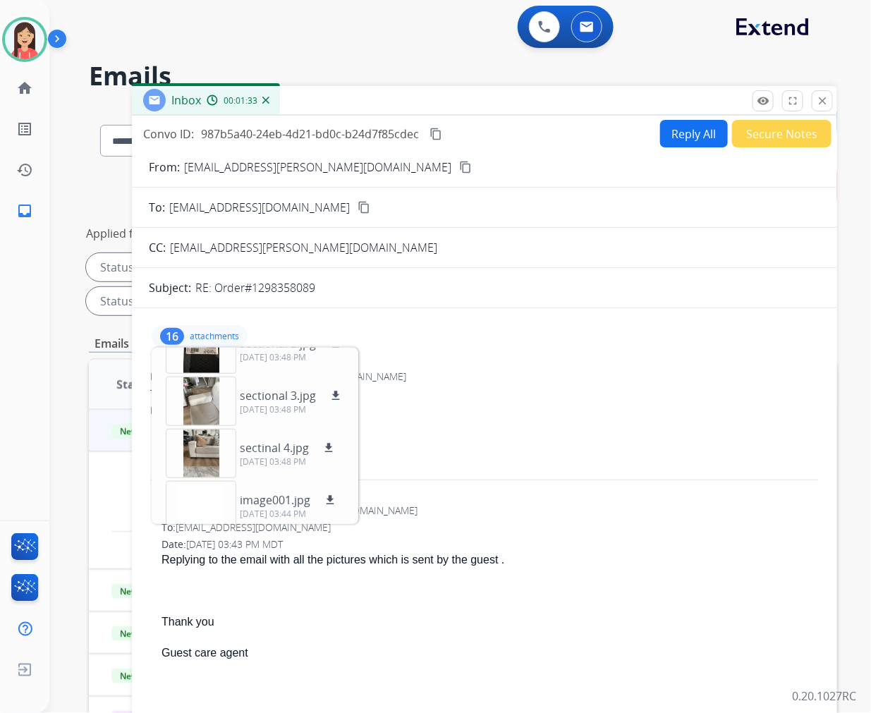
click at [501, 504] on div "From: [EMAIL_ADDRESS][PERSON_NAME][DOMAIN_NAME]" at bounding box center [490, 511] width 657 height 14
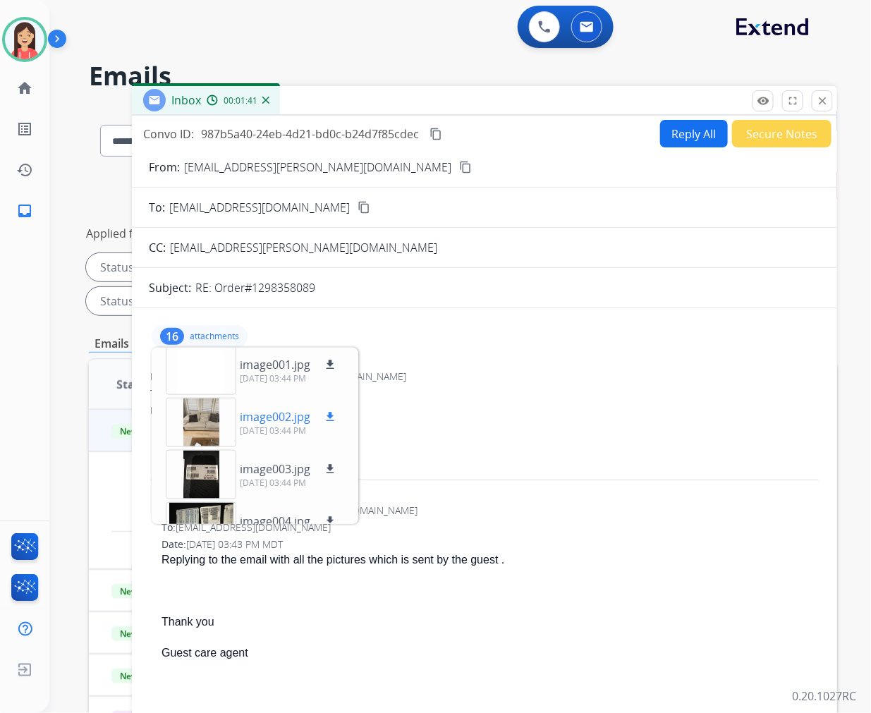
scroll to position [548, 0]
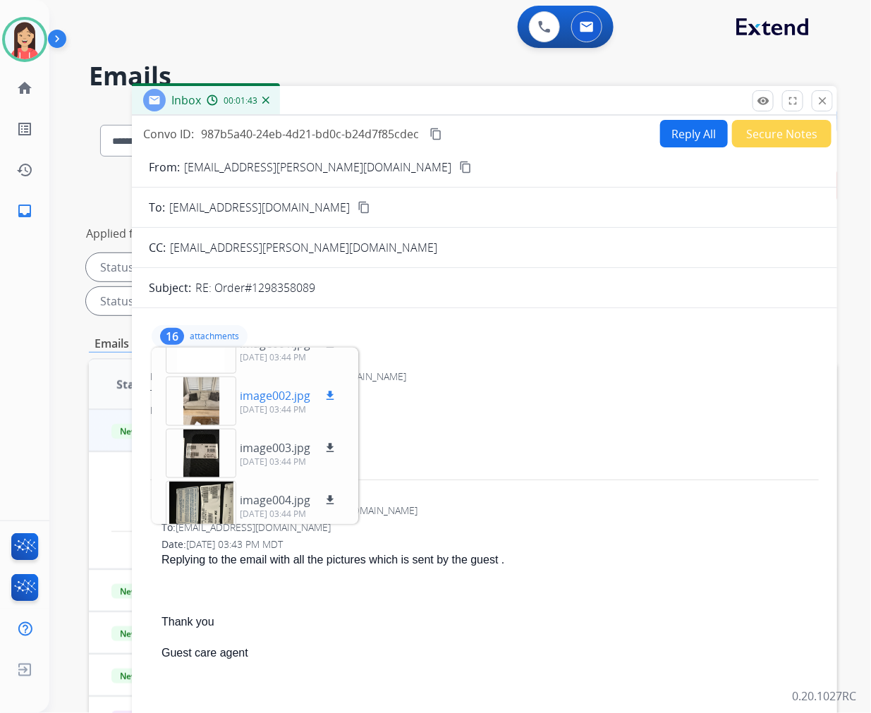
click at [296, 396] on p "image002.jpg" at bounding box center [275, 395] width 71 height 17
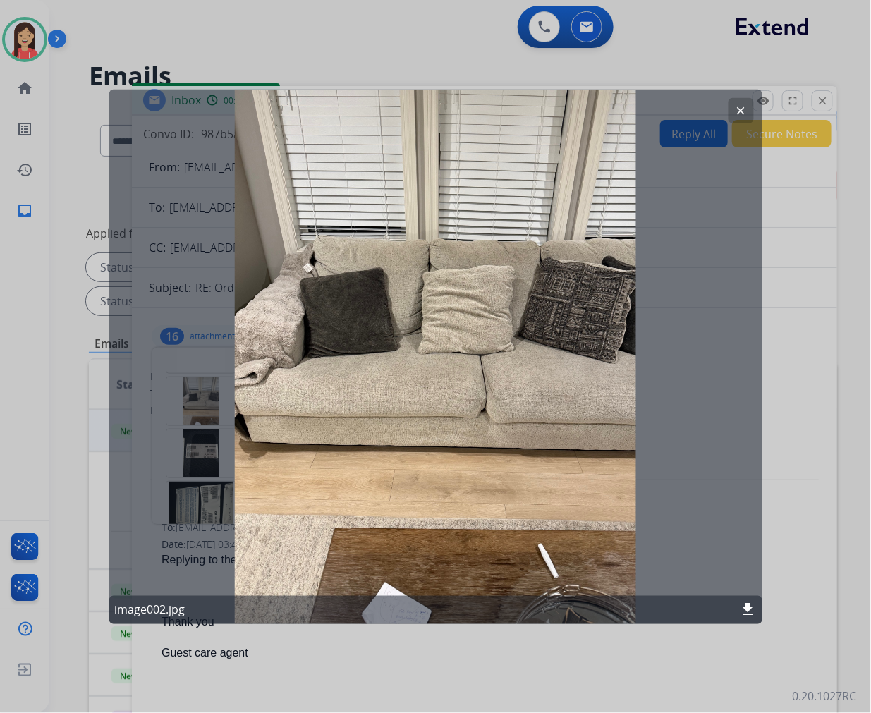
click at [736, 109] on mat-icon "clear" at bounding box center [741, 110] width 13 height 13
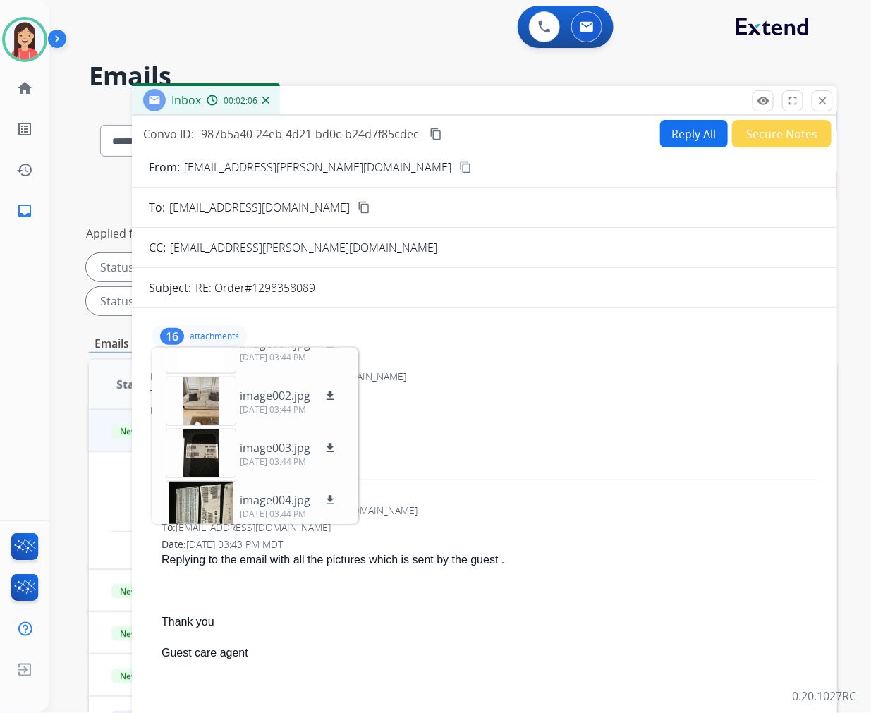
click at [490, 404] on div "Date: [DATE] 03:47 PM MDT" at bounding box center [484, 411] width 669 height 14
click at [673, 161] on div "From: [EMAIL_ADDRESS][PERSON_NAME][DOMAIN_NAME] content_copy" at bounding box center [484, 167] width 705 height 17
click at [673, 139] on button "Reply All" at bounding box center [694, 134] width 68 height 28
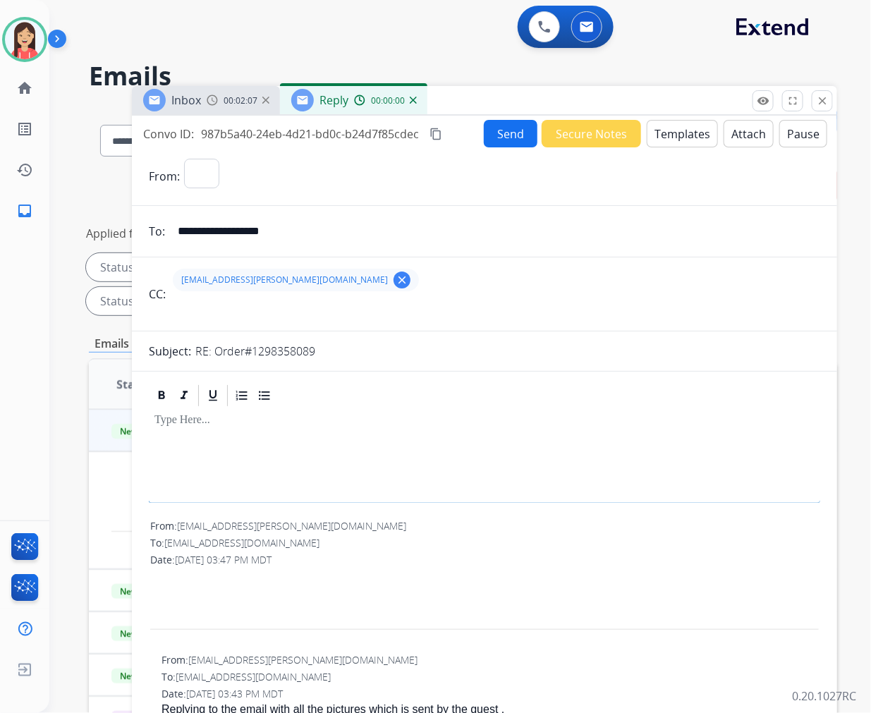
click at [673, 139] on button "Templates" at bounding box center [682, 134] width 71 height 28
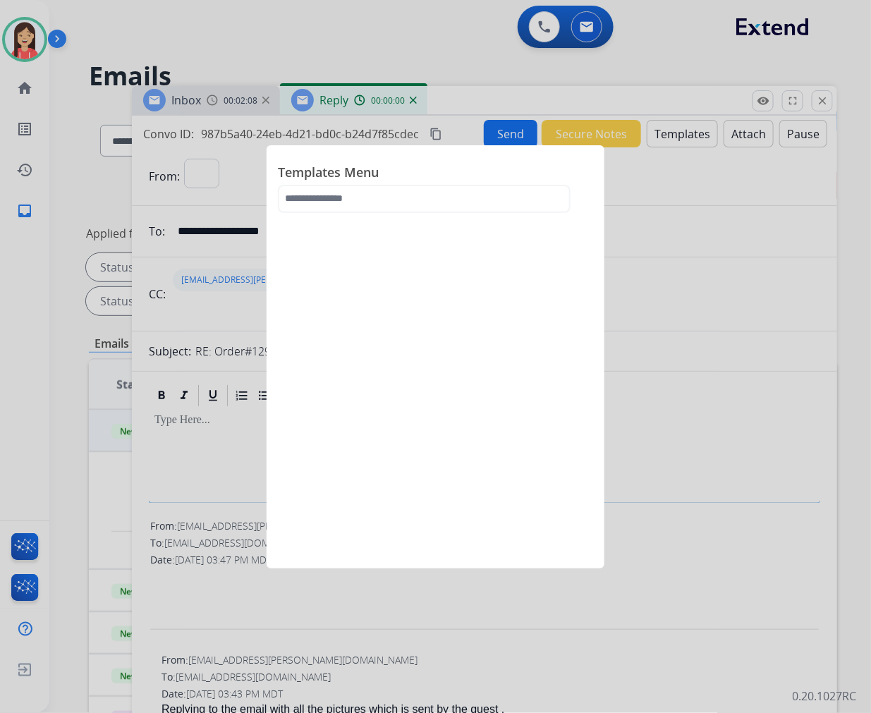
select select "**********"
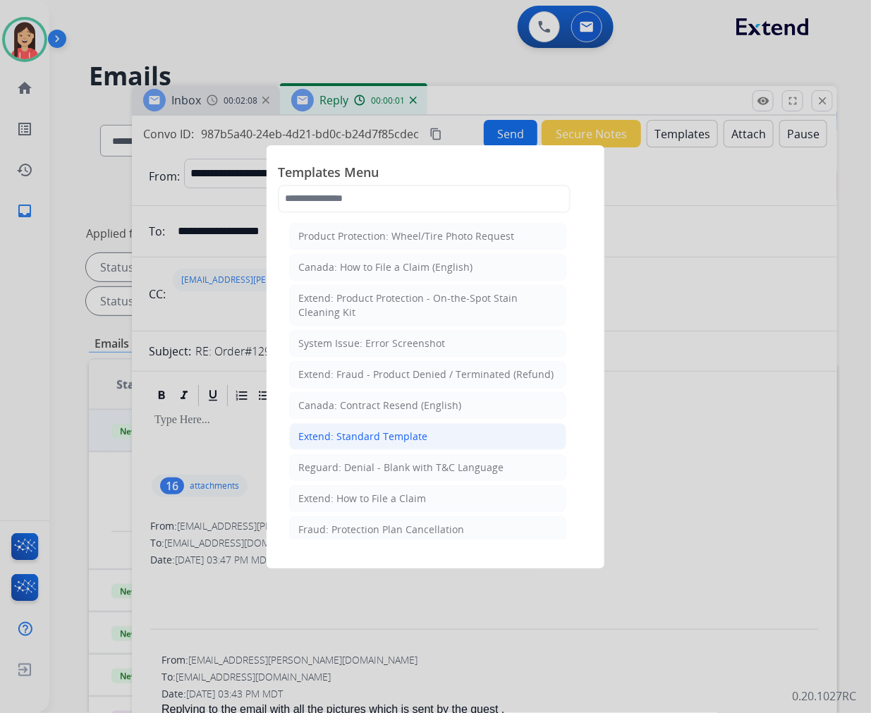
click at [322, 435] on div "Extend: Standard Template" at bounding box center [362, 437] width 129 height 14
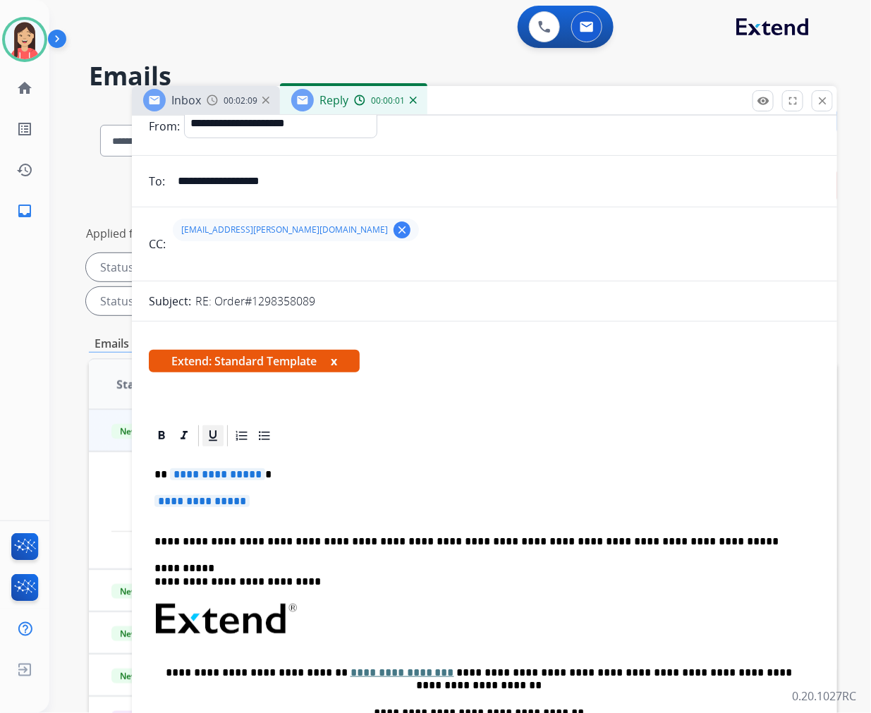
scroll to position [78, 0]
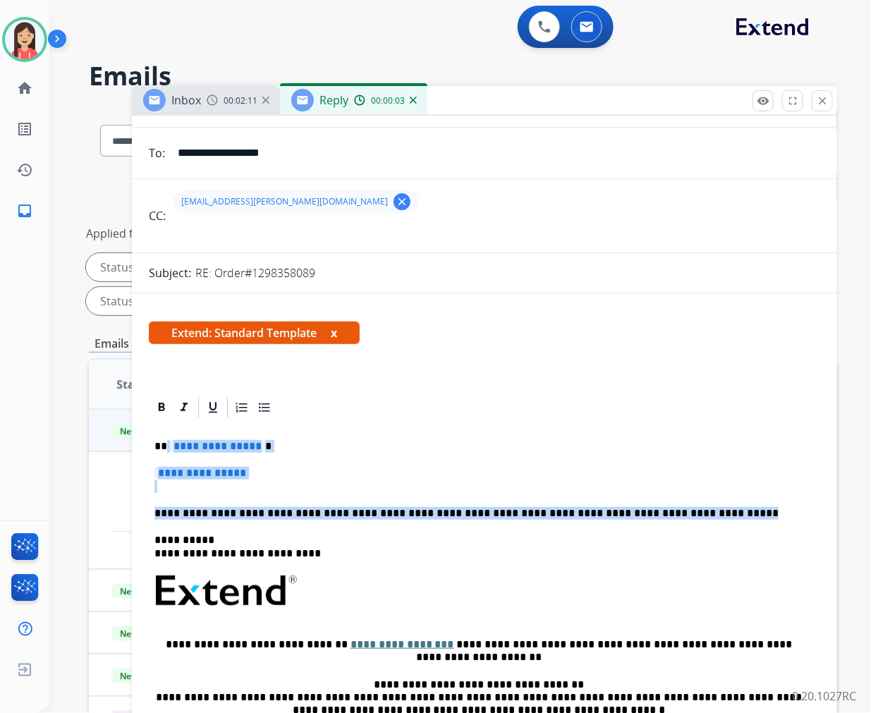
drag, startPoint x: 165, startPoint y: 440, endPoint x: 708, endPoint y: 513, distance: 548.0
click at [708, 513] on div "**********" at bounding box center [485, 624] width 672 height 408
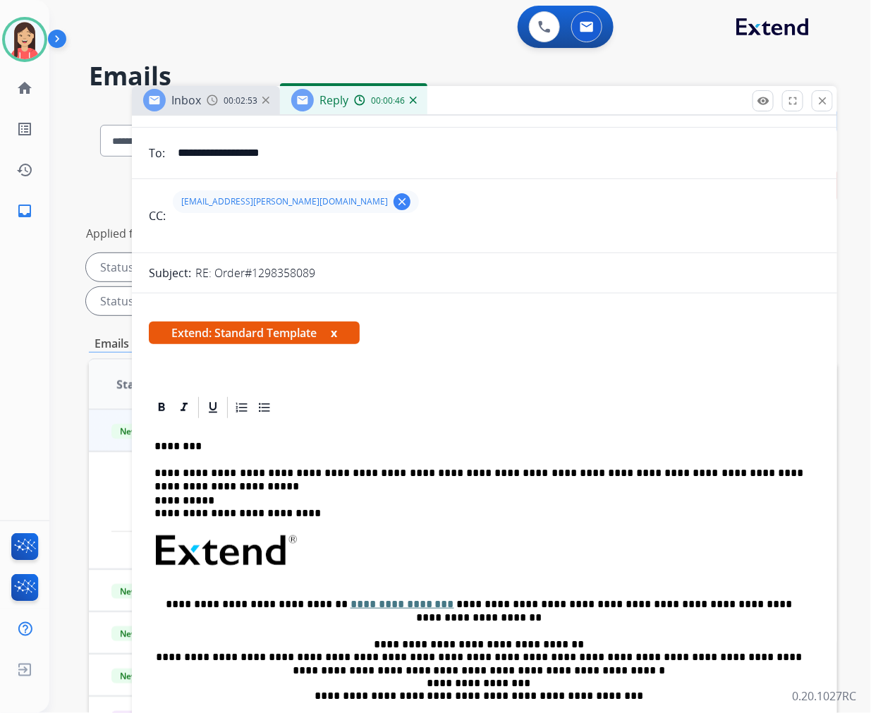
click at [581, 468] on p "**********" at bounding box center [478, 473] width 649 height 13
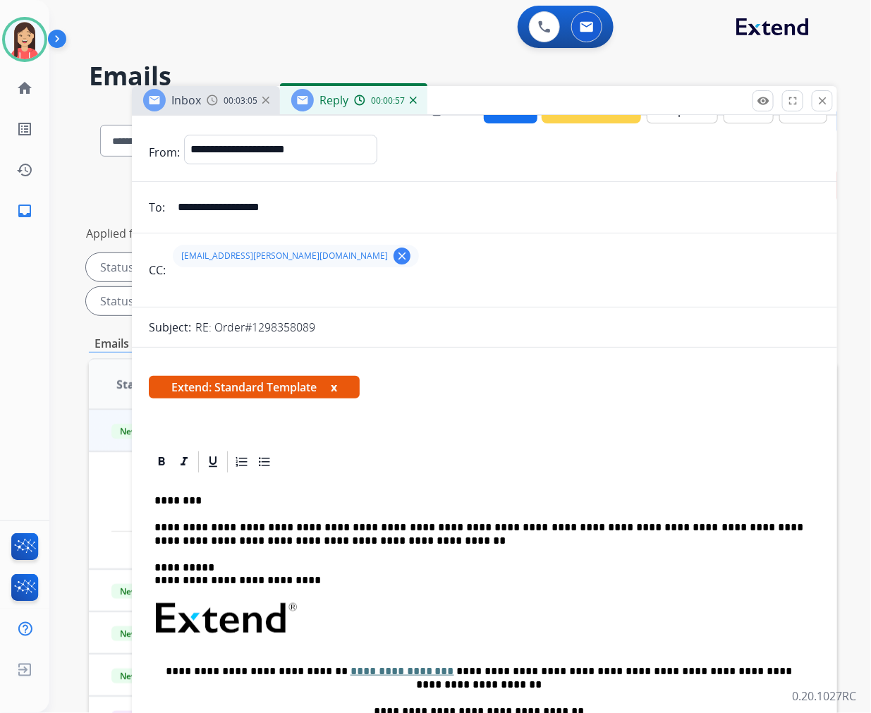
scroll to position [0, 0]
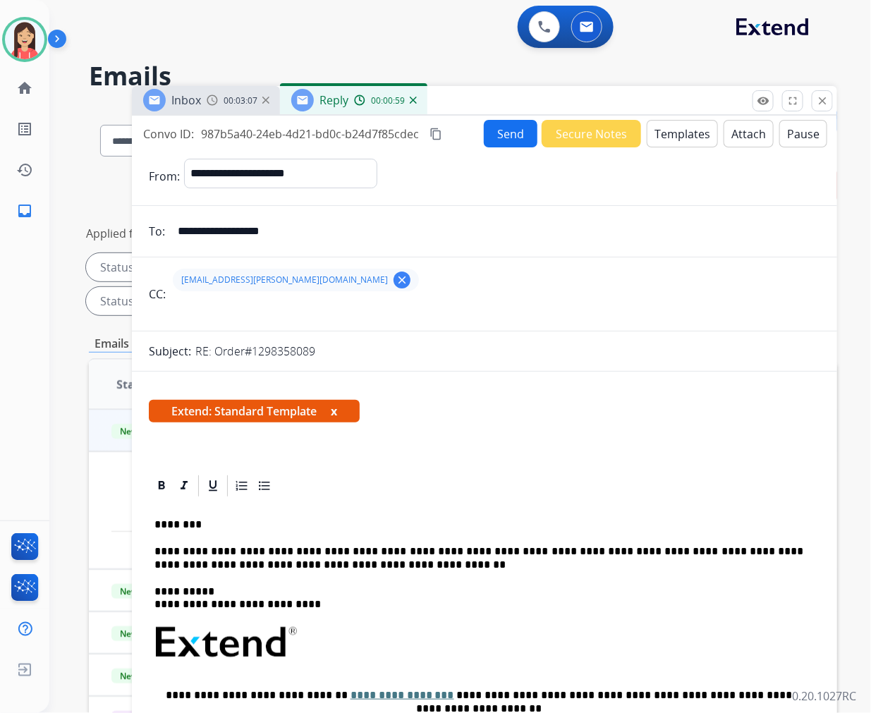
click at [502, 131] on button "Send" at bounding box center [511, 134] width 54 height 28
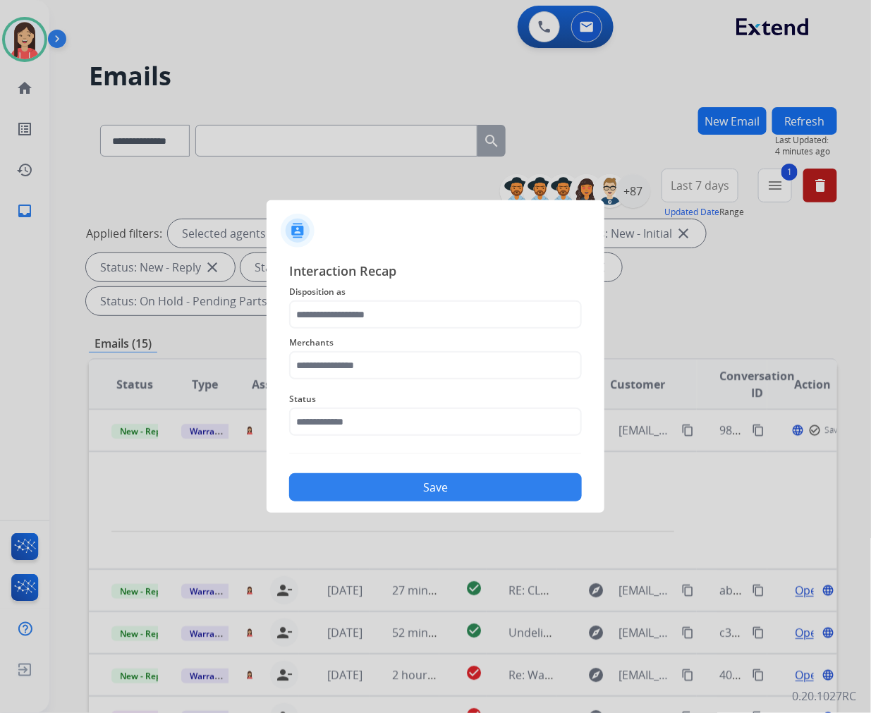
drag, startPoint x: 389, startPoint y: 337, endPoint x: 395, endPoint y: 312, distance: 25.5
click at [389, 337] on span "Merchants" at bounding box center [435, 342] width 293 height 17
click at [395, 312] on input "text" at bounding box center [435, 315] width 293 height 28
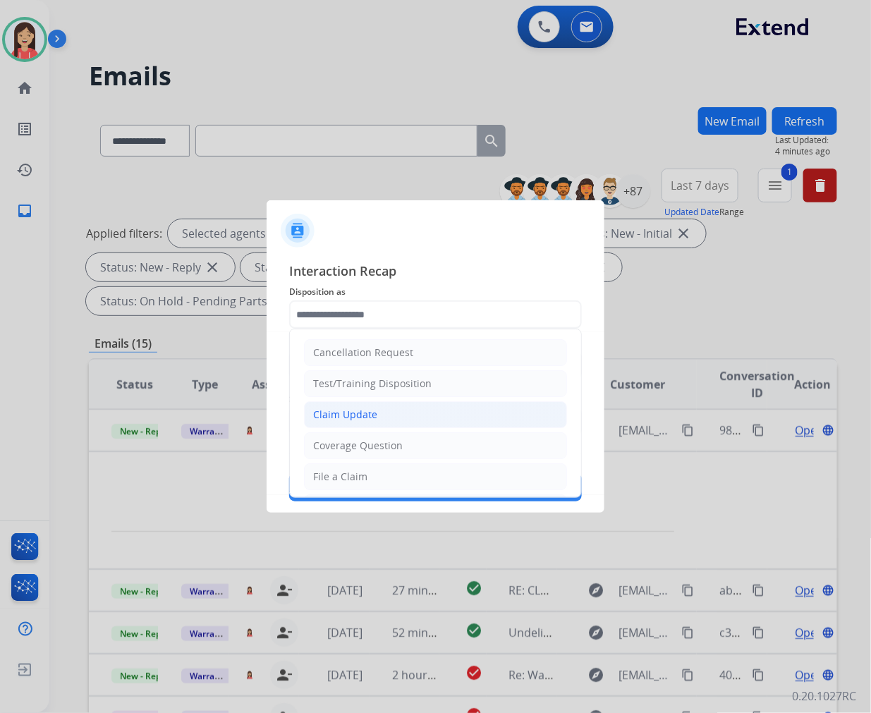
click at [390, 413] on li "Claim Update" at bounding box center [435, 414] width 263 height 27
type input "**********"
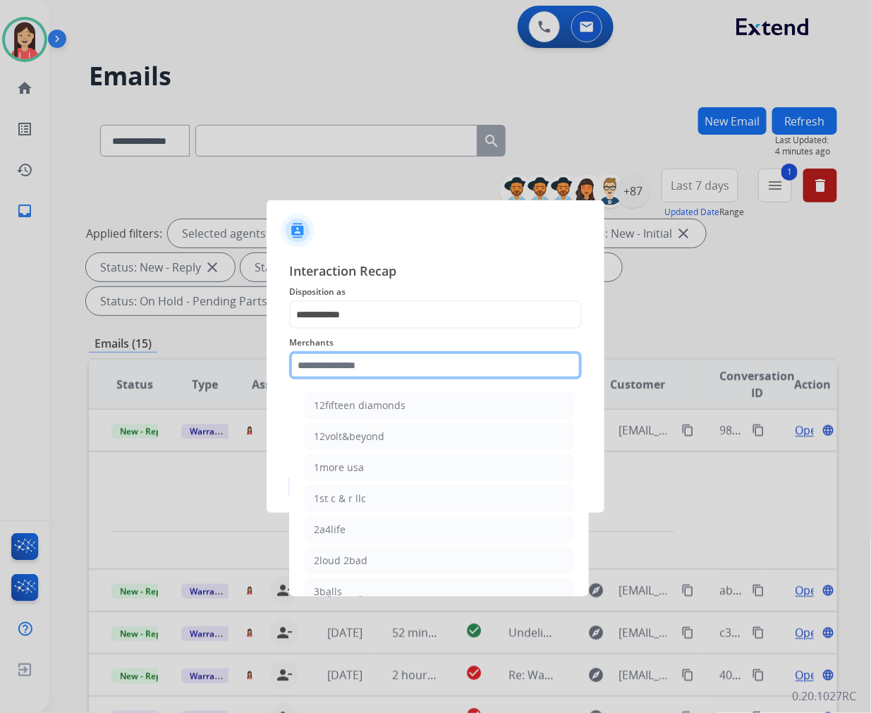
click at [389, 358] on input "text" at bounding box center [435, 365] width 293 height 28
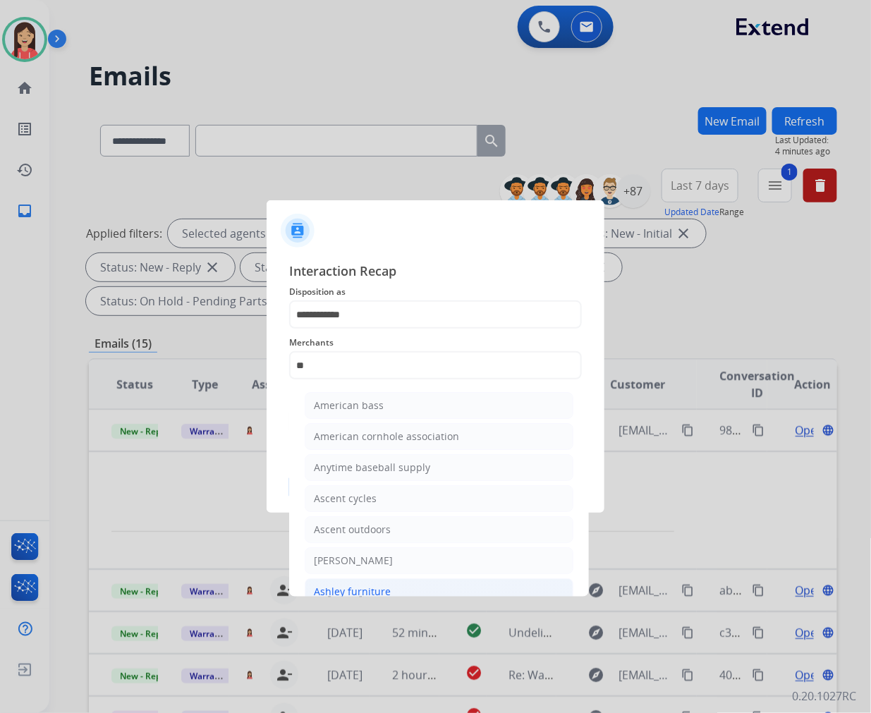
click at [396, 586] on li "Ashley furniture" at bounding box center [439, 591] width 269 height 27
type input "**********"
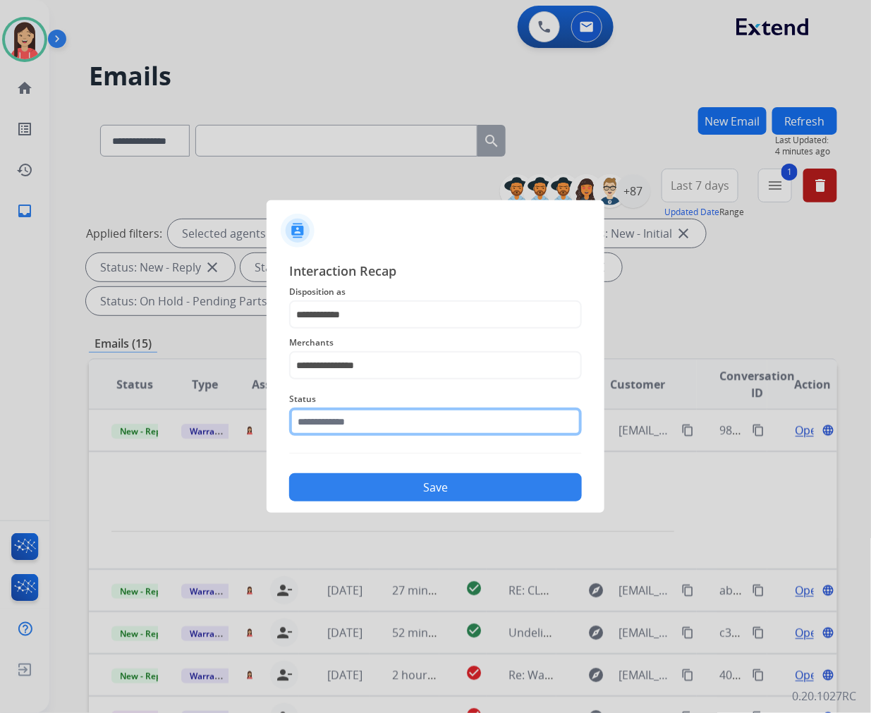
click at [404, 427] on input "text" at bounding box center [435, 422] width 293 height 28
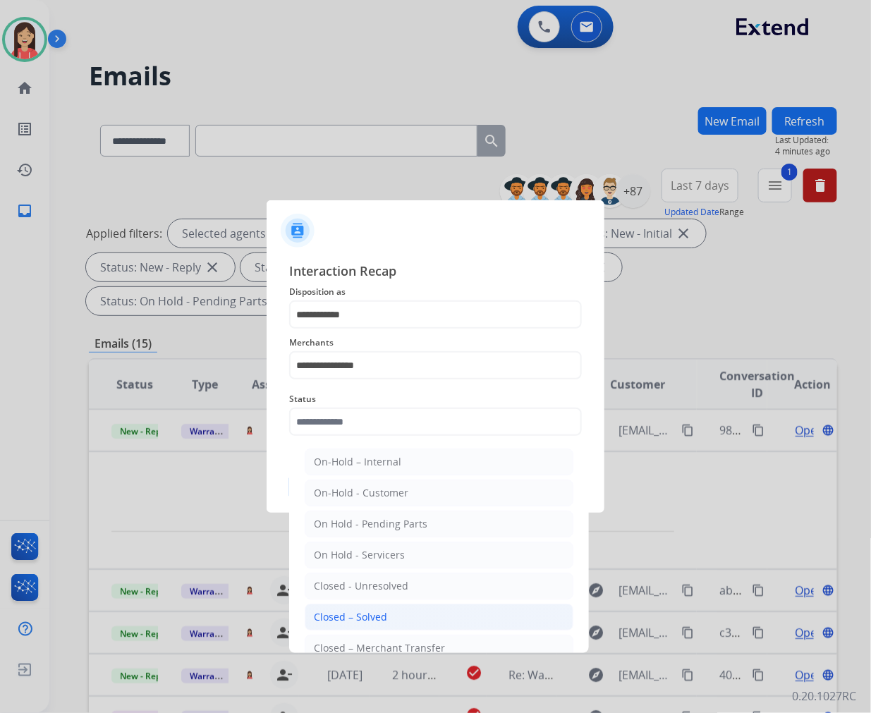
click at [435, 612] on li "Closed – Solved" at bounding box center [439, 617] width 269 height 27
type input "**********"
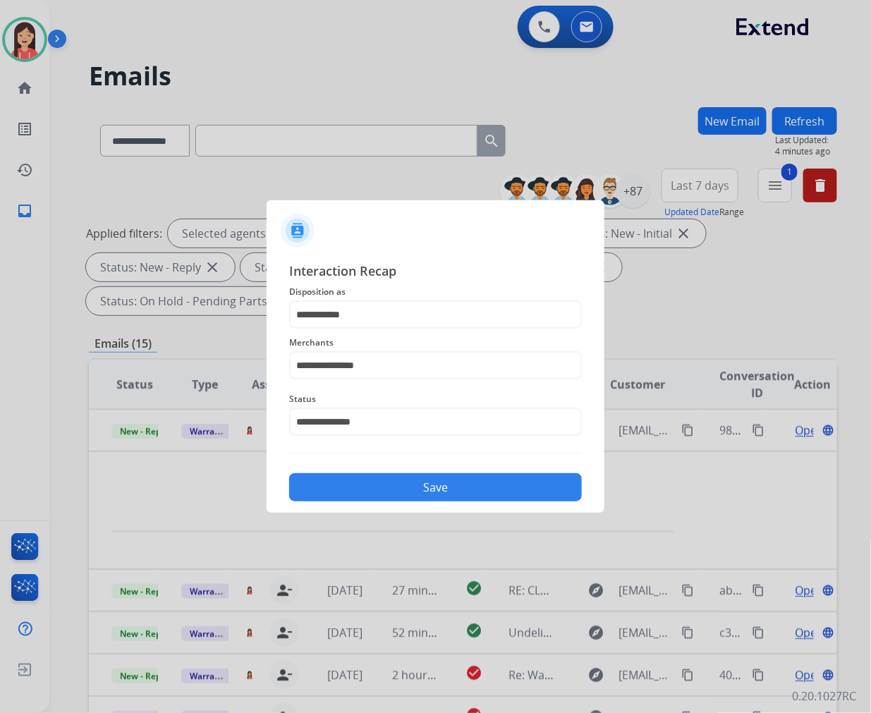
click at [442, 494] on button "Save" at bounding box center [435, 487] width 293 height 28
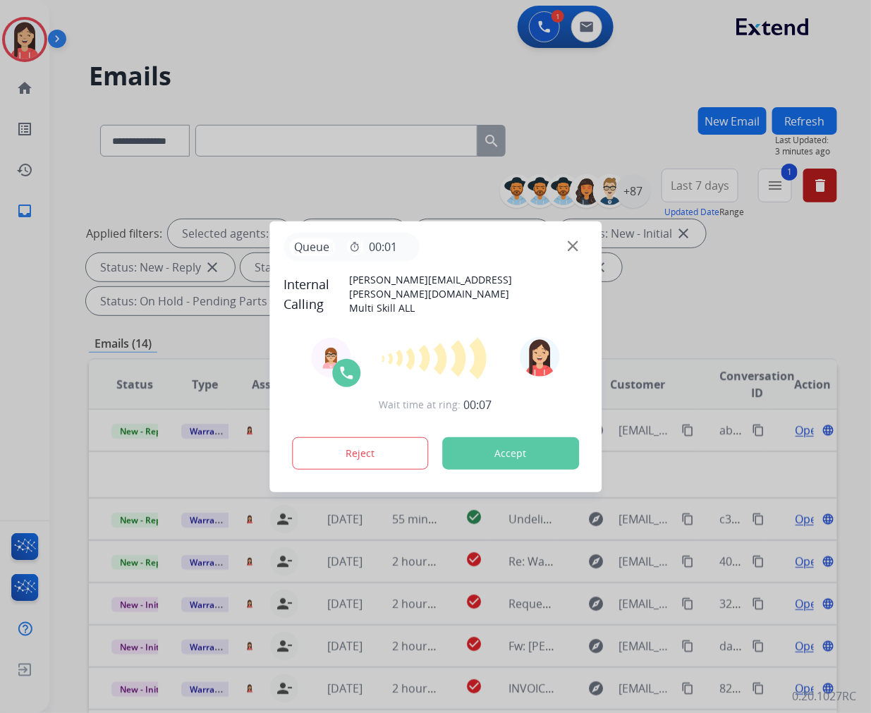
click at [497, 455] on button "Accept" at bounding box center [510, 453] width 137 height 32
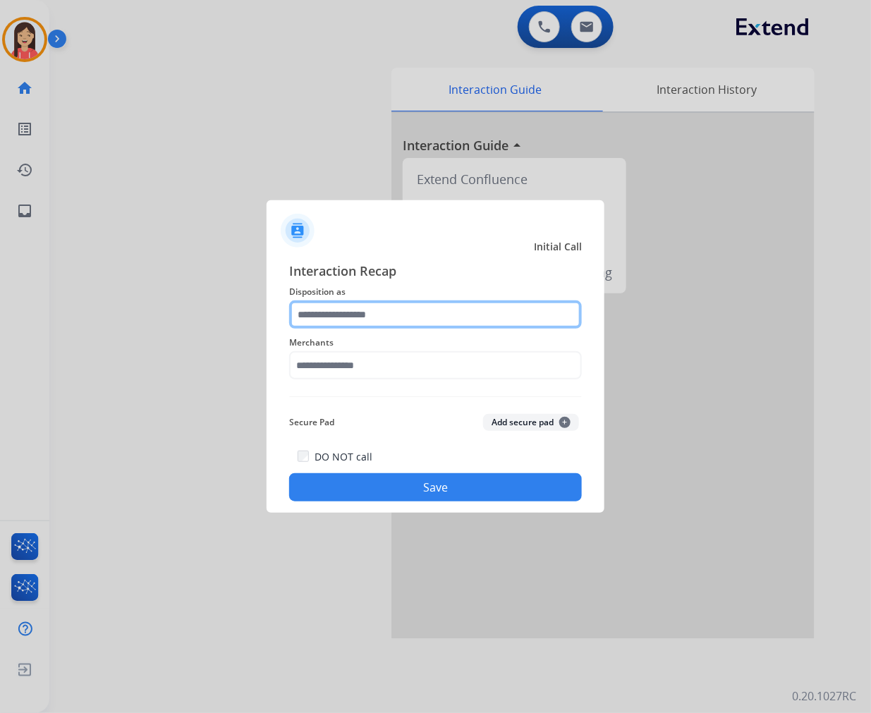
click at [421, 326] on input "text" at bounding box center [435, 315] width 293 height 28
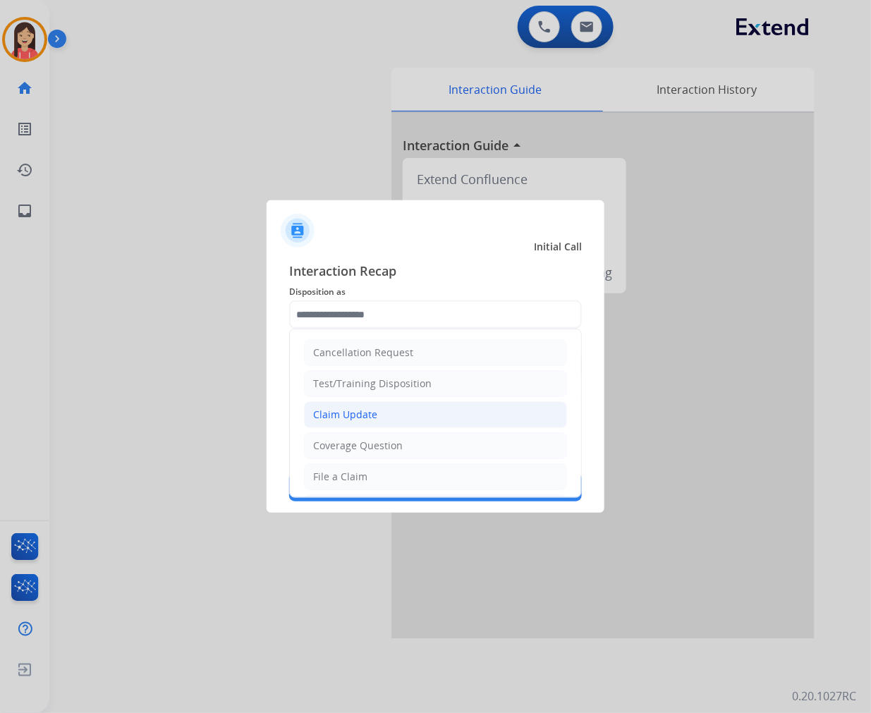
click at [392, 411] on li "Claim Update" at bounding box center [435, 414] width 263 height 27
type input "**********"
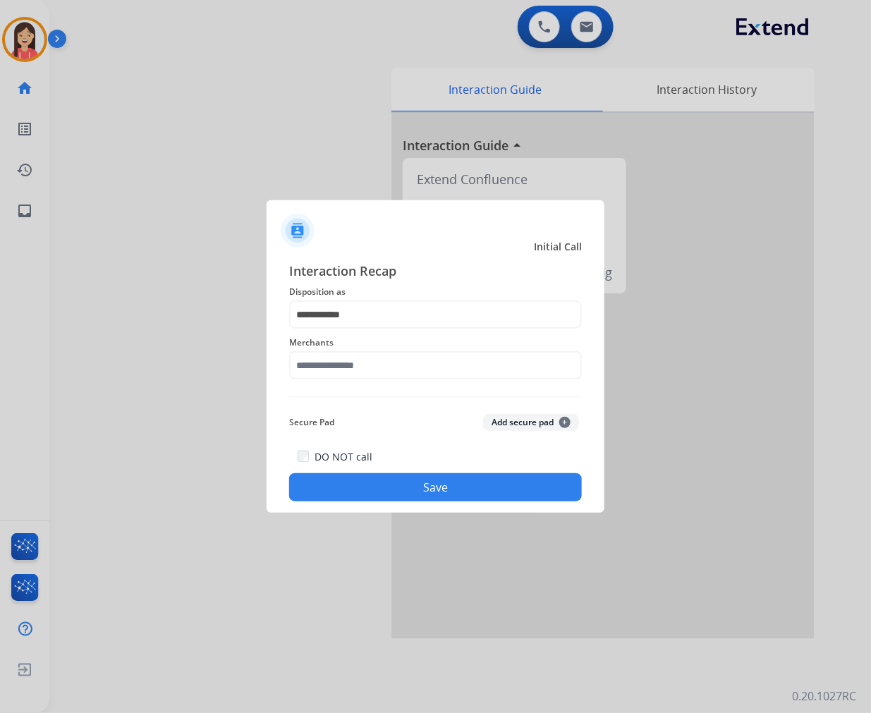
click at [389, 336] on span "Merchants" at bounding box center [435, 342] width 293 height 17
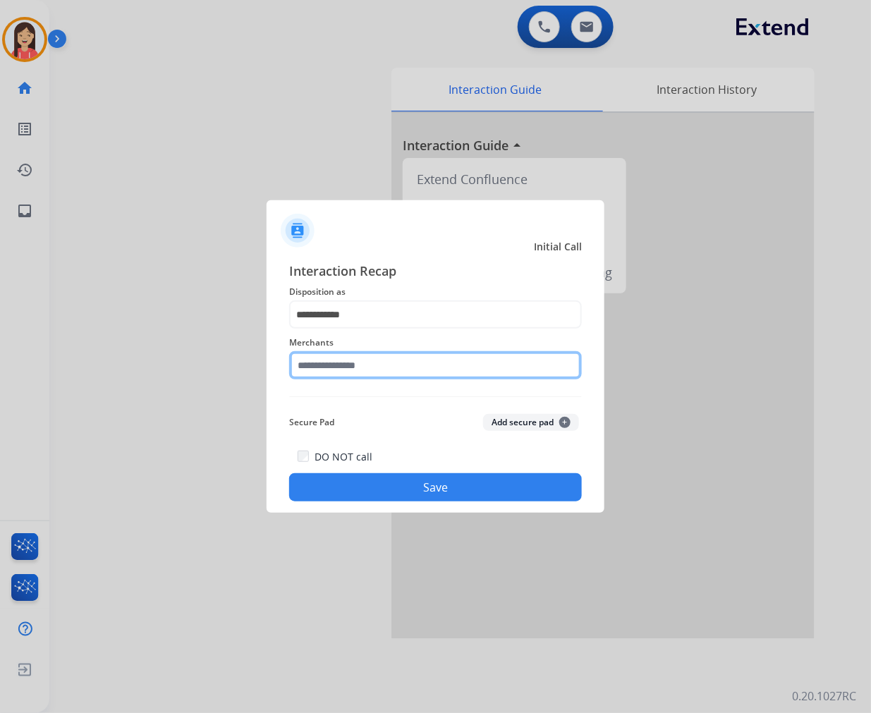
click at [381, 368] on input "text" at bounding box center [435, 365] width 293 height 28
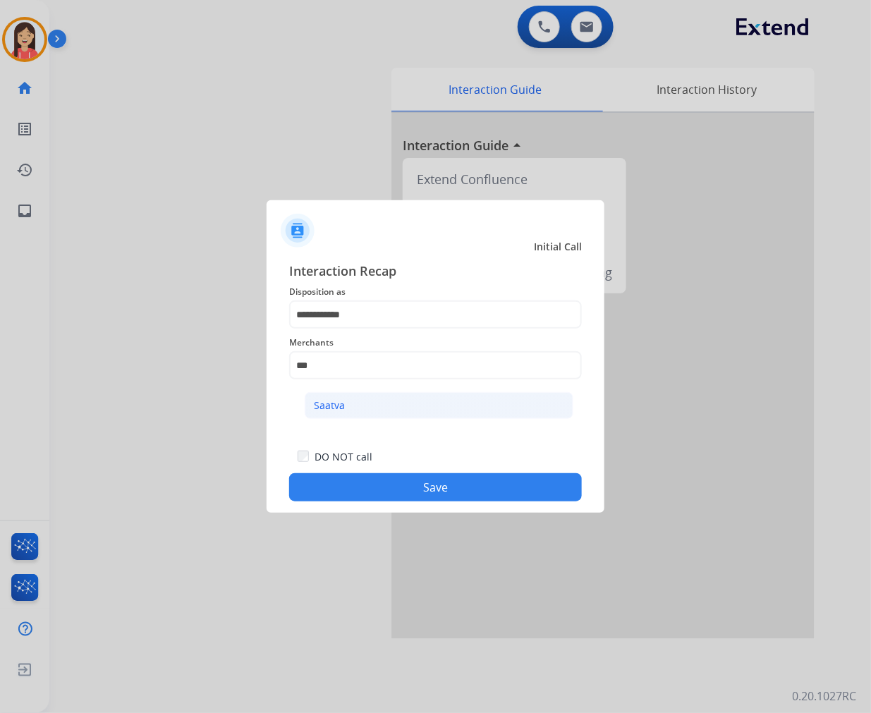
click at [370, 404] on li "Saatva" at bounding box center [439, 405] width 269 height 27
type input "******"
click at [415, 489] on button "Save" at bounding box center [435, 487] width 293 height 28
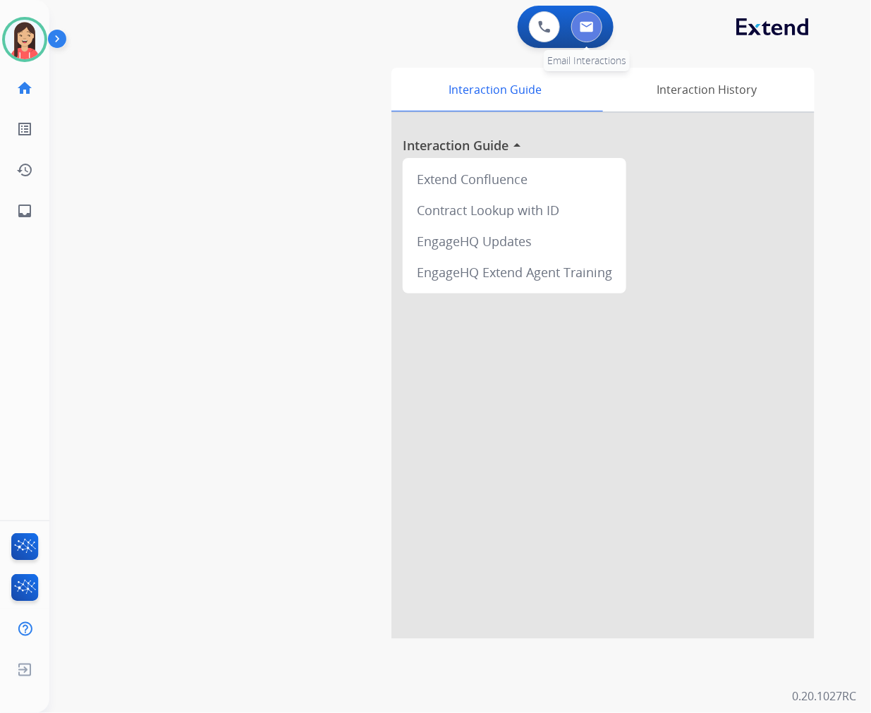
click at [586, 29] on img at bounding box center [587, 26] width 14 height 11
select select "**********"
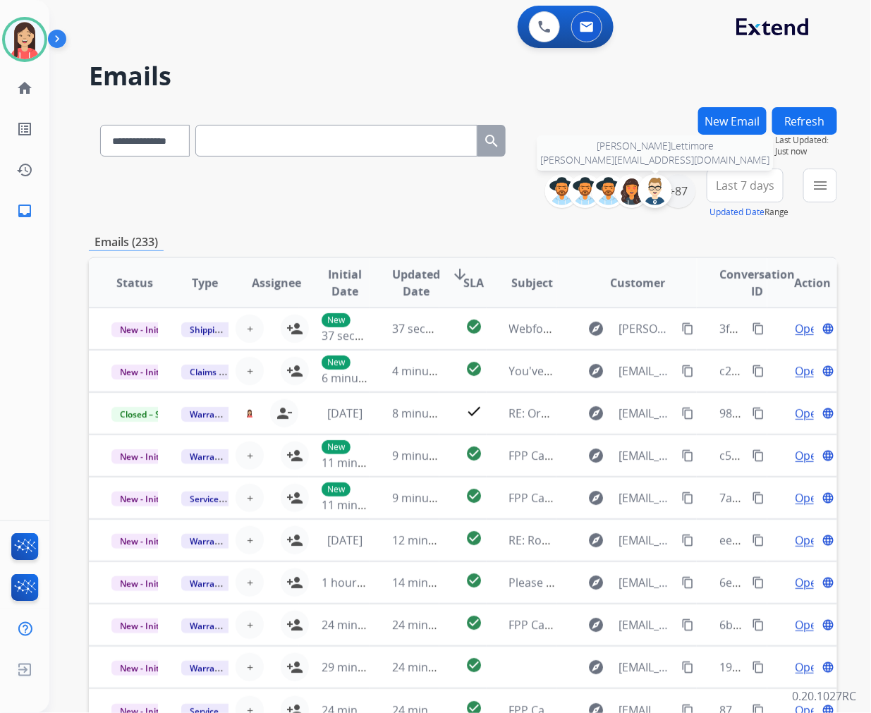
click at [670, 193] on div at bounding box center [655, 191] width 34 height 34
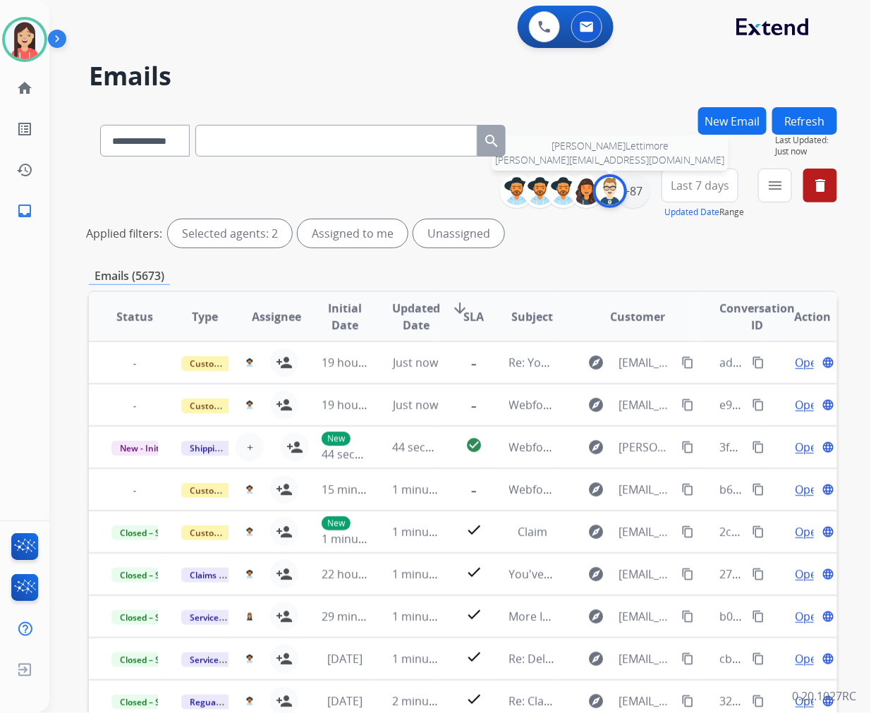
click at [603, 190] on img at bounding box center [610, 191] width 28 height 28
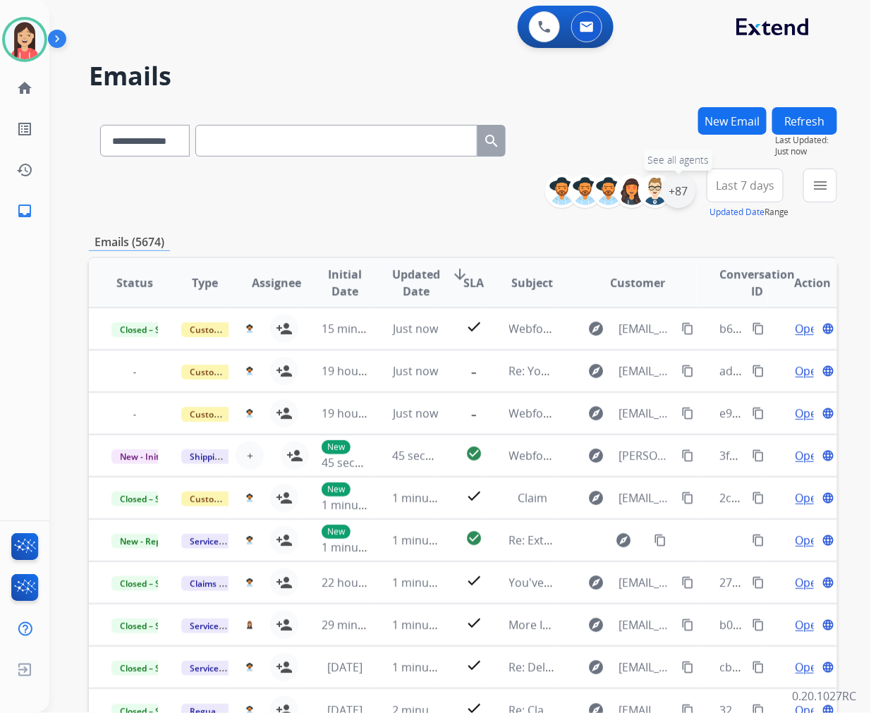
click at [670, 198] on div "+87" at bounding box center [679, 191] width 34 height 34
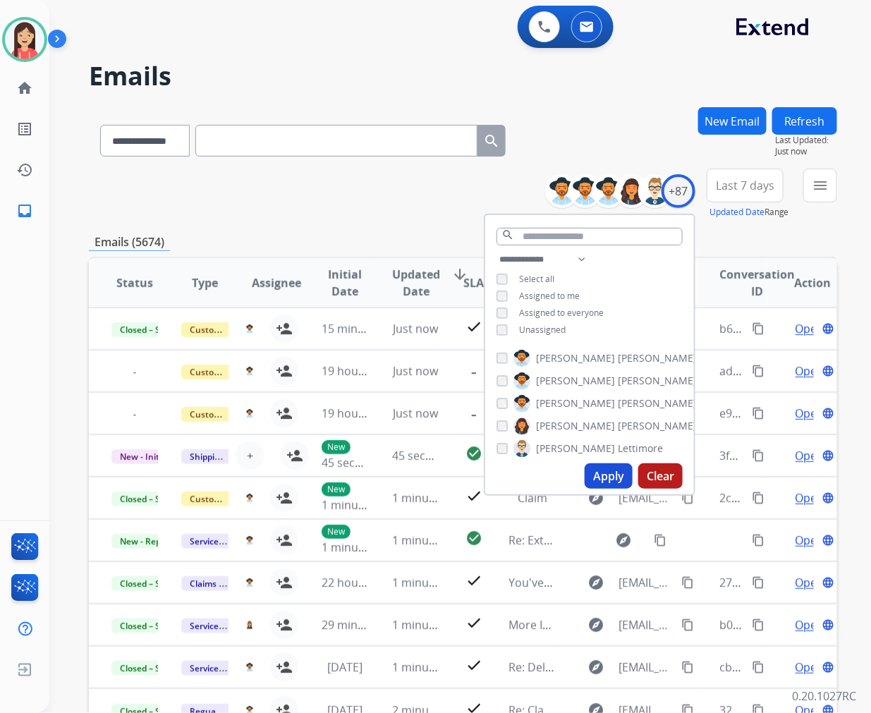
click at [610, 475] on button "Apply" at bounding box center [609, 475] width 48 height 25
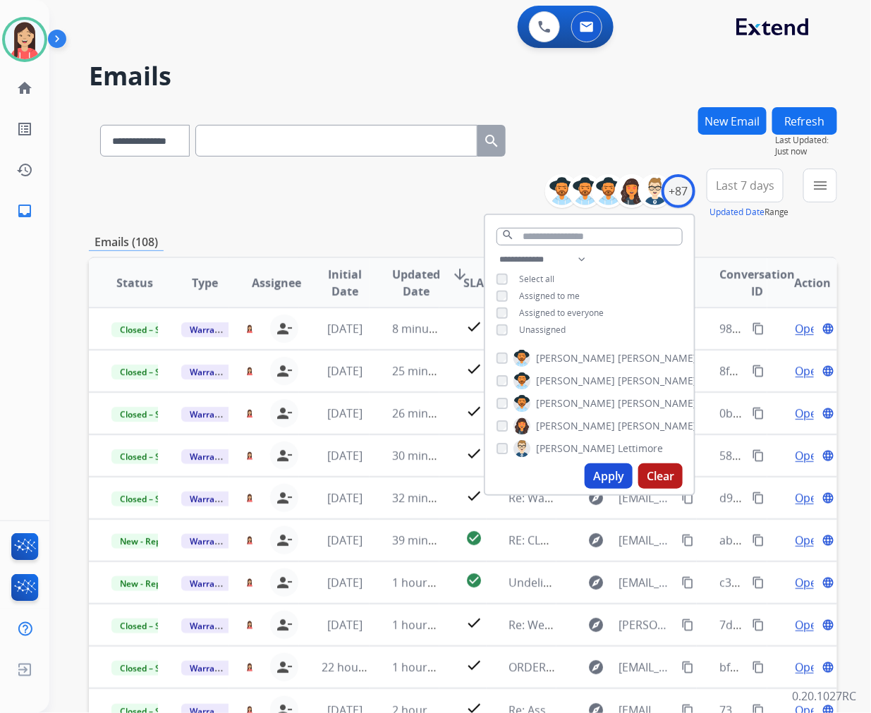
click at [718, 183] on span "Last 7 days" at bounding box center [745, 186] width 59 height 6
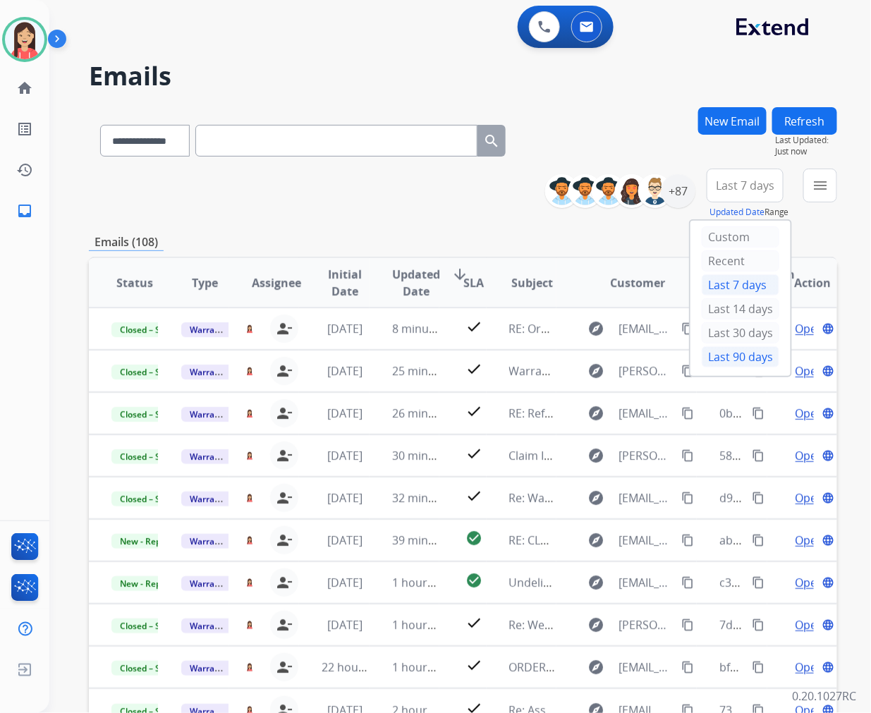
click at [702, 353] on div "Last 90 days" at bounding box center [741, 356] width 78 height 21
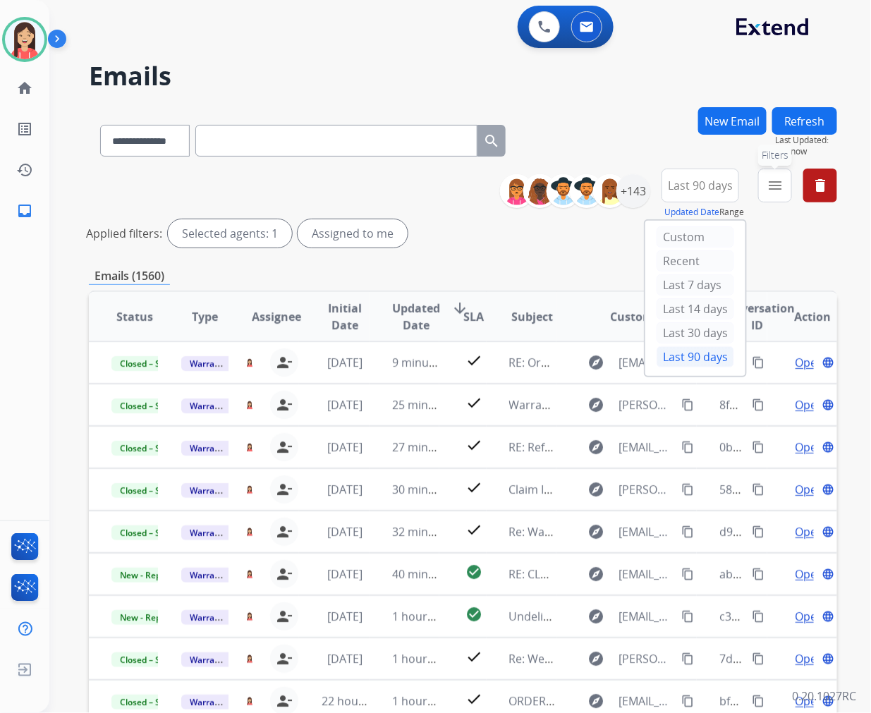
click at [781, 185] on mat-icon "menu" at bounding box center [775, 185] width 17 height 17
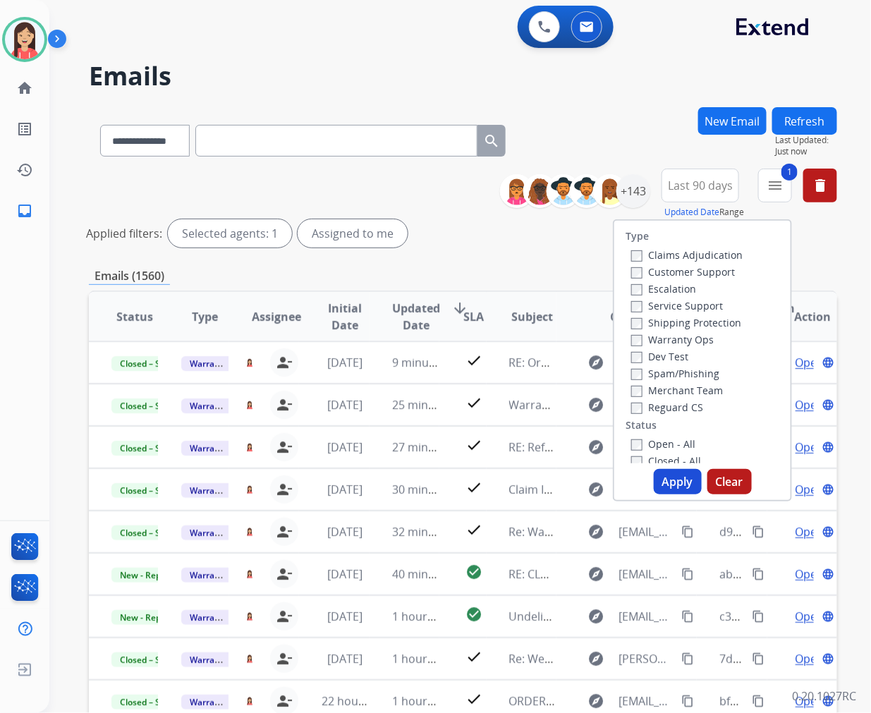
click at [680, 483] on button "Apply" at bounding box center [678, 481] width 48 height 25
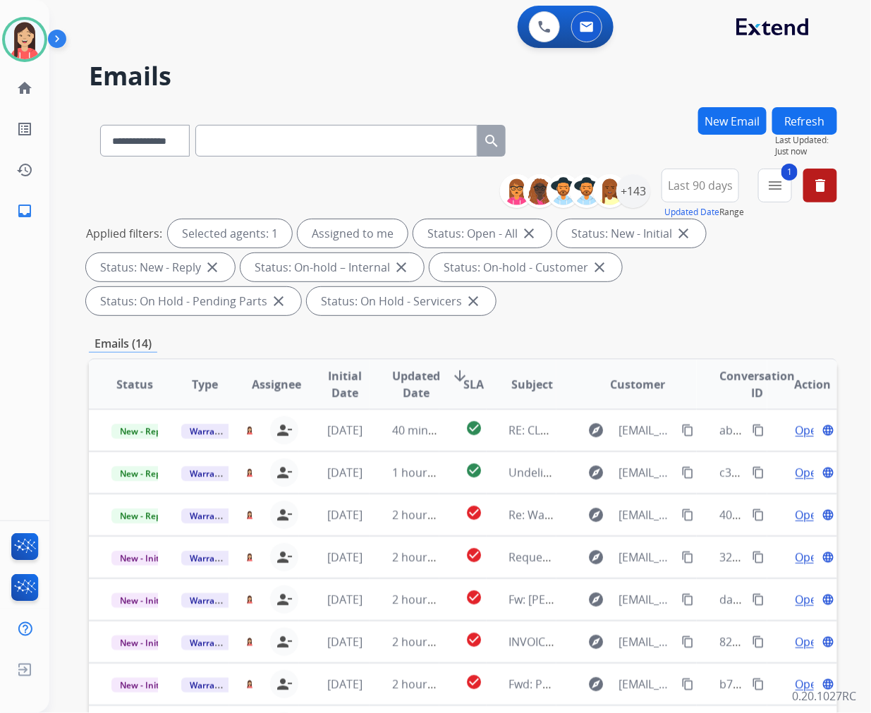
click at [411, 379] on span "Updated Date" at bounding box center [416, 385] width 48 height 34
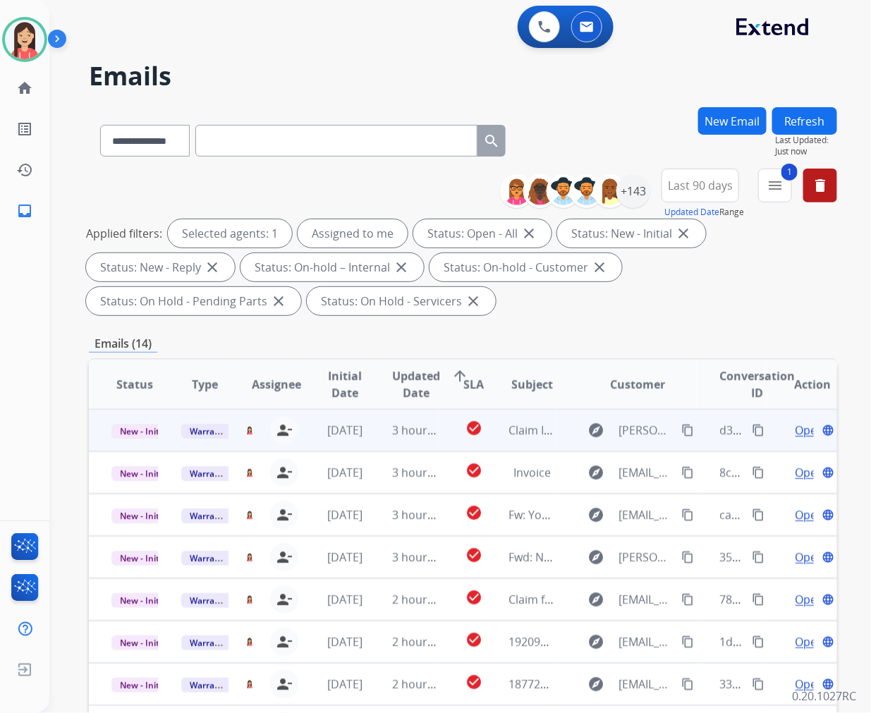
click at [370, 443] on td "3 hours ago" at bounding box center [405, 430] width 70 height 42
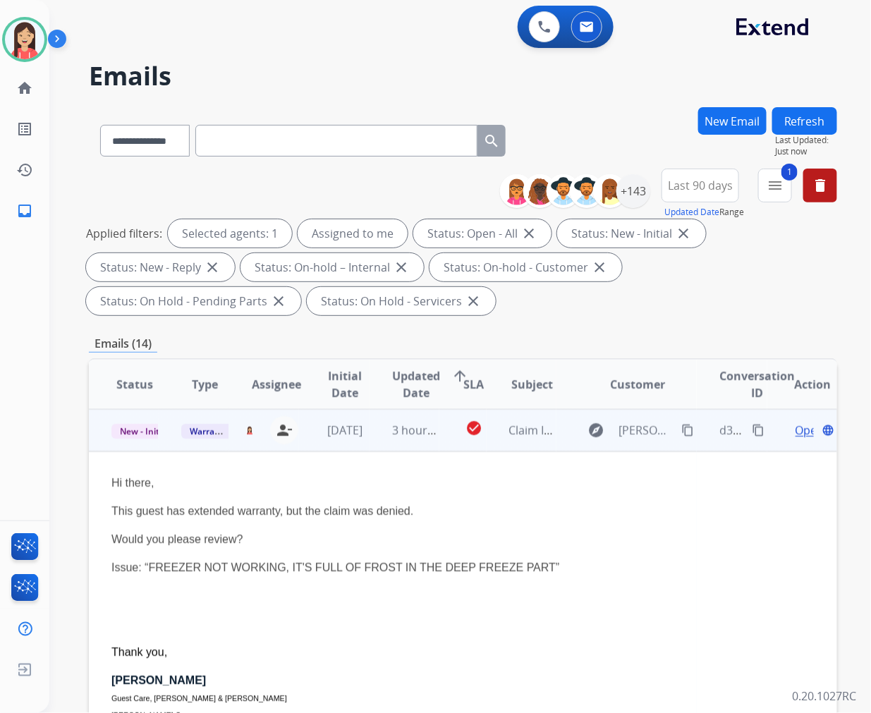
click at [796, 434] on span "Open" at bounding box center [810, 430] width 29 height 17
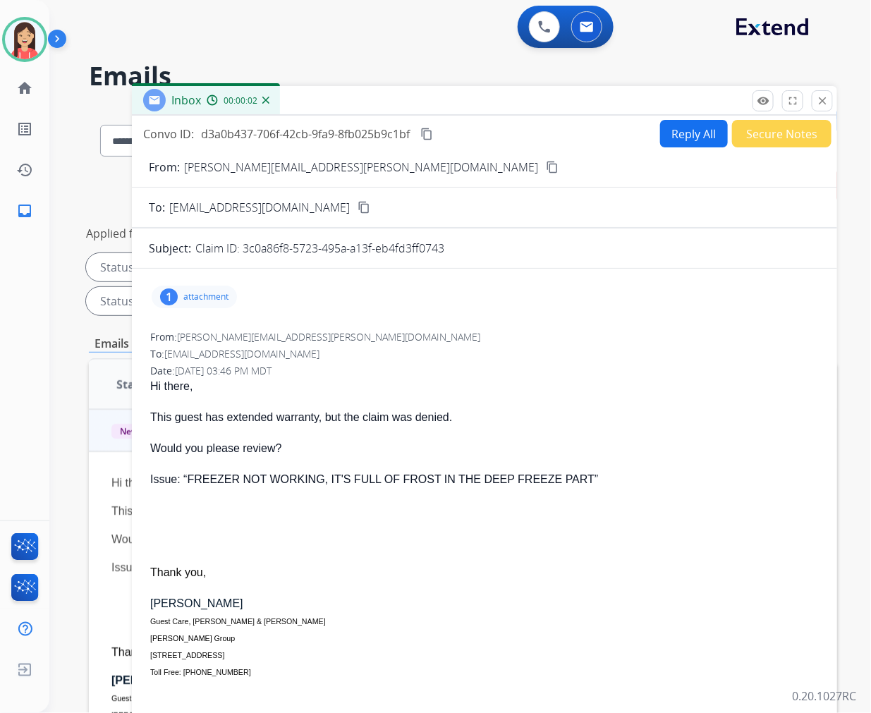
drag, startPoint x: 242, startPoint y: 248, endPoint x: 447, endPoint y: 259, distance: 204.9
click at [447, 259] on form "From: [PERSON_NAME][EMAIL_ADDRESS][PERSON_NAME][DOMAIN_NAME] content_copy To: […" at bounding box center [484, 480] width 705 height 666
click at [681, 129] on button "Reply All" at bounding box center [694, 134] width 68 height 28
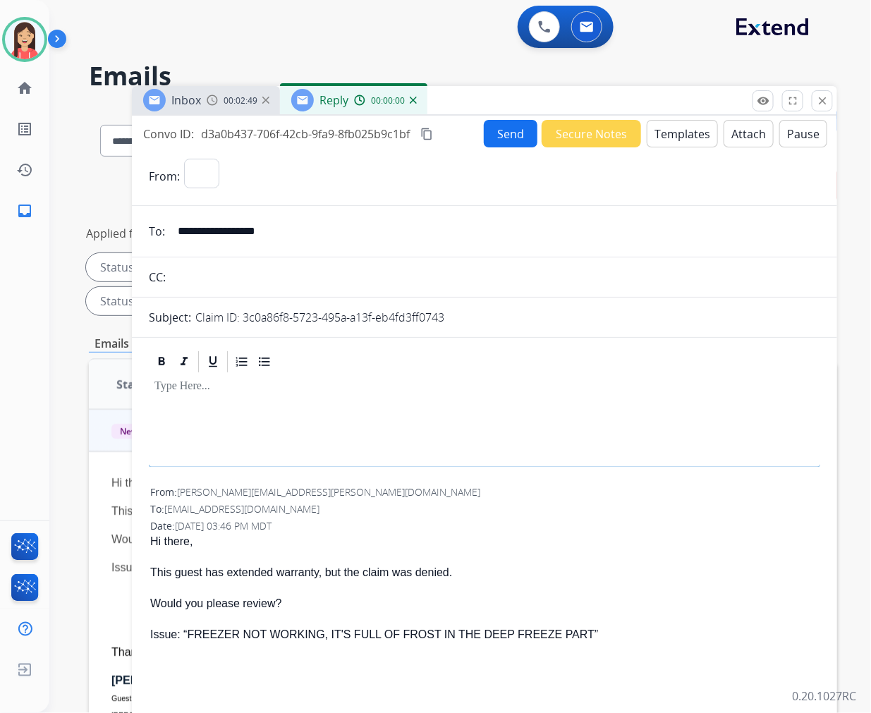
select select "**********"
click at [686, 134] on button "Templates" at bounding box center [682, 134] width 71 height 28
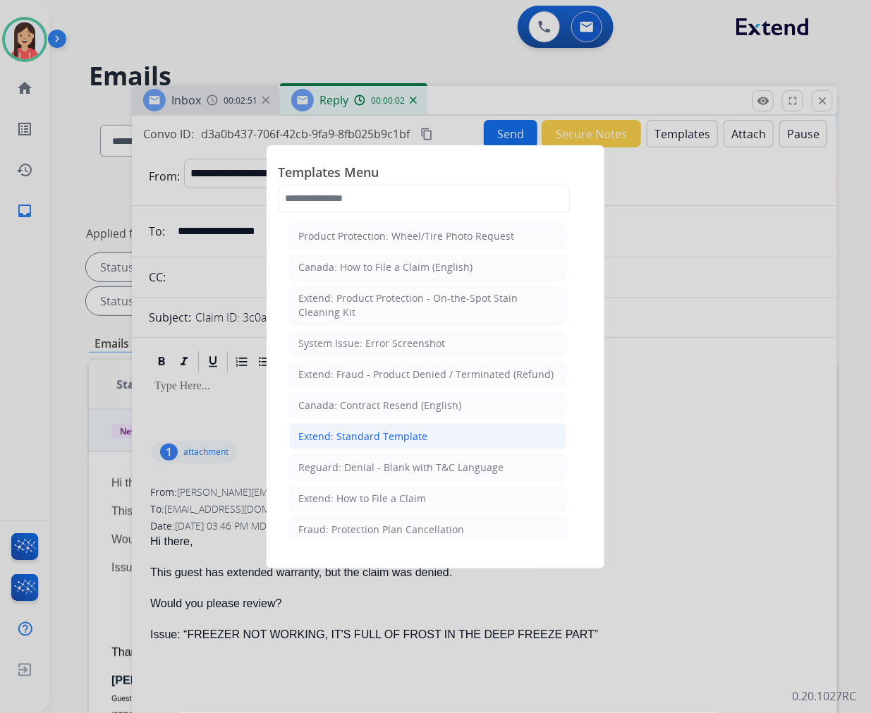
click at [413, 440] on div "Extend: Standard Template" at bounding box center [362, 437] width 129 height 14
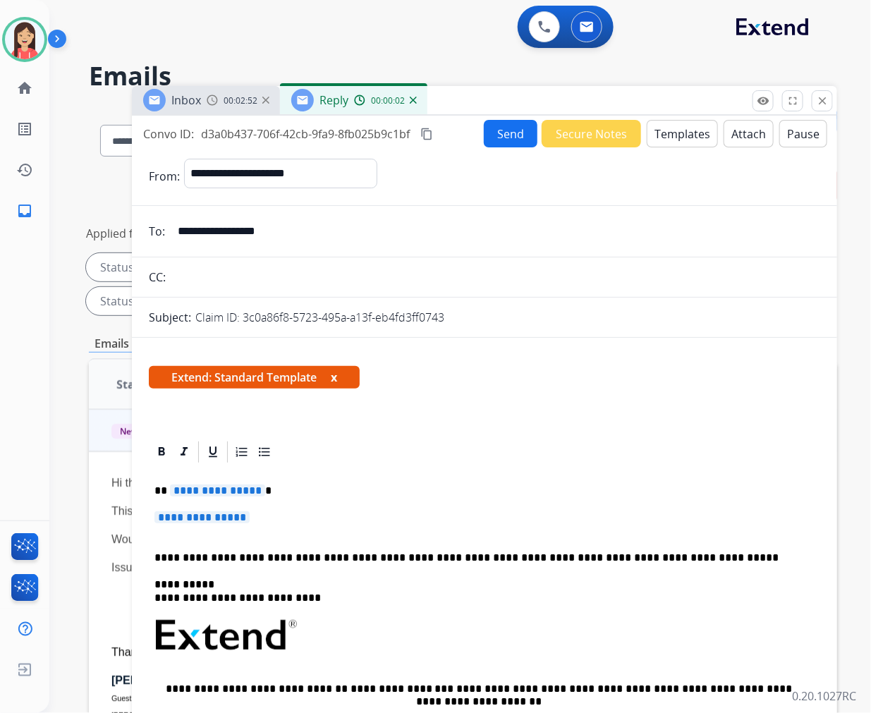
scroll to position [157, 0]
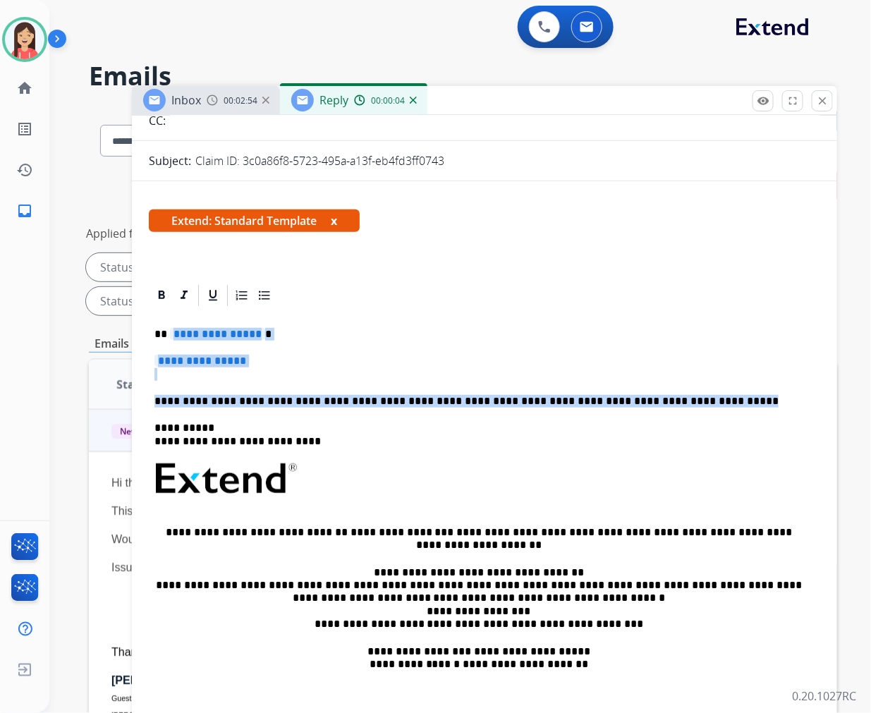
drag, startPoint x: 167, startPoint y: 329, endPoint x: 694, endPoint y: 399, distance: 531.5
click at [694, 399] on div "**********" at bounding box center [485, 512] width 672 height 408
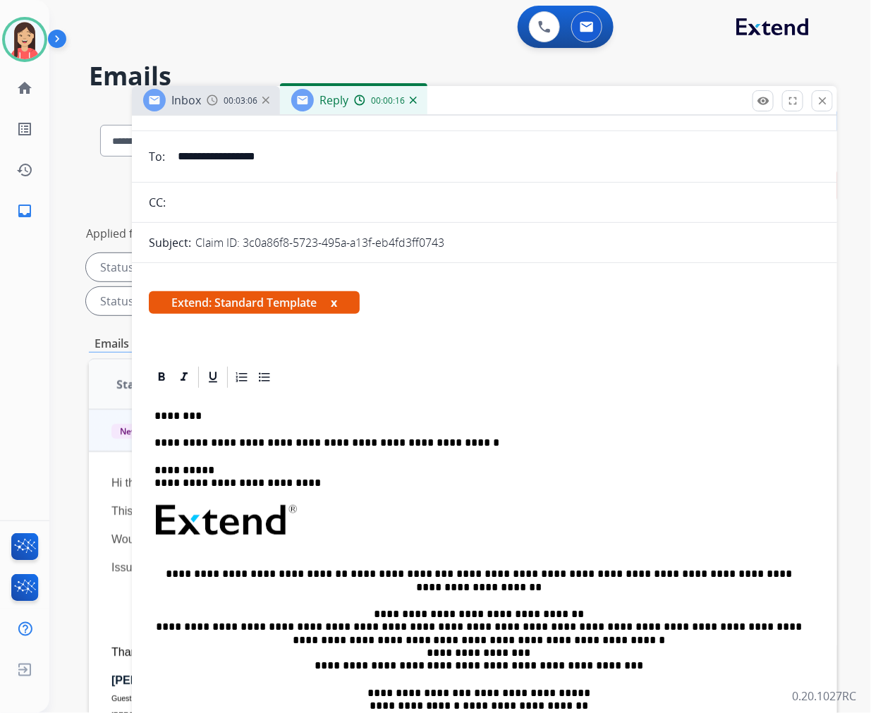
scroll to position [0, 0]
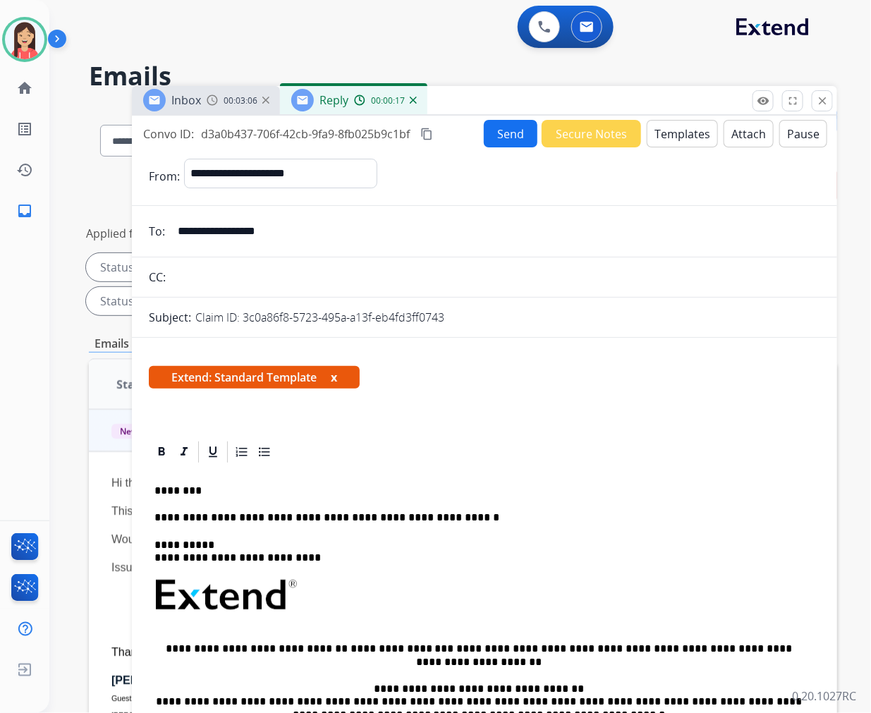
click at [513, 138] on button "Send" at bounding box center [511, 134] width 54 height 28
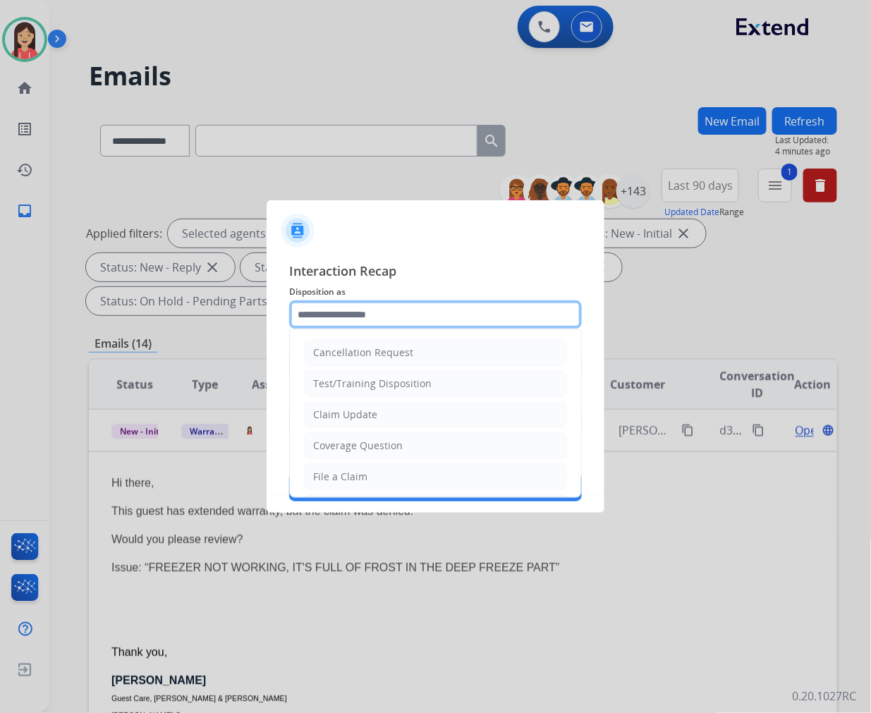
click at [360, 314] on input "text" at bounding box center [435, 315] width 293 height 28
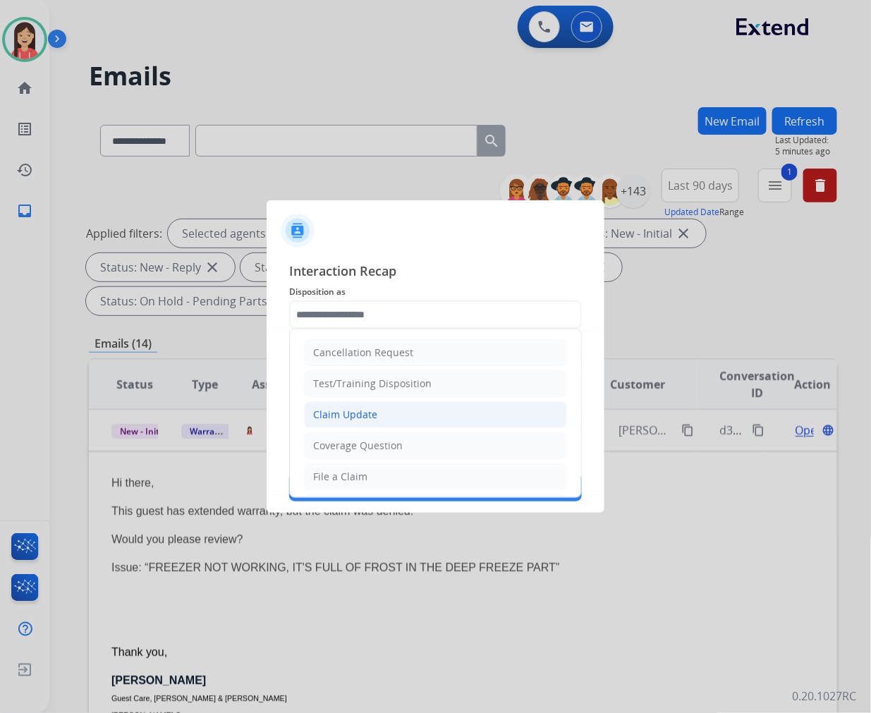
click at [407, 420] on li "Claim Update" at bounding box center [435, 414] width 263 height 27
type input "**********"
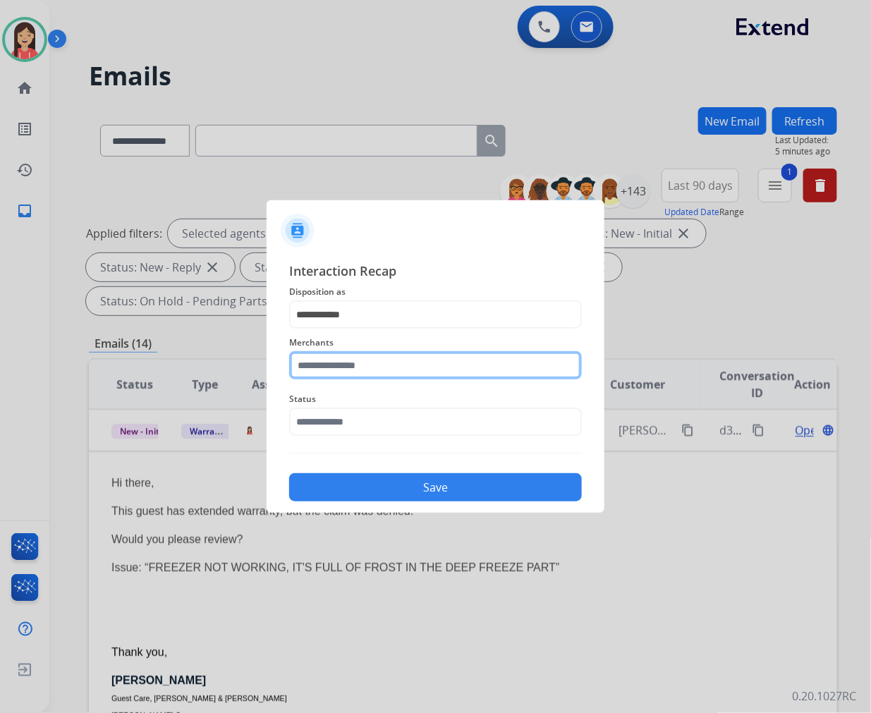
click at [375, 370] on input "text" at bounding box center [435, 365] width 293 height 28
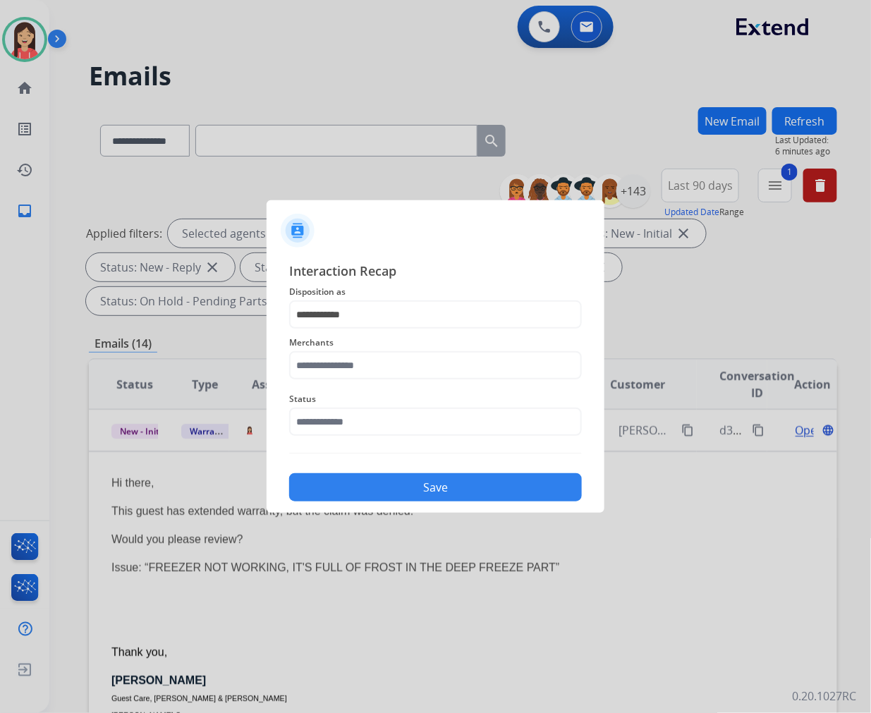
click at [346, 348] on span "Merchants" at bounding box center [435, 342] width 293 height 17
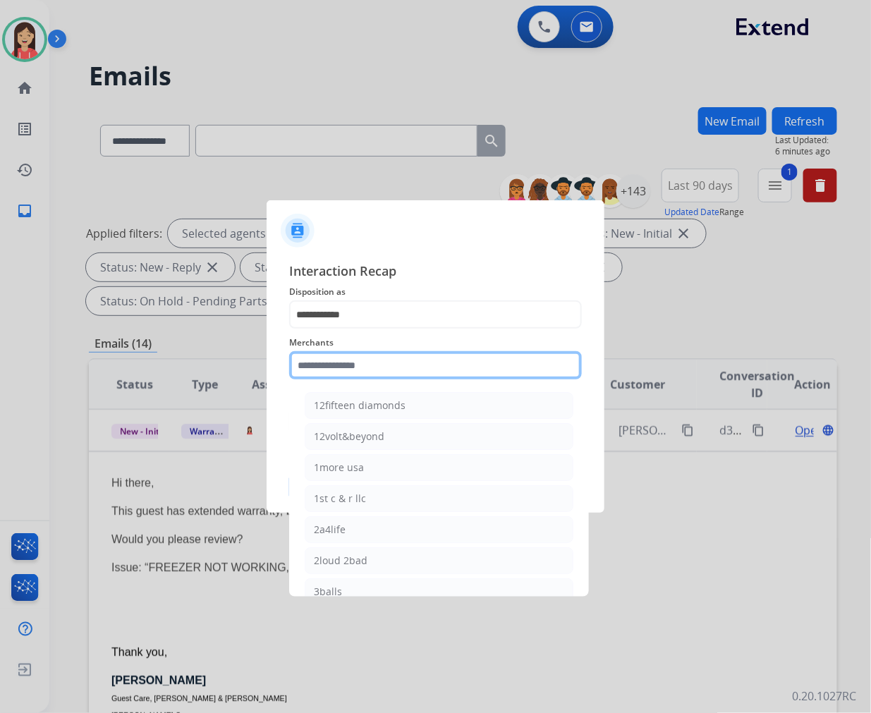
click at [347, 358] on input "text" at bounding box center [435, 365] width 293 height 28
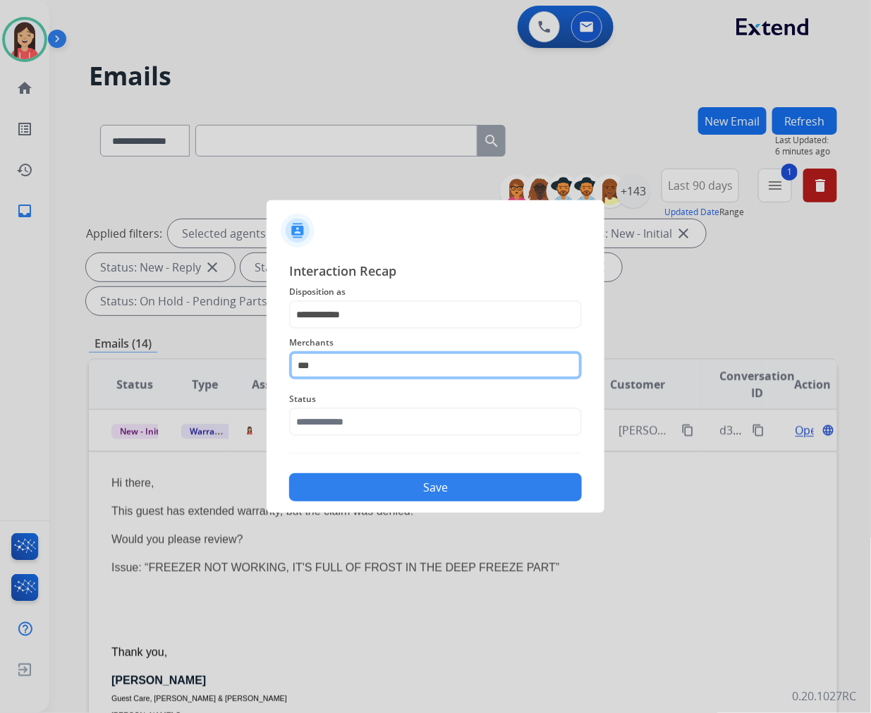
click at [350, 364] on input "***" at bounding box center [435, 365] width 293 height 28
type input "***"
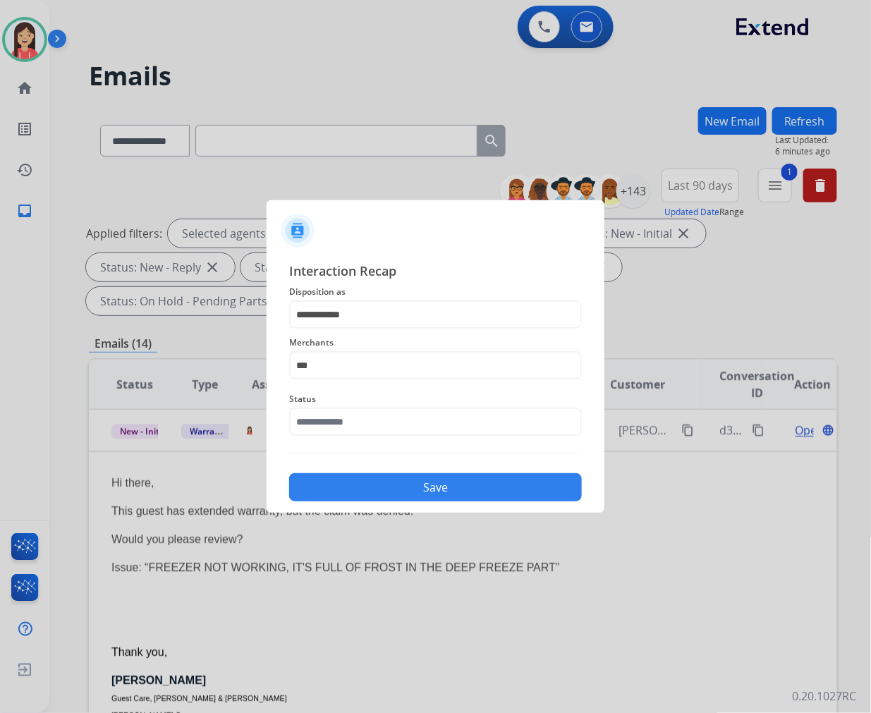
drag, startPoint x: 356, startPoint y: 403, endPoint x: 362, endPoint y: 426, distance: 24.1
click at [356, 404] on span "Status" at bounding box center [435, 399] width 293 height 17
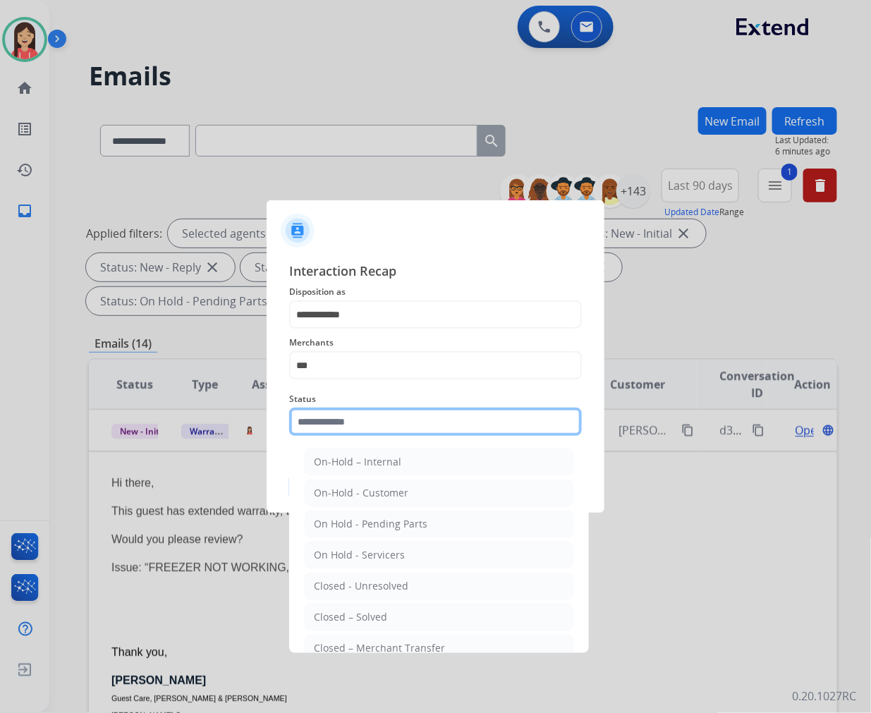
click at [363, 428] on input "text" at bounding box center [435, 422] width 293 height 28
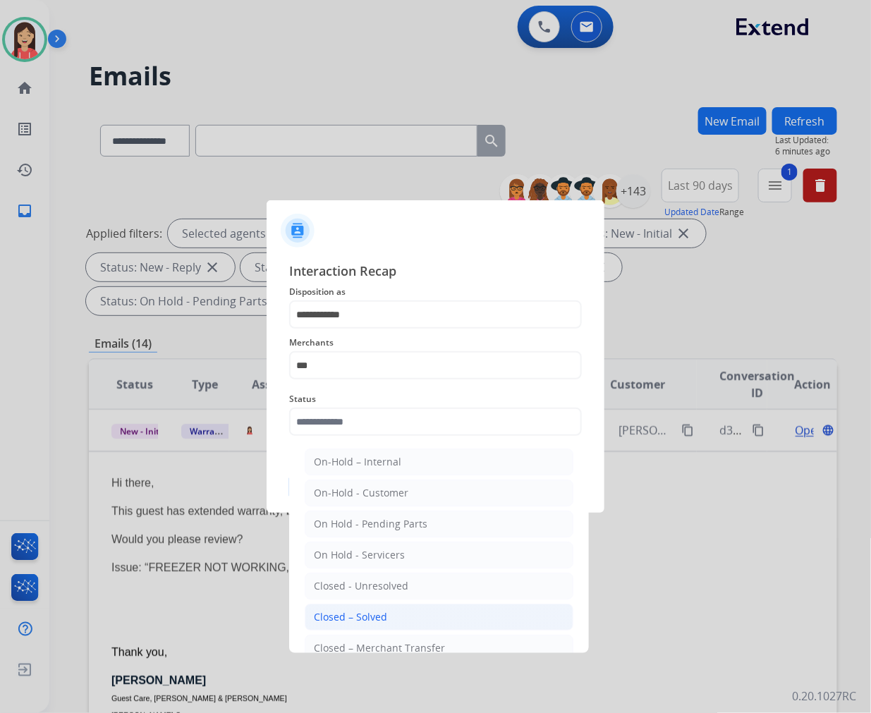
click at [368, 611] on div "Closed – Solved" at bounding box center [350, 617] width 73 height 14
type input "**********"
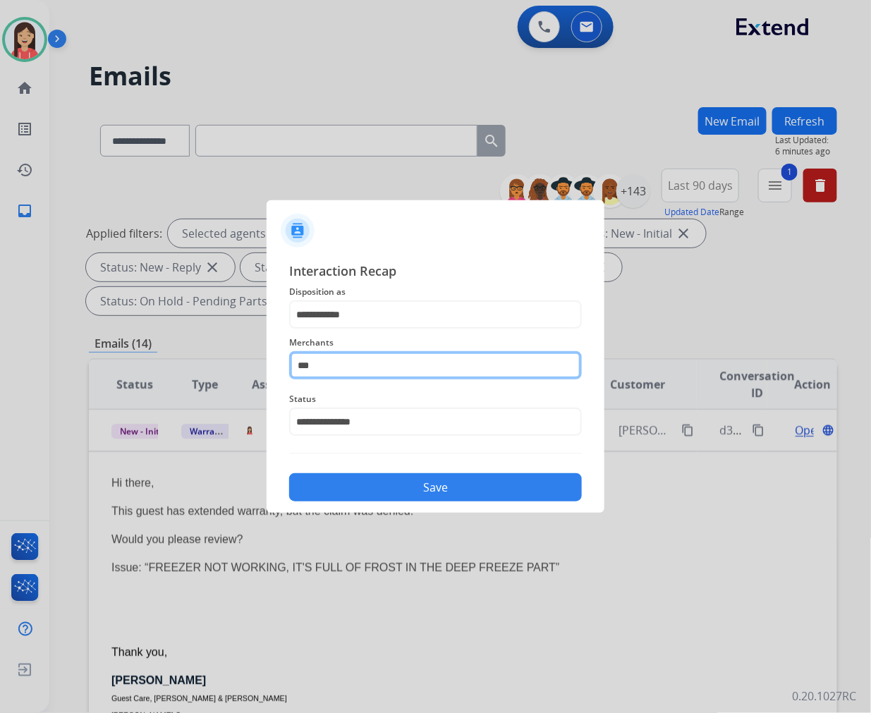
click at [342, 357] on input "***" at bounding box center [435, 365] width 293 height 28
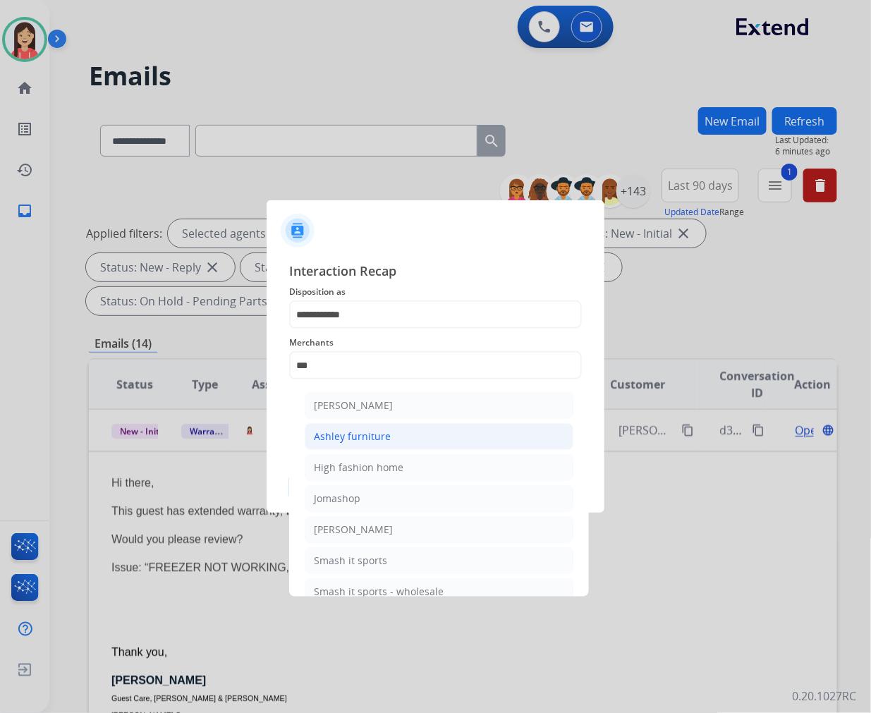
click at [363, 434] on div "Ashley furniture" at bounding box center [352, 437] width 77 height 14
type input "**********"
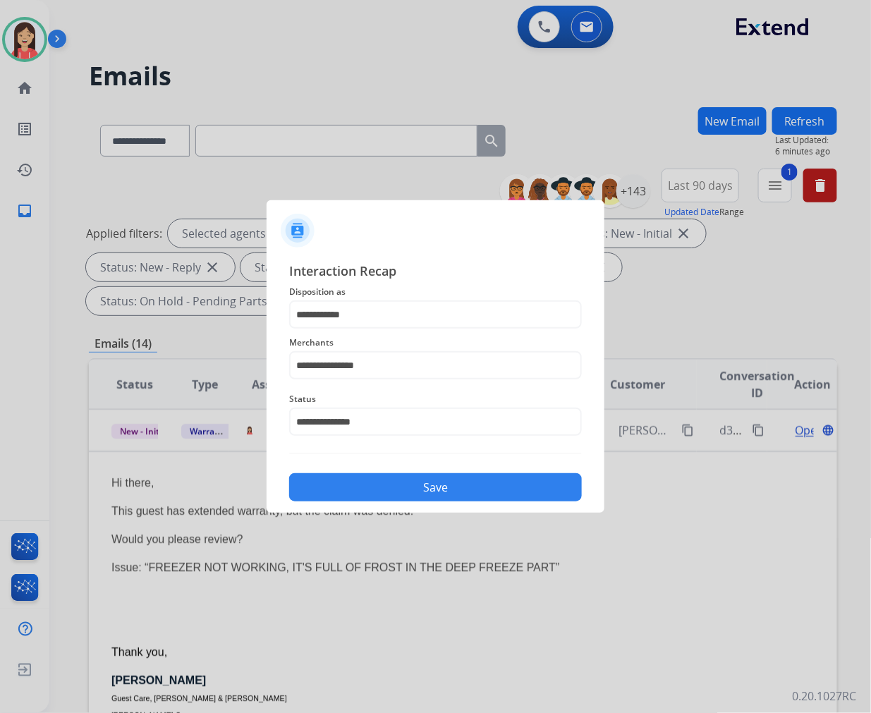
click at [393, 490] on button "Save" at bounding box center [435, 487] width 293 height 28
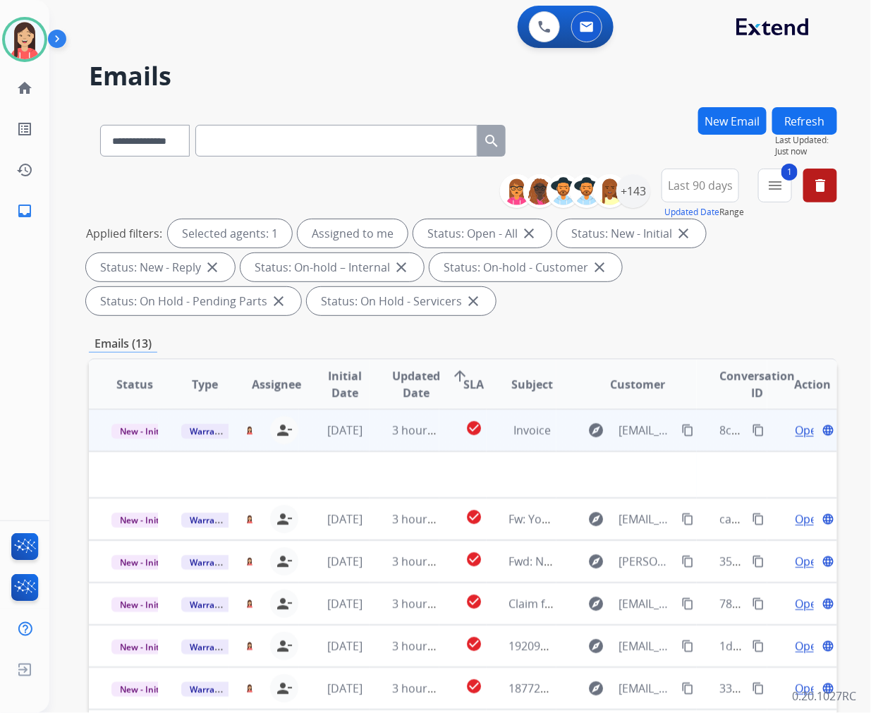
click at [378, 448] on td "3 hours ago" at bounding box center [405, 430] width 70 height 42
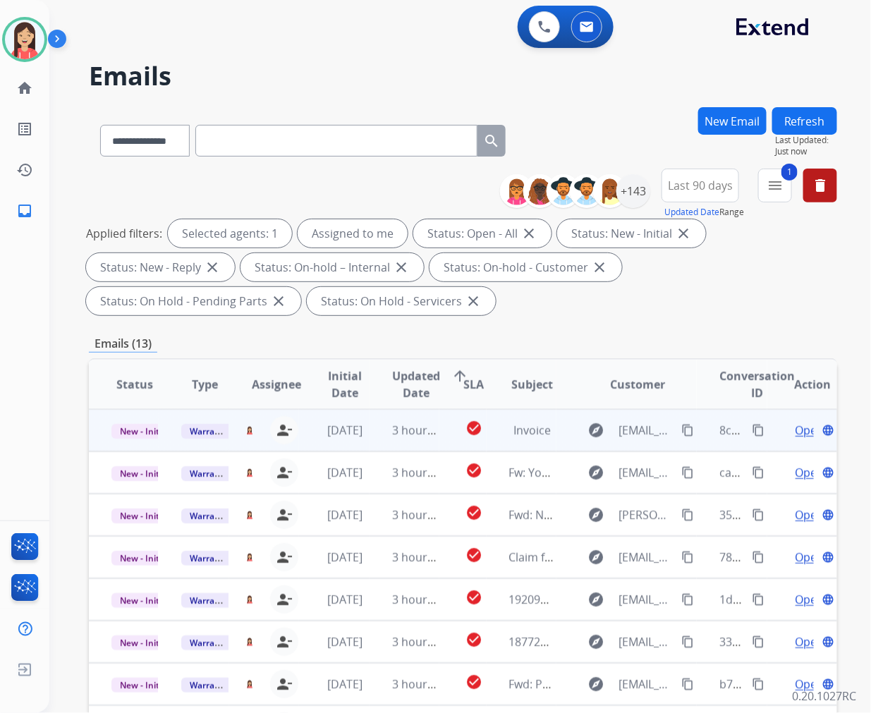
click at [378, 448] on td "3 hours ago" at bounding box center [405, 430] width 70 height 42
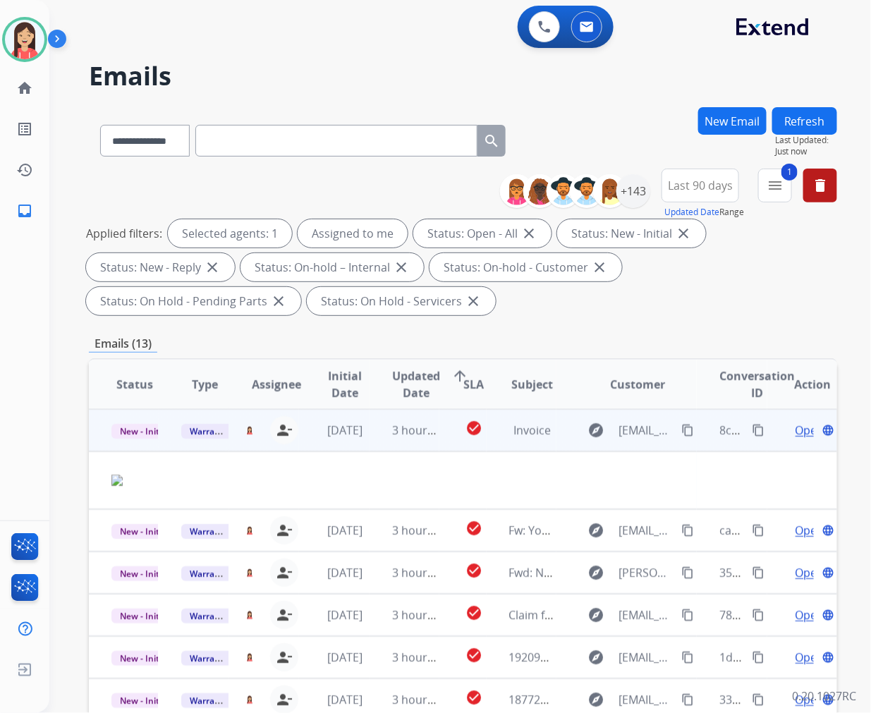
click at [796, 428] on span "Open" at bounding box center [810, 430] width 29 height 17
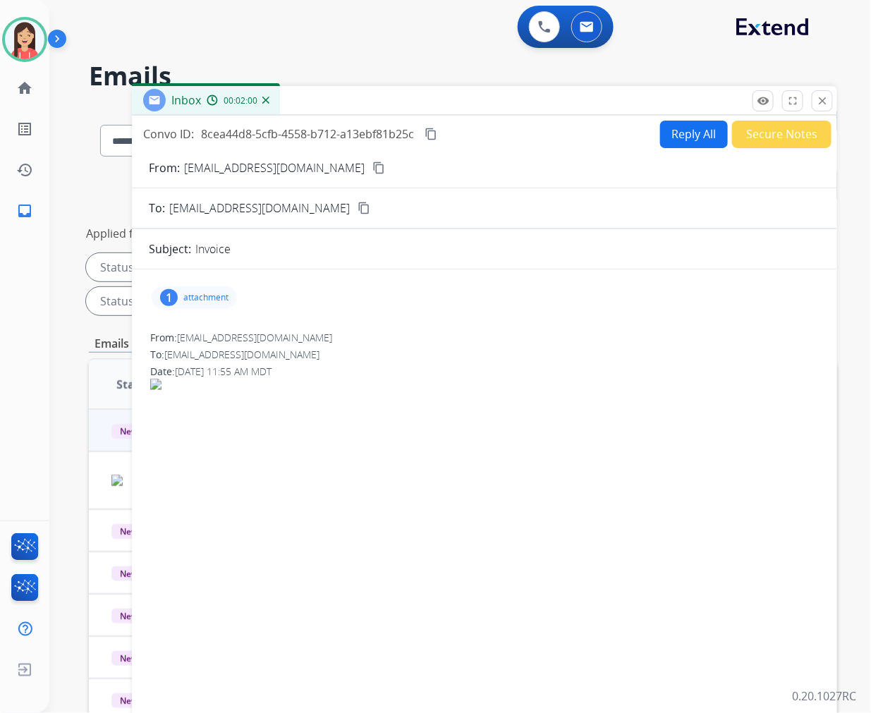
click at [228, 300] on p "attachment" at bounding box center [205, 297] width 45 height 11
click at [344, 327] on div "IMG_4717.png download [DATE] 11:55 AM" at bounding box center [254, 336] width 200 height 49
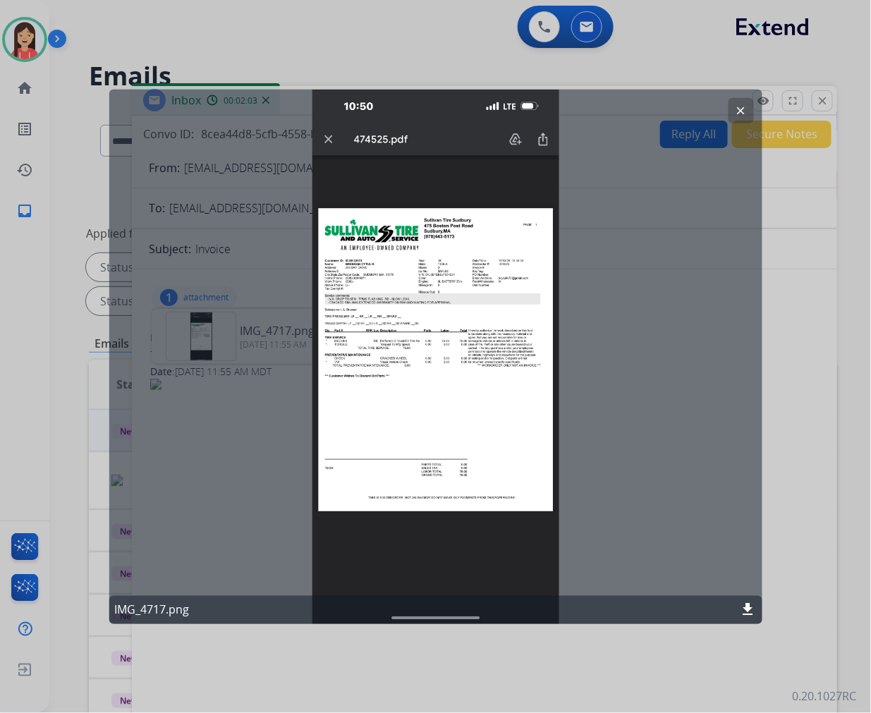
click at [422, 322] on div "clear IMG_4717.png download" at bounding box center [435, 356] width 653 height 535
click at [746, 600] on div "IMG_4717.png download" at bounding box center [435, 610] width 653 height 28
click at [745, 610] on mat-icon "download" at bounding box center [748, 610] width 17 height 17
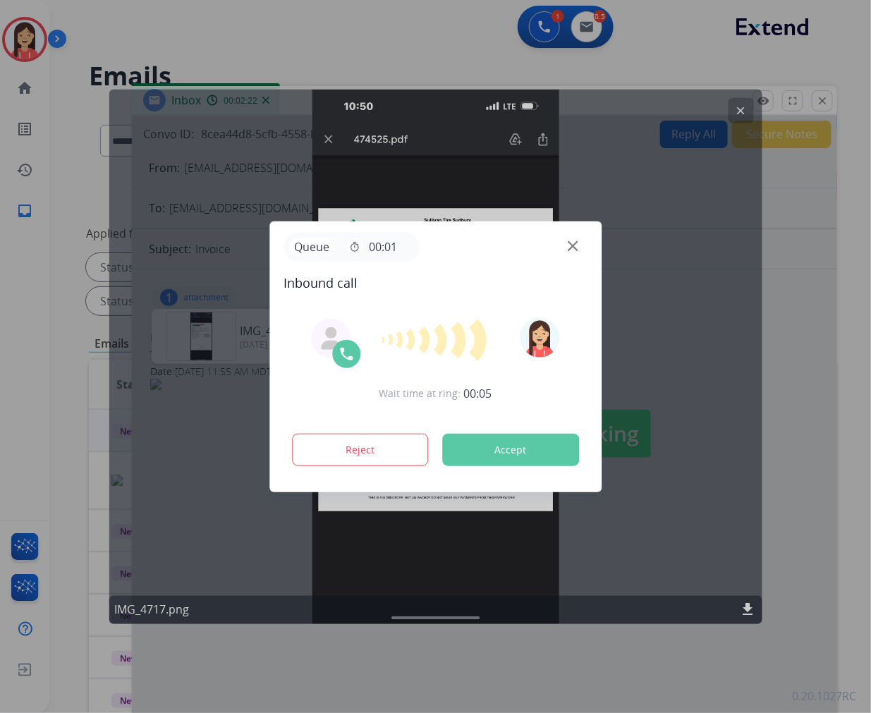
click at [344, 396] on div "Wait time at ring: 00:05 Reject Accept" at bounding box center [436, 394] width 304 height 174
click at [524, 466] on div "Reject Accept" at bounding box center [436, 447] width 304 height 44
click at [530, 457] on button "Accept" at bounding box center [510, 450] width 137 height 32
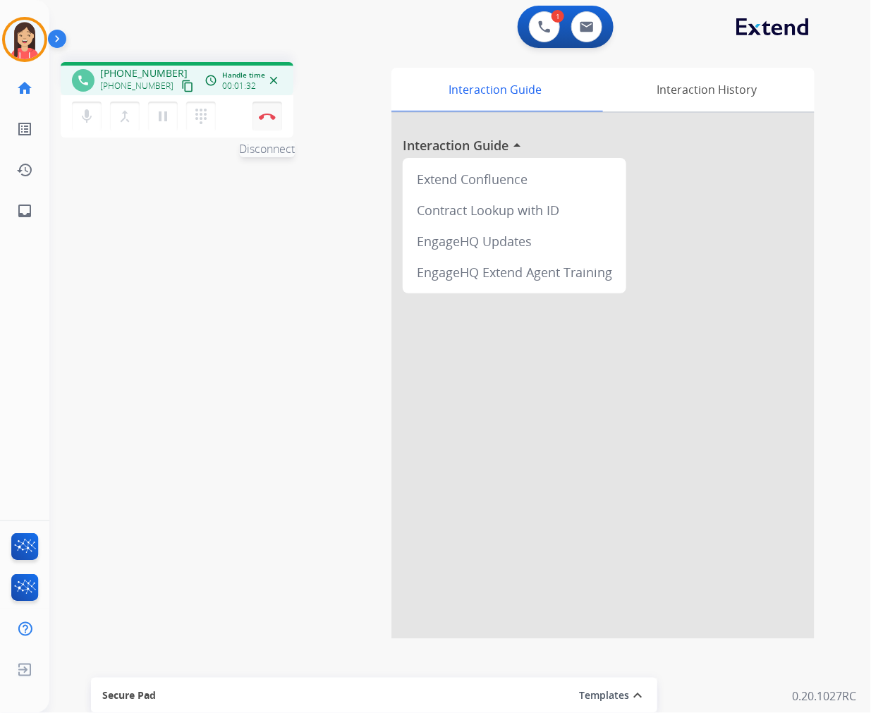
click at [269, 123] on button "Disconnect" at bounding box center [268, 117] width 30 height 30
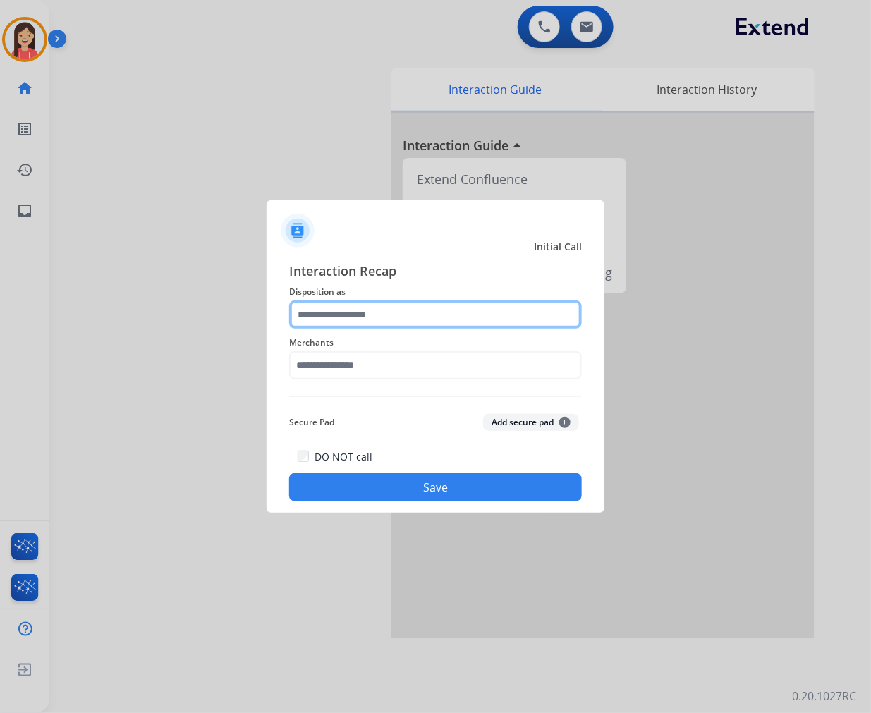
click at [375, 308] on input "text" at bounding box center [435, 315] width 293 height 28
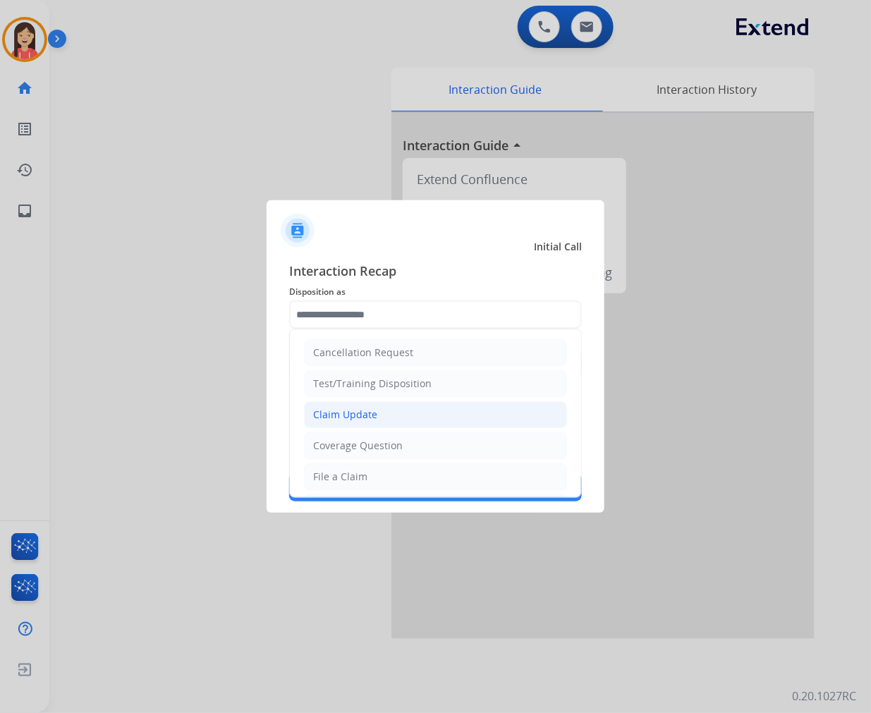
click at [408, 419] on li "Claim Update" at bounding box center [435, 414] width 263 height 27
type input "**********"
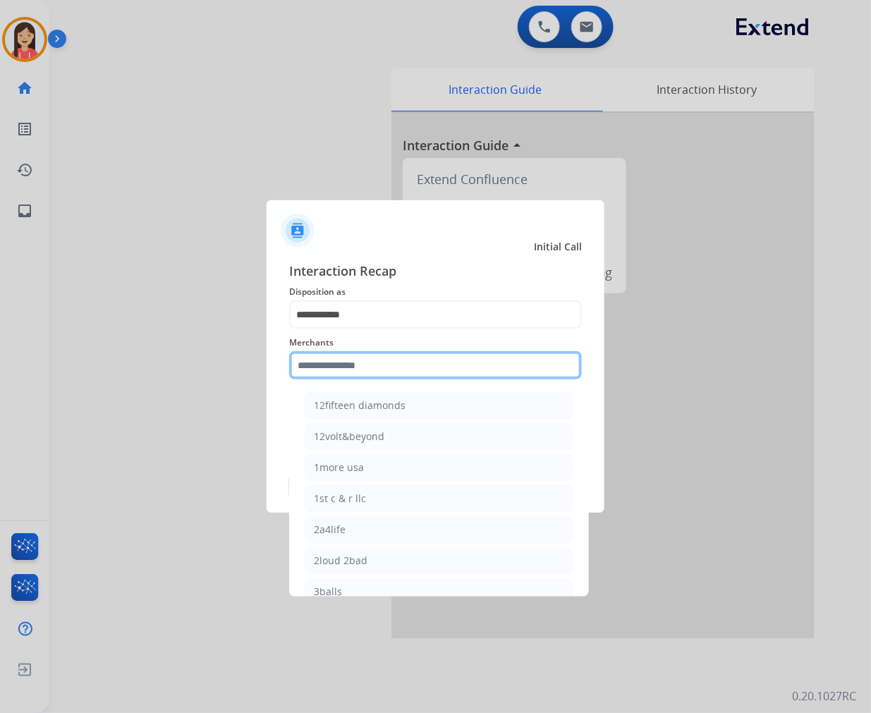
click at [309, 361] on input "text" at bounding box center [435, 365] width 293 height 28
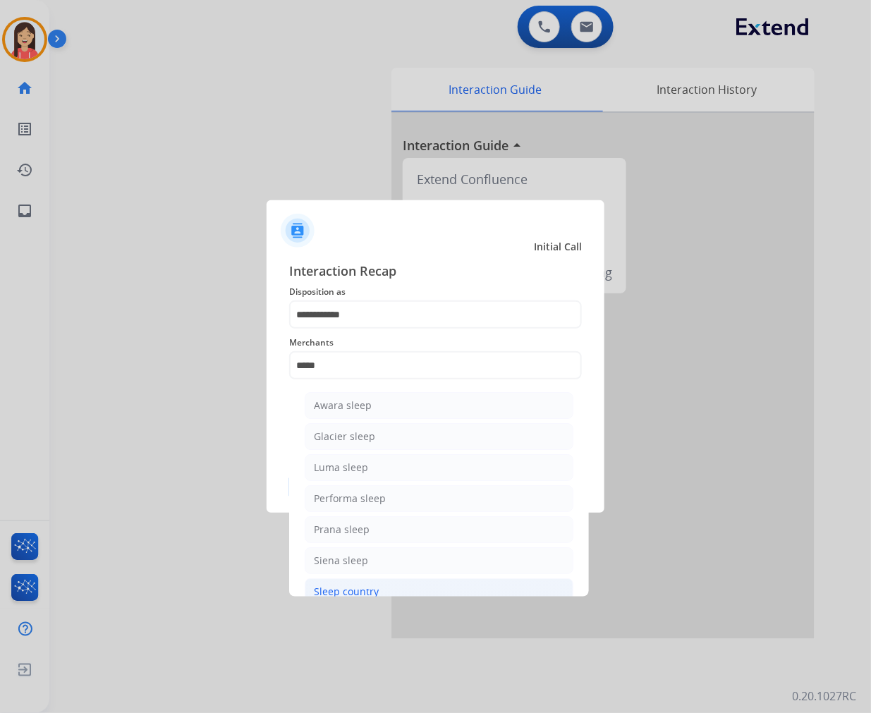
click at [393, 588] on li "Sleep country" at bounding box center [439, 591] width 269 height 27
type input "**********"
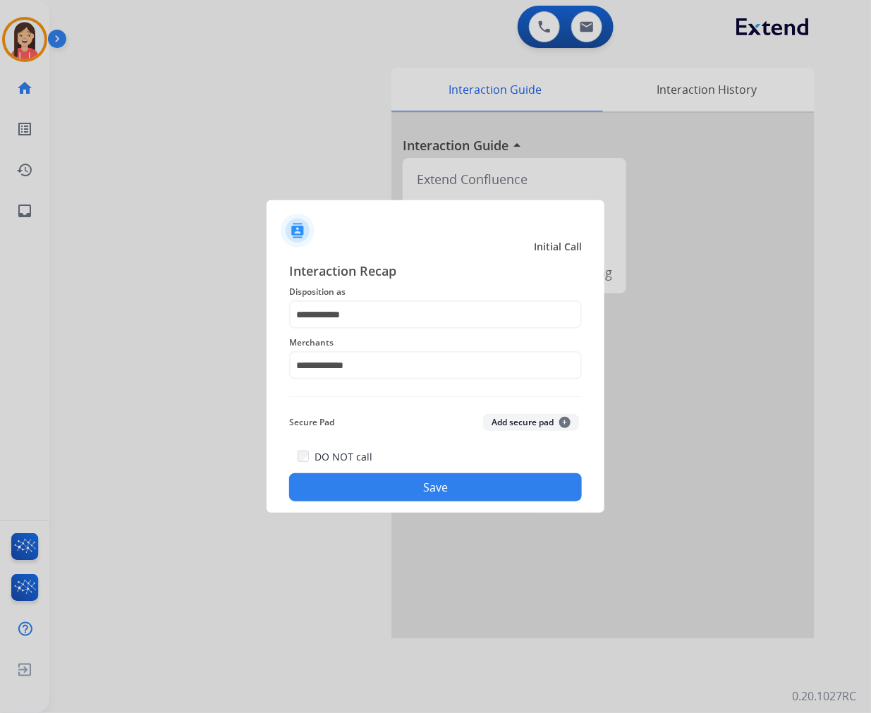
click at [430, 490] on button "Save" at bounding box center [435, 487] width 293 height 28
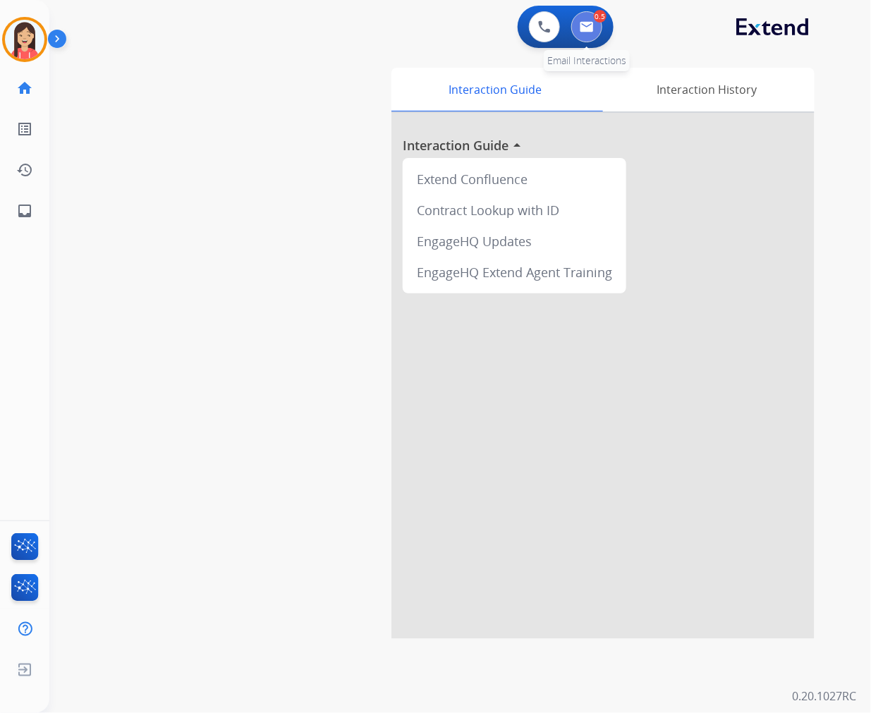
click at [584, 34] on button at bounding box center [586, 26] width 31 height 31
select select "**********"
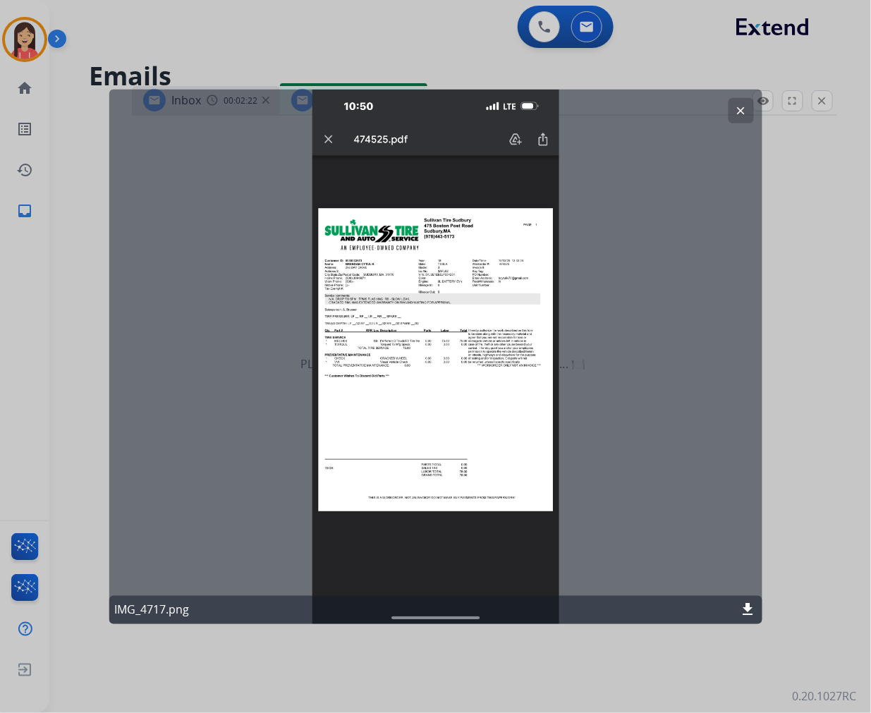
select select "**********"
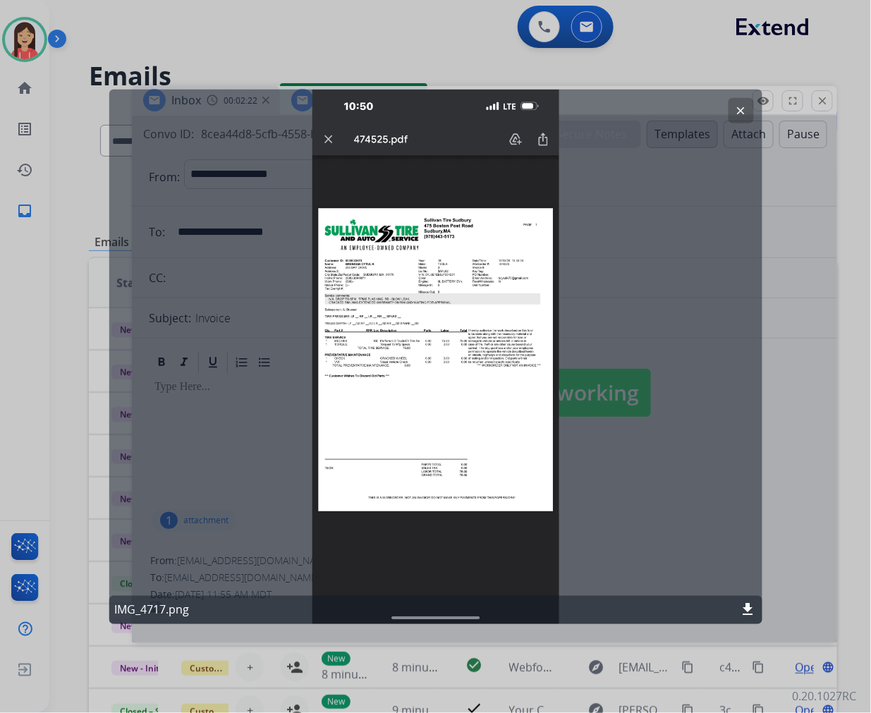
click at [462, 309] on div "clear IMG_4717.png download" at bounding box center [435, 356] width 653 height 535
click at [744, 104] on mat-icon "clear" at bounding box center [741, 110] width 13 height 13
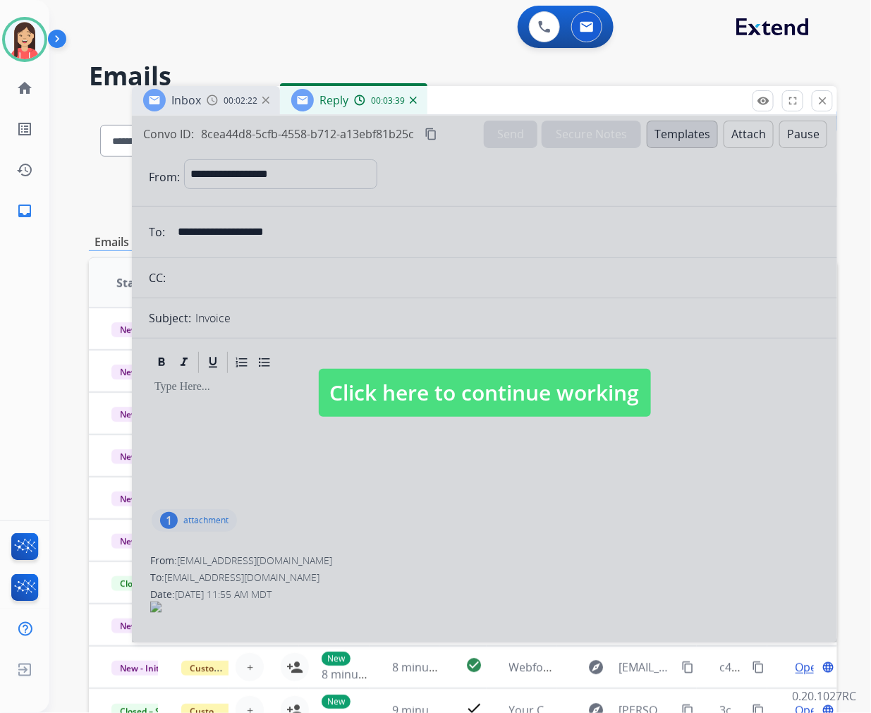
click at [492, 452] on div at bounding box center [484, 379] width 705 height 527
select select
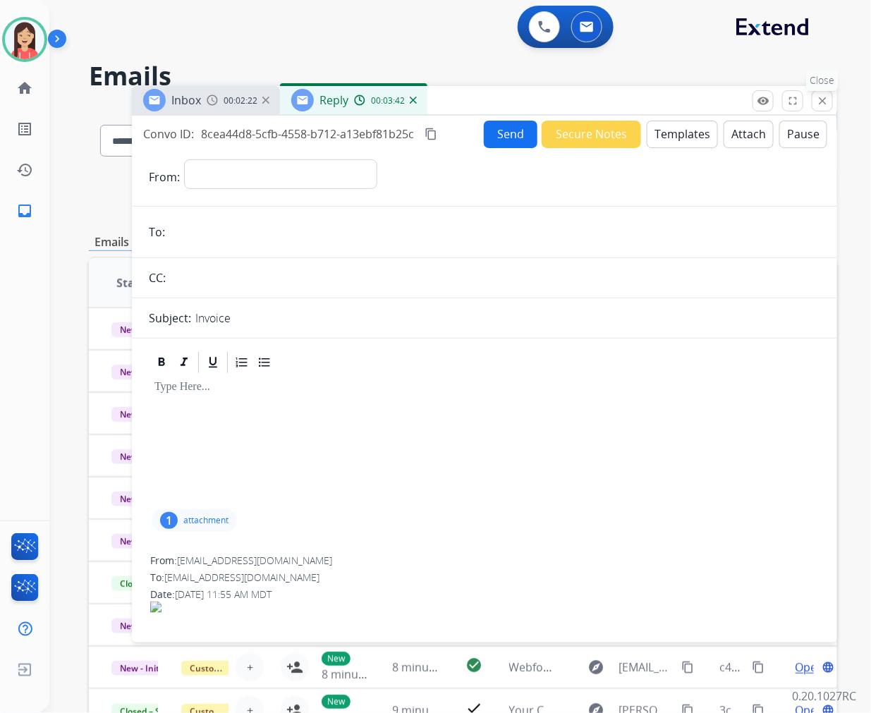
click at [825, 101] on mat-icon "close" at bounding box center [822, 101] width 13 height 13
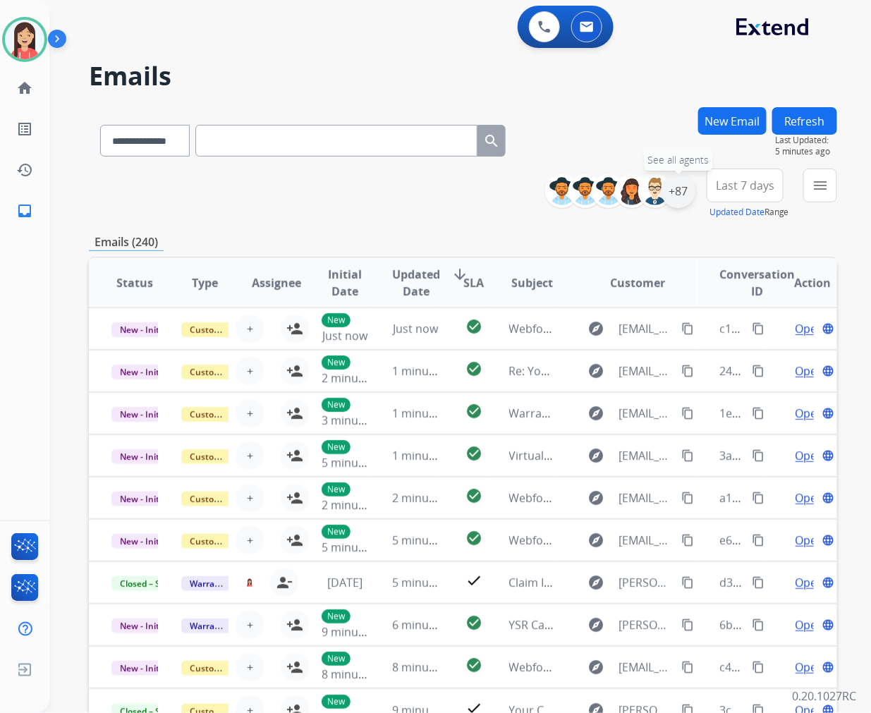
click at [677, 188] on div "+87" at bounding box center [679, 191] width 34 height 34
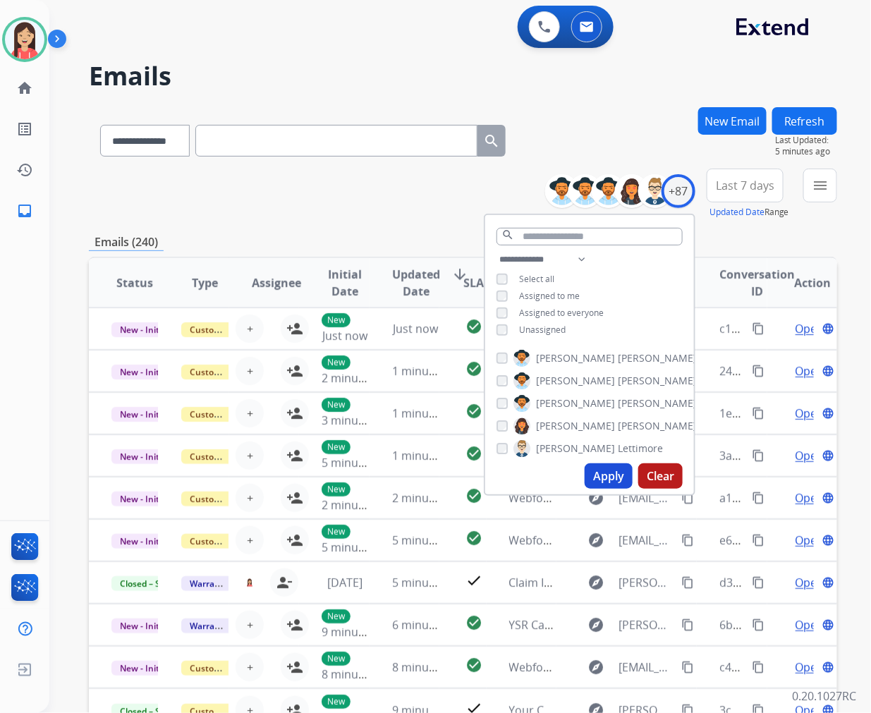
click at [545, 334] on div "**********" at bounding box center [589, 296] width 209 height 90
click at [548, 328] on span "Unassigned" at bounding box center [542, 330] width 47 height 12
click at [604, 473] on button "Apply" at bounding box center [609, 475] width 48 height 25
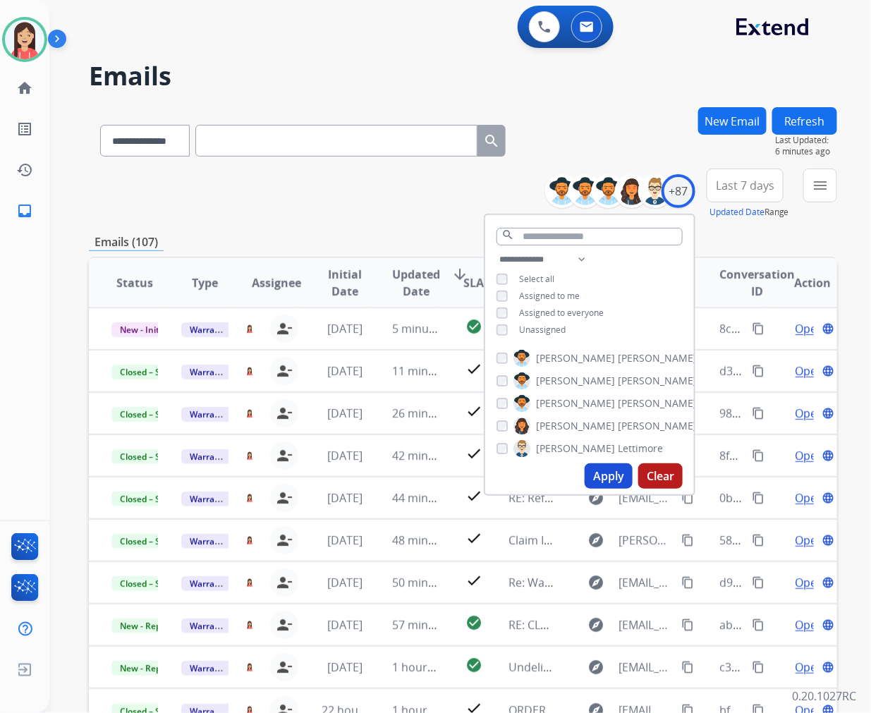
click at [744, 174] on button "Last 7 days" at bounding box center [745, 186] width 77 height 34
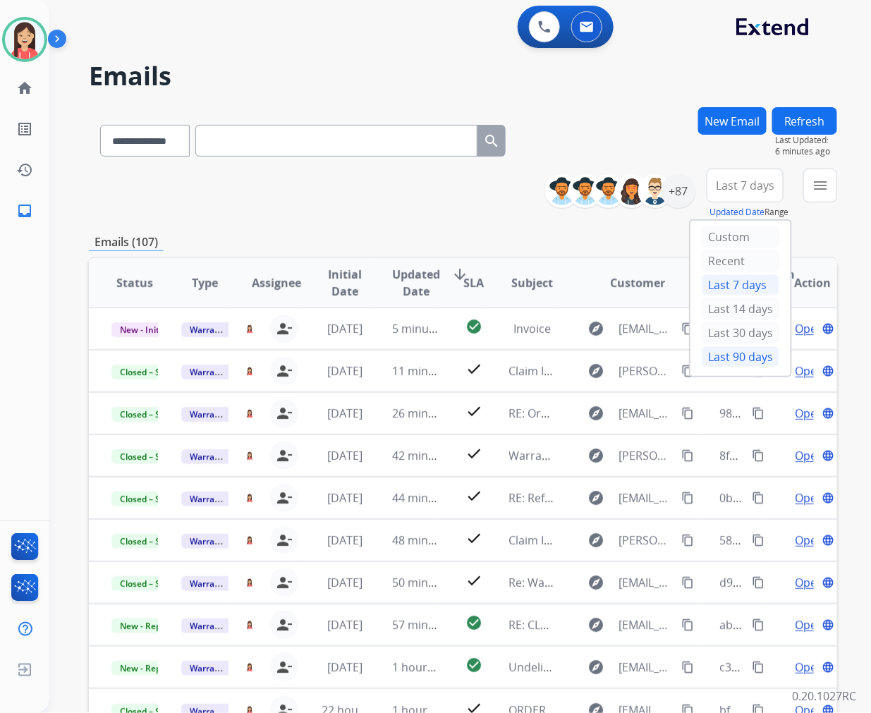
click at [729, 362] on div "Last 90 days" at bounding box center [741, 356] width 78 height 21
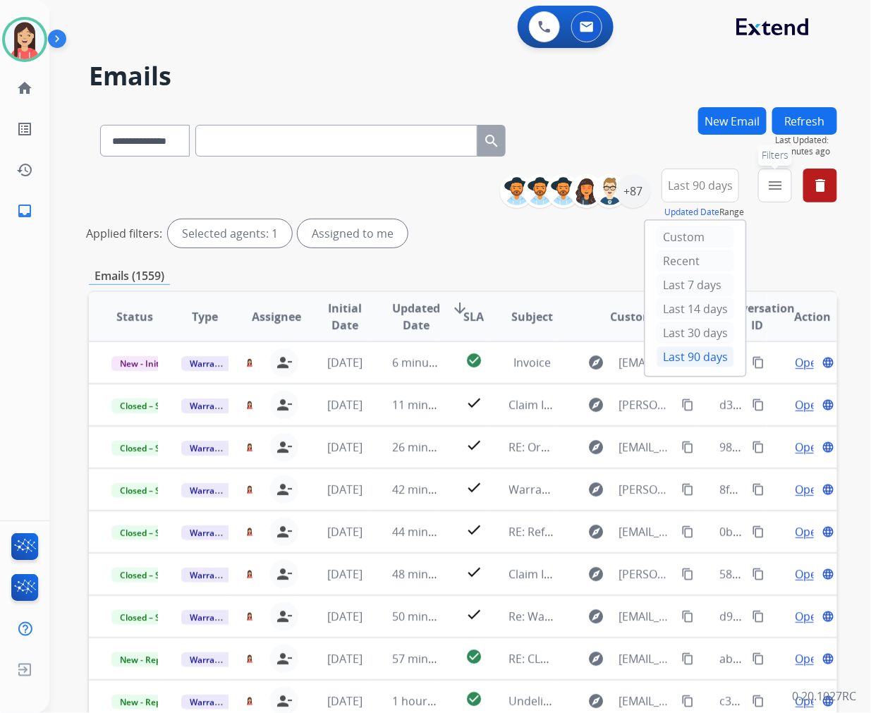
click at [774, 186] on mat-icon "menu" at bounding box center [775, 185] width 17 height 17
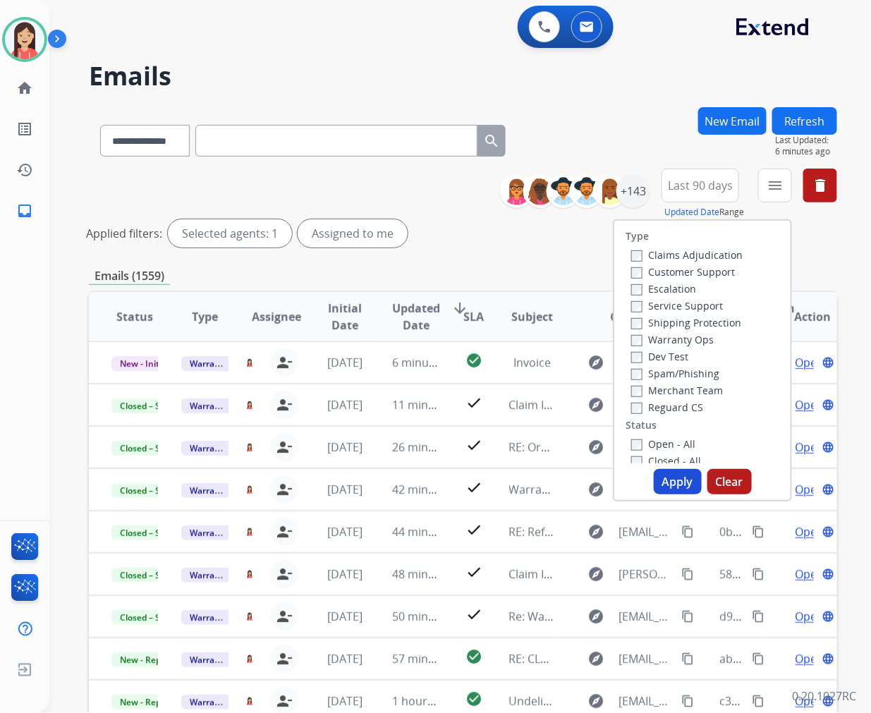
click at [638, 439] on label "Open - All" at bounding box center [663, 443] width 64 height 13
click at [669, 470] on button "Apply" at bounding box center [678, 481] width 48 height 25
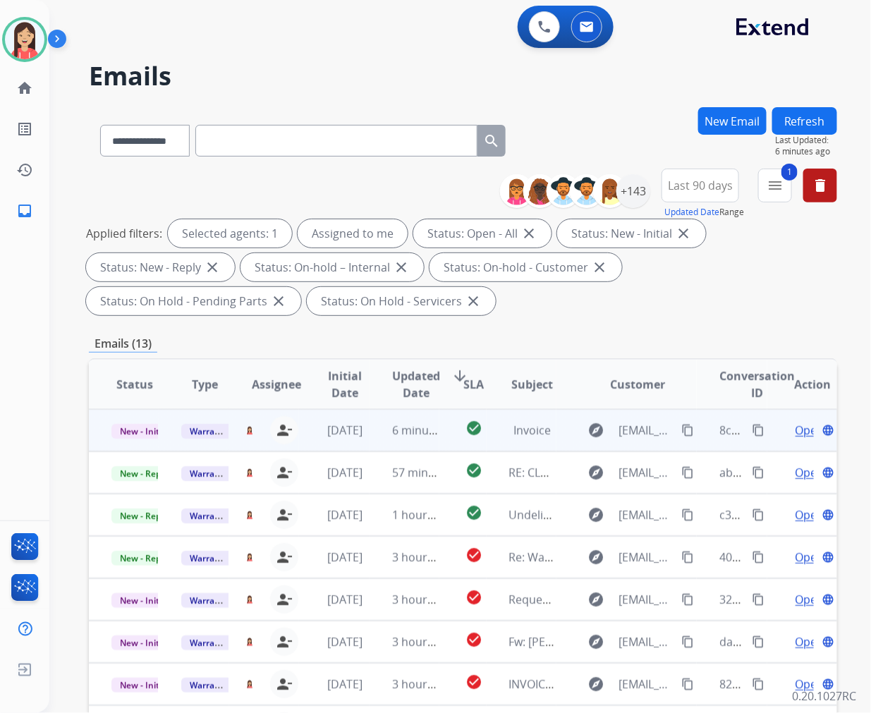
click at [684, 427] on mat-icon "content_copy" at bounding box center [687, 430] width 13 height 13
click at [377, 437] on td "6 minutes ago" at bounding box center [405, 430] width 70 height 42
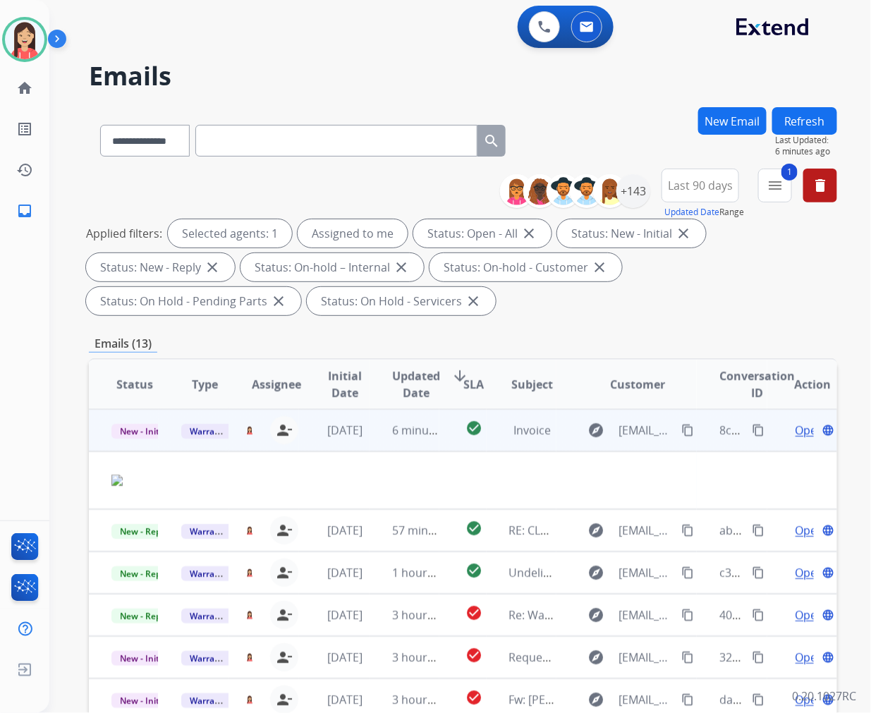
click at [796, 425] on span "Open" at bounding box center [810, 430] width 29 height 17
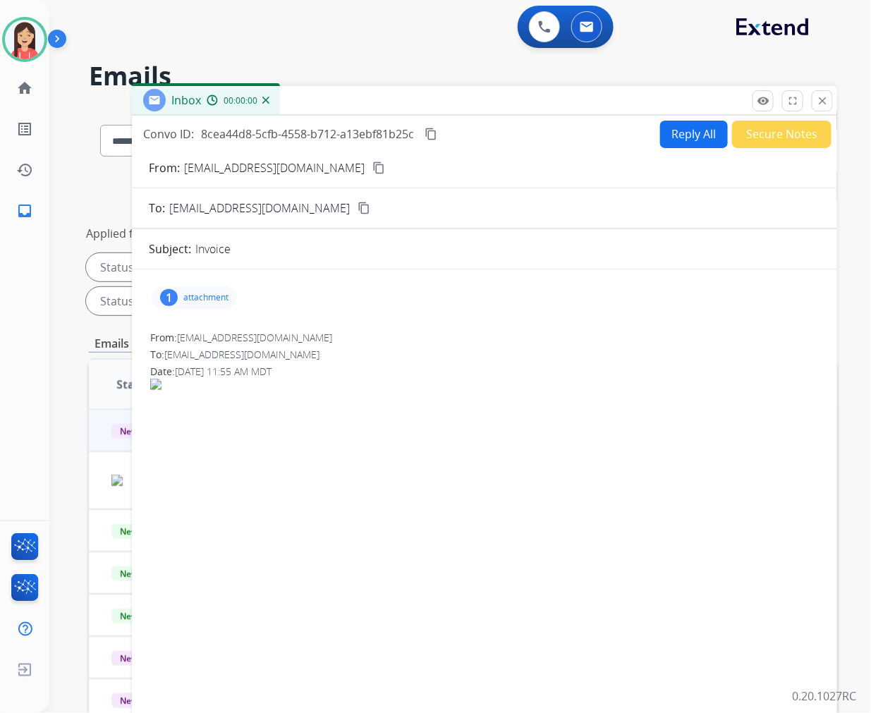
click at [672, 130] on button "Reply All" at bounding box center [694, 135] width 68 height 28
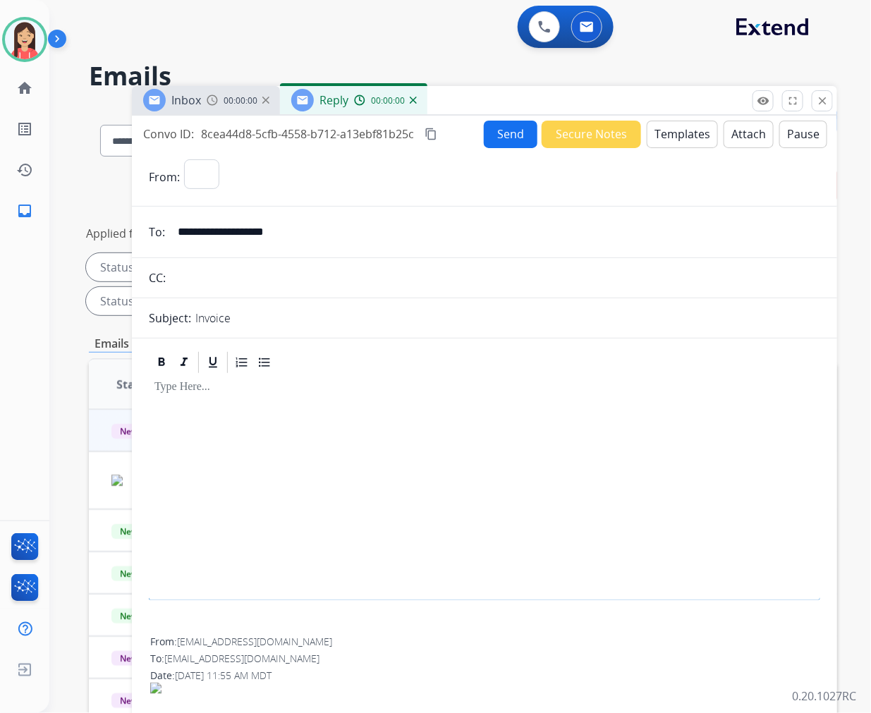
select select "**********"
click at [672, 130] on button "Templates" at bounding box center [682, 135] width 71 height 28
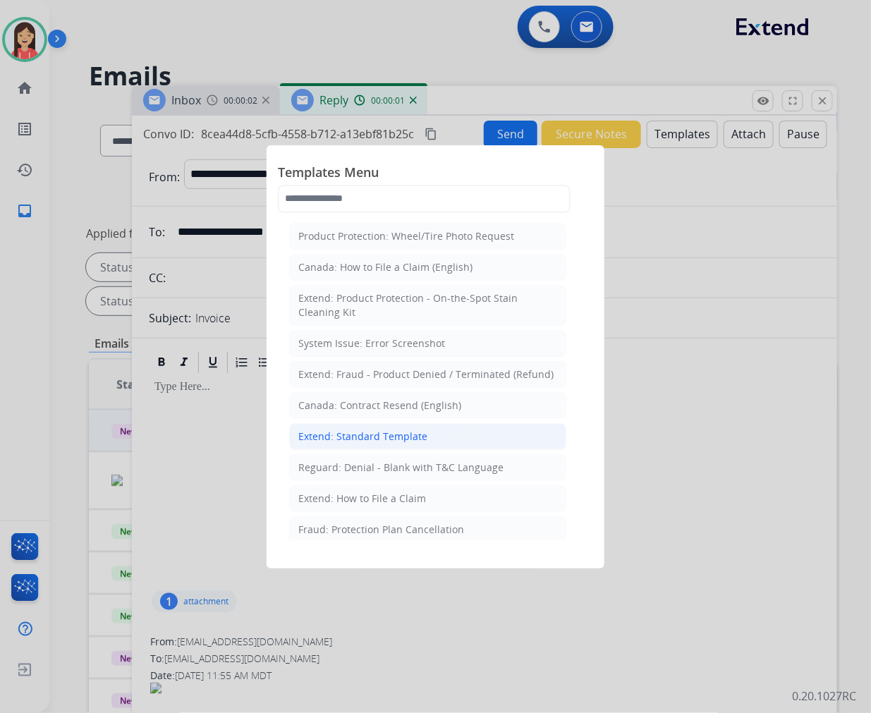
click at [405, 435] on div "Extend: Standard Template" at bounding box center [362, 437] width 129 height 14
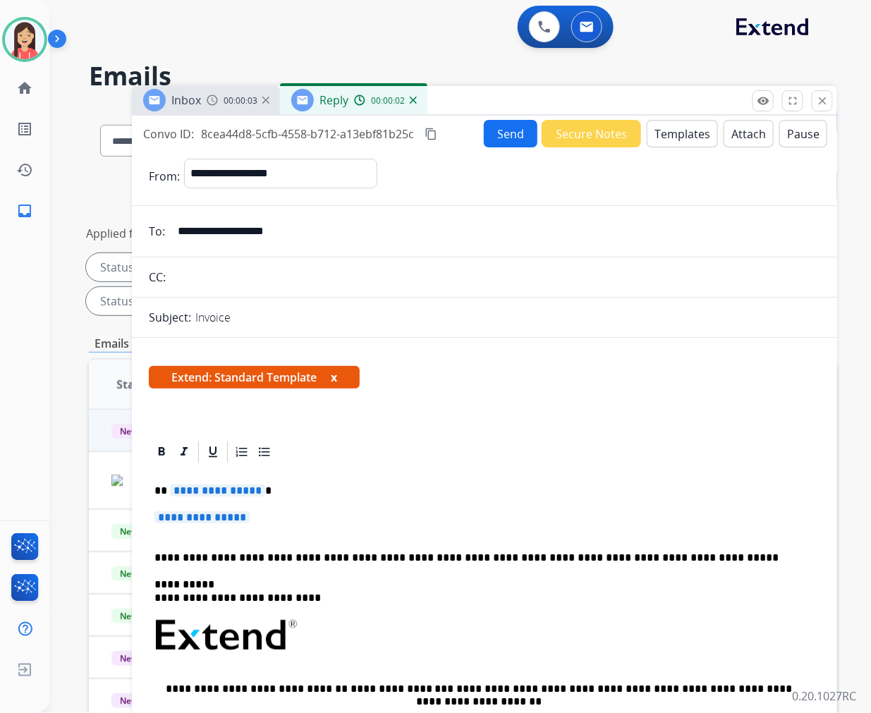
scroll to position [78, 0]
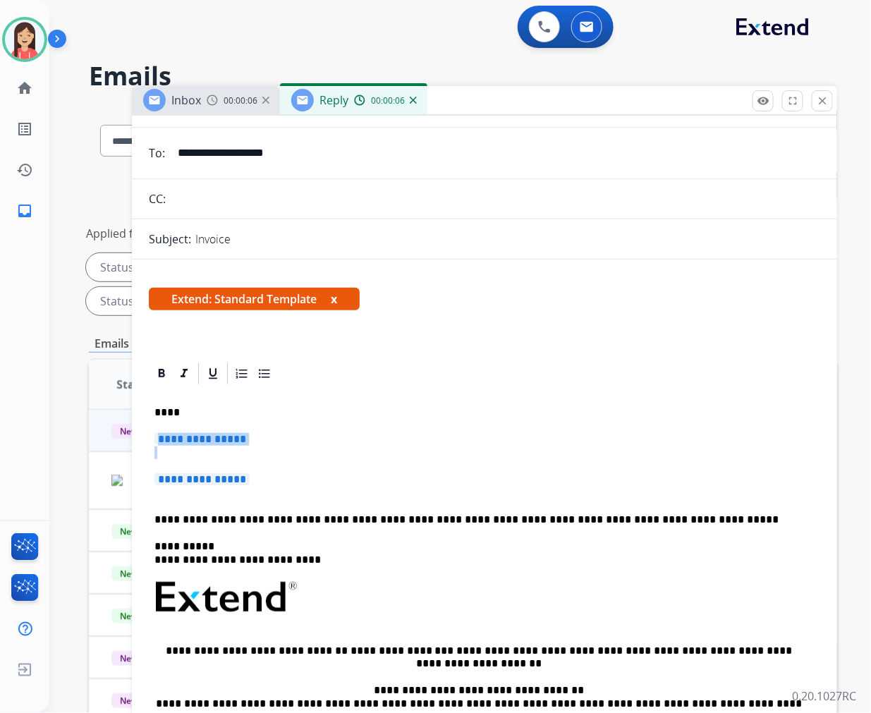
drag, startPoint x: 298, startPoint y: 485, endPoint x: 151, endPoint y: 429, distance: 157.2
click at [152, 430] on div "**********" at bounding box center [485, 611] width 672 height 448
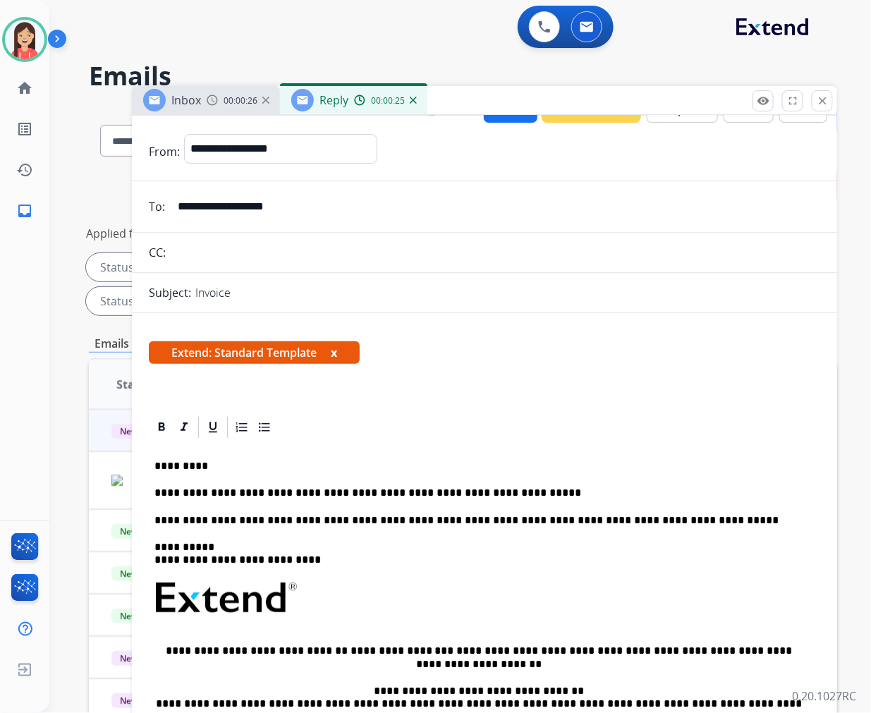
scroll to position [0, 0]
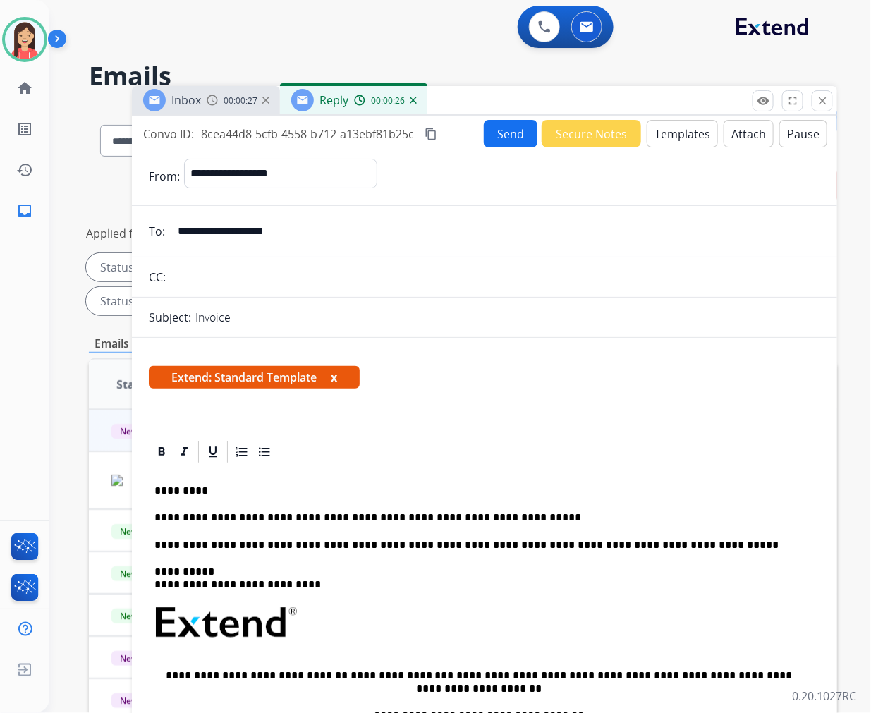
click at [502, 126] on button "Send" at bounding box center [511, 134] width 54 height 28
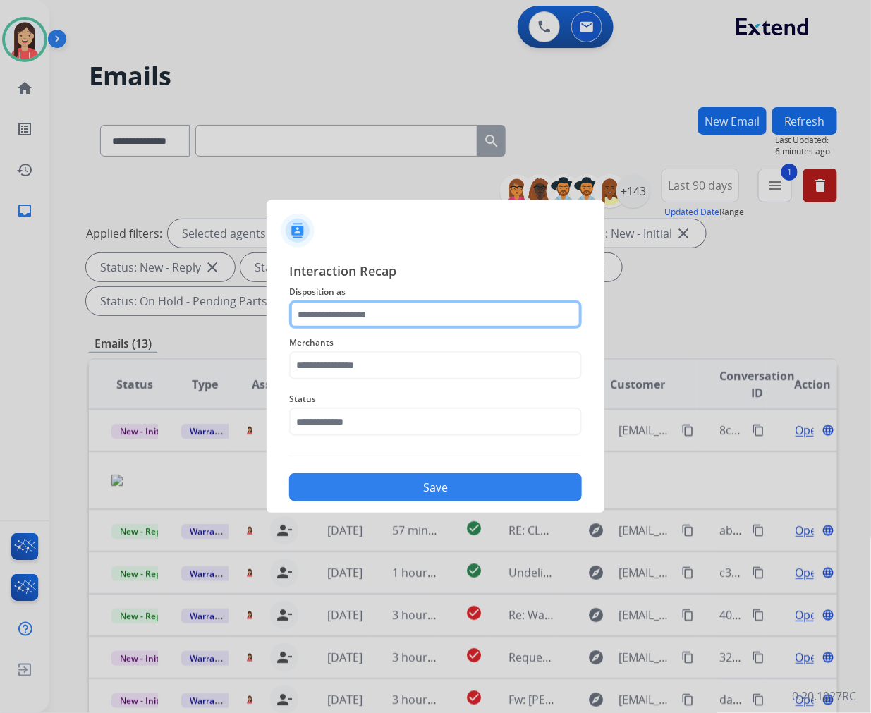
click at [363, 302] on input "text" at bounding box center [435, 315] width 293 height 28
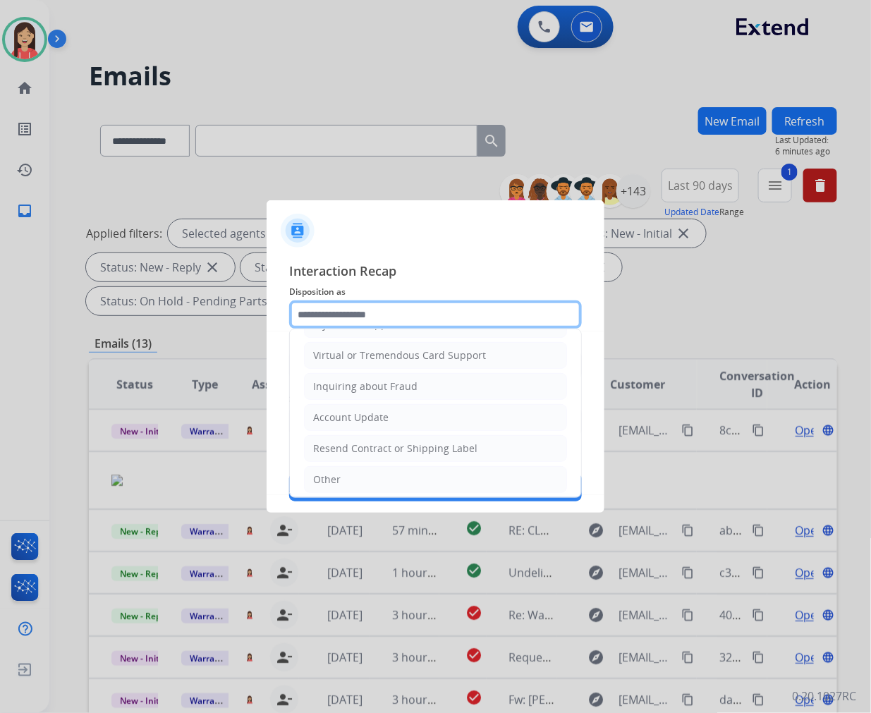
scroll to position [221, 0]
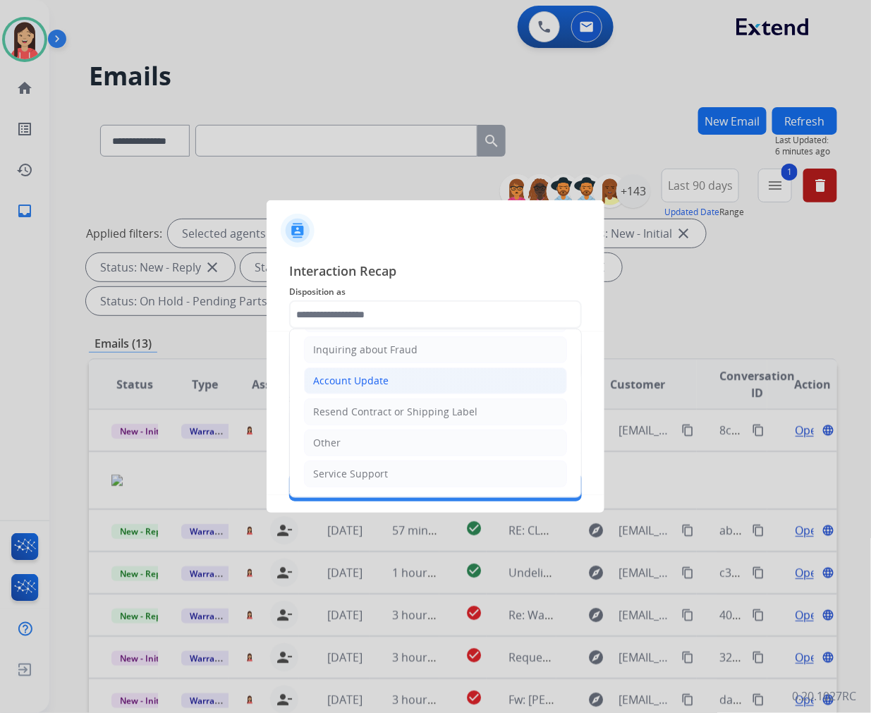
click at [361, 382] on div "Account Update" at bounding box center [350, 381] width 75 height 14
type input "**********"
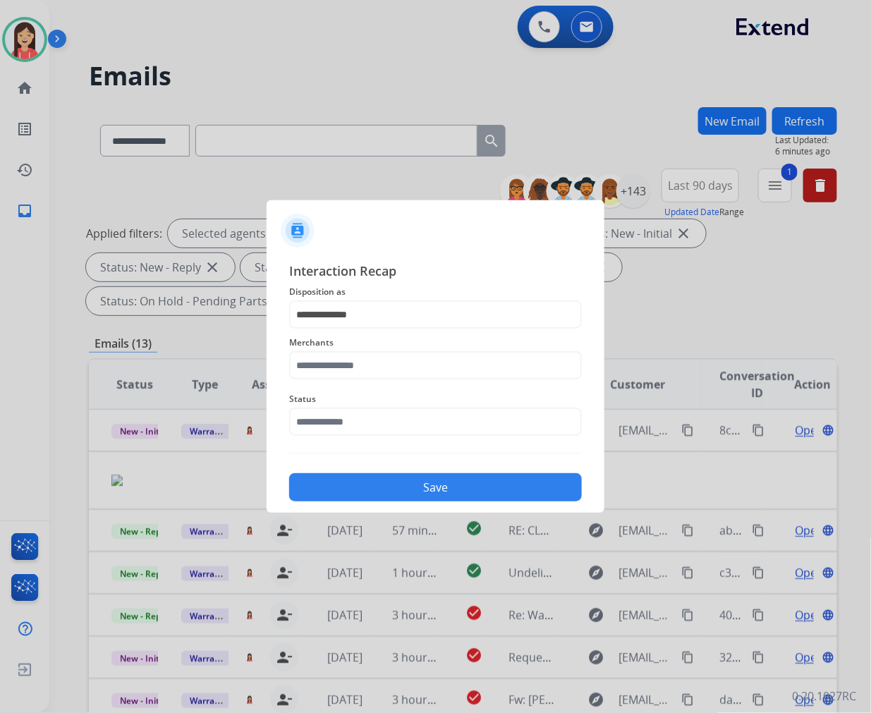
drag, startPoint x: 361, startPoint y: 382, endPoint x: 389, endPoint y: 364, distance: 33.1
click at [362, 382] on div "Merchants" at bounding box center [435, 357] width 293 height 56
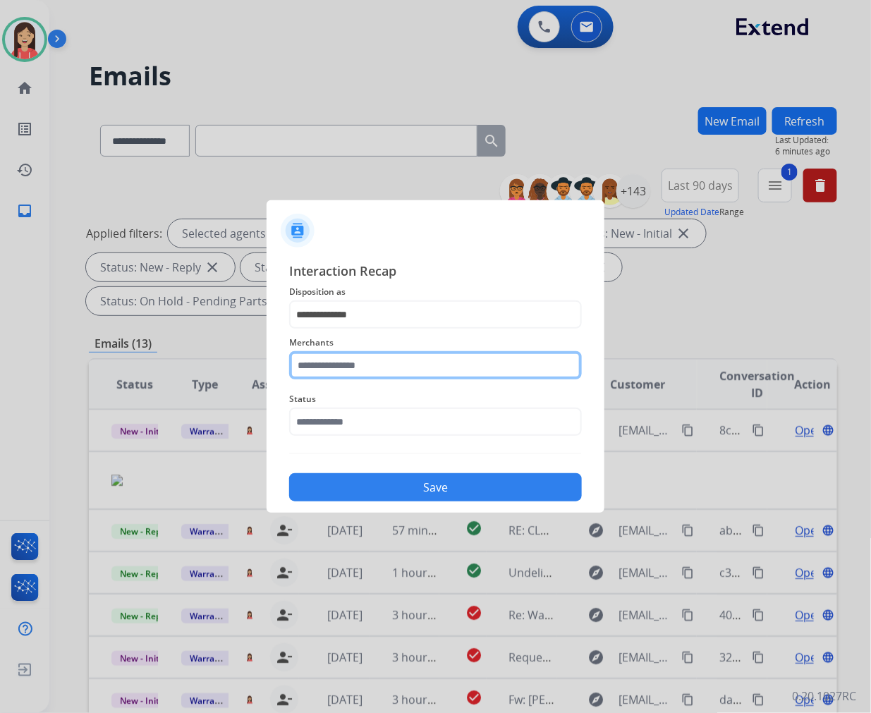
click at [389, 364] on input "text" at bounding box center [435, 365] width 293 height 28
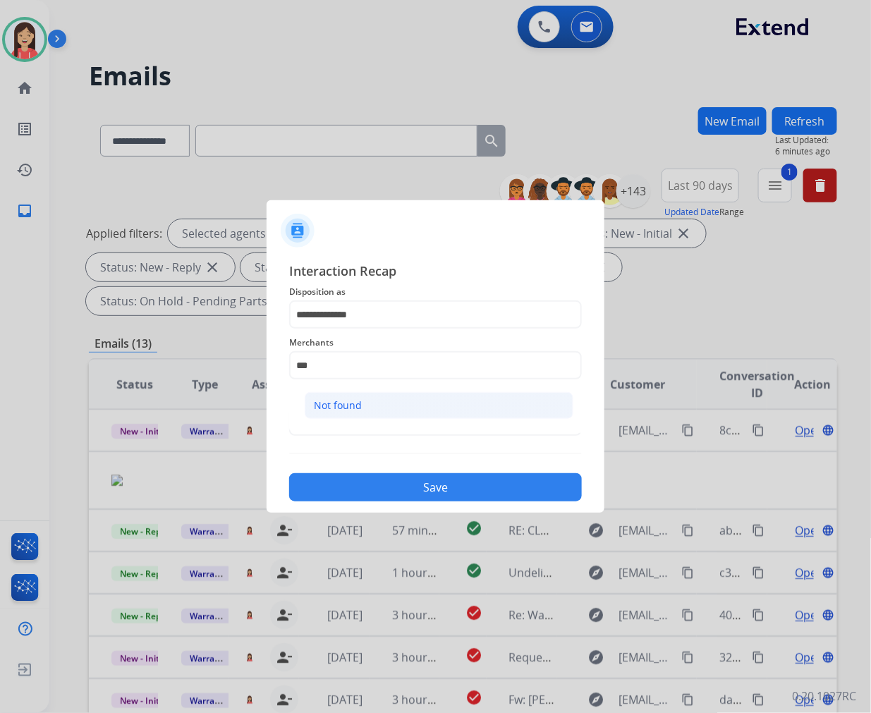
click at [386, 405] on li "Not found" at bounding box center [439, 405] width 269 height 27
type input "*********"
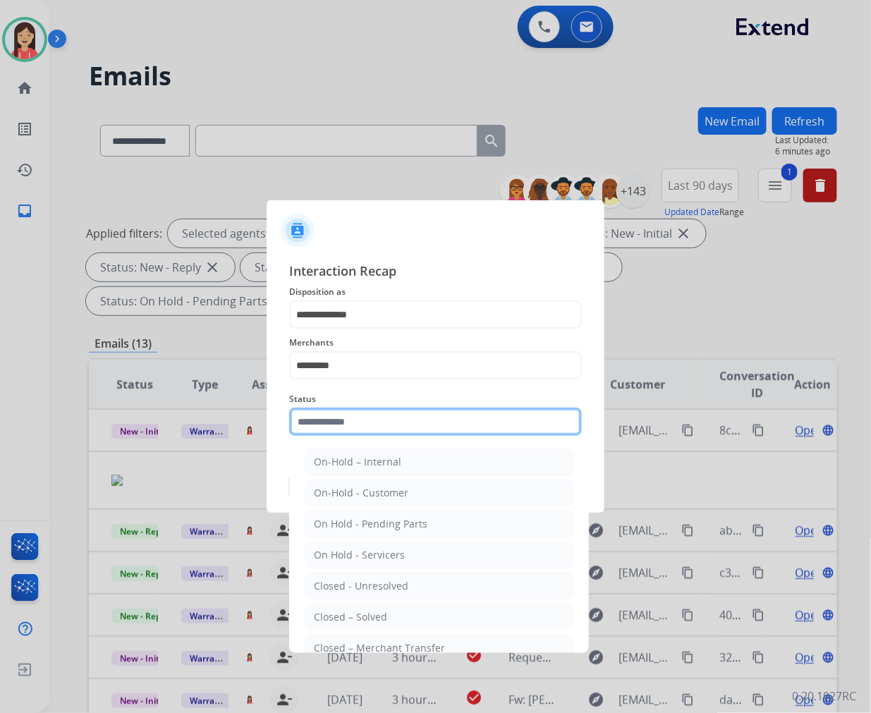
click at [368, 432] on input "text" at bounding box center [435, 422] width 293 height 28
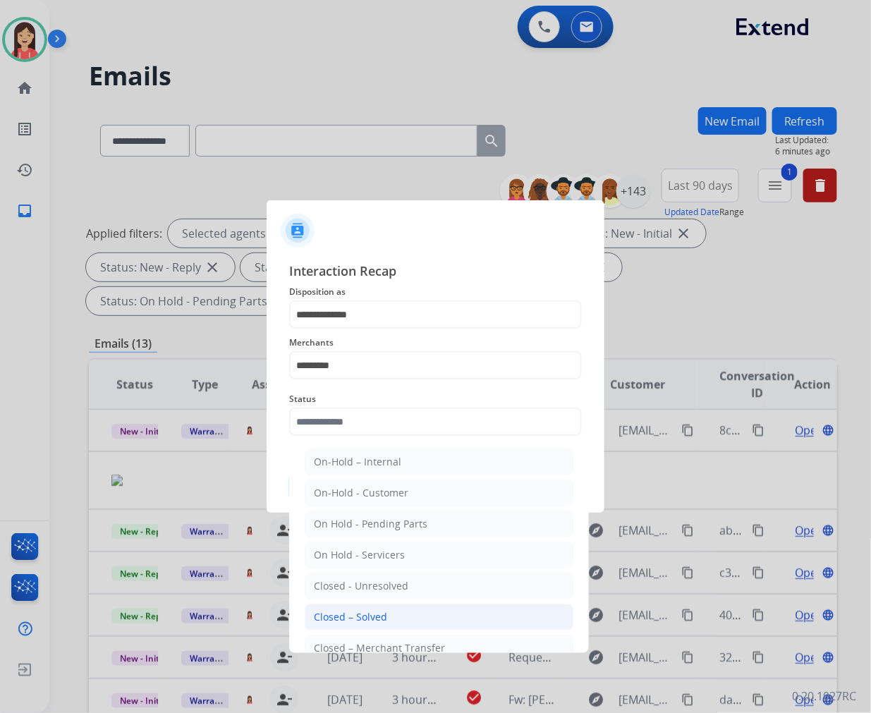
click at [362, 622] on div "Closed – Solved" at bounding box center [350, 617] width 73 height 14
type input "**********"
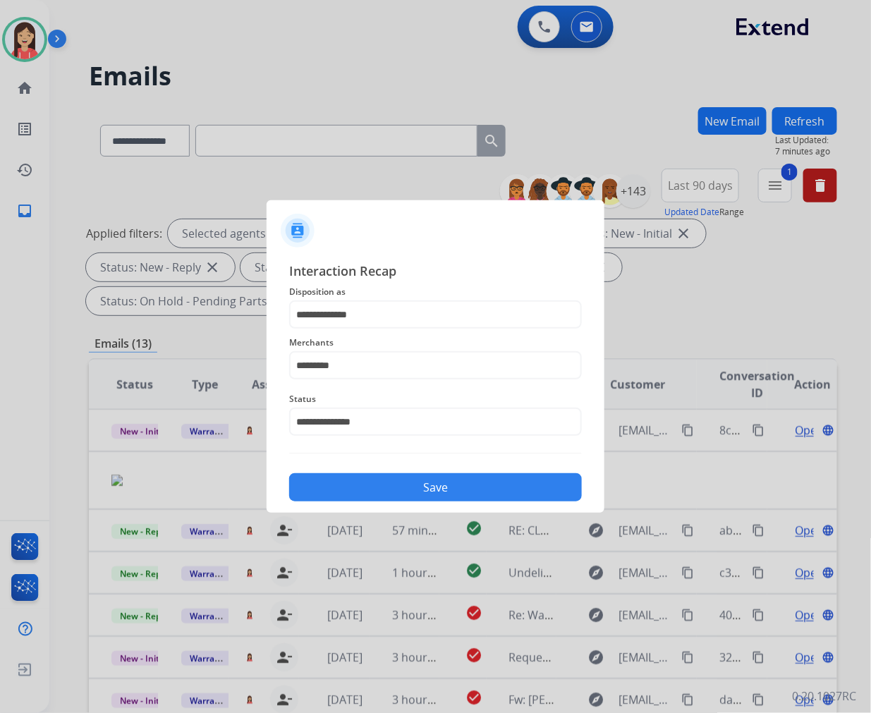
click at [417, 495] on button "Save" at bounding box center [435, 487] width 293 height 28
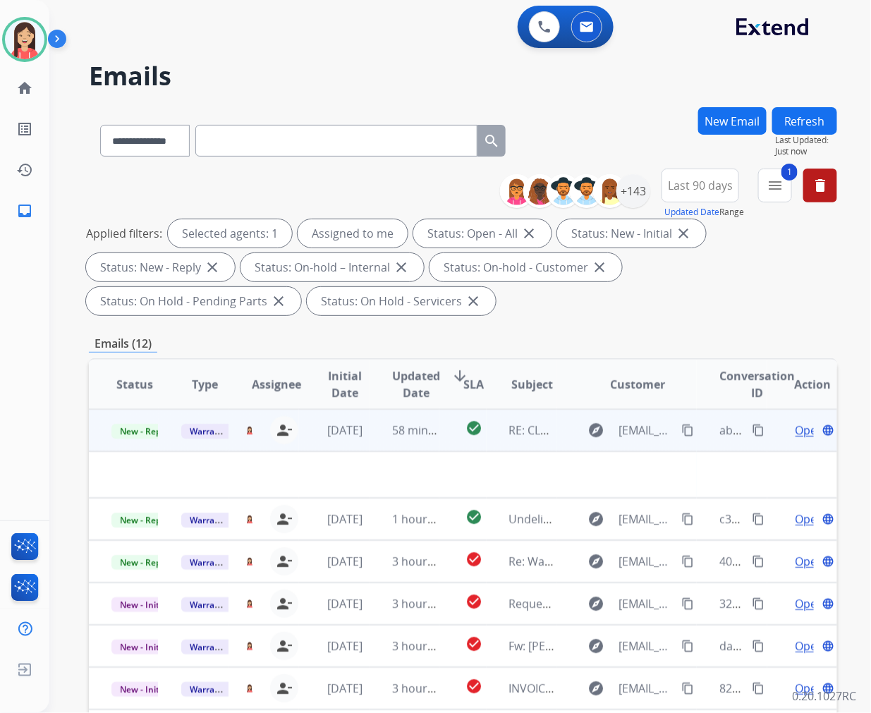
click at [439, 446] on td "check_circle" at bounding box center [462, 430] width 47 height 42
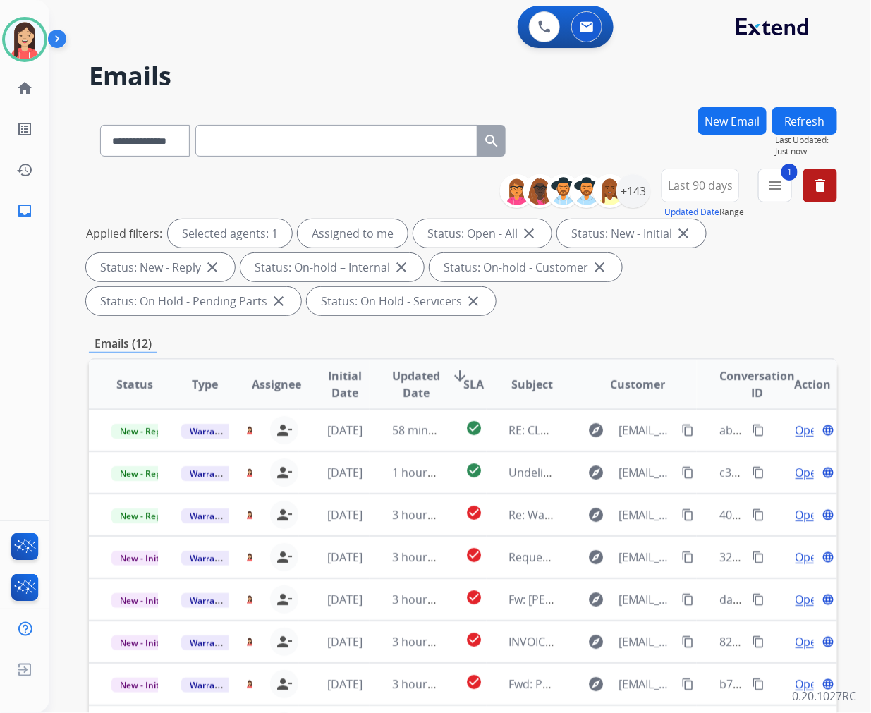
click at [413, 384] on span "Updated Date" at bounding box center [416, 385] width 48 height 34
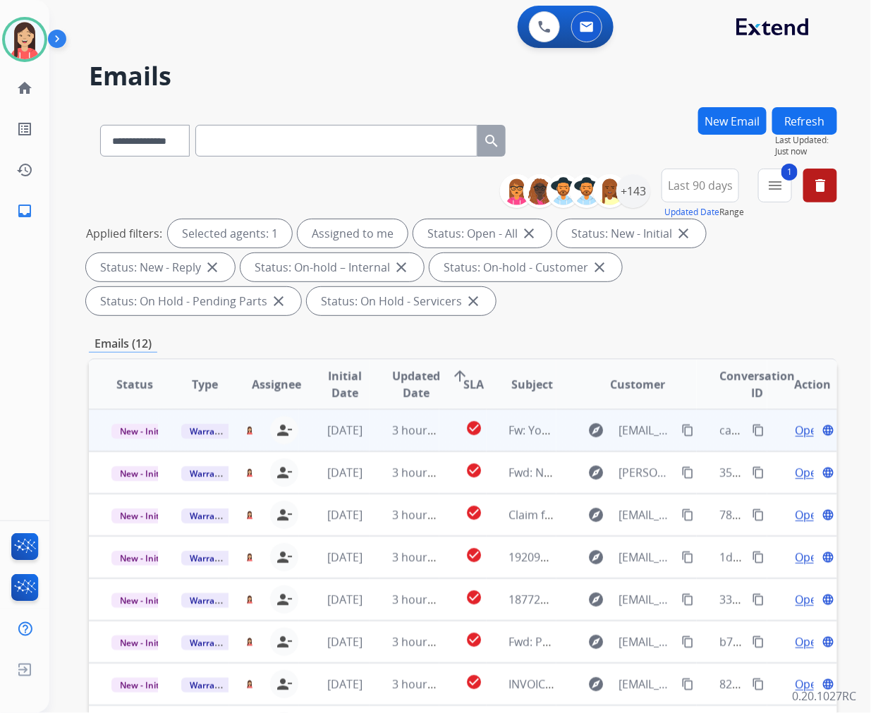
click at [376, 440] on td "3 hours ago" at bounding box center [405, 430] width 70 height 42
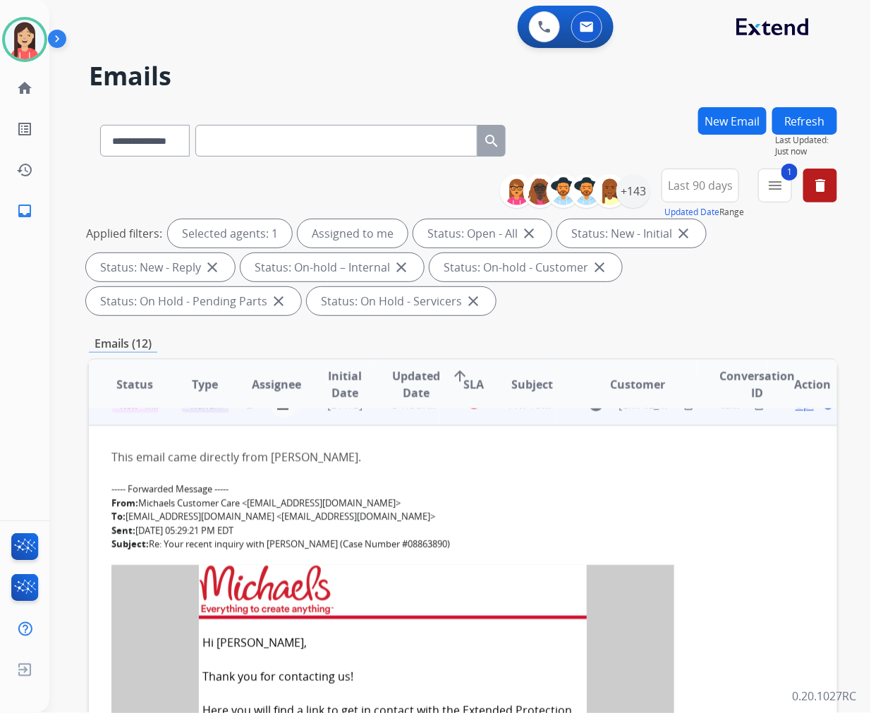
scroll to position [0, 0]
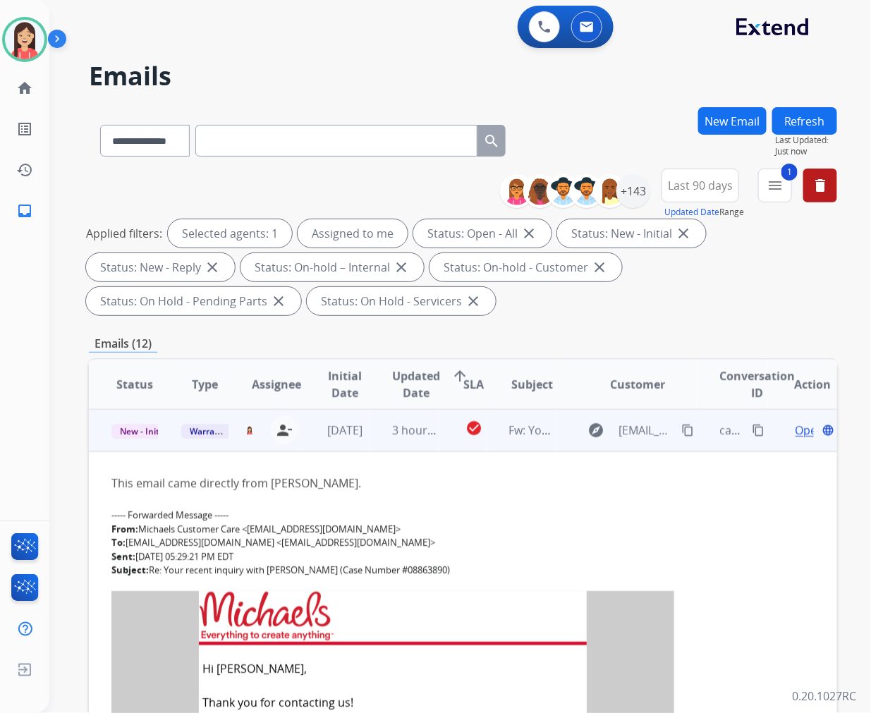
click at [681, 428] on mat-icon "content_copy" at bounding box center [687, 430] width 13 height 13
click at [392, 499] on div at bounding box center [392, 500] width 563 height 17
click at [796, 424] on span "Open" at bounding box center [810, 430] width 29 height 17
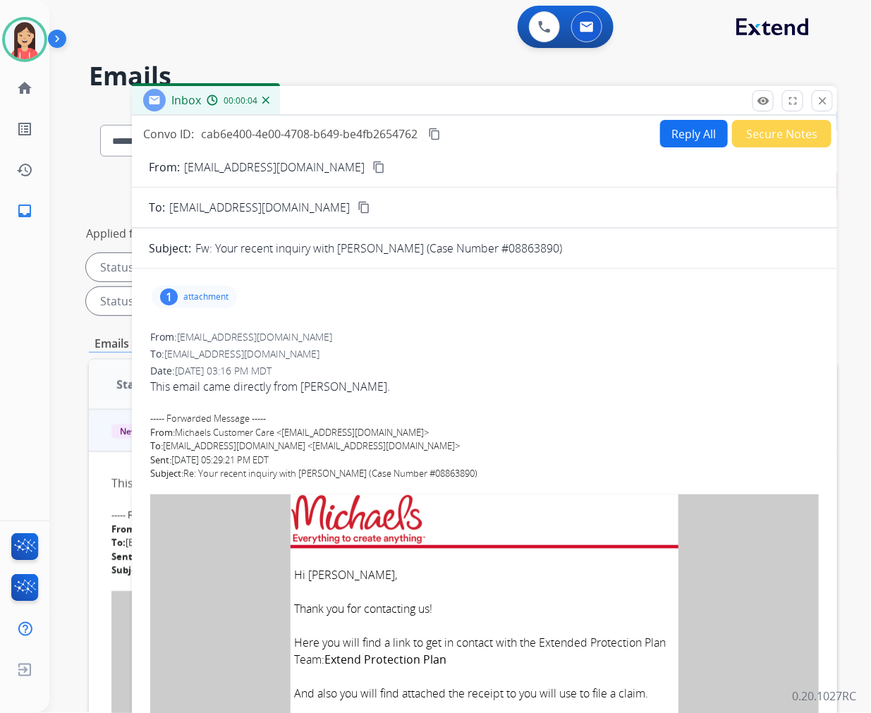
click at [212, 298] on p "attachment" at bounding box center [205, 296] width 45 height 11
click at [329, 327] on mat-icon "download" at bounding box center [331, 330] width 13 height 13
drag, startPoint x: 334, startPoint y: 165, endPoint x: 341, endPoint y: 164, distance: 7.1
click at [372, 165] on mat-icon "content_copy" at bounding box center [378, 167] width 13 height 13
click at [421, 296] on div "1 attachment picture_as_pdf 08863890.pdf download [DATE] 03:16 PM" at bounding box center [485, 297] width 672 height 34
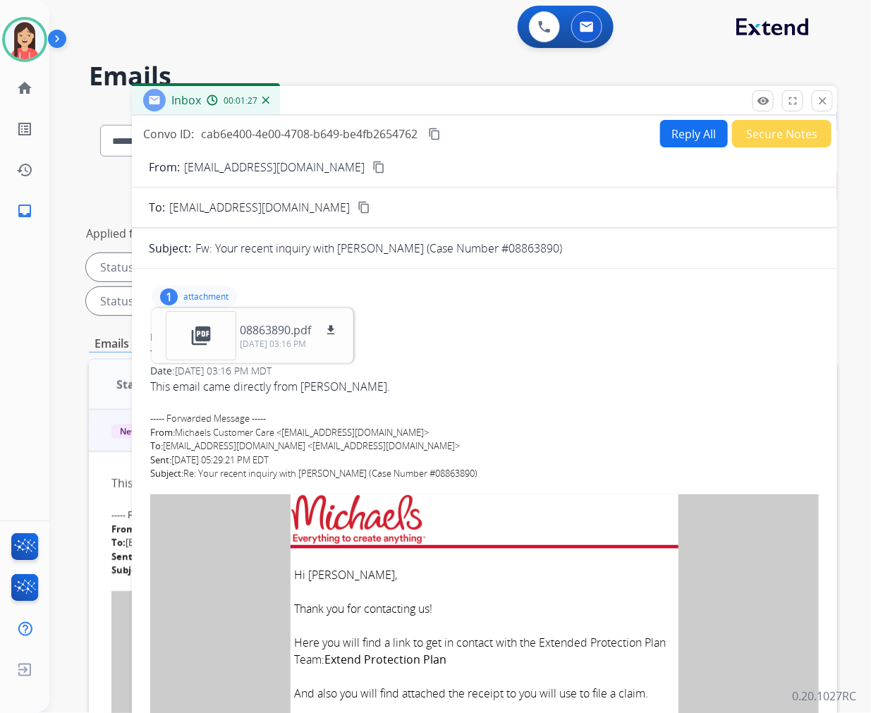
click at [691, 135] on button "Reply All" at bounding box center [694, 134] width 68 height 28
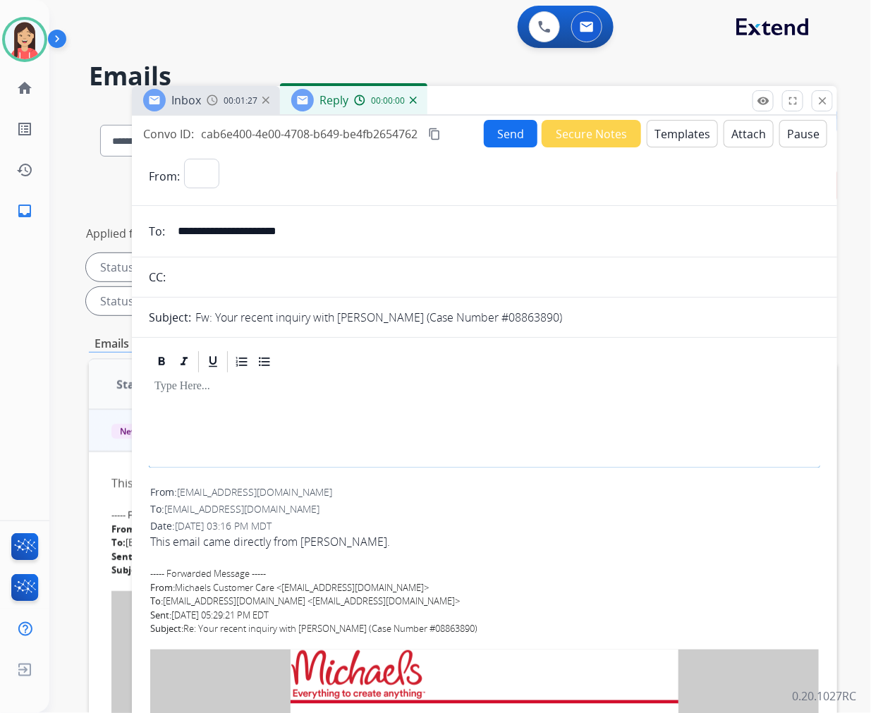
select select "**********"
click at [690, 135] on button "Templates" at bounding box center [682, 134] width 71 height 28
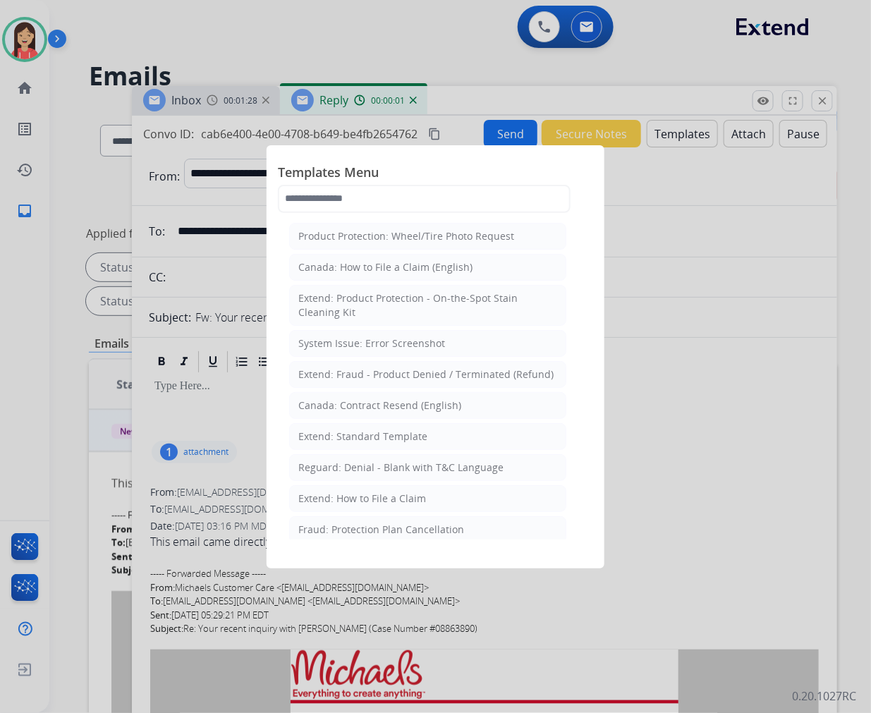
click at [426, 444] on li "Extend: Standard Template" at bounding box center [427, 436] width 277 height 27
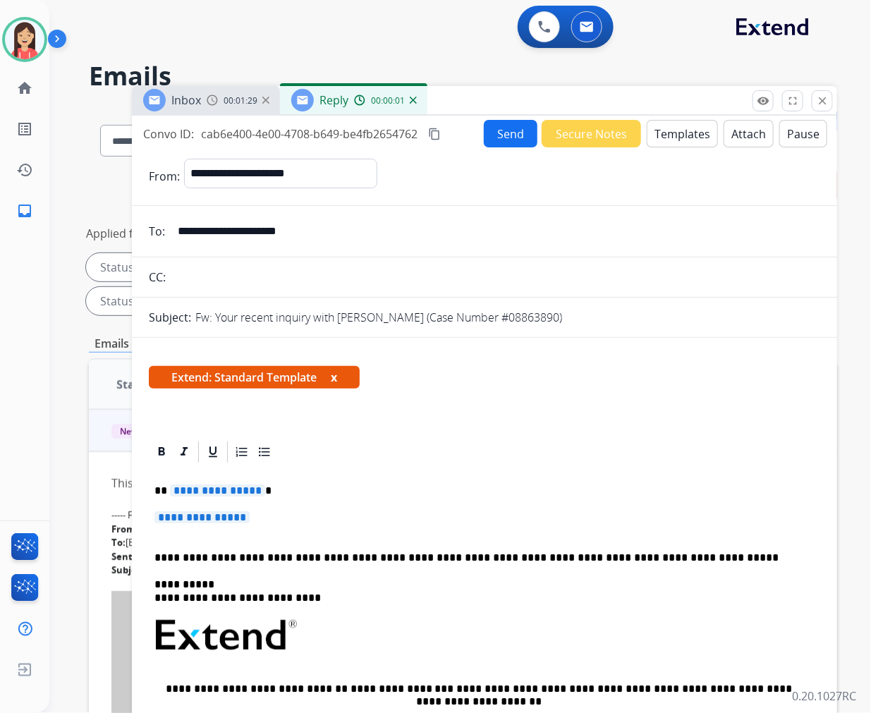
scroll to position [78, 0]
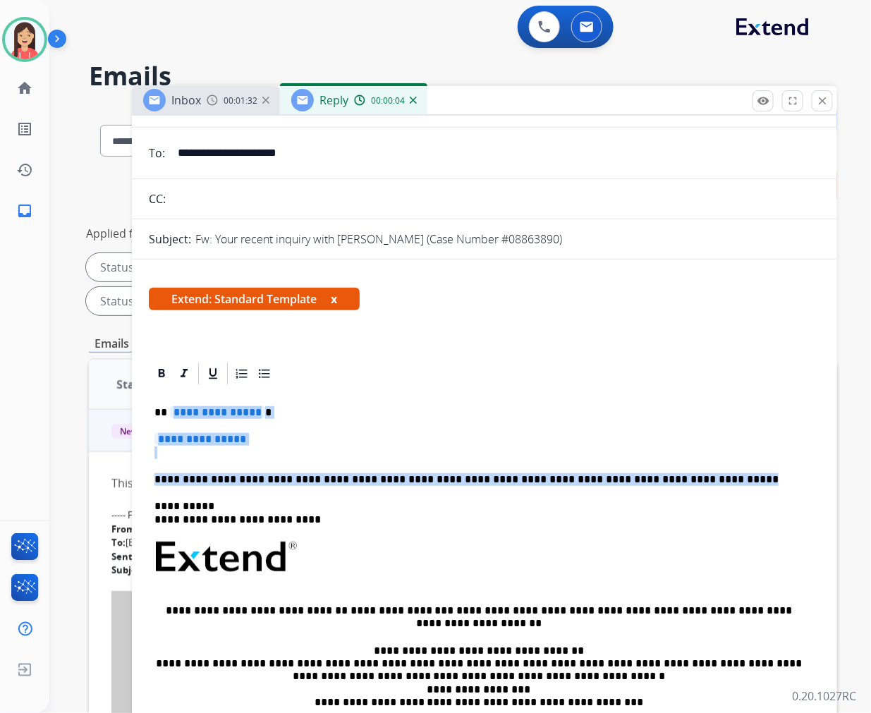
drag, startPoint x: 170, startPoint y: 406, endPoint x: 688, endPoint y: 471, distance: 521.9
click at [688, 471] on div "**********" at bounding box center [485, 591] width 672 height 408
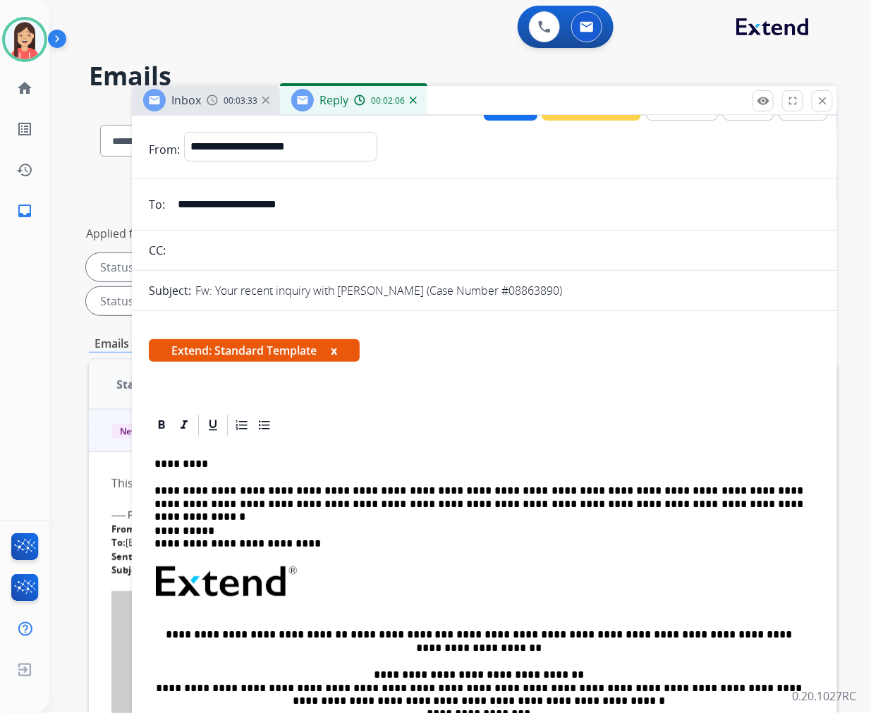
scroll to position [0, 0]
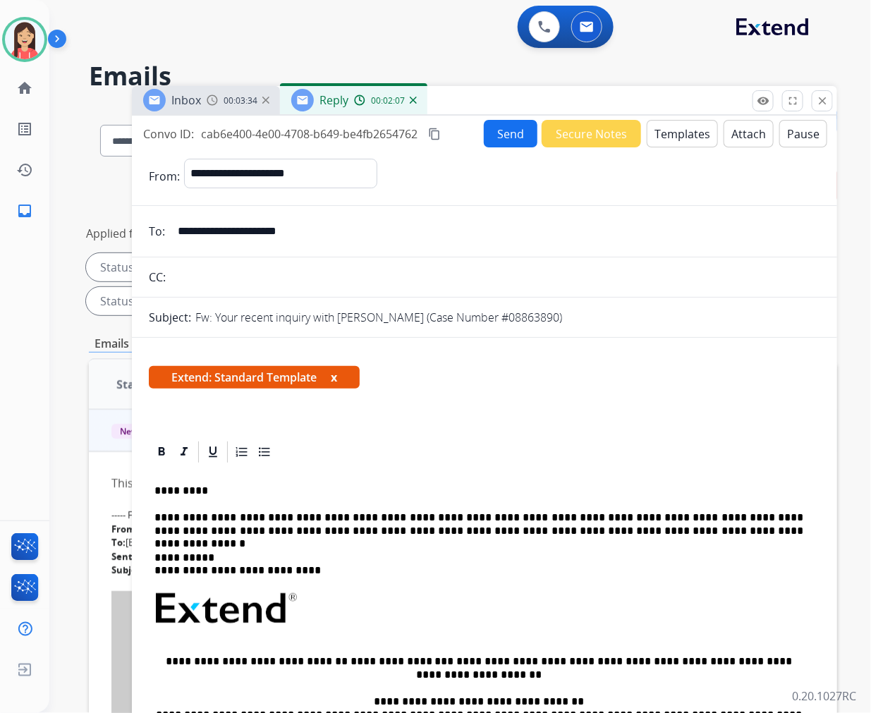
click at [507, 129] on button "Send" at bounding box center [511, 134] width 54 height 28
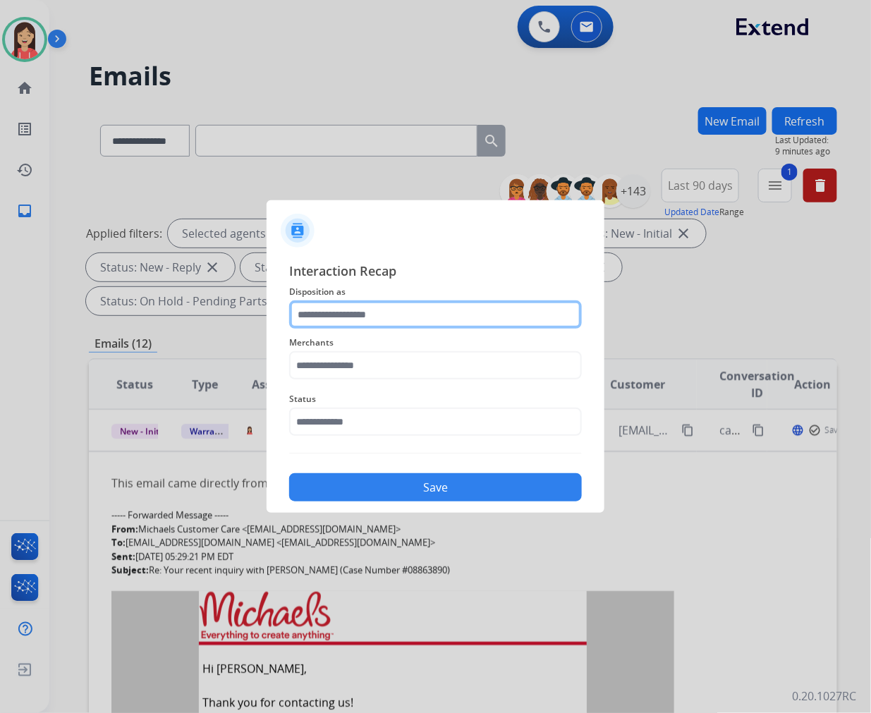
click at [364, 312] on input "text" at bounding box center [435, 315] width 293 height 28
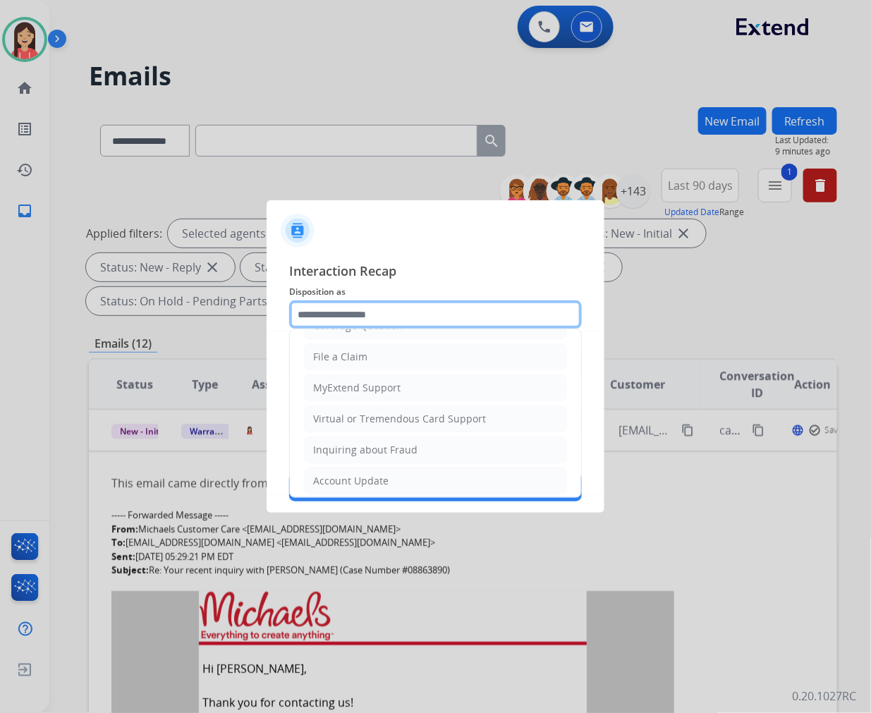
scroll to position [157, 0]
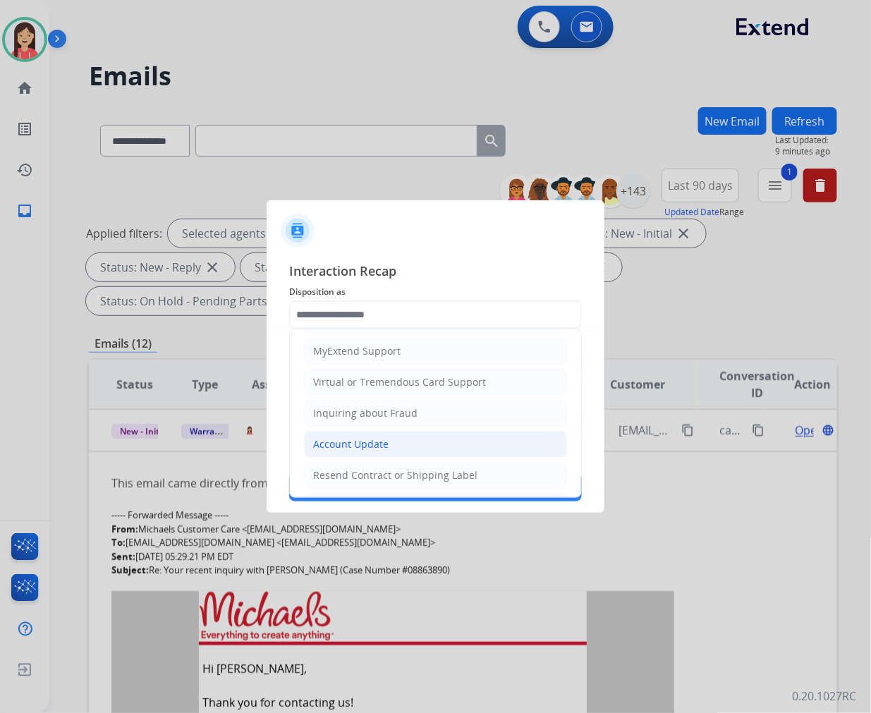
click at [356, 445] on div "Account Update" at bounding box center [350, 444] width 75 height 14
type input "**********"
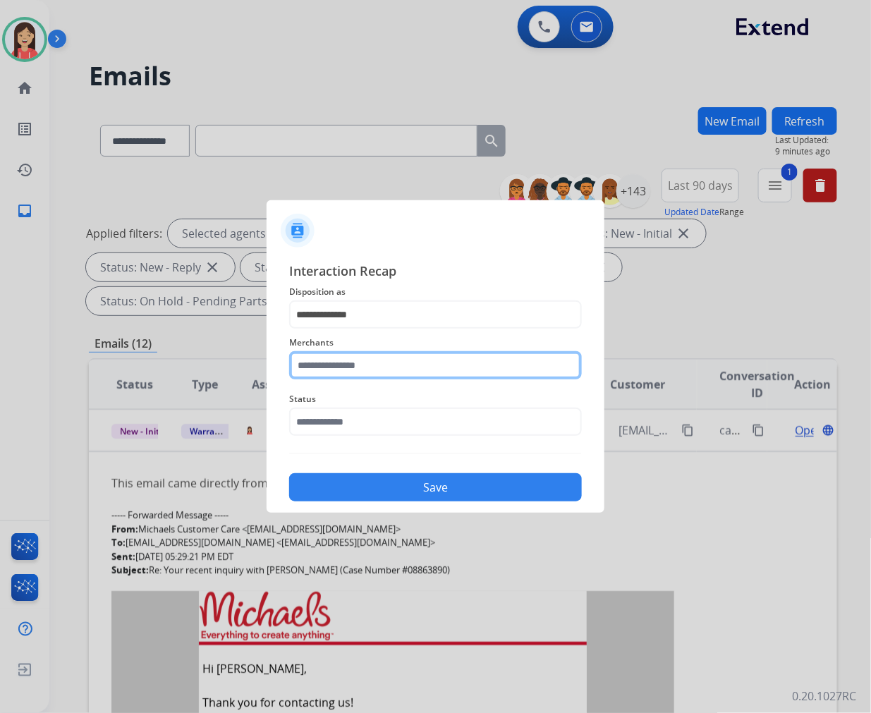
click at [350, 372] on input "text" at bounding box center [435, 365] width 293 height 28
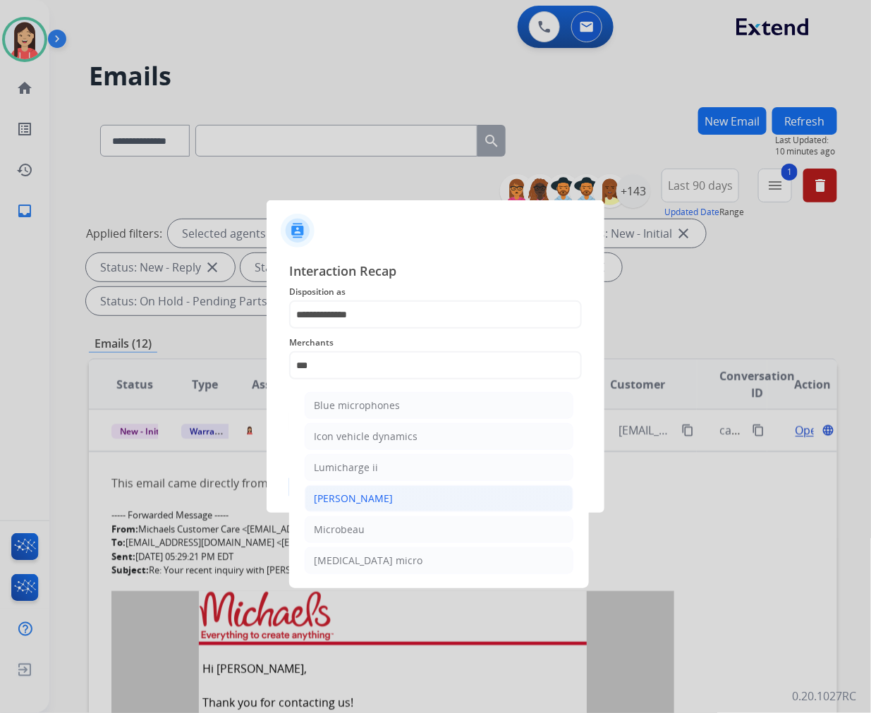
click at [360, 495] on li "[PERSON_NAME]" at bounding box center [439, 498] width 269 height 27
type input "********"
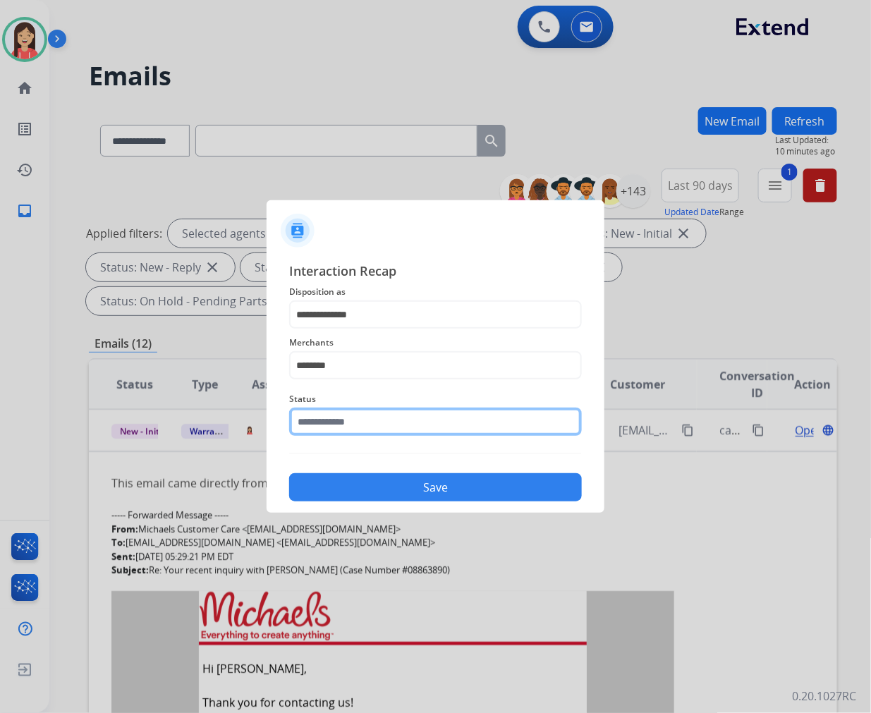
click at [360, 417] on input "text" at bounding box center [435, 422] width 293 height 28
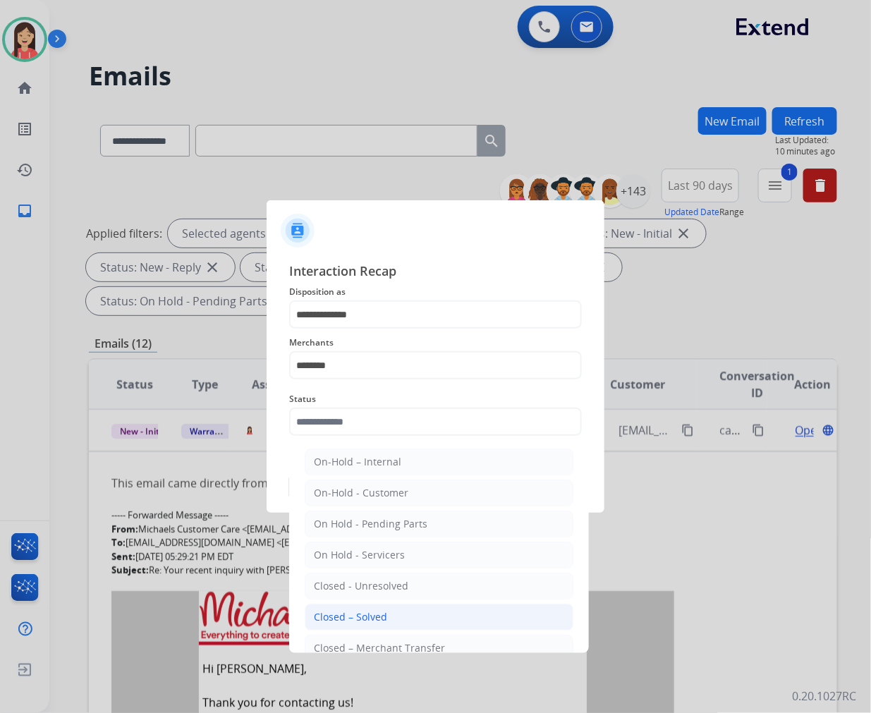
click at [393, 612] on li "Closed – Solved" at bounding box center [439, 617] width 269 height 27
type input "**********"
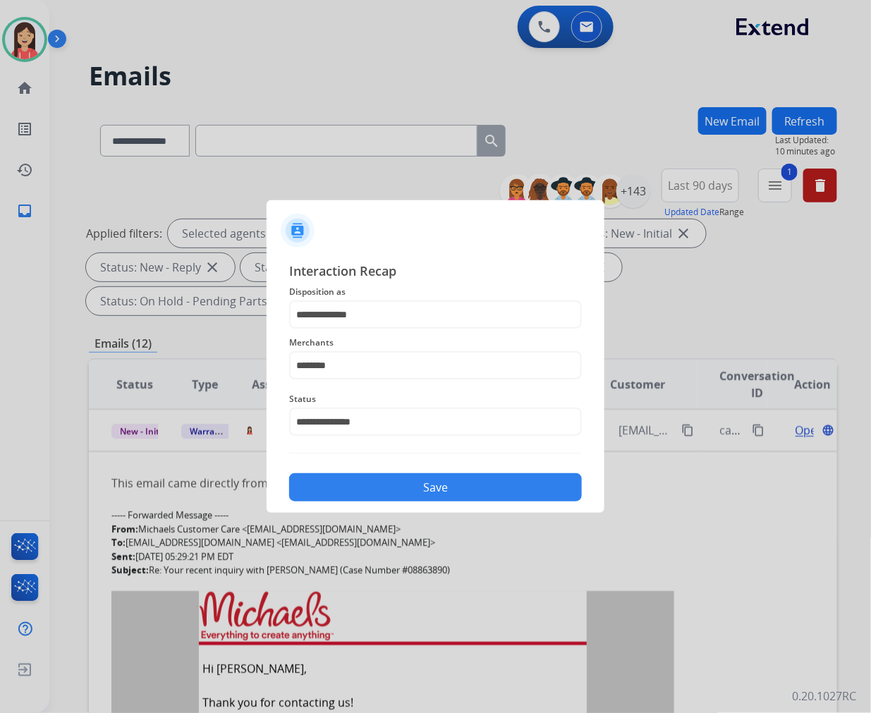
click at [421, 487] on button "Save" at bounding box center [435, 487] width 293 height 28
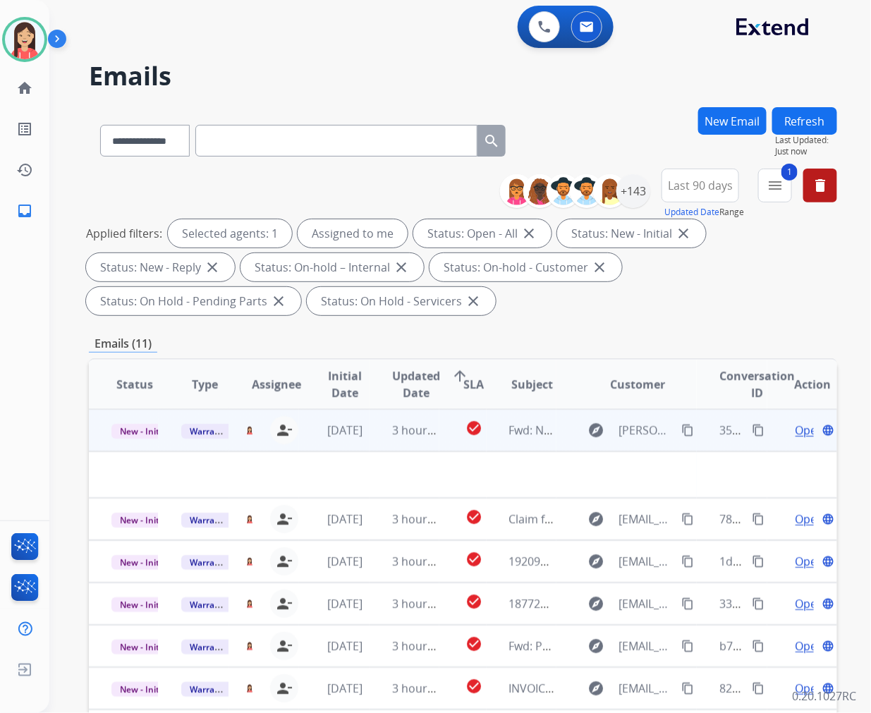
click at [370, 440] on td "3 hours ago" at bounding box center [405, 430] width 70 height 42
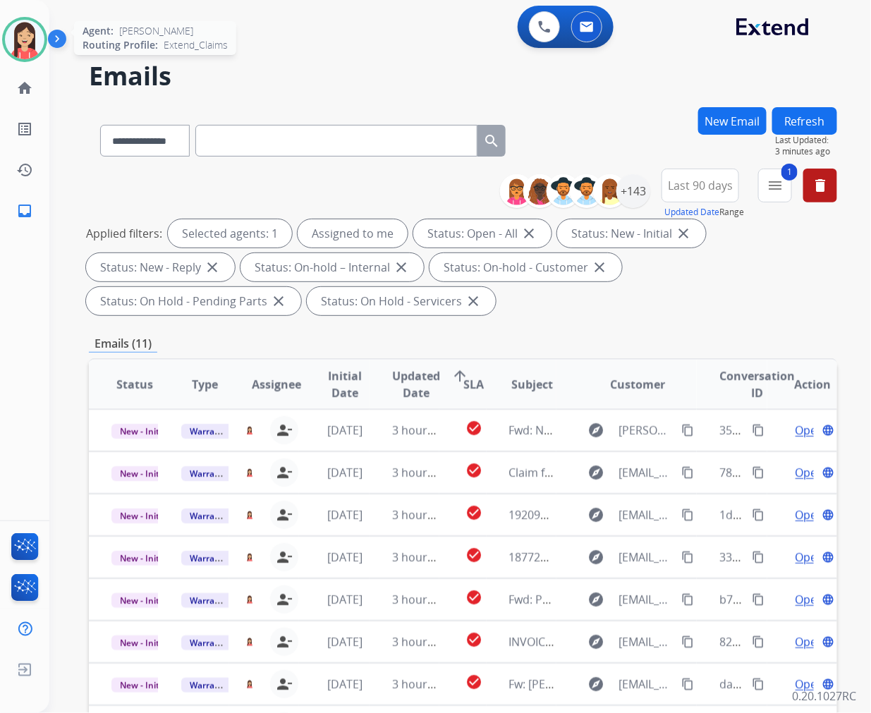
click at [16, 47] on img at bounding box center [25, 40] width 40 height 40
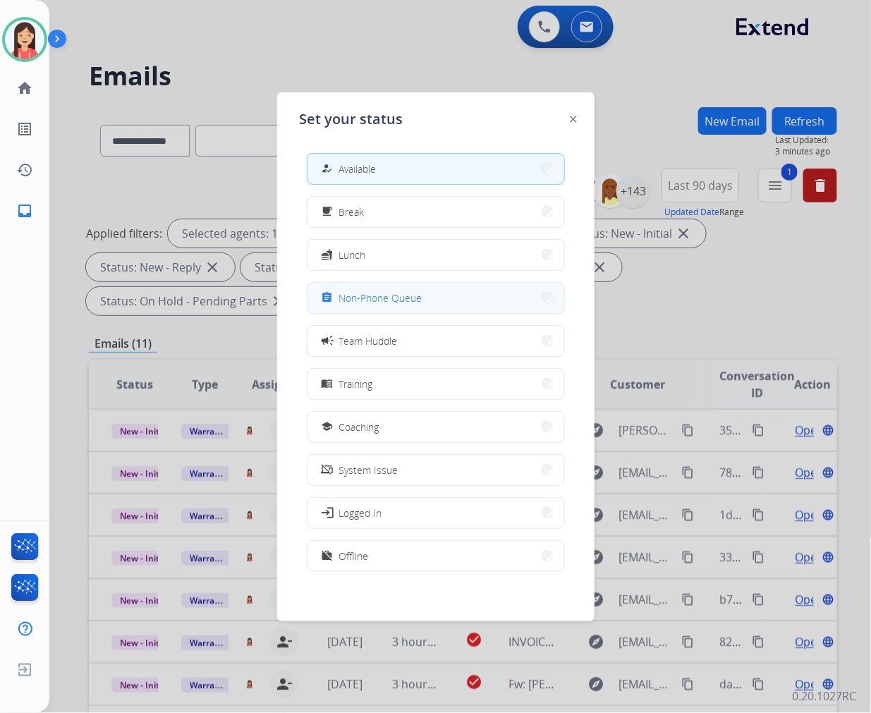
click at [443, 313] on div "assignment Non-Phone Queue" at bounding box center [436, 298] width 258 height 32
click at [446, 298] on button "assignment Non-Phone Queue" at bounding box center [436, 298] width 257 height 30
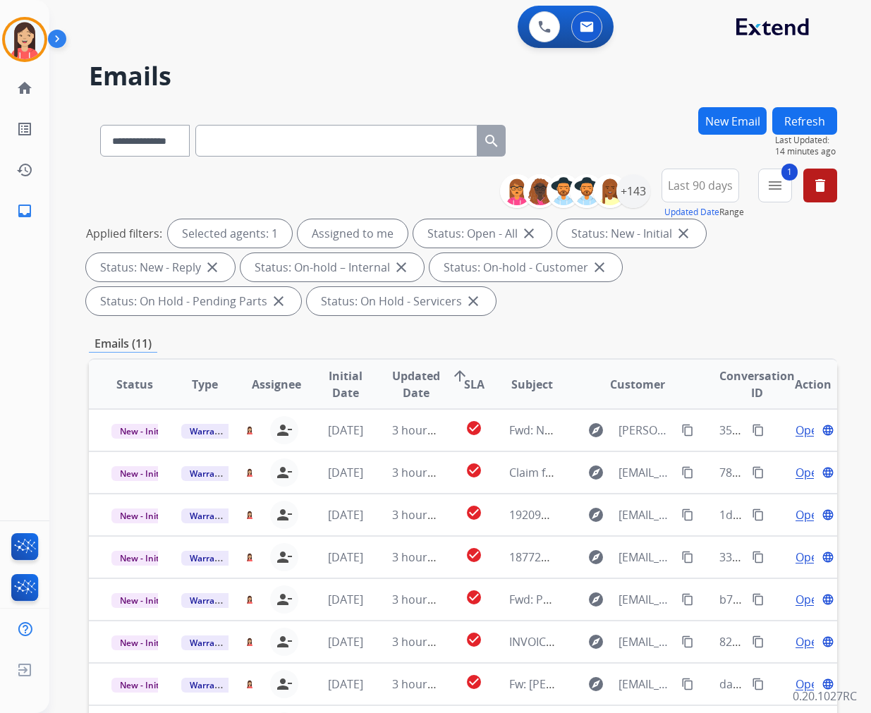
select select "**********"
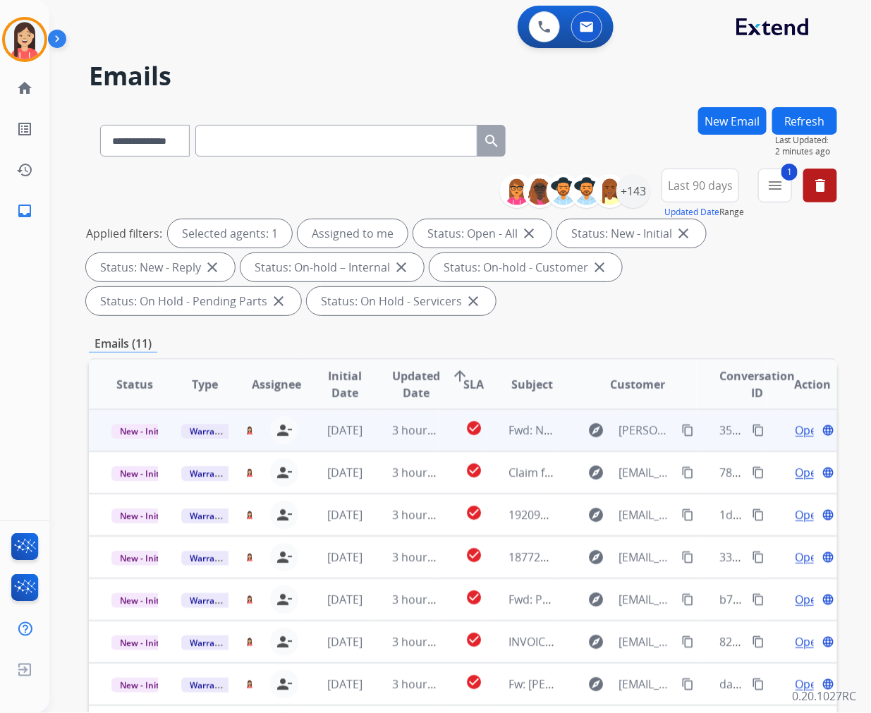
click at [439, 443] on td "check_circle" at bounding box center [462, 430] width 47 height 42
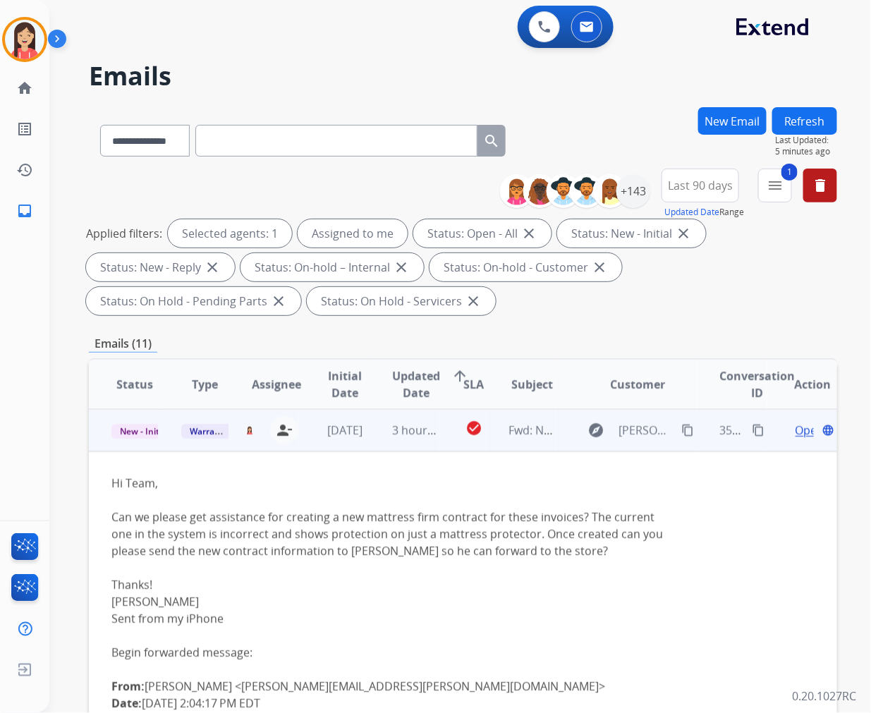
click at [796, 430] on span "Open" at bounding box center [810, 430] width 29 height 17
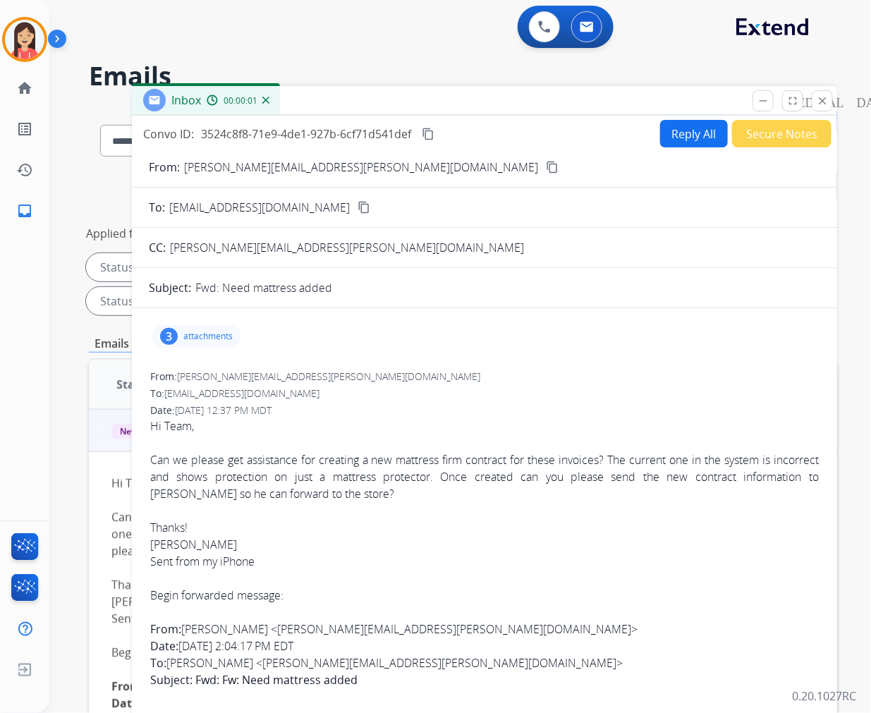
click at [250, 341] on div "3 attachments" at bounding box center [485, 337] width 672 height 34
click at [220, 339] on p "attachments" at bounding box center [207, 336] width 49 height 11
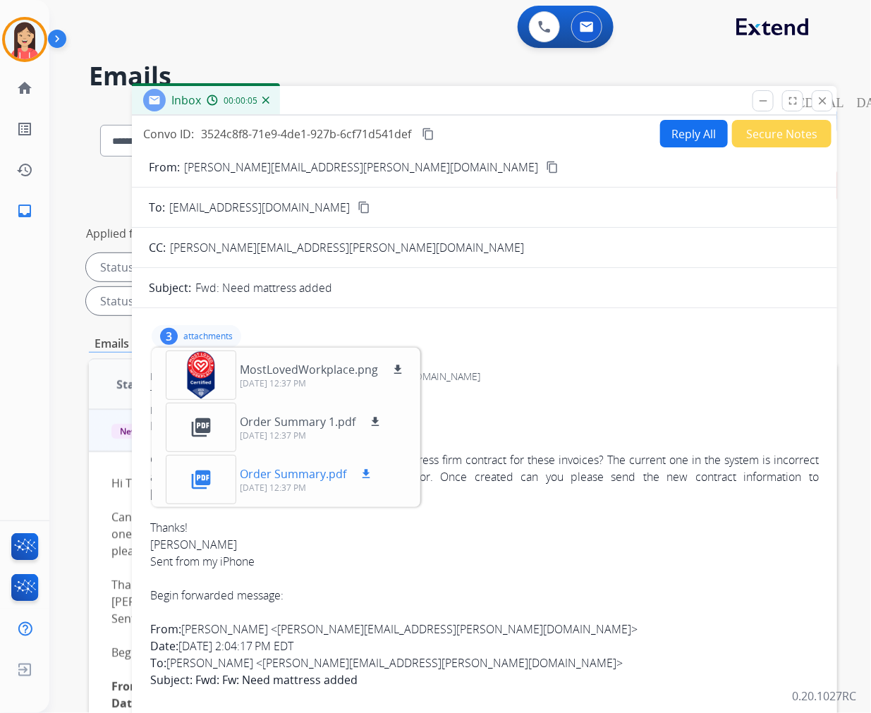
click at [361, 471] on mat-icon "download" at bounding box center [366, 474] width 13 height 13
click at [372, 419] on mat-icon "download" at bounding box center [375, 422] width 13 height 13
click at [217, 331] on p "attachments" at bounding box center [207, 336] width 49 height 11
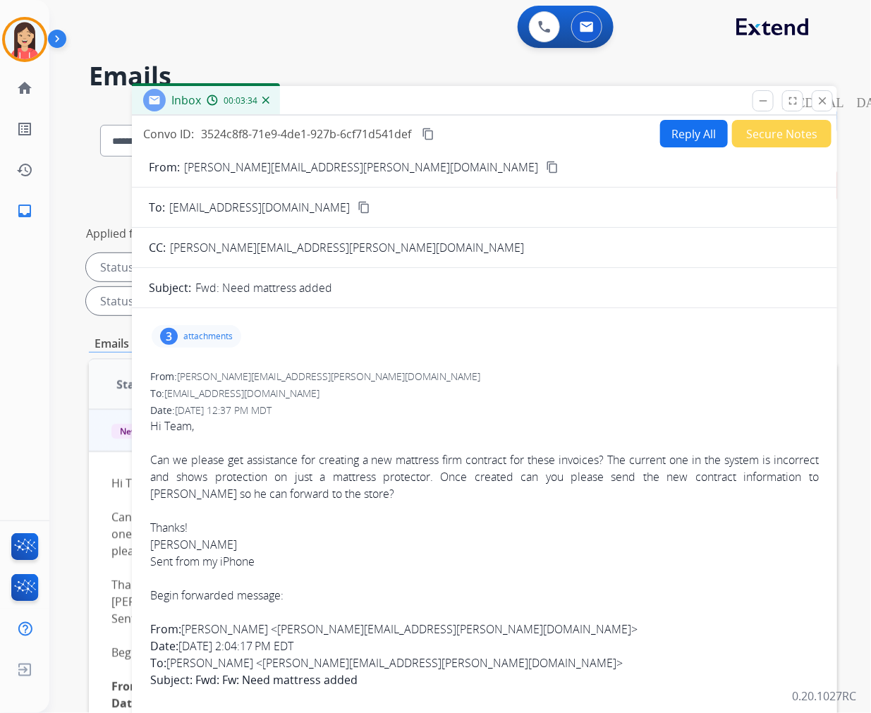
click at [667, 136] on button "Reply All" at bounding box center [694, 134] width 68 height 28
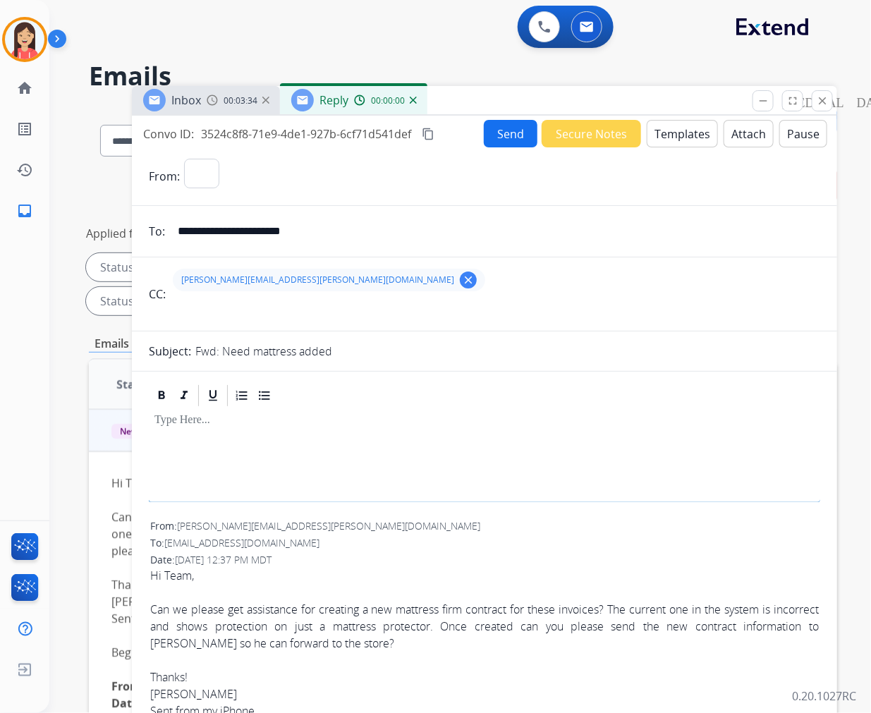
select select "**********"
click at [677, 142] on button "Templates" at bounding box center [682, 134] width 71 height 28
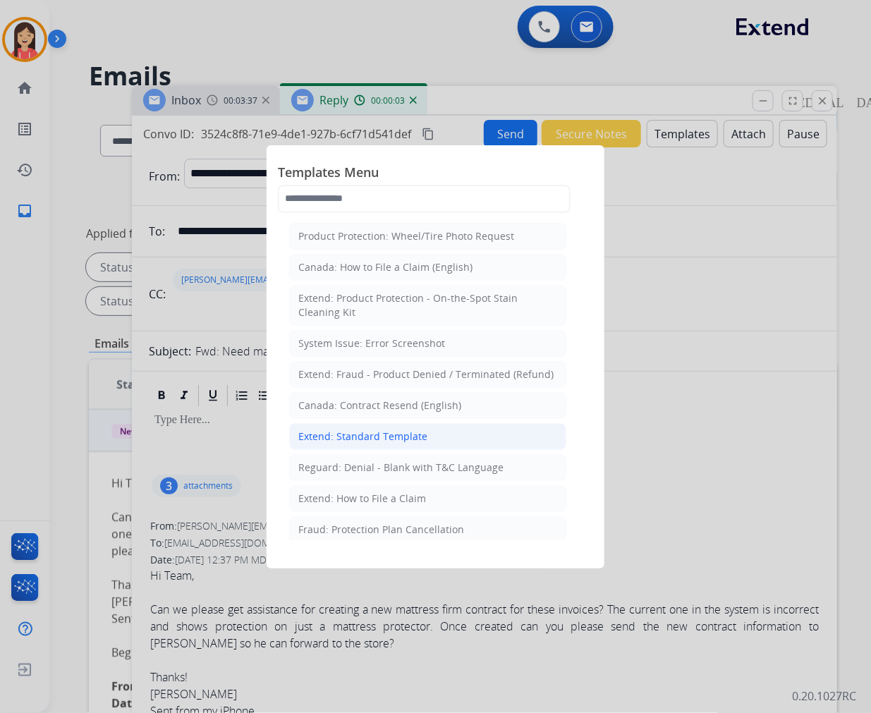
click at [363, 433] on div "Extend: Standard Template" at bounding box center [362, 437] width 129 height 14
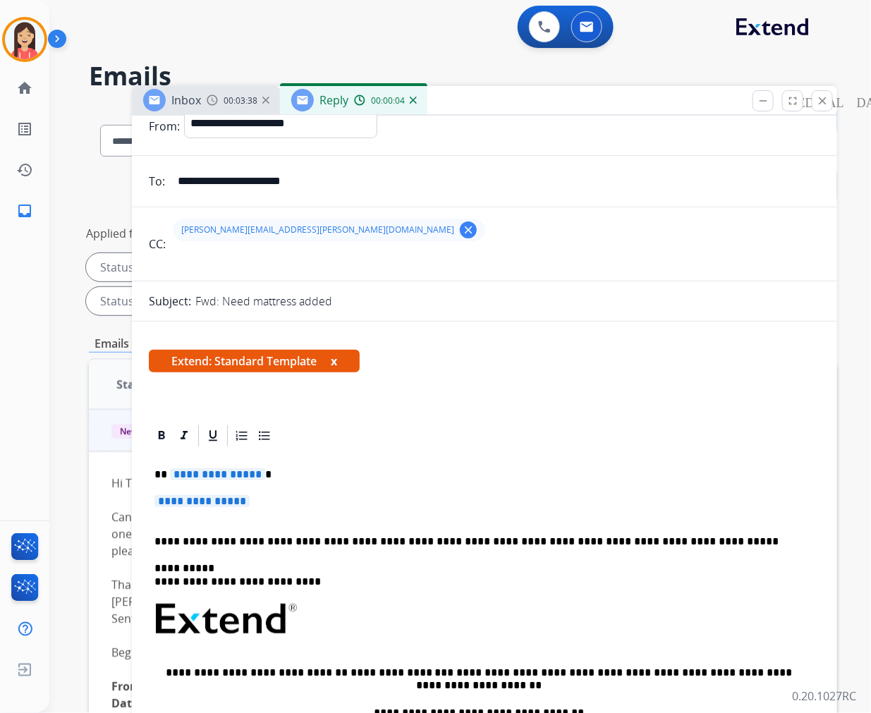
scroll to position [78, 0]
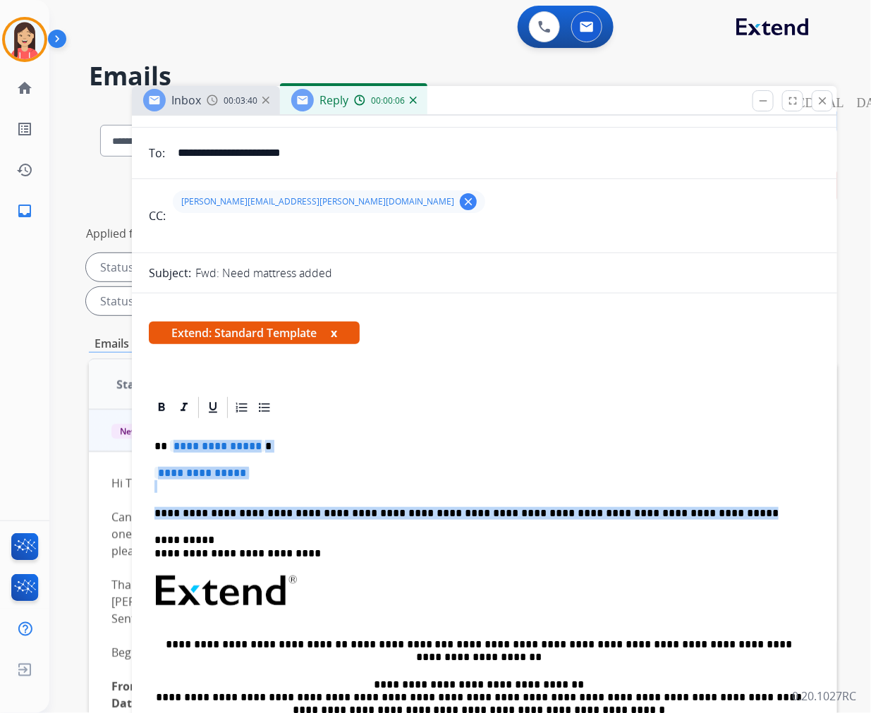
drag, startPoint x: 171, startPoint y: 444, endPoint x: 675, endPoint y: 519, distance: 509.8
click at [675, 519] on div "**********" at bounding box center [485, 624] width 672 height 408
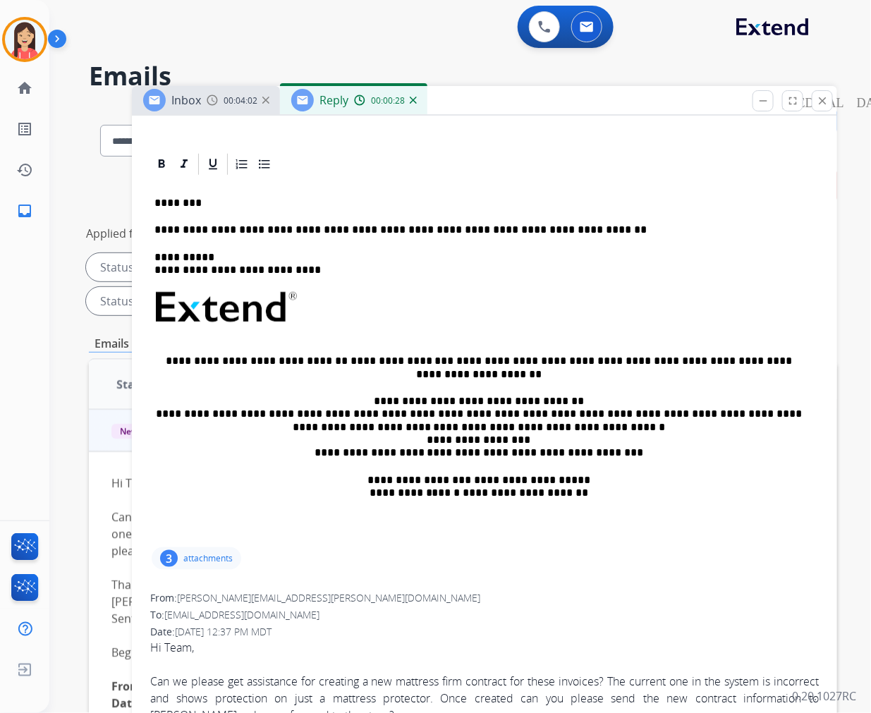
scroll to position [0, 0]
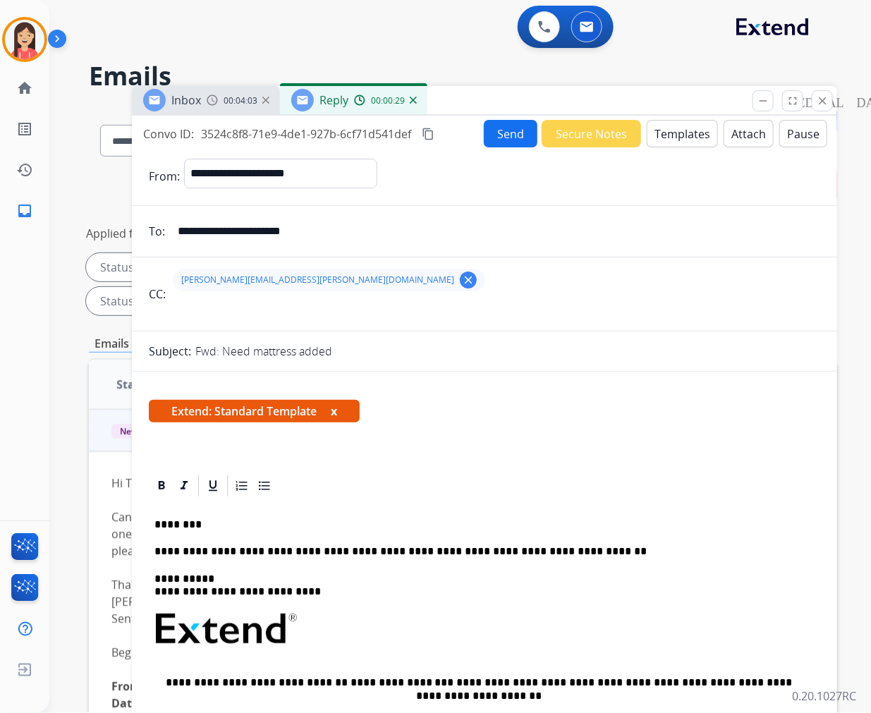
click at [497, 122] on button "Send" at bounding box center [511, 134] width 54 height 28
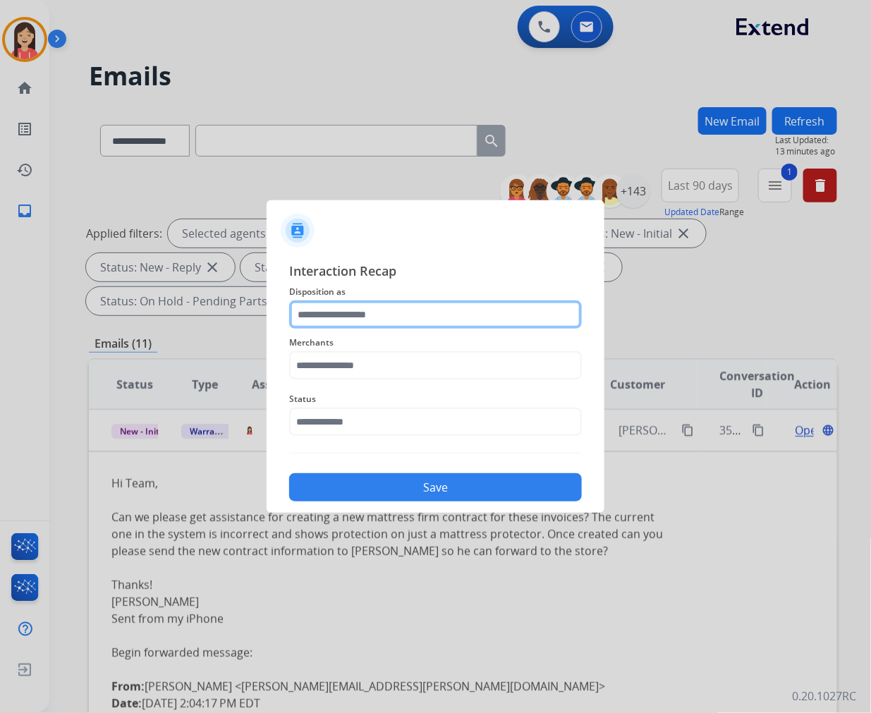
click at [335, 301] on input "text" at bounding box center [435, 315] width 293 height 28
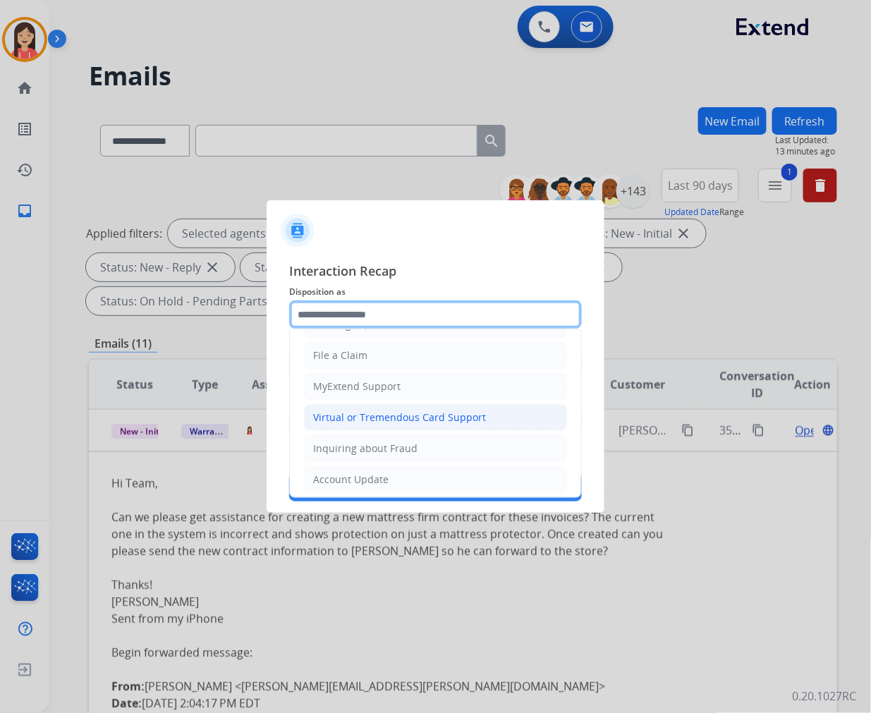
scroll to position [157, 0]
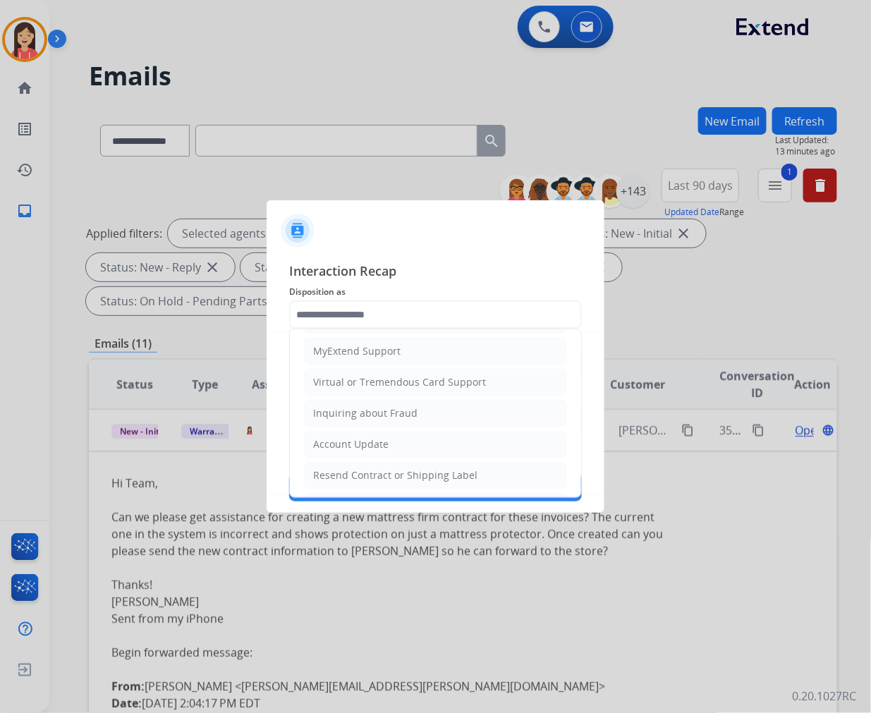
click at [354, 451] on div "Account Update" at bounding box center [350, 444] width 75 height 14
type input "**********"
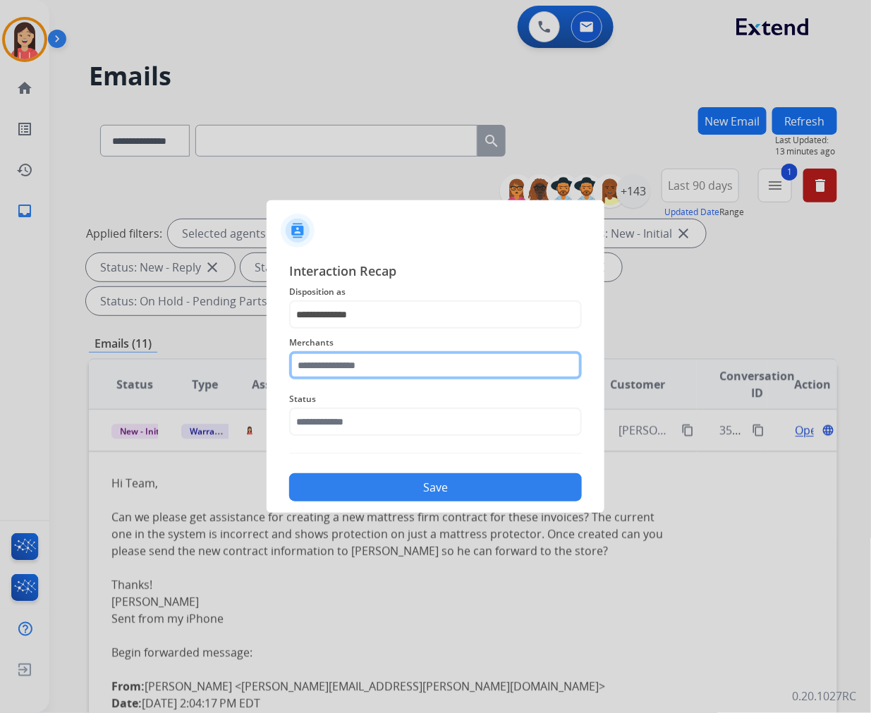
click at [421, 365] on input "text" at bounding box center [435, 365] width 293 height 28
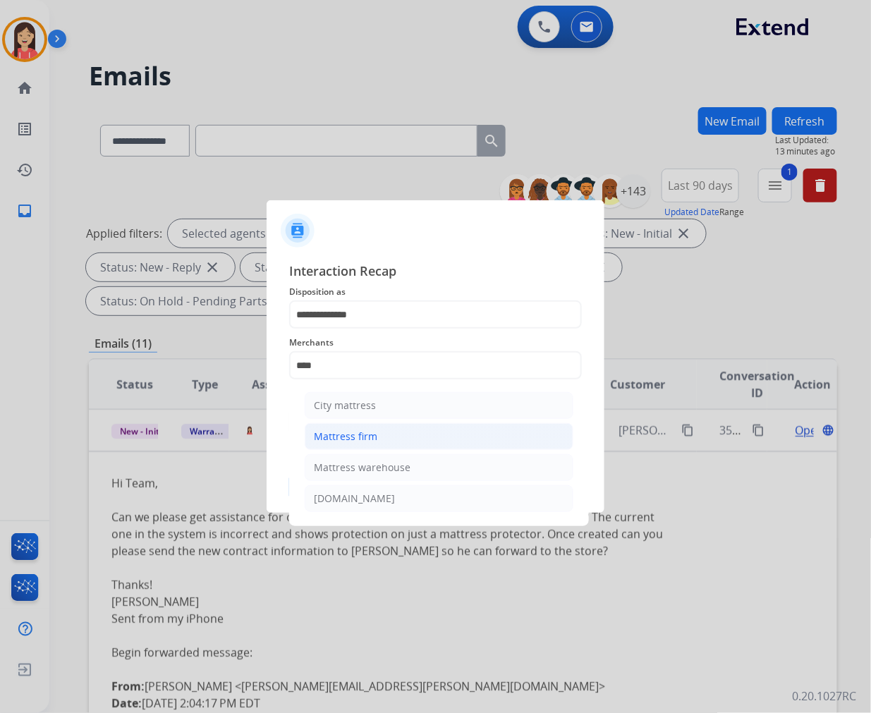
click at [372, 433] on div "Mattress firm" at bounding box center [345, 437] width 63 height 14
type input "**********"
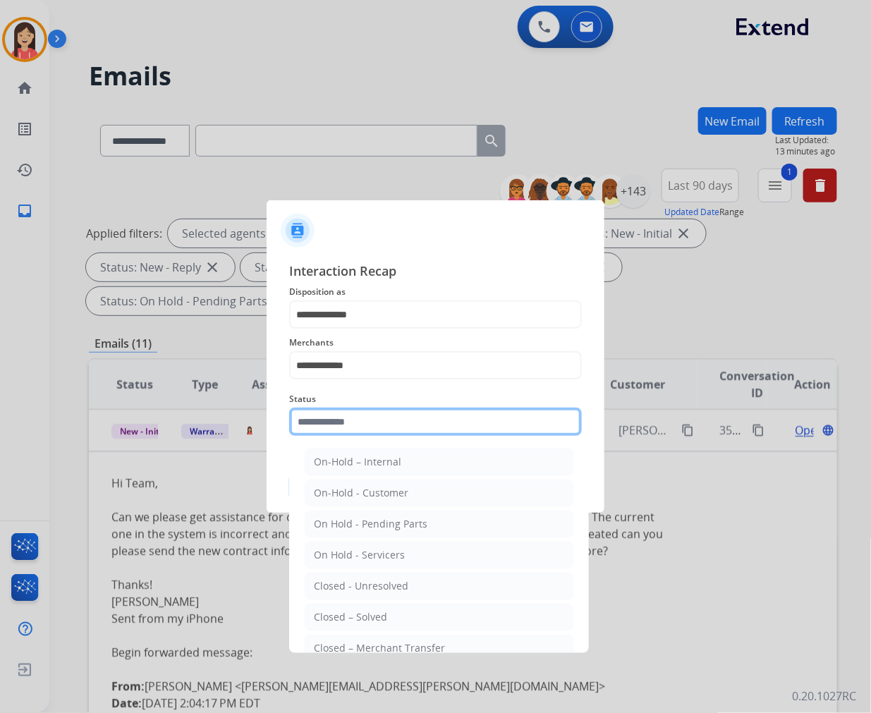
click at [390, 414] on input "text" at bounding box center [435, 422] width 293 height 28
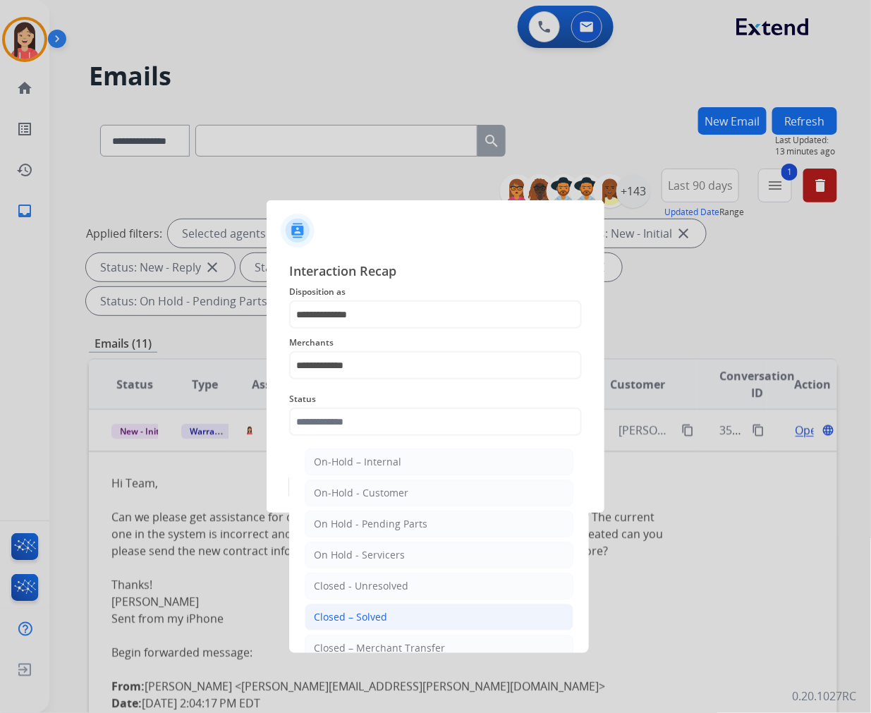
click at [341, 622] on div "Closed – Solved" at bounding box center [350, 617] width 73 height 14
type input "**********"
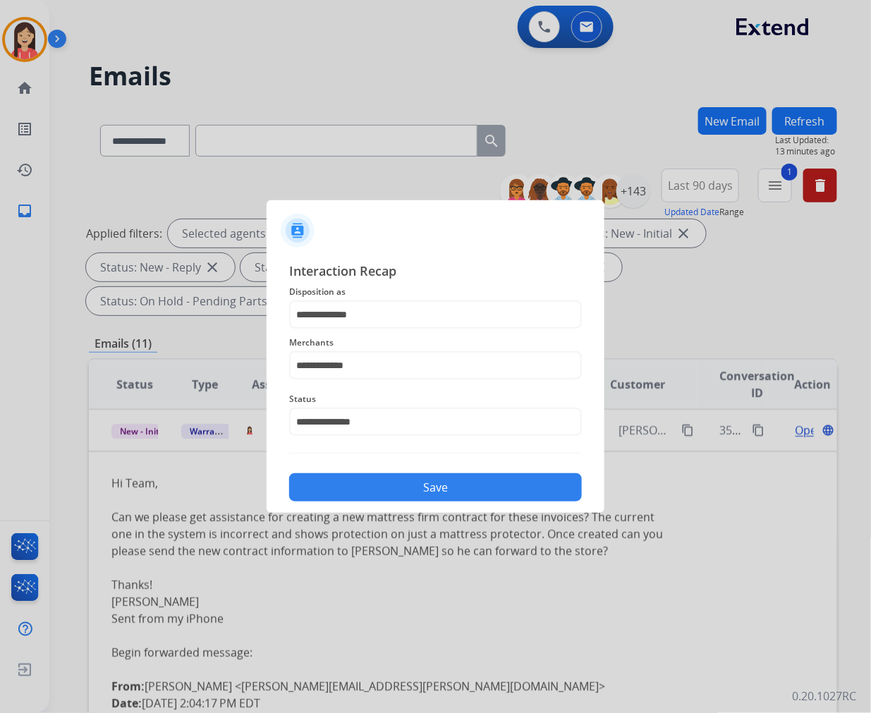
click at [420, 469] on div "Save" at bounding box center [435, 483] width 293 height 37
click at [404, 488] on button "Save" at bounding box center [435, 487] width 293 height 28
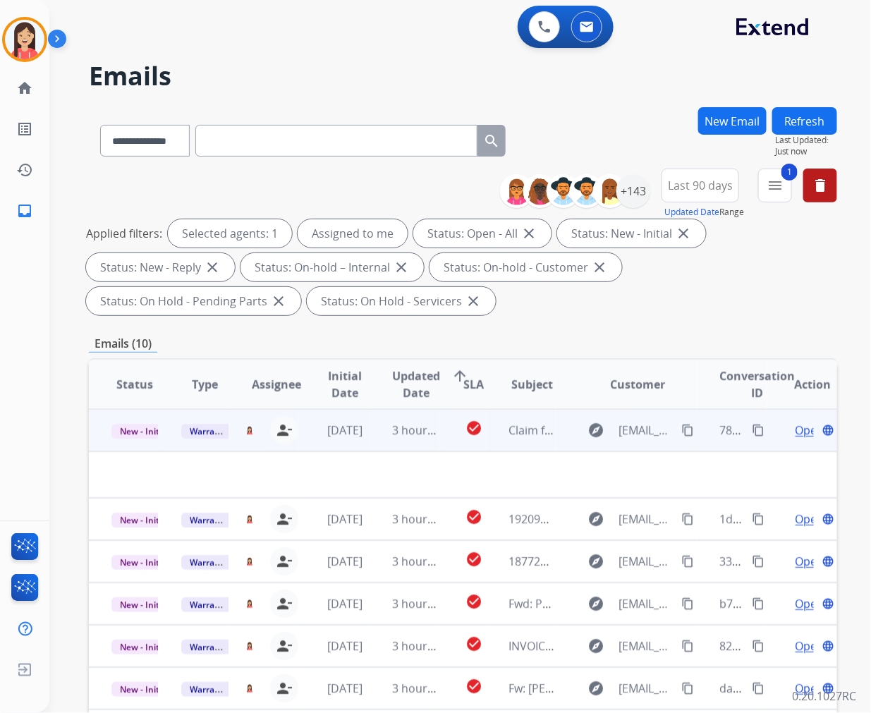
click at [375, 446] on td "3 hours ago" at bounding box center [405, 430] width 70 height 42
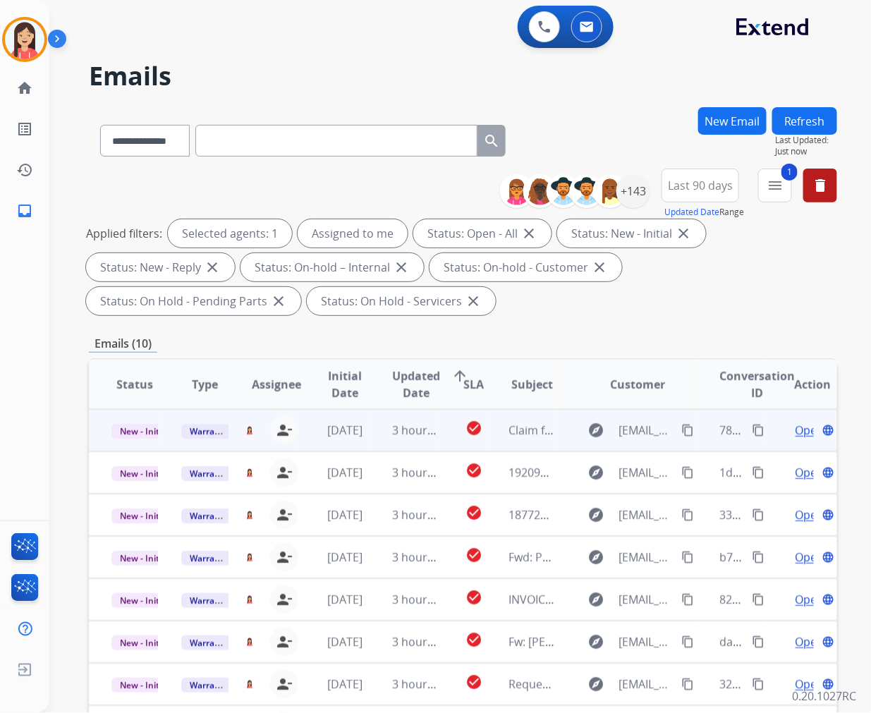
click at [375, 446] on td "3 hours ago" at bounding box center [405, 430] width 70 height 42
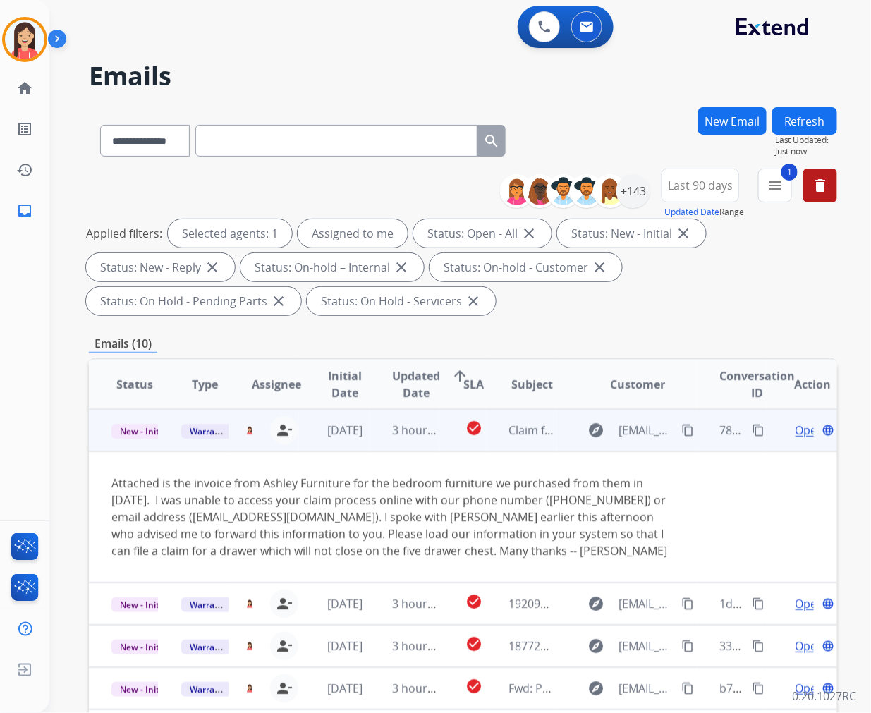
click at [796, 432] on span "Open" at bounding box center [810, 430] width 29 height 17
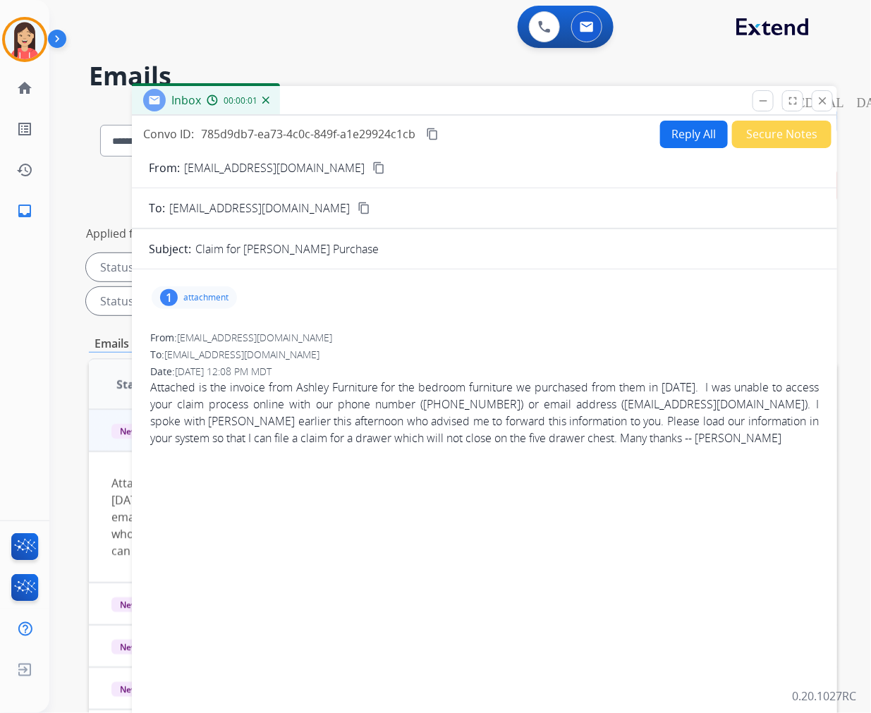
click at [219, 291] on div "1 attachment" at bounding box center [194, 297] width 85 height 23
click at [335, 332] on mat-icon "download" at bounding box center [330, 331] width 13 height 13
drag, startPoint x: 467, startPoint y: 404, endPoint x: 537, endPoint y: 410, distance: 70.1
click at [537, 410] on span "Attached is the invoice from Ashley Furniture for the bedroom furniture we purc…" at bounding box center [484, 413] width 669 height 68
copy span "404-219-4081"
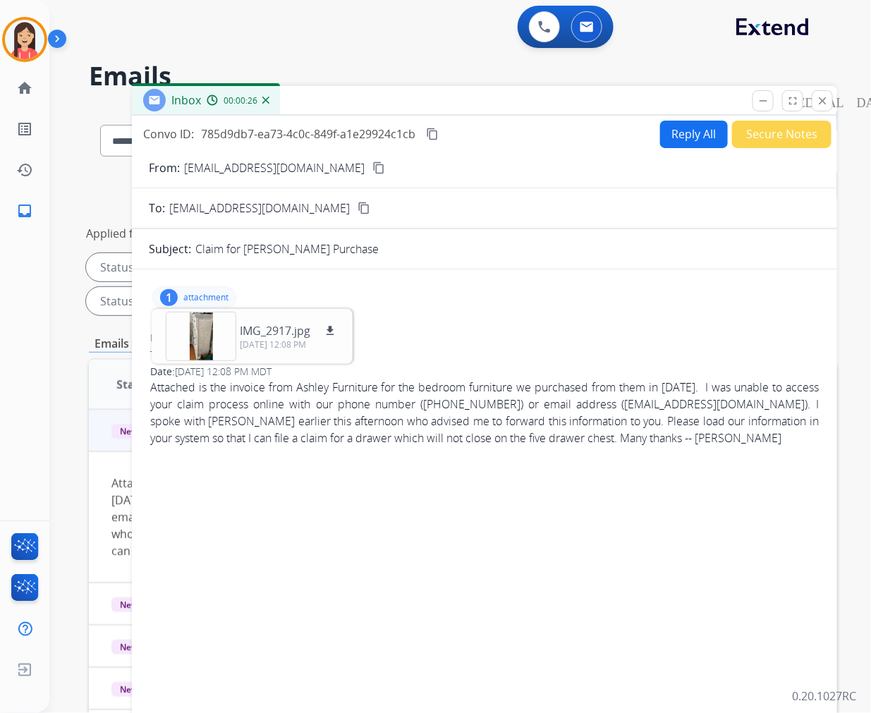
drag, startPoint x: 475, startPoint y: 325, endPoint x: 483, endPoint y: 318, distance: 10.0
click at [475, 326] on div "From: dspeek1@bellsouth.net To: warrantyops@extend.com Date: 10/03/2025 - 12:08…" at bounding box center [485, 392] width 672 height 133
click at [696, 140] on button "Reply All" at bounding box center [694, 135] width 68 height 28
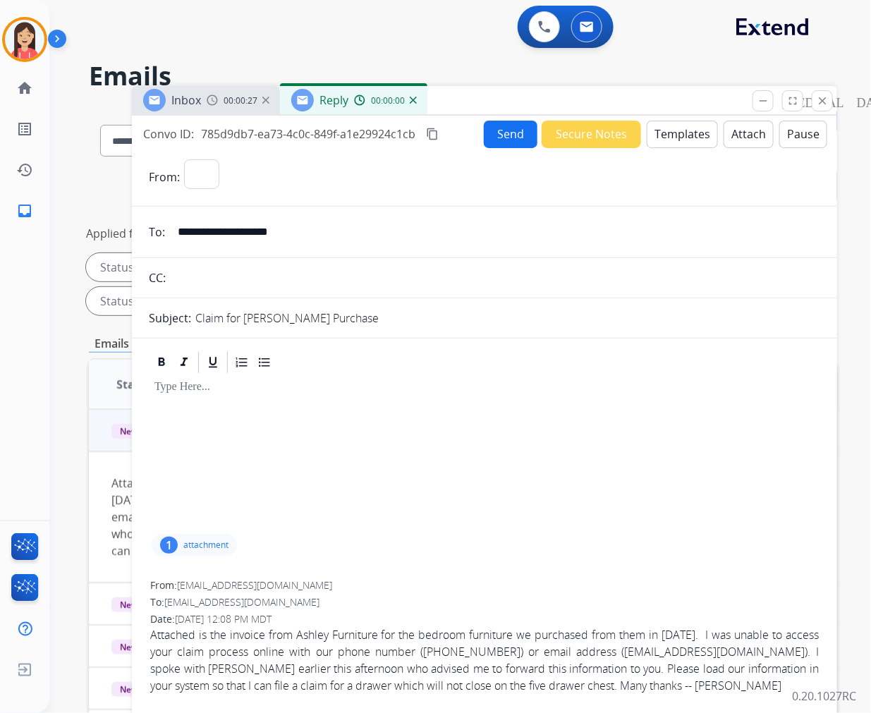
click at [681, 141] on button "Templates" at bounding box center [682, 135] width 71 height 28
select select "**********"
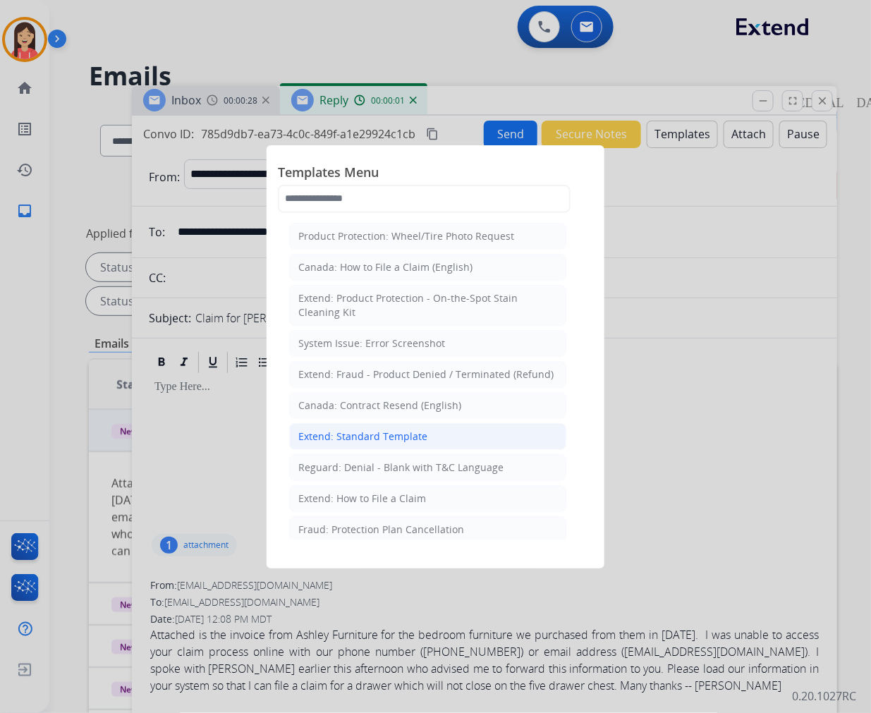
click at [407, 444] on li "Extend: Standard Template" at bounding box center [427, 436] width 277 height 27
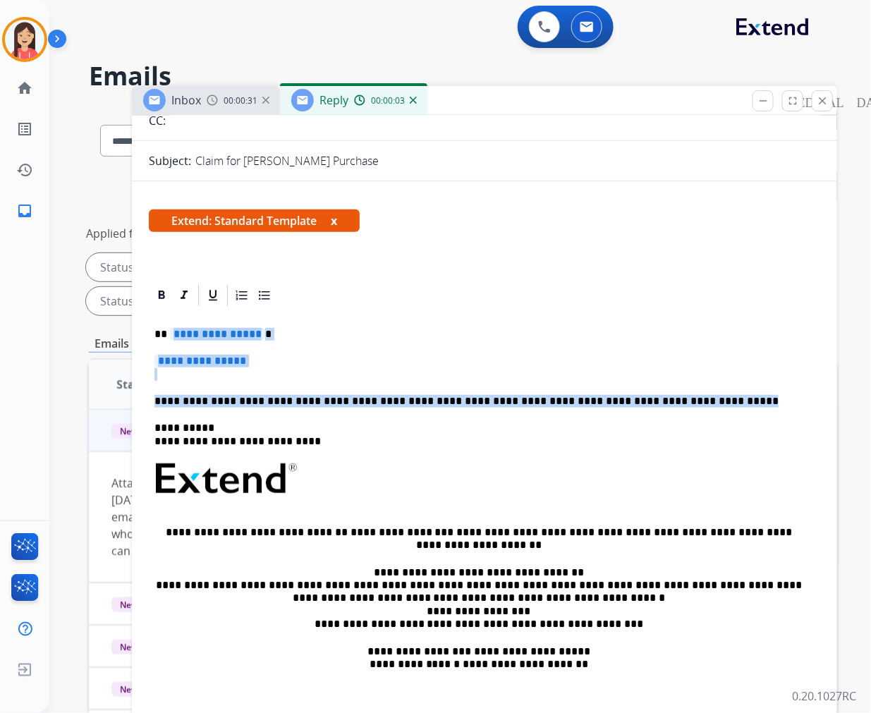
drag, startPoint x: 171, startPoint y: 333, endPoint x: 691, endPoint y: 392, distance: 523.9
click at [691, 392] on div "**********" at bounding box center [485, 512] width 672 height 408
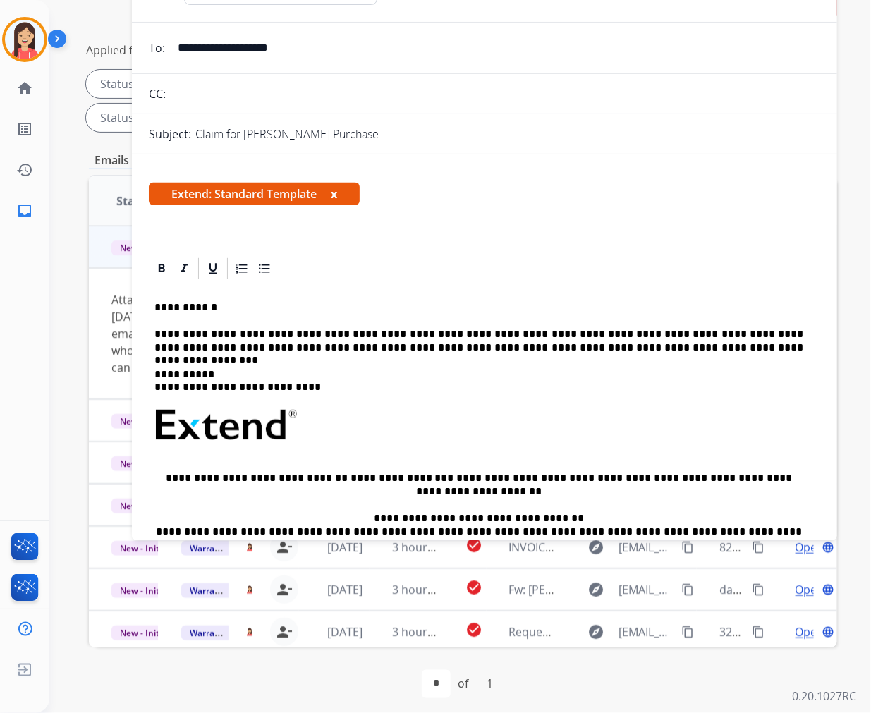
scroll to position [0, 0]
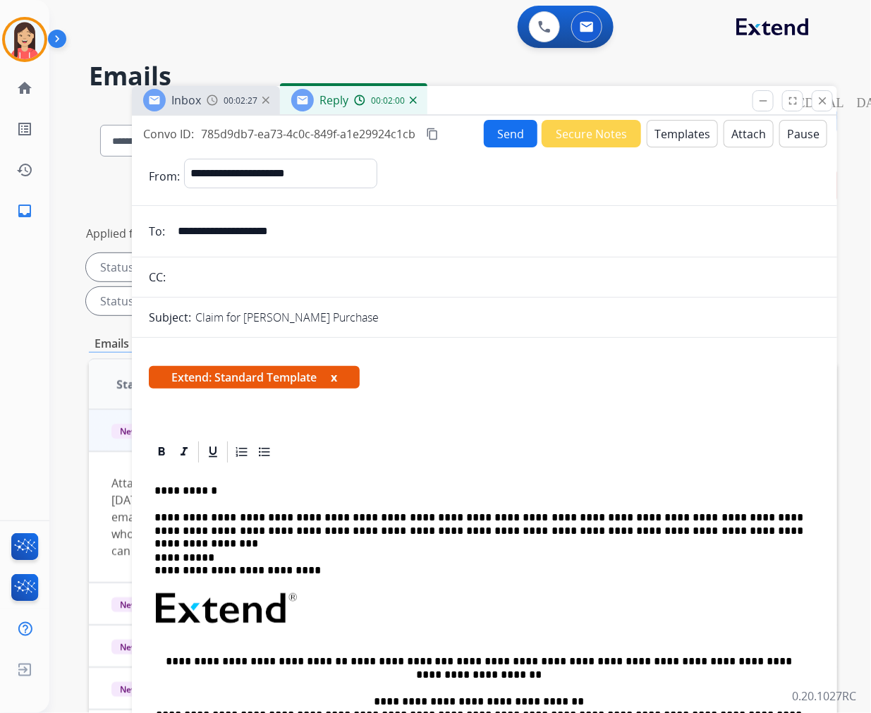
click at [513, 132] on button "Send" at bounding box center [511, 134] width 54 height 28
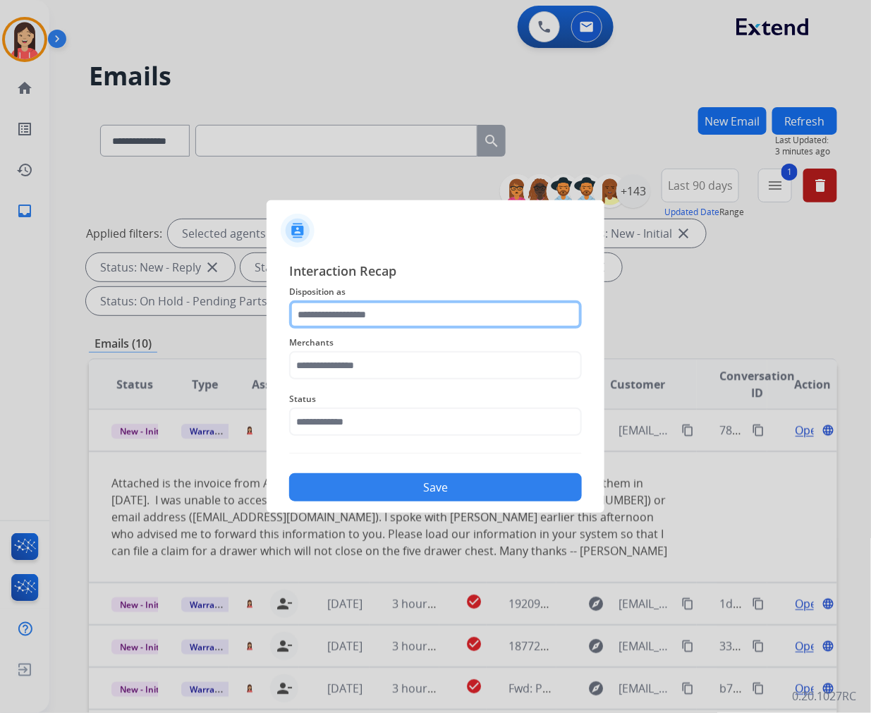
click at [370, 320] on input "text" at bounding box center [435, 315] width 293 height 28
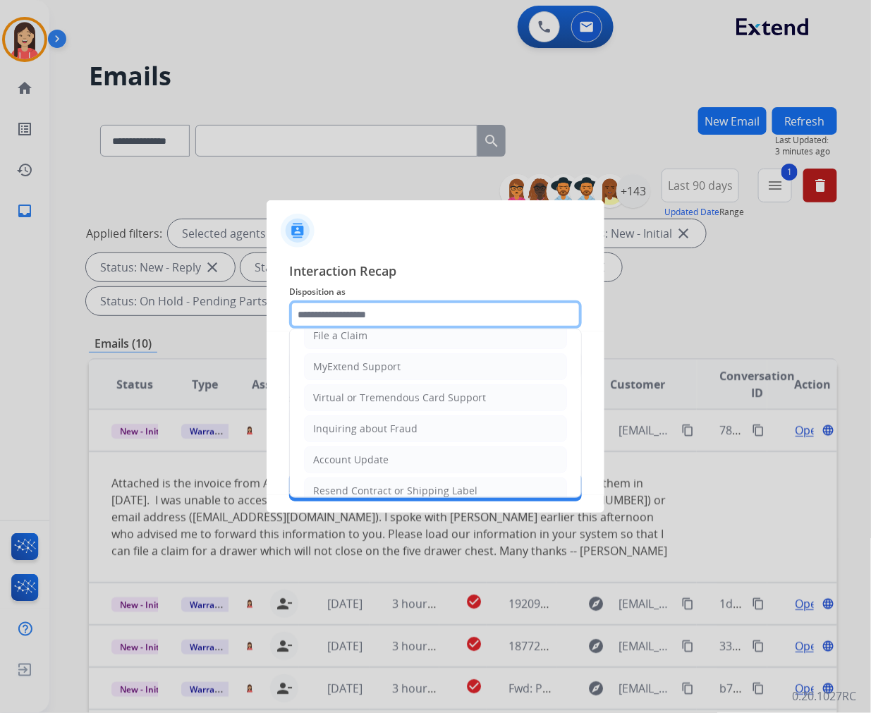
scroll to position [157, 0]
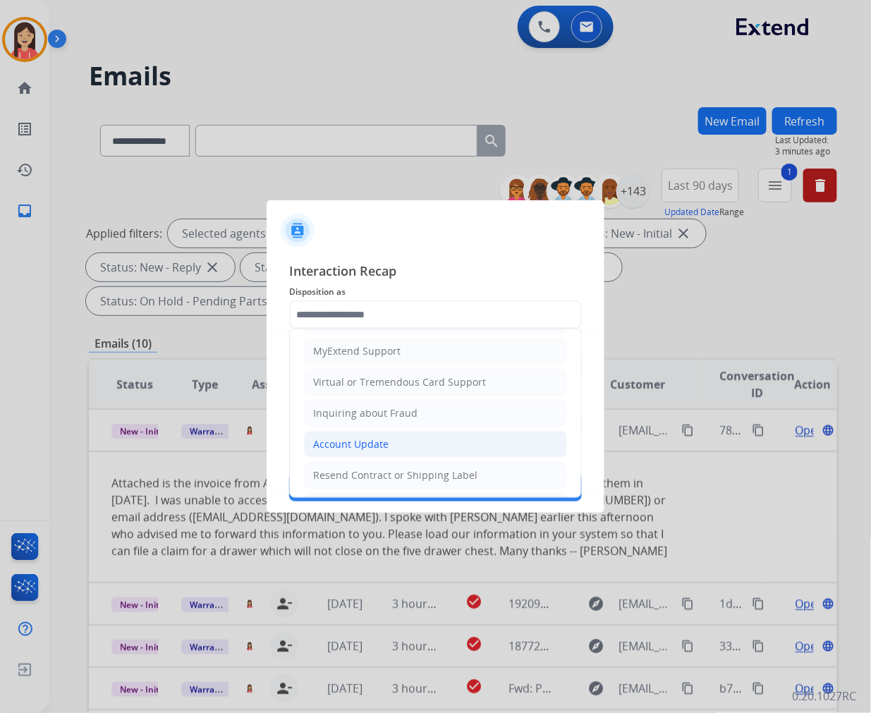
click at [351, 447] on div "Account Update" at bounding box center [350, 444] width 75 height 14
type input "**********"
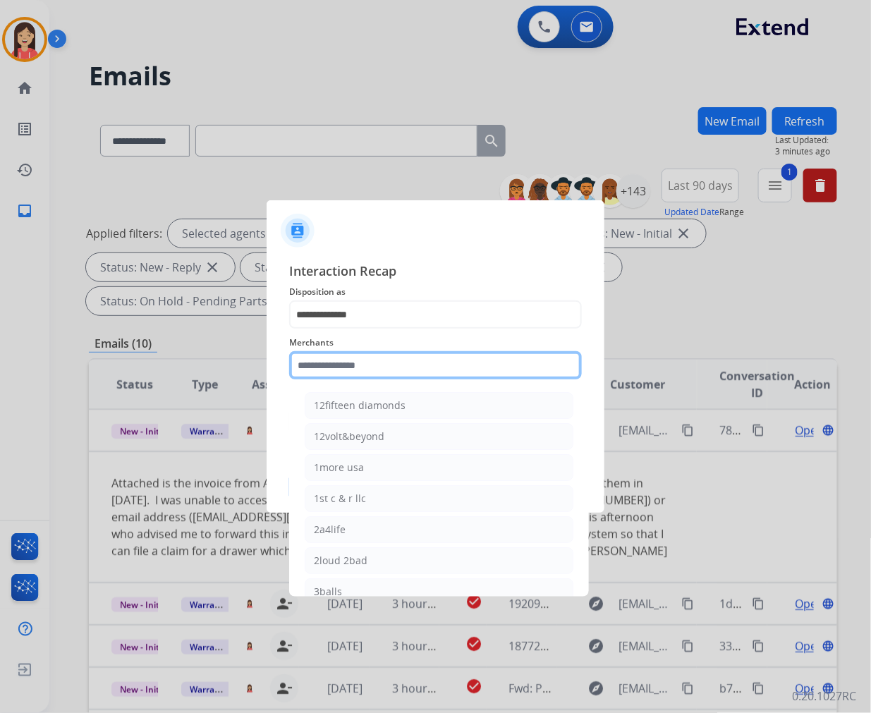
click at [357, 355] on input "text" at bounding box center [435, 365] width 293 height 28
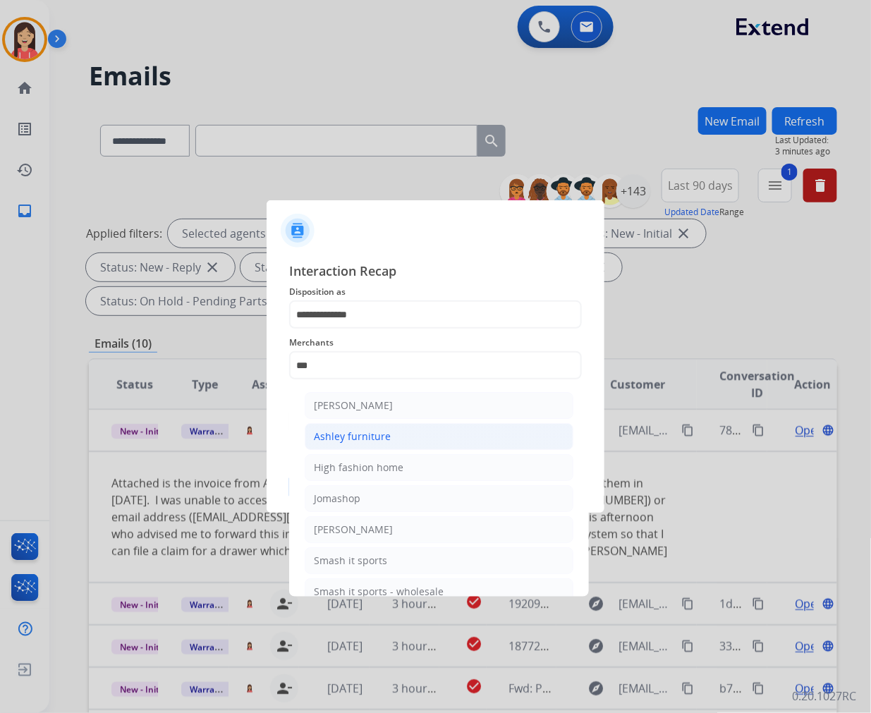
click at [357, 432] on div "Ashley furniture" at bounding box center [352, 437] width 77 height 14
type input "**********"
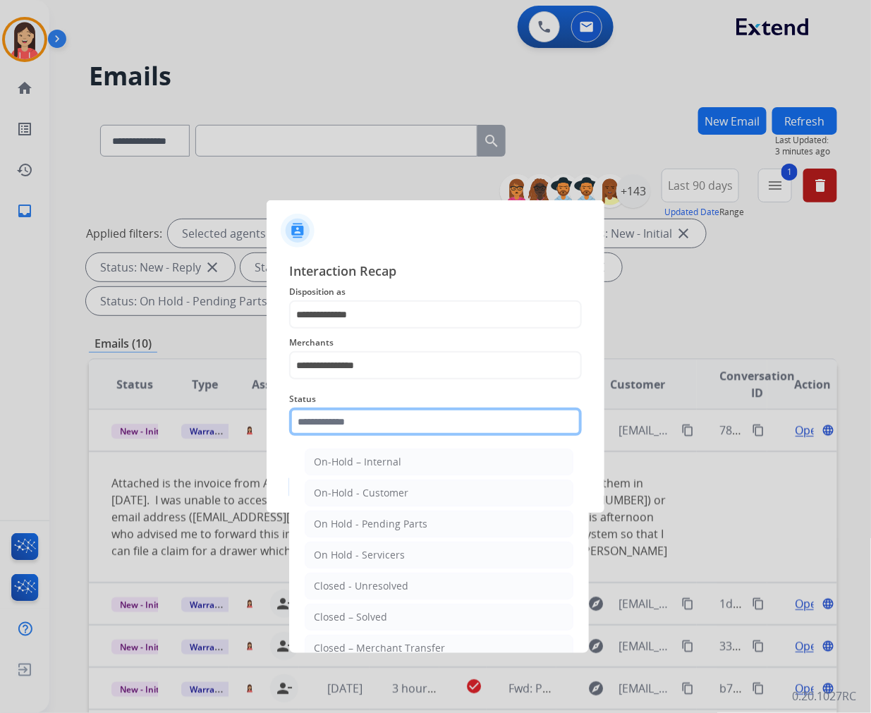
click at [357, 424] on input "text" at bounding box center [435, 422] width 293 height 28
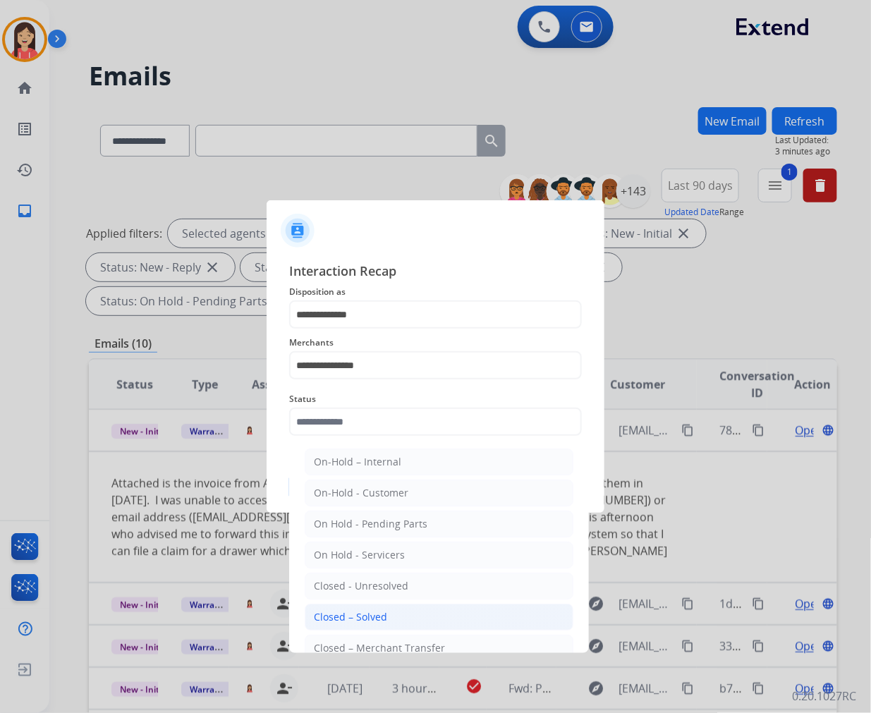
click at [405, 614] on li "Closed – Solved" at bounding box center [439, 617] width 269 height 27
type input "**********"
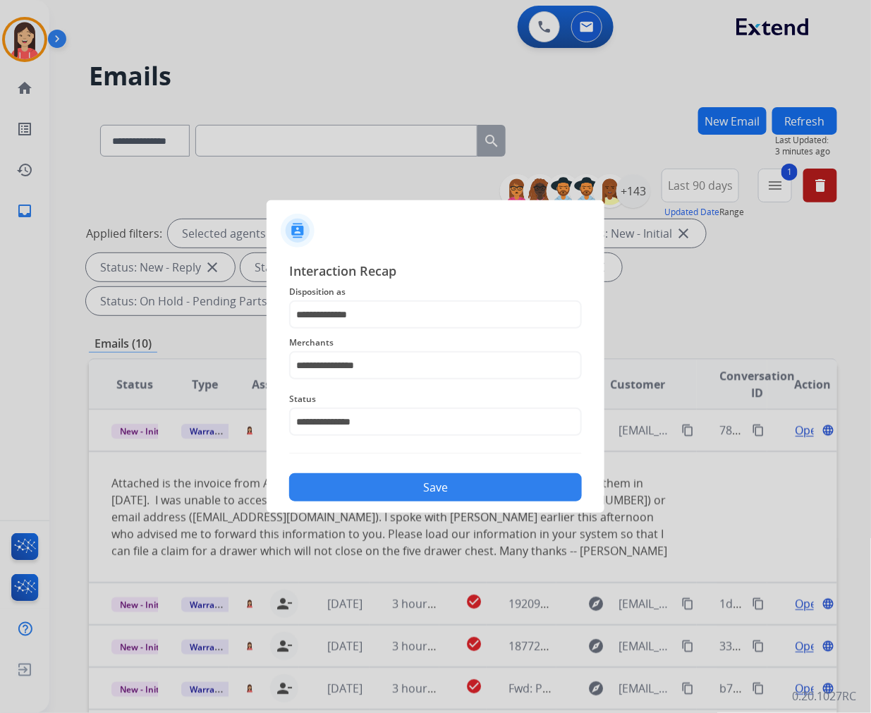
click at [445, 470] on div "Save" at bounding box center [435, 483] width 293 height 37
click at [440, 480] on button "Save" at bounding box center [435, 487] width 293 height 28
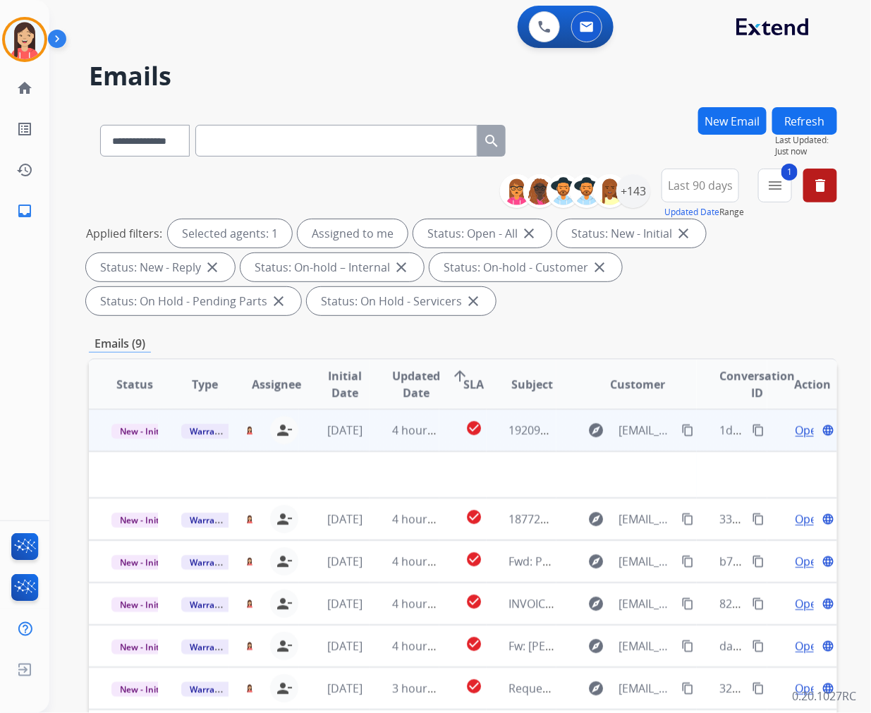
click at [374, 447] on td "4 hours ago" at bounding box center [405, 430] width 70 height 42
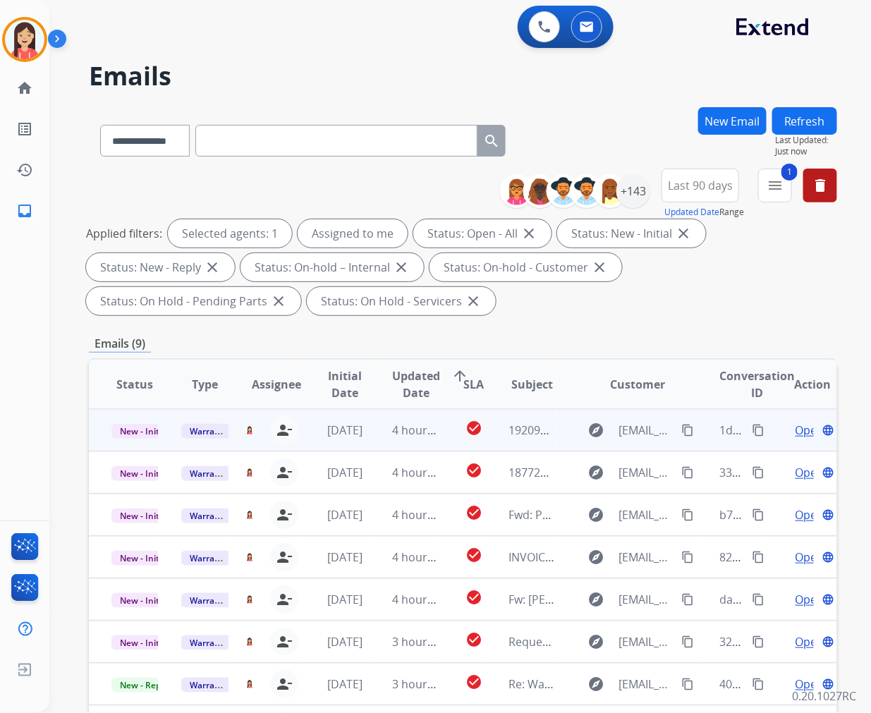
click at [374, 447] on td "4 hours ago" at bounding box center [405, 430] width 70 height 42
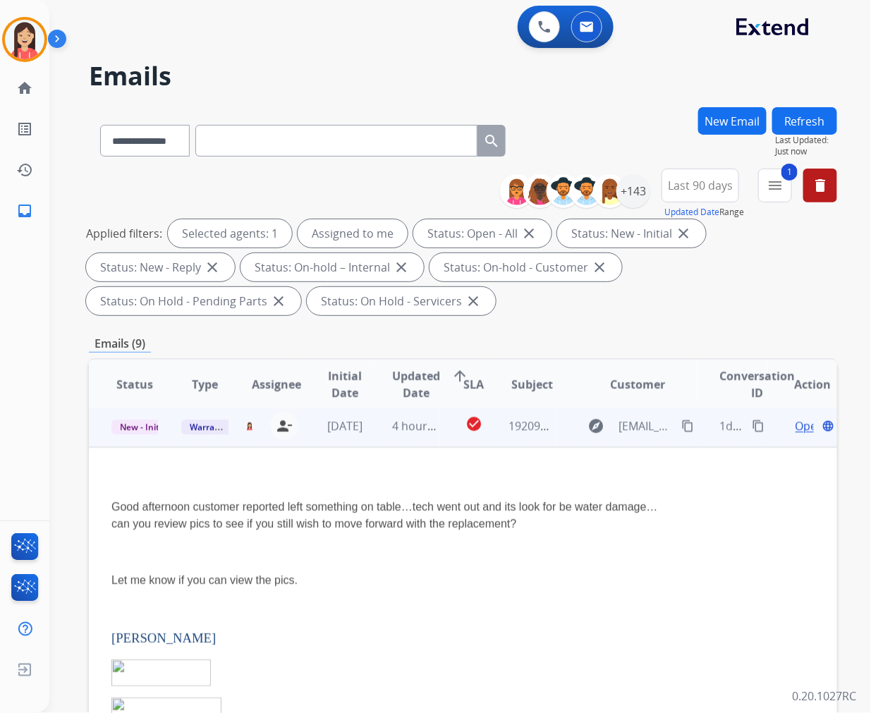
scroll to position [0, 0]
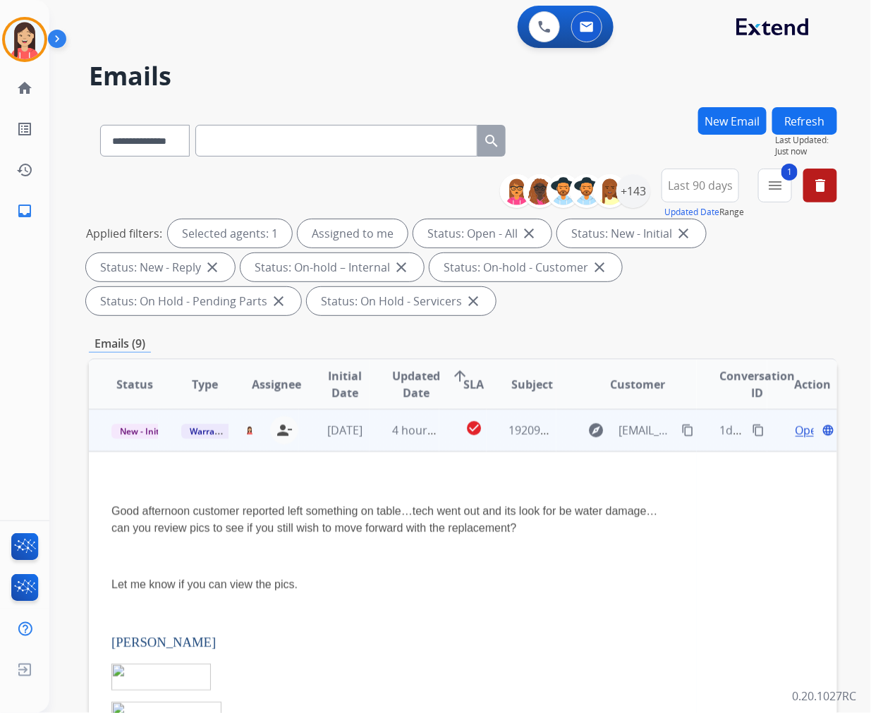
click at [796, 430] on span "Open" at bounding box center [810, 430] width 29 height 17
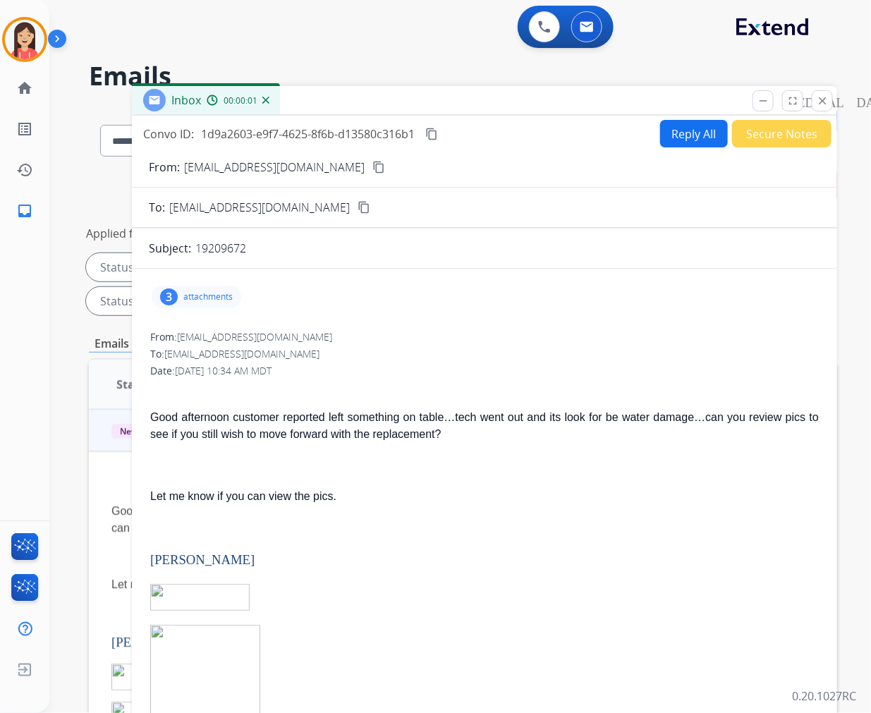
click at [227, 287] on div "3 attachments" at bounding box center [197, 297] width 90 height 23
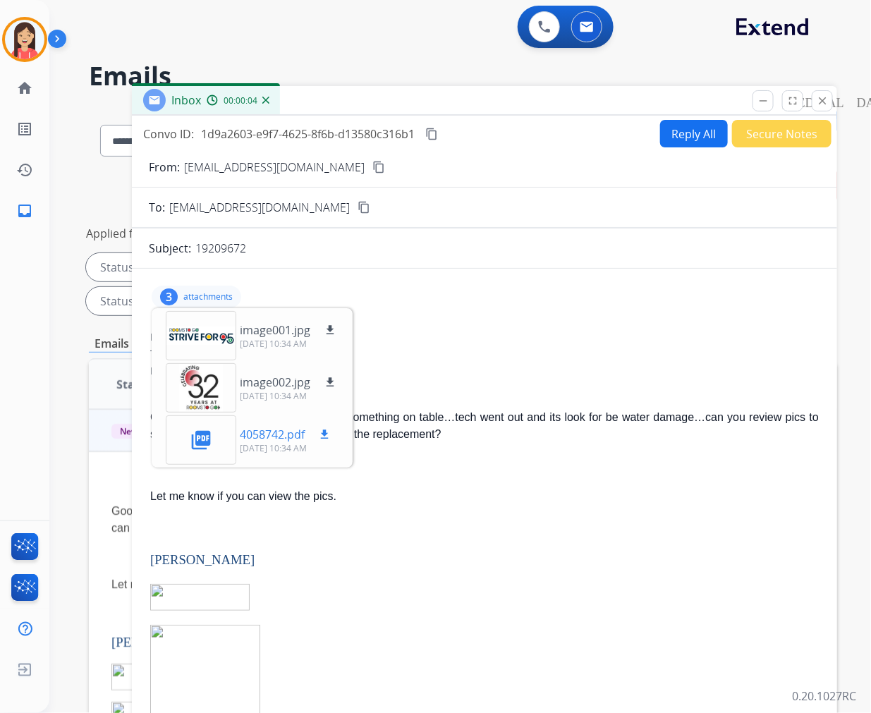
click at [323, 439] on mat-icon "download" at bounding box center [324, 434] width 13 height 13
click at [504, 506] on div "Good afternoon customer reported left something on table…tech went out and its …" at bounding box center [484, 611] width 669 height 466
click at [681, 138] on button "Reply All" at bounding box center [694, 134] width 68 height 28
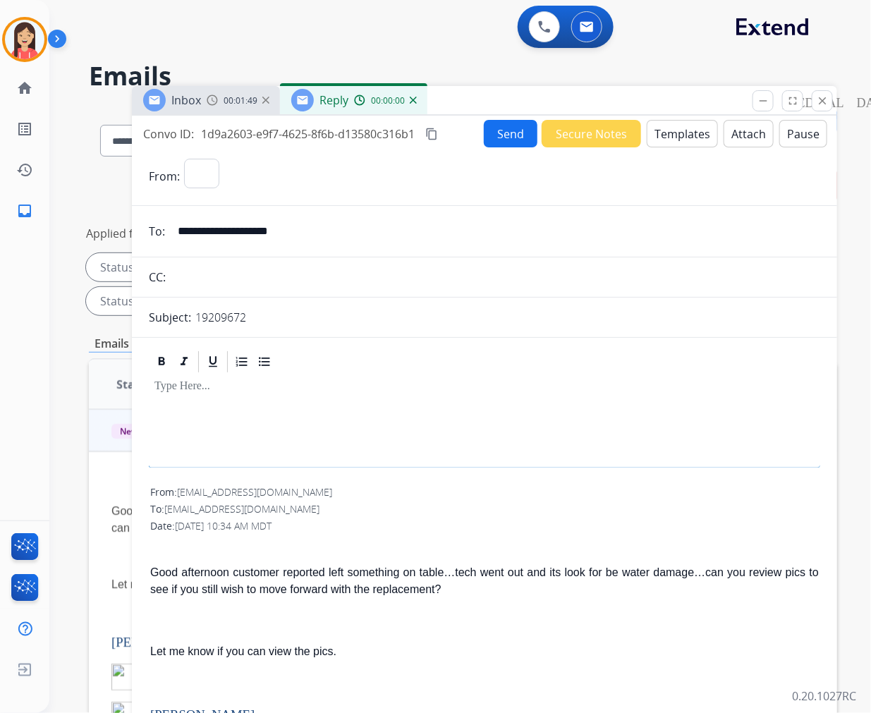
click at [681, 138] on button "Templates" at bounding box center [682, 134] width 71 height 28
select select "**********"
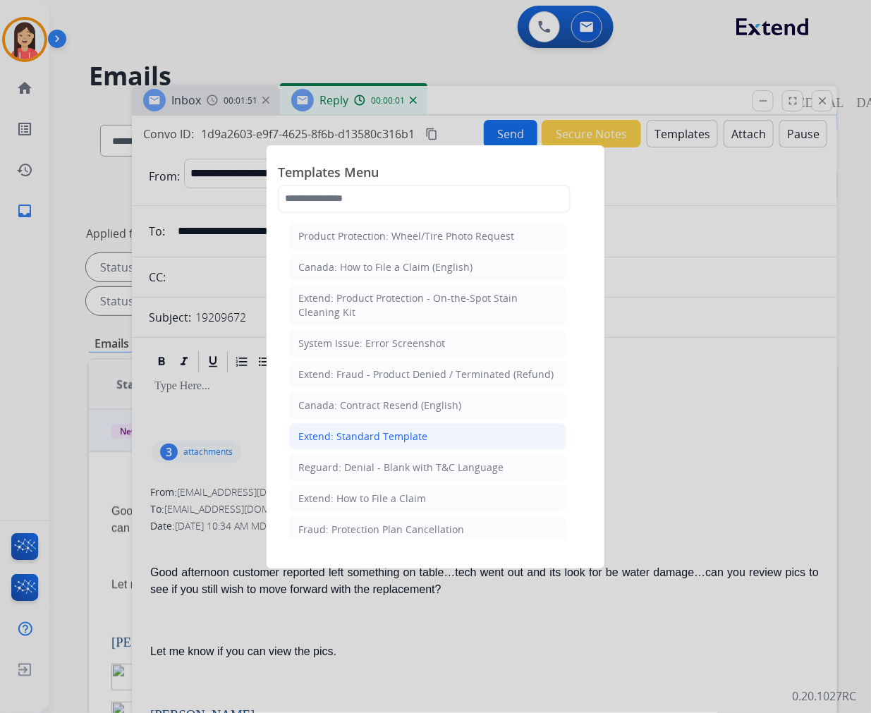
click at [330, 441] on div "Extend: Standard Template" at bounding box center [362, 437] width 129 height 14
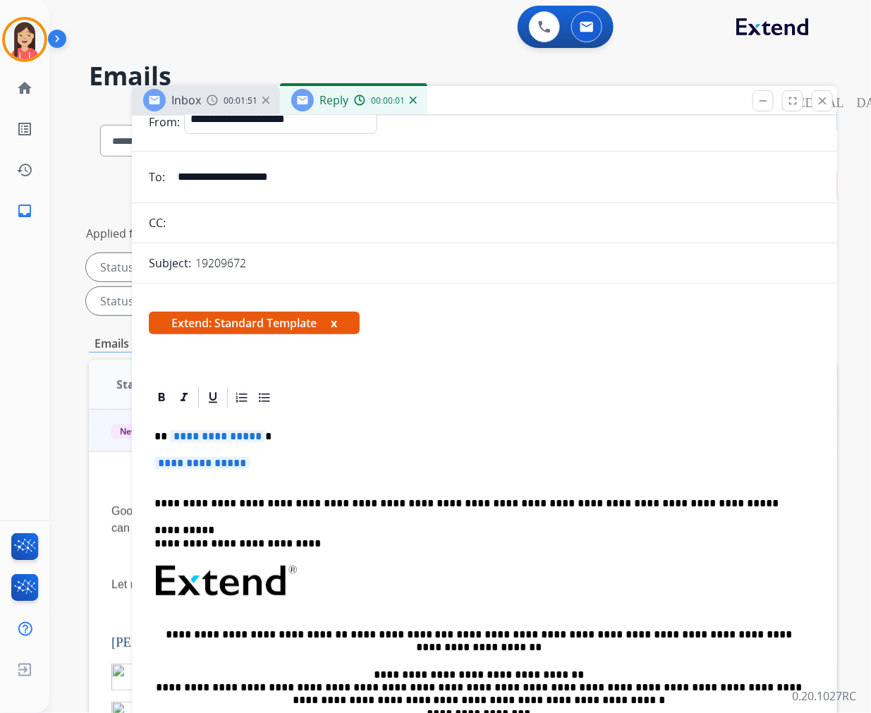
scroll to position [78, 0]
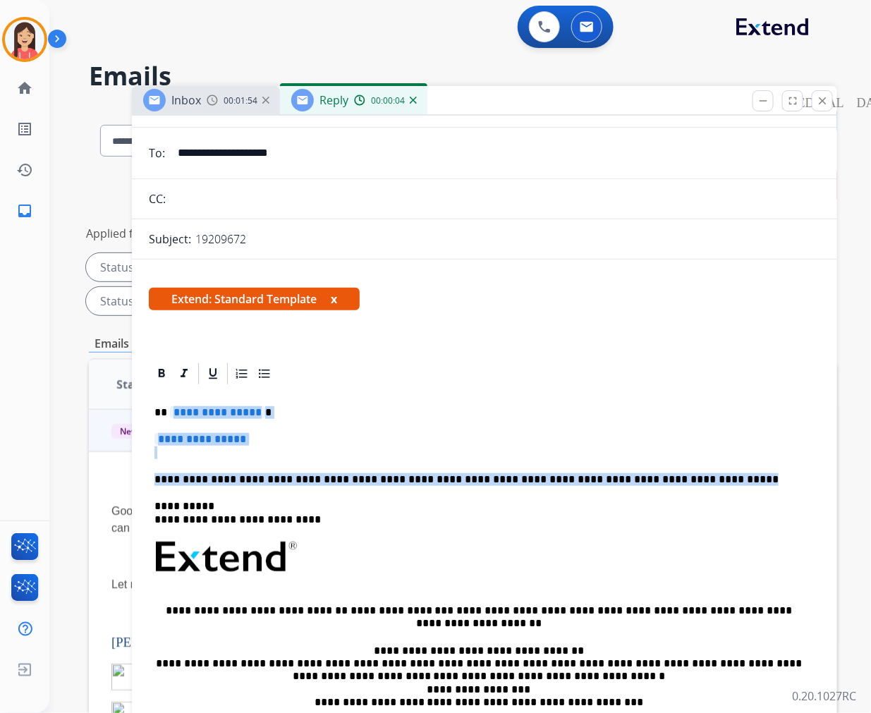
drag, startPoint x: 169, startPoint y: 411, endPoint x: 684, endPoint y: 468, distance: 518.1
click at [684, 468] on div "**********" at bounding box center [485, 591] width 672 height 408
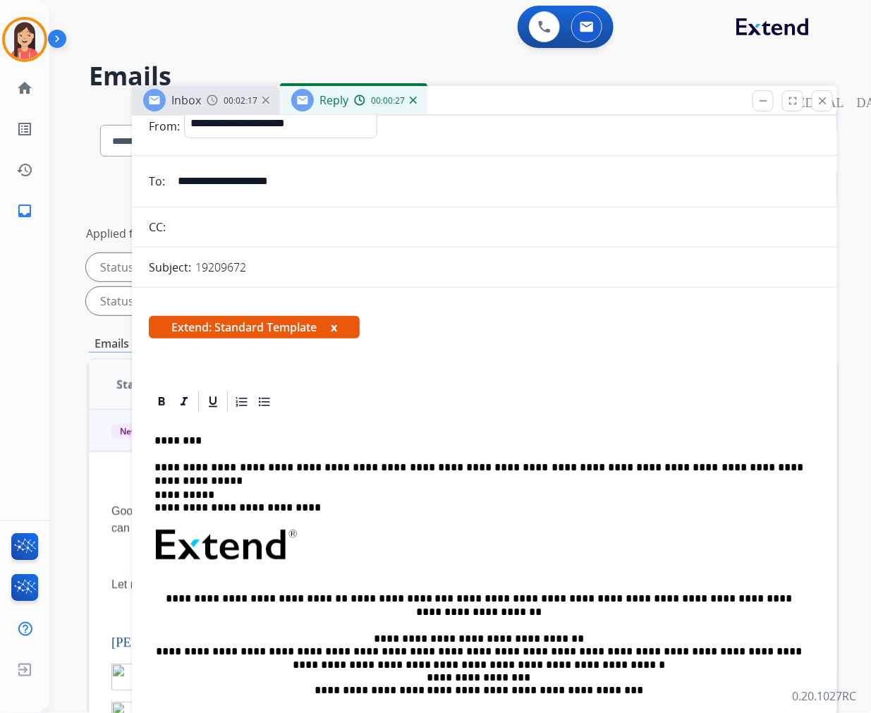
scroll to position [0, 0]
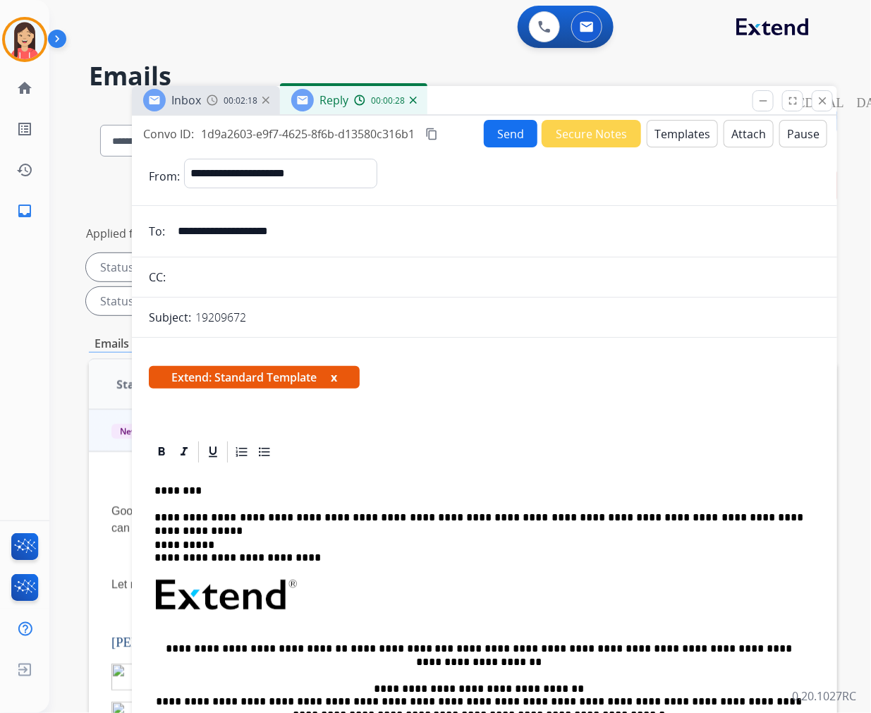
click at [488, 138] on button "Send" at bounding box center [511, 134] width 54 height 28
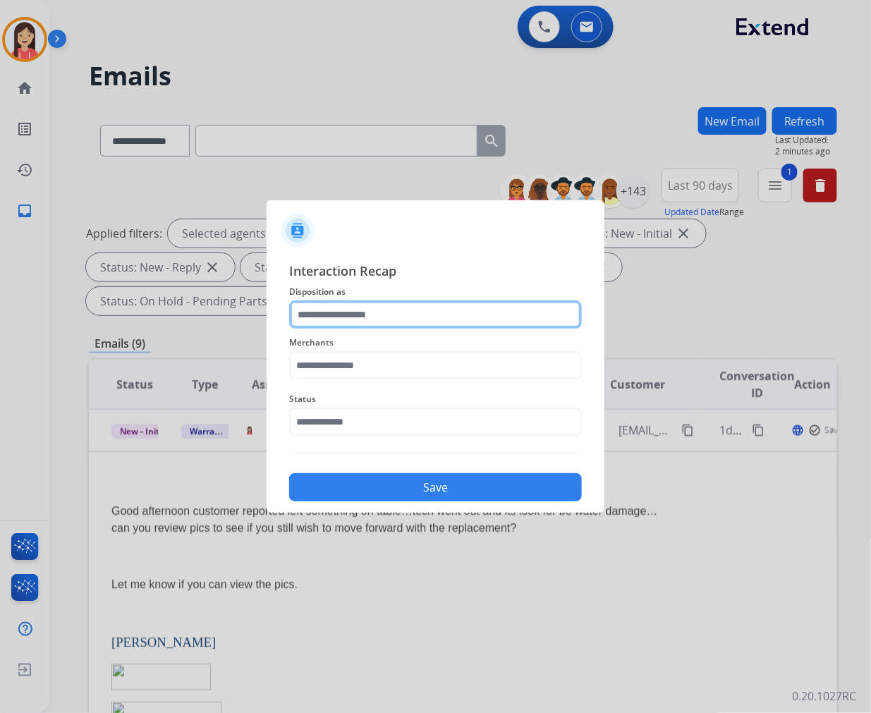
click at [354, 302] on input "text" at bounding box center [435, 315] width 293 height 28
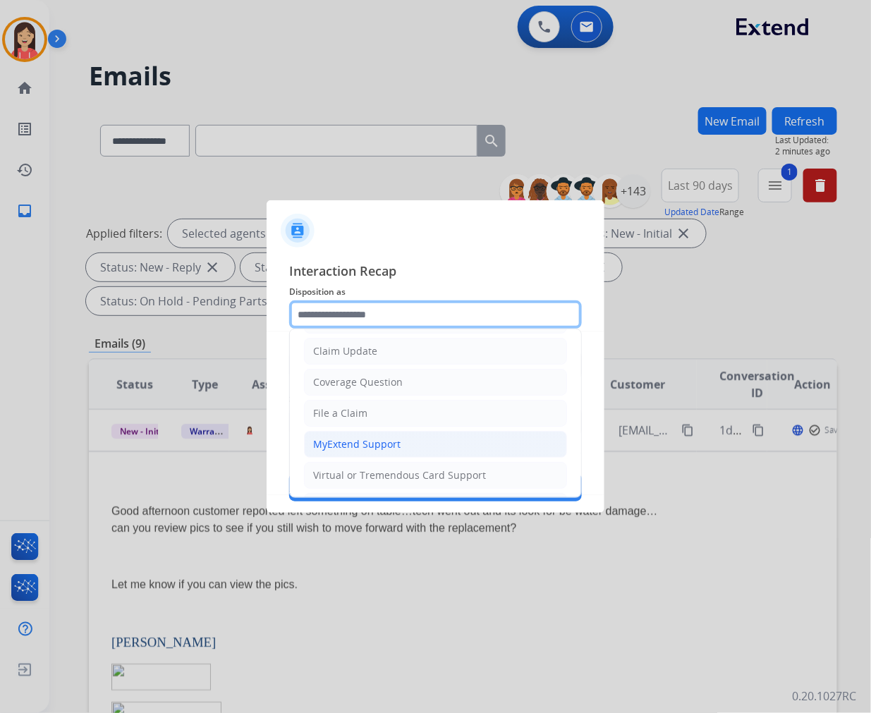
scroll to position [78, 0]
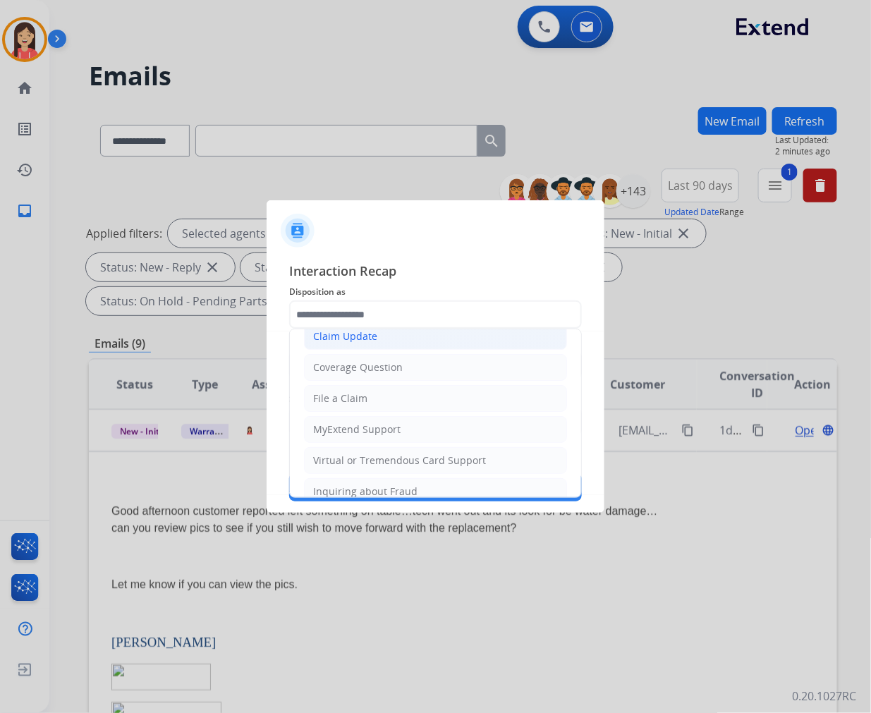
click at [392, 341] on li "Claim Update" at bounding box center [435, 336] width 263 height 27
type input "**********"
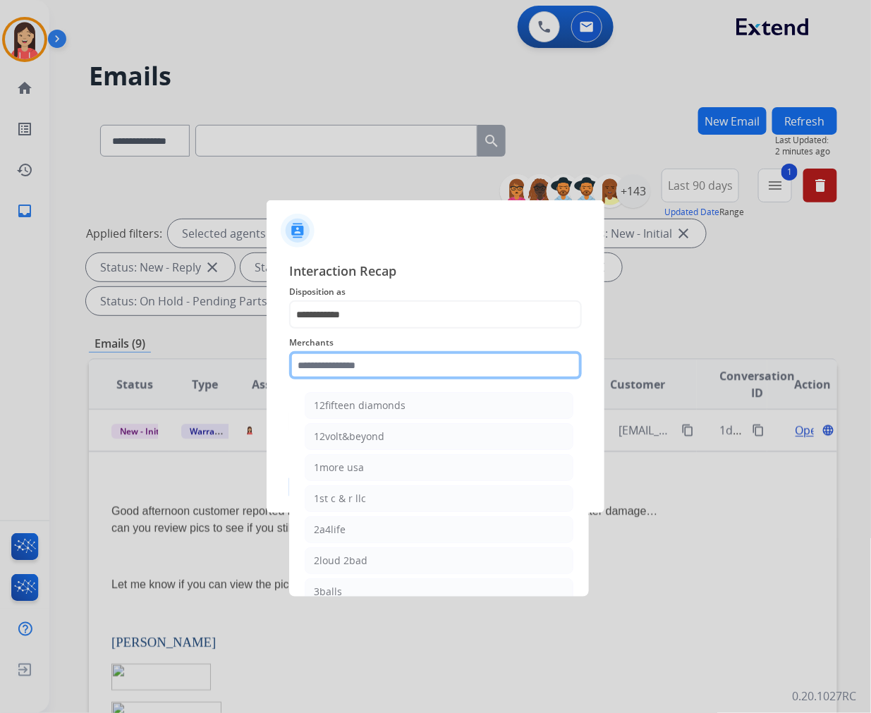
click at [363, 360] on input "text" at bounding box center [435, 365] width 293 height 28
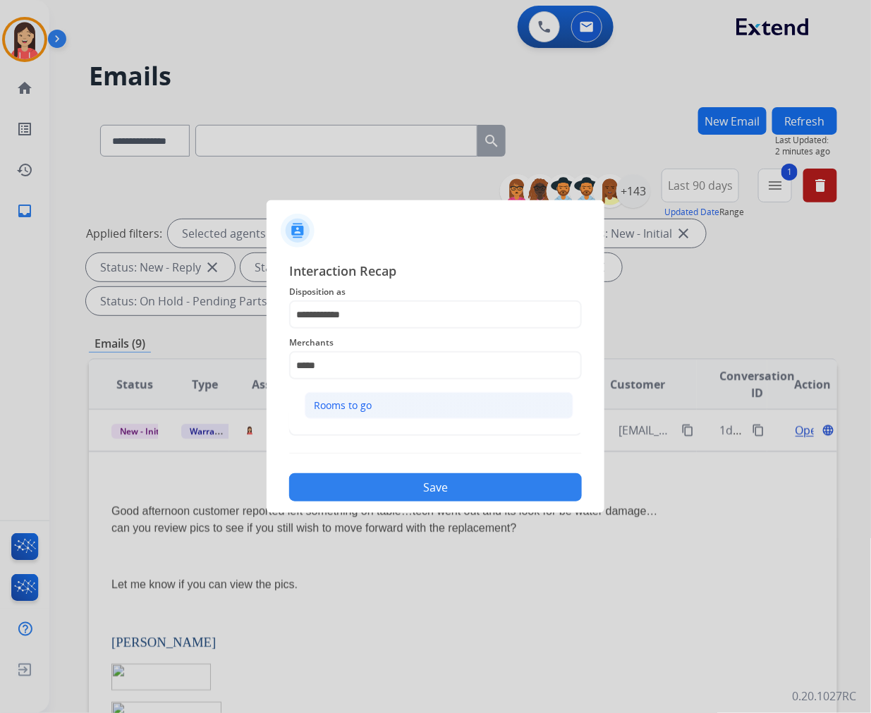
click at [365, 393] on li "Rooms to go" at bounding box center [439, 405] width 269 height 27
type input "**********"
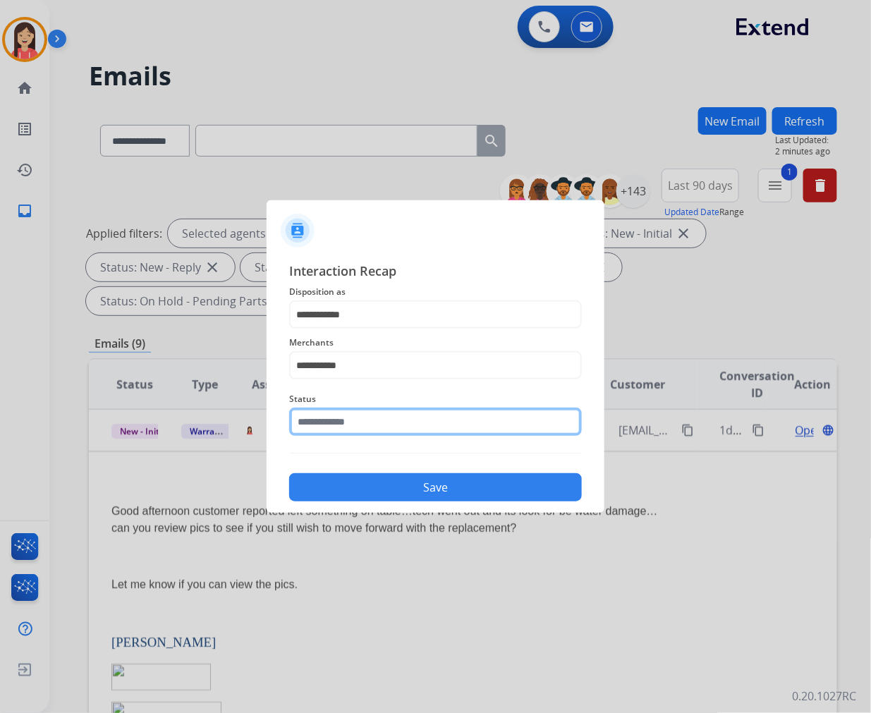
click at [369, 422] on input "text" at bounding box center [435, 422] width 293 height 28
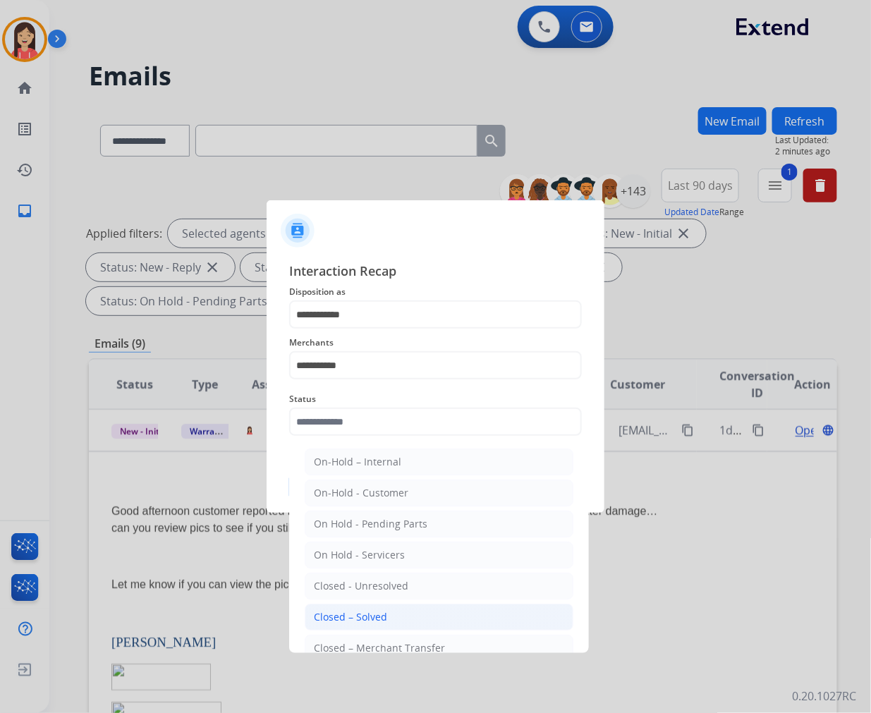
click at [446, 608] on li "Closed – Solved" at bounding box center [439, 617] width 269 height 27
type input "**********"
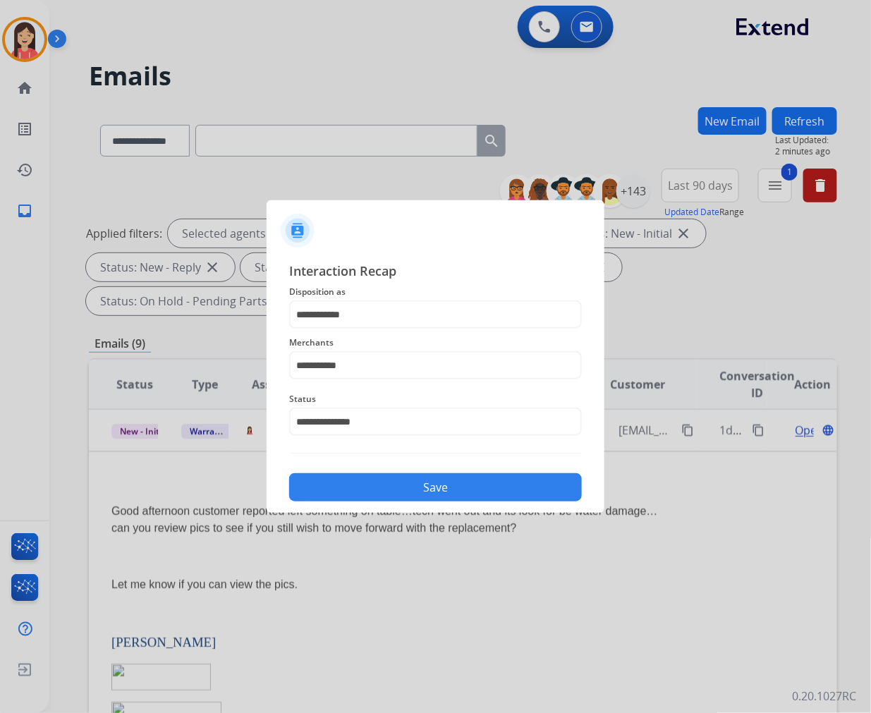
click at [435, 510] on div "**********" at bounding box center [436, 381] width 338 height 263
click at [453, 488] on button "Save" at bounding box center [435, 487] width 293 height 28
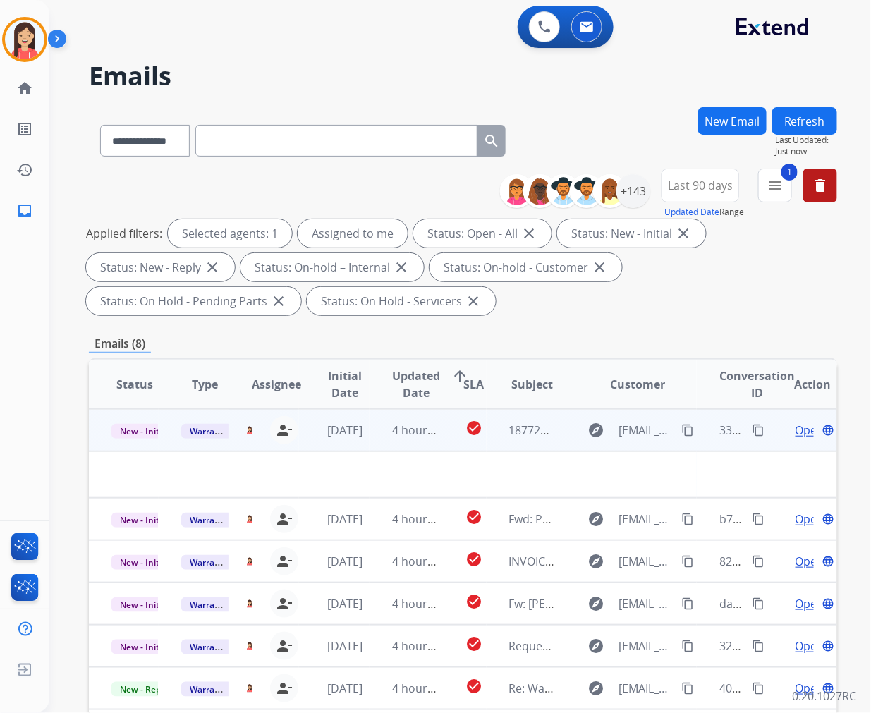
click at [371, 449] on td "4 hours ago" at bounding box center [405, 430] width 70 height 42
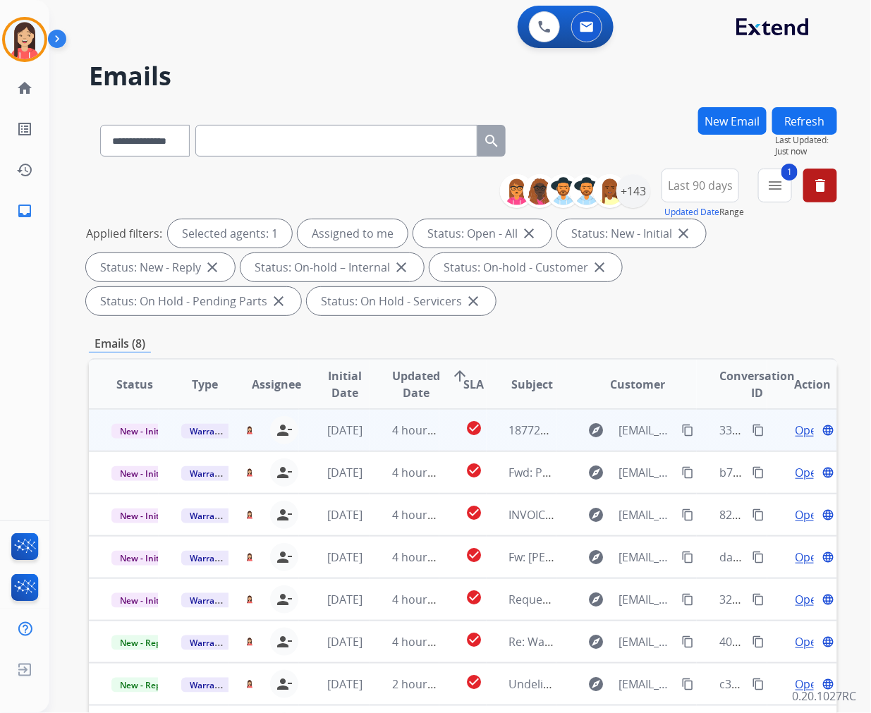
click at [375, 444] on td "4 hours ago" at bounding box center [405, 430] width 70 height 42
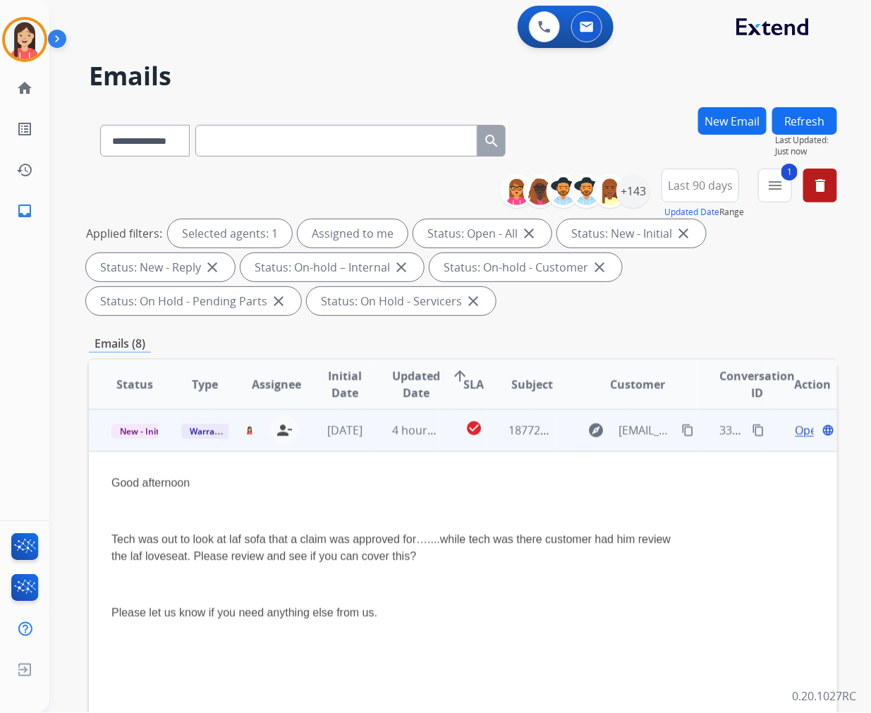
click at [797, 432] on span "Open" at bounding box center [810, 430] width 29 height 17
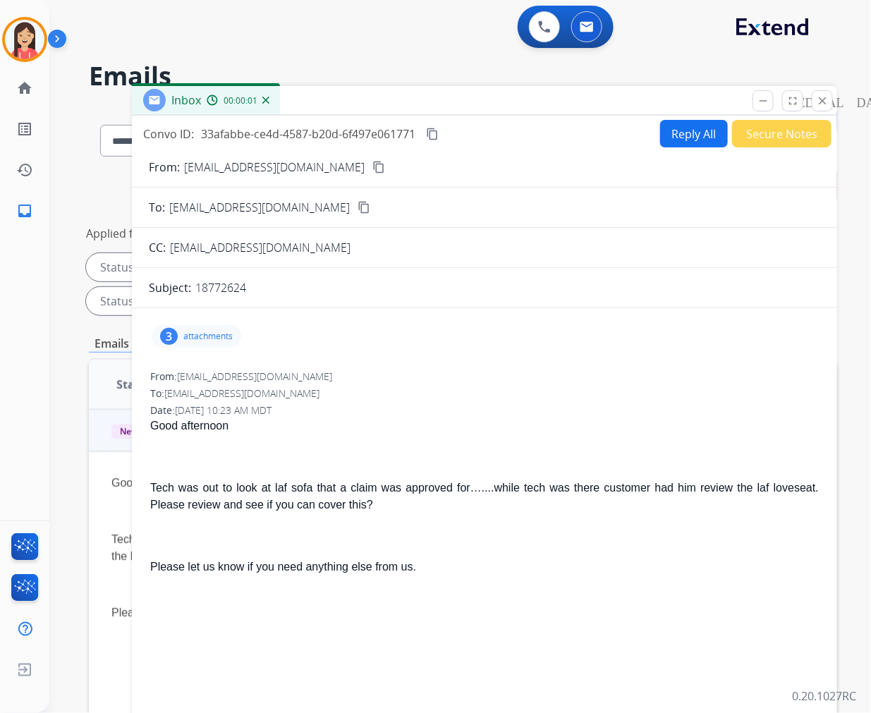
click at [215, 343] on div "3 attachments" at bounding box center [197, 336] width 90 height 23
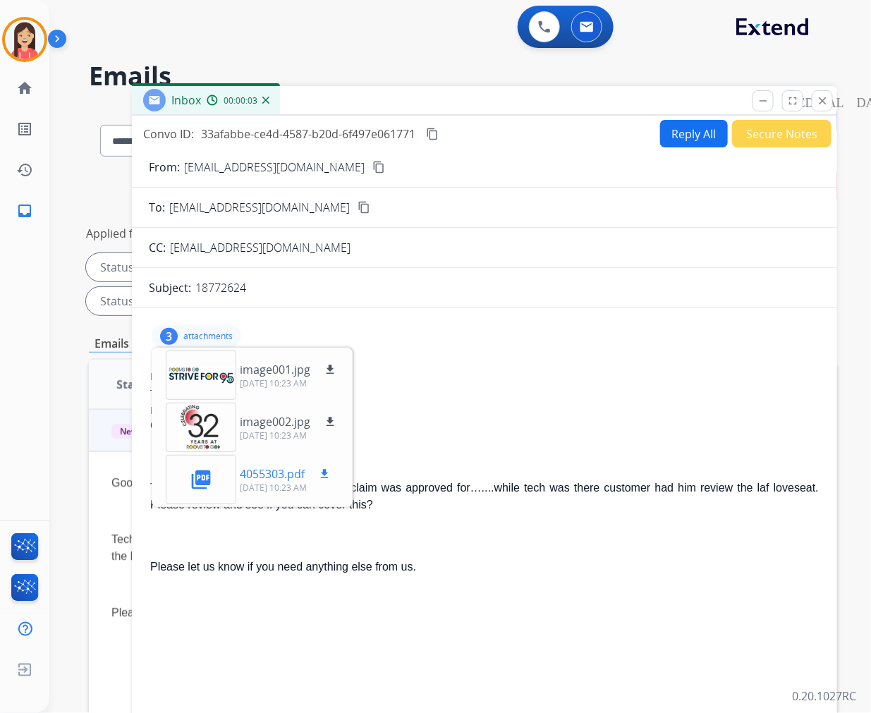
click at [323, 469] on mat-icon "download" at bounding box center [324, 474] width 13 height 13
click at [227, 281] on p "18772624" at bounding box center [220, 287] width 51 height 17
copy p "18772624"
click at [526, 339] on div "3 attachments image001.jpg download 10/03/2025, 10:23 AM image002.jpg download …" at bounding box center [485, 337] width 672 height 34
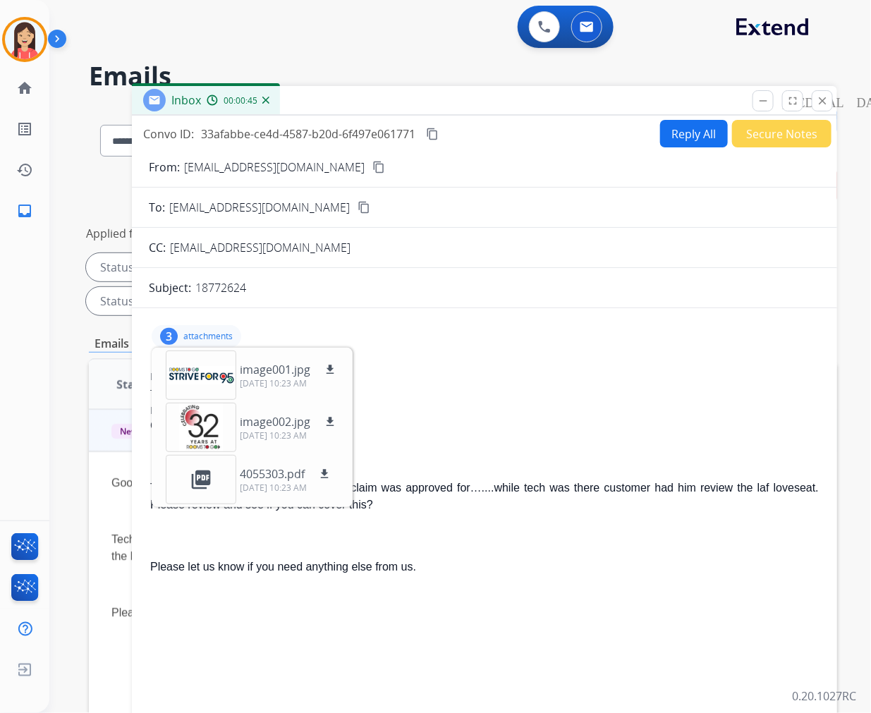
click at [476, 65] on h2 "Emails" at bounding box center [463, 76] width 748 height 28
click at [688, 134] on button "Reply All" at bounding box center [694, 134] width 68 height 28
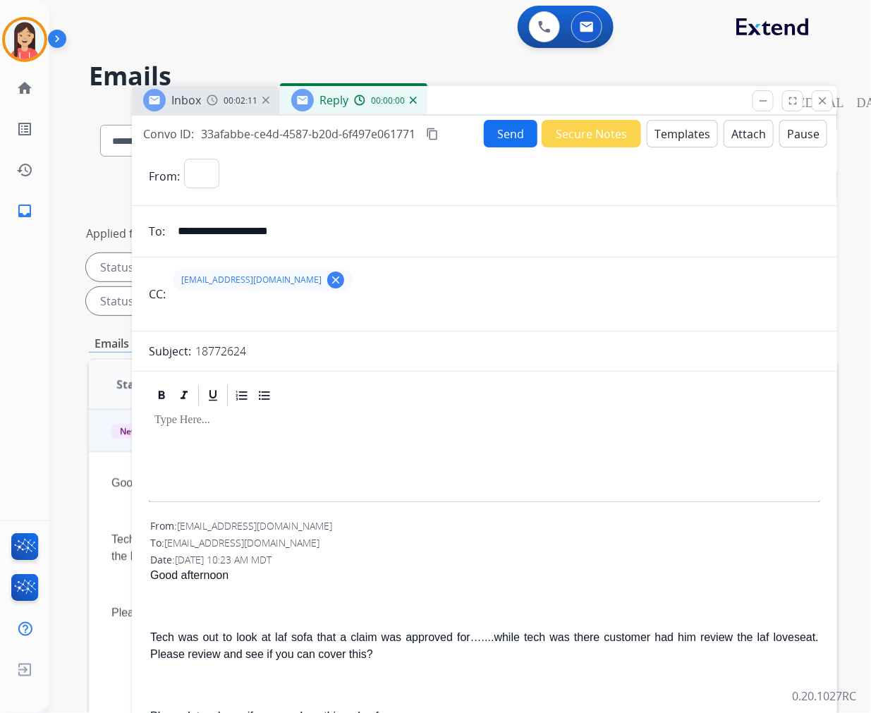
click at [675, 135] on button "Templates" at bounding box center [682, 134] width 71 height 28
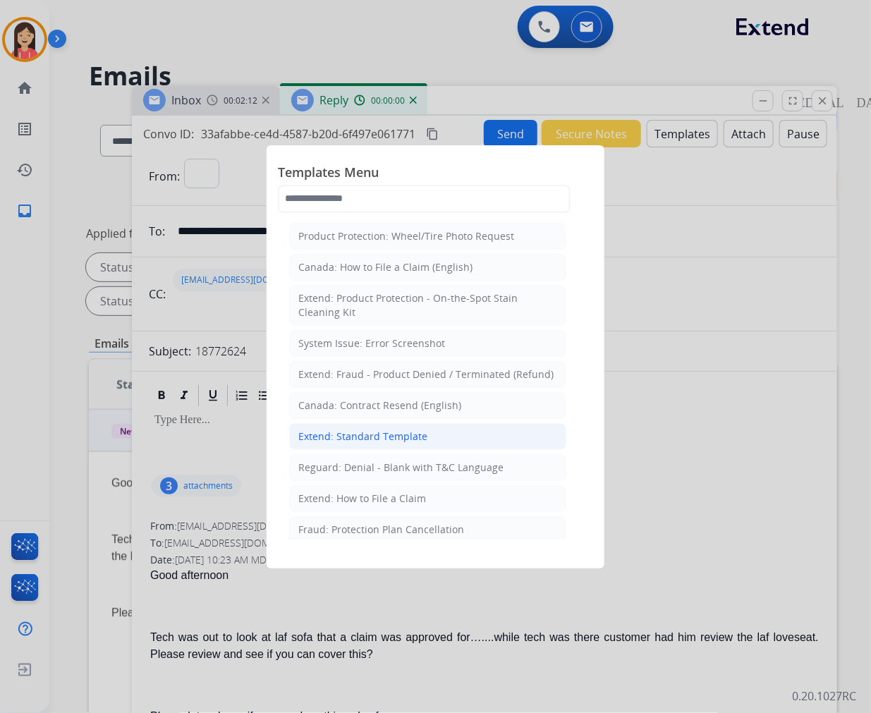
select select "**********"
click at [398, 439] on div "Extend: Standard Template" at bounding box center [362, 437] width 129 height 14
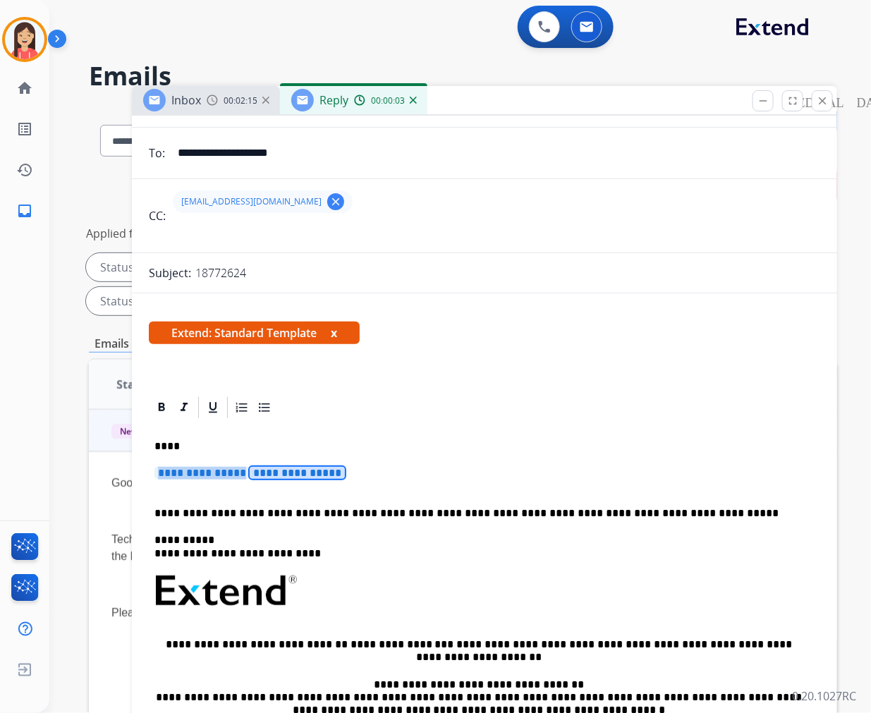
click at [305, 467] on span "**********" at bounding box center [297, 473] width 95 height 12
click at [420, 485] on p "**********" at bounding box center [484, 480] width 660 height 26
drag, startPoint x: 422, startPoint y: 484, endPoint x: 174, endPoint y: 441, distance: 251.3
click at [174, 441] on div "**********" at bounding box center [485, 624] width 672 height 408
click at [315, 478] on span "**********" at bounding box center [297, 473] width 95 height 12
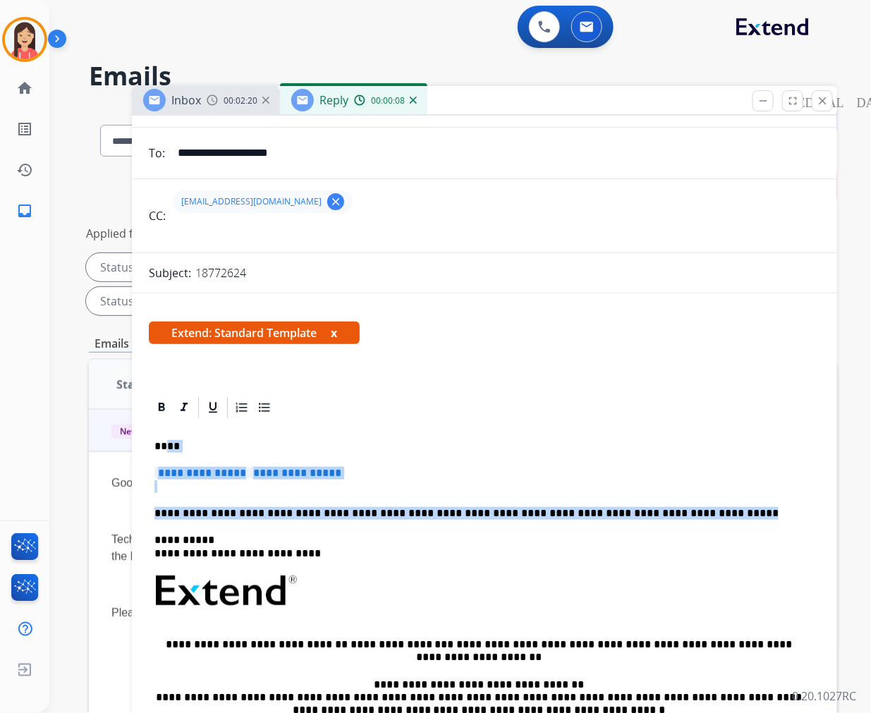
drag, startPoint x: 689, startPoint y: 515, endPoint x: 165, endPoint y: 442, distance: 528.5
click at [165, 442] on div "**********" at bounding box center [485, 624] width 672 height 408
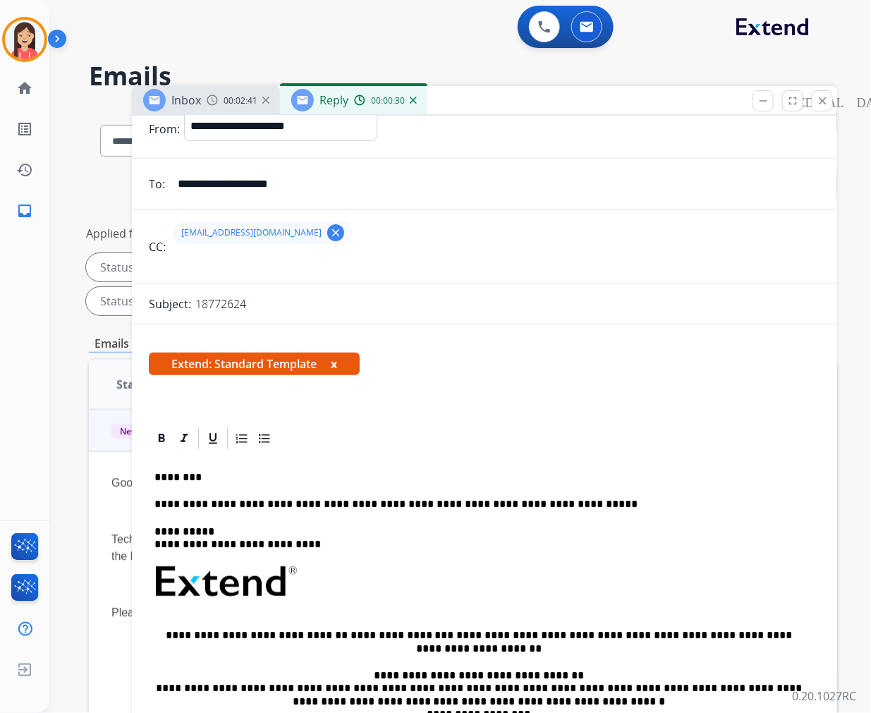
scroll to position [0, 0]
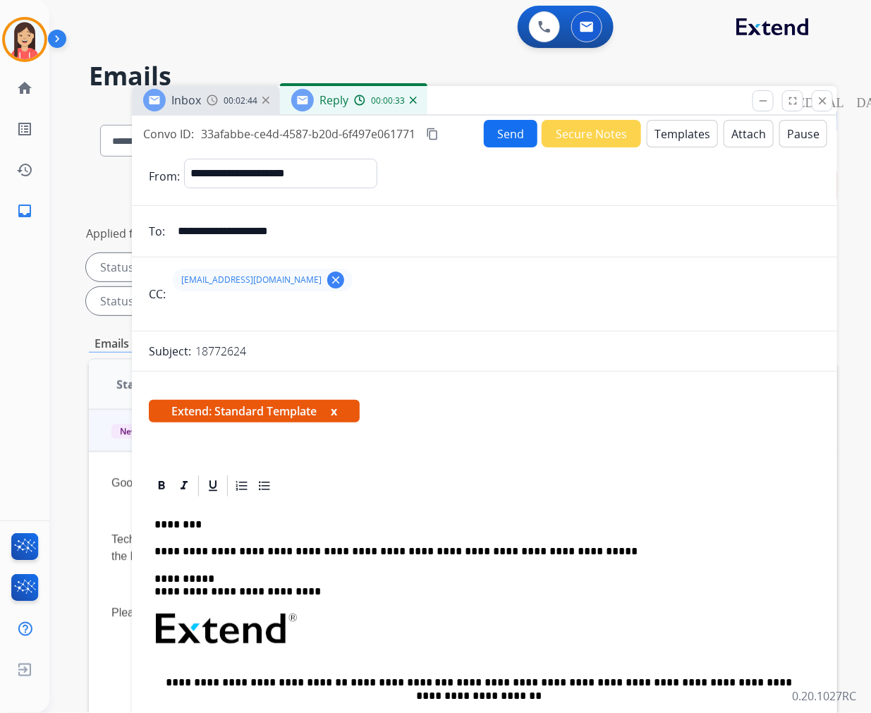
click at [329, 276] on mat-icon "clear" at bounding box center [335, 280] width 13 height 13
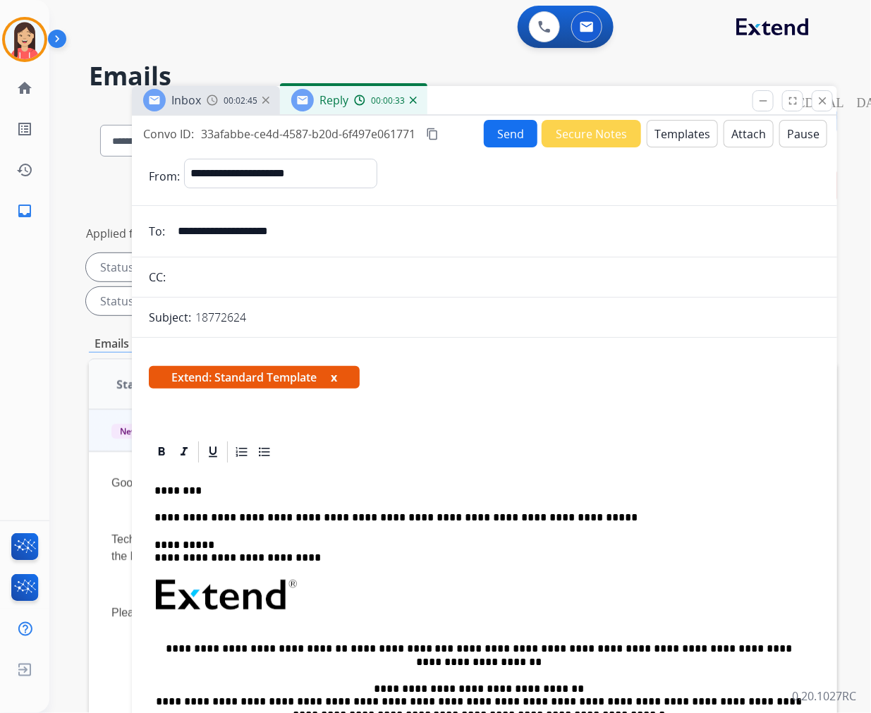
click at [502, 135] on button "Send" at bounding box center [511, 134] width 54 height 28
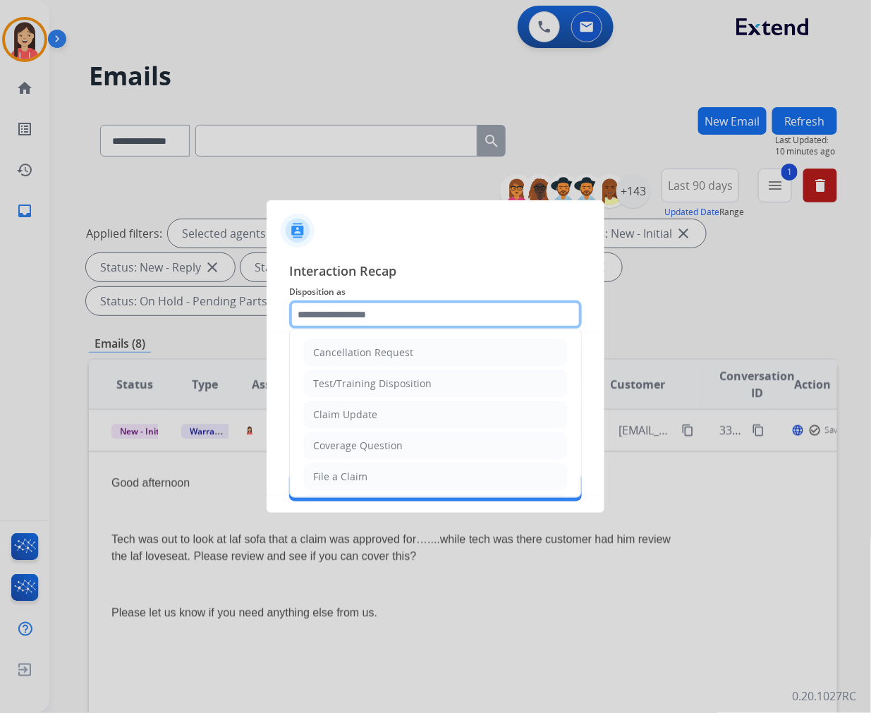
click at [356, 316] on input "text" at bounding box center [435, 315] width 293 height 28
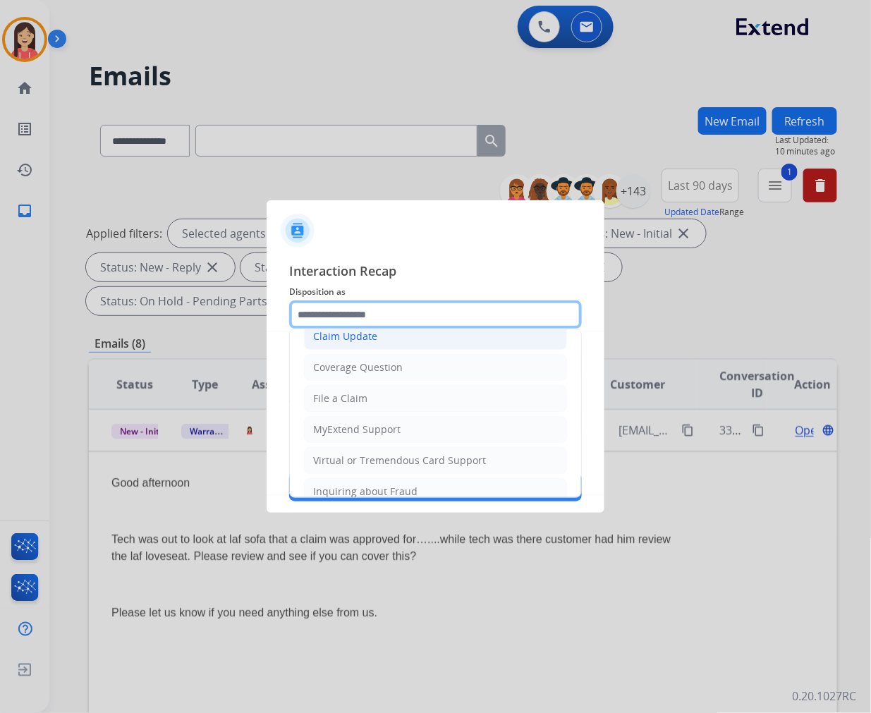
scroll to position [157, 0]
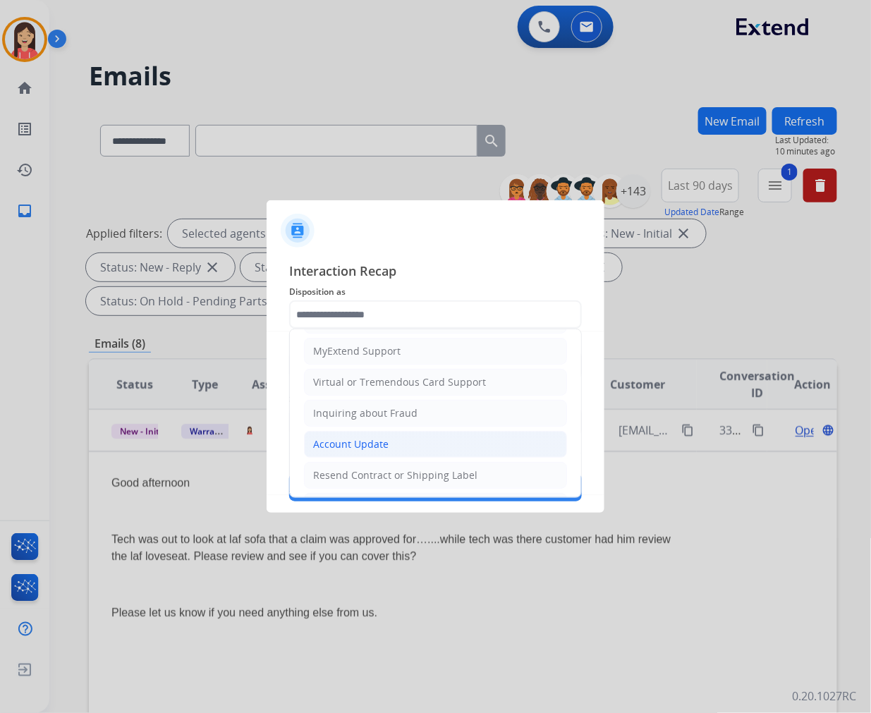
click at [389, 437] on li "Account Update" at bounding box center [435, 444] width 263 height 27
type input "**********"
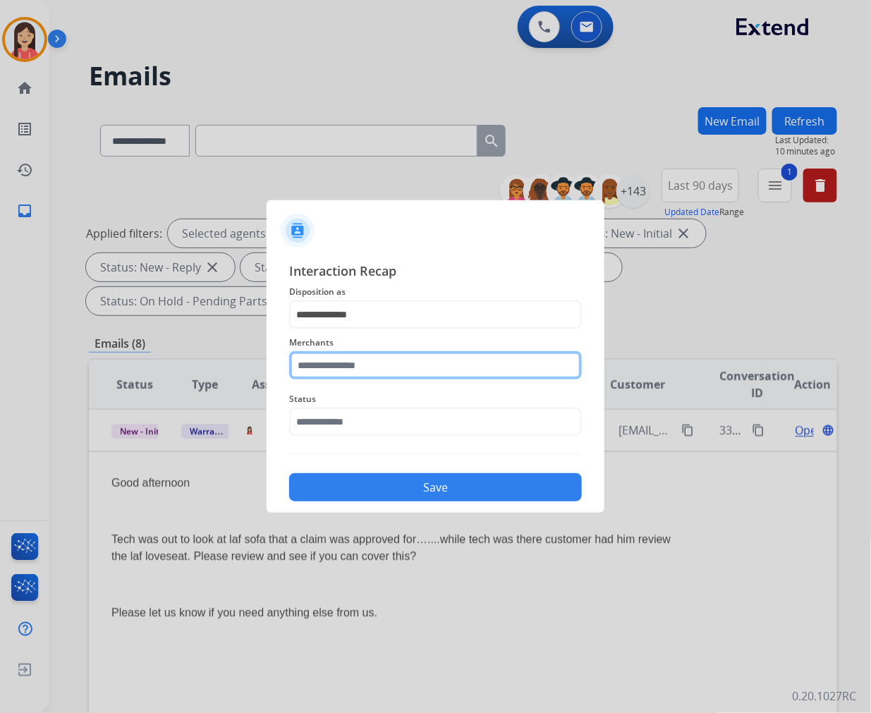
click at [344, 367] on input "text" at bounding box center [435, 365] width 293 height 28
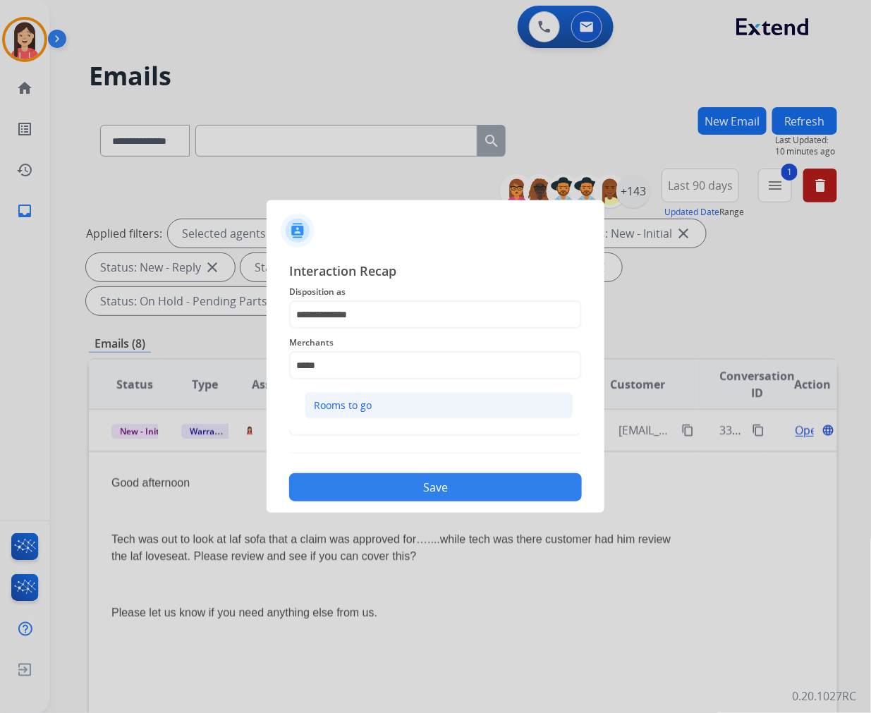
click at [363, 407] on div "Rooms to go" at bounding box center [343, 406] width 58 height 14
type input "**********"
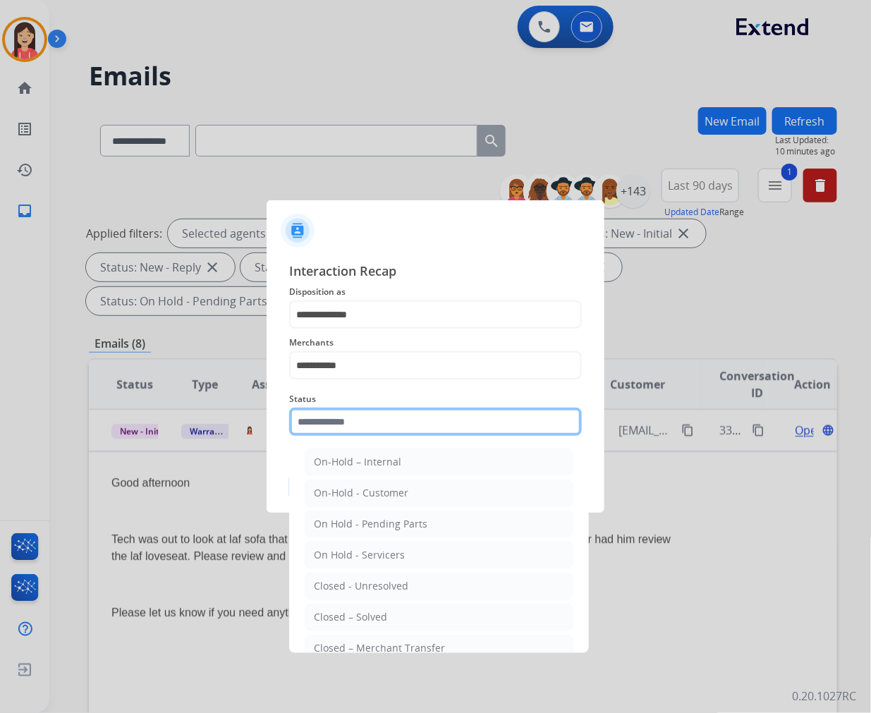
click at [356, 422] on input "text" at bounding box center [435, 422] width 293 height 28
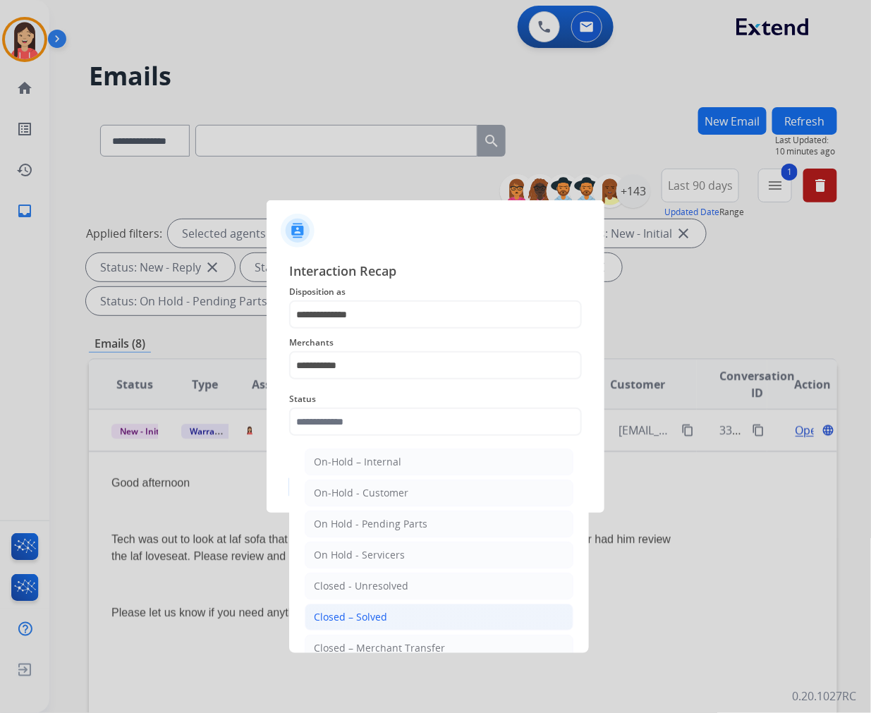
click at [419, 618] on li "Closed – Solved" at bounding box center [439, 617] width 269 height 27
type input "**********"
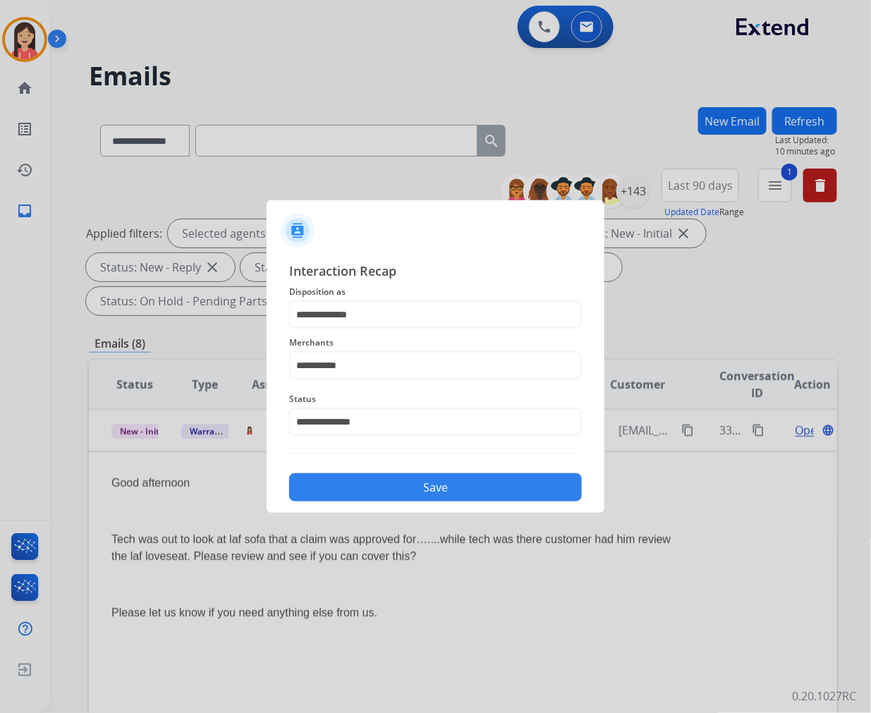
click at [454, 478] on button "Save" at bounding box center [435, 487] width 293 height 28
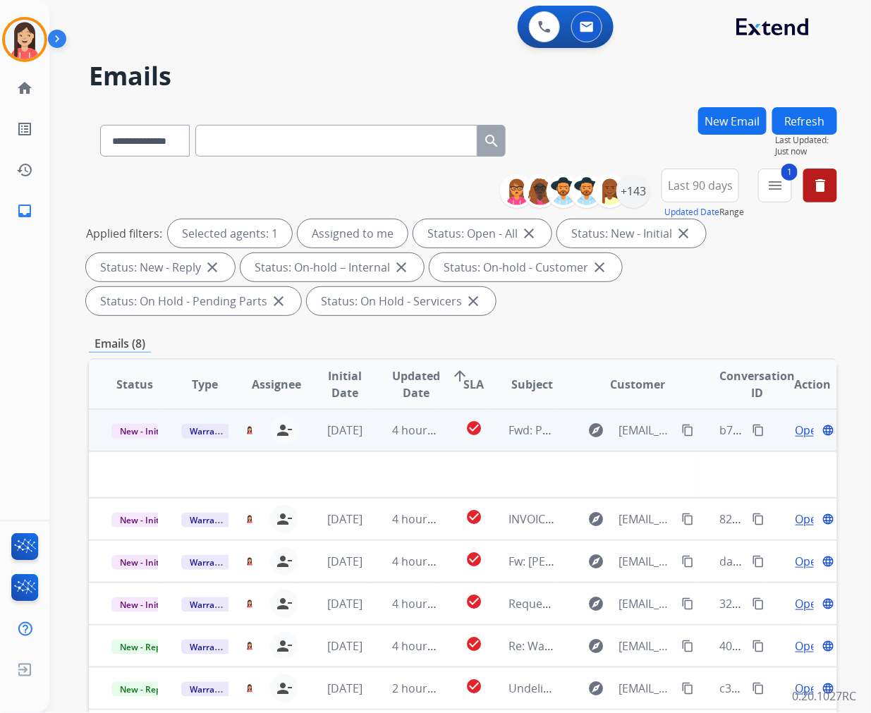
click at [444, 437] on td "check_circle" at bounding box center [462, 430] width 47 height 42
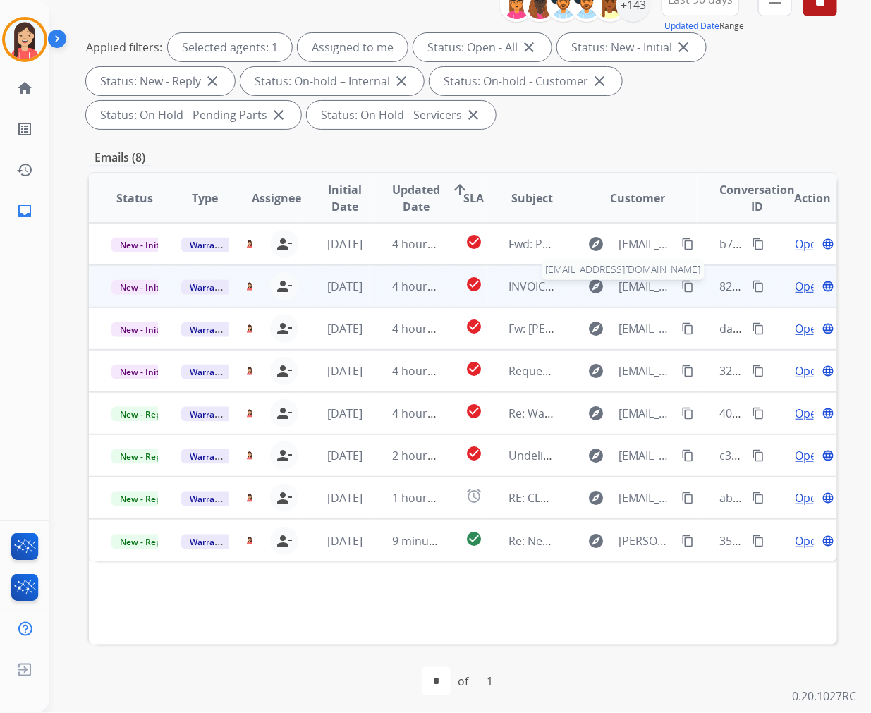
scroll to position [191, 0]
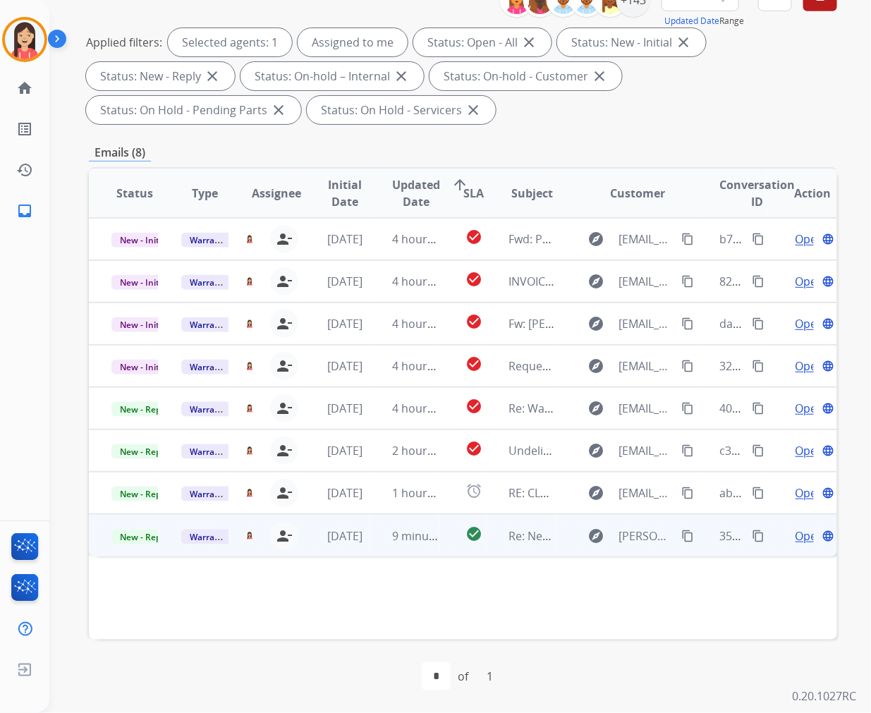
click at [364, 551] on td "[DATE]" at bounding box center [334, 535] width 70 height 42
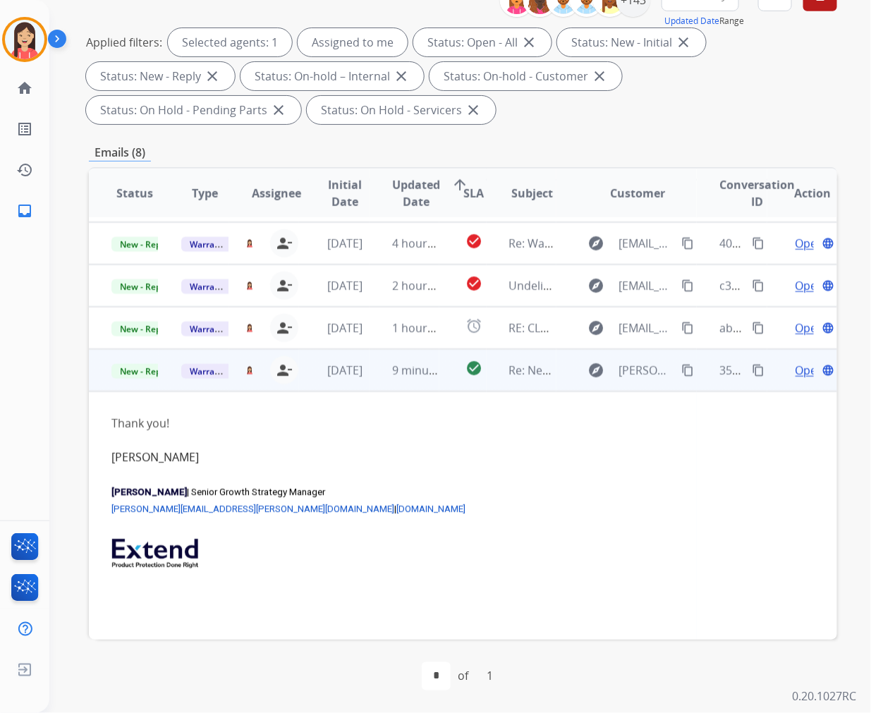
scroll to position [207, 0]
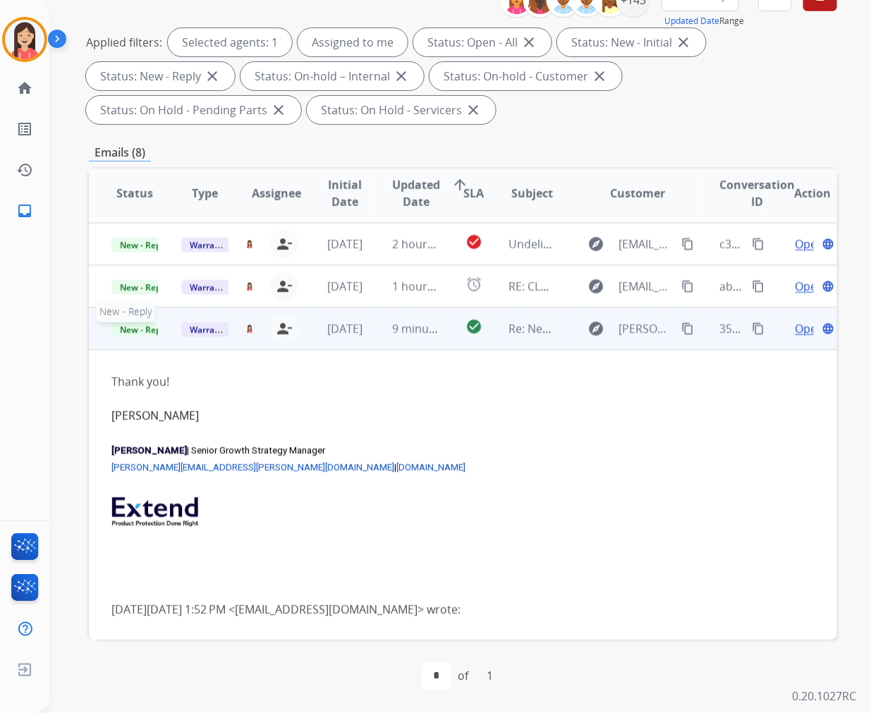
click at [138, 329] on span "New - Reply" at bounding box center [143, 329] width 64 height 15
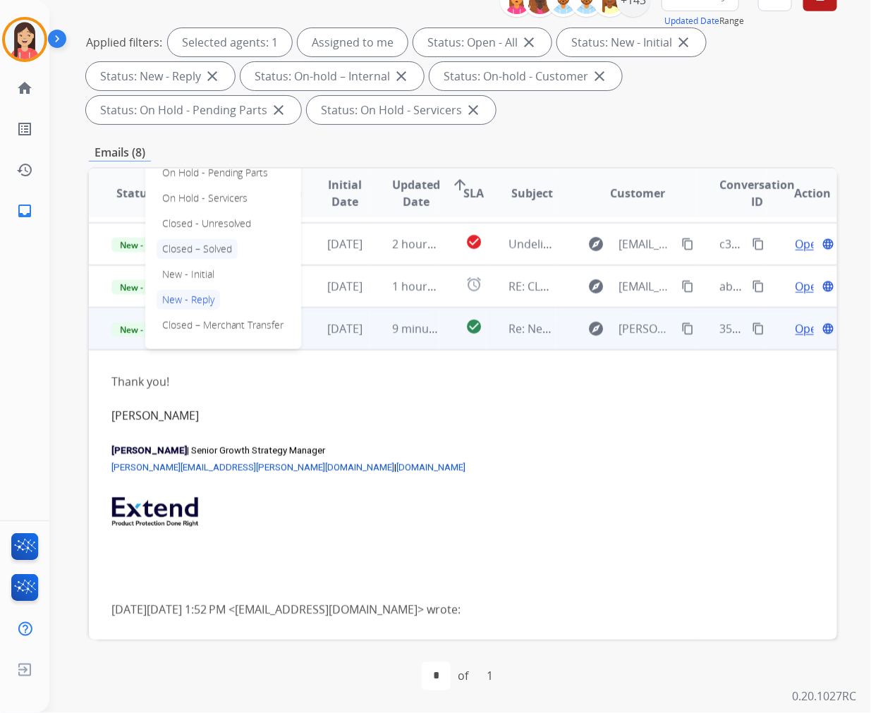
click at [179, 243] on p "Closed – Solved" at bounding box center [197, 249] width 81 height 20
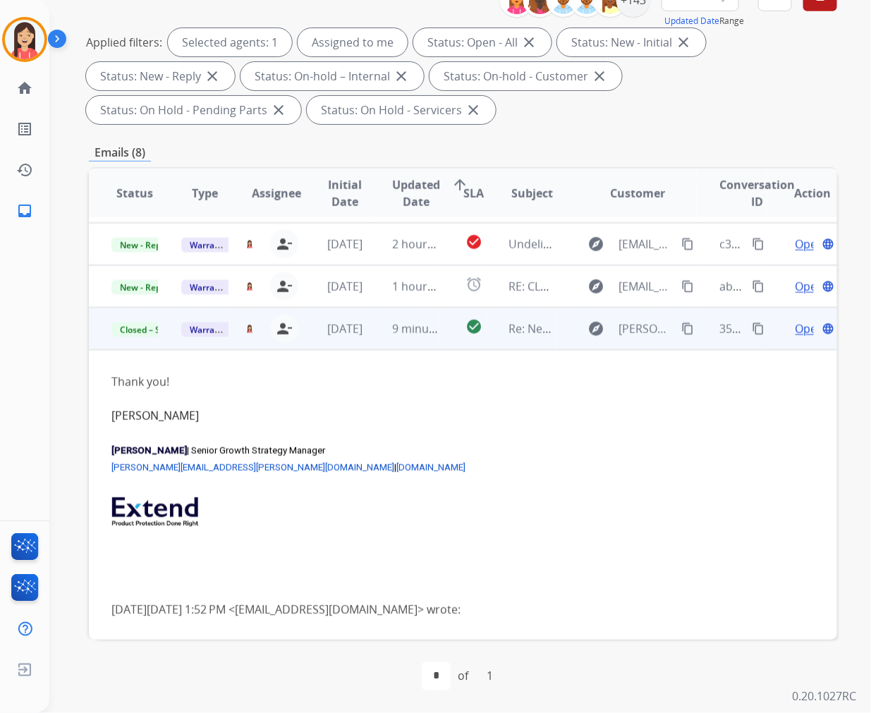
click at [455, 346] on td "check_circle" at bounding box center [462, 329] width 47 height 42
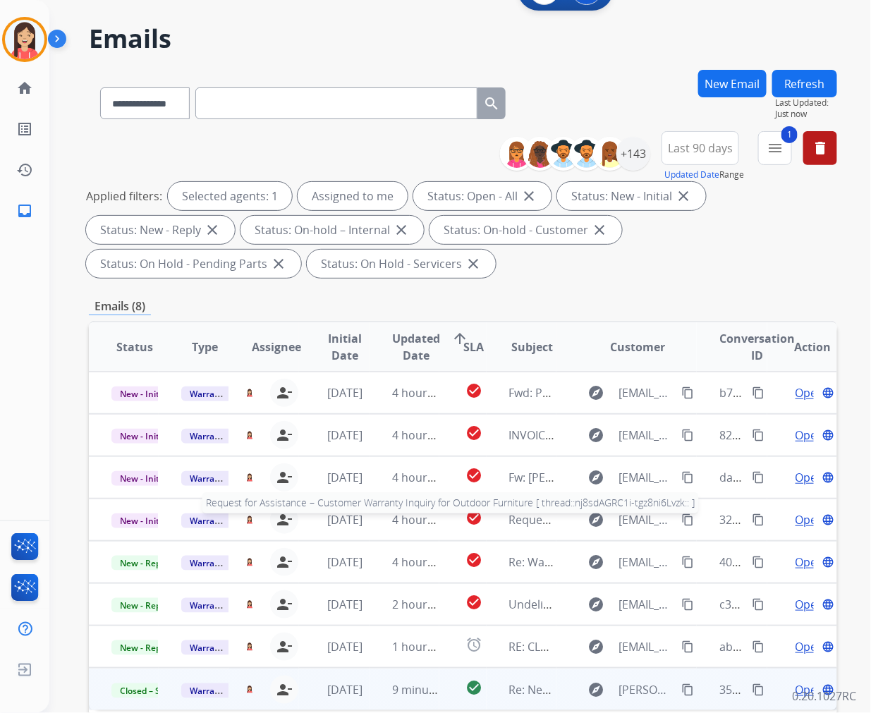
scroll to position [34, 0]
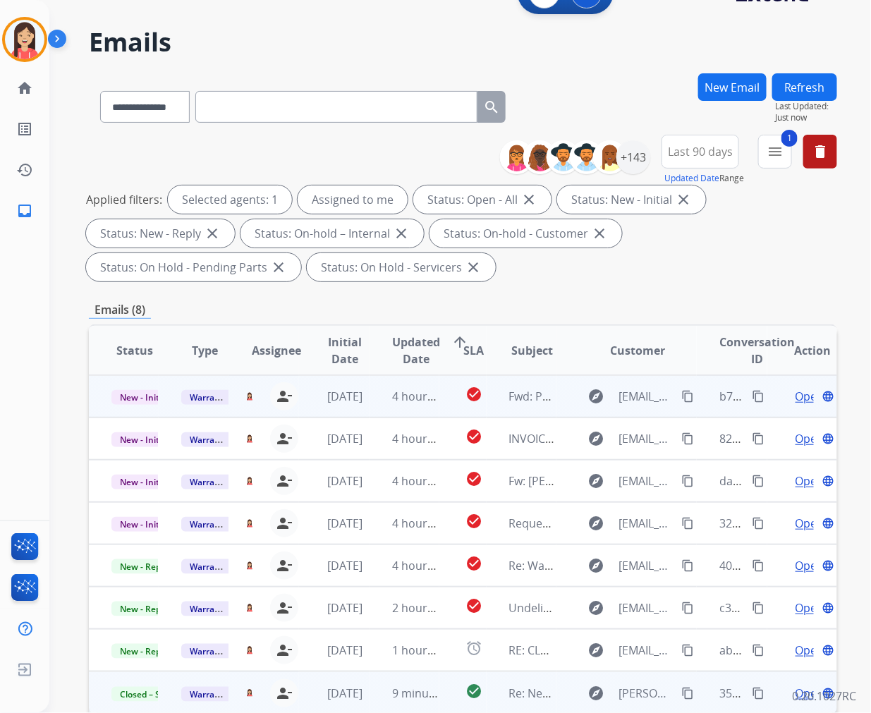
click at [381, 407] on td "4 hours ago" at bounding box center [405, 396] width 70 height 42
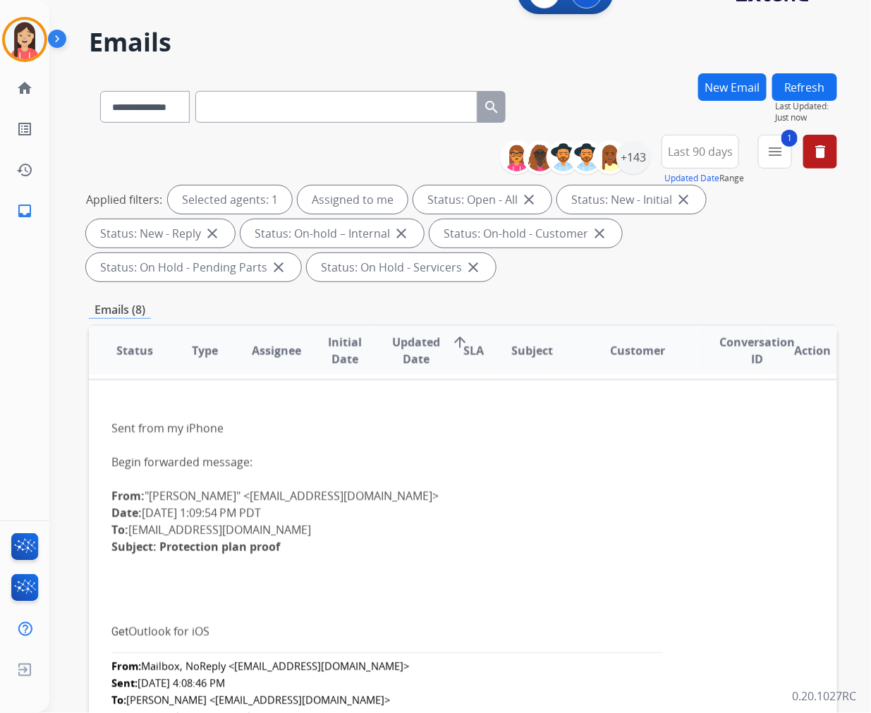
scroll to position [0, 0]
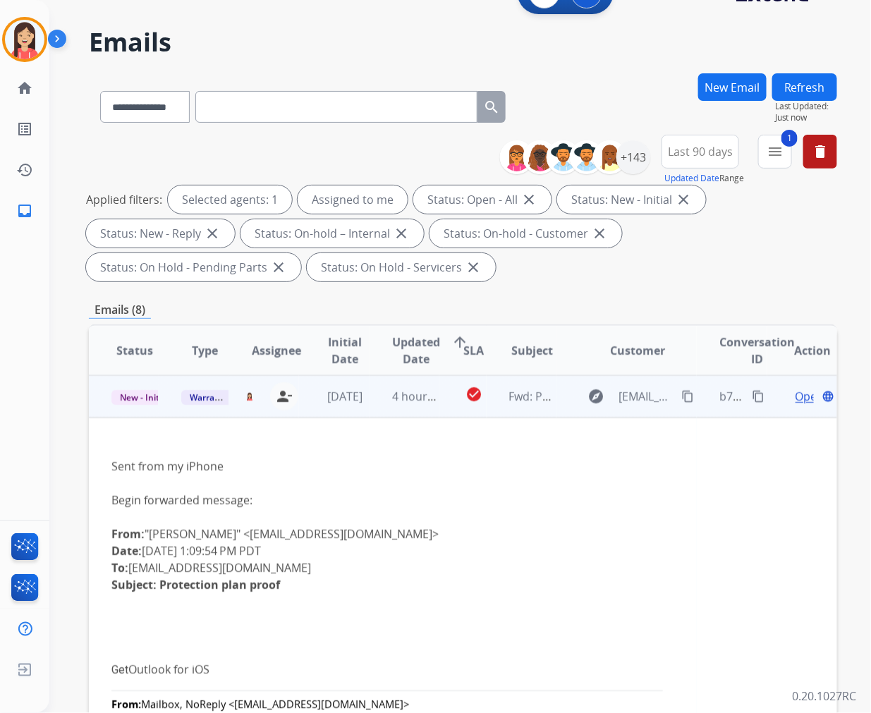
click at [796, 395] on span "Open" at bounding box center [810, 396] width 29 height 17
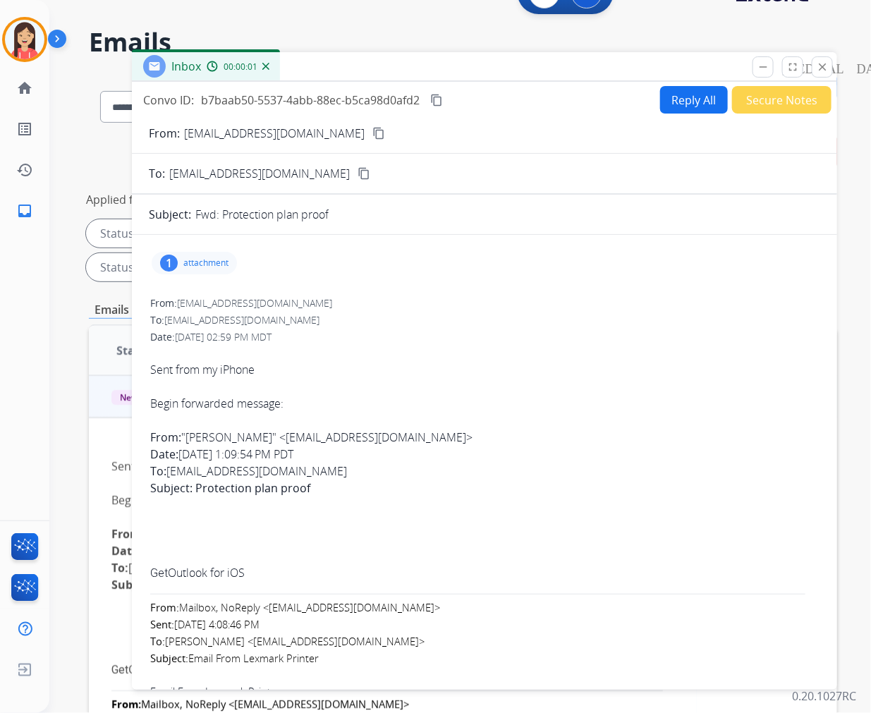
click at [189, 260] on p "attachment" at bounding box center [205, 262] width 45 height 11
click at [413, 293] on mat-icon "download" at bounding box center [412, 296] width 13 height 13
click at [679, 107] on button "Reply All" at bounding box center [694, 100] width 68 height 28
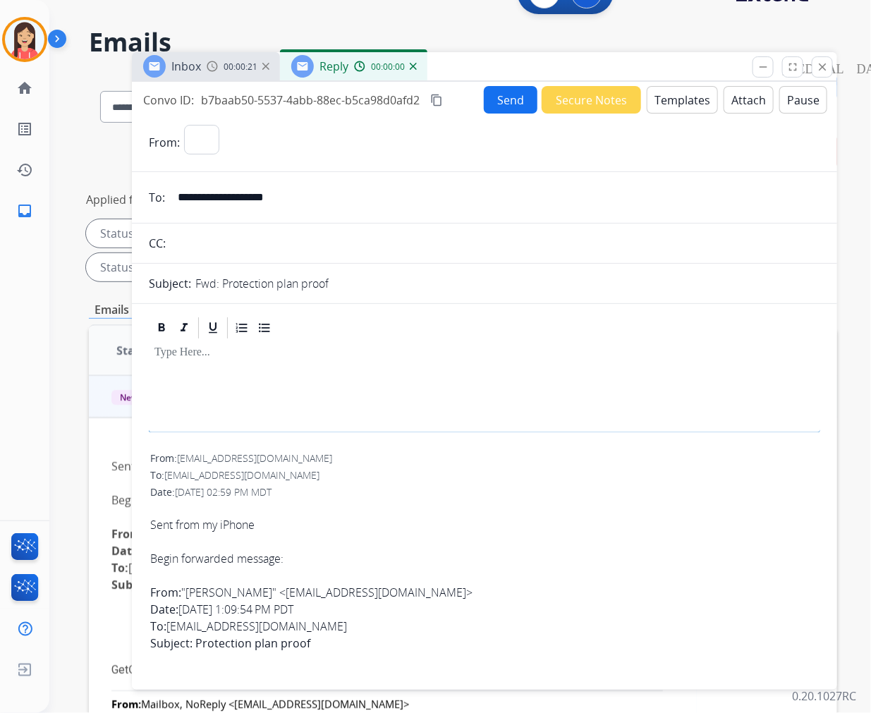
select select "**********"
click at [679, 107] on button "Templates" at bounding box center [682, 100] width 71 height 28
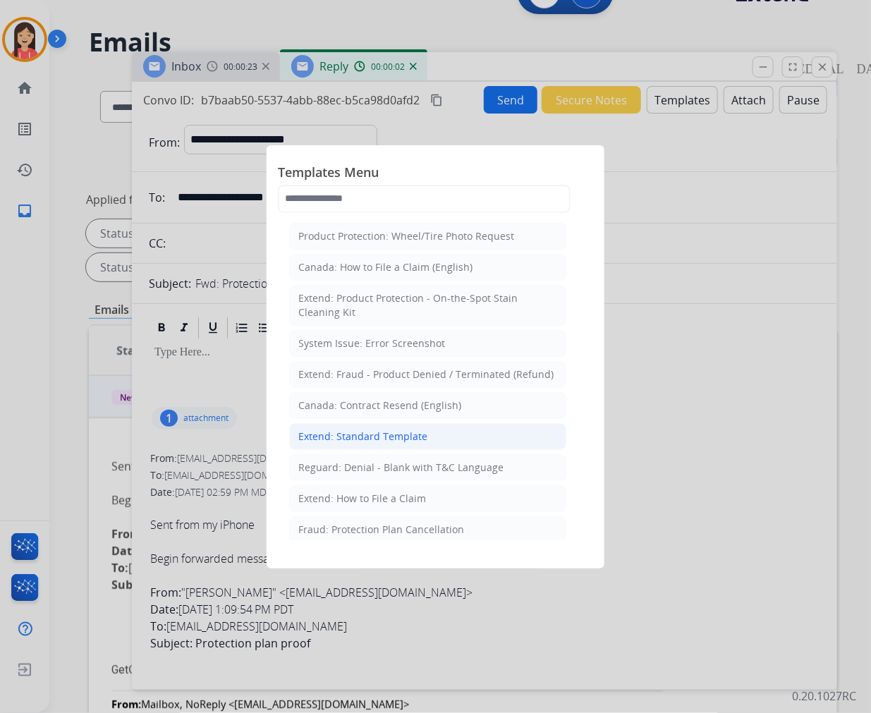
click at [367, 443] on div "Extend: Standard Template" at bounding box center [362, 437] width 129 height 14
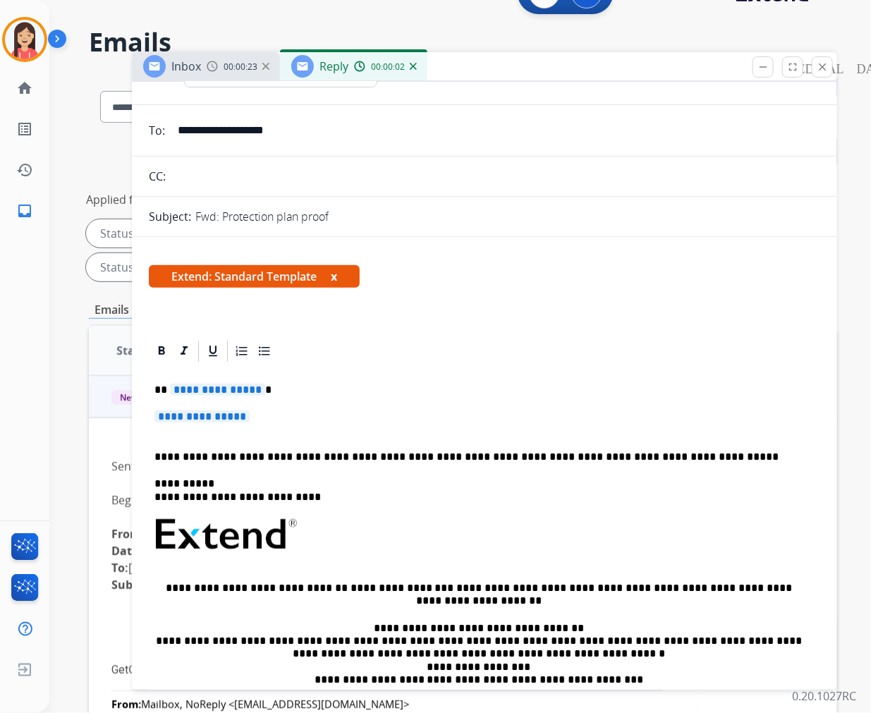
scroll to position [157, 0]
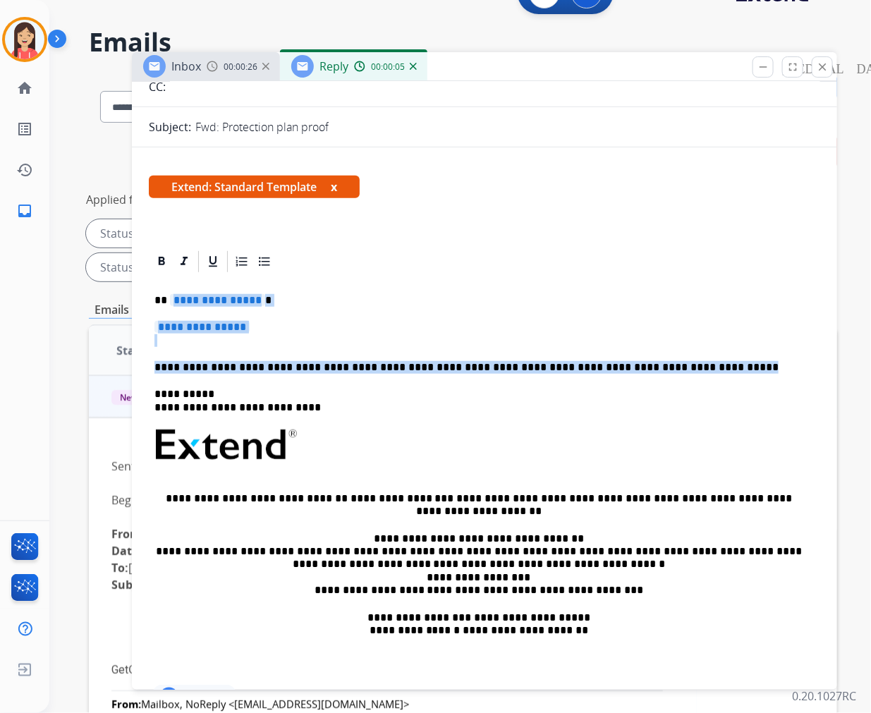
drag, startPoint x: 168, startPoint y: 297, endPoint x: 713, endPoint y: 348, distance: 547.7
click at [713, 348] on div "**********" at bounding box center [485, 478] width 672 height 408
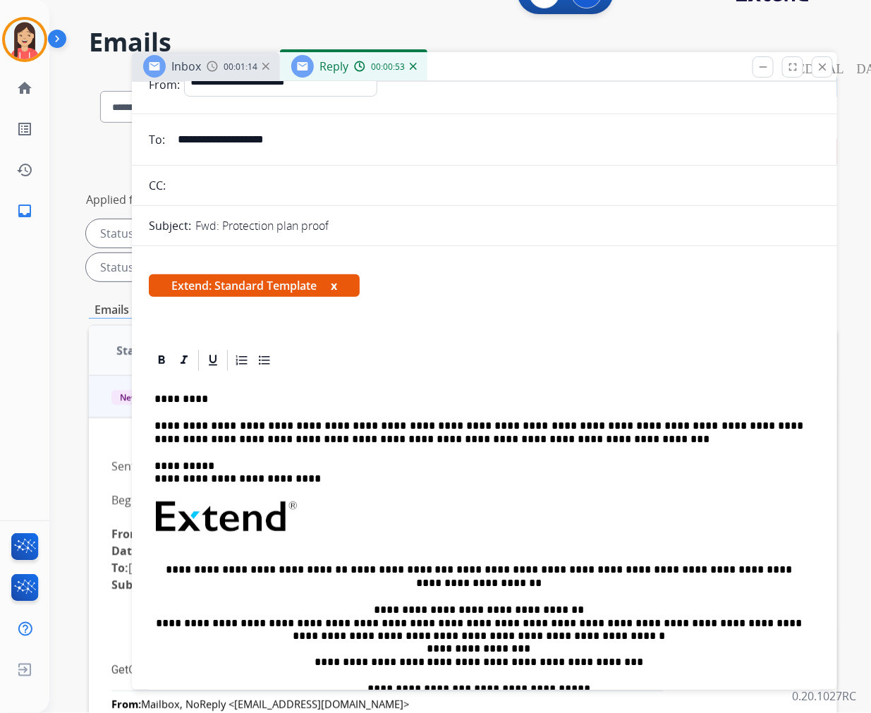
scroll to position [0, 0]
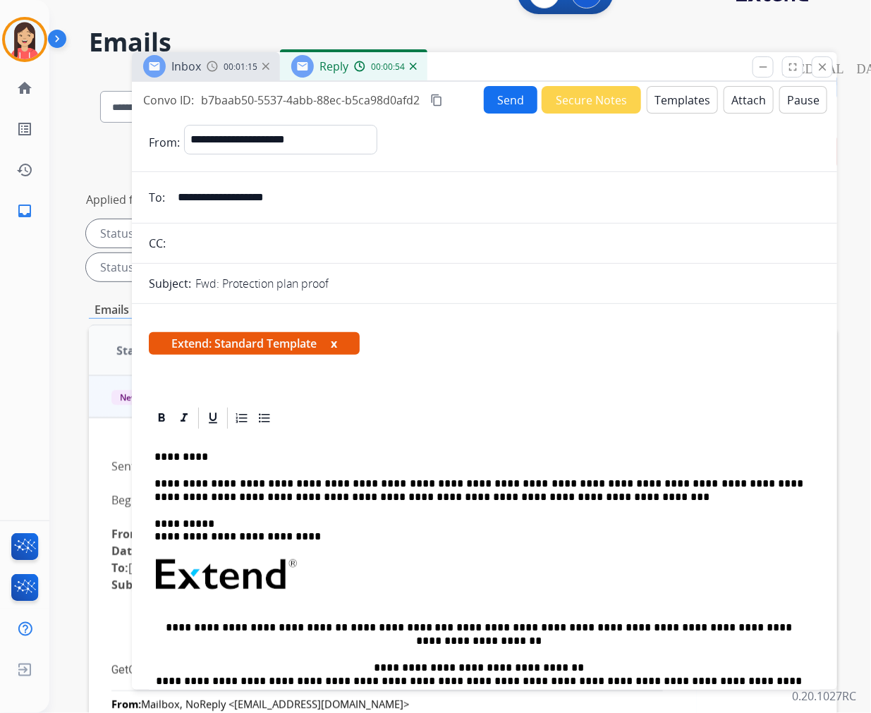
click at [502, 108] on button "Send" at bounding box center [511, 100] width 54 height 28
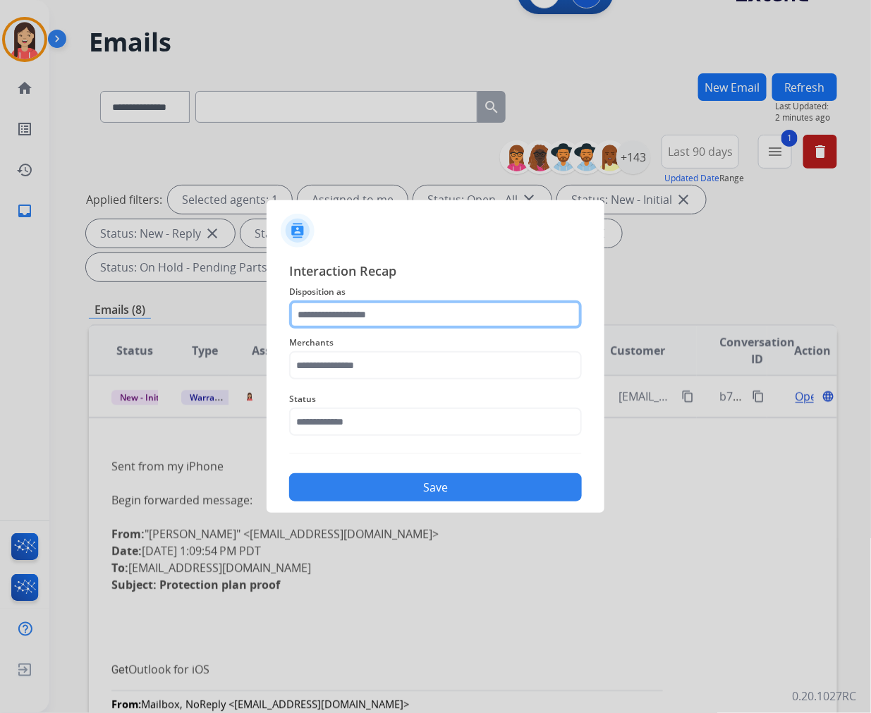
click at [428, 315] on input "text" at bounding box center [435, 315] width 293 height 28
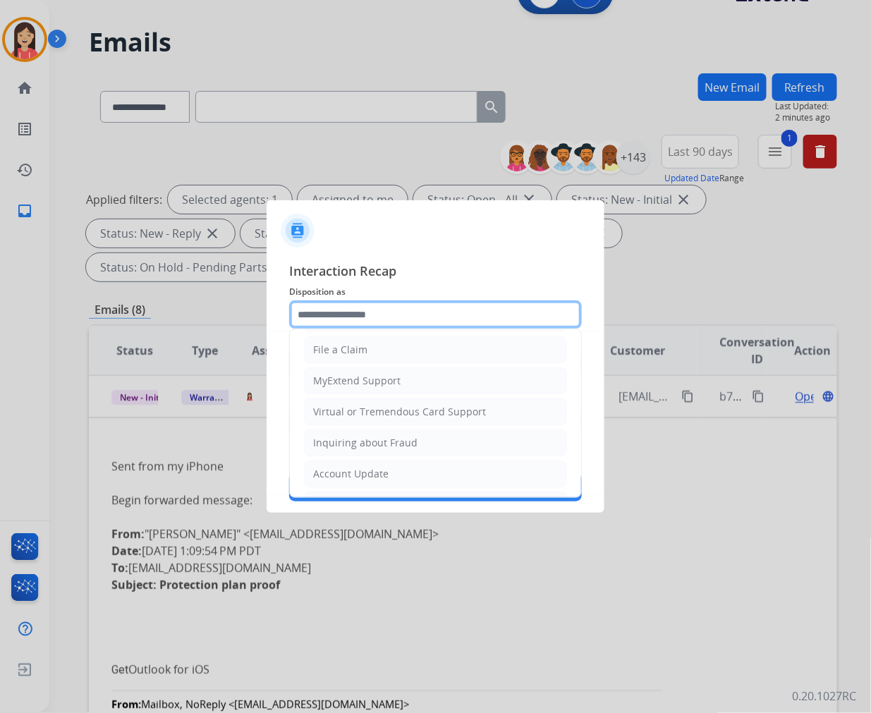
scroll to position [157, 0]
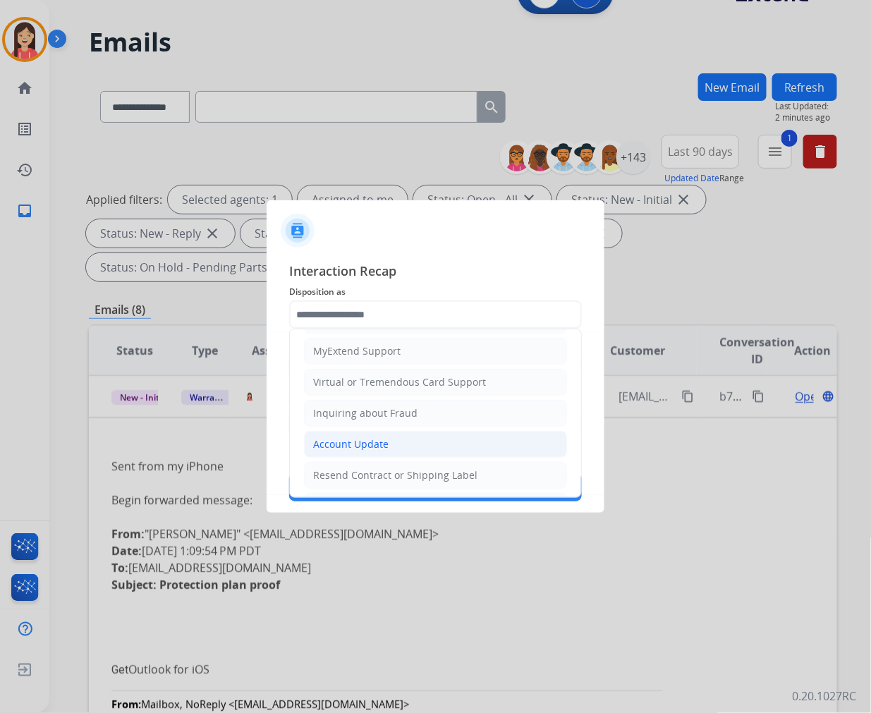
click at [389, 439] on li "Account Update" at bounding box center [435, 444] width 263 height 27
type input "**********"
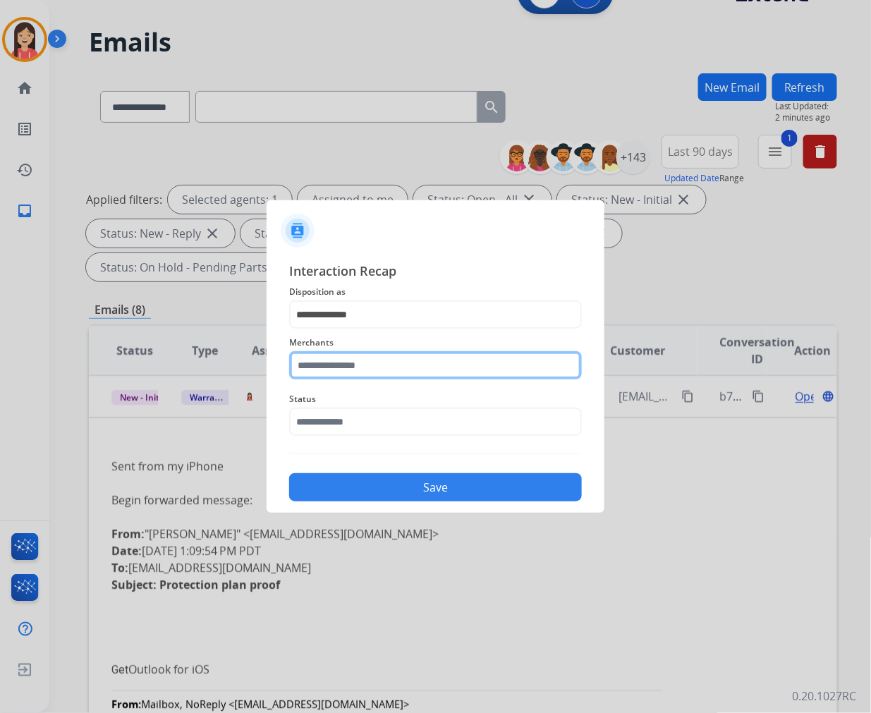
click at [389, 364] on input "text" at bounding box center [435, 365] width 293 height 28
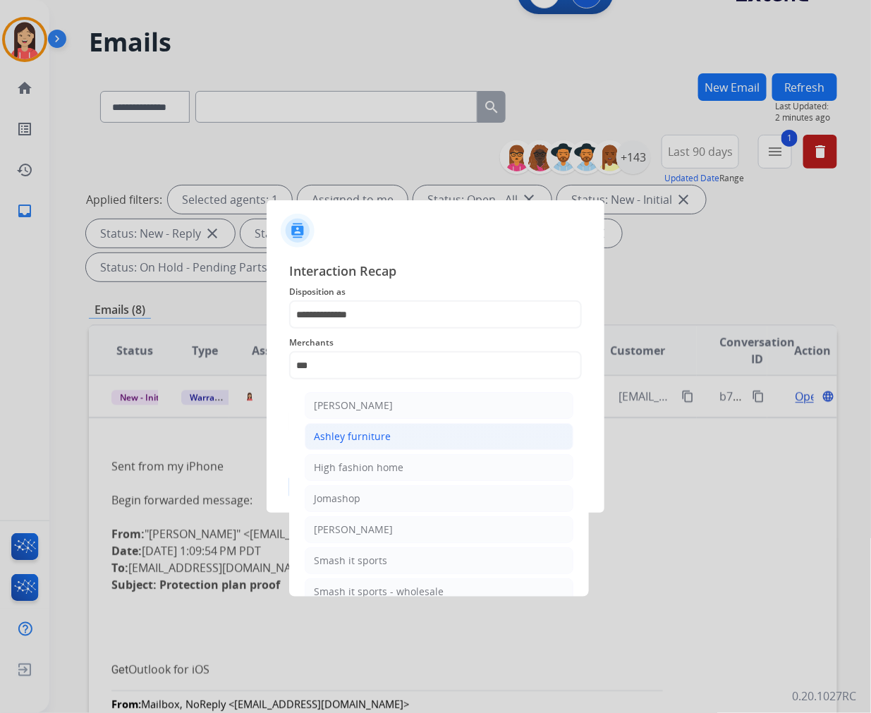
click at [393, 435] on li "Ashley furniture" at bounding box center [439, 436] width 269 height 27
type input "**********"
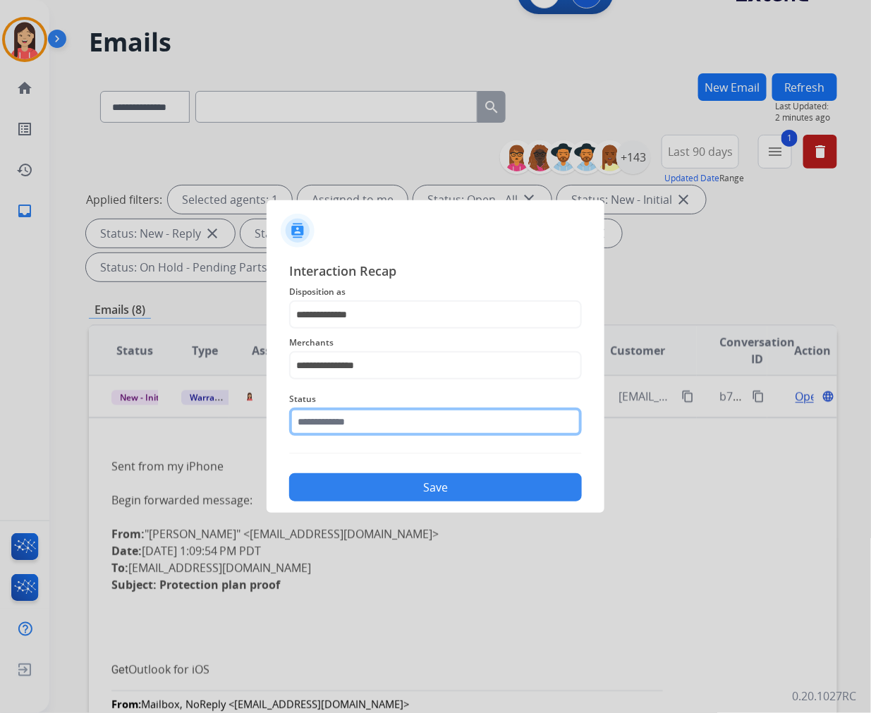
click at [410, 422] on input "text" at bounding box center [435, 422] width 293 height 28
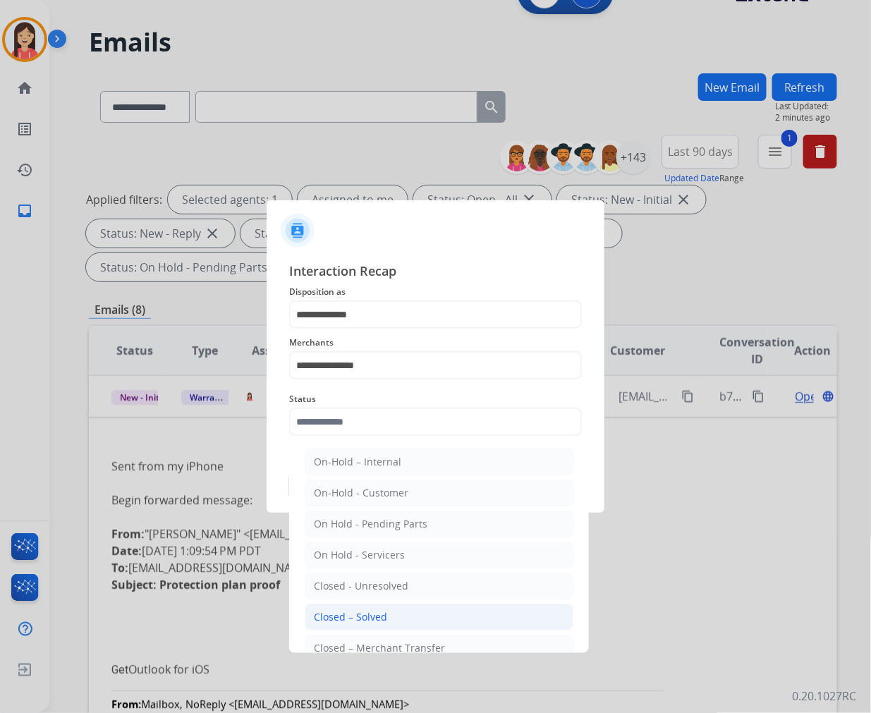
click at [410, 618] on li "Closed – Solved" at bounding box center [439, 617] width 269 height 27
type input "**********"
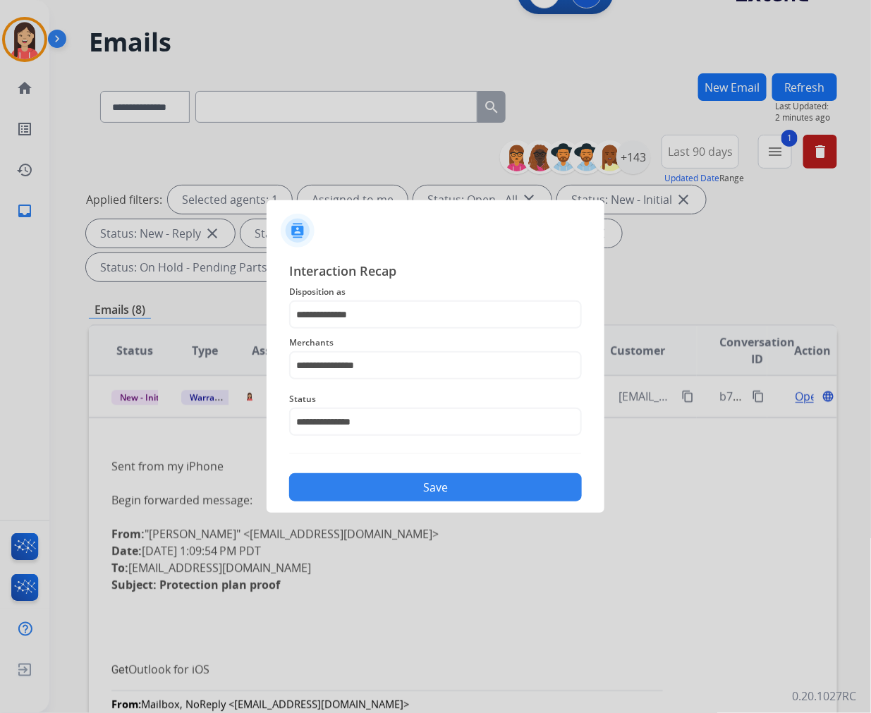
click at [429, 499] on button "Save" at bounding box center [435, 487] width 293 height 28
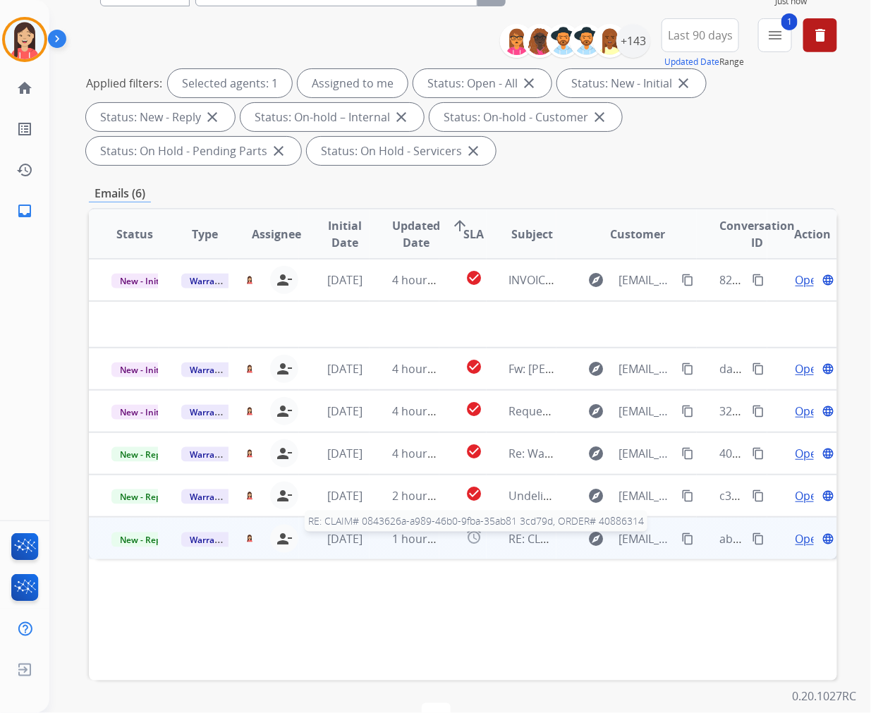
scroll to position [113, 0]
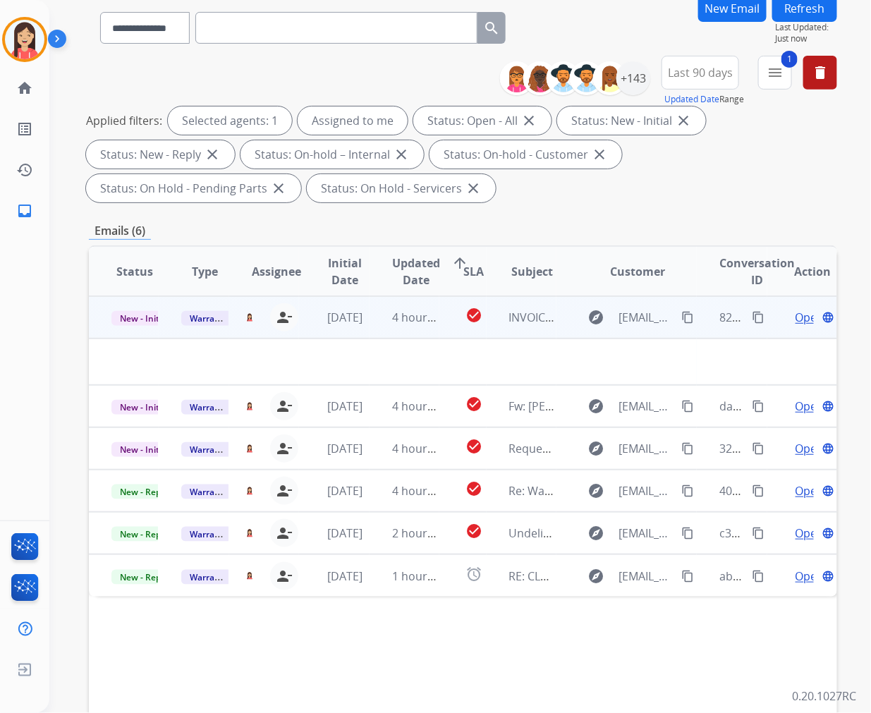
click at [370, 339] on td at bounding box center [393, 362] width 608 height 47
click at [378, 325] on td "4 hours ago" at bounding box center [405, 317] width 70 height 42
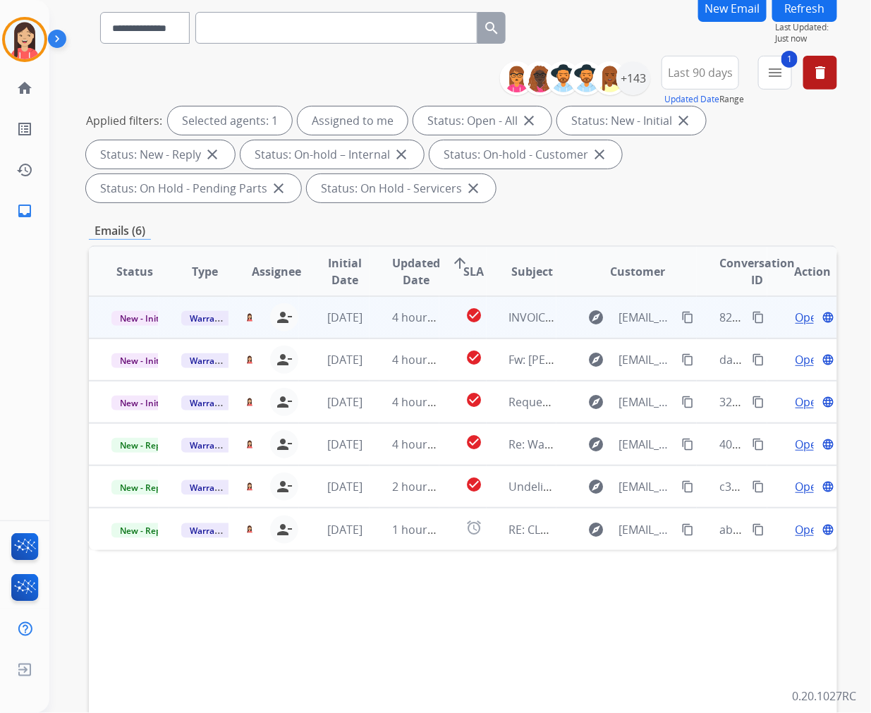
click at [378, 332] on td "4 hours ago" at bounding box center [405, 317] width 70 height 42
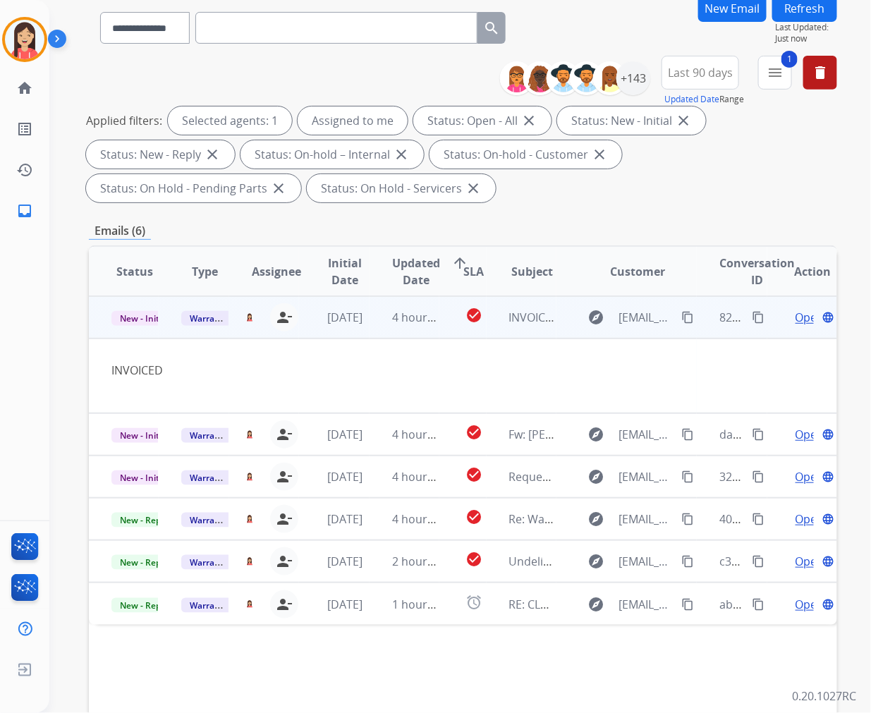
click at [796, 315] on span "Open" at bounding box center [810, 317] width 29 height 17
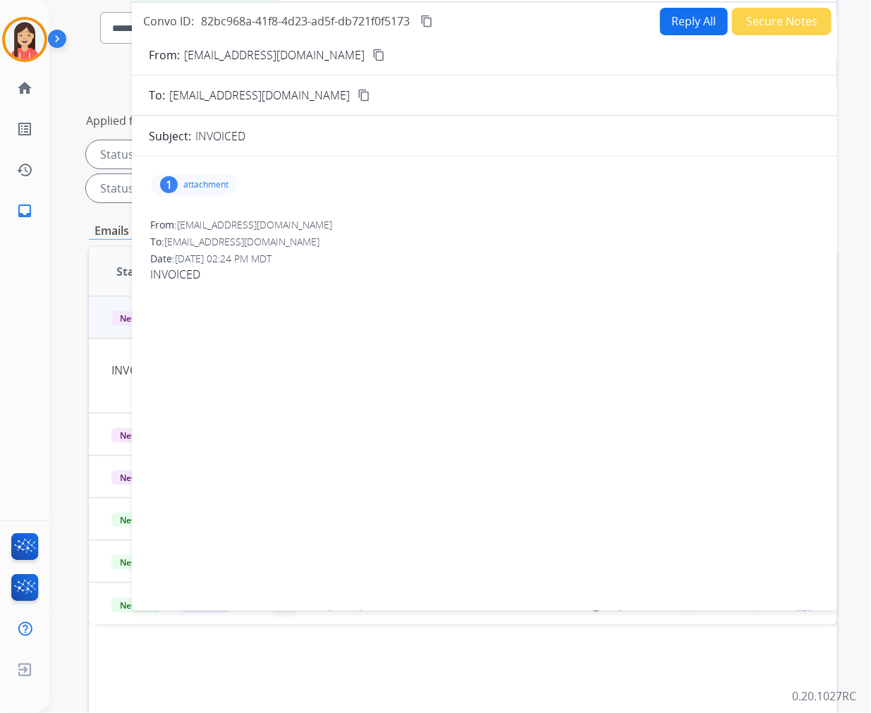
click at [209, 188] on p "attachment" at bounding box center [205, 184] width 45 height 11
click at [375, 213] on mat-icon "download" at bounding box center [378, 218] width 13 height 13
click at [771, 29] on button "Secure Notes" at bounding box center [781, 22] width 99 height 28
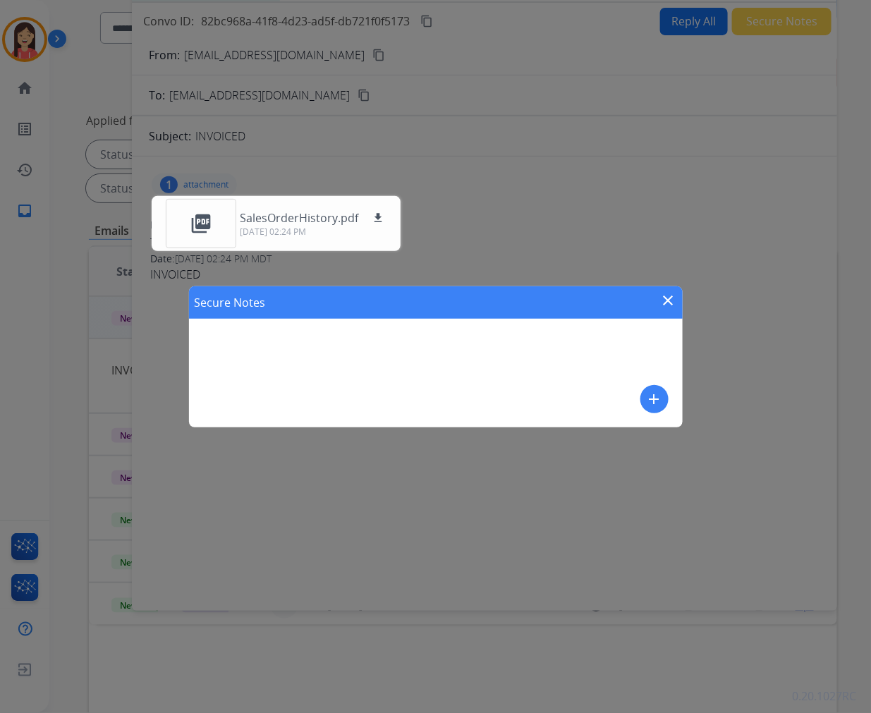
click at [648, 403] on mat-icon "add" at bounding box center [654, 399] width 17 height 17
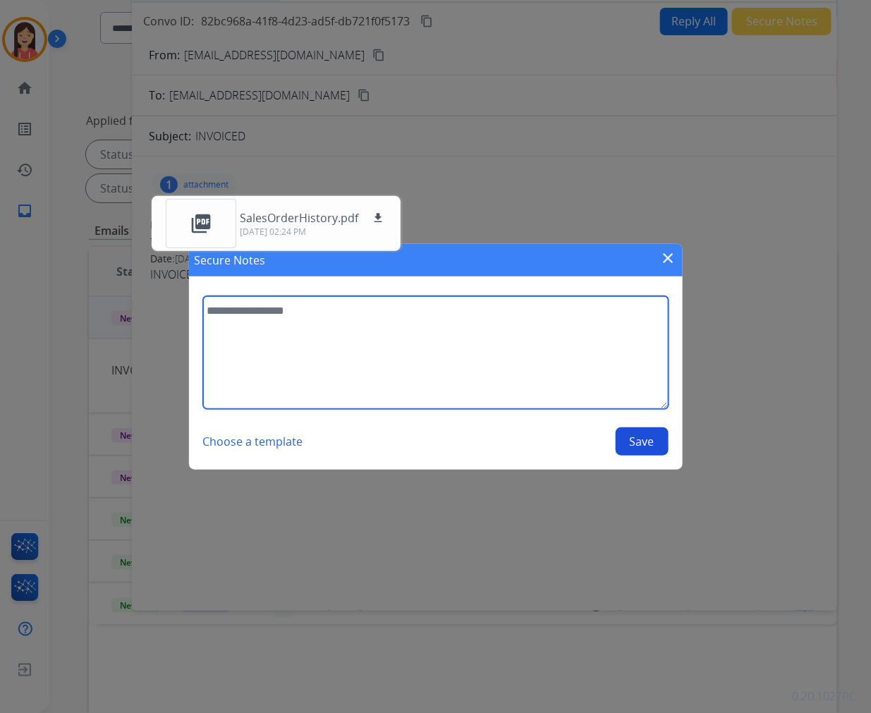
click at [519, 362] on textarea at bounding box center [436, 352] width 466 height 113
type textarea "**********"
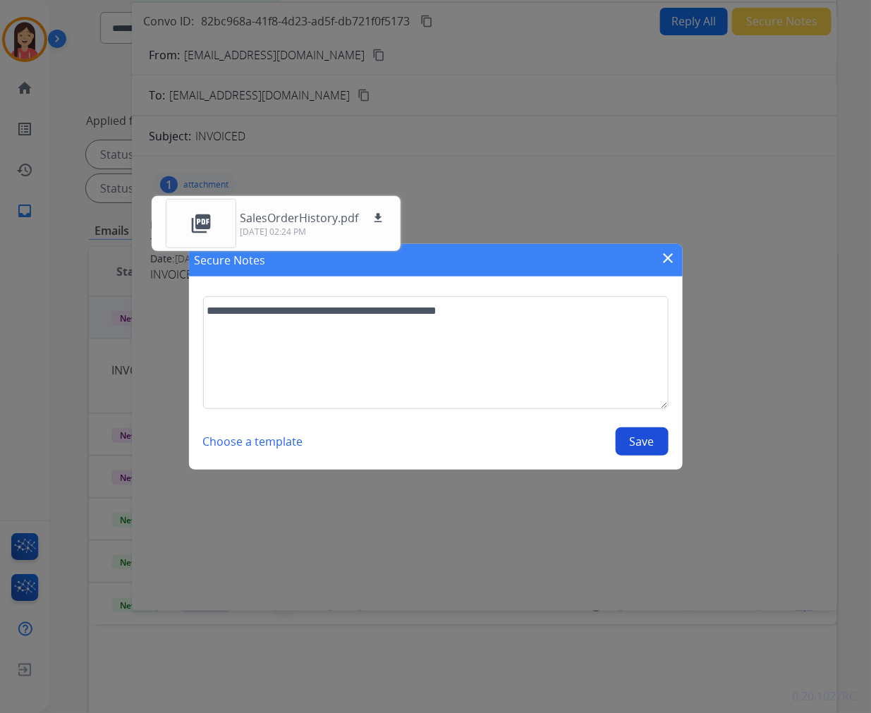
click at [635, 439] on button "Save" at bounding box center [642, 442] width 53 height 28
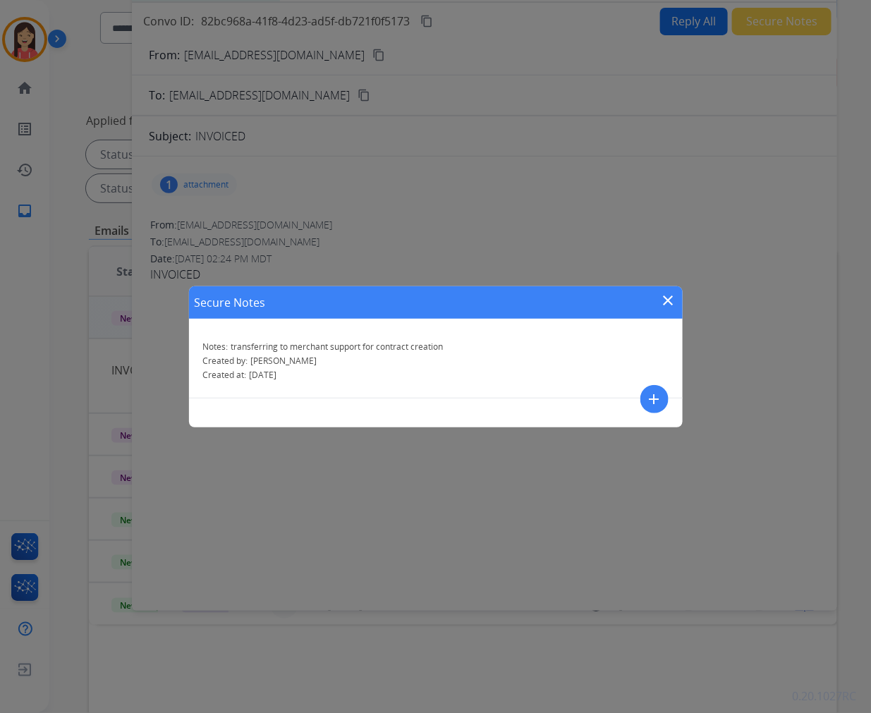
click at [654, 298] on div "Secure Notes close" at bounding box center [436, 302] width 494 height 32
click at [674, 298] on mat-icon "close" at bounding box center [668, 300] width 17 height 17
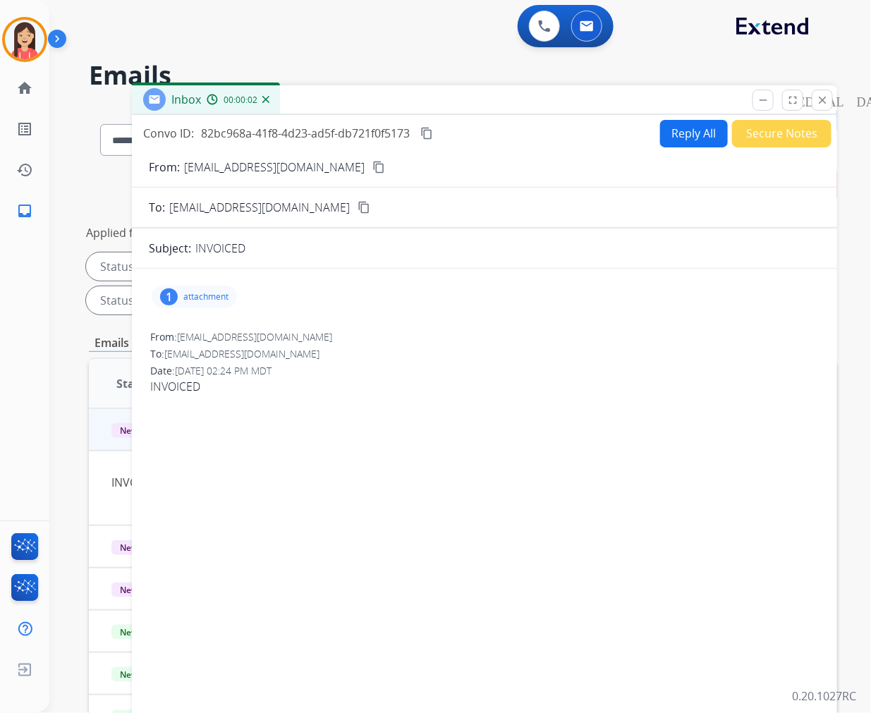
scroll to position [0, 0]
click at [825, 102] on mat-icon "close" at bounding box center [822, 101] width 13 height 13
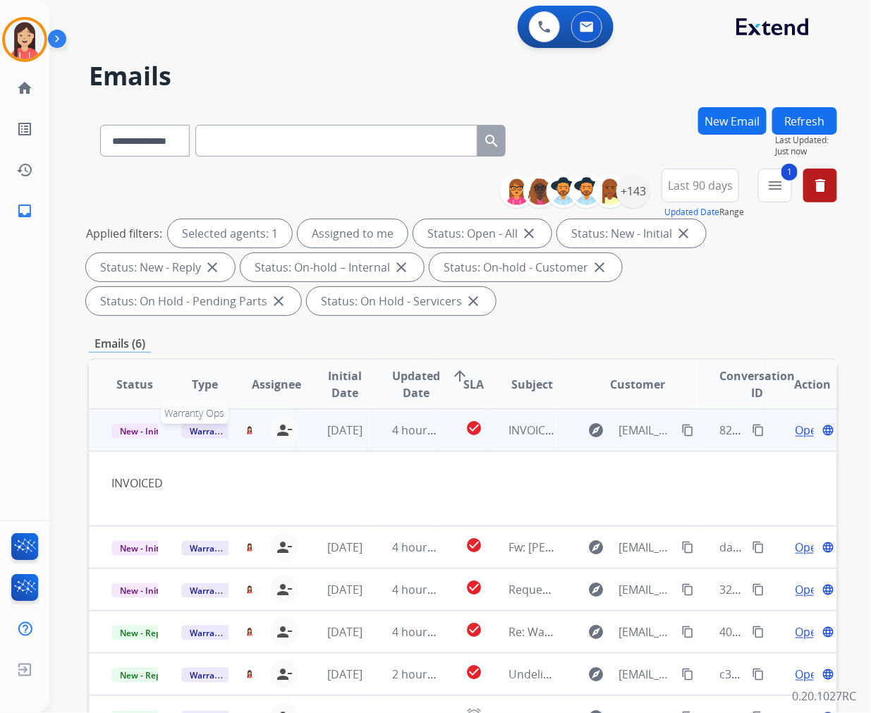
click at [202, 429] on span "Warranty Ops" at bounding box center [217, 431] width 73 height 15
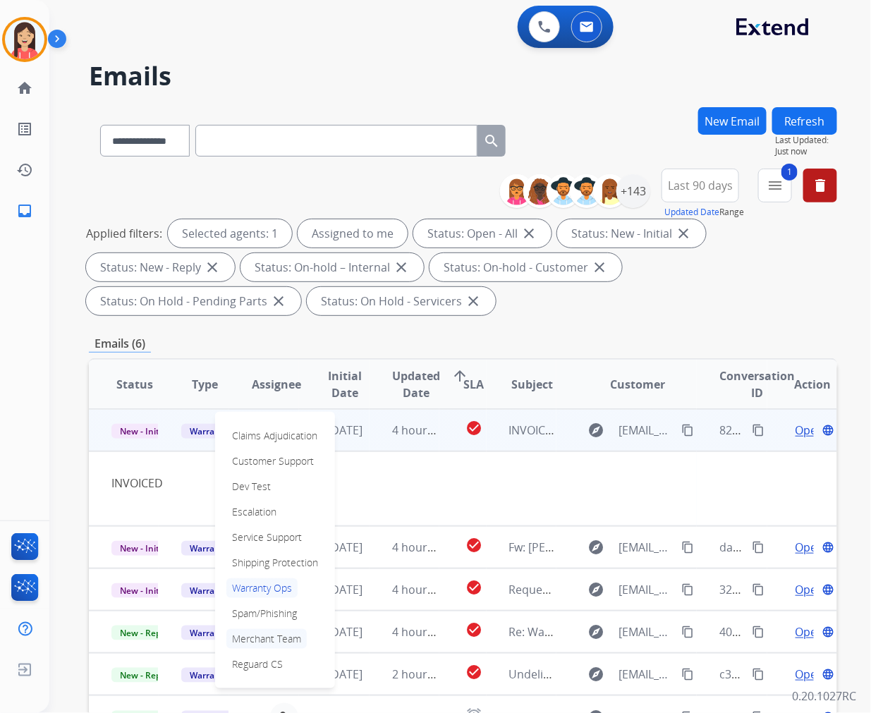
click at [294, 643] on p "Merchant Team" at bounding box center [266, 639] width 80 height 20
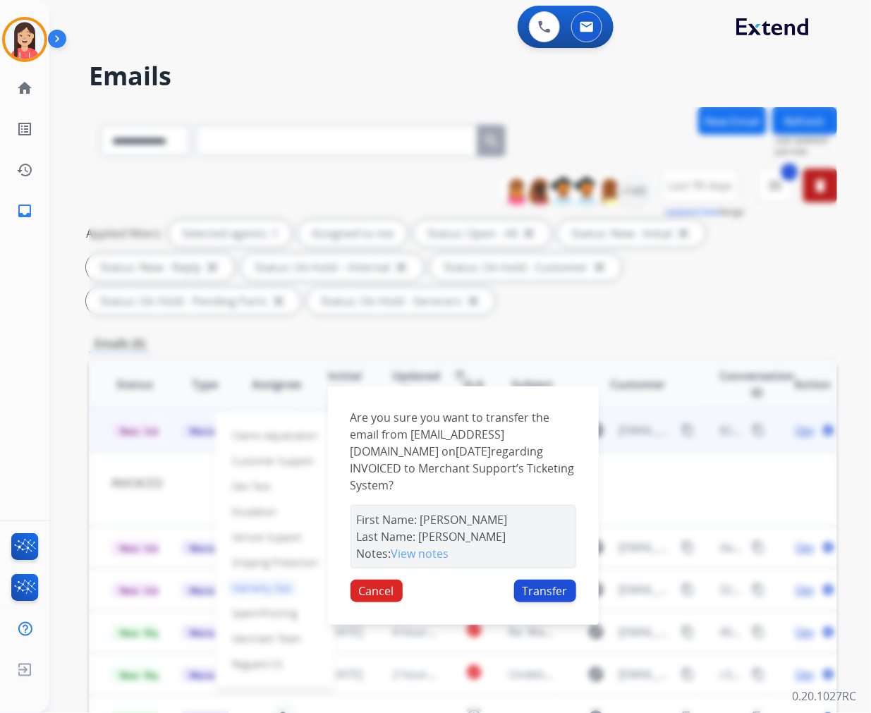
click at [554, 587] on button "Transfer" at bounding box center [545, 591] width 62 height 23
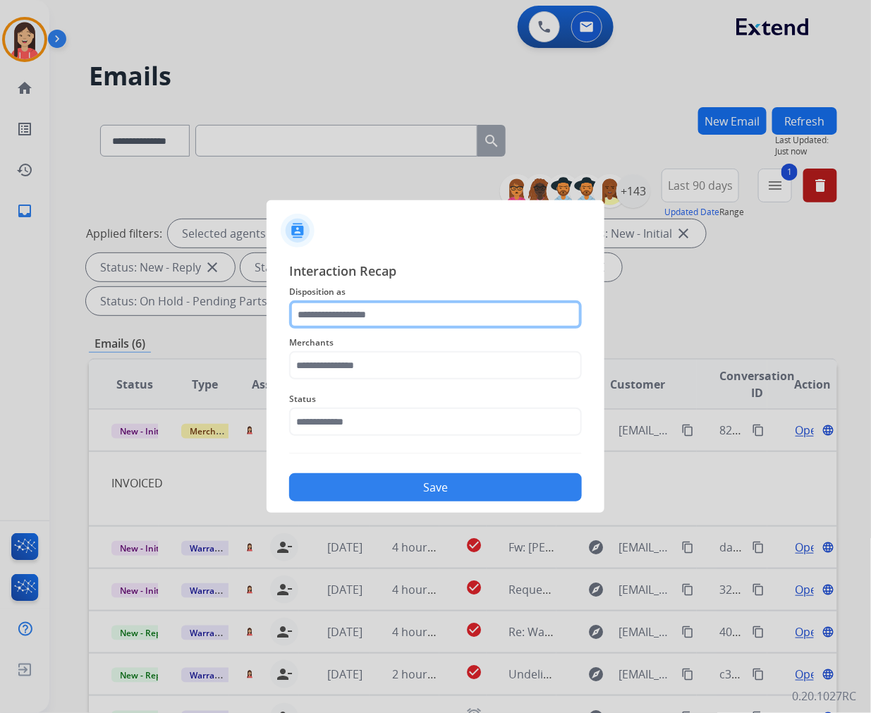
click at [323, 305] on input "text" at bounding box center [435, 315] width 293 height 28
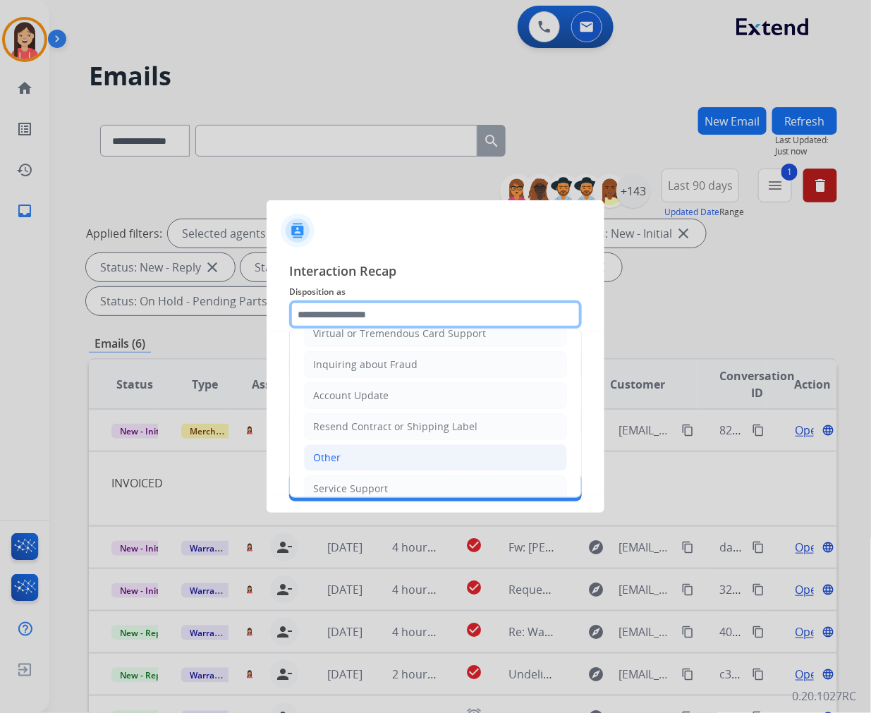
scroll to position [221, 0]
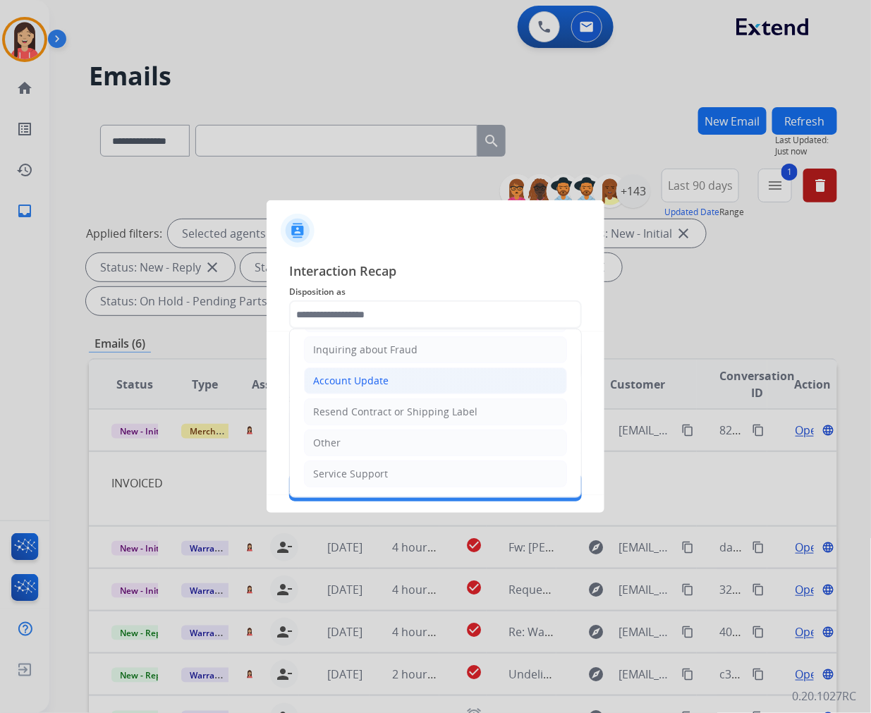
click at [375, 379] on div "Account Update" at bounding box center [350, 381] width 75 height 14
type input "**********"
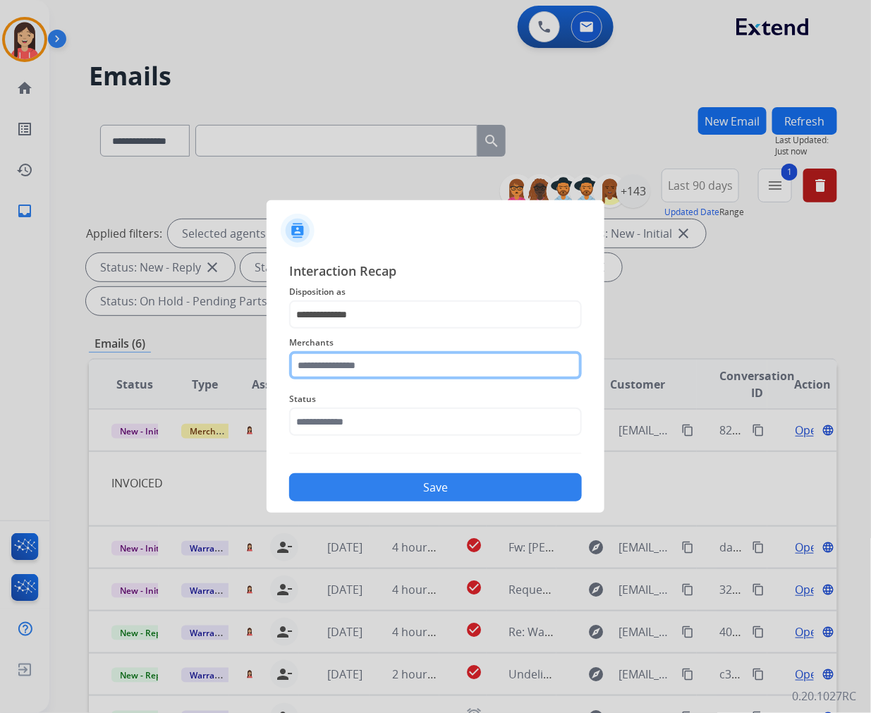
click at [374, 351] on input "text" at bounding box center [435, 365] width 293 height 28
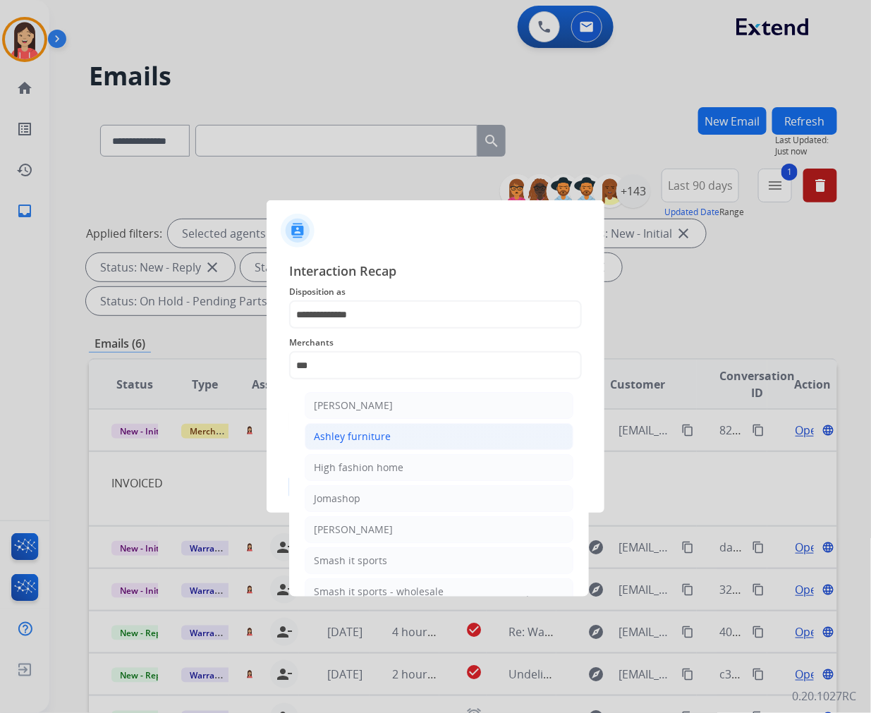
click at [363, 428] on li "Ashley furniture" at bounding box center [439, 436] width 269 height 27
type input "**********"
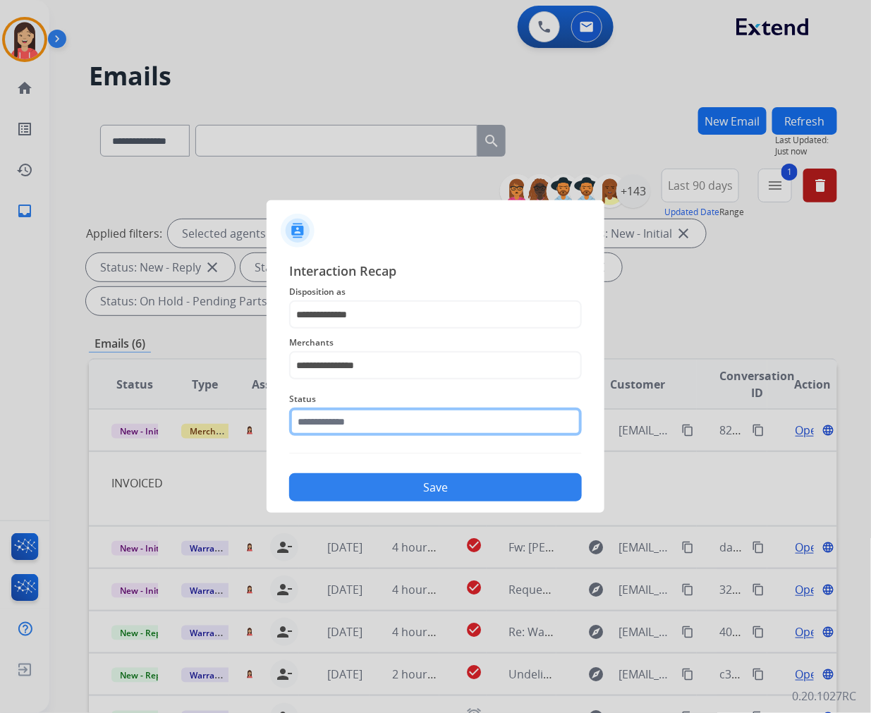
click at [363, 422] on input "text" at bounding box center [435, 422] width 293 height 28
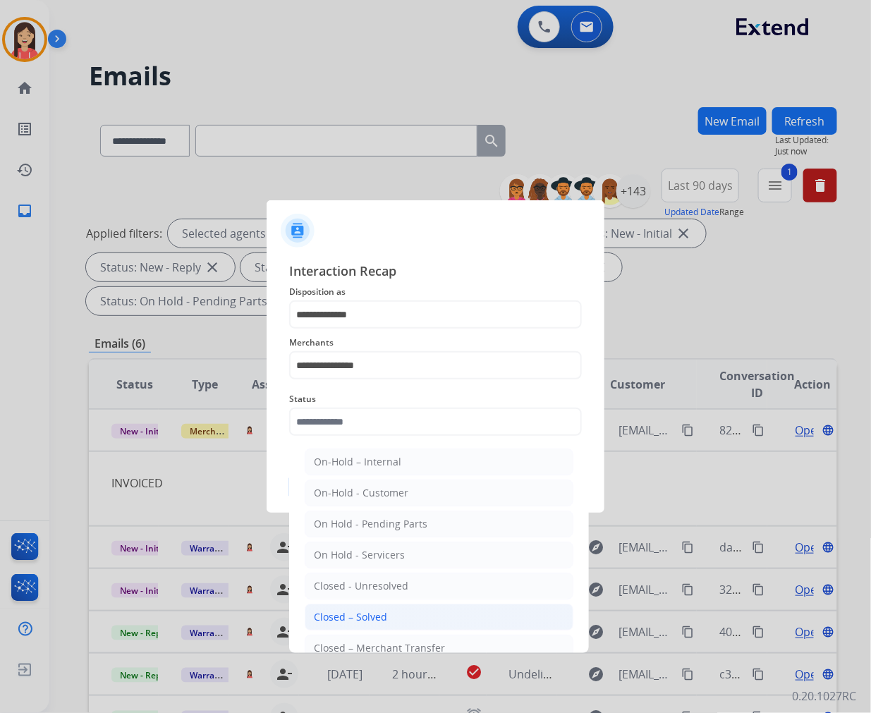
click at [380, 617] on div "Closed – Solved" at bounding box center [350, 617] width 73 height 14
type input "**********"
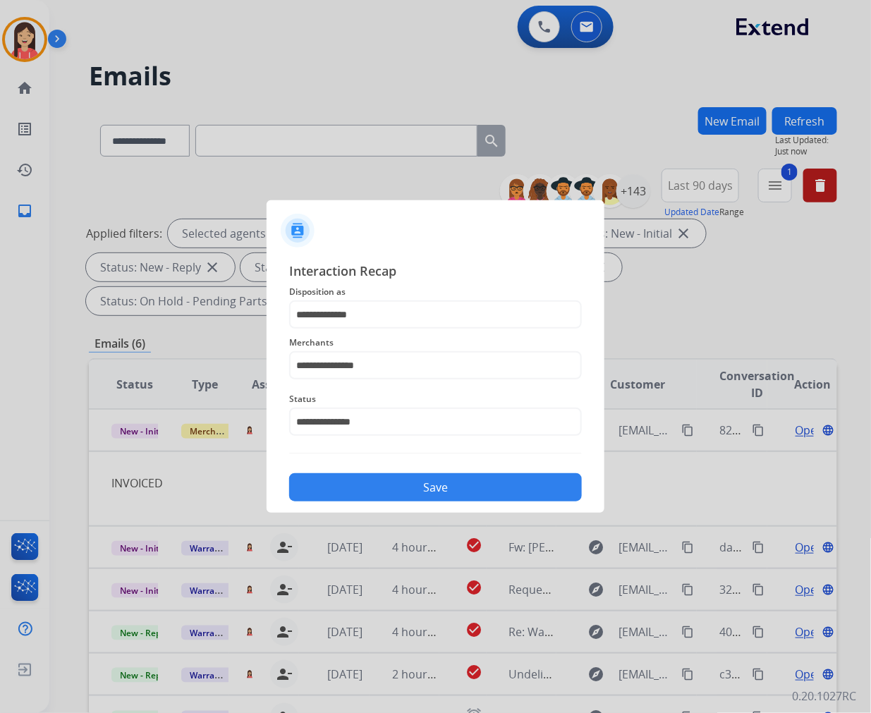
click at [390, 471] on div "Save" at bounding box center [435, 483] width 293 height 37
click at [377, 487] on button "Save" at bounding box center [435, 487] width 293 height 28
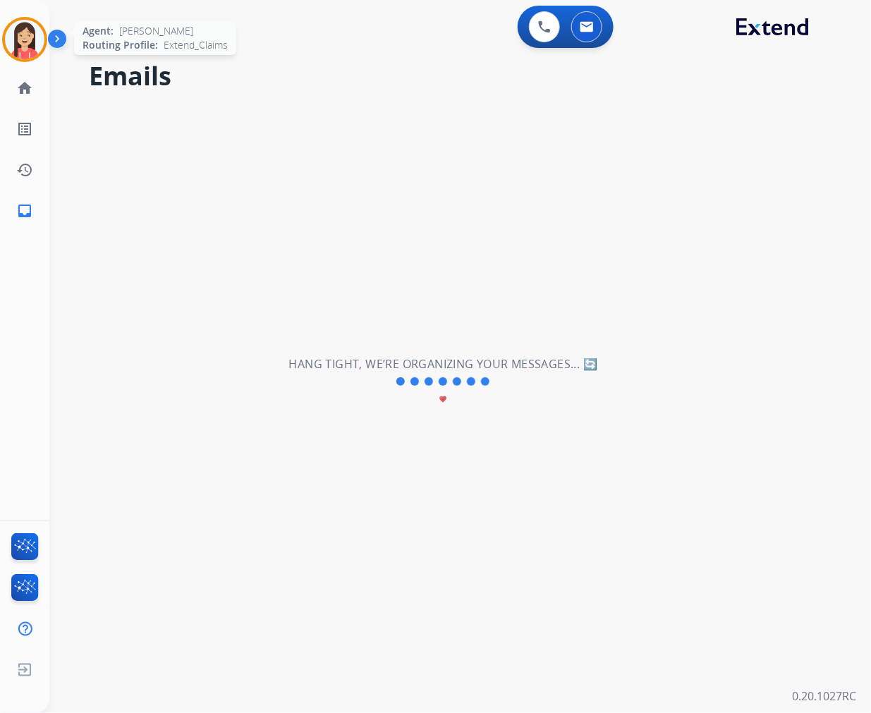
click at [31, 42] on img at bounding box center [25, 40] width 40 height 40
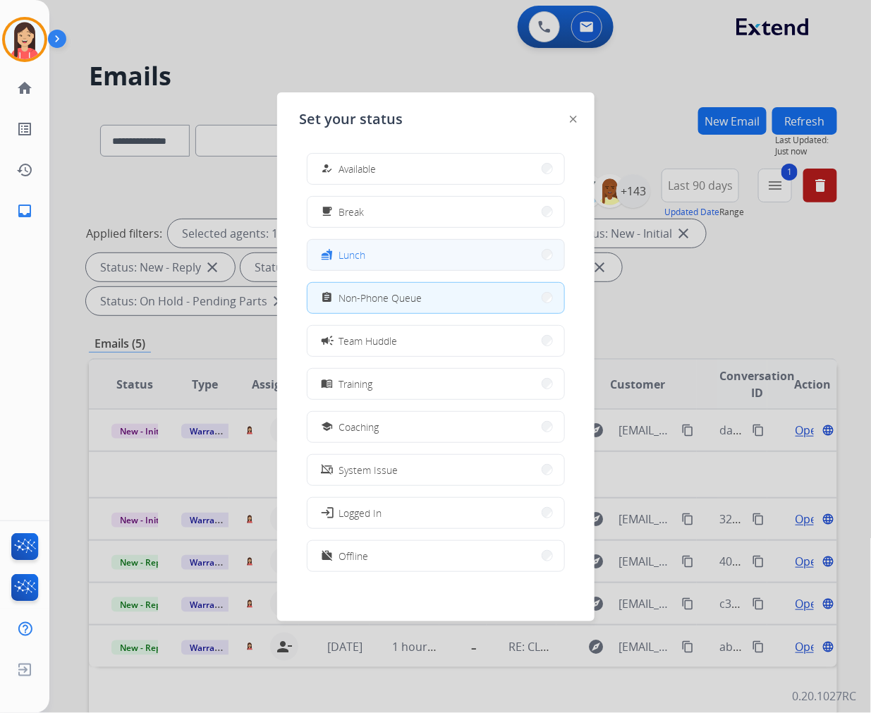
click at [368, 248] on button "fastfood Lunch" at bounding box center [436, 255] width 257 height 30
